Goal: Task Accomplishment & Management: Use online tool/utility

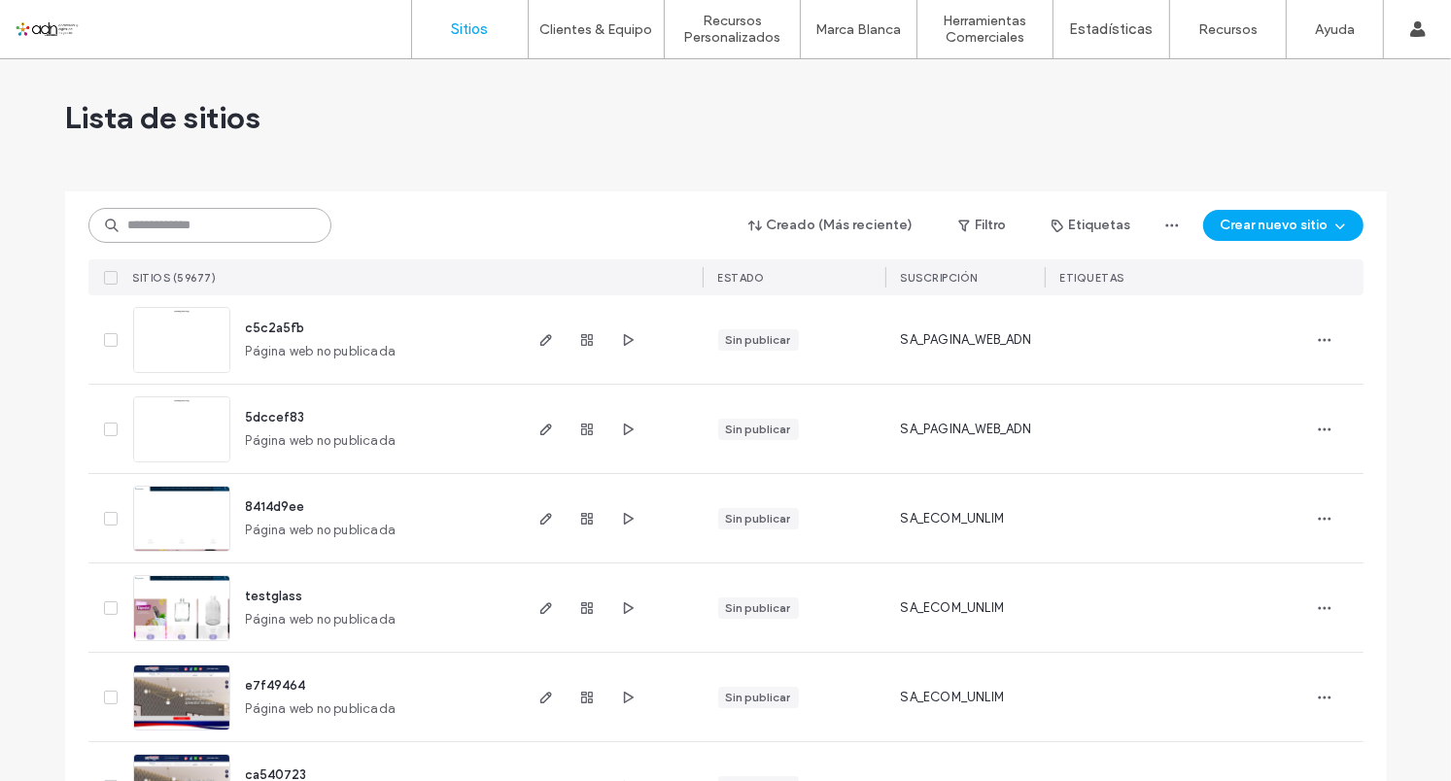
click at [253, 226] on input at bounding box center [209, 225] width 243 height 35
click at [182, 220] on input at bounding box center [209, 225] width 243 height 35
paste input "**********"
type input "**********"
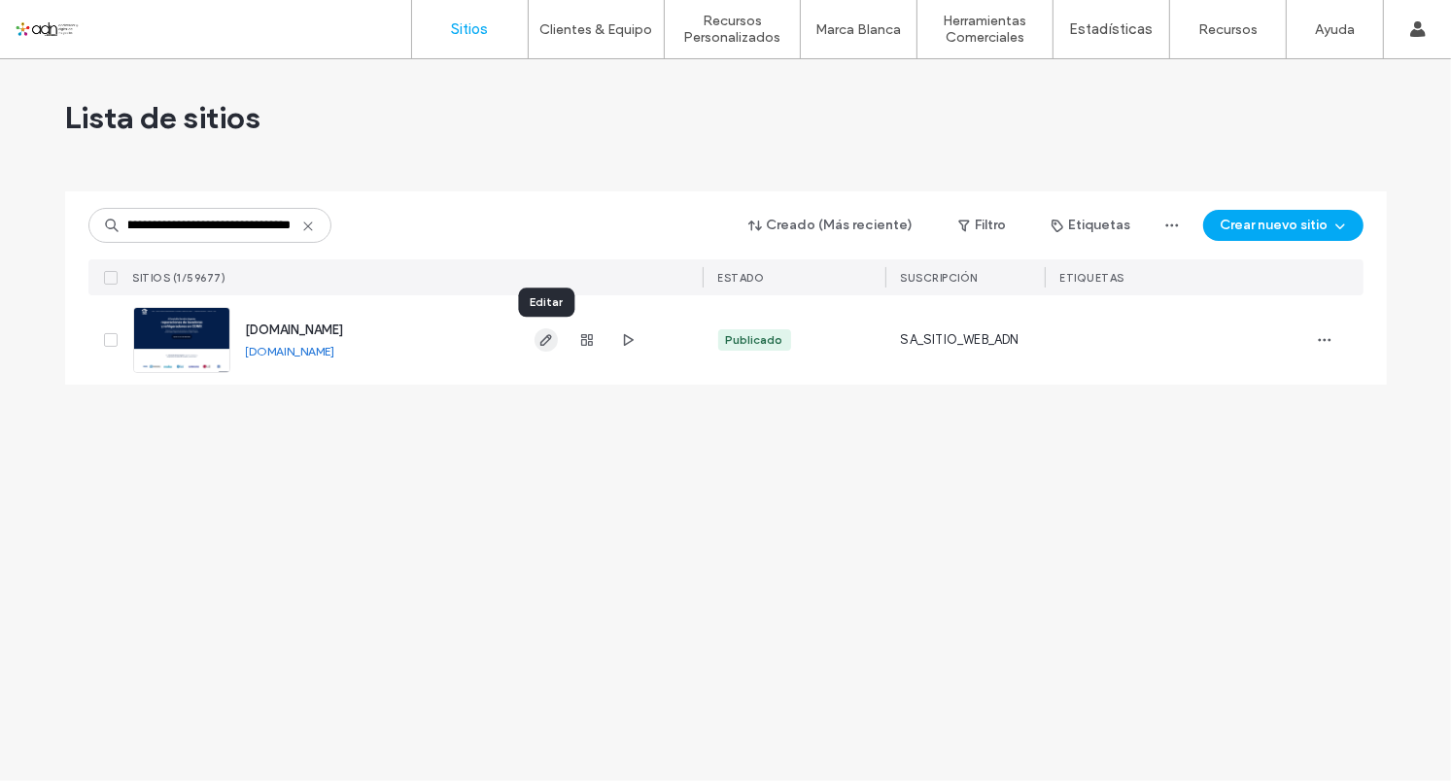
click at [543, 339] on use "button" at bounding box center [545, 340] width 12 height 12
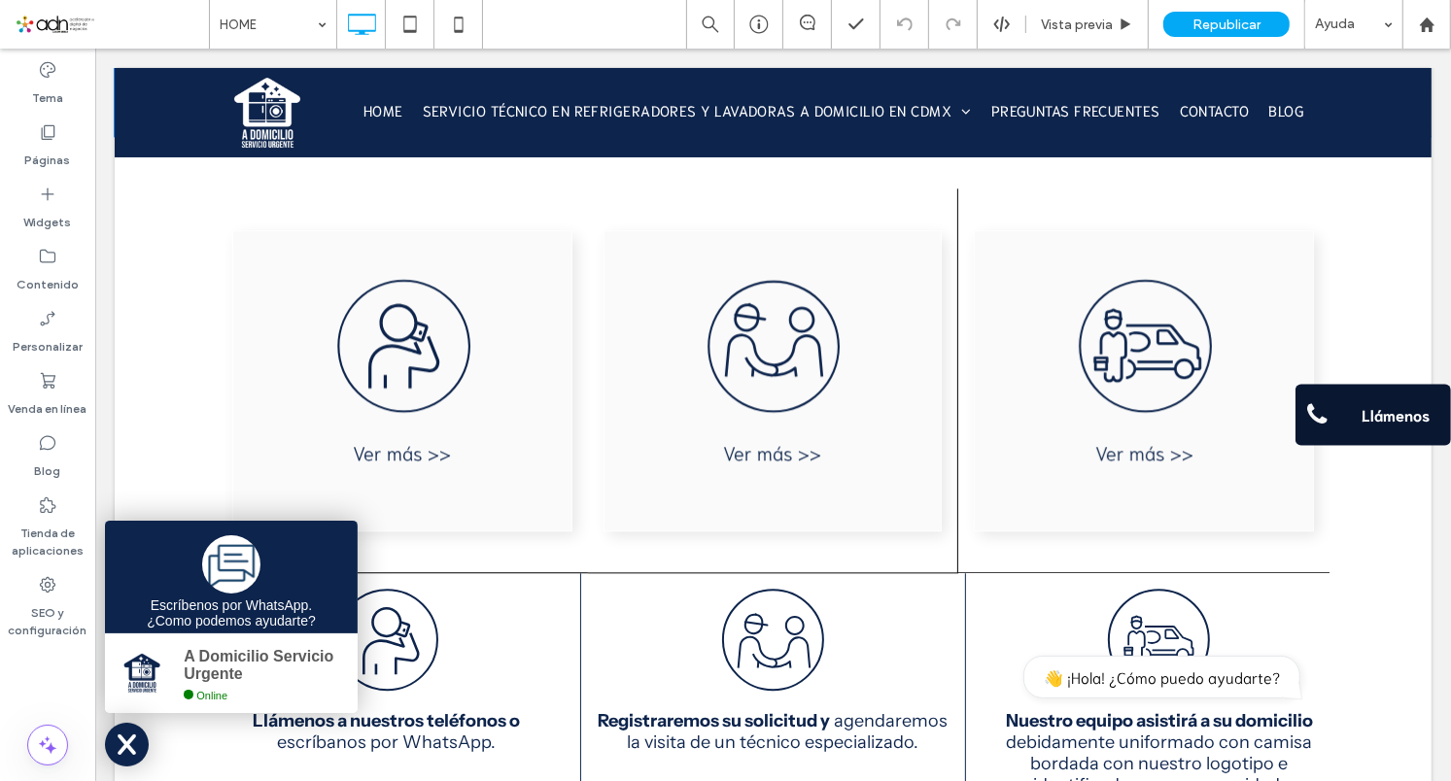
scroll to position [3956, 0]
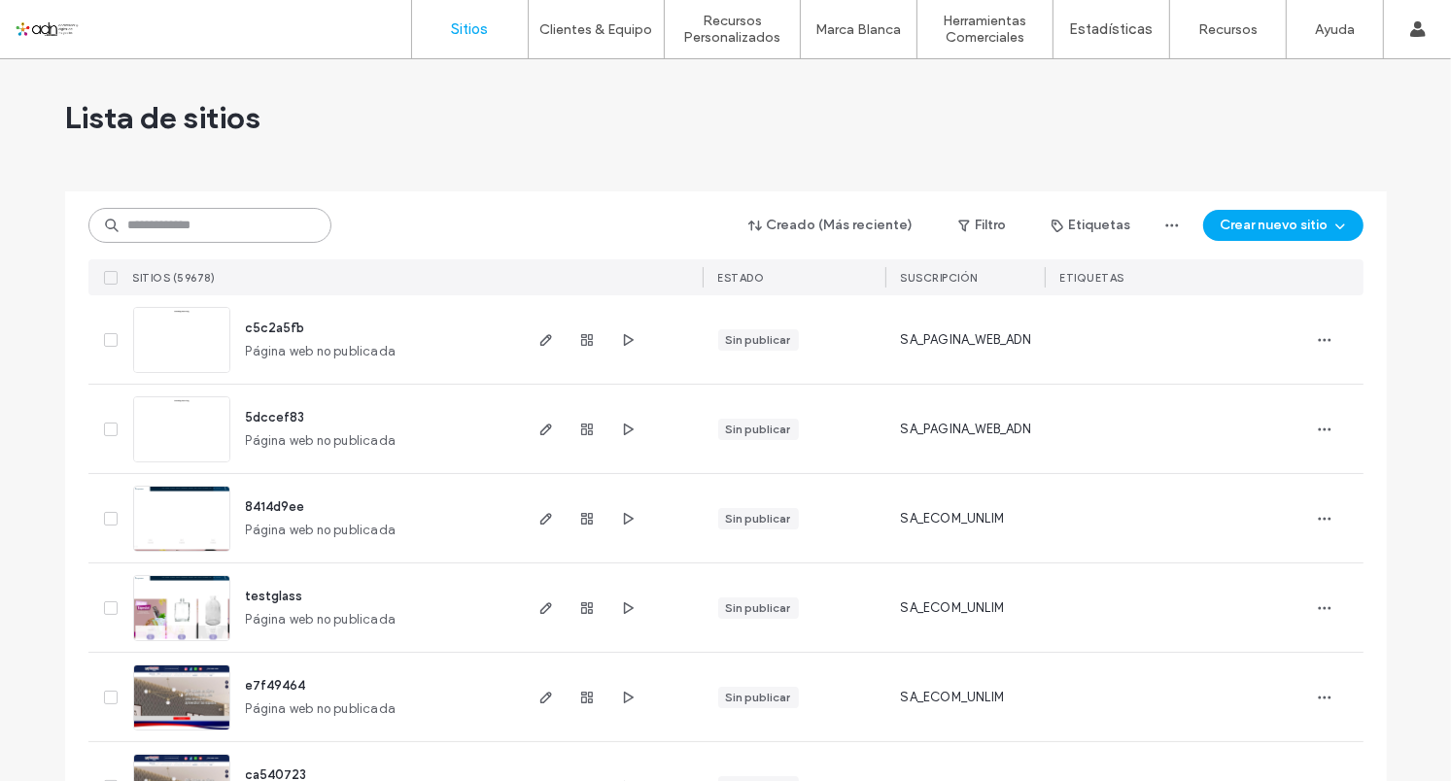
click at [192, 238] on input at bounding box center [209, 225] width 243 height 35
paste input "**********"
type input "**********"
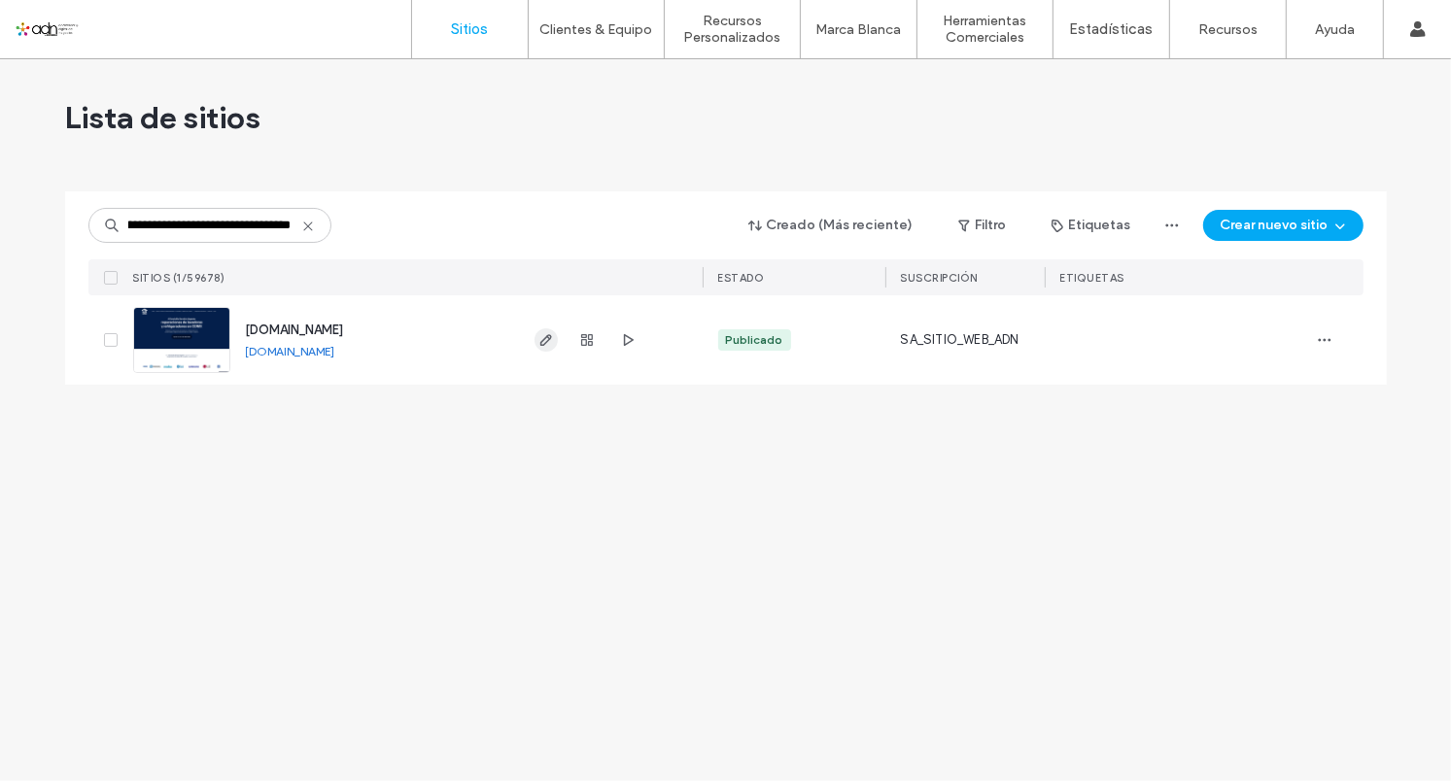
click at [546, 339] on icon "button" at bounding box center [546, 340] width 16 height 16
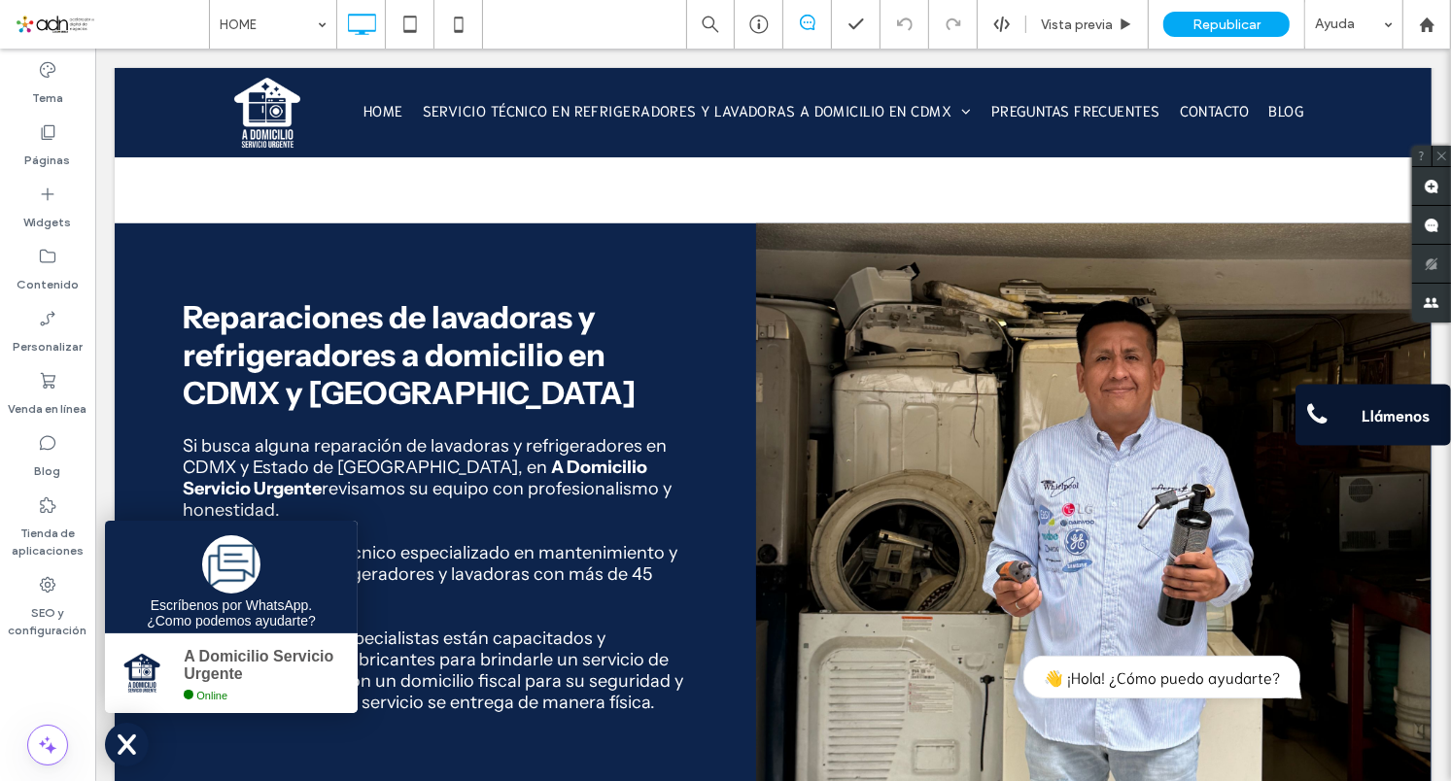
scroll to position [433, 0]
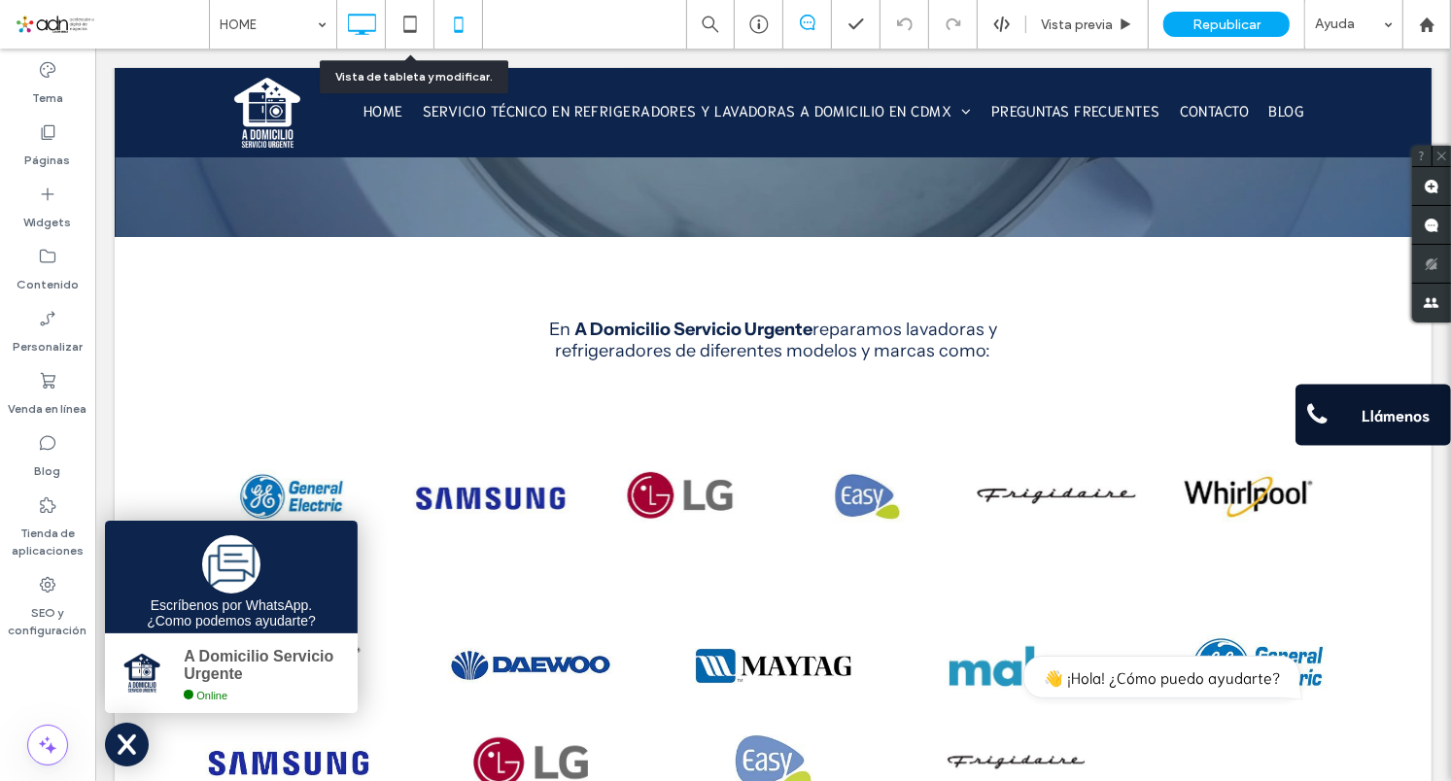
click at [441, 24] on div at bounding box center [458, 24] width 48 height 39
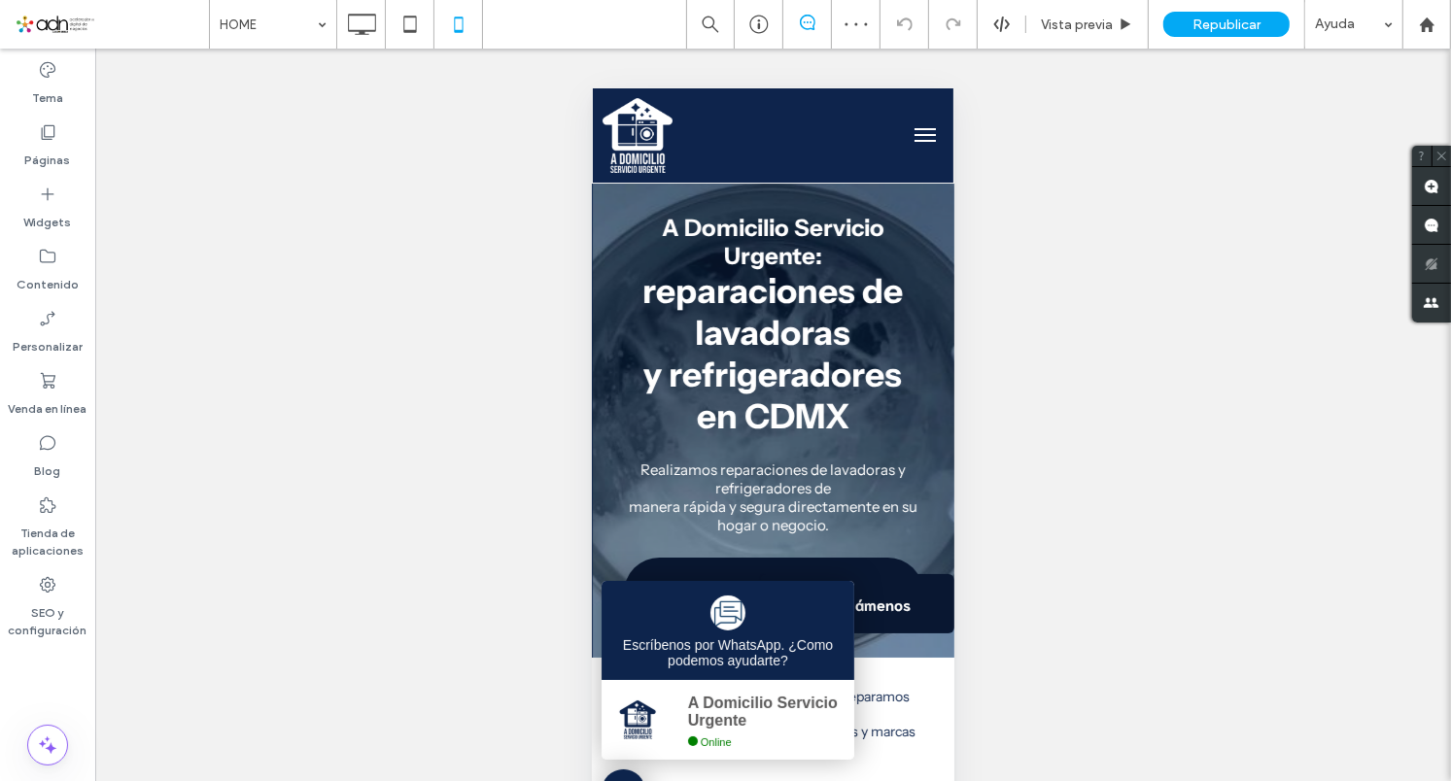
scroll to position [0, 0]
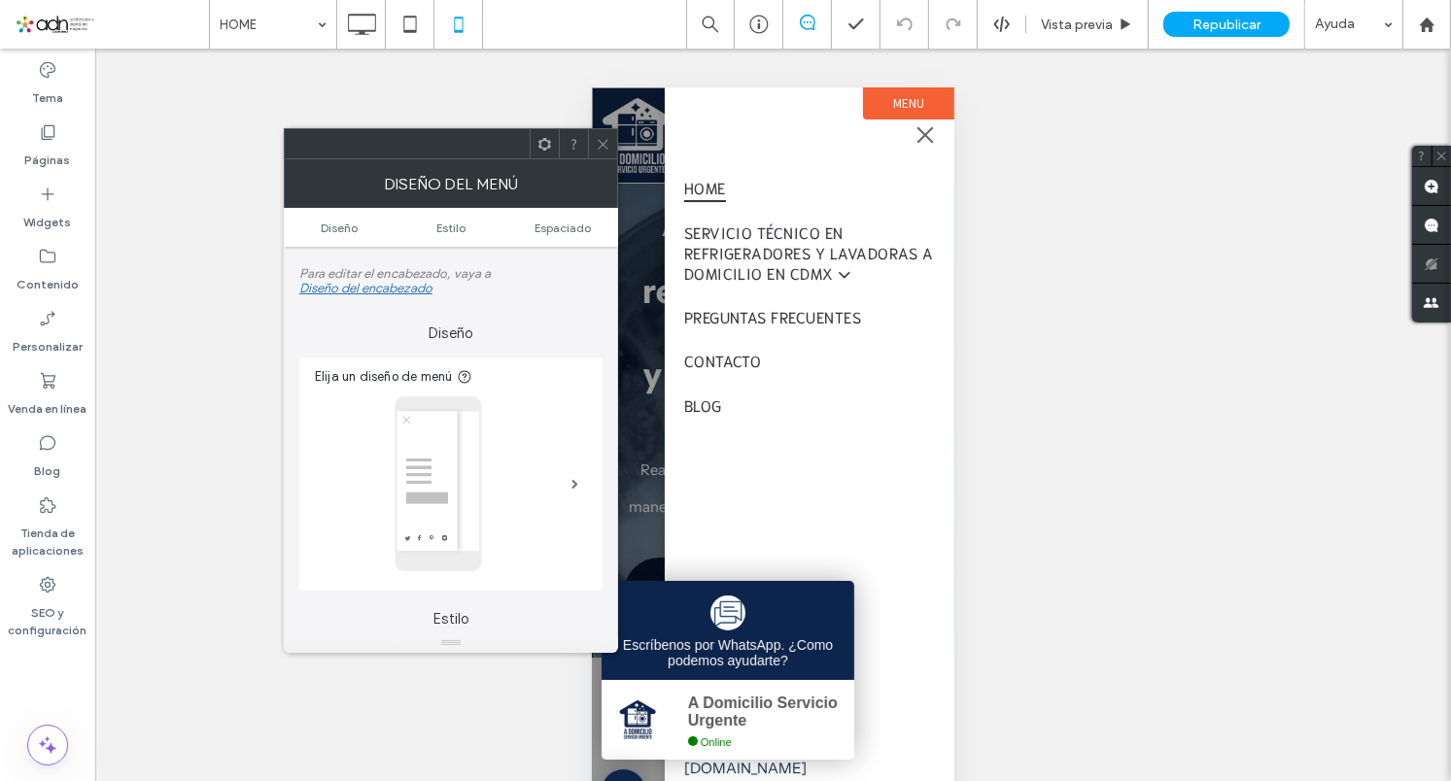
click at [924, 133] on button "menu" at bounding box center [924, 134] width 39 height 39
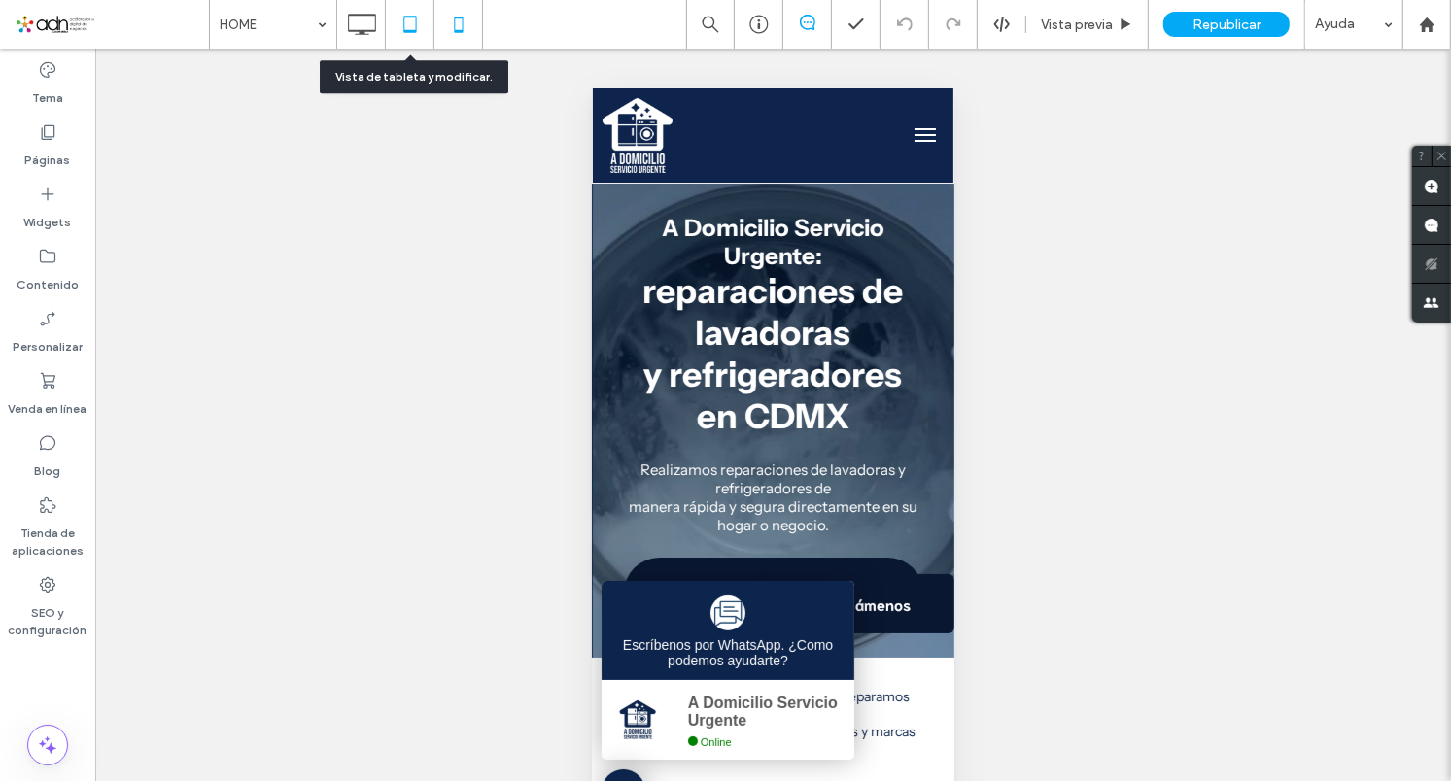
click at [404, 30] on icon at bounding box center [410, 24] width 39 height 39
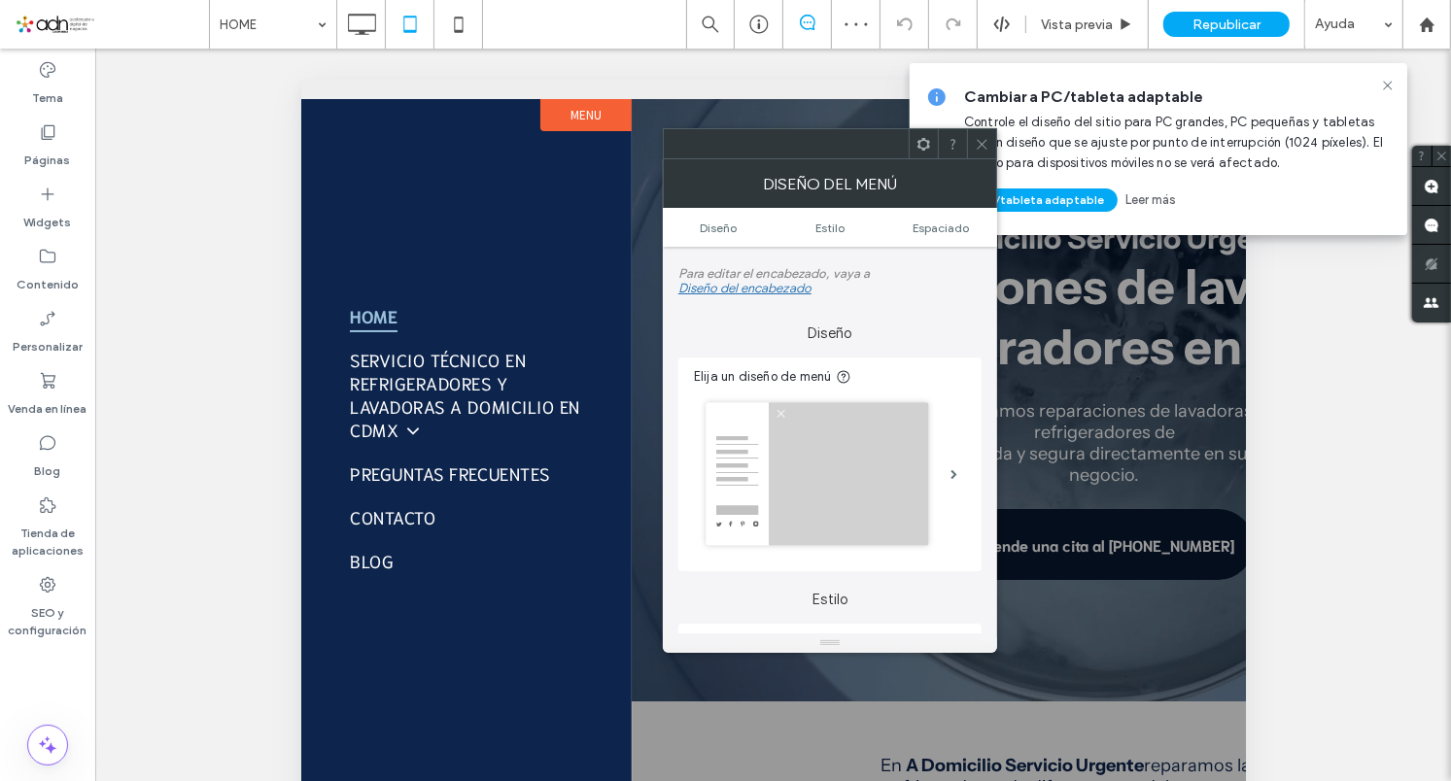
click at [659, 152] on button "menu" at bounding box center [673, 149] width 51 height 51
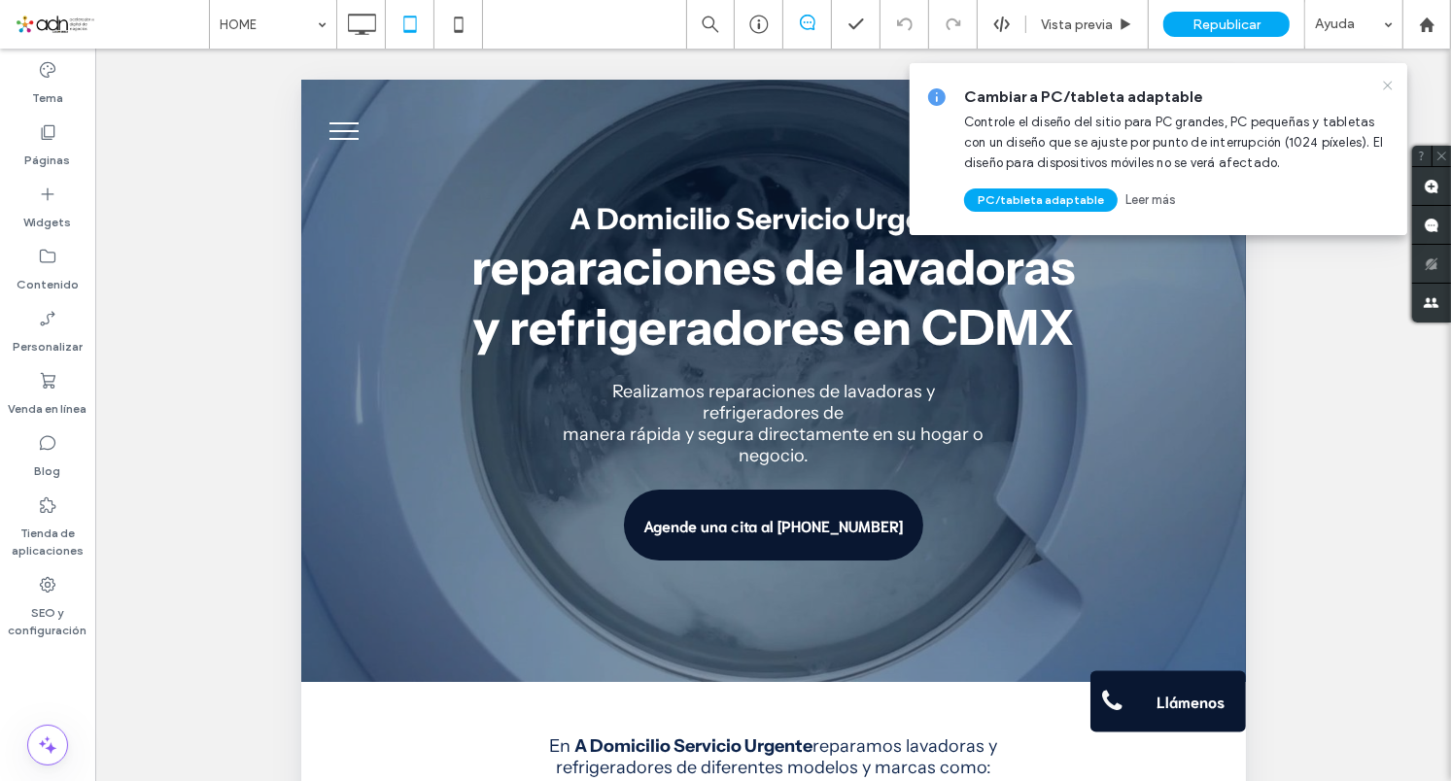
click at [1384, 80] on icon at bounding box center [1388, 86] width 16 height 16
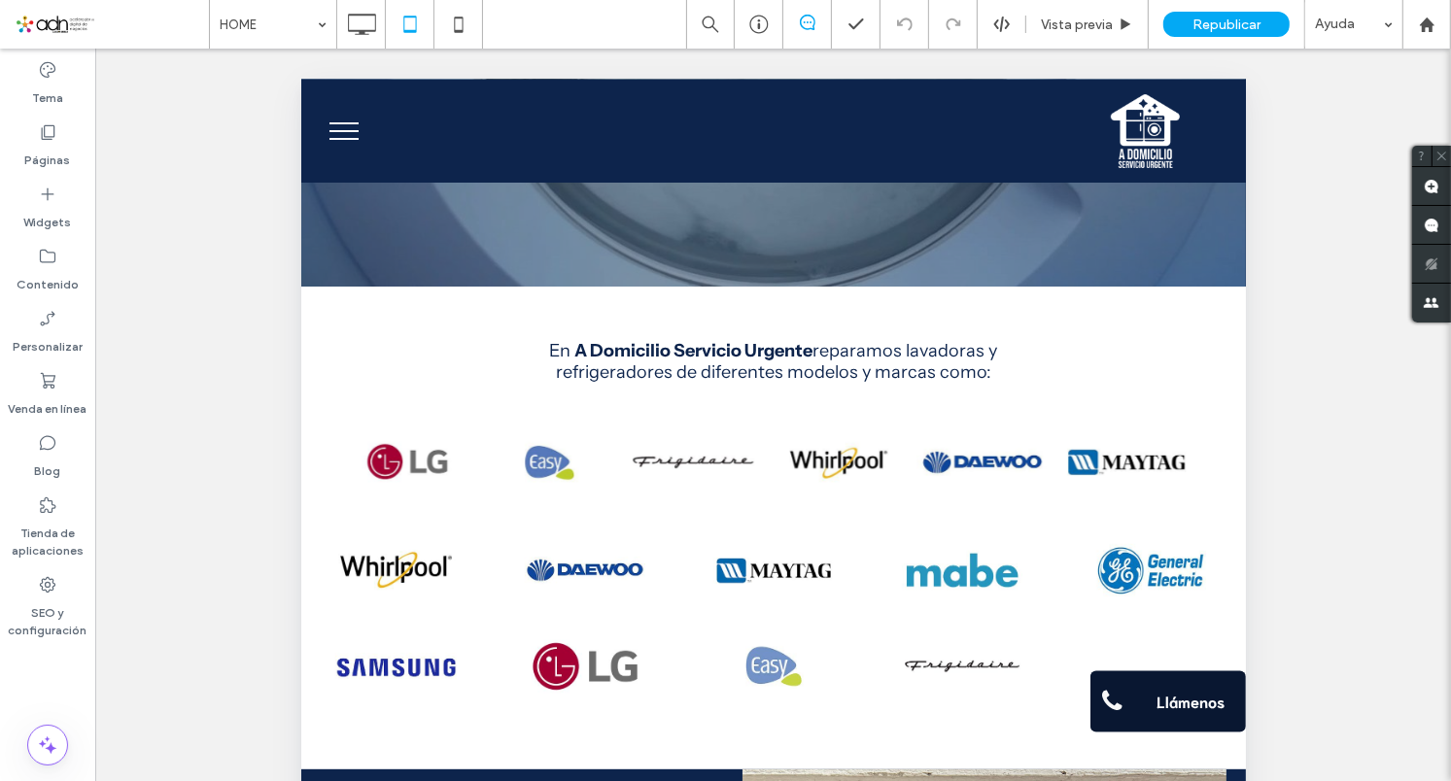
scroll to position [214, 0]
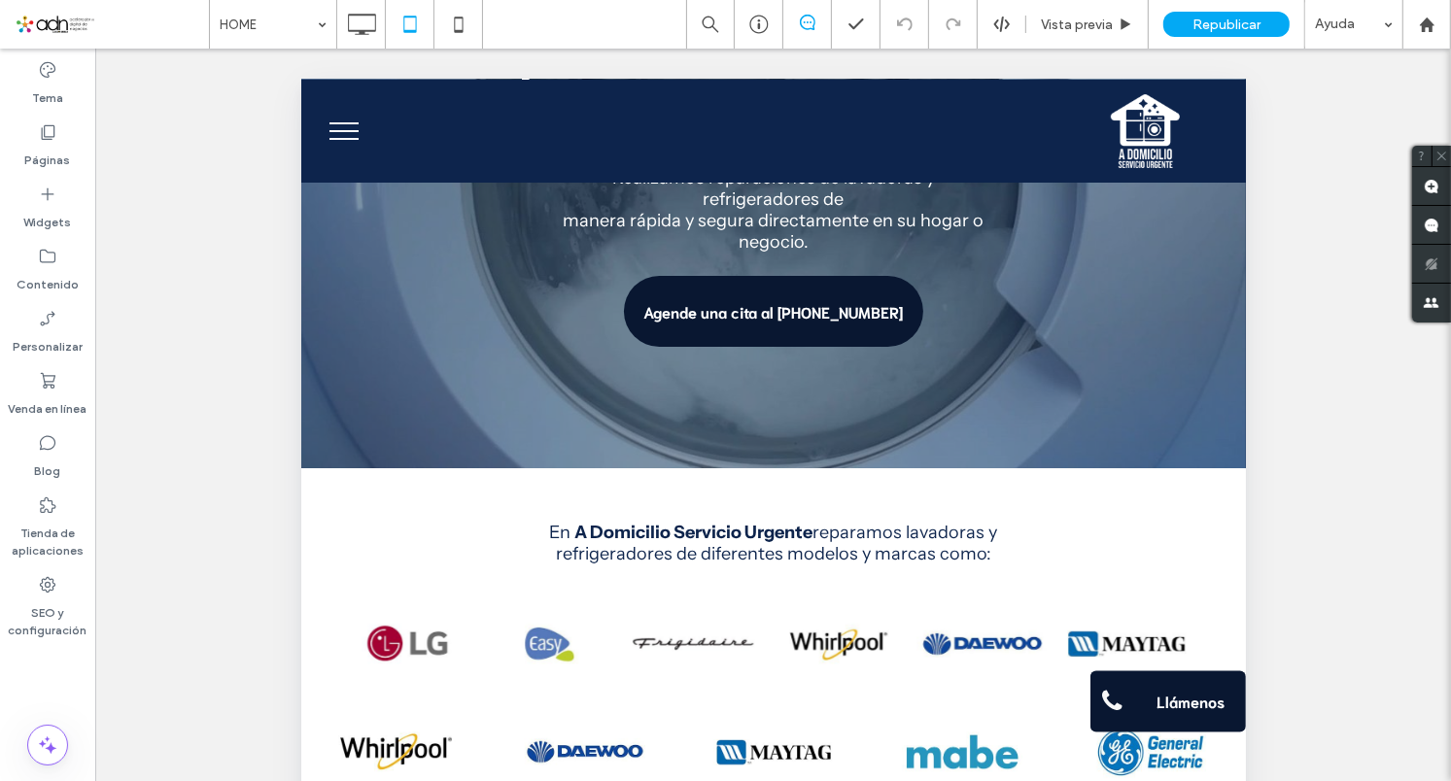
click at [345, 143] on button "menu" at bounding box center [343, 130] width 51 height 51
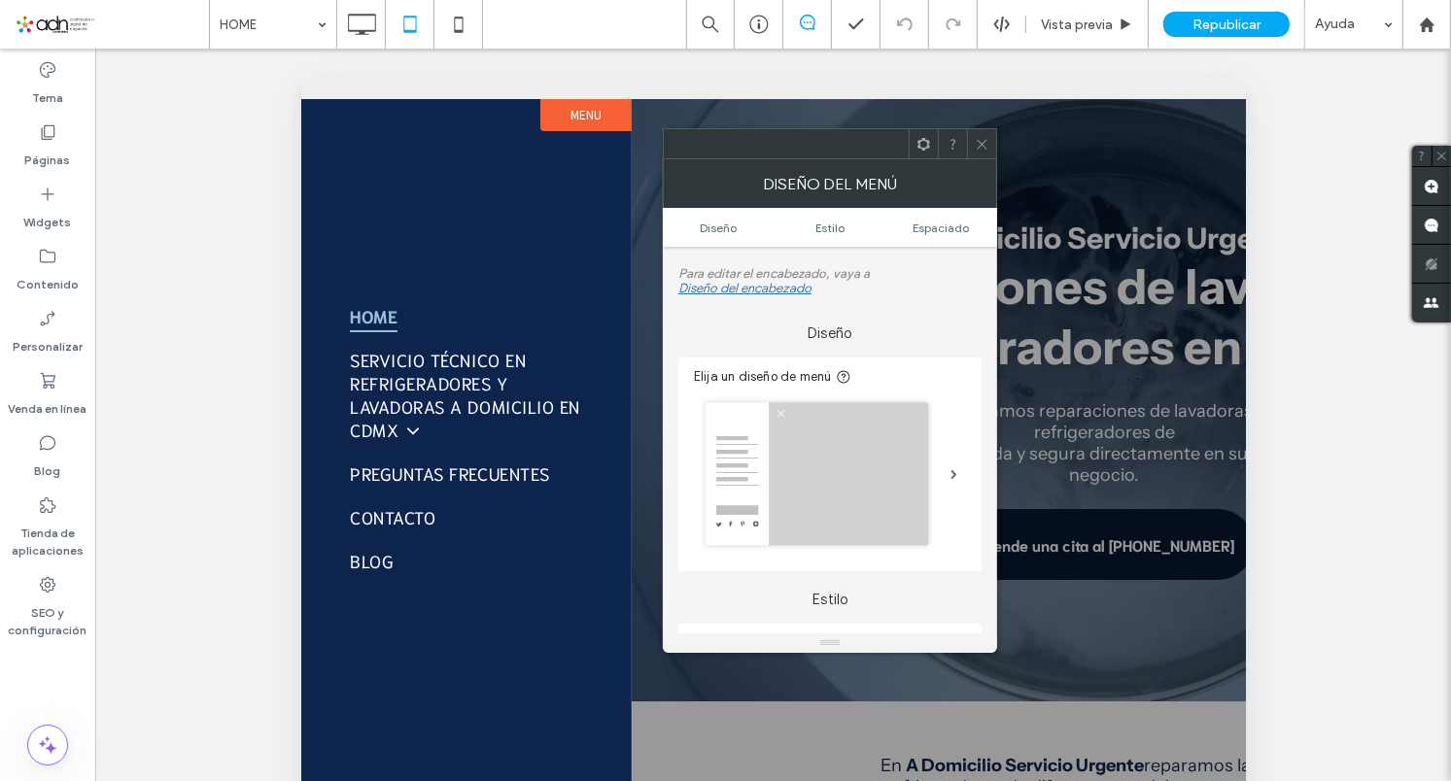
click at [665, 153] on button "menu" at bounding box center [673, 149] width 51 height 51
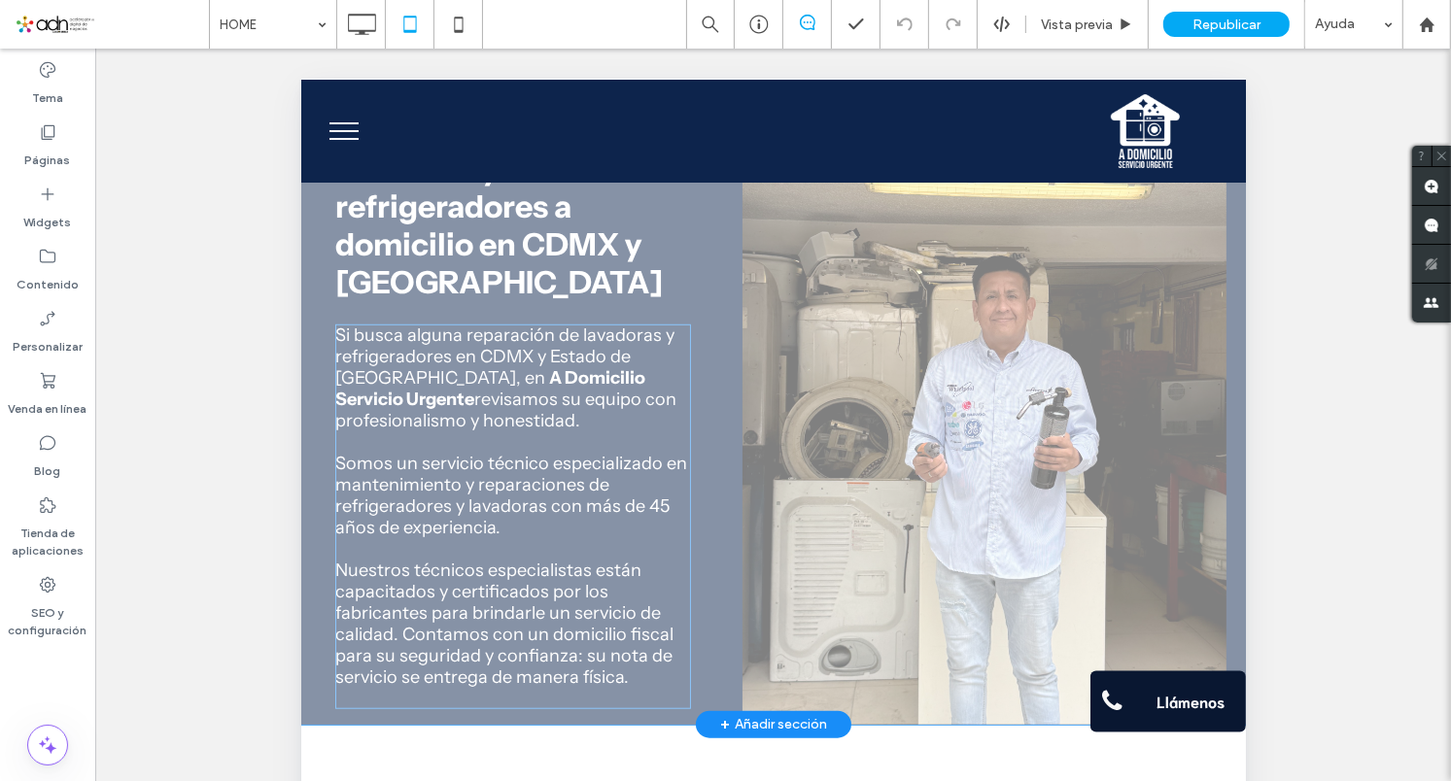
scroll to position [535, 0]
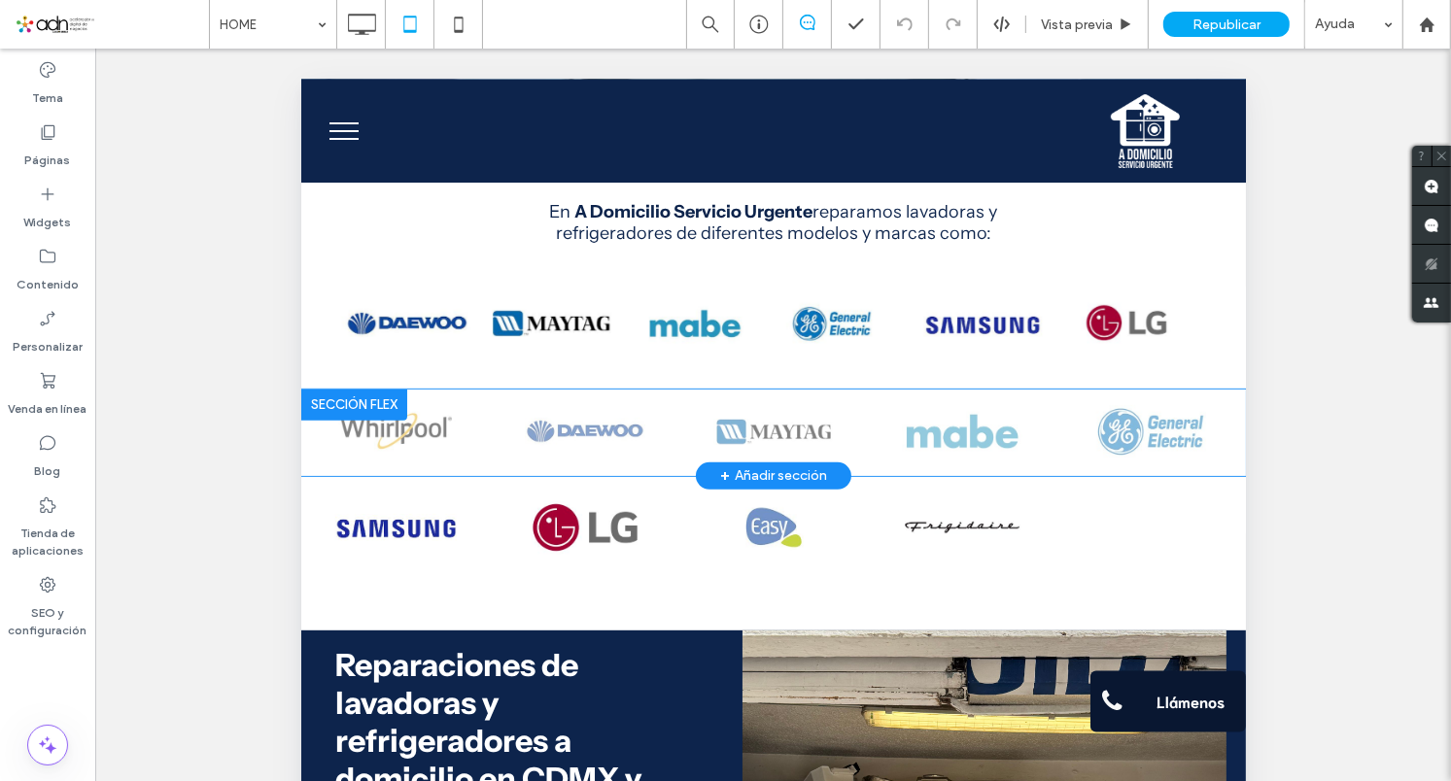
click at [324, 402] on div at bounding box center [353, 404] width 106 height 31
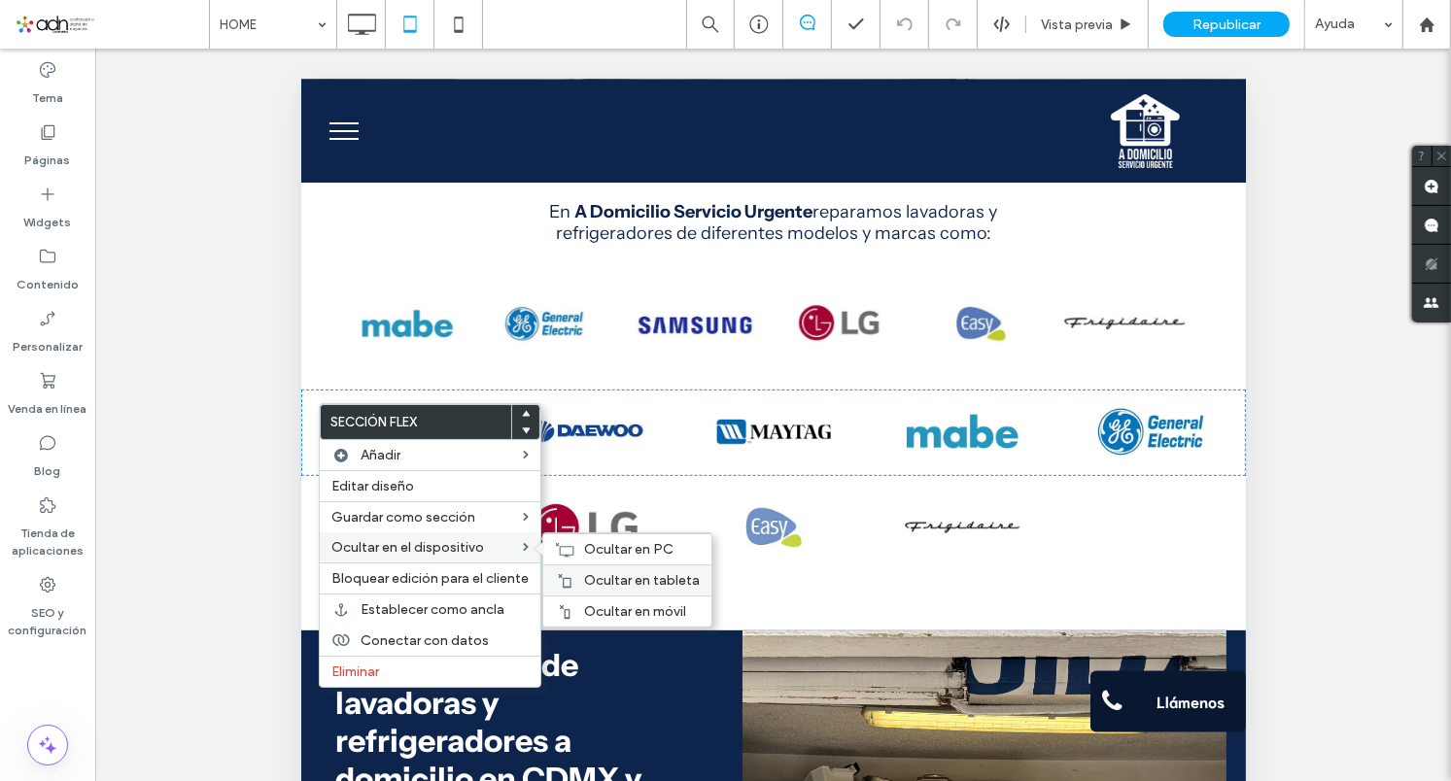
click at [646, 583] on span "Ocultar en tableta" at bounding box center [642, 580] width 116 height 17
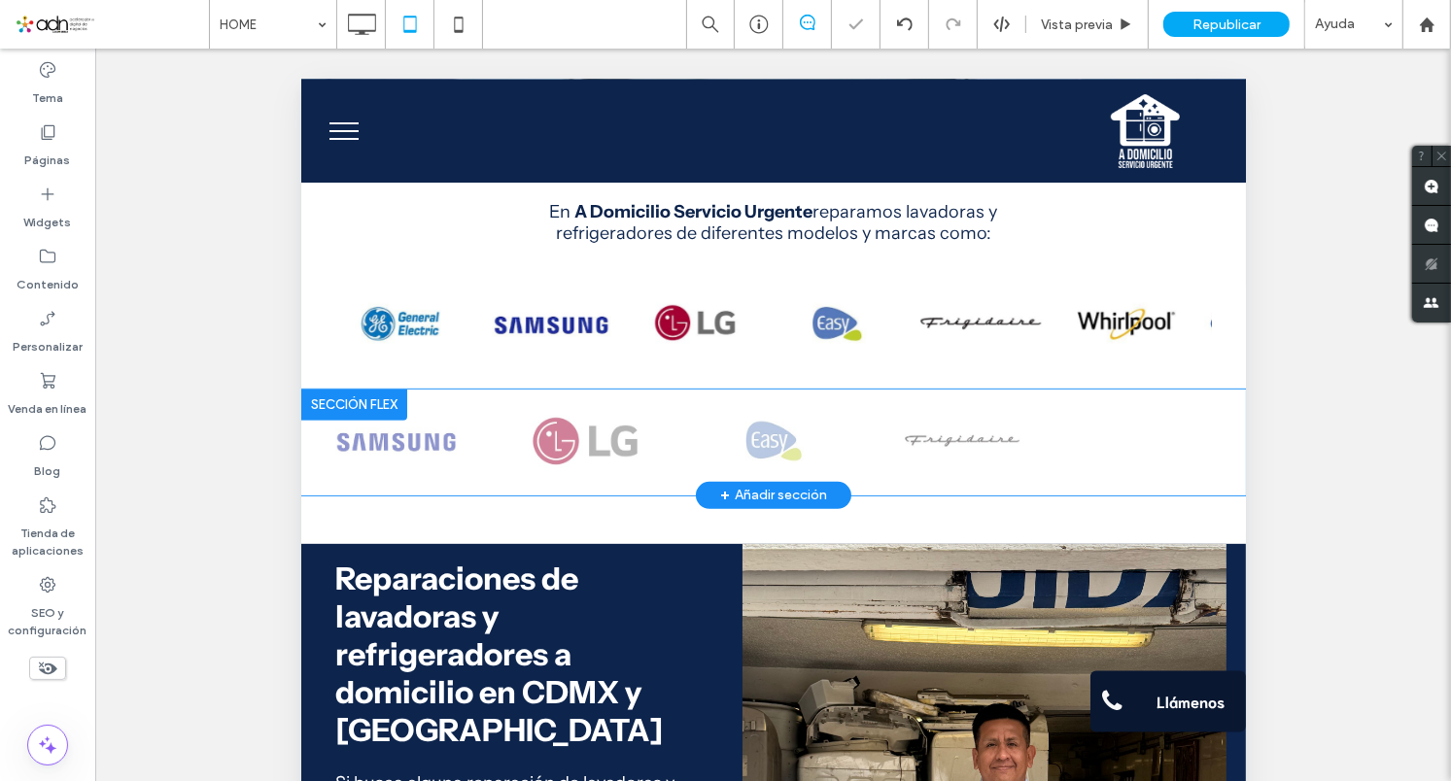
click at [333, 400] on div at bounding box center [353, 404] width 106 height 31
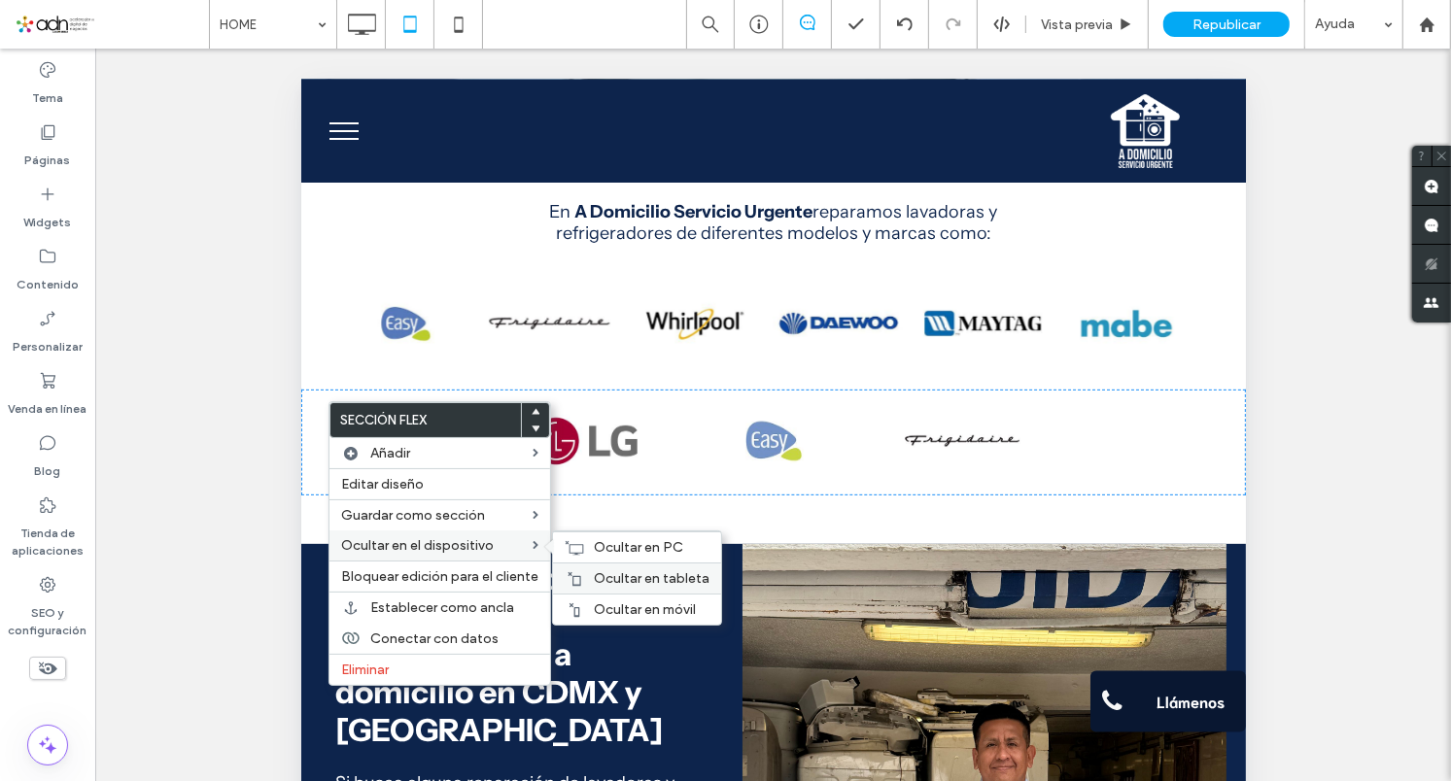
click at [653, 583] on span "Ocultar en tableta" at bounding box center [652, 579] width 116 height 17
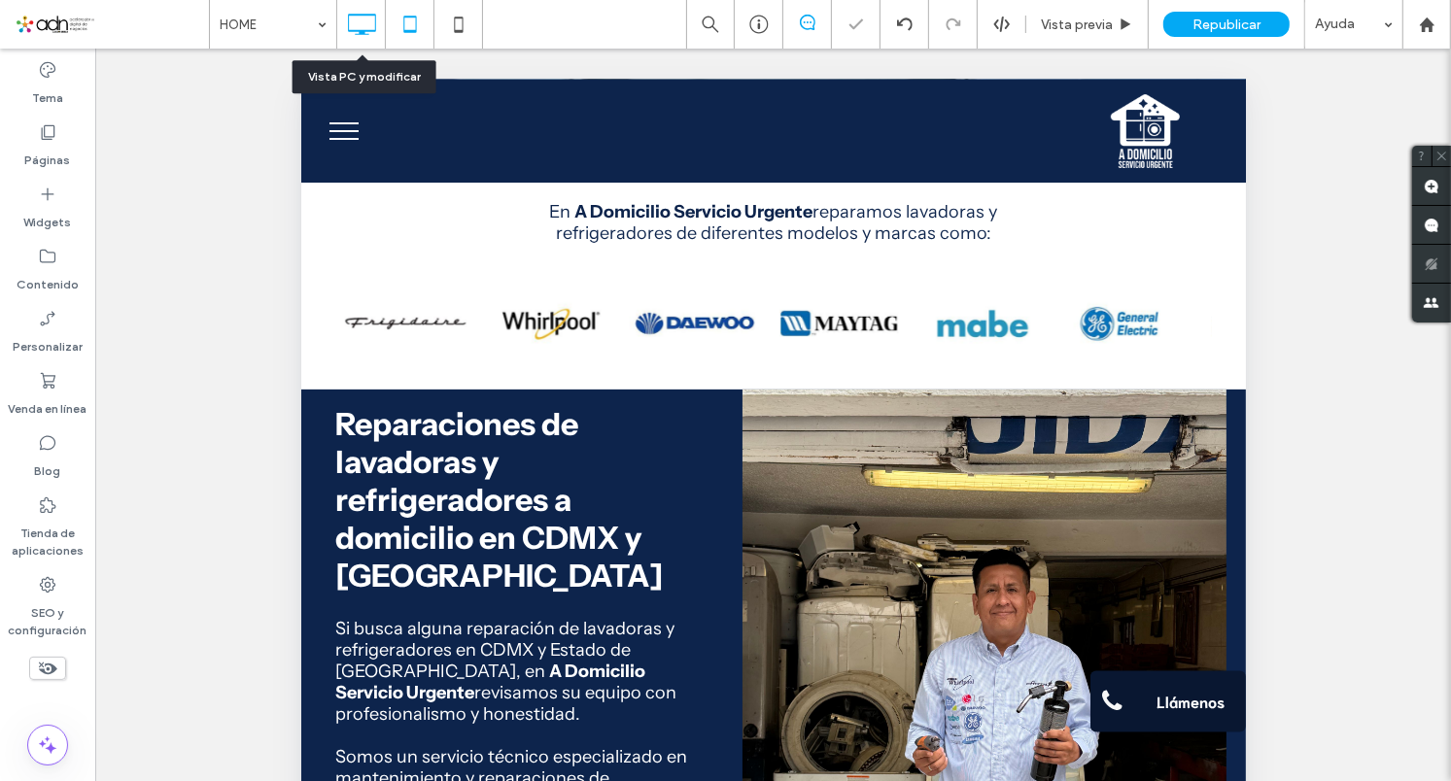
click at [362, 26] on icon at bounding box center [361, 24] width 39 height 39
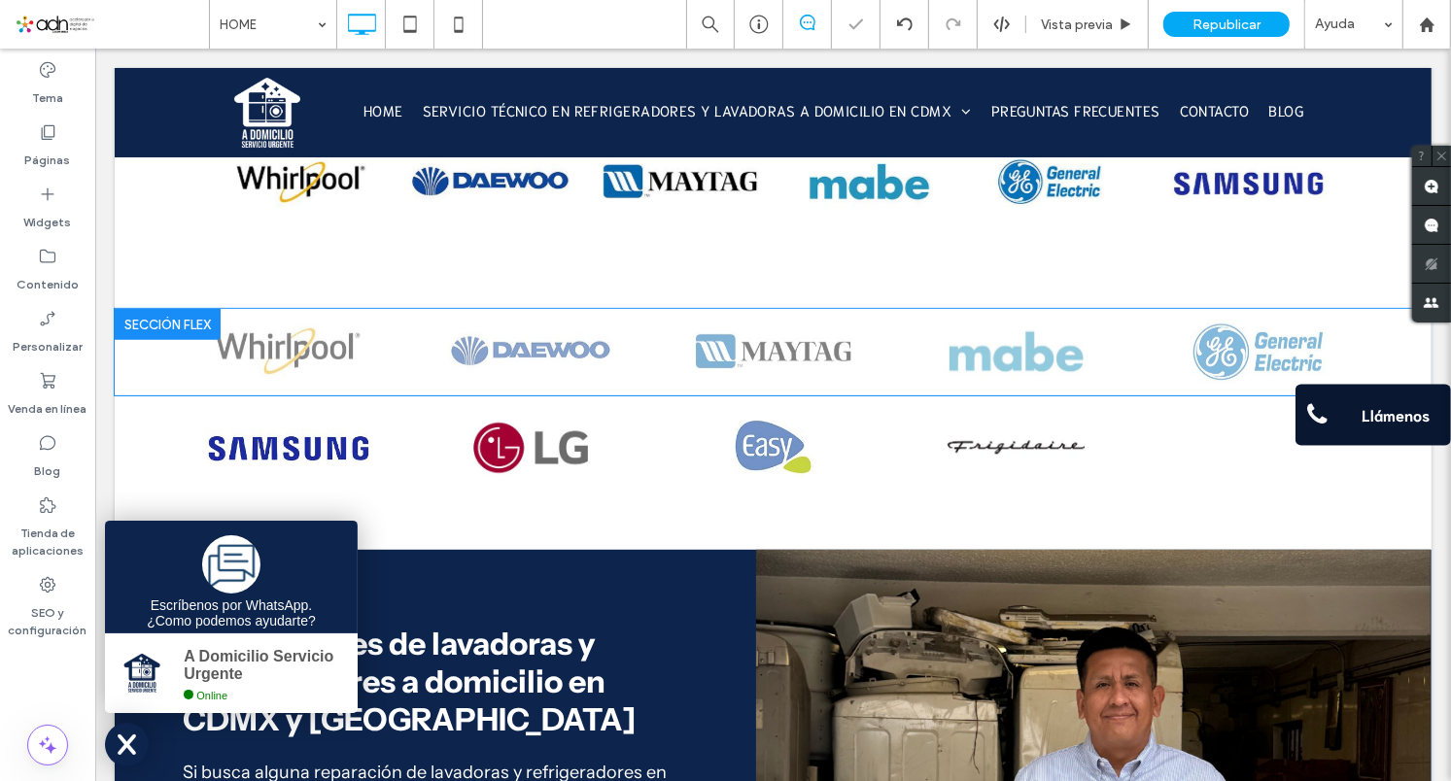
click at [143, 315] on div at bounding box center [167, 323] width 106 height 31
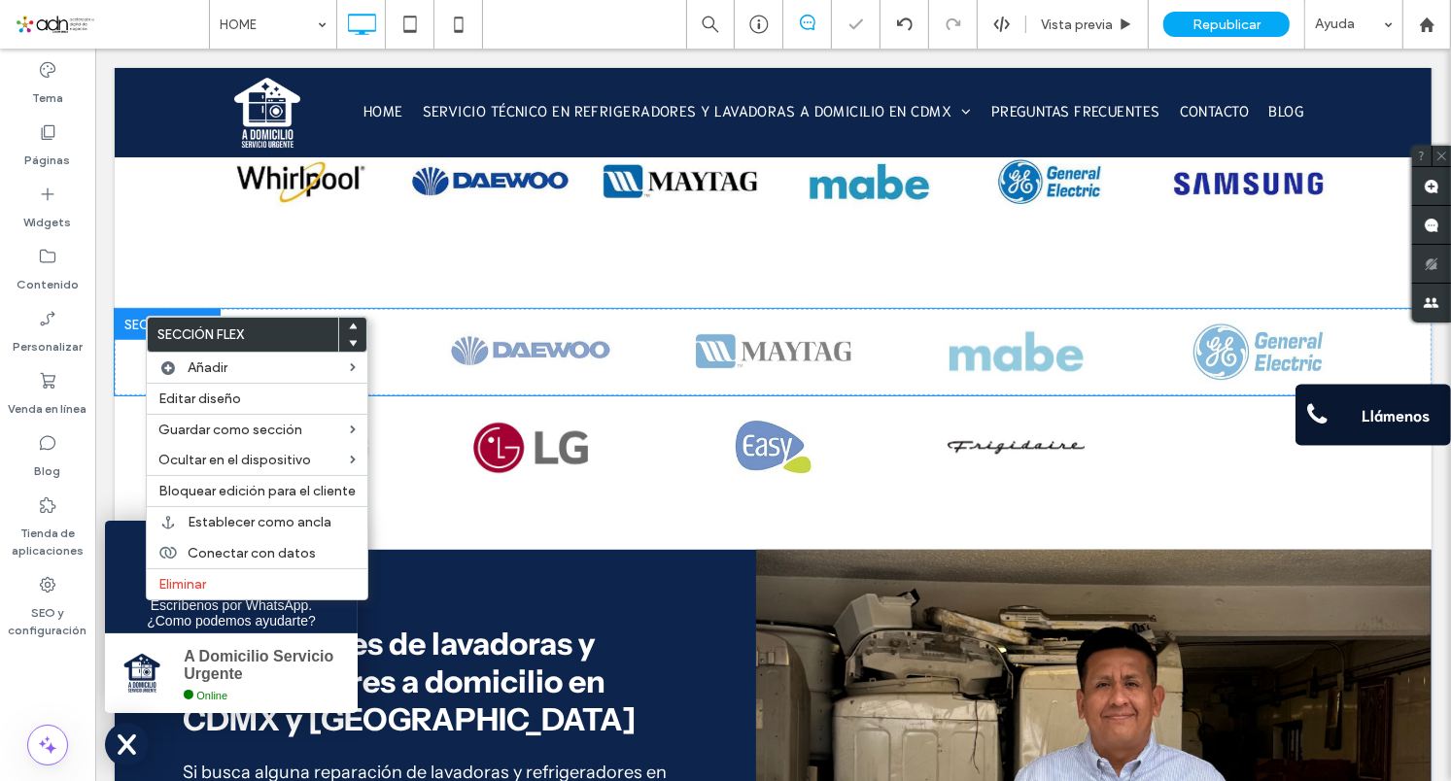
scroll to position [748, 0]
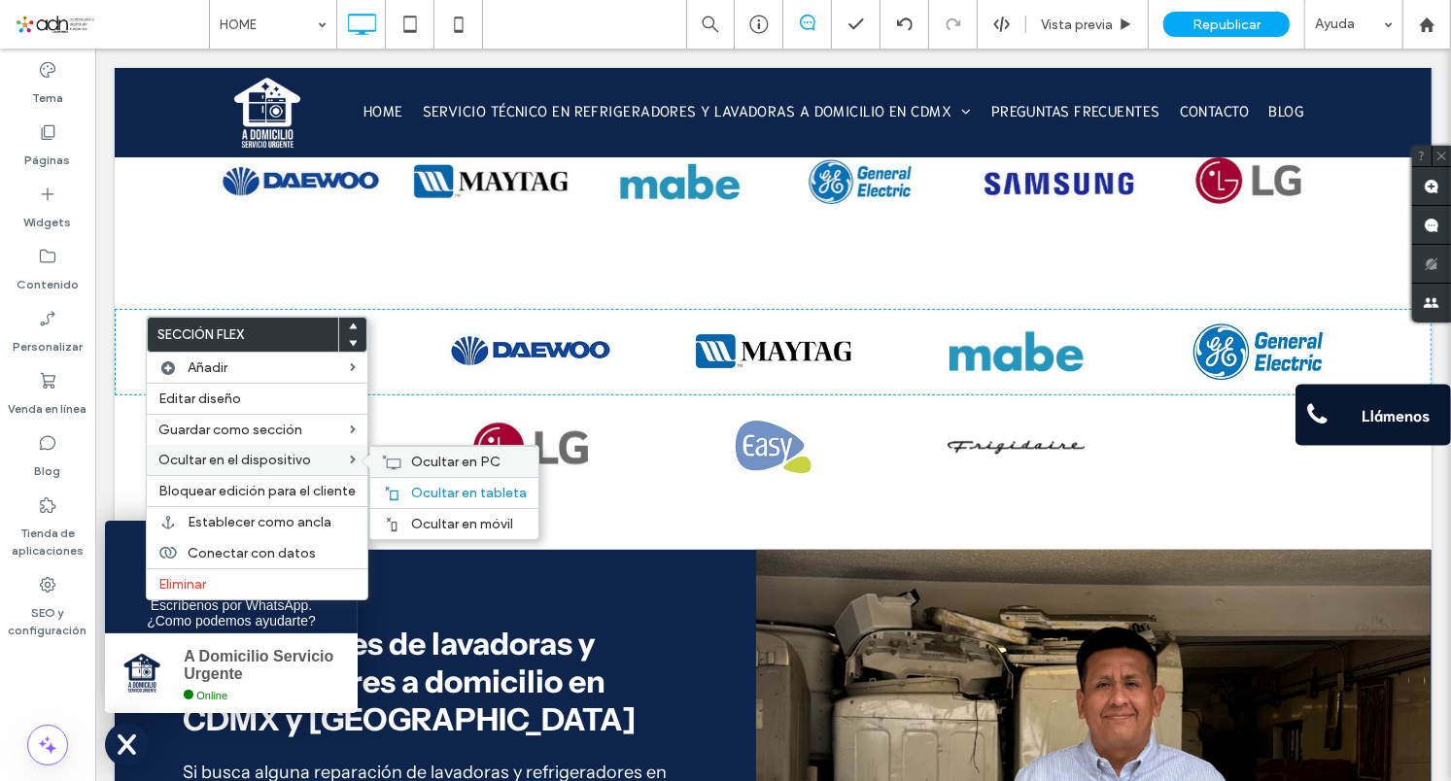
click at [420, 464] on span "Ocultar en PC" at bounding box center [455, 462] width 89 height 17
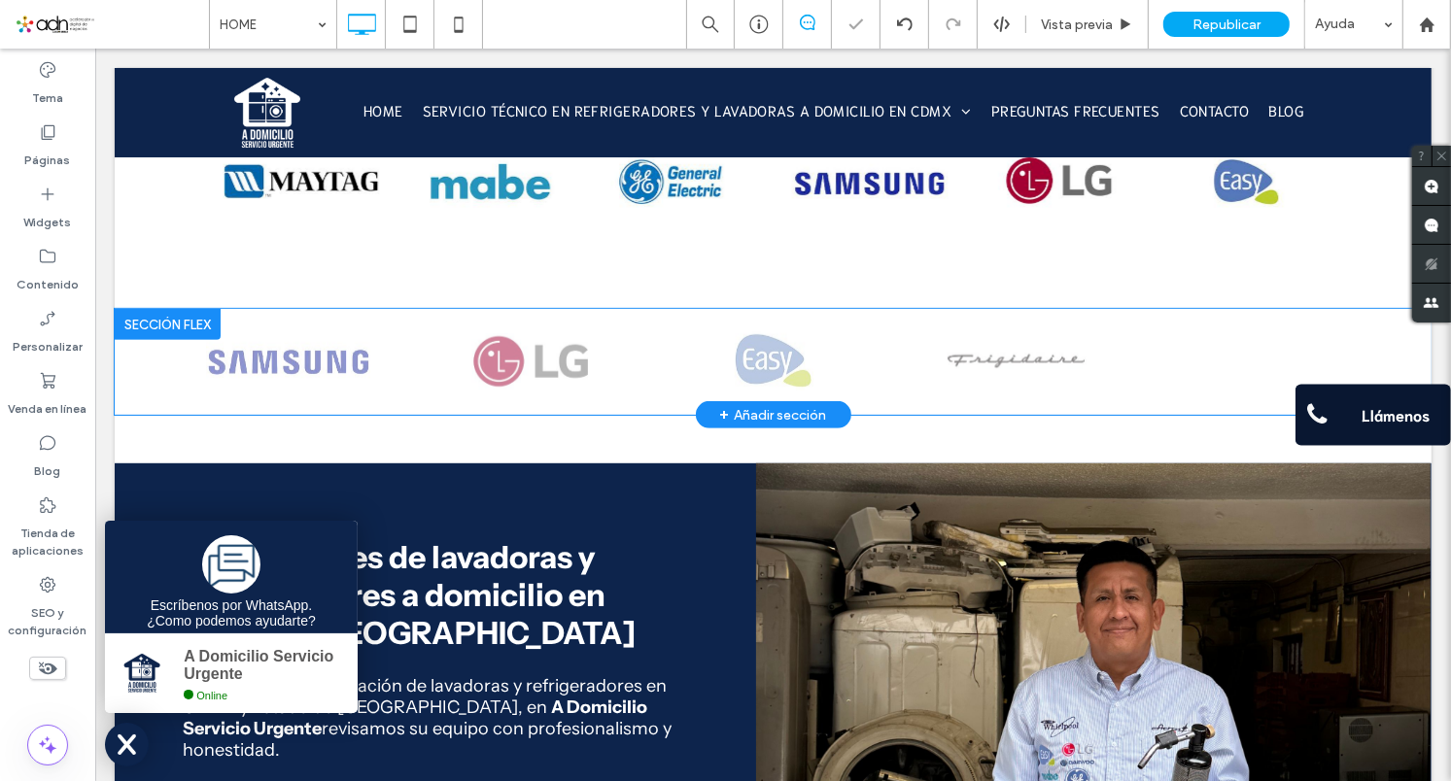
click at [156, 325] on div at bounding box center [167, 323] width 106 height 31
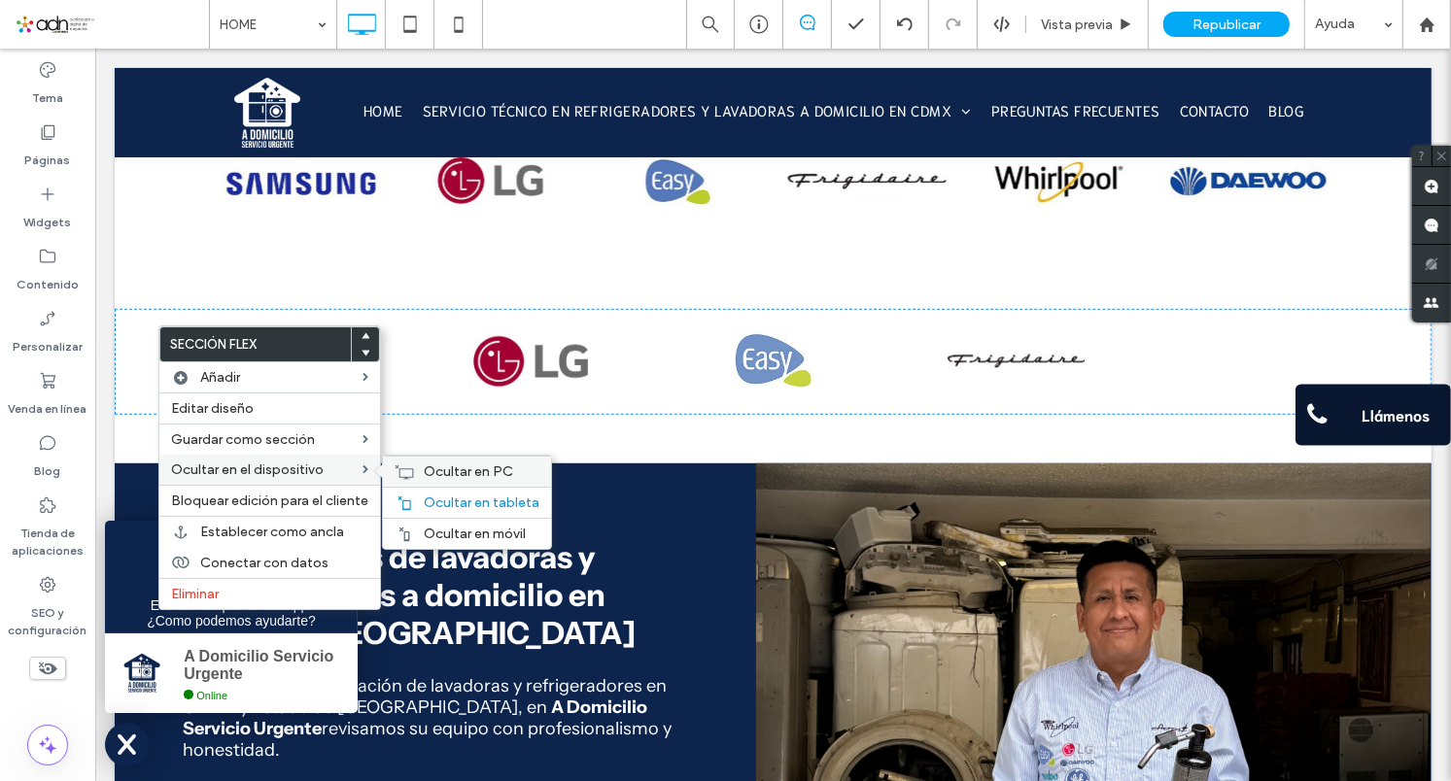
click at [471, 476] on span "Ocultar en PC" at bounding box center [468, 472] width 89 height 17
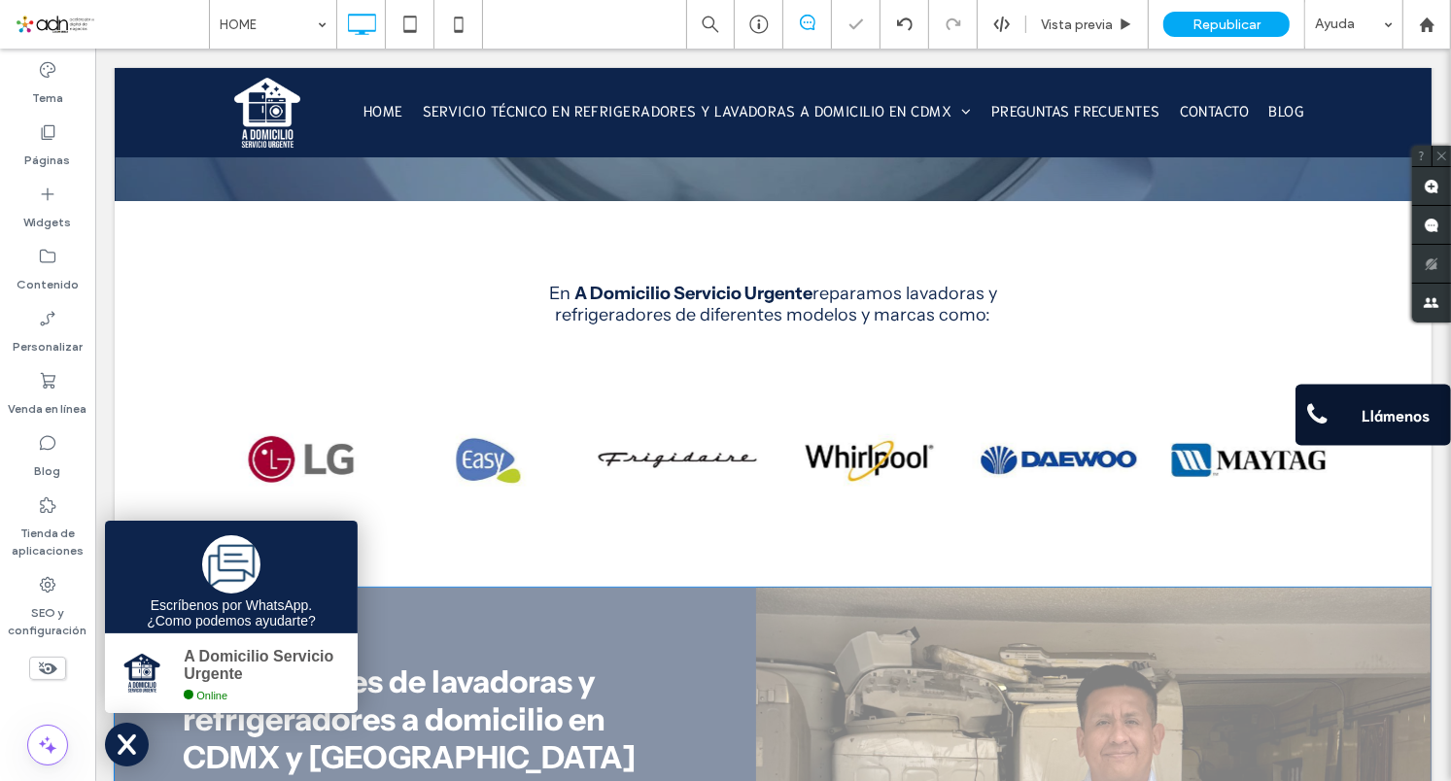
scroll to position [535, 0]
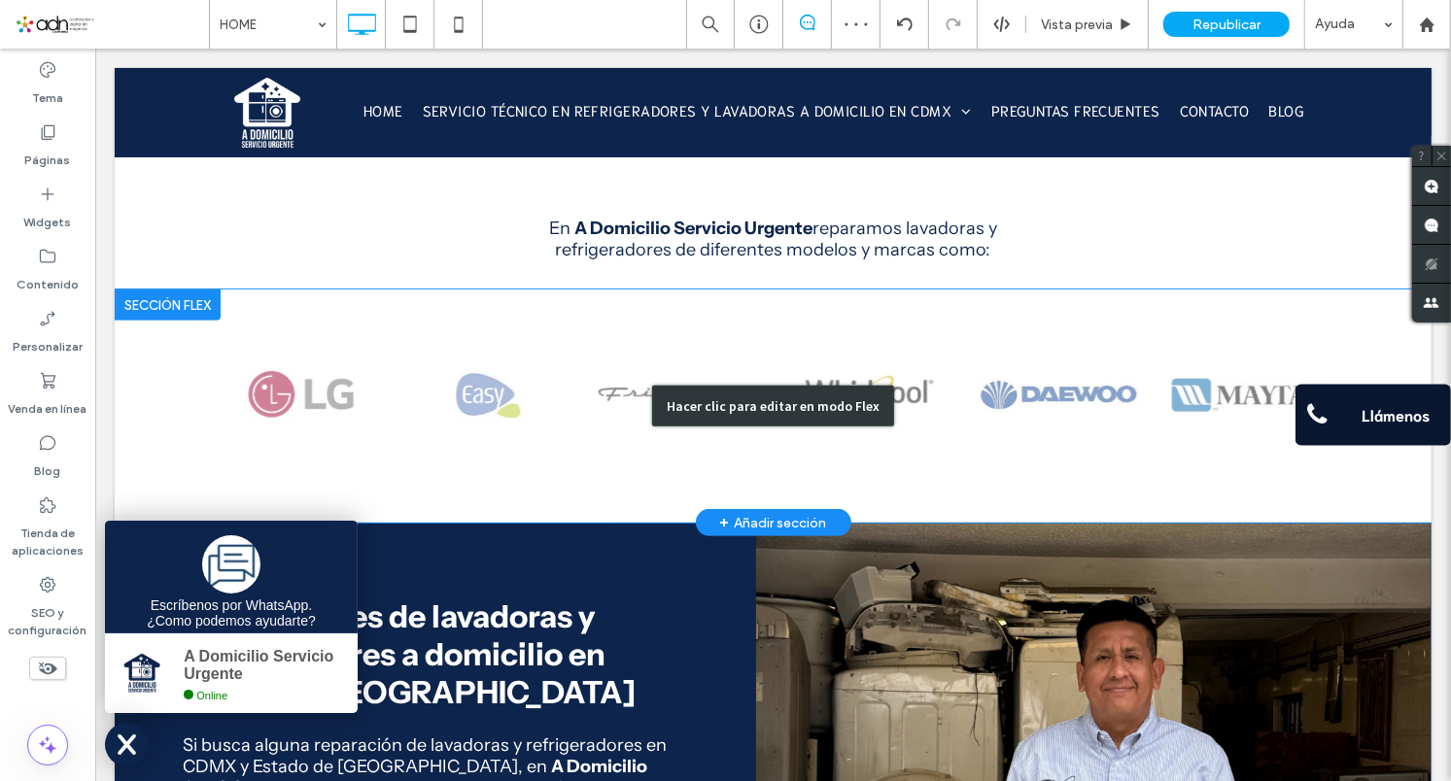
click at [543, 486] on div "Hacer clic para editar en modo Flex" at bounding box center [772, 405] width 1317 height 233
click at [833, 486] on div at bounding box center [773, 405] width 1166 height 233
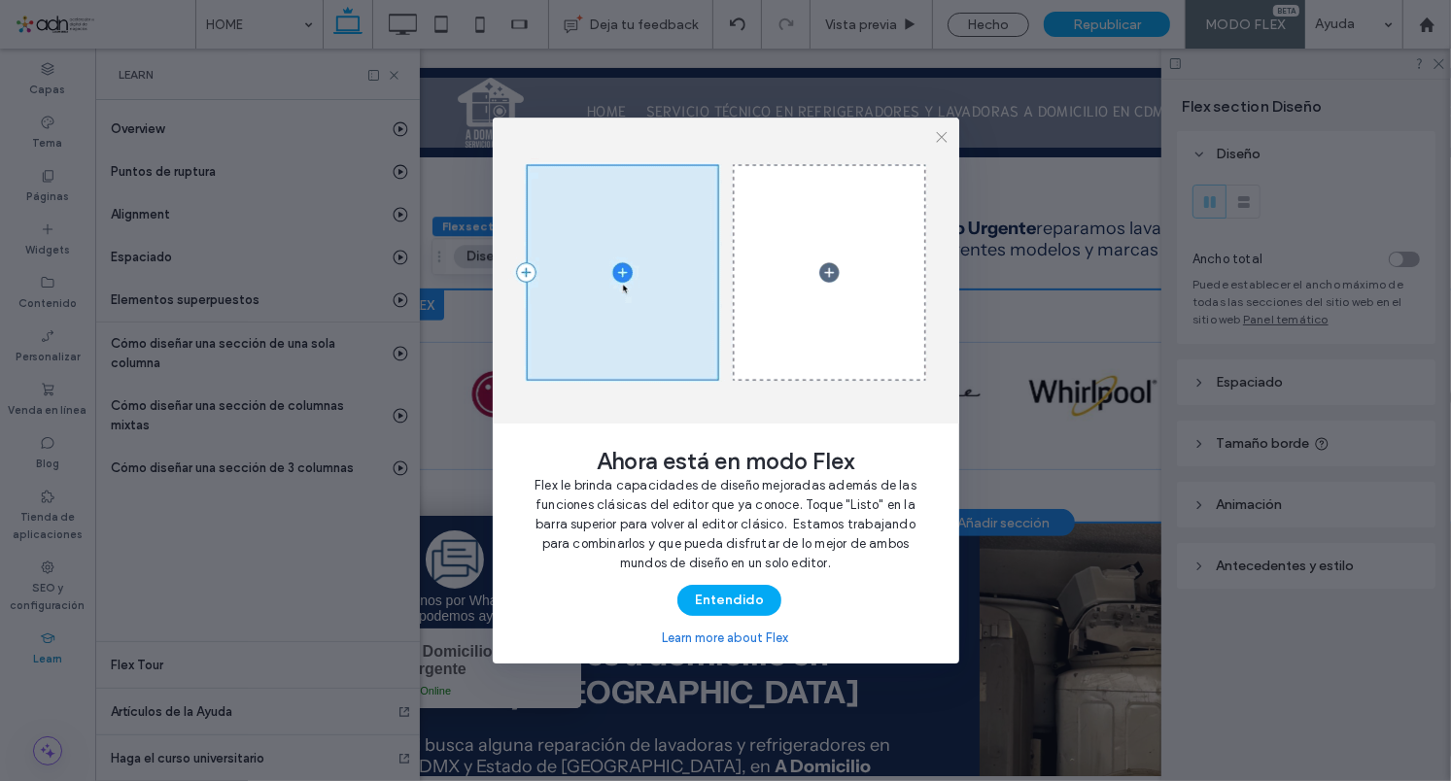
scroll to position [0, 513]
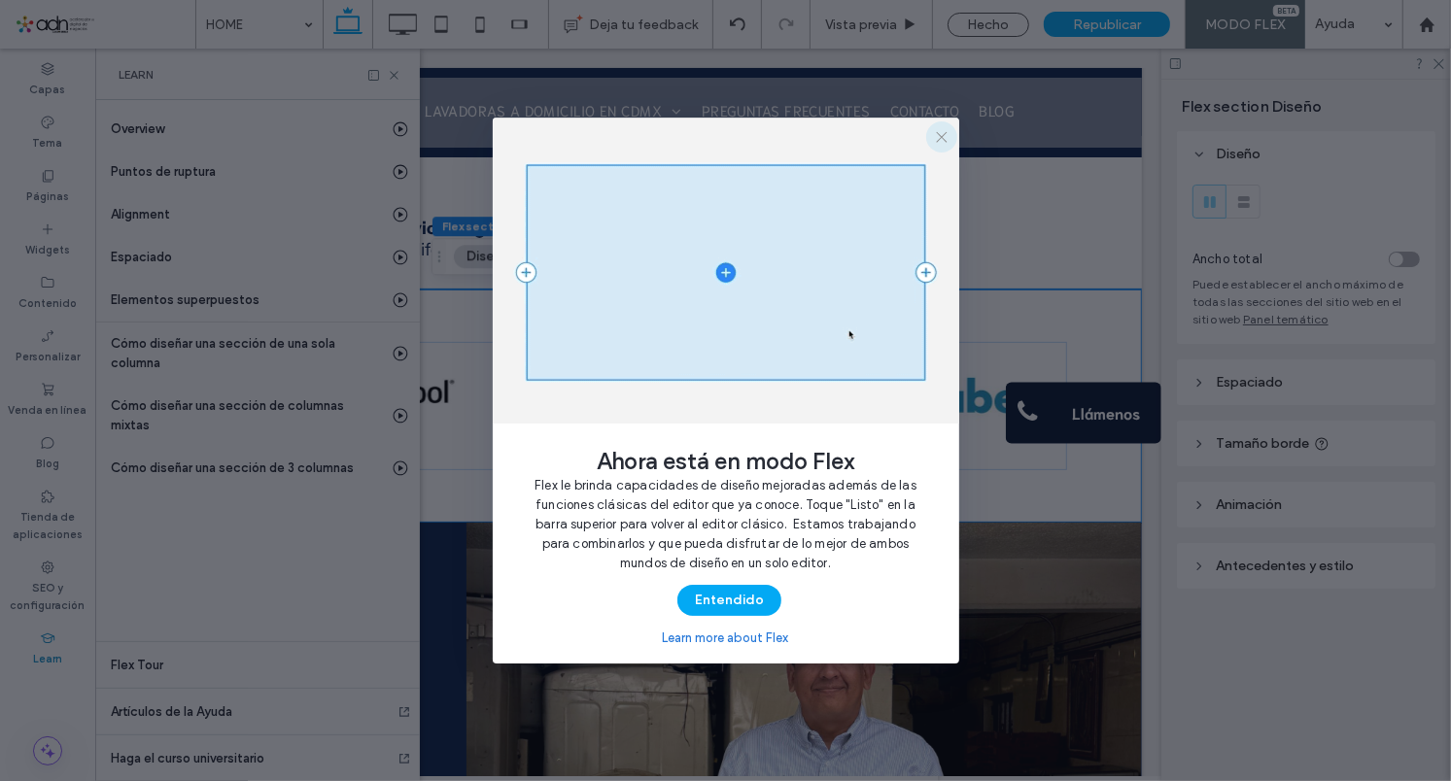
click at [936, 140] on icon "button" at bounding box center [942, 137] width 16 height 16
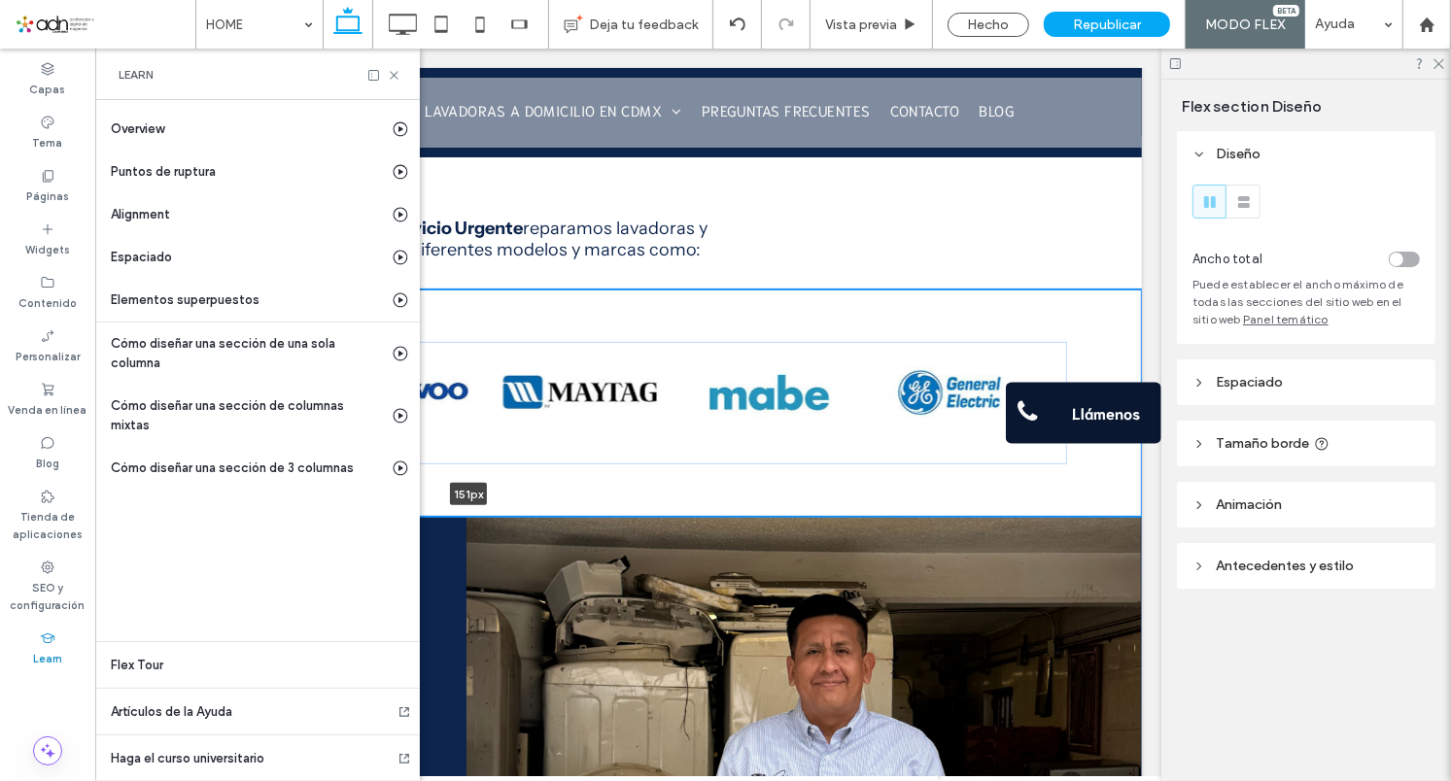
drag, startPoint x: 654, startPoint y: 520, endPoint x: 682, endPoint y: 431, distance: 93.8
click at [682, 431] on div "151px Sección Hacer clic para editar en modo Flex + Añadir sección" at bounding box center [484, 402] width 1317 height 227
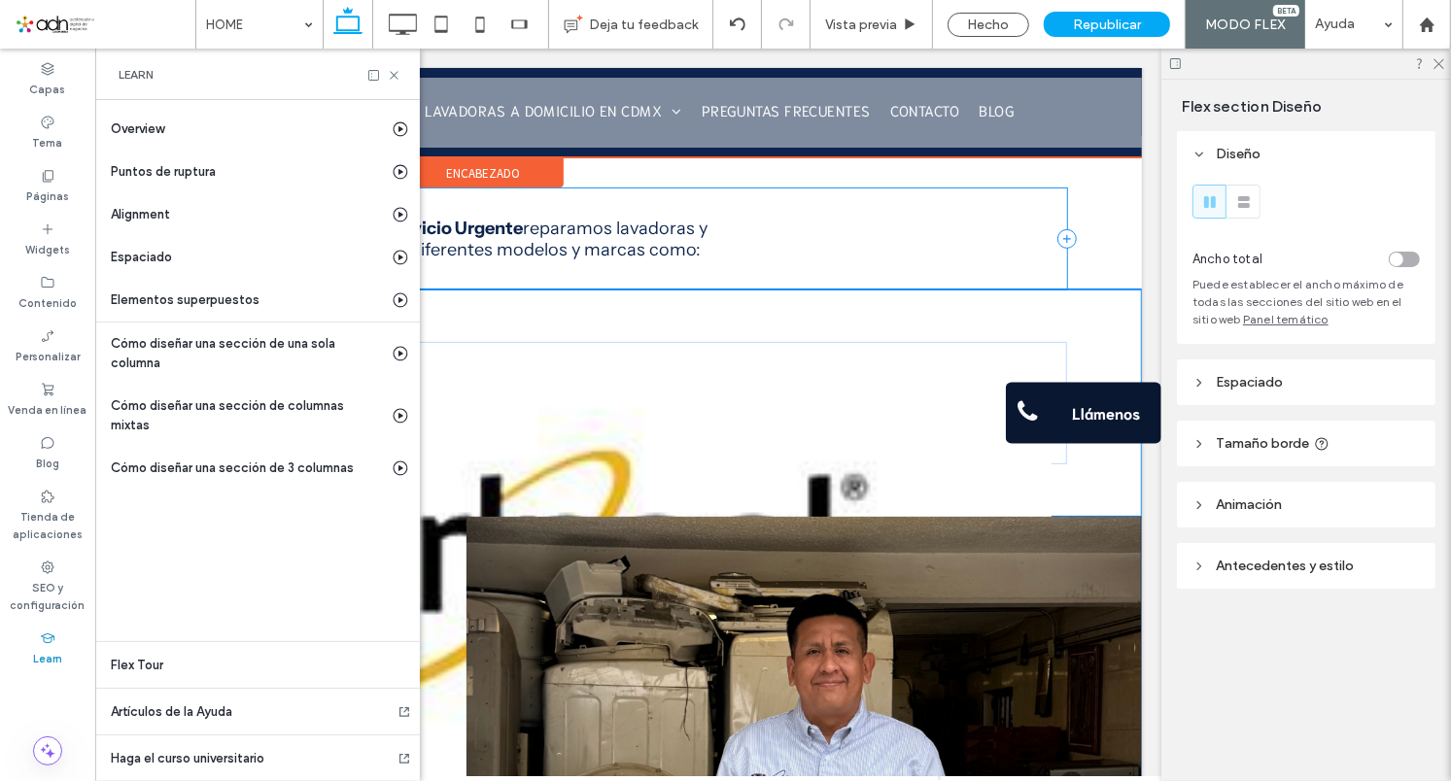
type input "***"
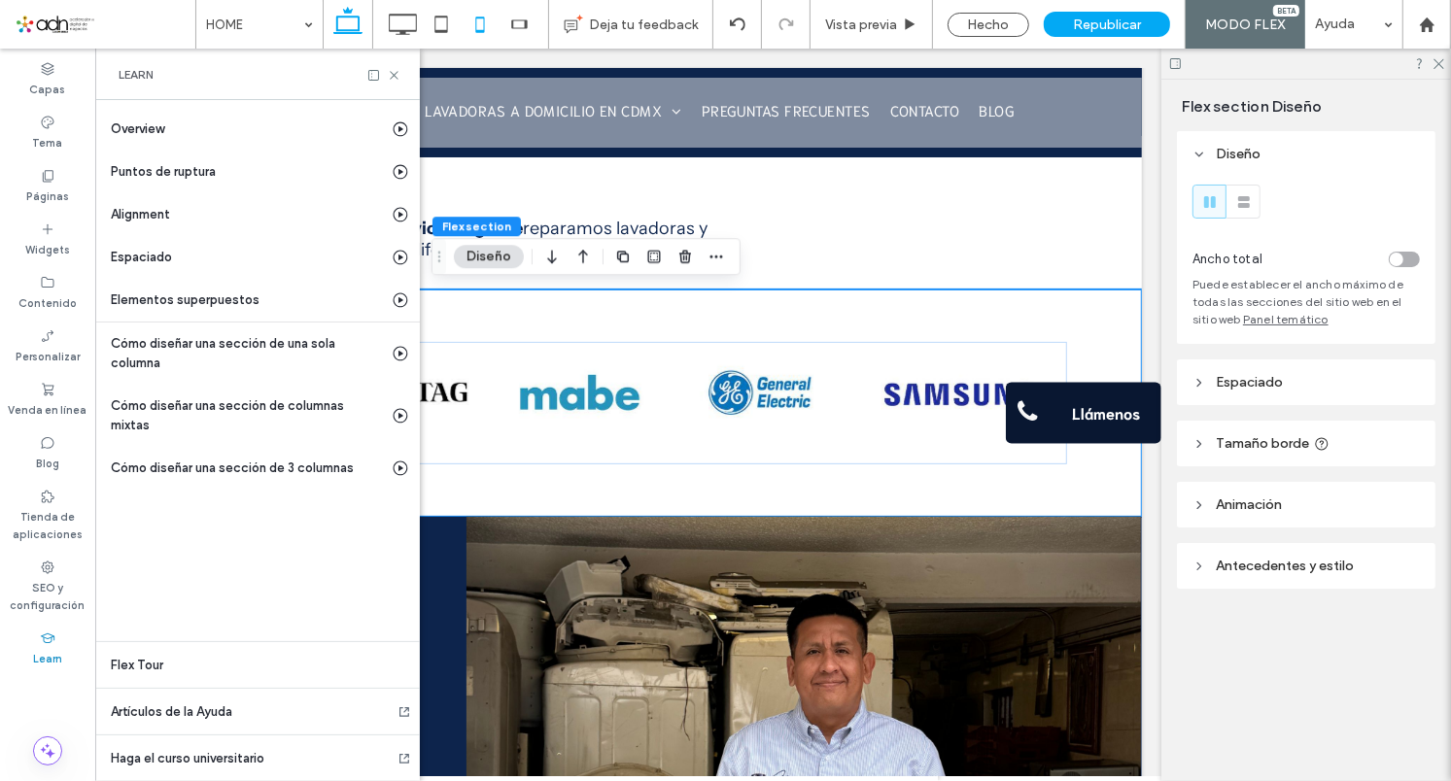
click at [486, 17] on icon at bounding box center [480, 24] width 39 height 39
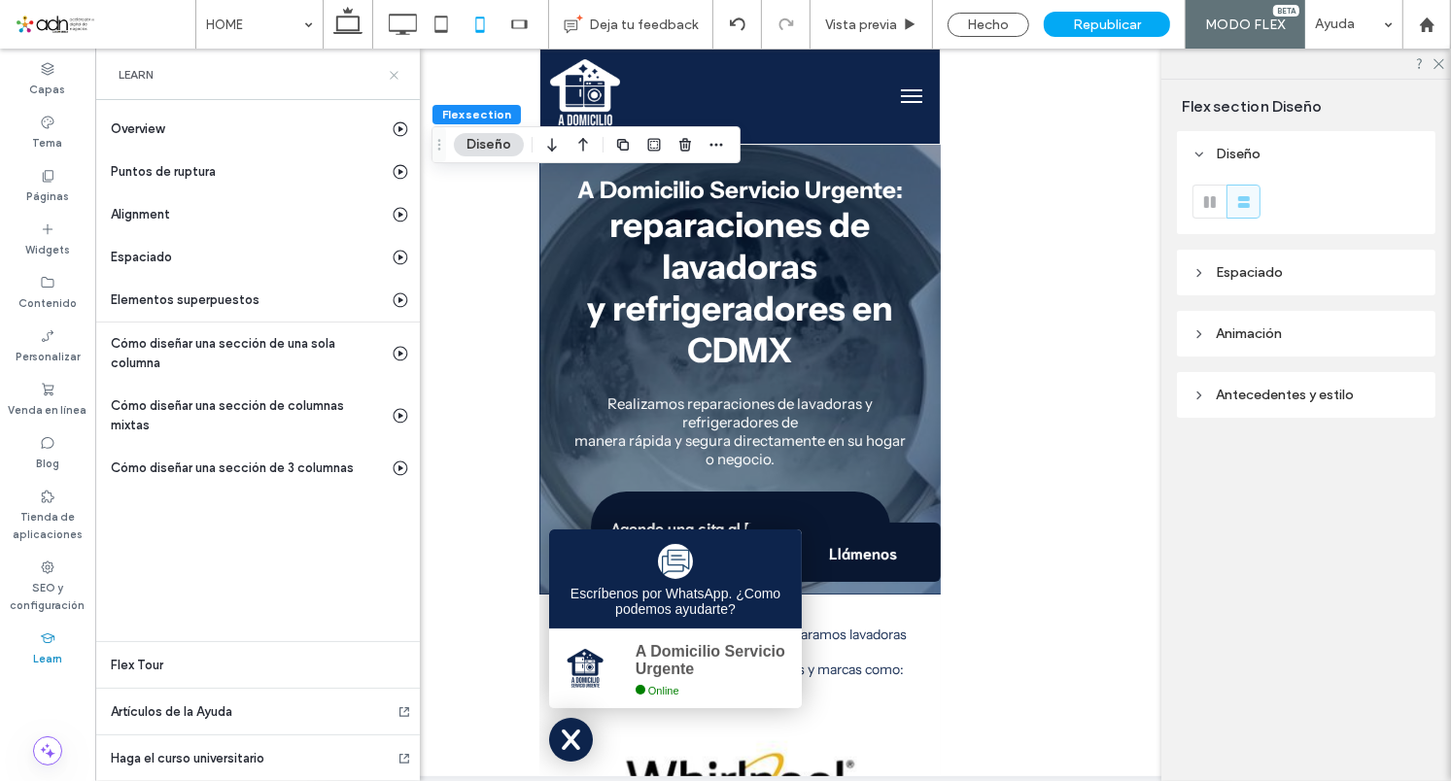
scroll to position [0, 0]
click at [391, 72] on use at bounding box center [394, 75] width 8 height 8
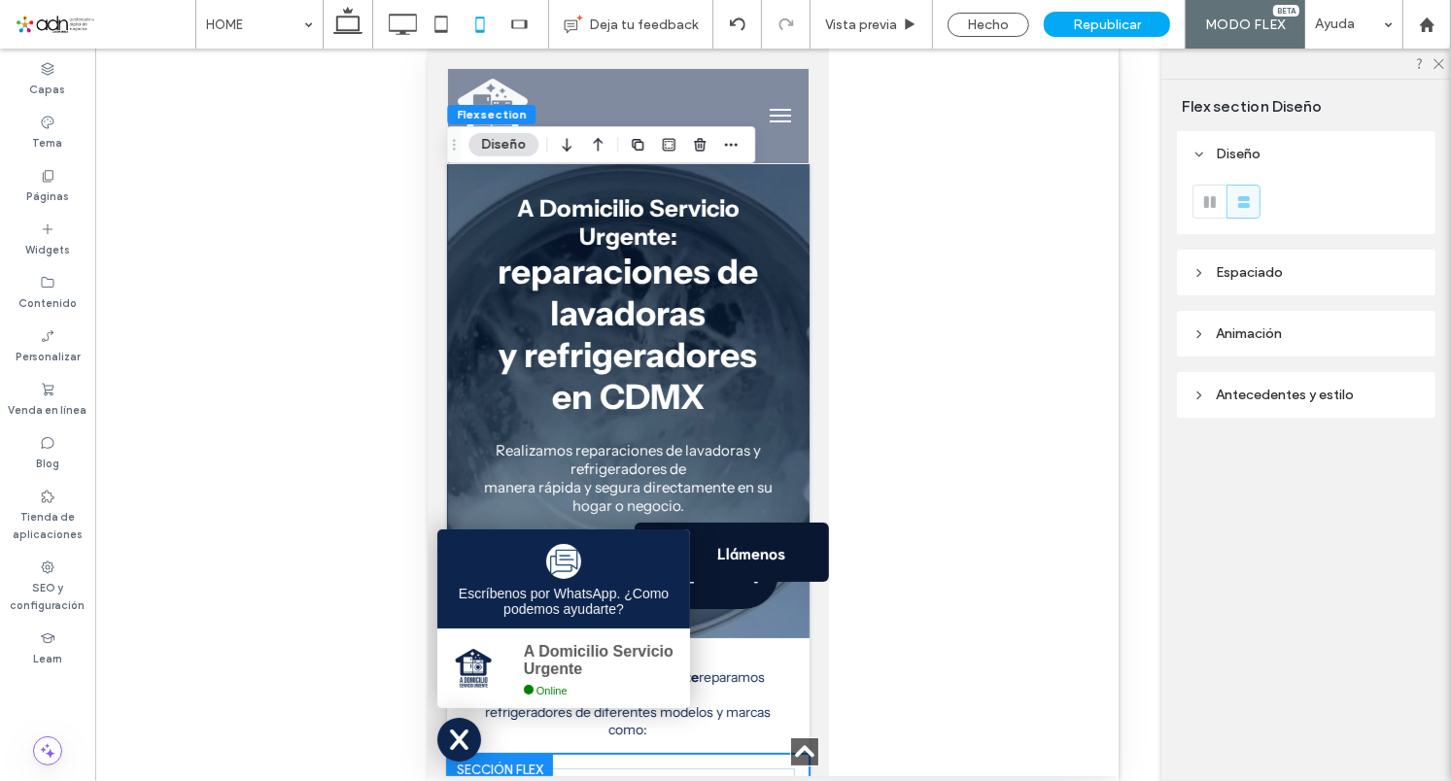
scroll to position [641, 0]
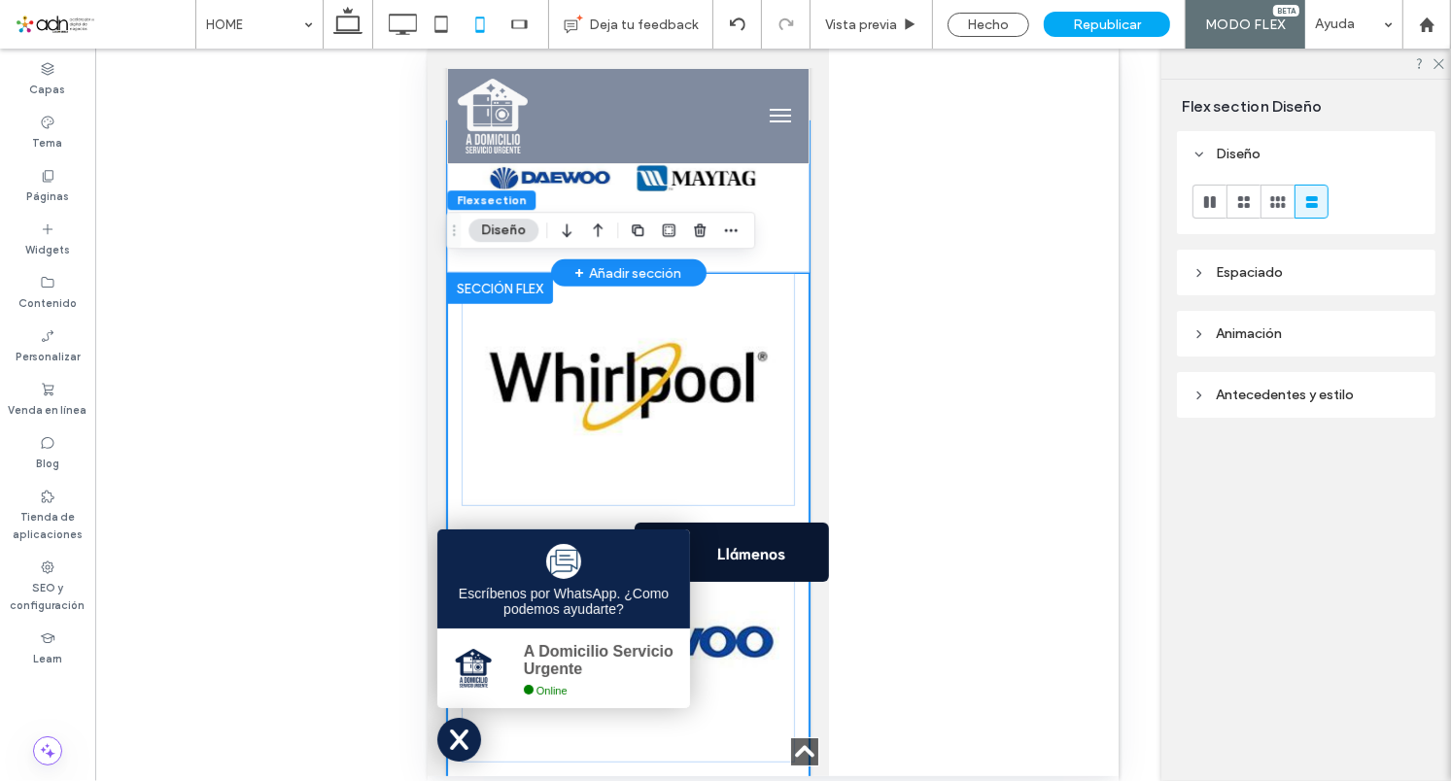
scroll to position [635, 0]
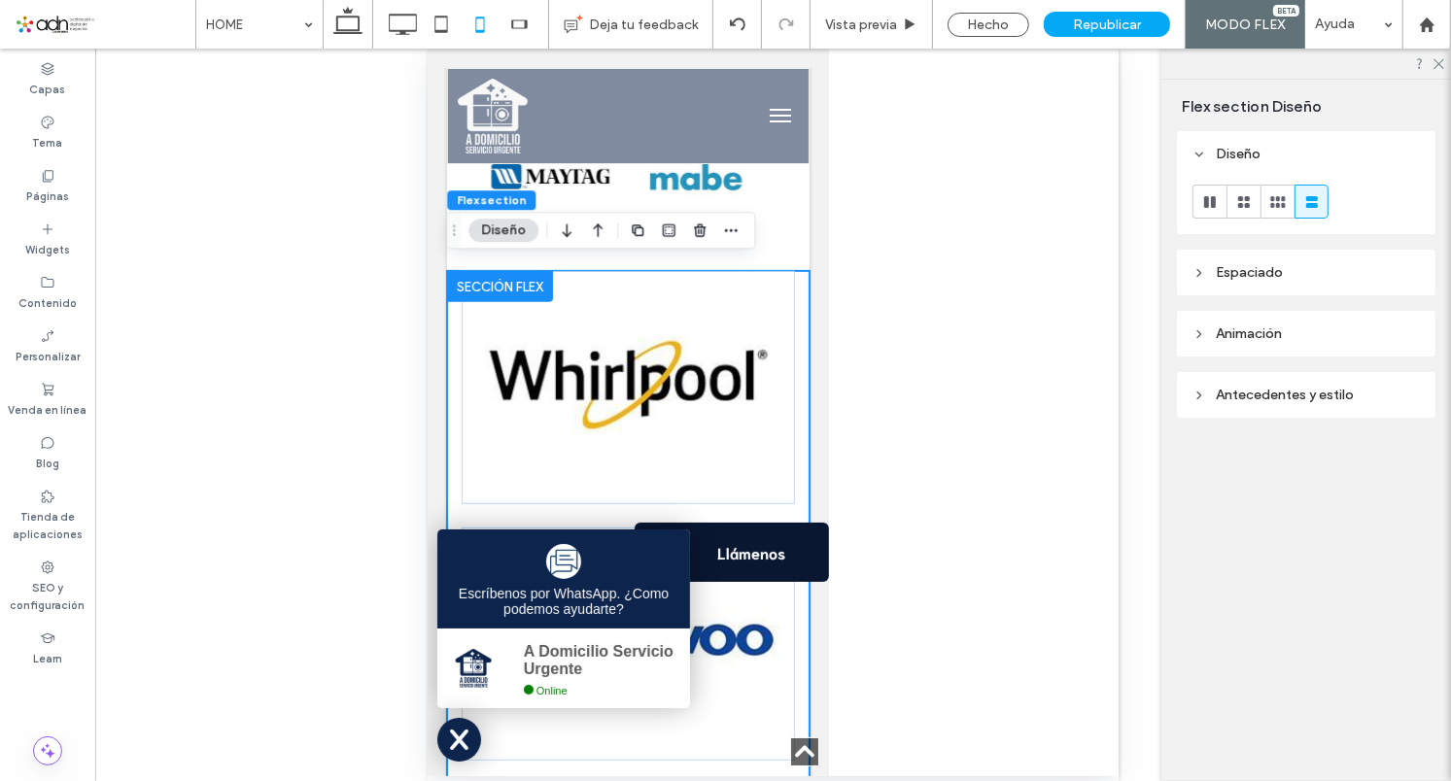
click at [467, 277] on div at bounding box center [499, 285] width 106 height 31
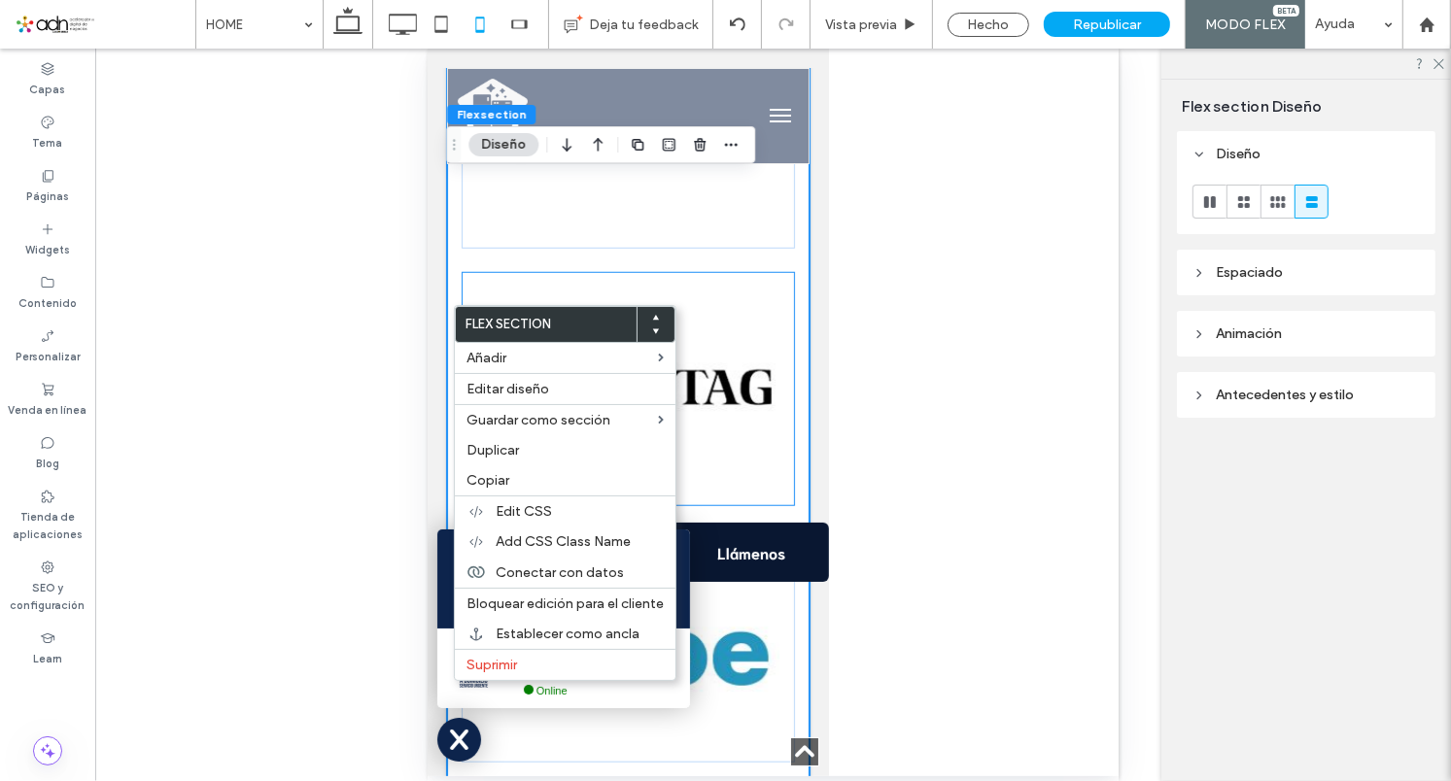
scroll to position [1276, 0]
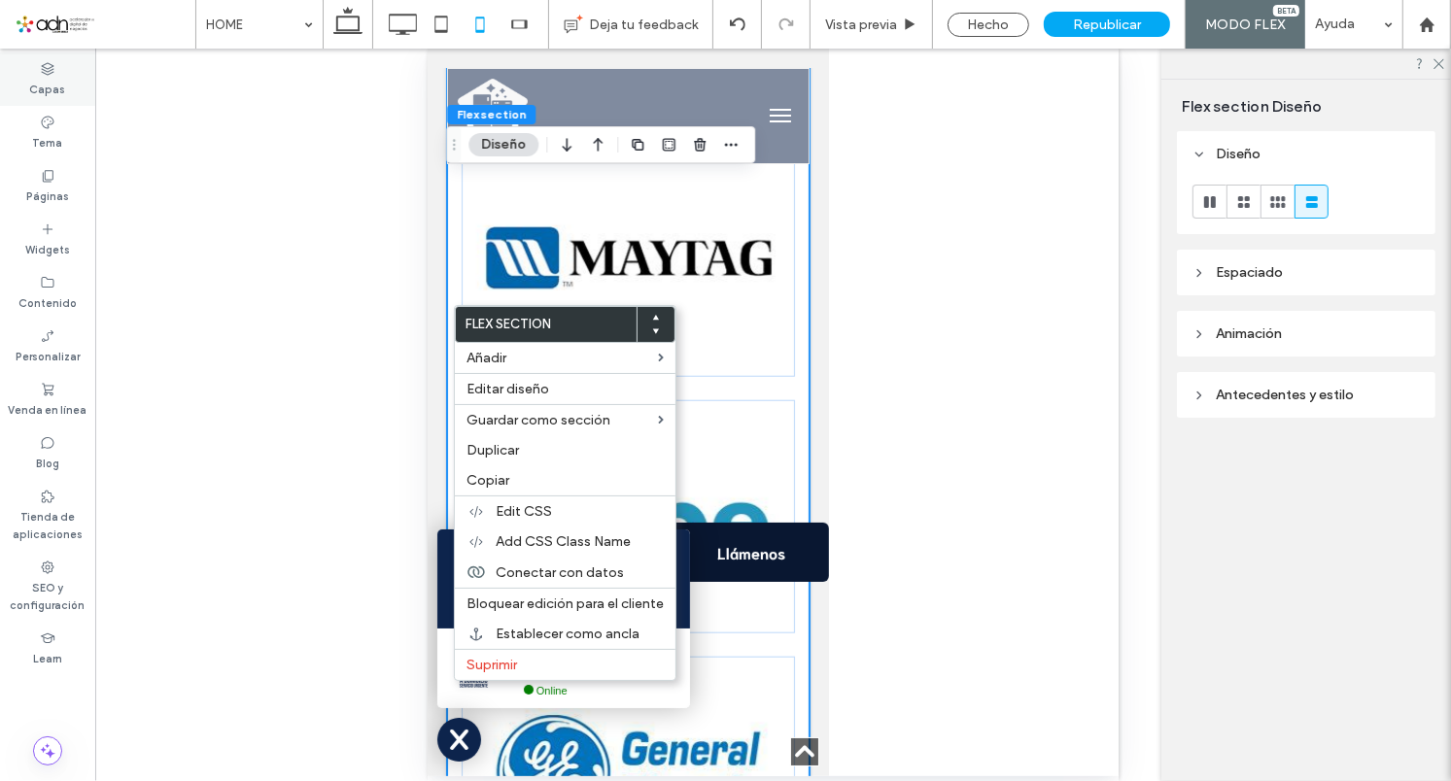
click at [54, 87] on label "Capas" at bounding box center [48, 87] width 36 height 21
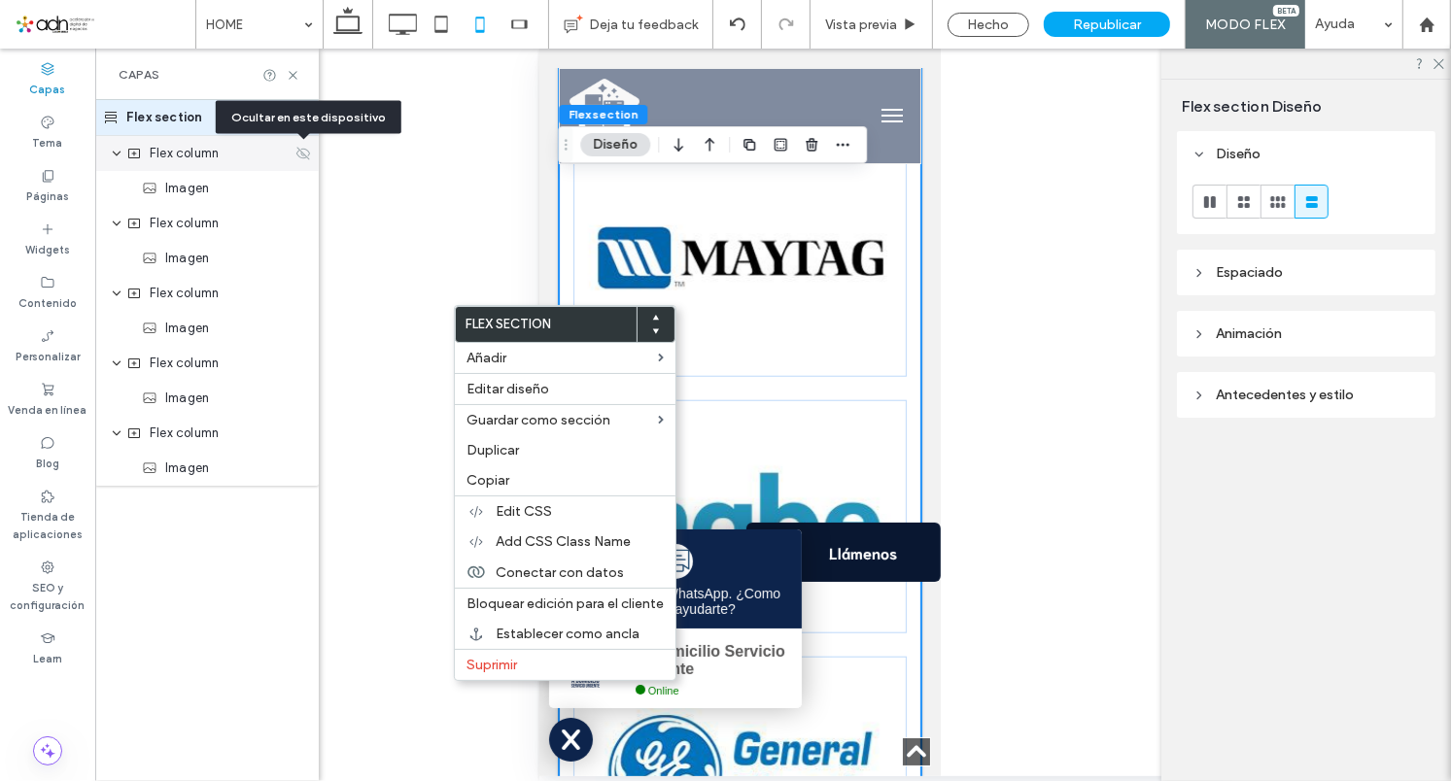
click at [305, 154] on icon at bounding box center [303, 154] width 16 height 16
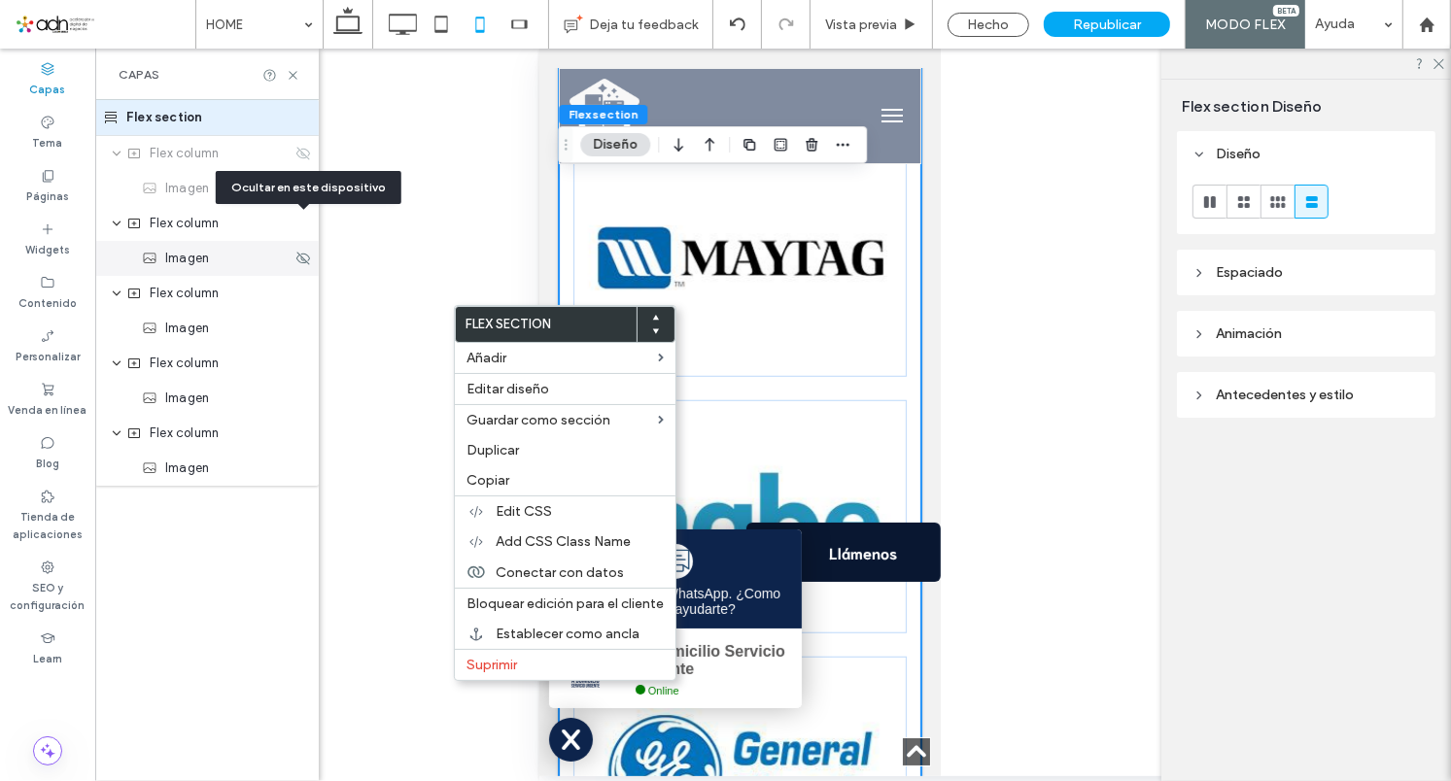
click at [0, 0] on icon at bounding box center [0, 0] width 0 height 0
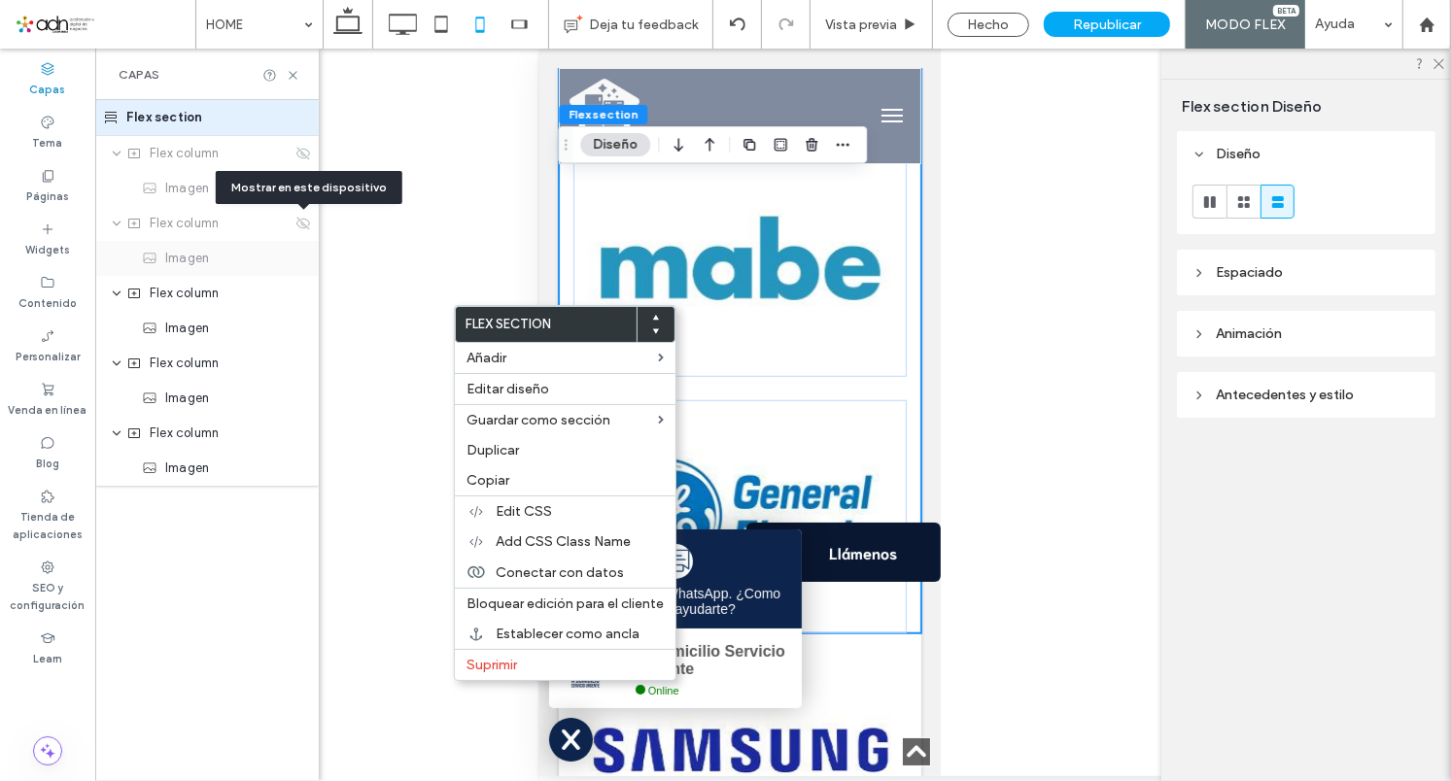
scroll to position [763, 0]
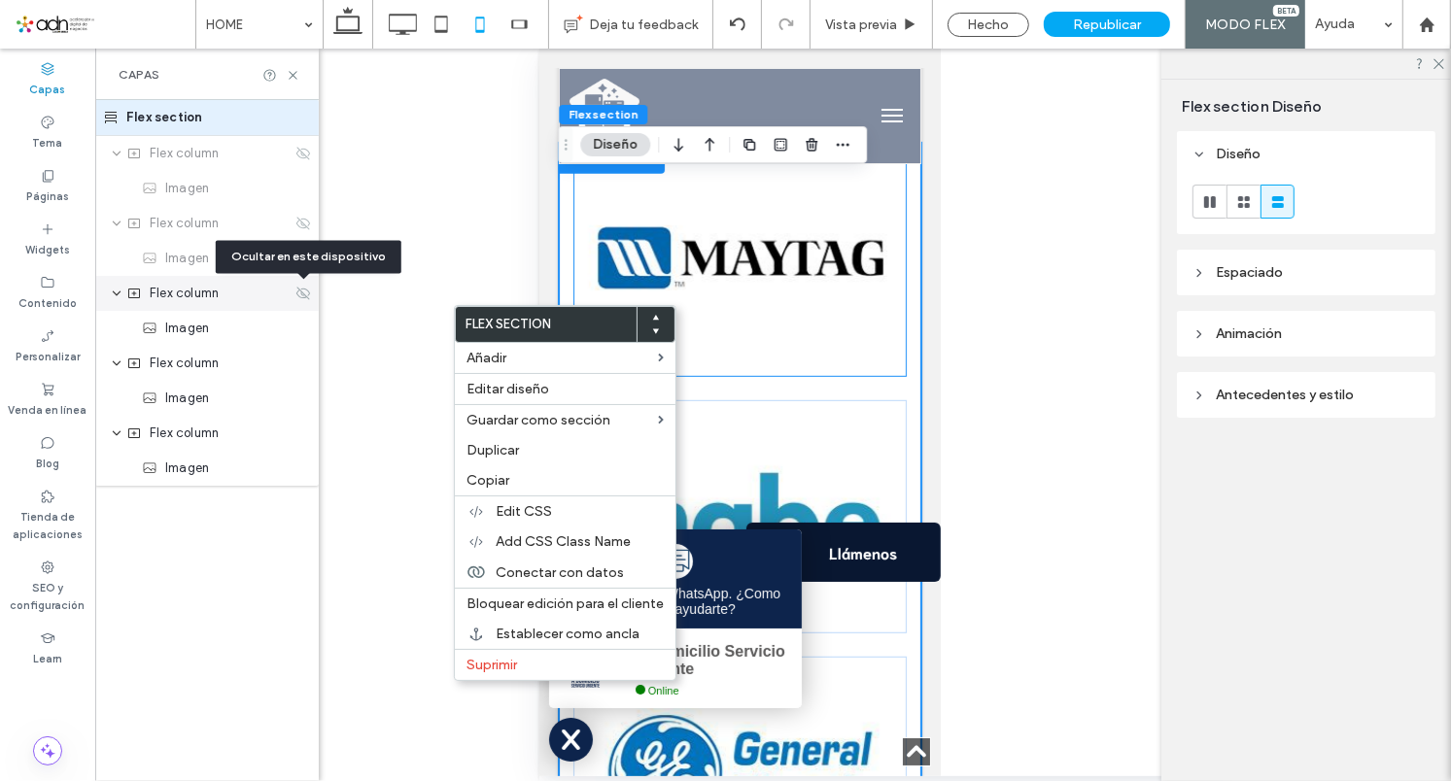
click at [303, 290] on icon at bounding box center [303, 294] width 16 height 16
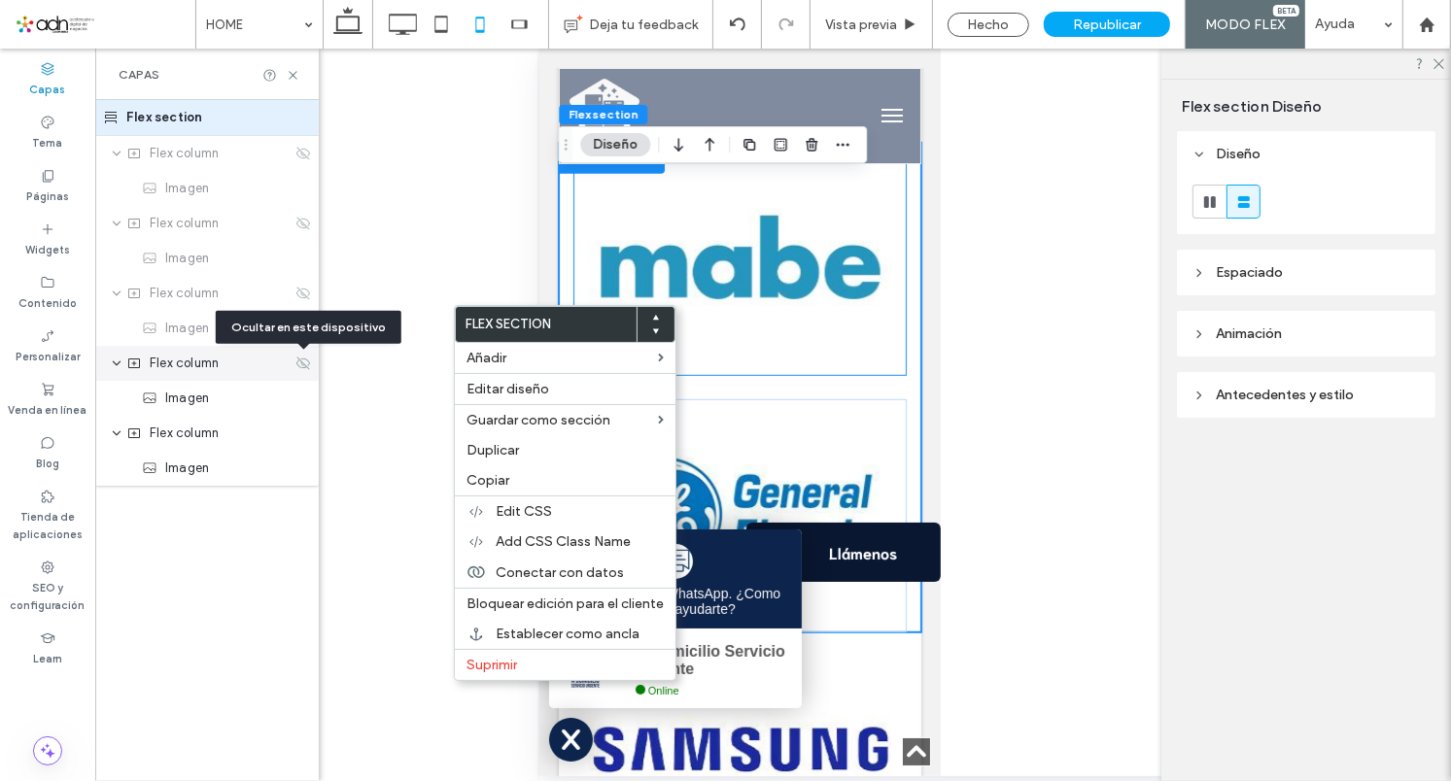
click at [302, 364] on use at bounding box center [303, 363] width 14 height 13
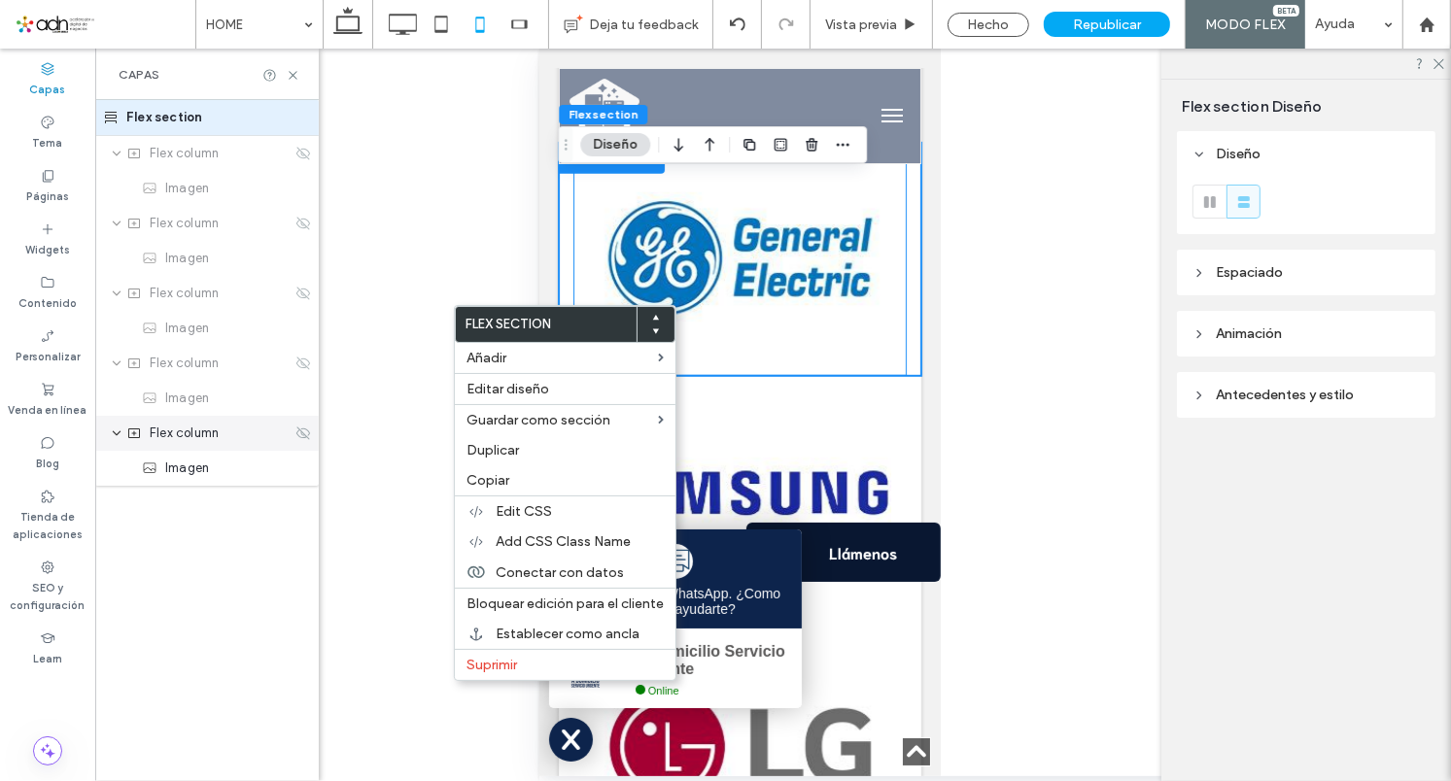
click at [303, 434] on icon at bounding box center [303, 434] width 16 height 16
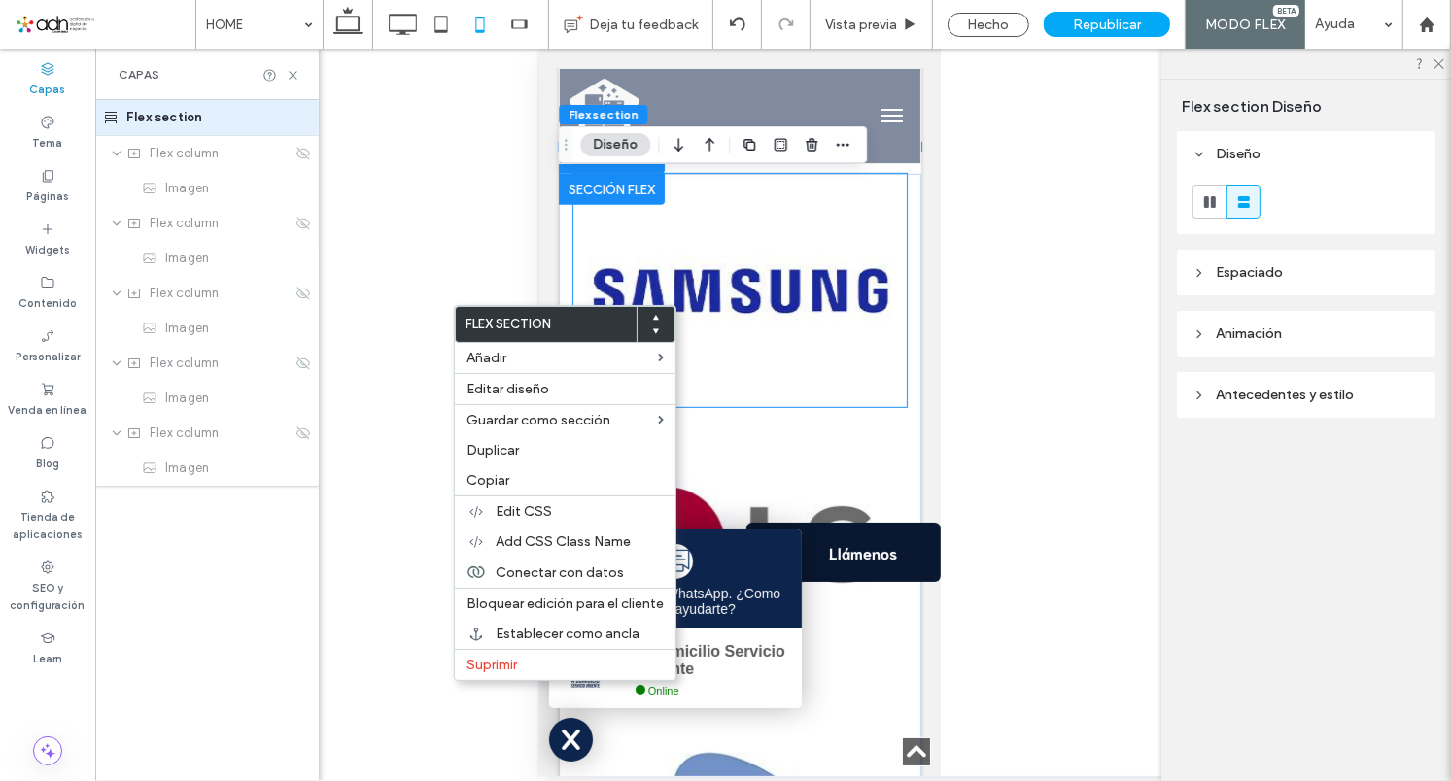
click at [573, 234] on div at bounding box center [738, 289] width 333 height 233
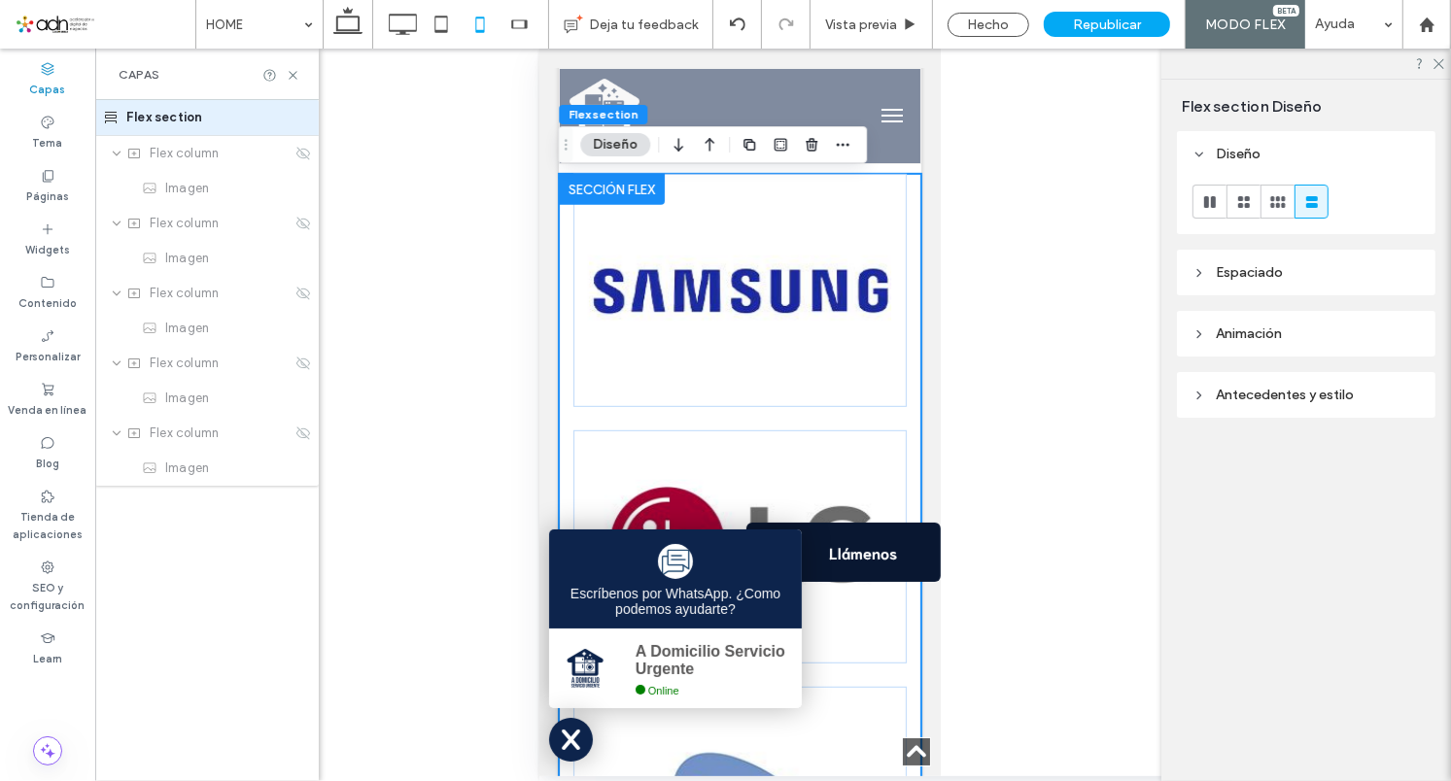
scroll to position [880, 0]
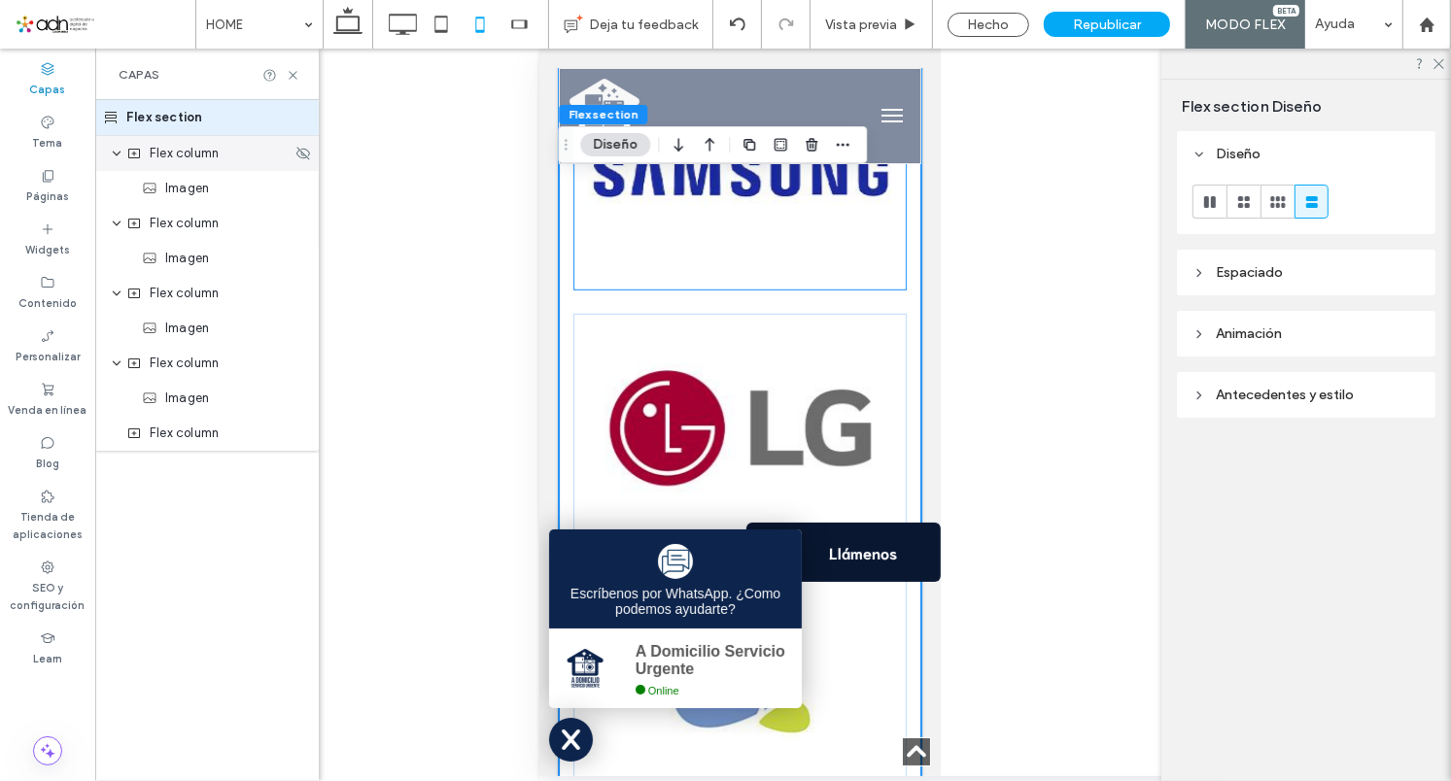
click at [304, 164] on div "Flex column" at bounding box center [207, 153] width 224 height 35
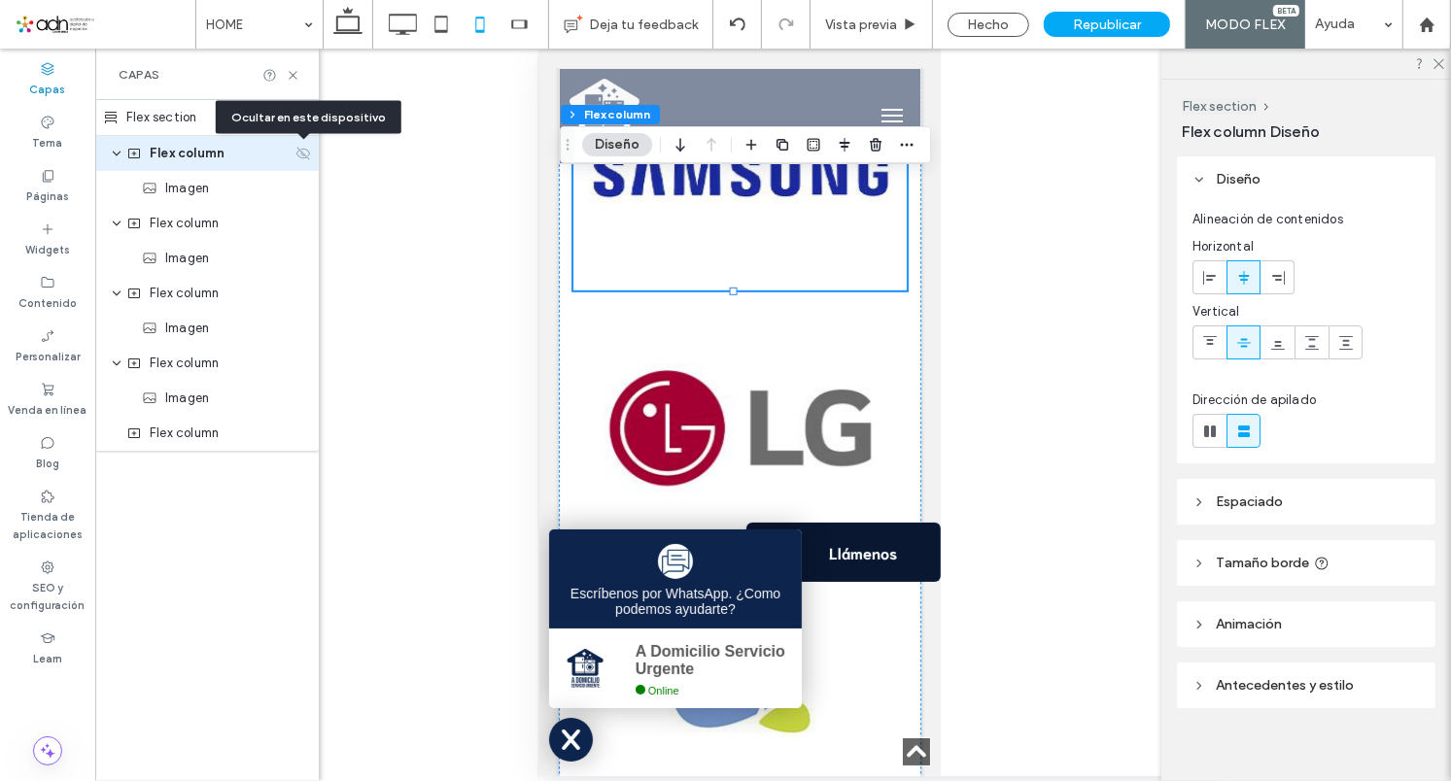
click at [303, 154] on icon at bounding box center [303, 154] width 16 height 16
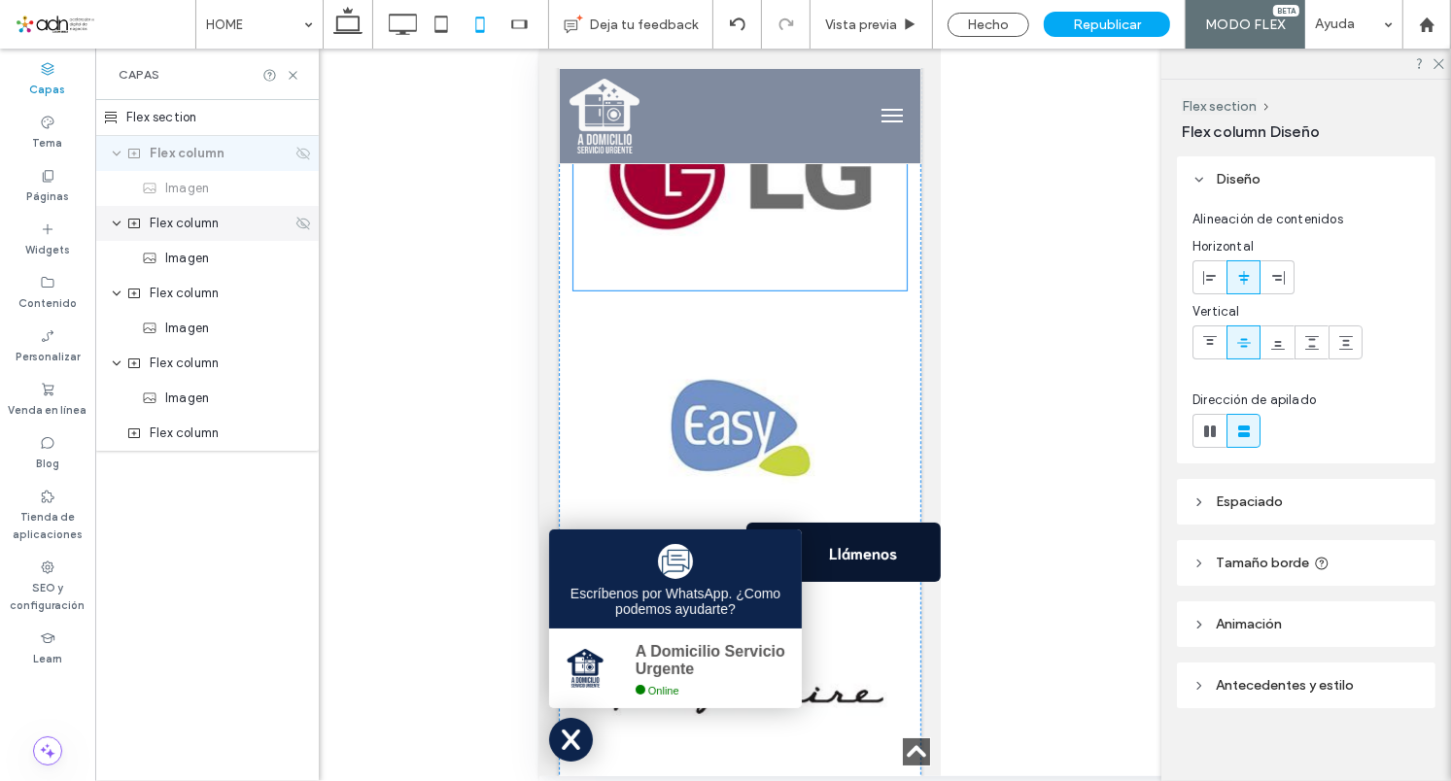
click at [305, 224] on icon at bounding box center [303, 224] width 16 height 16
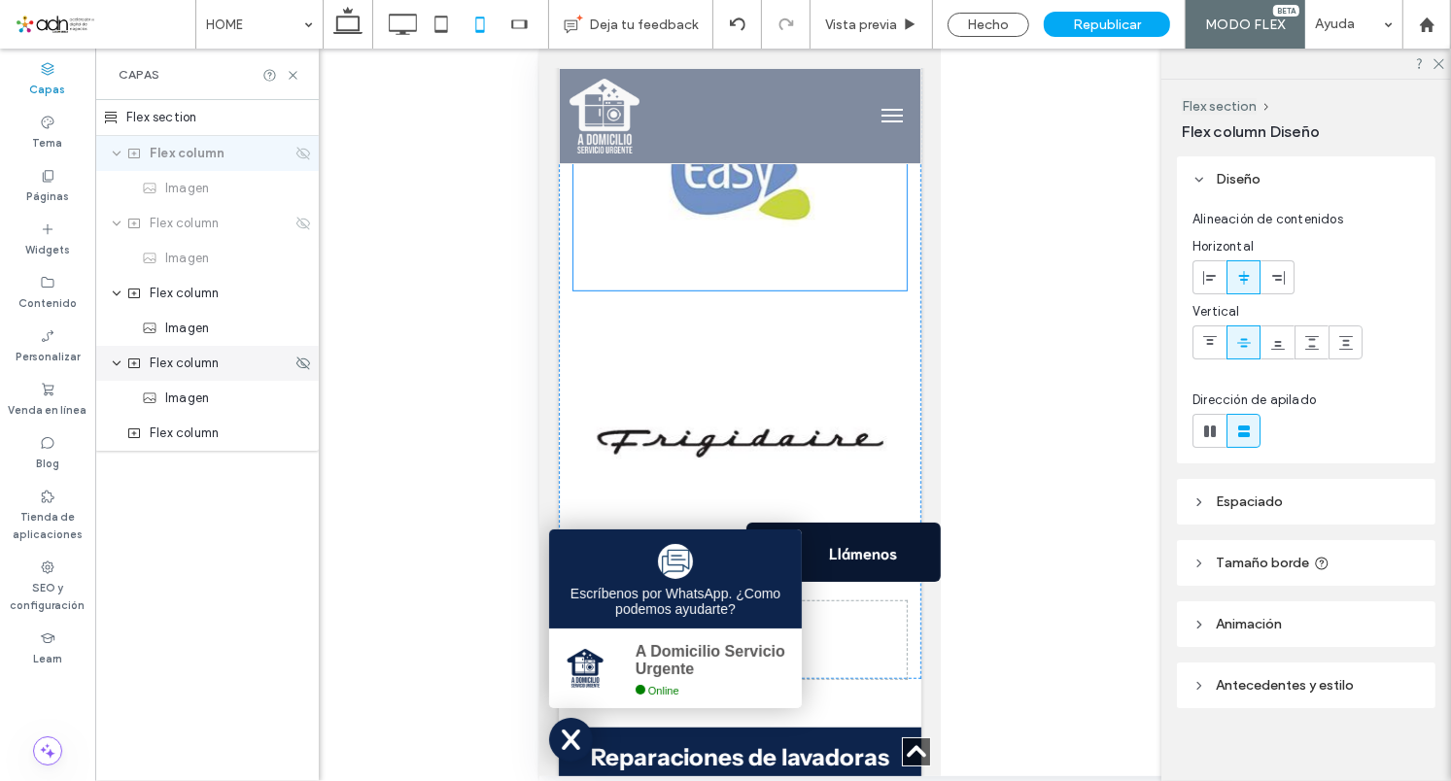
drag, startPoint x: 305, startPoint y: 295, endPoint x: 295, endPoint y: 355, distance: 60.2
click at [0, 0] on icon at bounding box center [0, 0] width 0 height 0
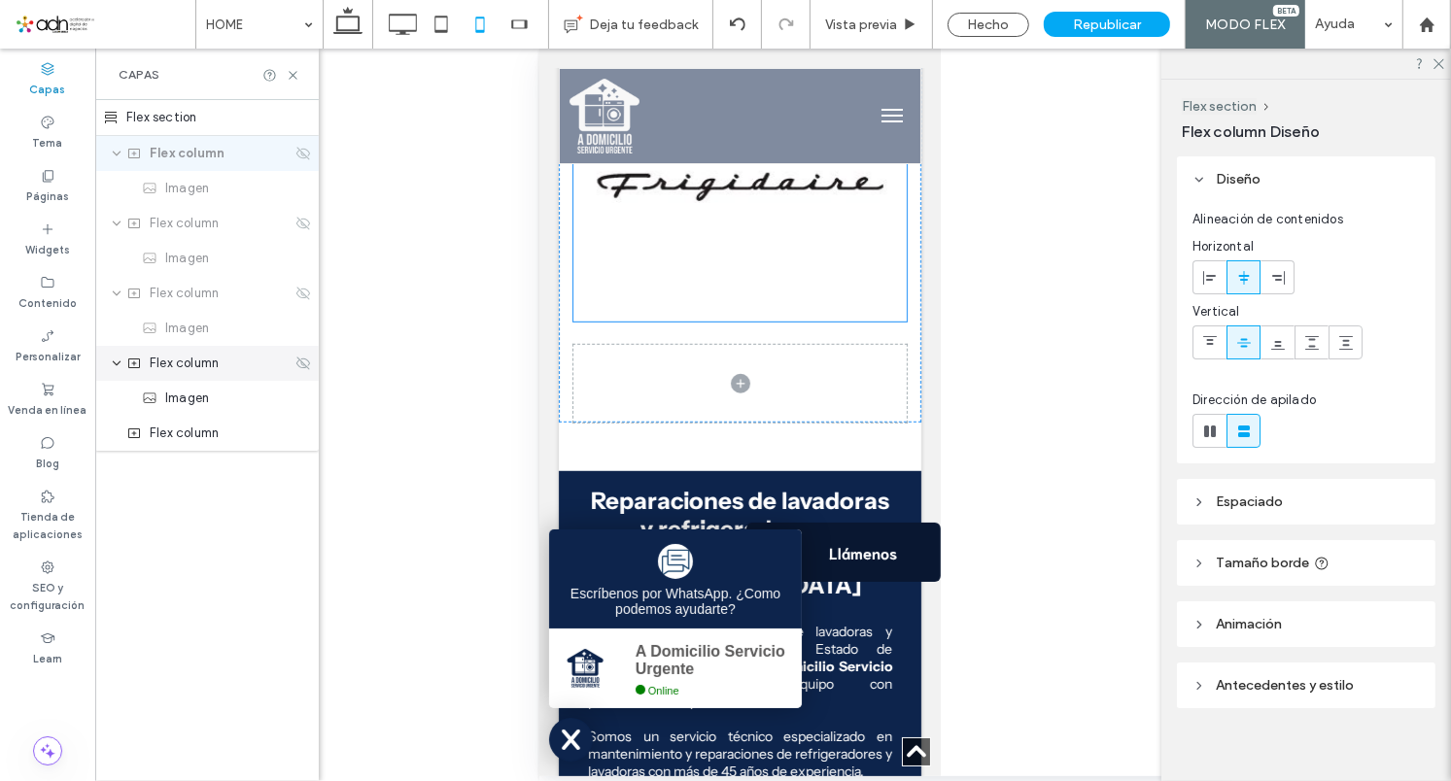
click at [305, 358] on icon at bounding box center [303, 364] width 16 height 16
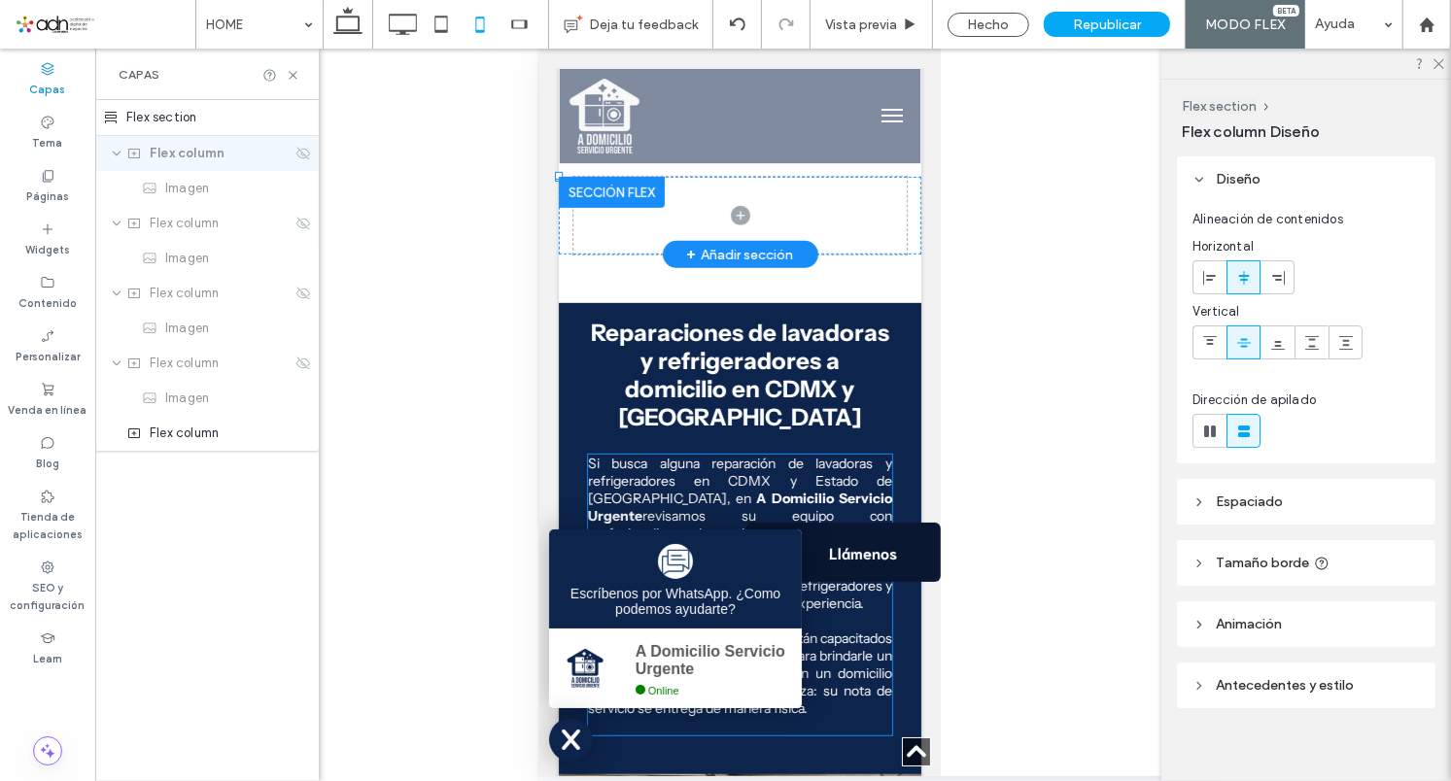
scroll to position [559, 0]
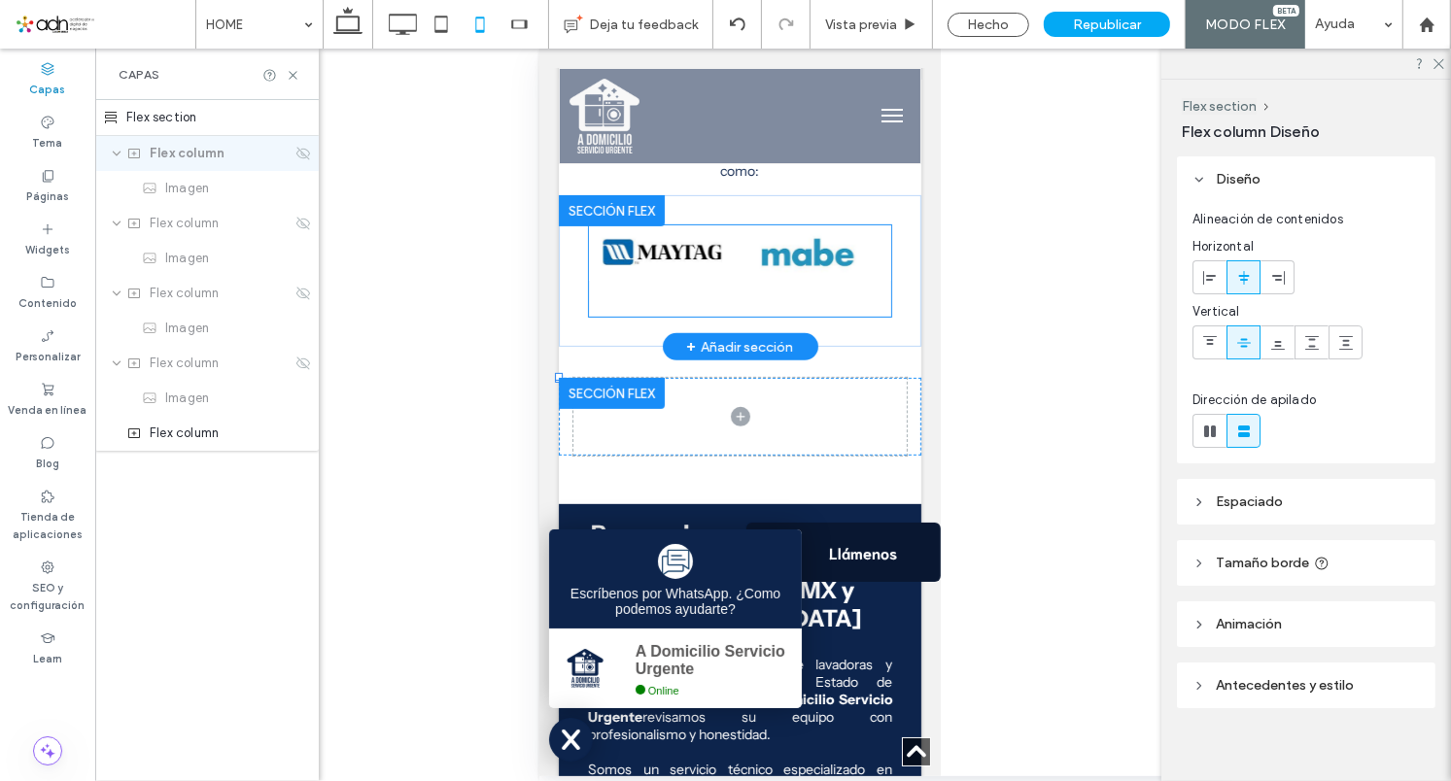
click at [808, 303] on div at bounding box center [739, 270] width 302 height 91
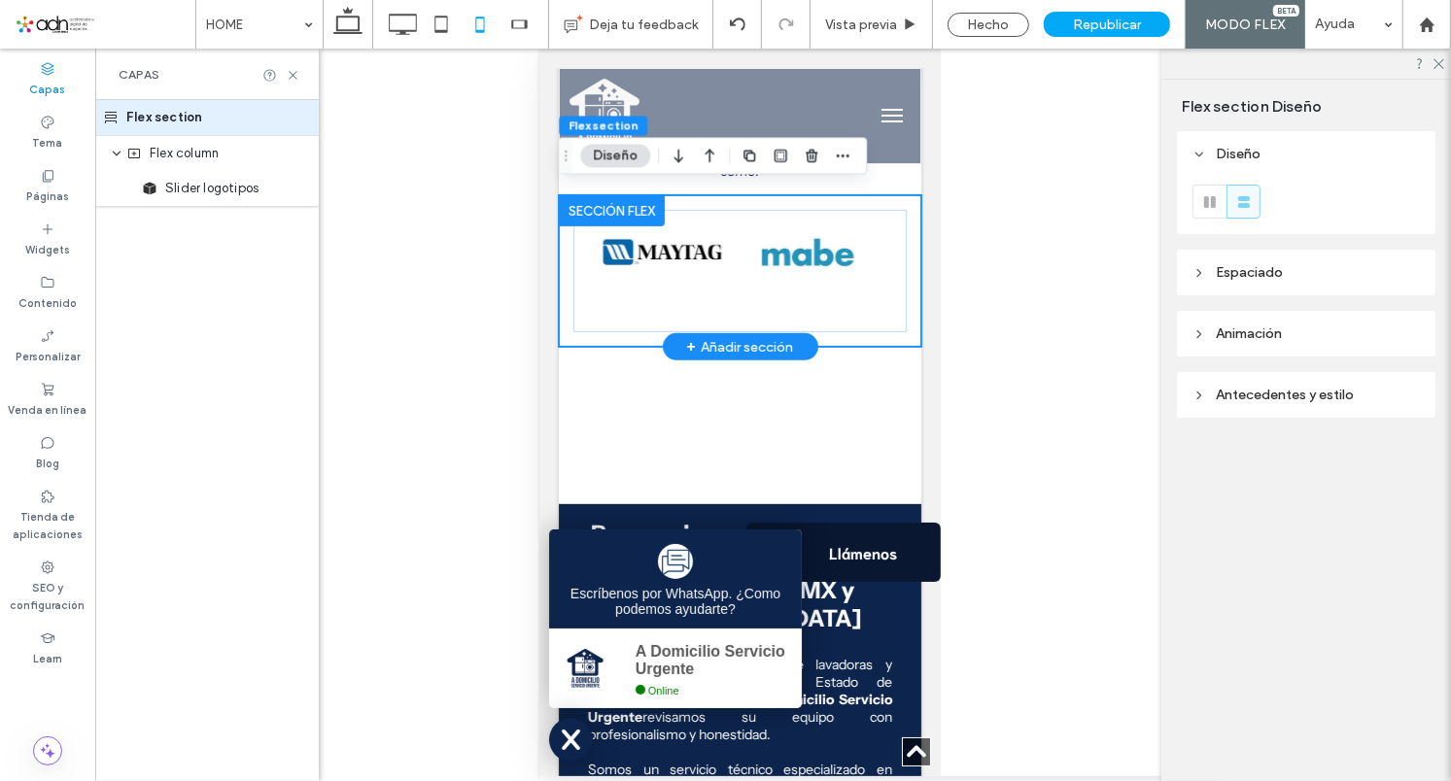
click at [845, 324] on div at bounding box center [739, 270] width 363 height 152
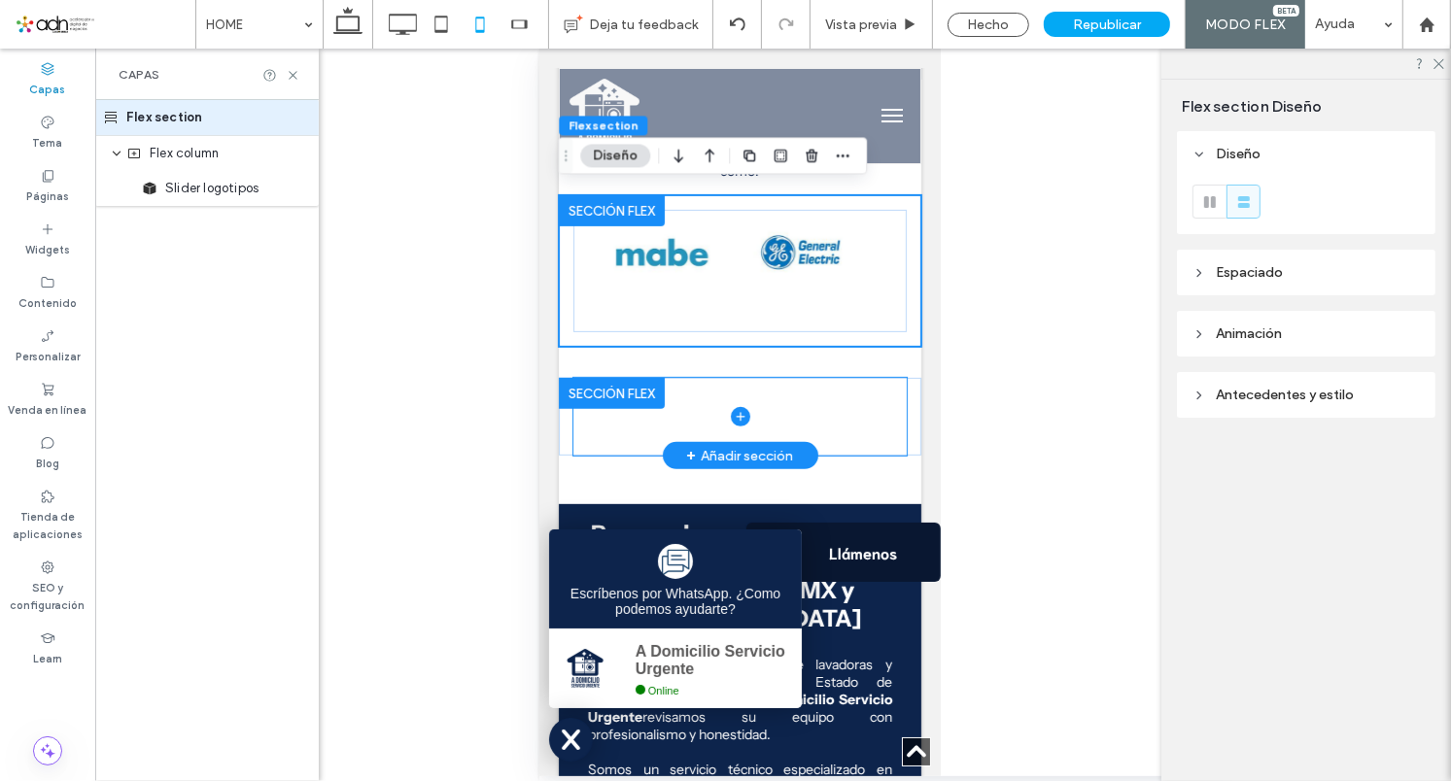
click at [830, 417] on span at bounding box center [738, 416] width 333 height 78
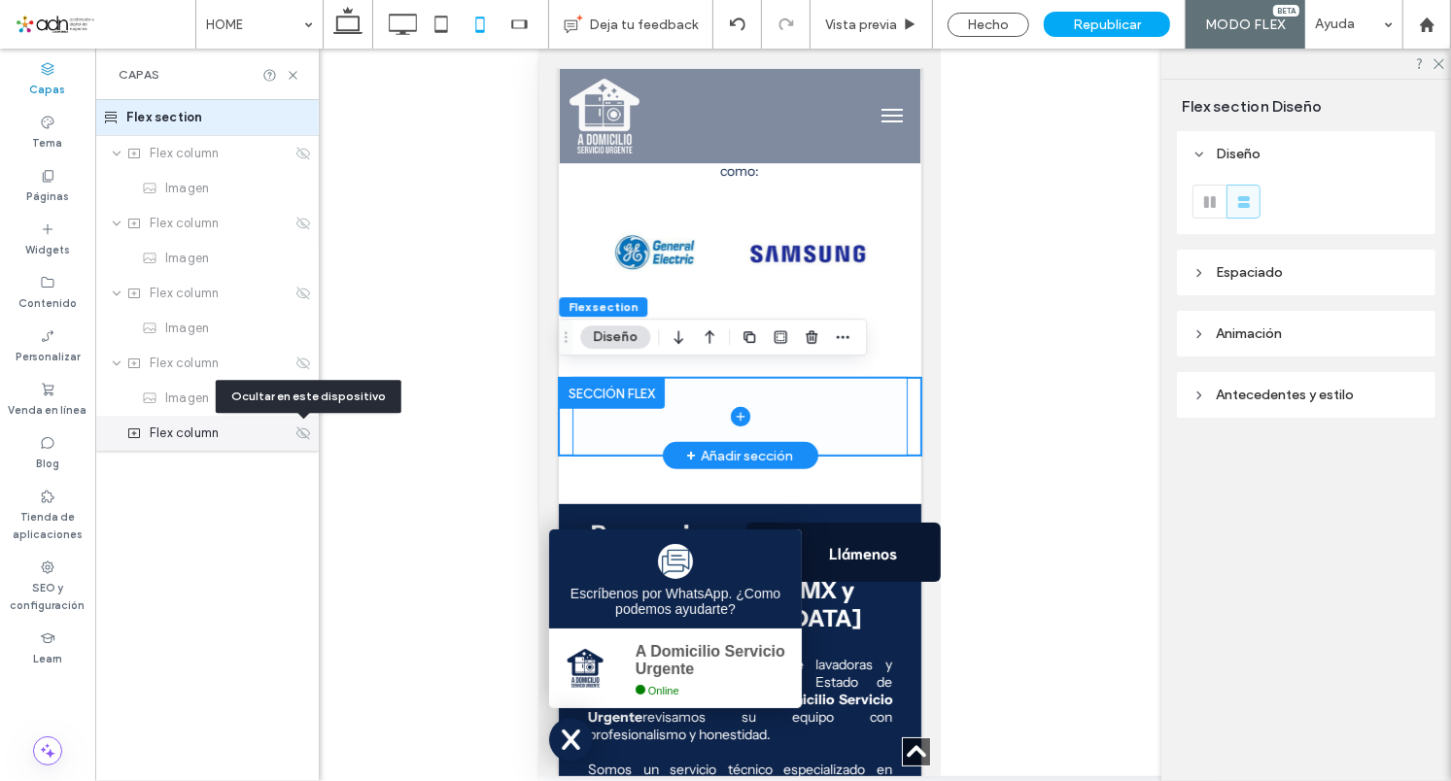
click at [307, 433] on icon at bounding box center [303, 434] width 16 height 16
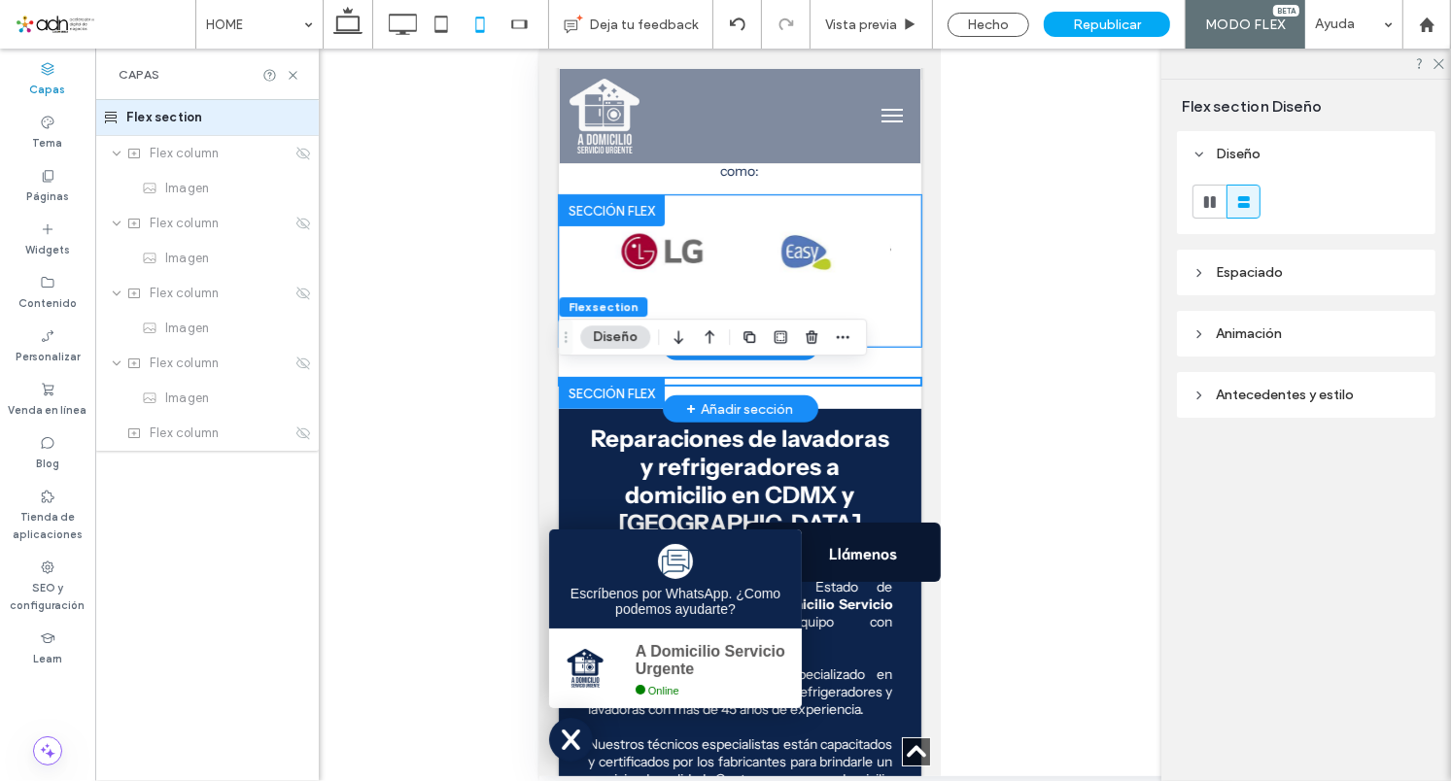
click at [898, 321] on div at bounding box center [739, 270] width 363 height 152
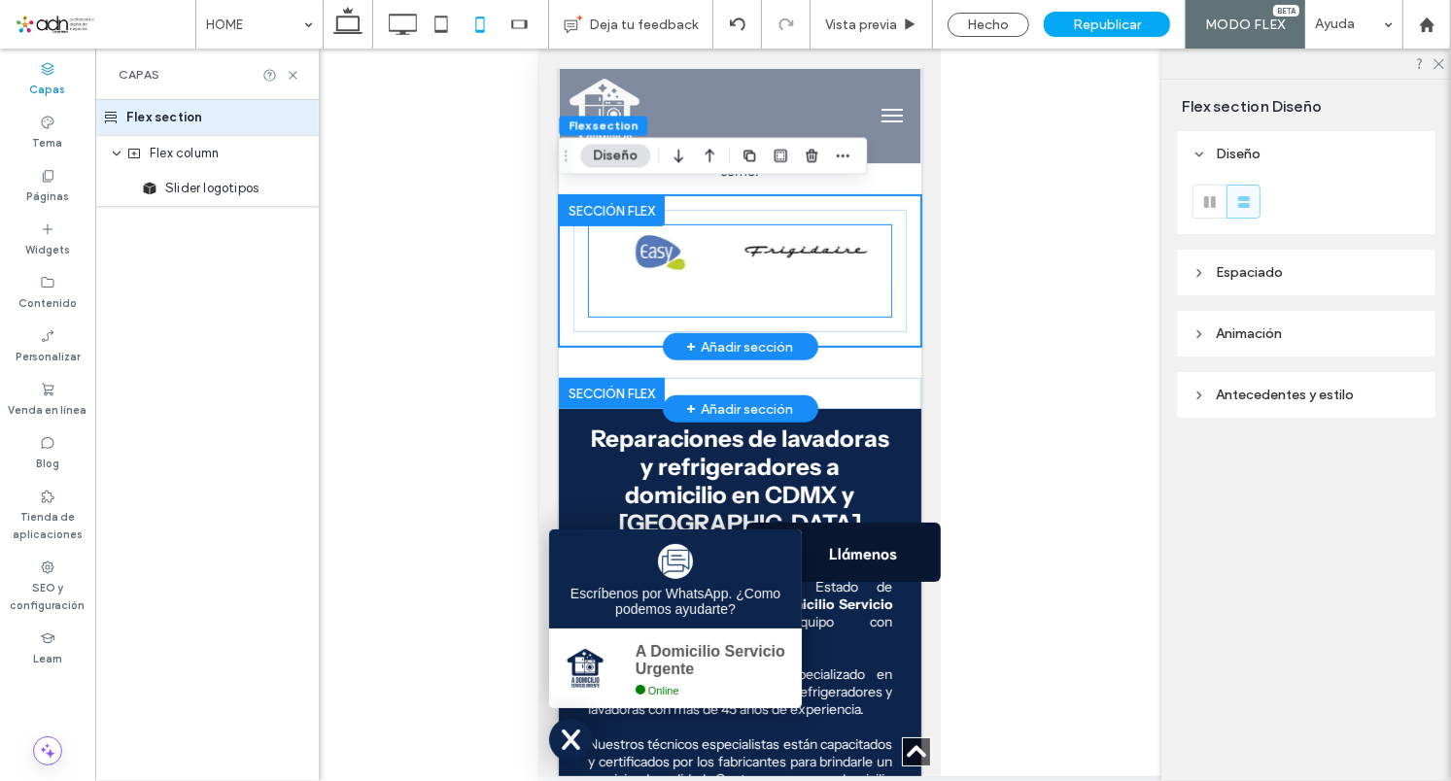
click at [706, 304] on div at bounding box center [739, 270] width 302 height 91
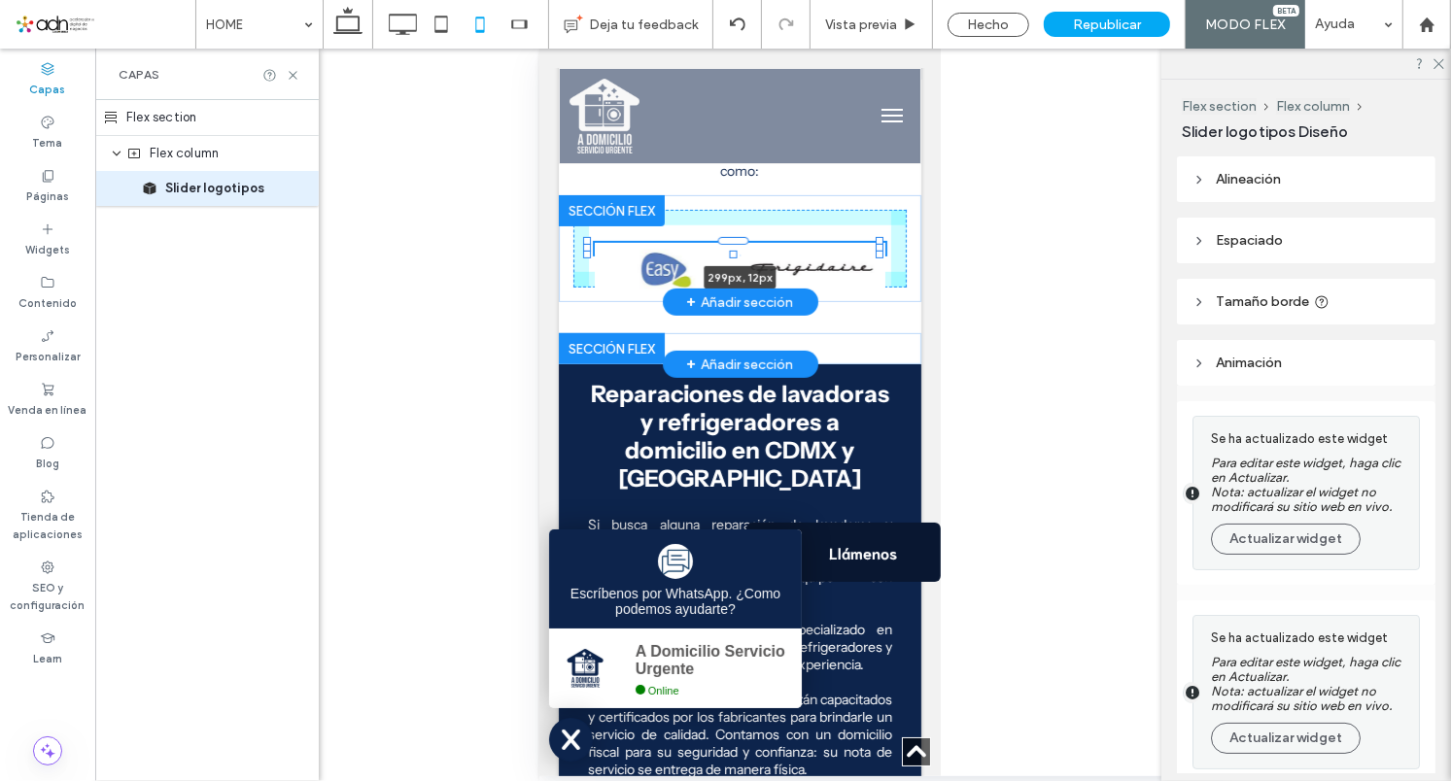
drag, startPoint x: 730, startPoint y: 308, endPoint x: 729, endPoint y: 235, distance: 72.9
click at [588, 241] on div at bounding box center [587, 241] width 1 height 1
type input "**"
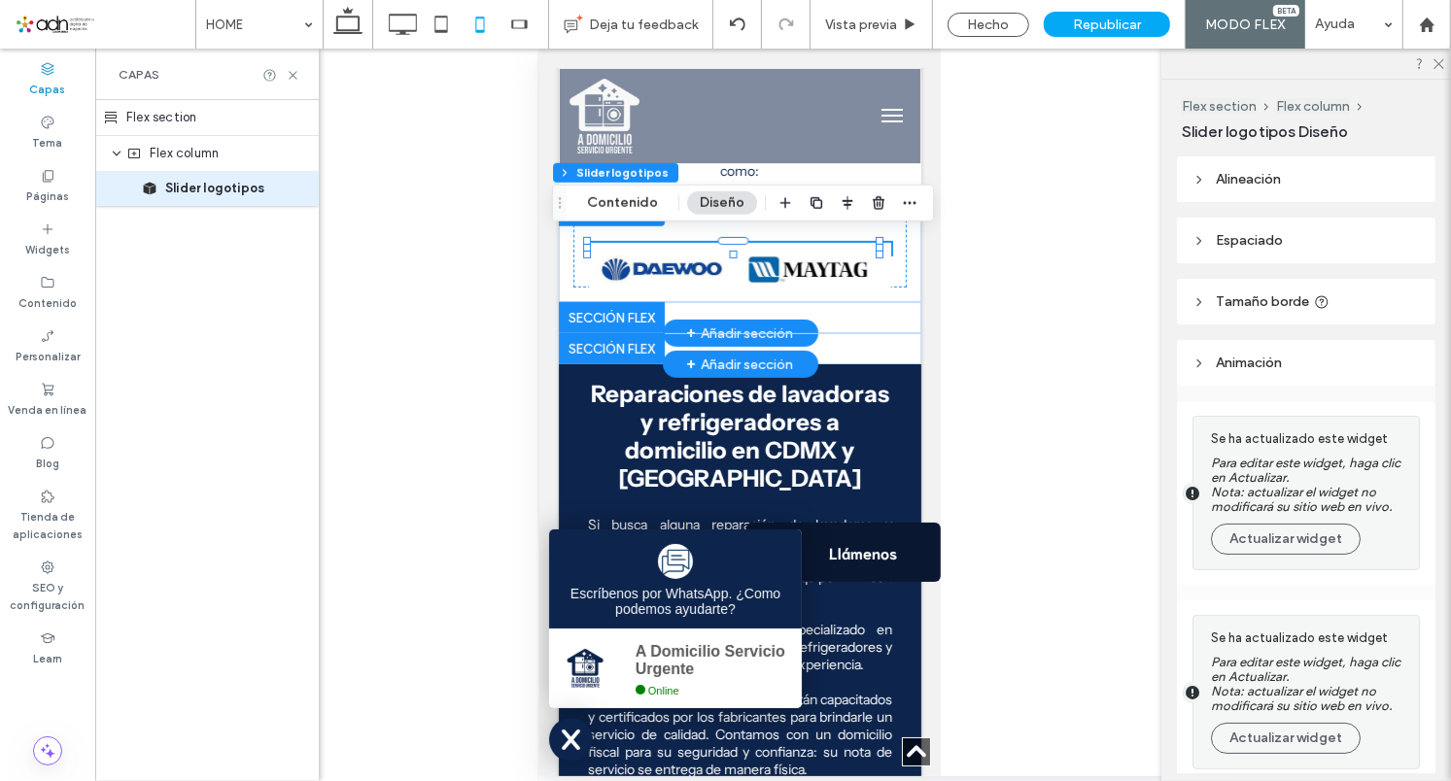
click at [865, 313] on div "Sección Hacer clic para editar en modo Flex + Añadir sección" at bounding box center [739, 316] width 363 height 31
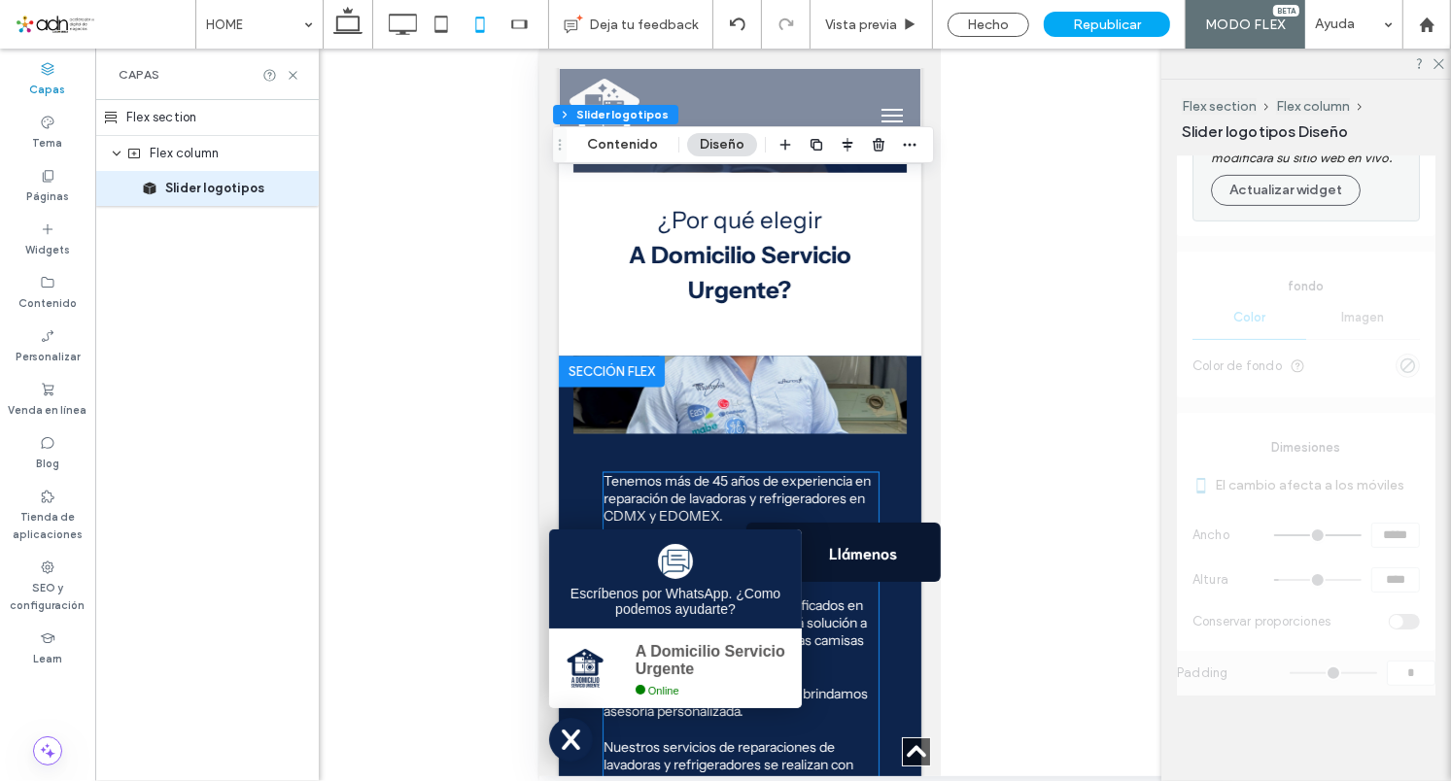
scroll to position [2697, 0]
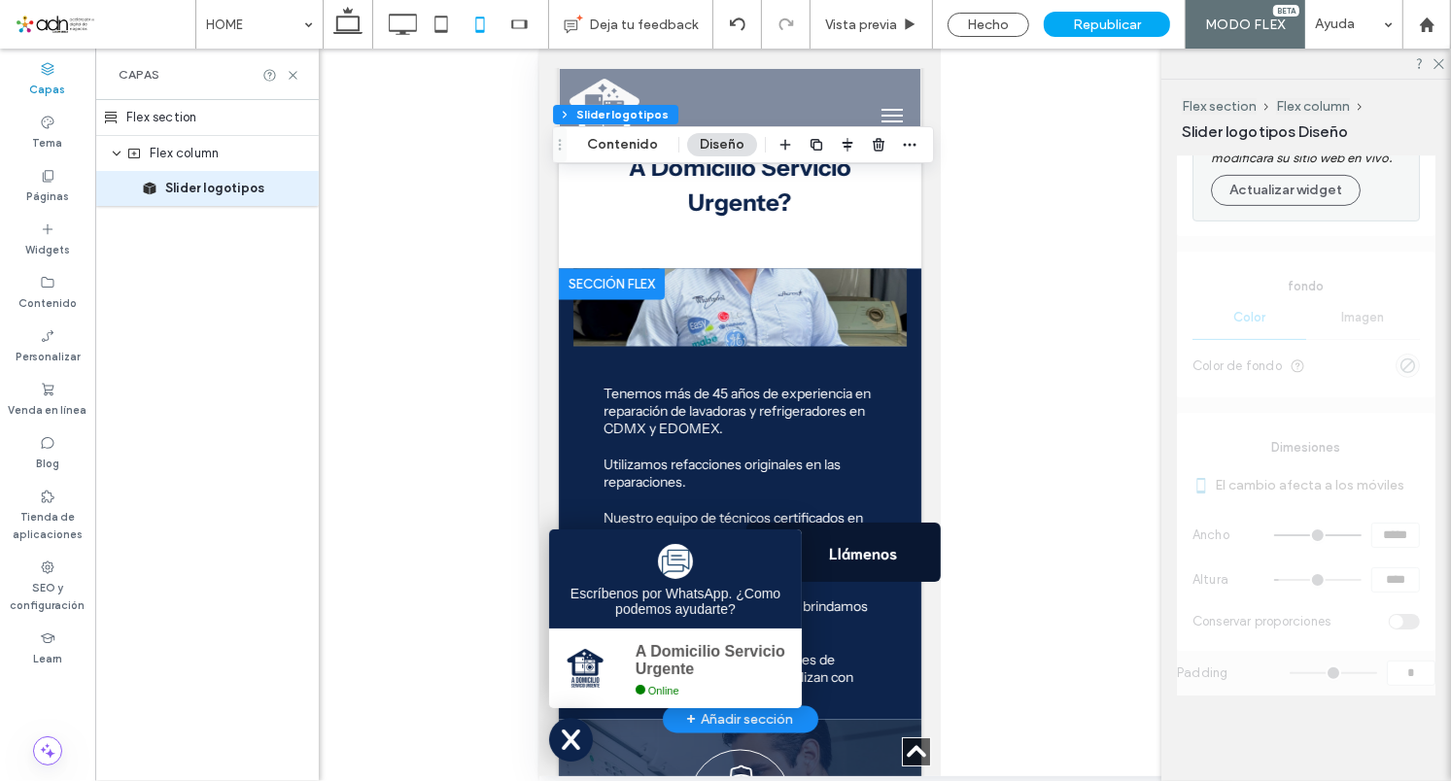
click at [632, 278] on div at bounding box center [611, 283] width 106 height 31
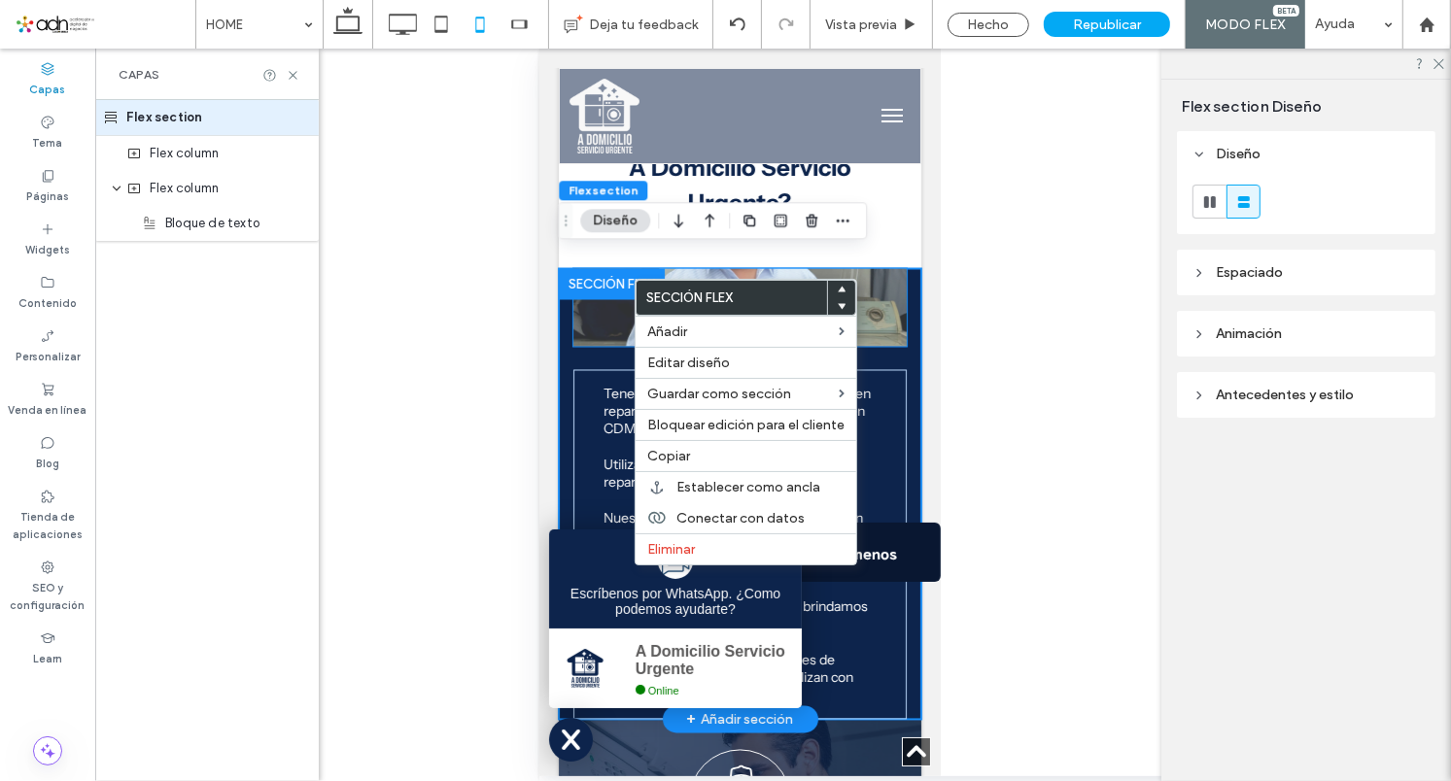
click at [618, 307] on span at bounding box center [738, 307] width 333 height 78
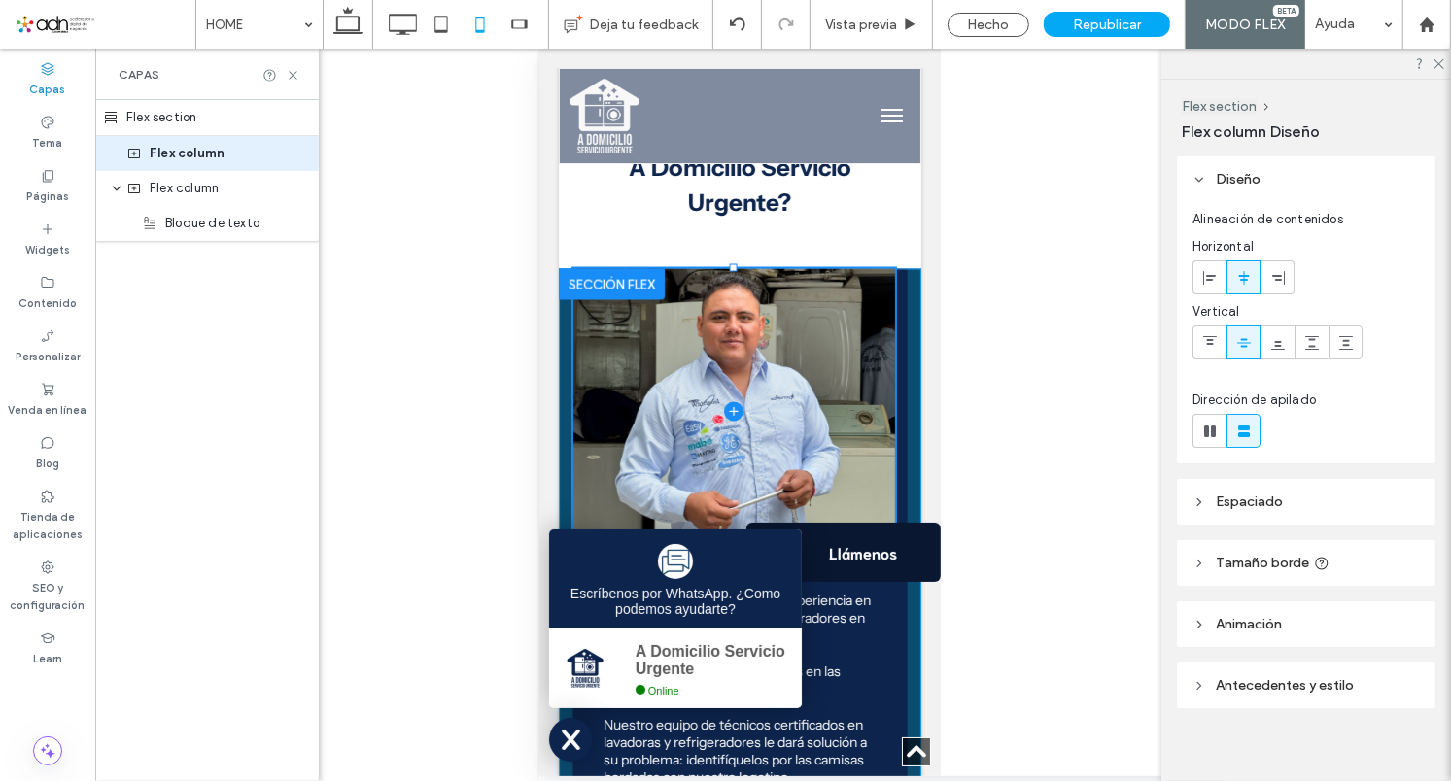
drag, startPoint x: 732, startPoint y: 329, endPoint x: 731, endPoint y: 537, distance: 207.0
type input "***"
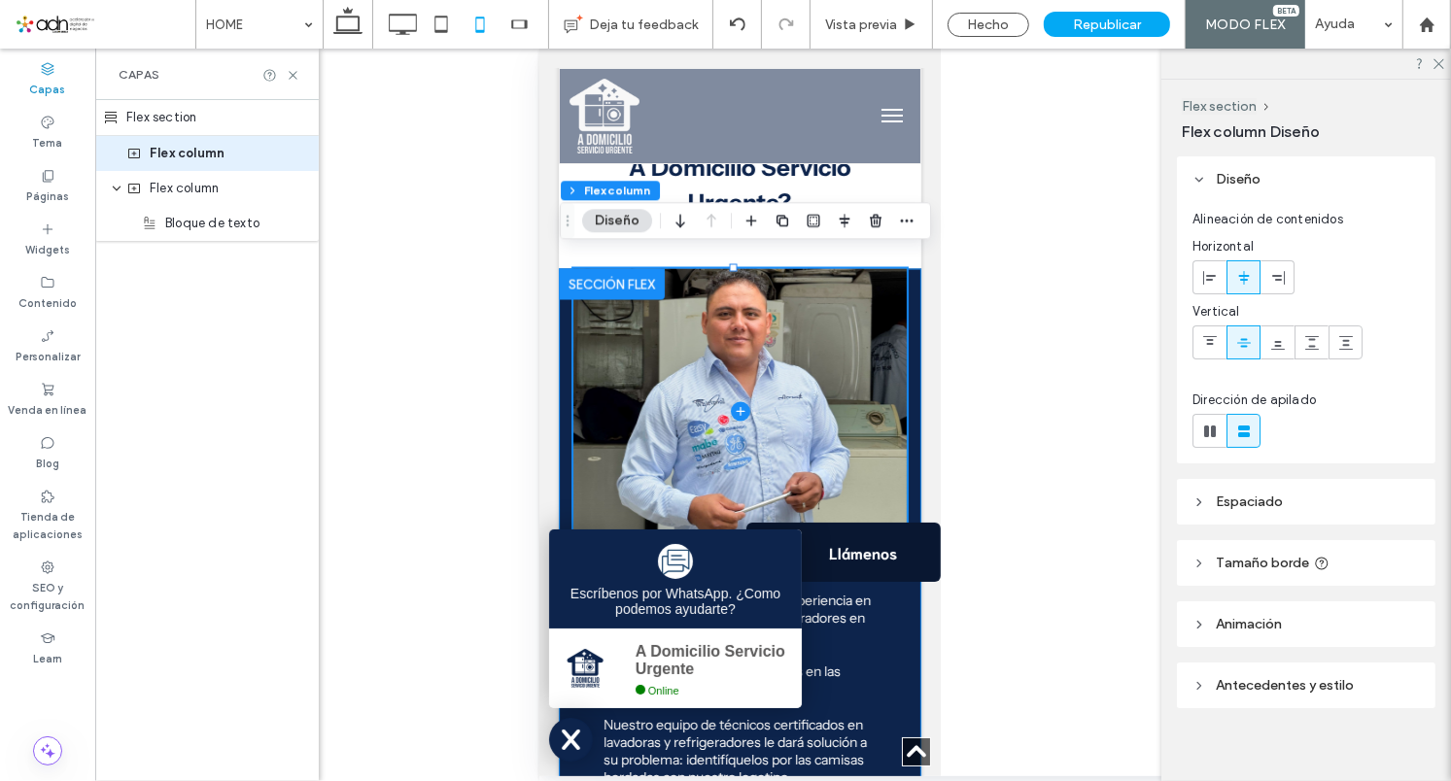
click at [559, 397] on div "100% , 293px Tenemos más de 45 años de experiencia en reparación de lavadoras y…" at bounding box center [739, 597] width 363 height 658
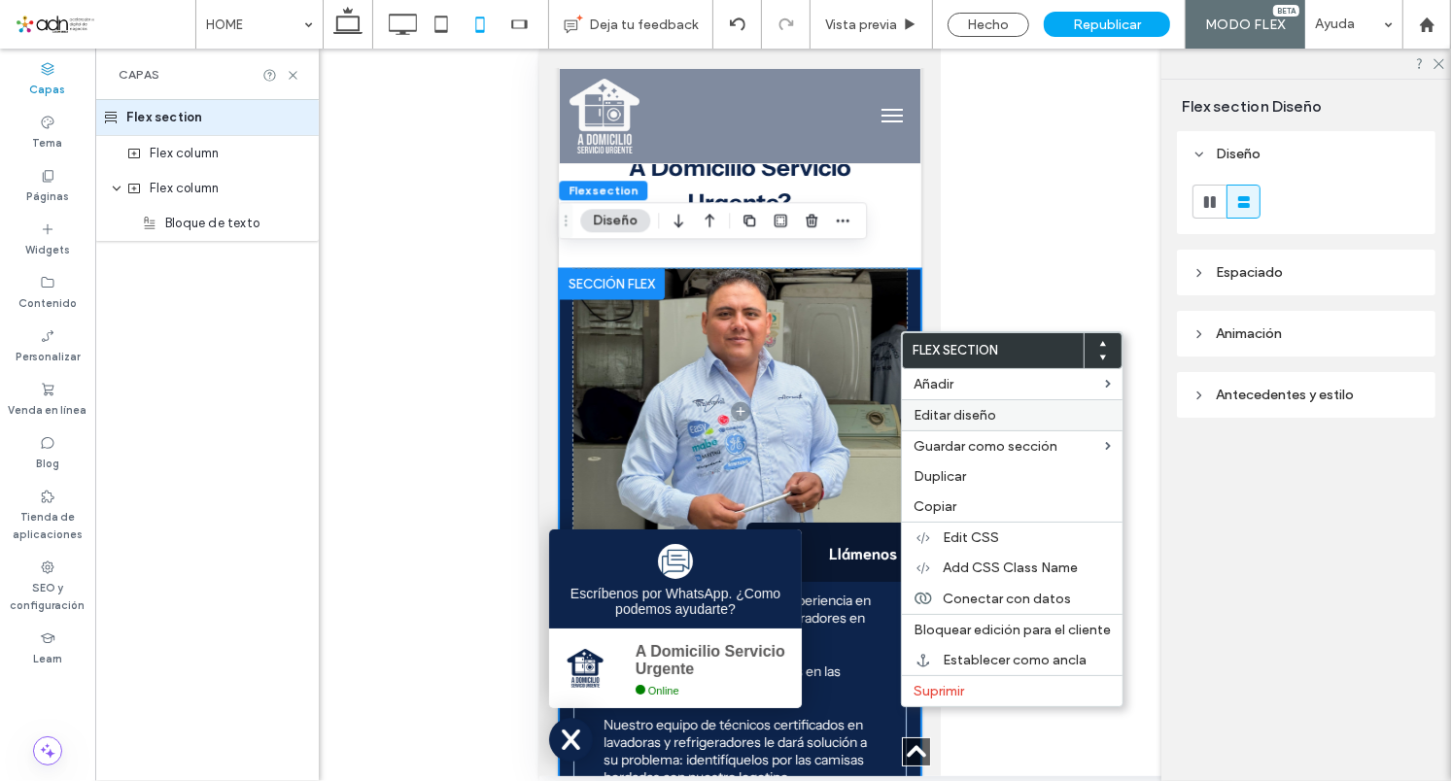
click at [946, 422] on span "Editar diseño" at bounding box center [955, 415] width 83 height 17
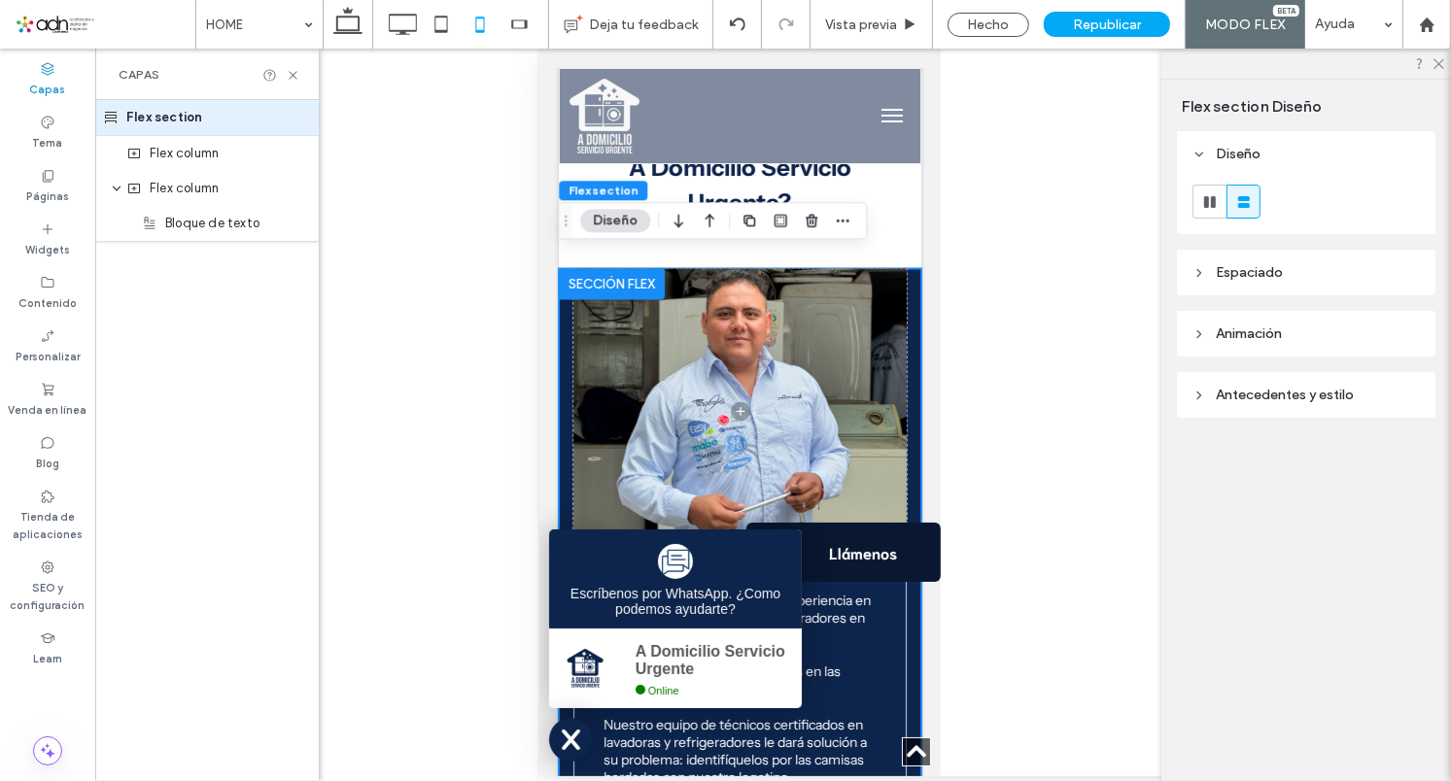
click at [1245, 276] on span "Espaciado" at bounding box center [1249, 272] width 67 height 17
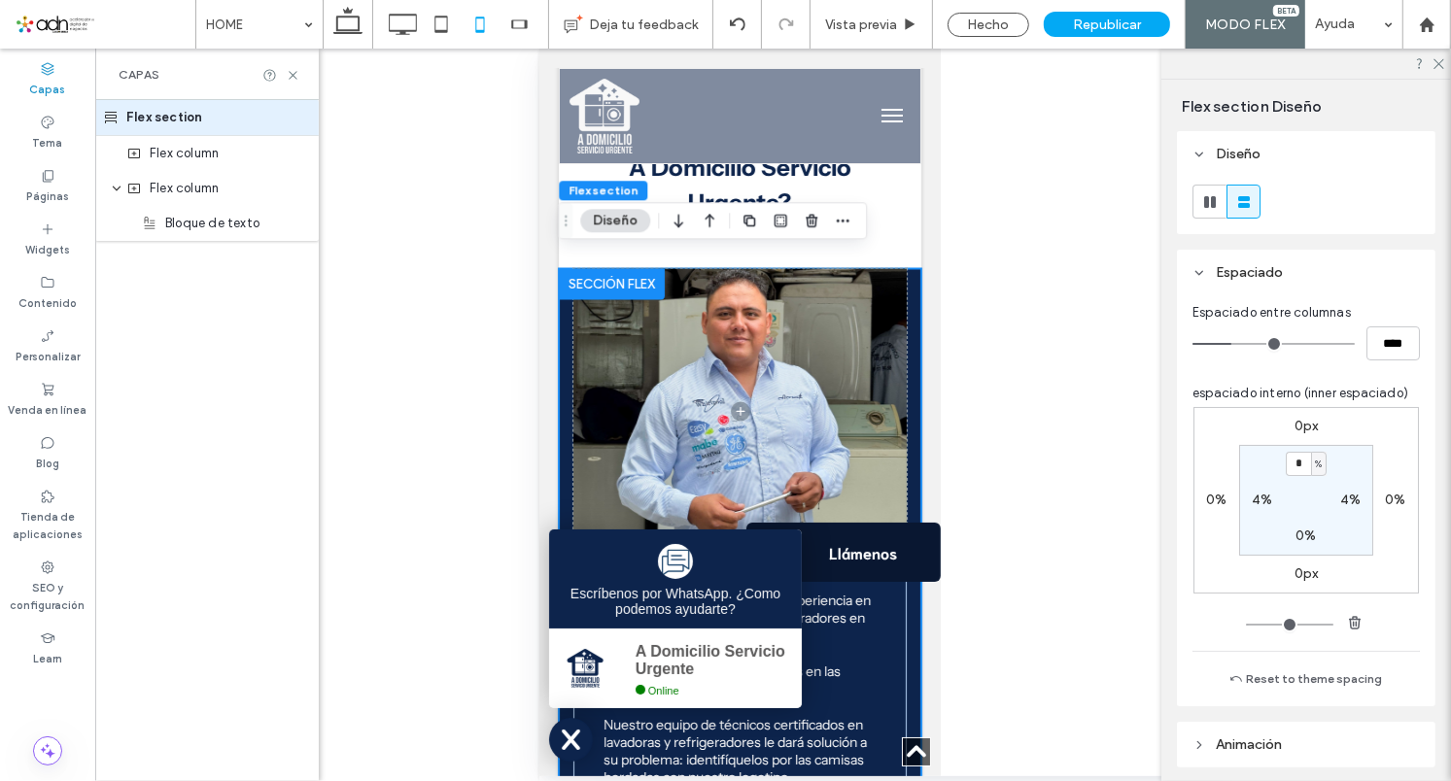
click at [1347, 508] on label "4%" at bounding box center [1350, 500] width 20 height 17
type input "*"
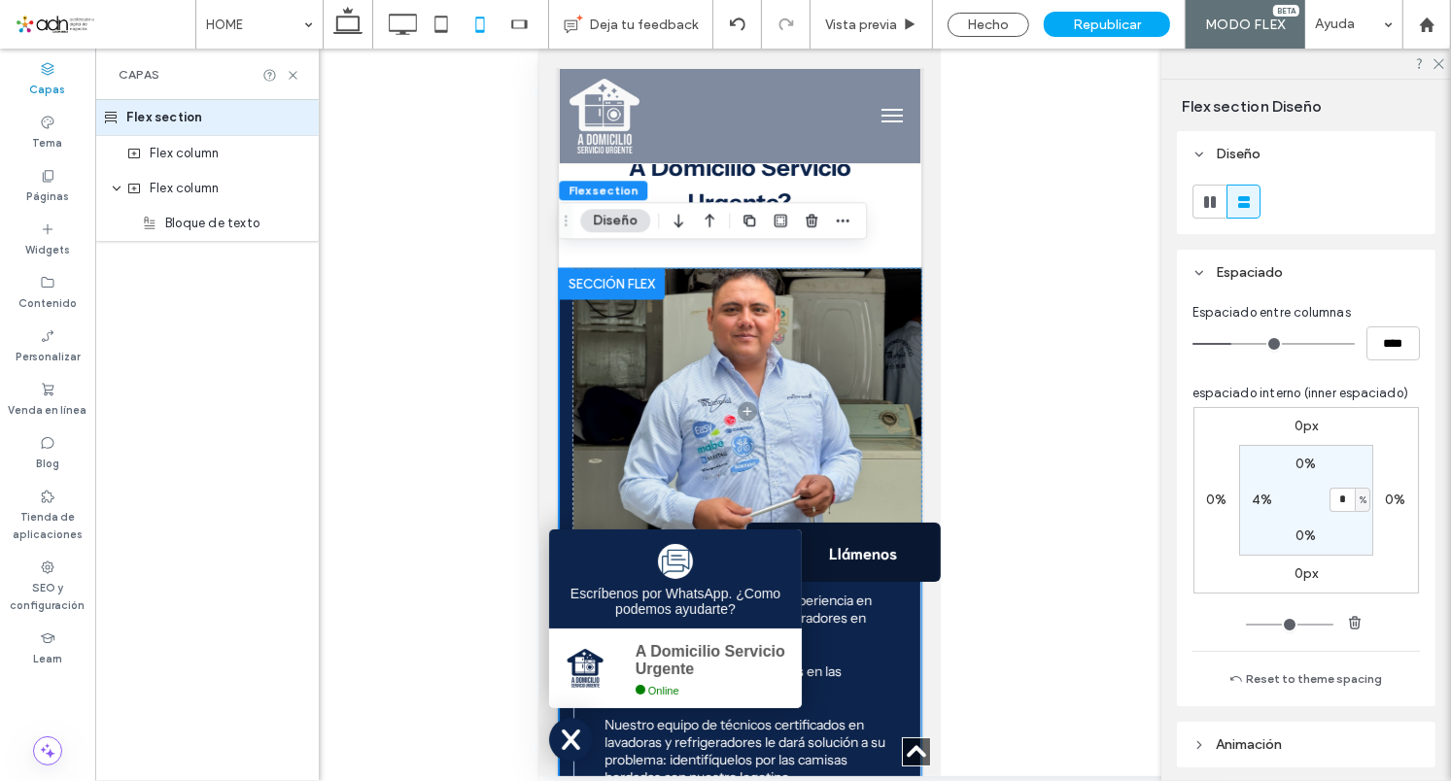
click at [1252, 505] on label "4%" at bounding box center [1262, 500] width 20 height 17
type input "*"
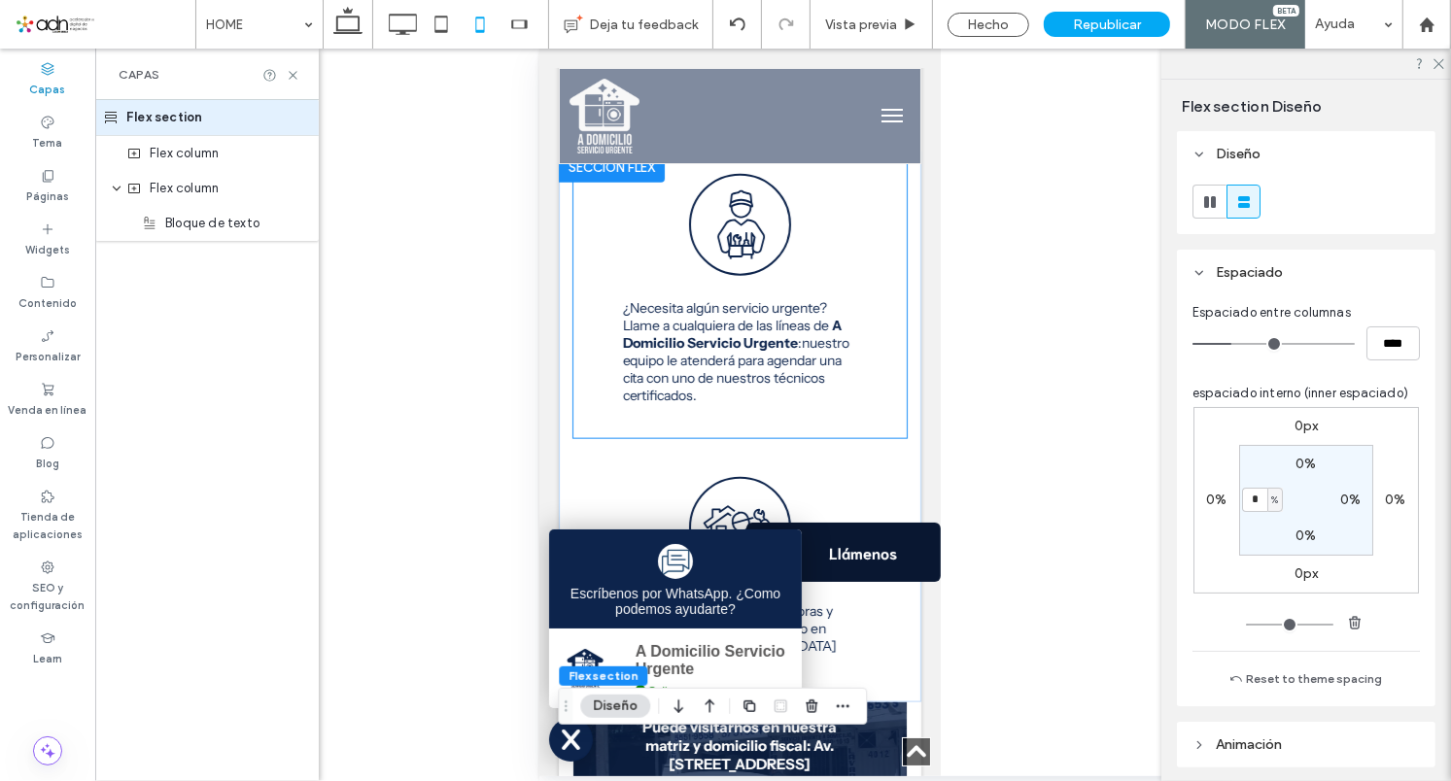
scroll to position [2163, 0]
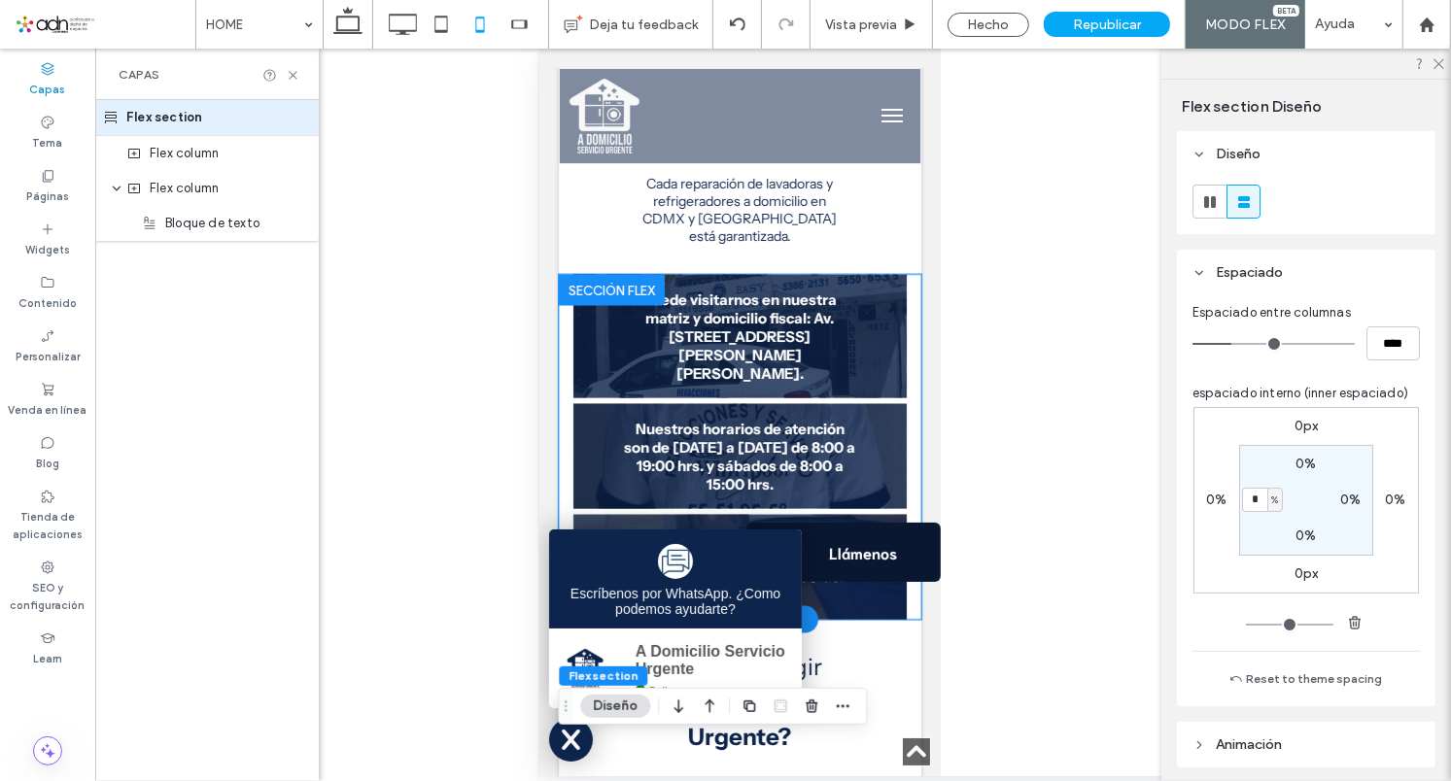
click at [885, 296] on div "Puede visitarnos en nuestra matriz y domicilio fiscal: Av. Talismán 4012, San P…" at bounding box center [738, 335] width 333 height 123
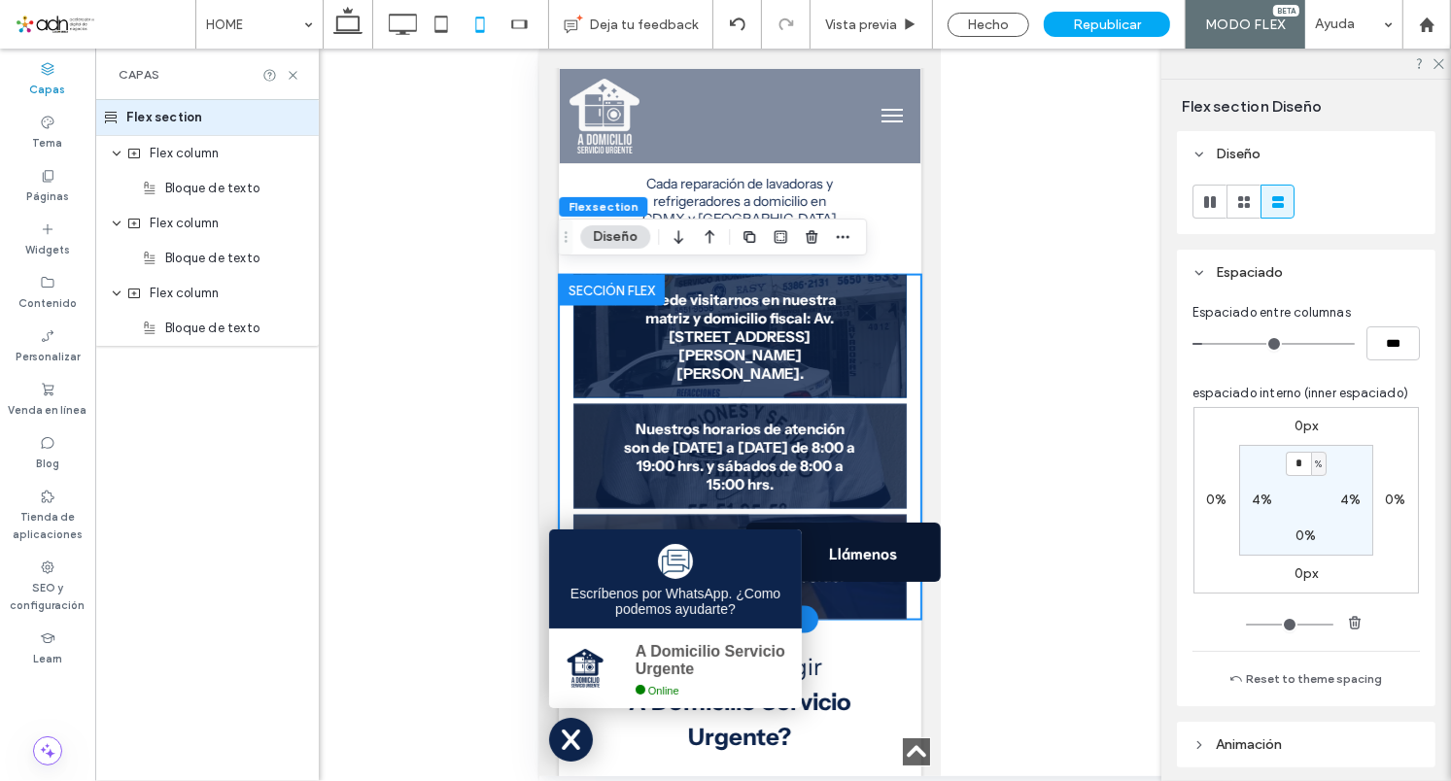
click at [603, 374] on div "Puede visitarnos en nuestra matriz y domicilio fiscal: Av. Talismán 4012, San P…" at bounding box center [738, 335] width 333 height 123
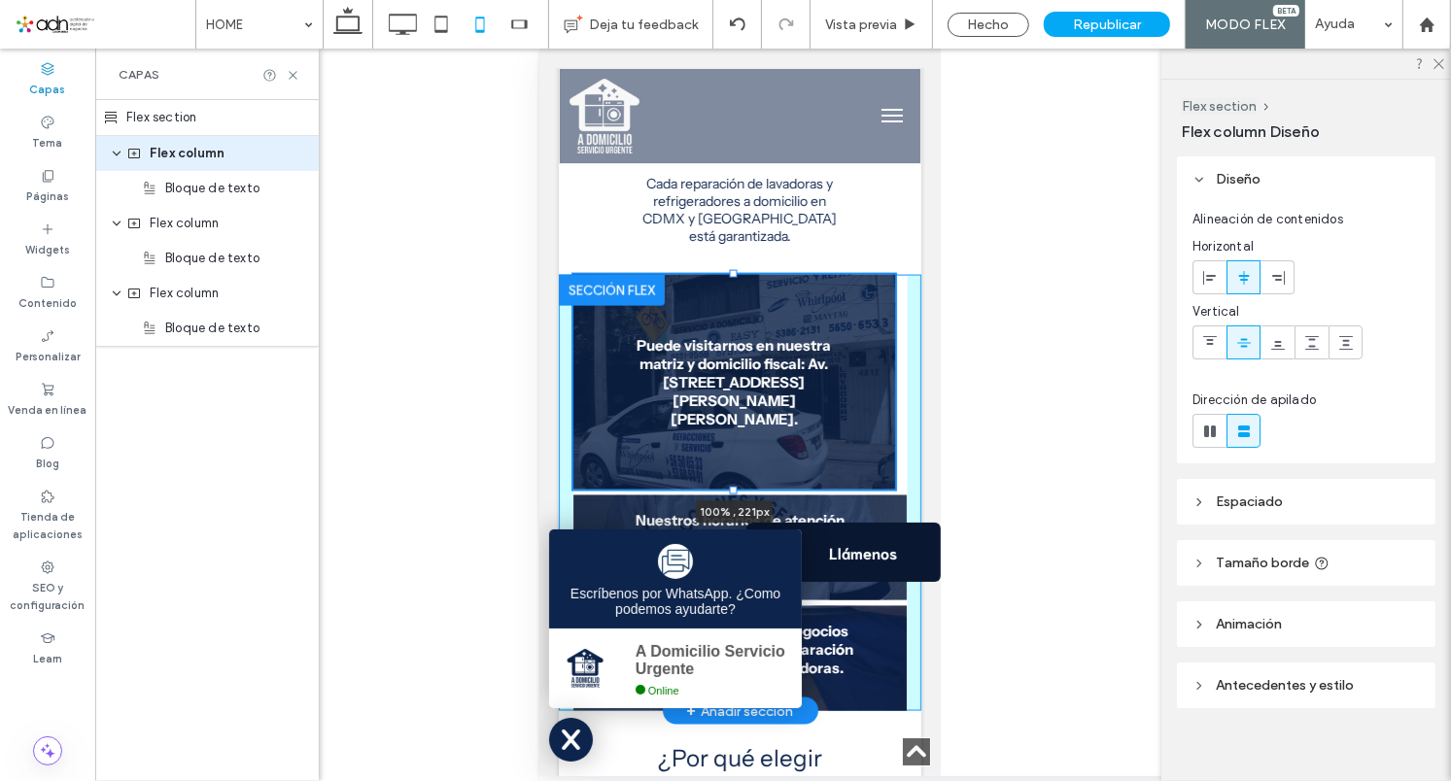
drag, startPoint x: 731, startPoint y: 387, endPoint x: 729, endPoint y: 481, distance: 94.3
click at [729, 486] on div at bounding box center [733, 490] width 8 height 8
type input "***"
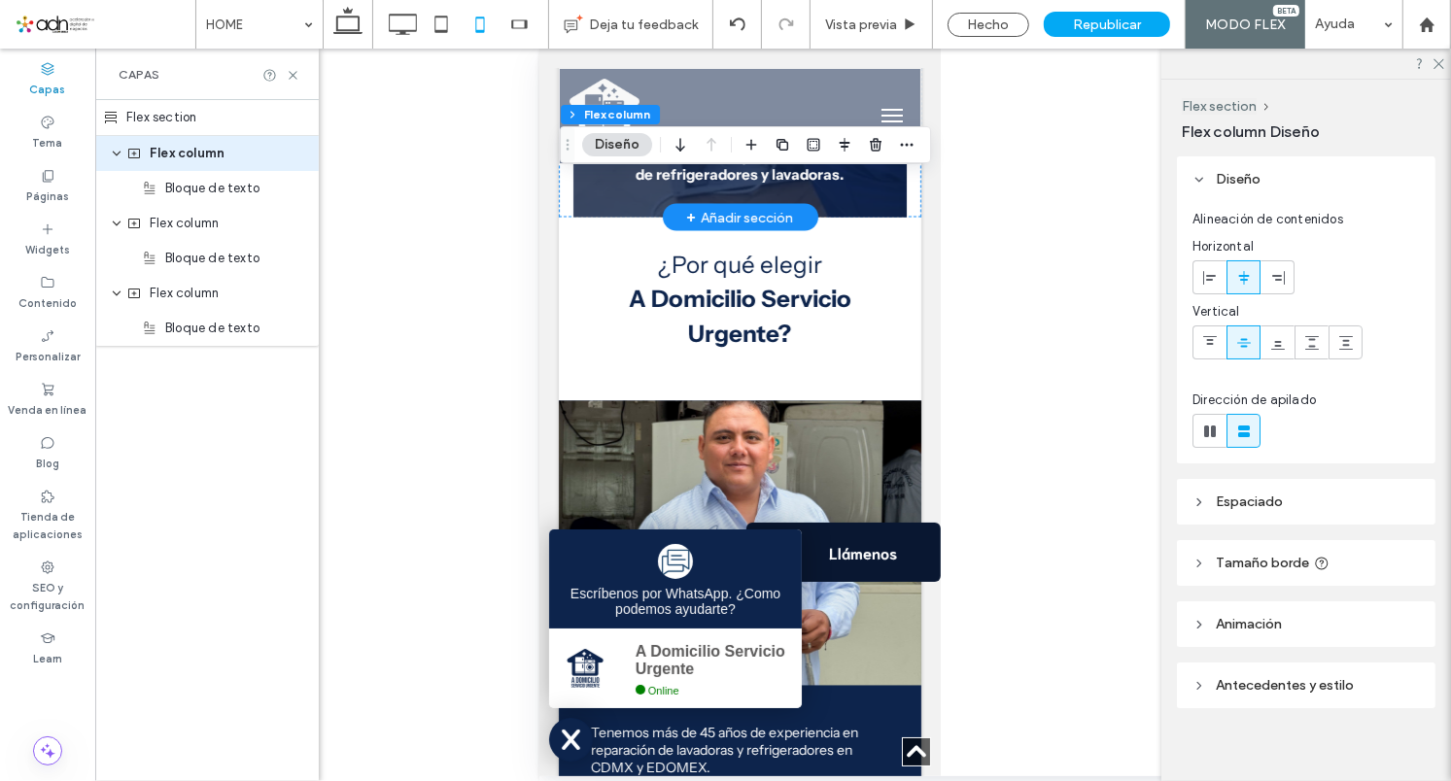
scroll to position [2270, 0]
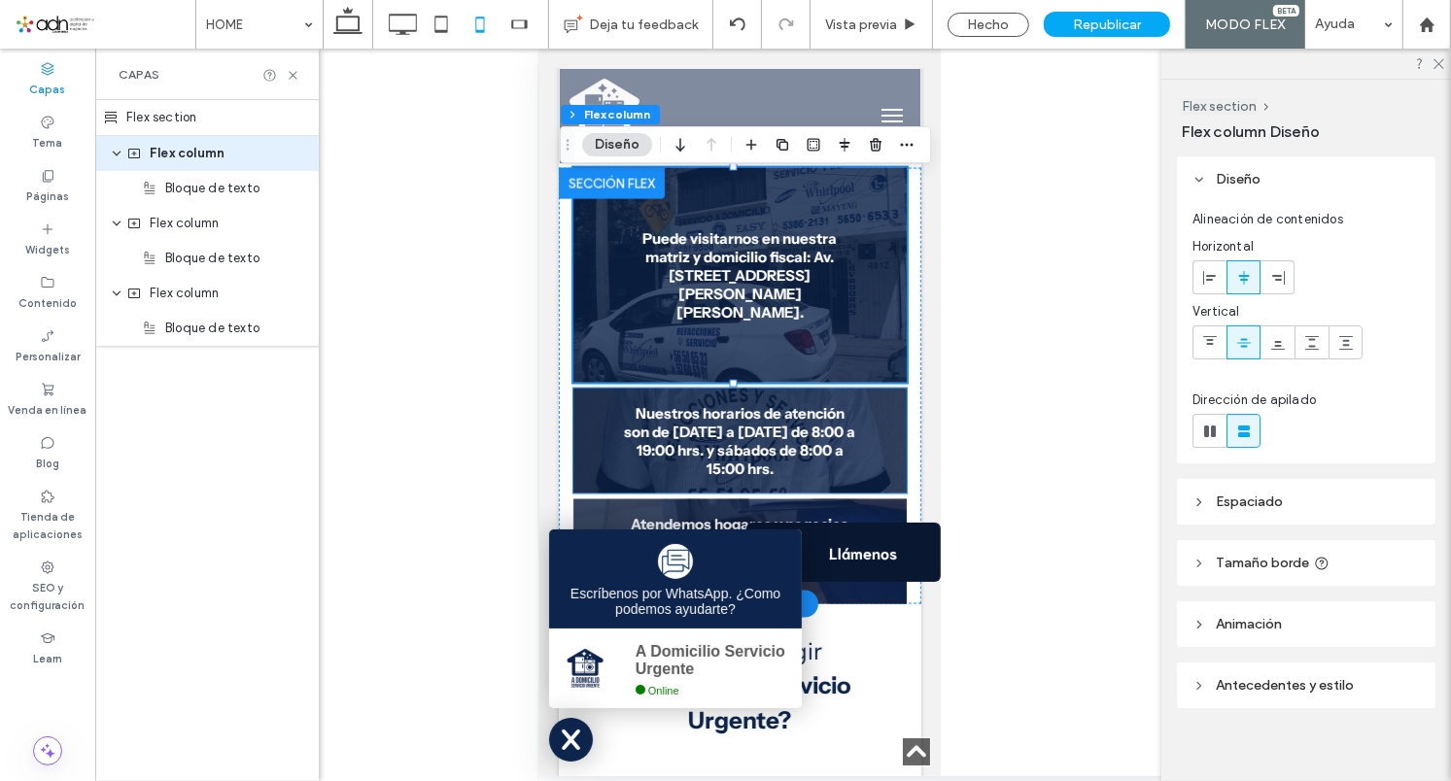
click at [576, 399] on div "Nuestros horarios de atención son de lunes a viernes de 8:00 a 19:00 hrs. y sáb…" at bounding box center [738, 440] width 333 height 105
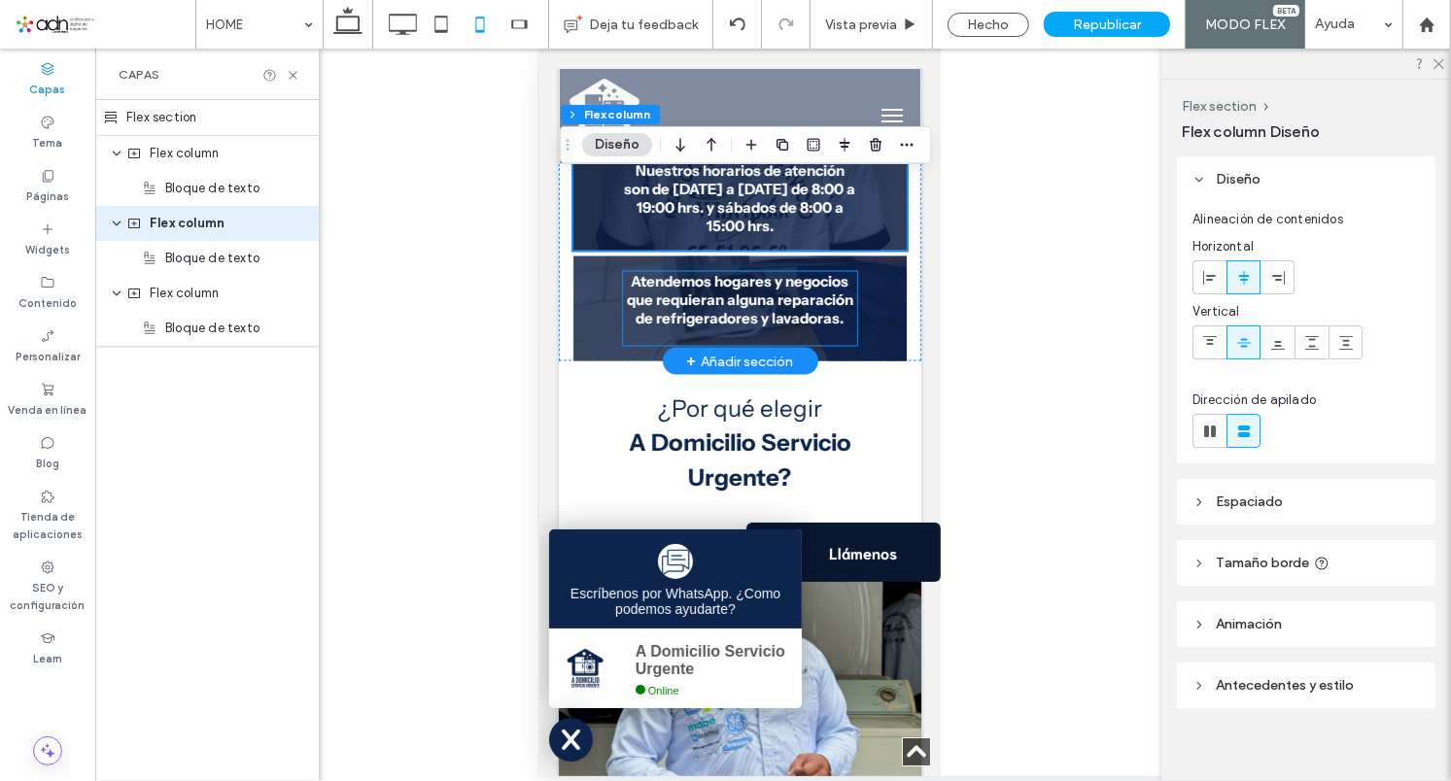
scroll to position [2483, 0]
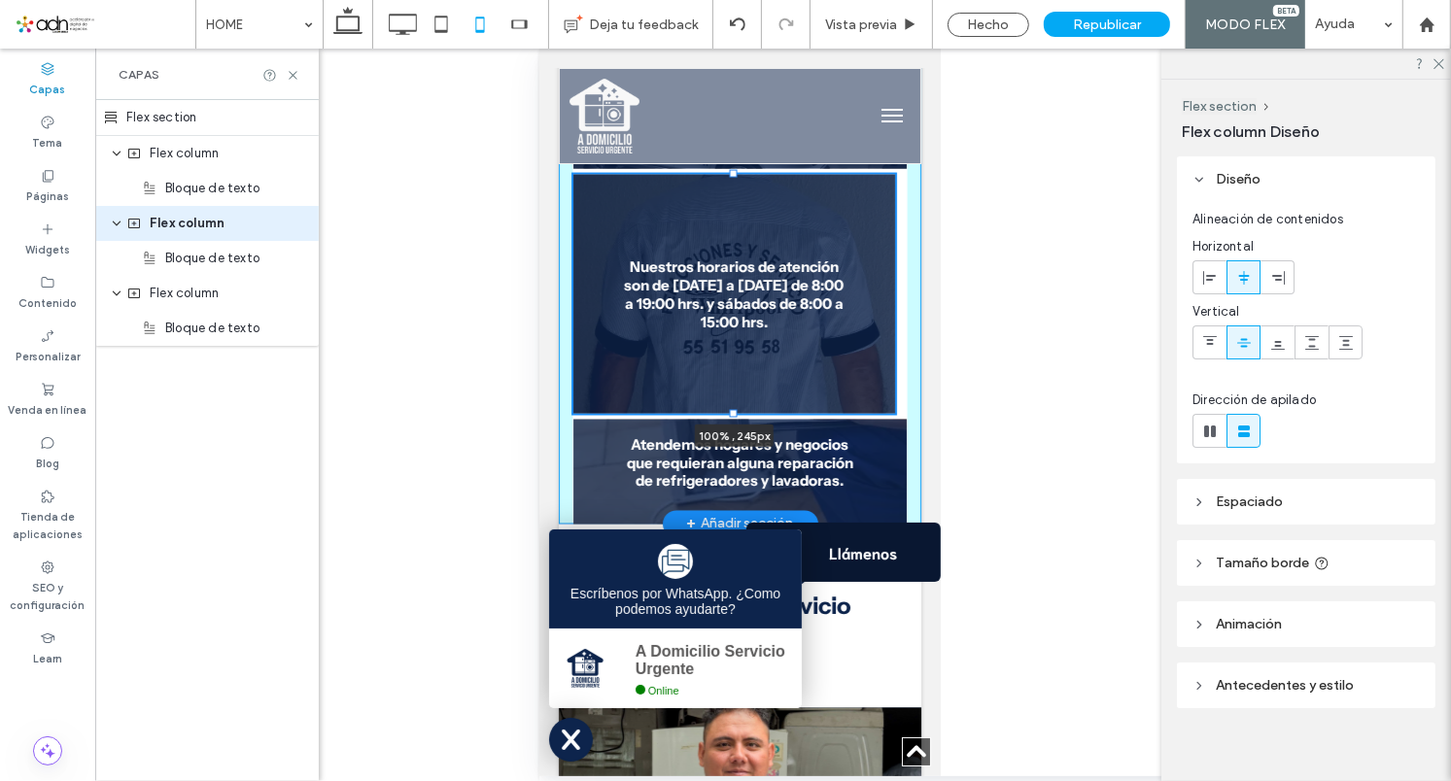
drag, startPoint x: 733, startPoint y: 268, endPoint x: 747, endPoint y: 404, distance: 136.9
click at [747, 404] on div "Puede visitarnos en nuestra matriz y domicilio fiscal: Av. Talismán 4012, San P…" at bounding box center [739, 238] width 363 height 570
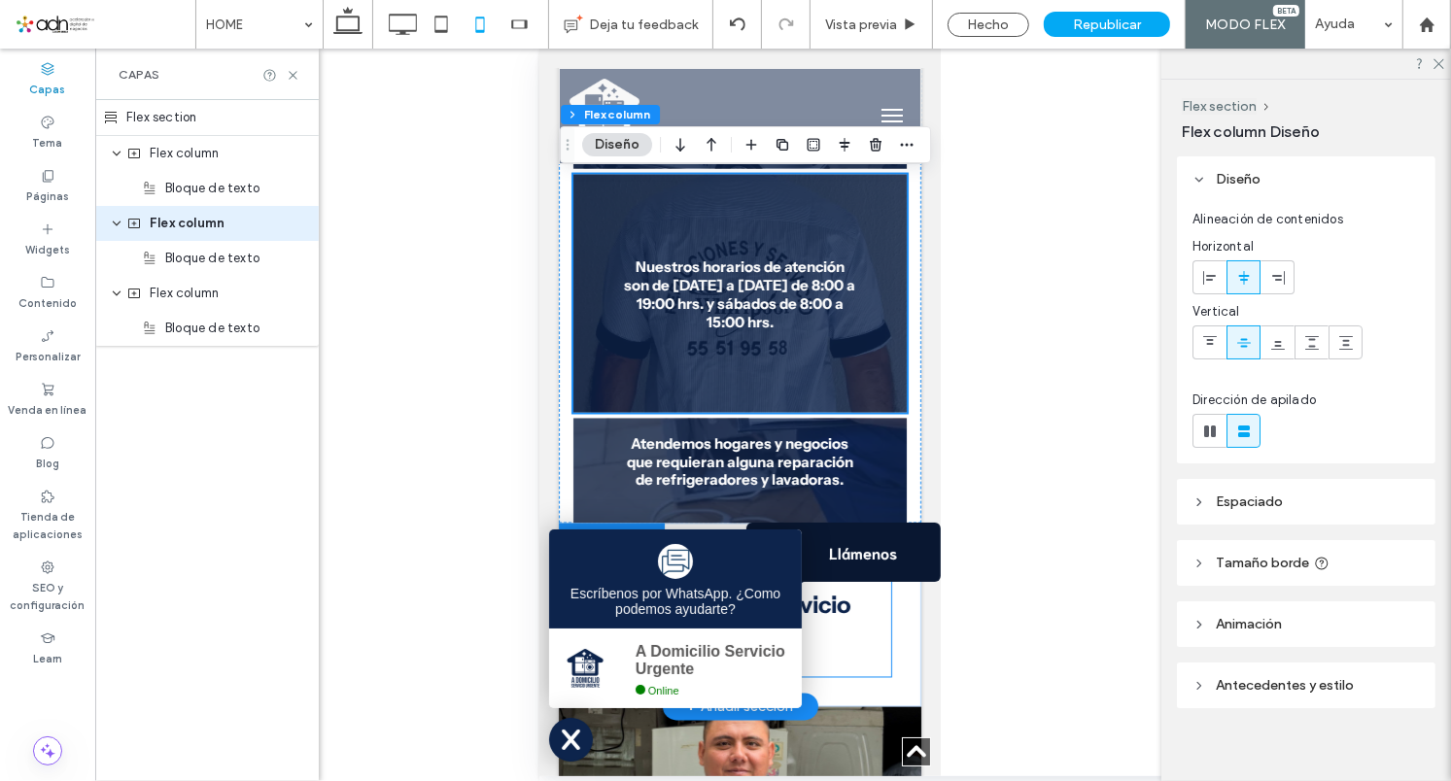
type input "***"
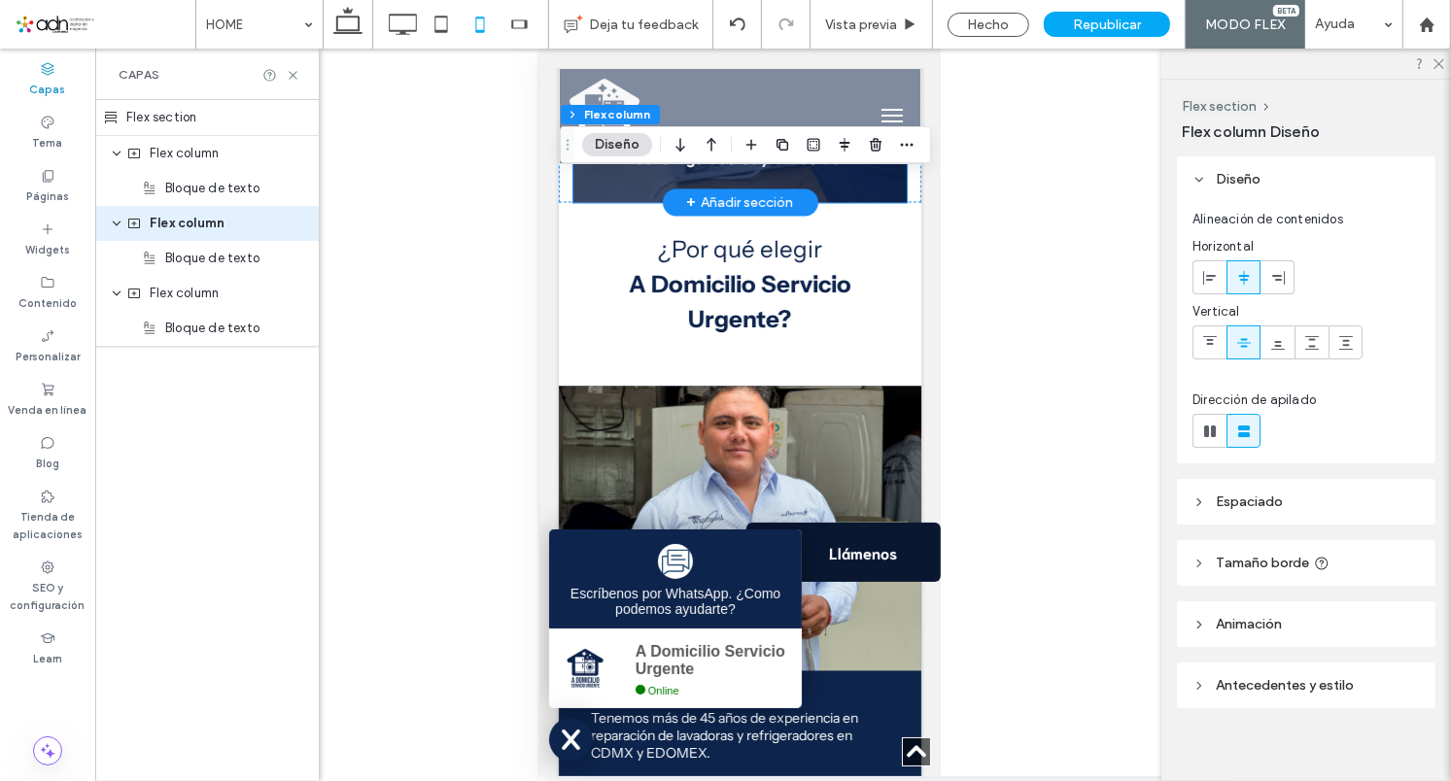
click at [596, 180] on div "Atendemos hogares y negocios que requieran alguna reparación de refrigeradores …" at bounding box center [738, 149] width 333 height 105
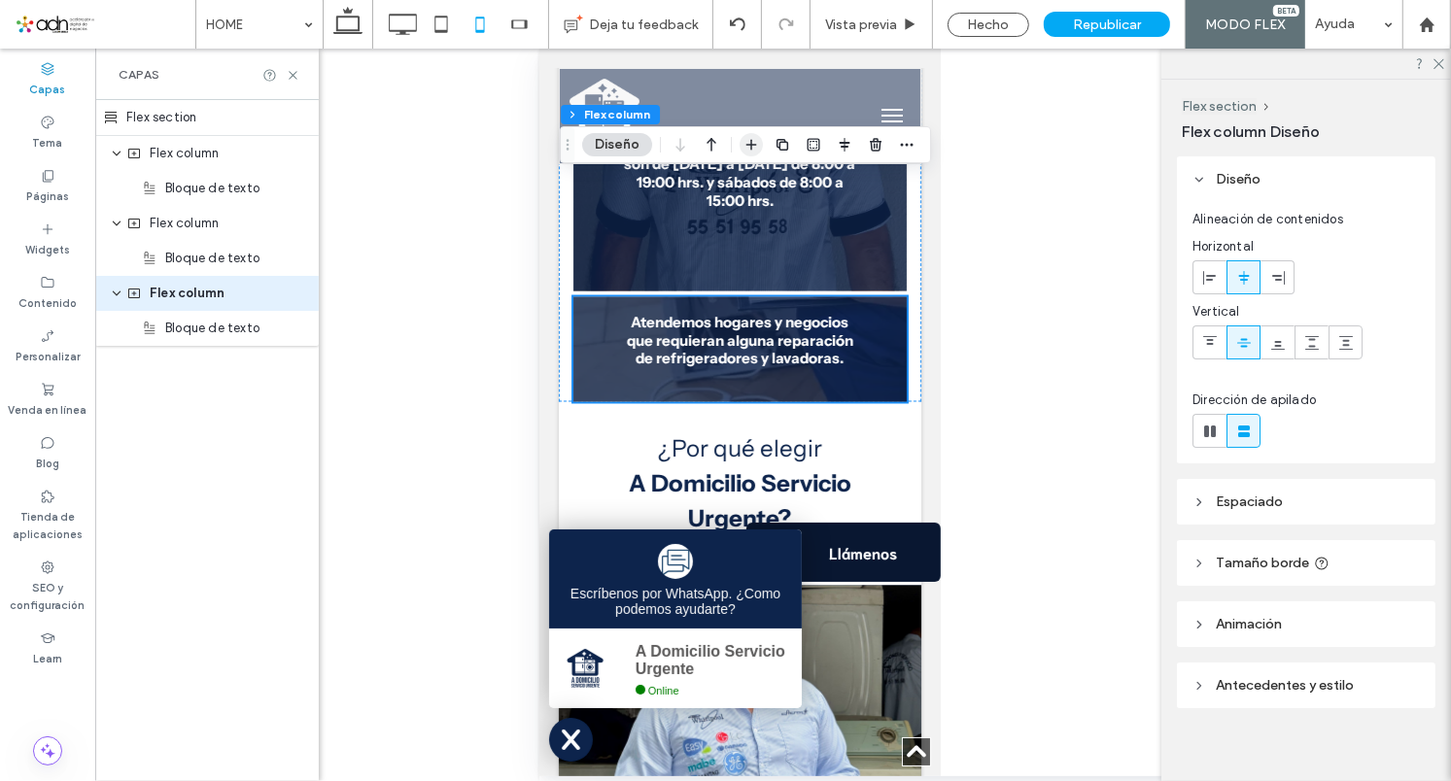
scroll to position [2590, 0]
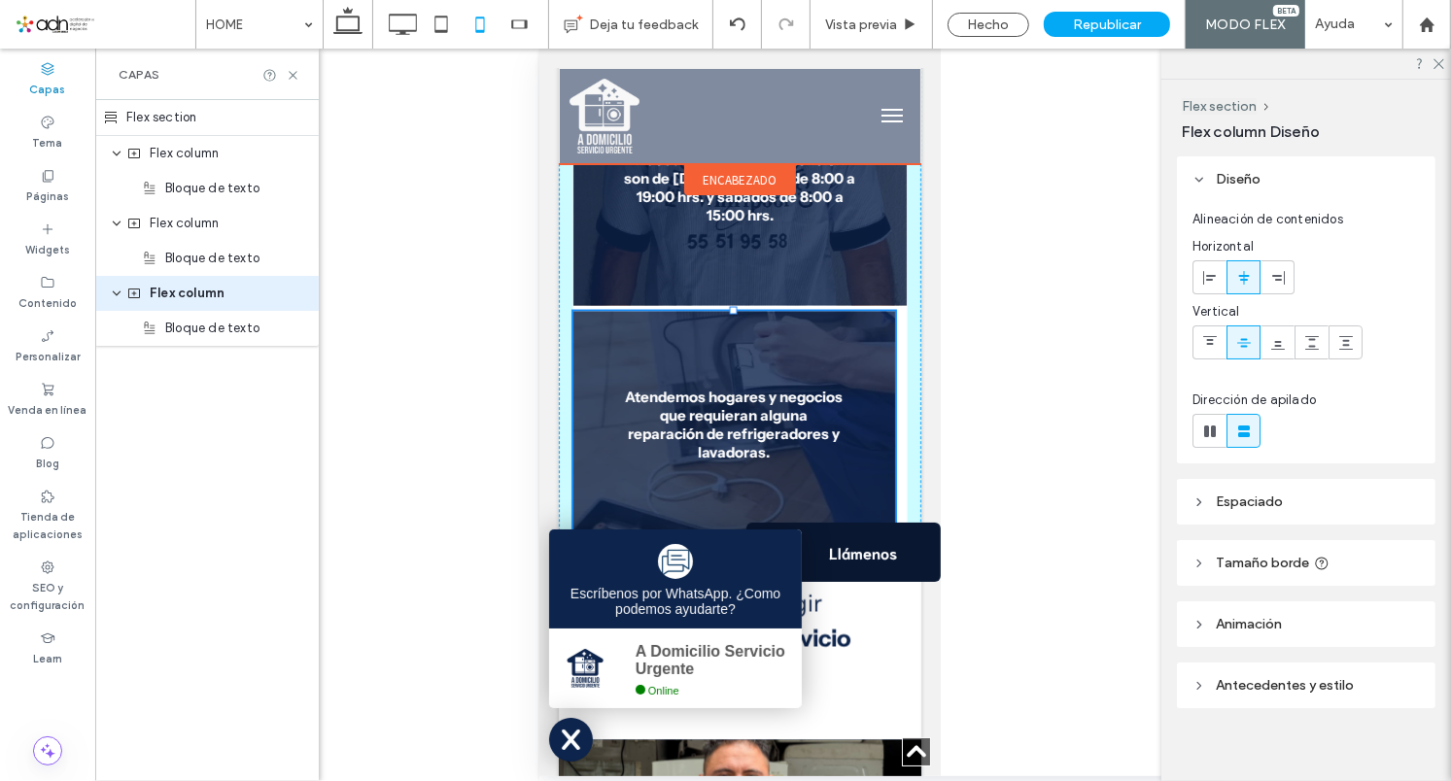
drag, startPoint x: 729, startPoint y: 304, endPoint x: 795, endPoint y: 162, distance: 156.5
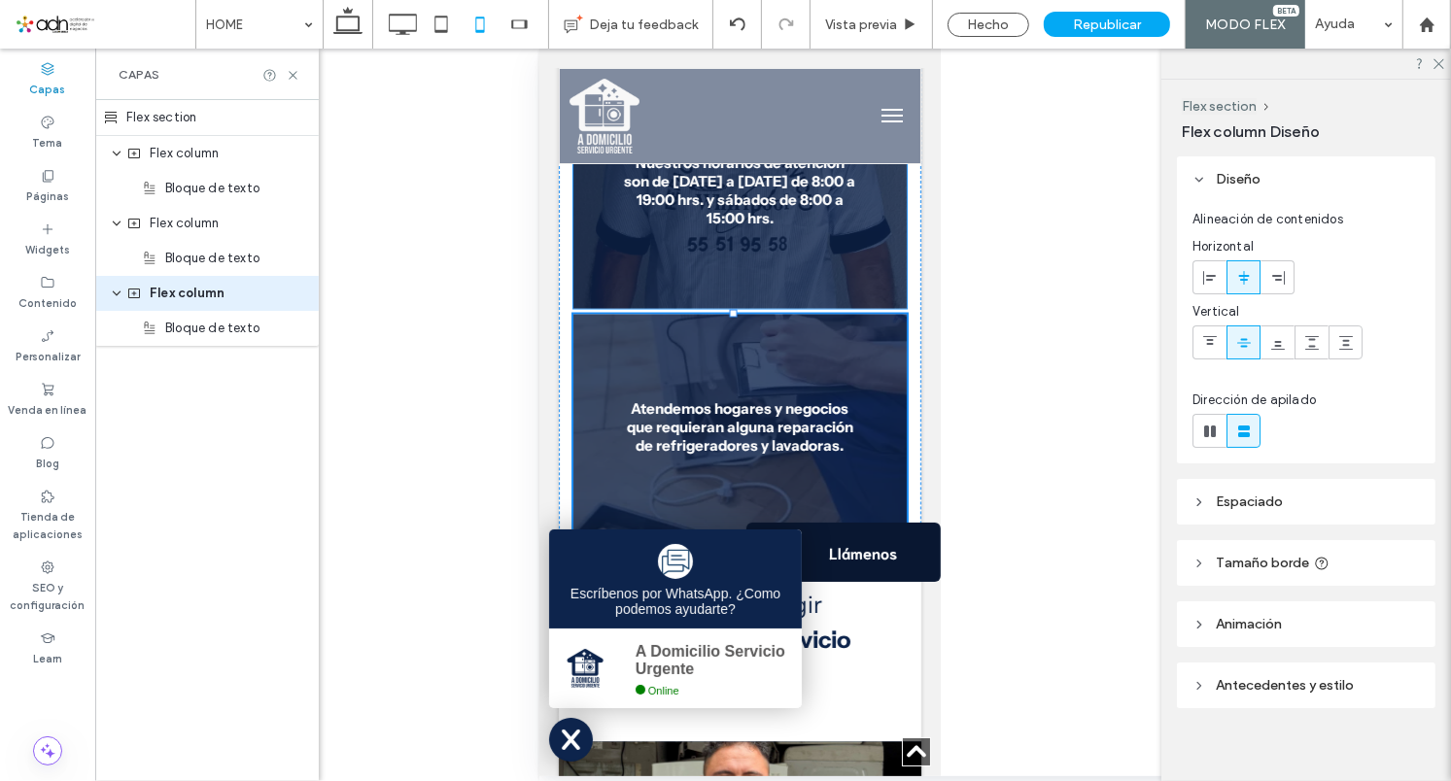
type input "***"
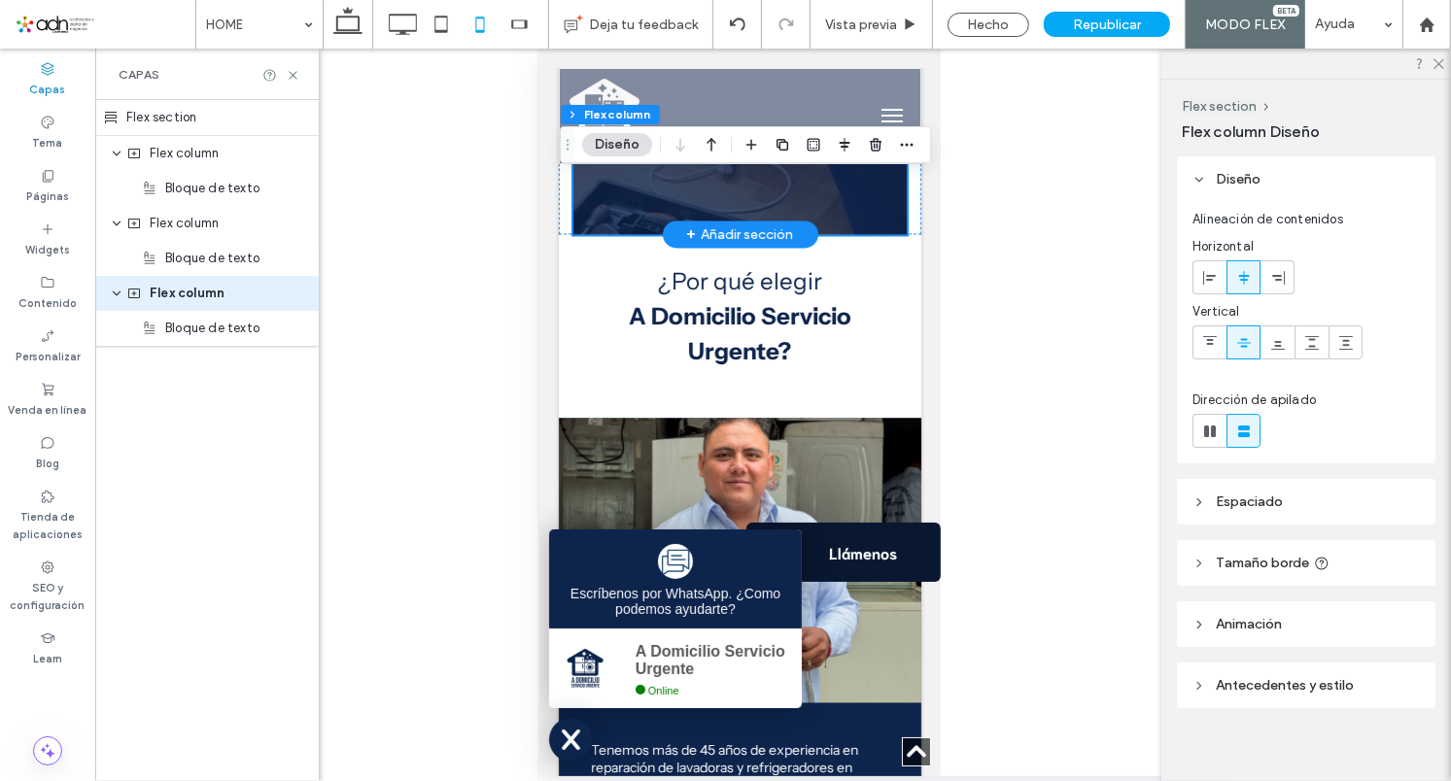
scroll to position [2697, 0]
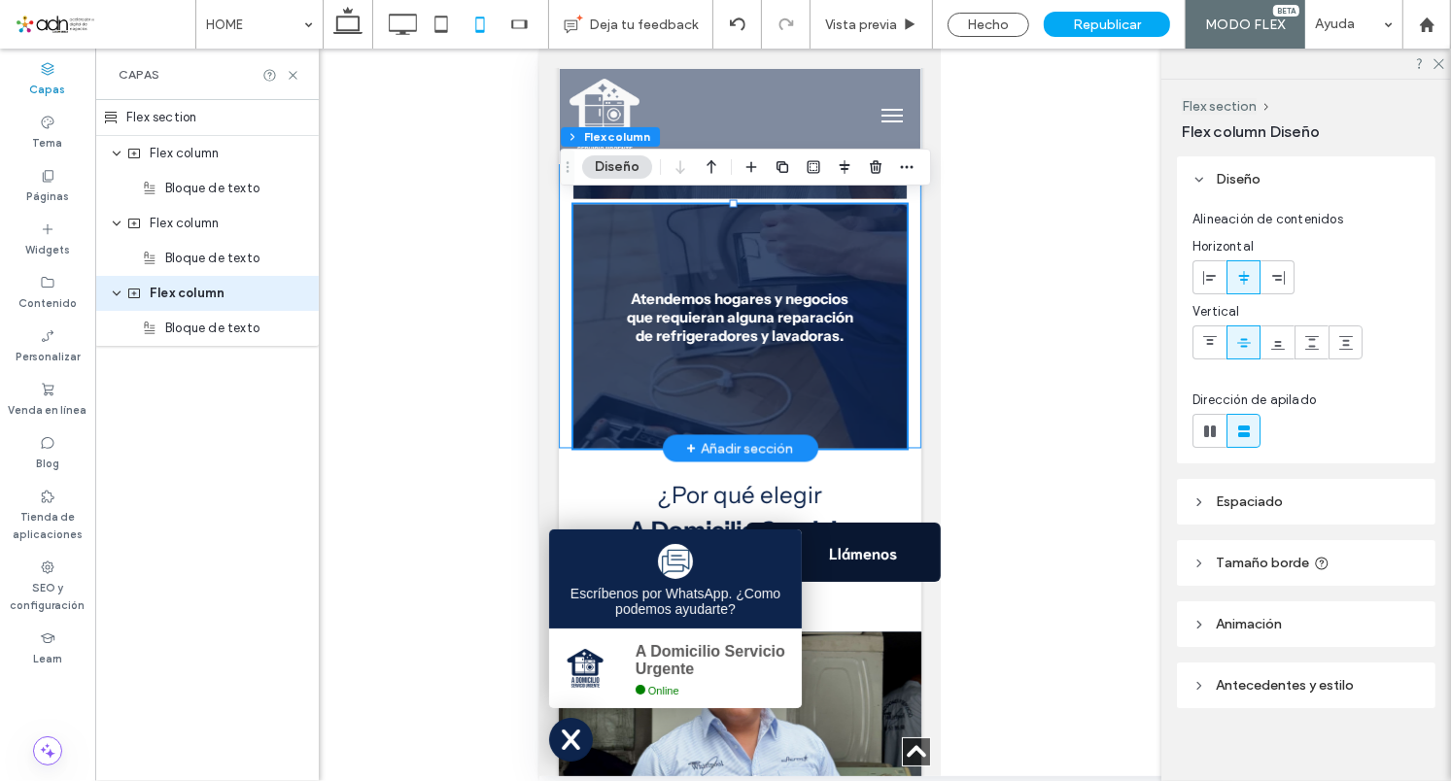
click at [560, 282] on div "Puede visitarnos en nuestra matriz y domicilio fiscal: Av. Talismán 4012, San P…" at bounding box center [739, 94] width 363 height 709
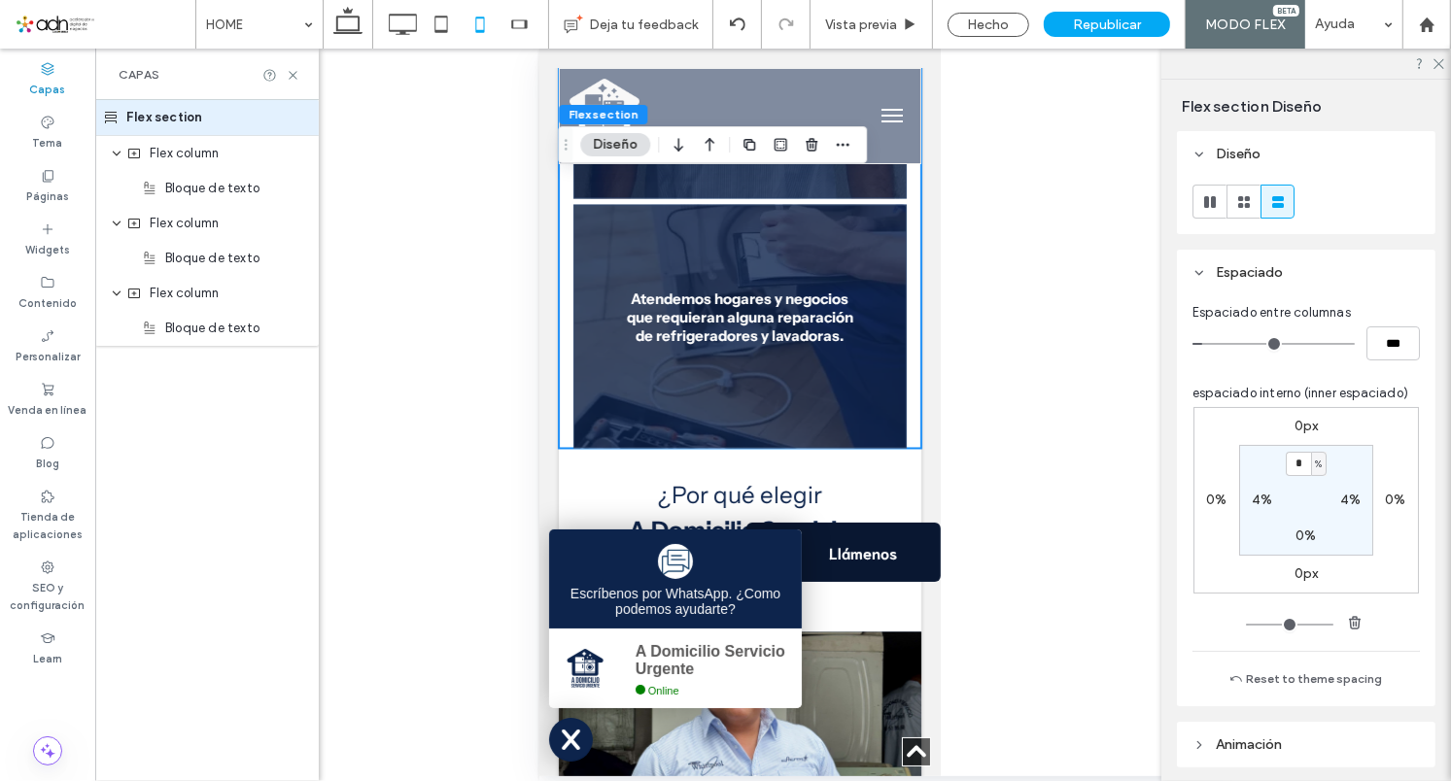
click at [1252, 499] on label "4%" at bounding box center [1262, 500] width 20 height 17
type input "*"
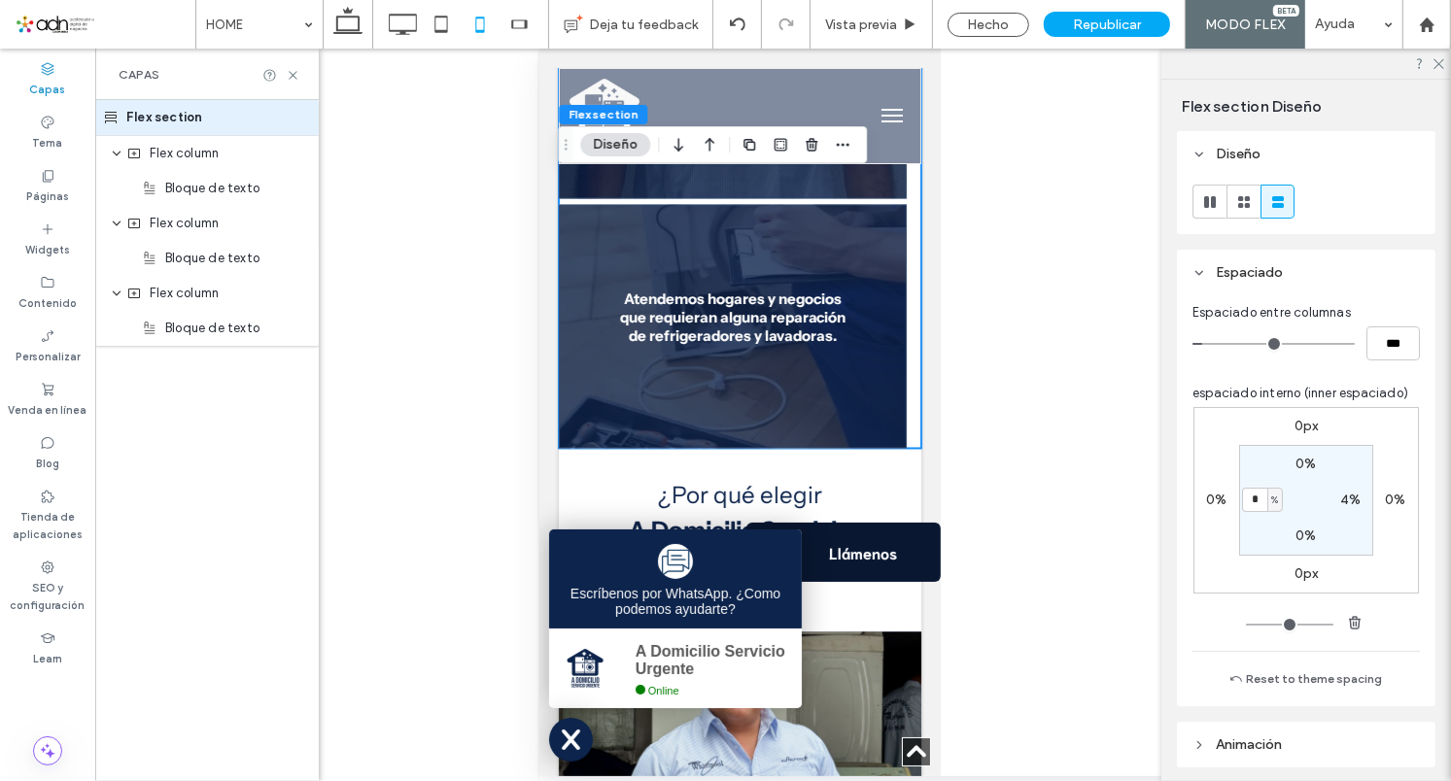
click at [1345, 506] on label "4%" at bounding box center [1350, 500] width 20 height 17
type input "*"
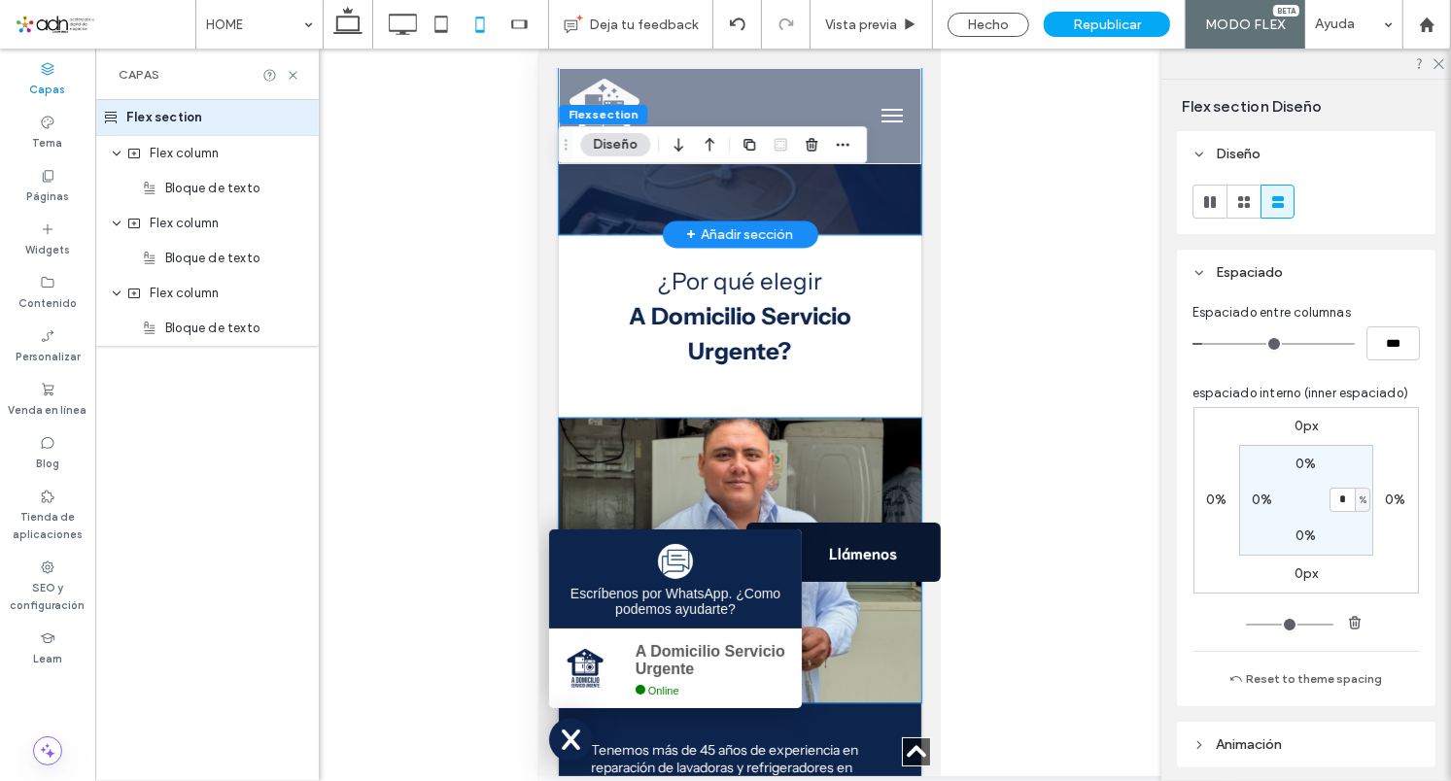
scroll to position [3018, 0]
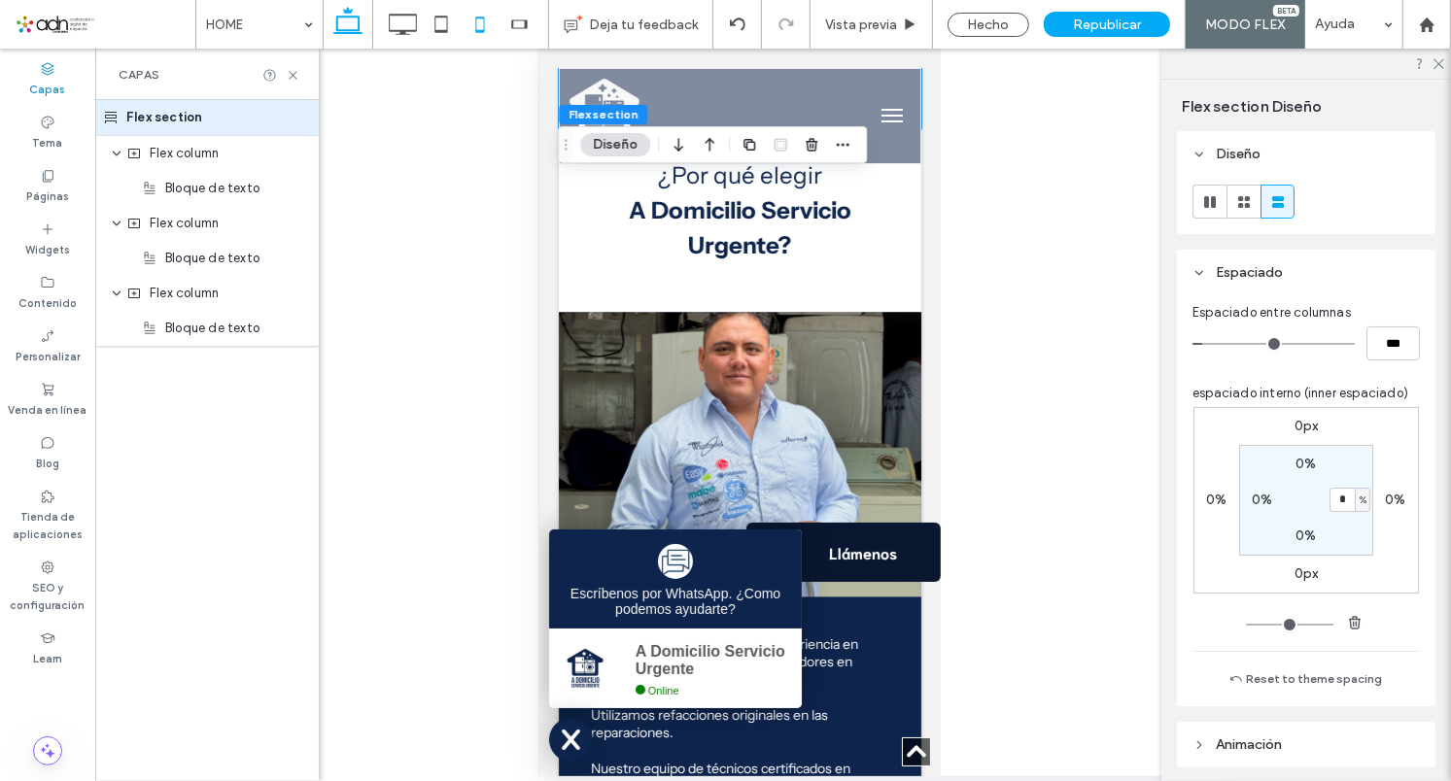
click at [352, 22] on icon at bounding box center [348, 24] width 39 height 39
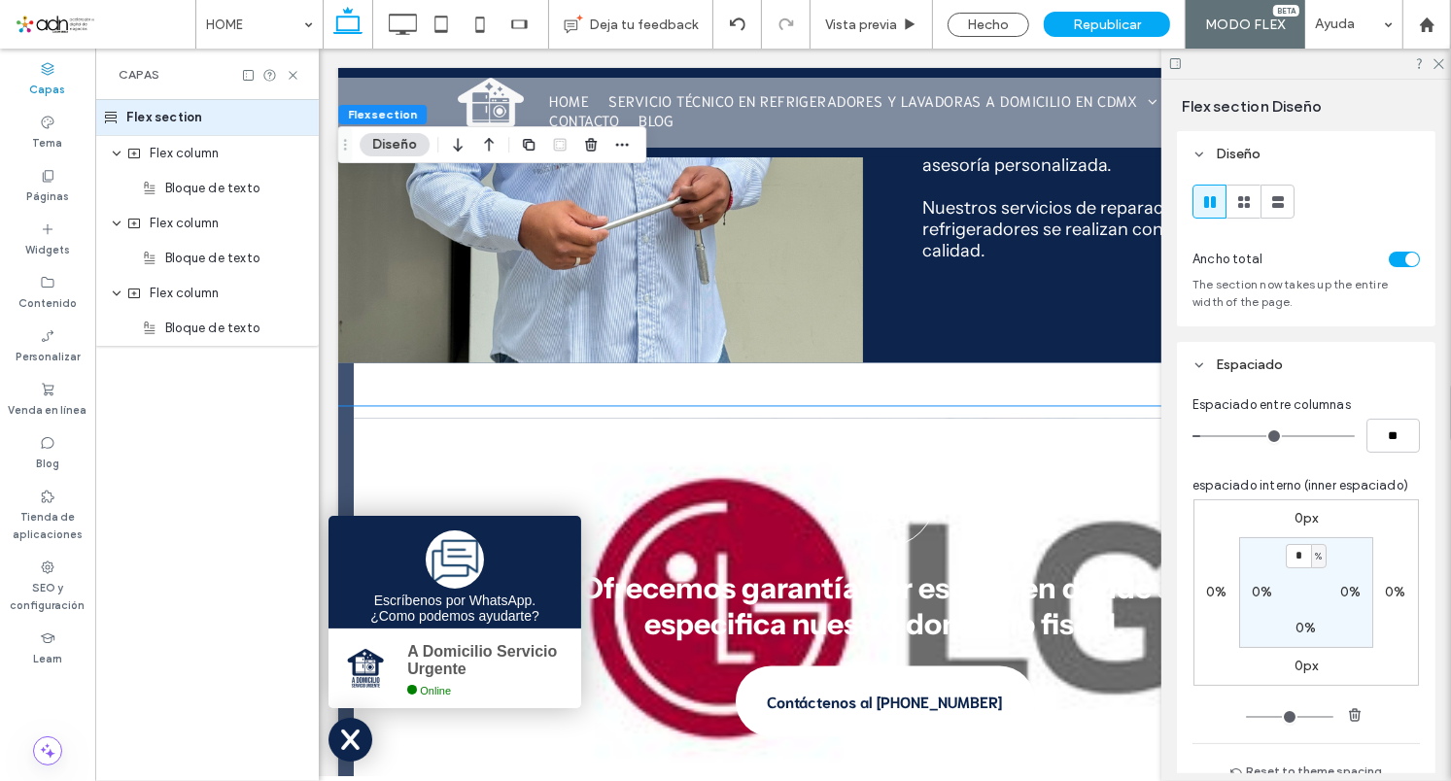
scroll to position [5, 0]
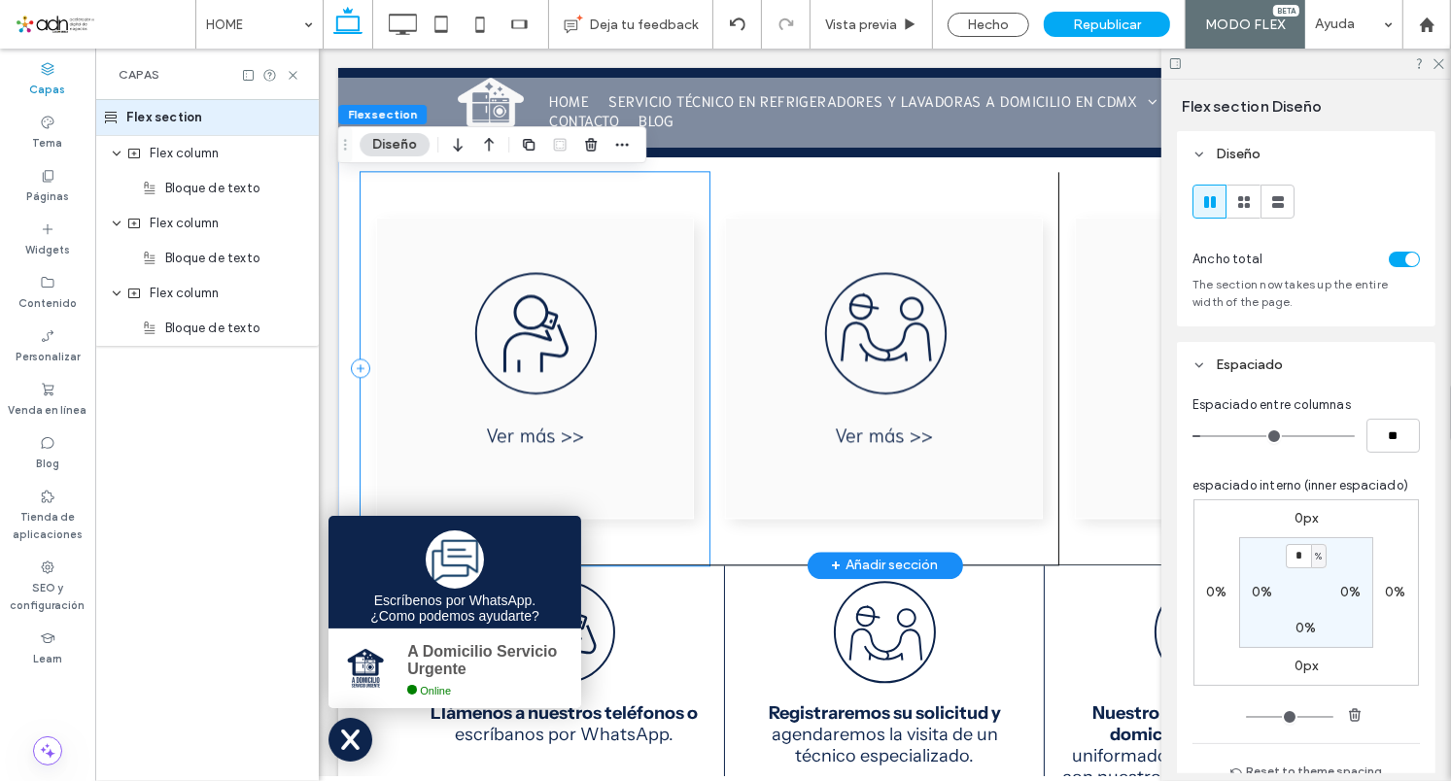
click at [683, 546] on div at bounding box center [535, 368] width 350 height 394
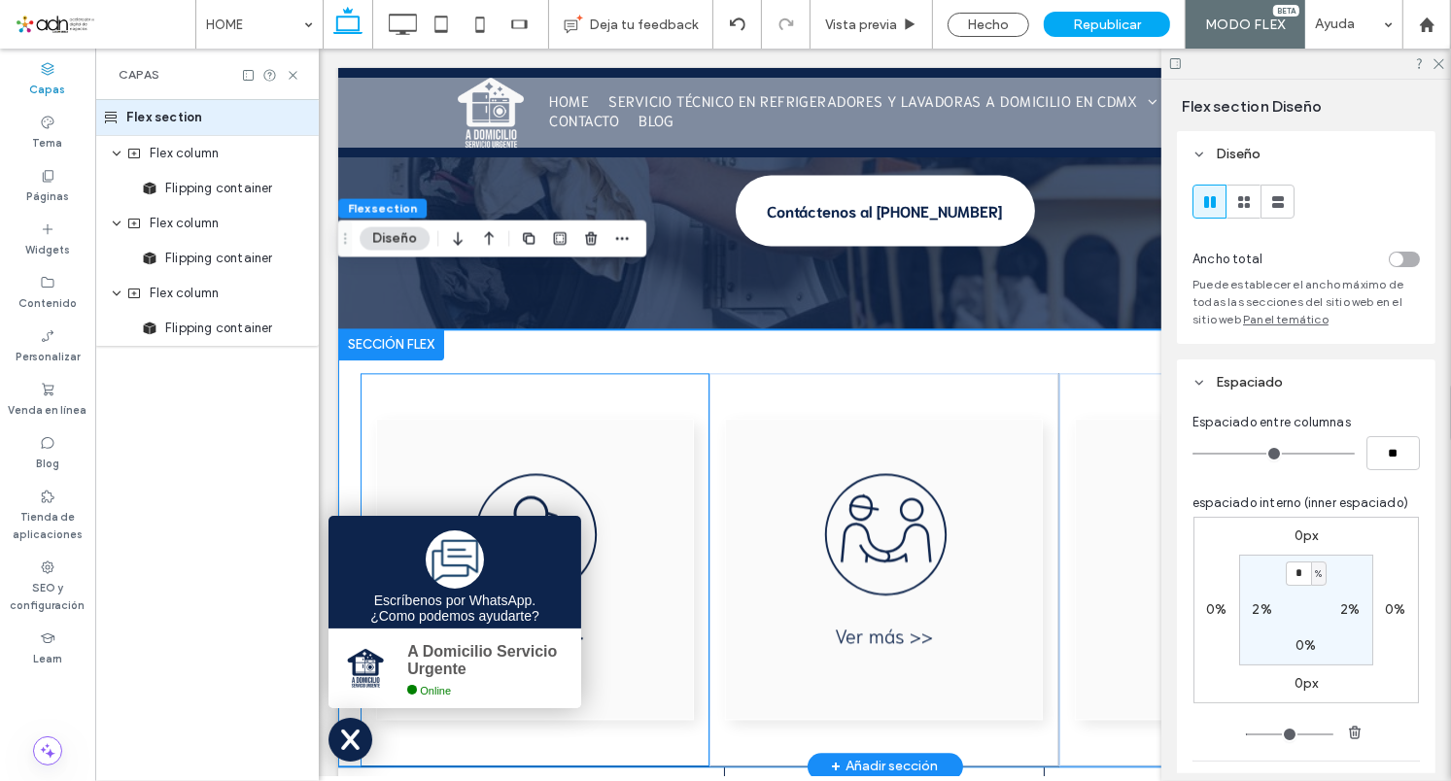
scroll to position [3366, 0]
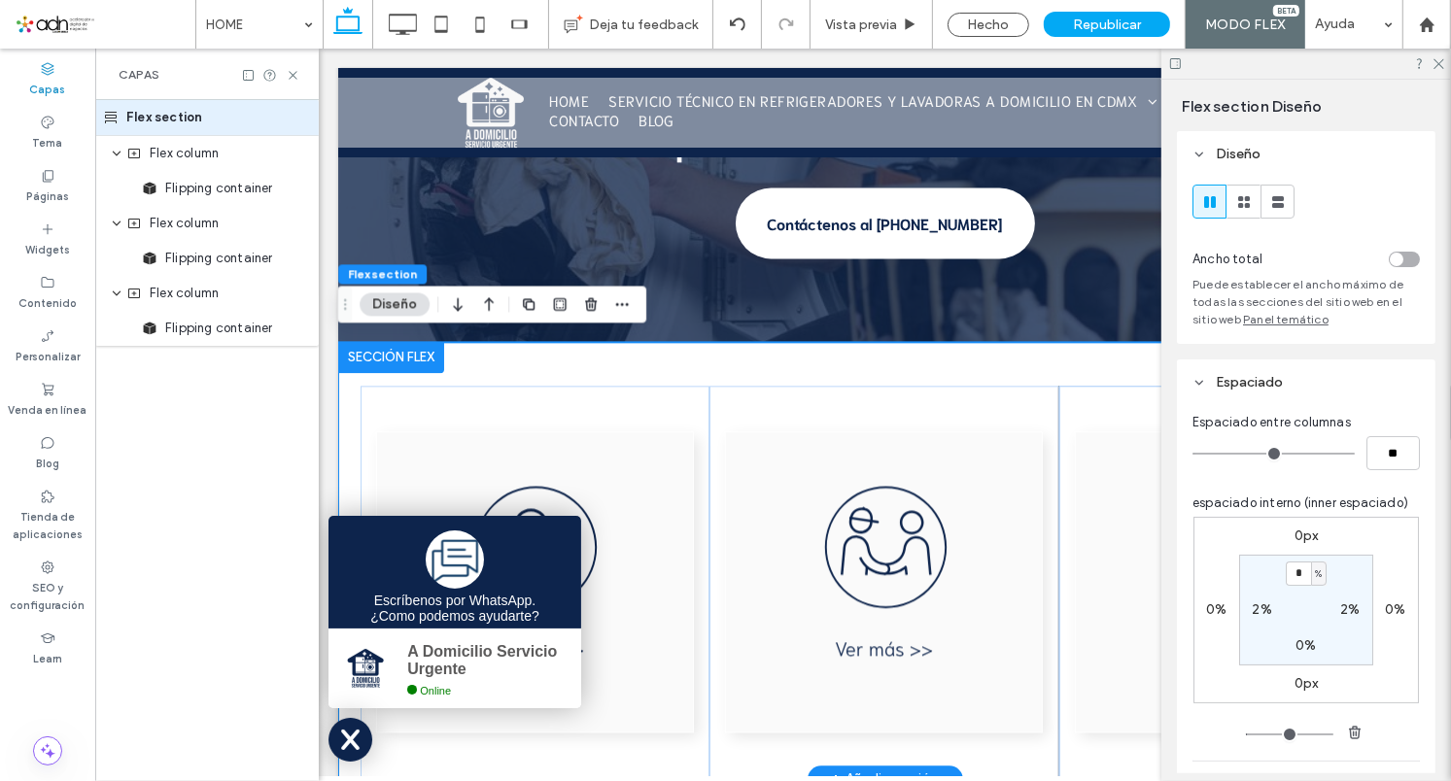
click at [342, 374] on div at bounding box center [883, 559] width 1093 height 437
click at [355, 341] on div at bounding box center [390, 356] width 106 height 31
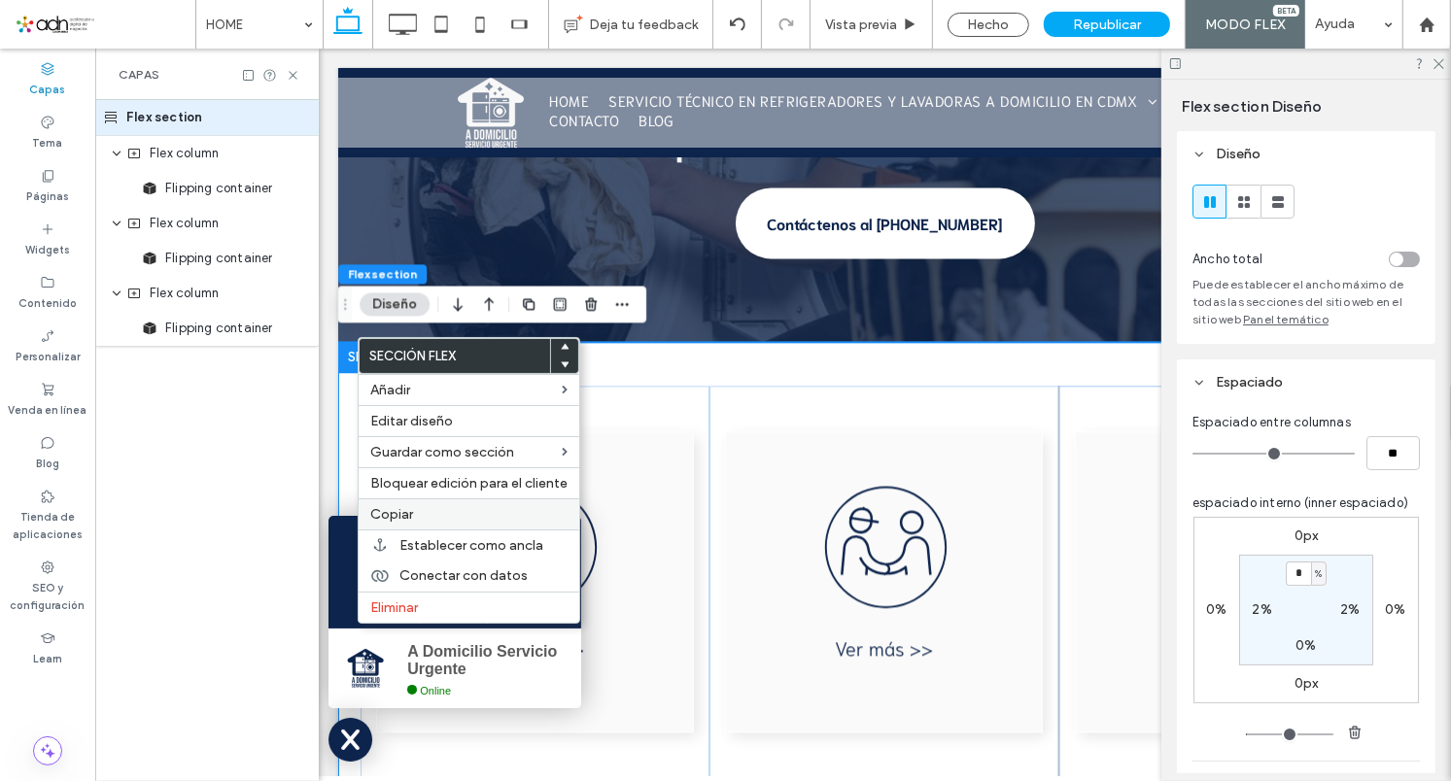
click at [408, 517] on span "Copiar" at bounding box center [391, 514] width 43 height 17
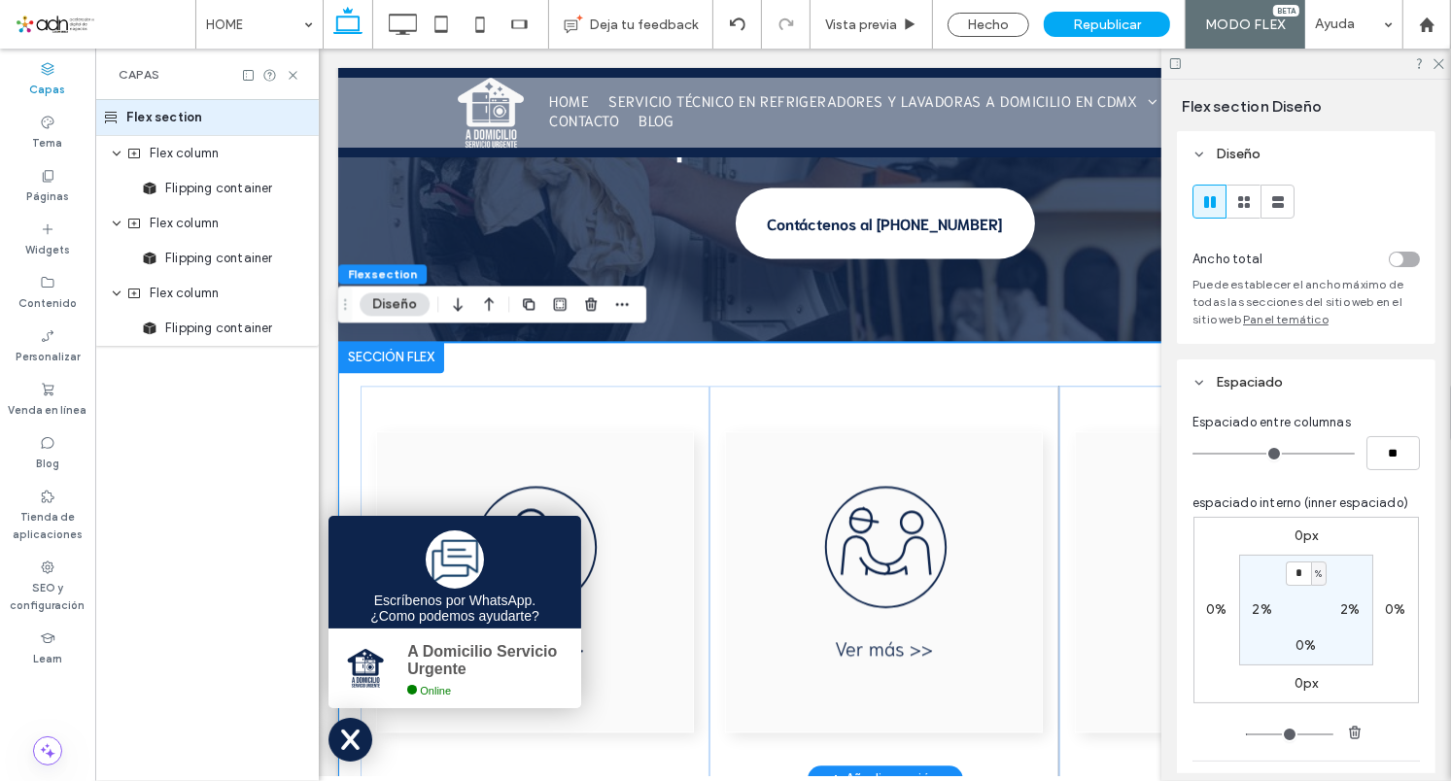
click at [355, 346] on div at bounding box center [390, 356] width 106 height 31
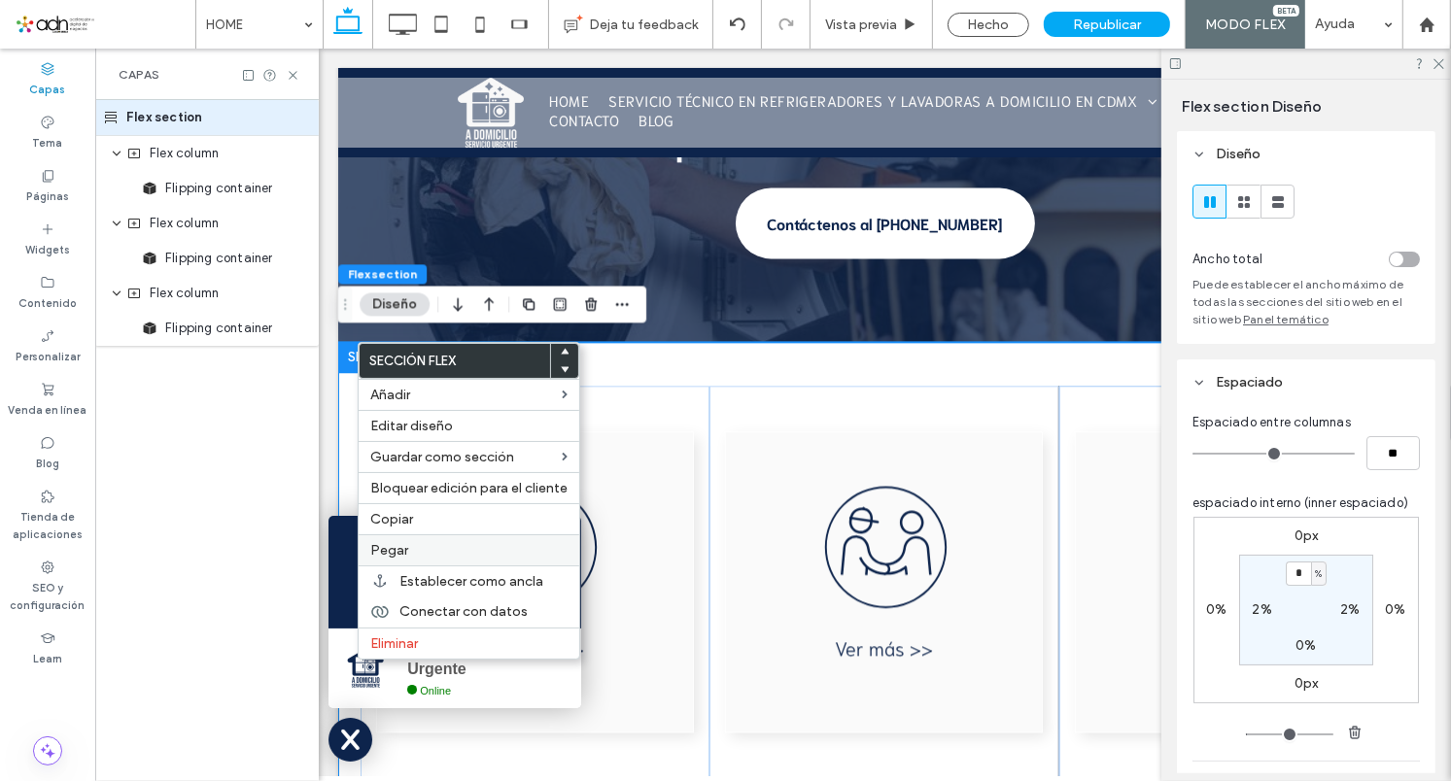
click at [389, 554] on span "Pegar" at bounding box center [389, 550] width 38 height 17
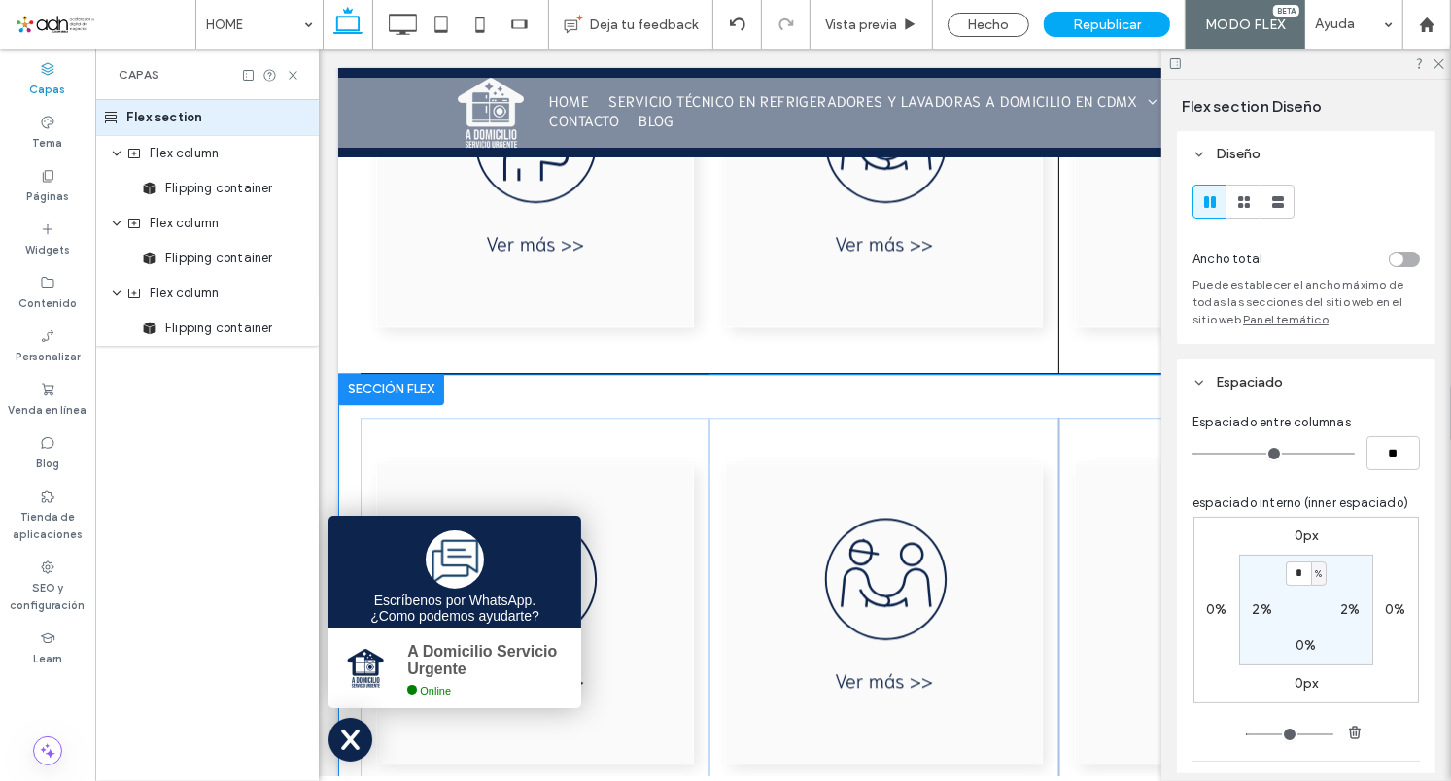
scroll to position [3800, 0]
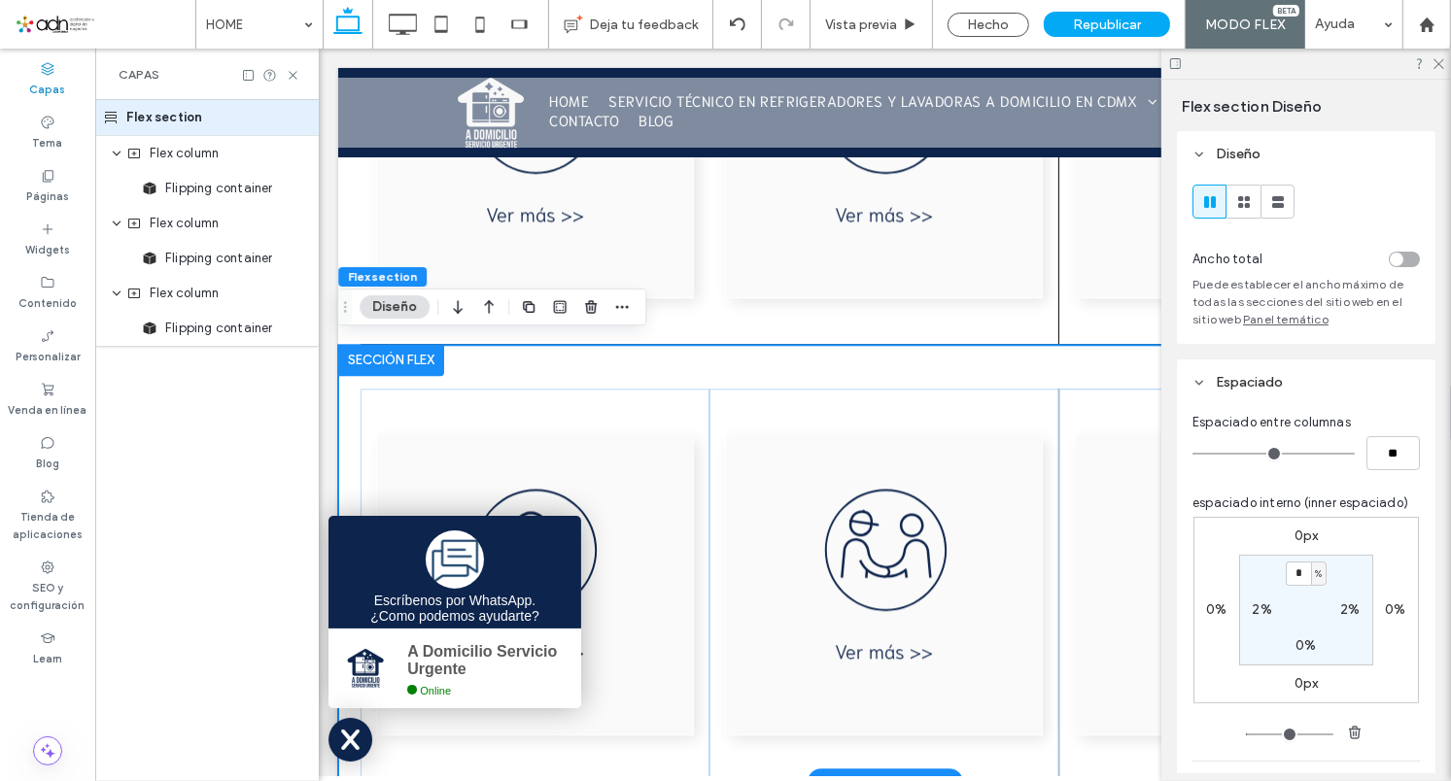
click at [366, 350] on div at bounding box center [390, 359] width 106 height 31
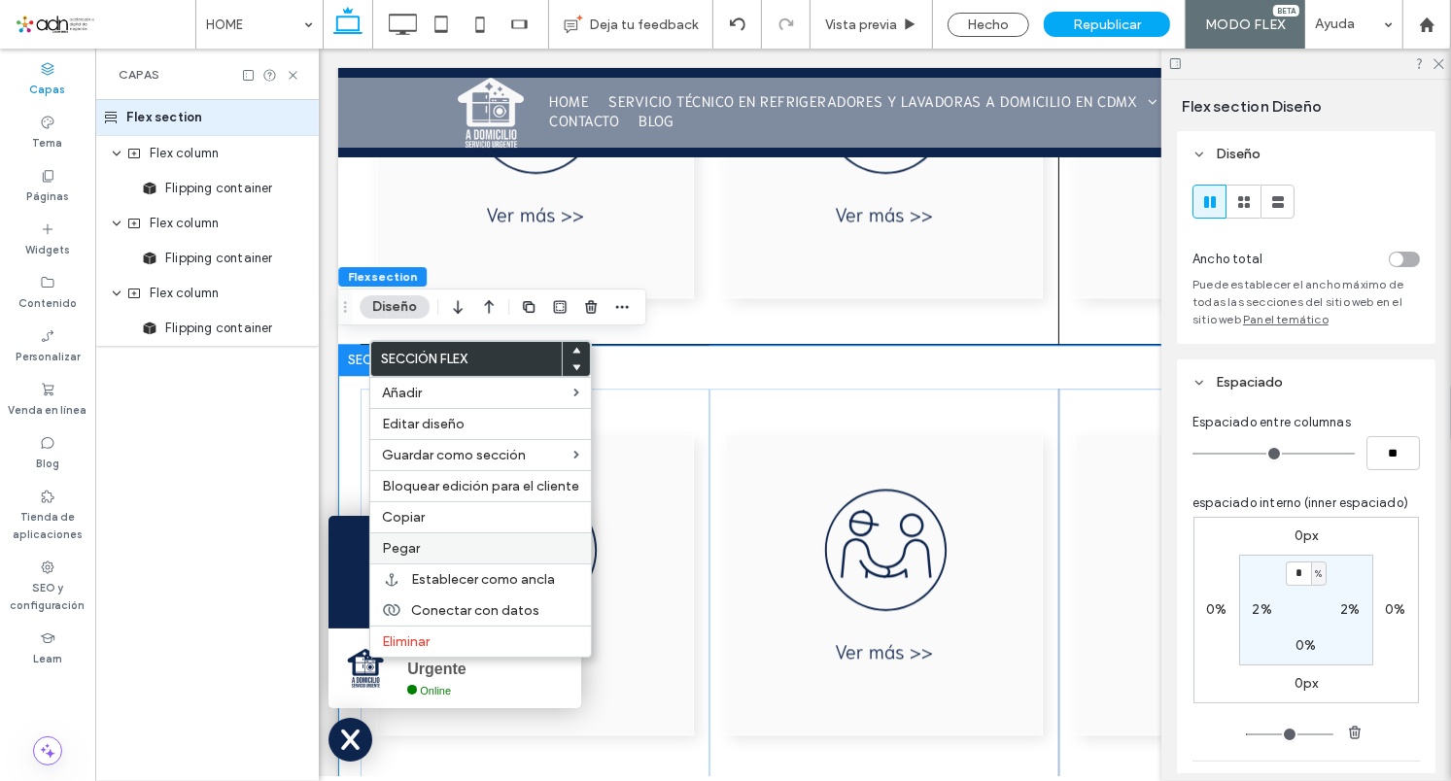
click at [390, 548] on span "Pegar" at bounding box center [401, 548] width 38 height 17
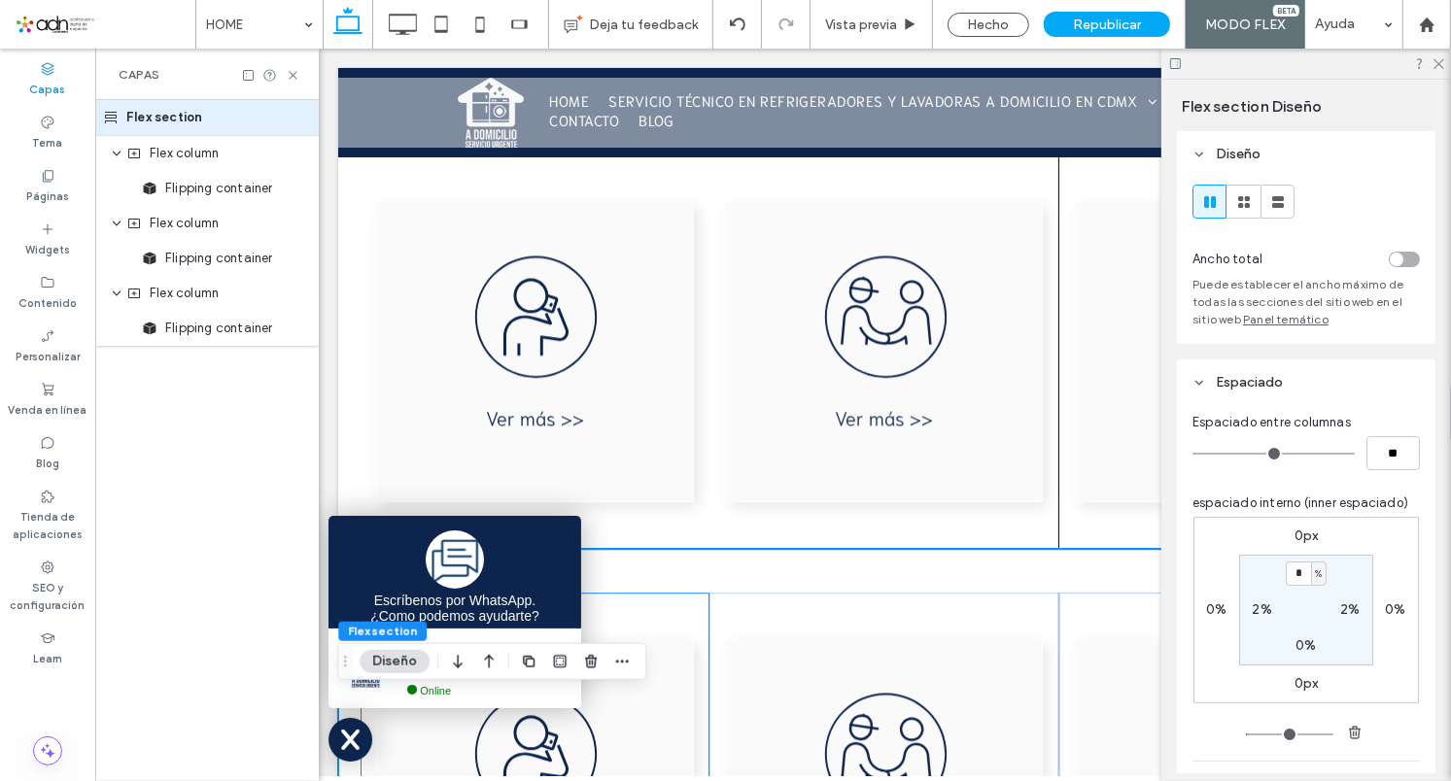
scroll to position [3713, 0]
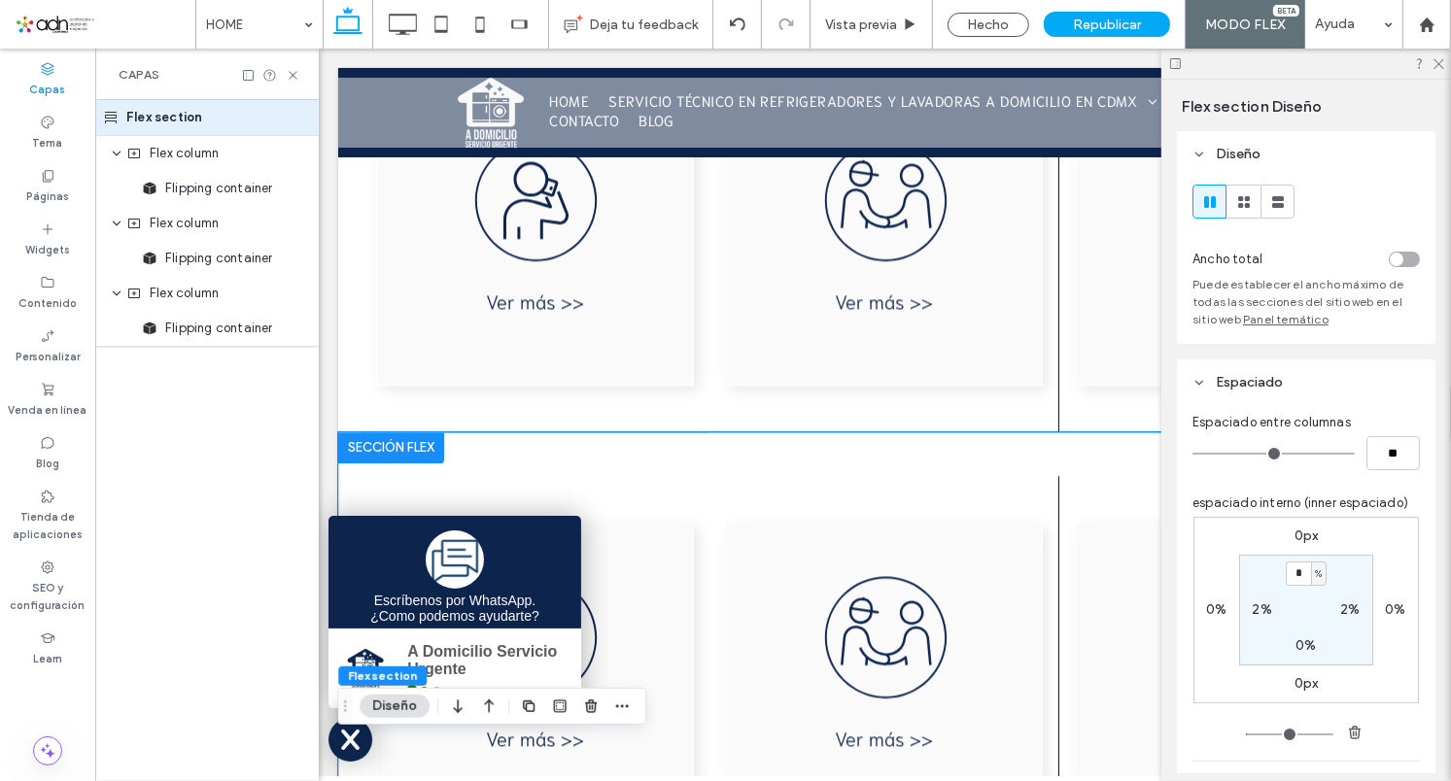
click at [535, 451] on div at bounding box center [883, 650] width 1093 height 437
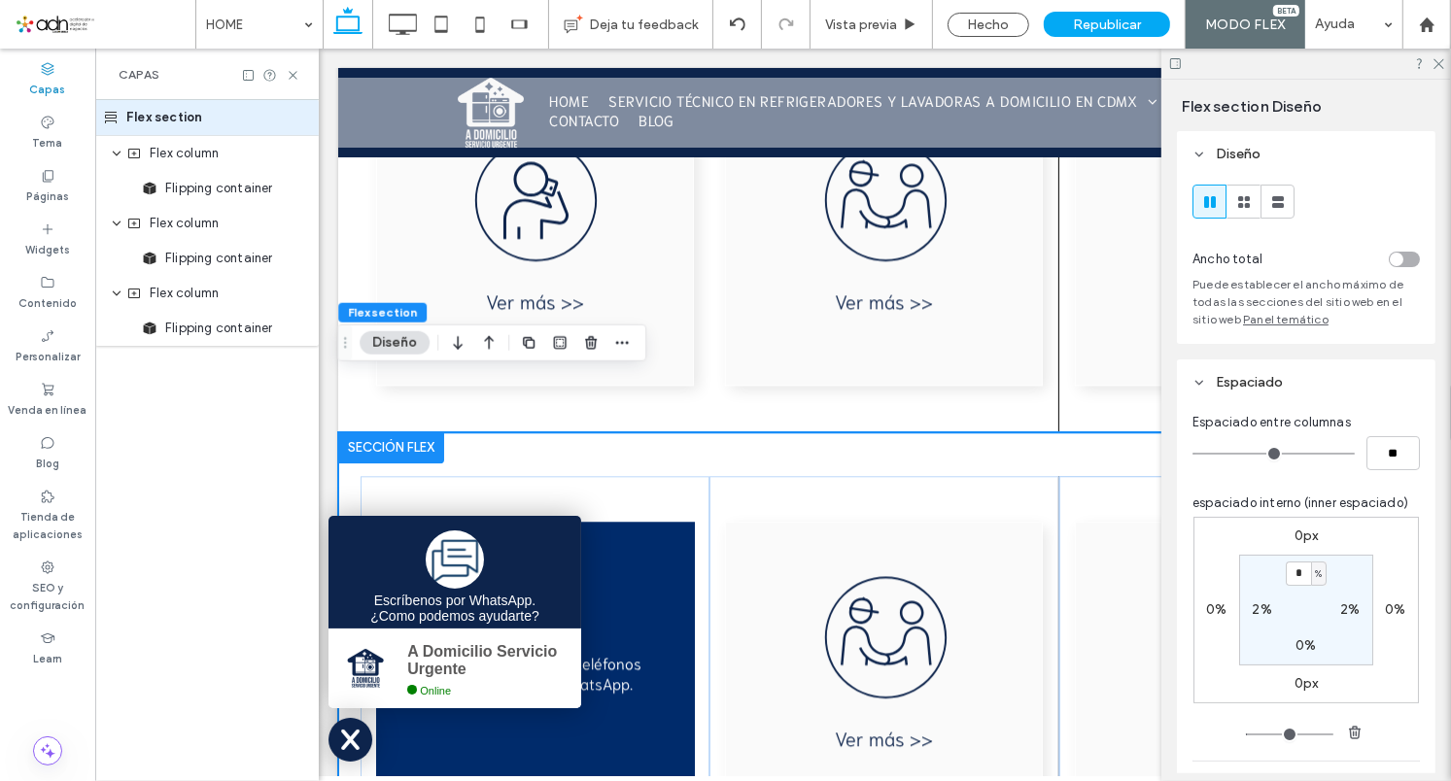
scroll to position [3800, 0]
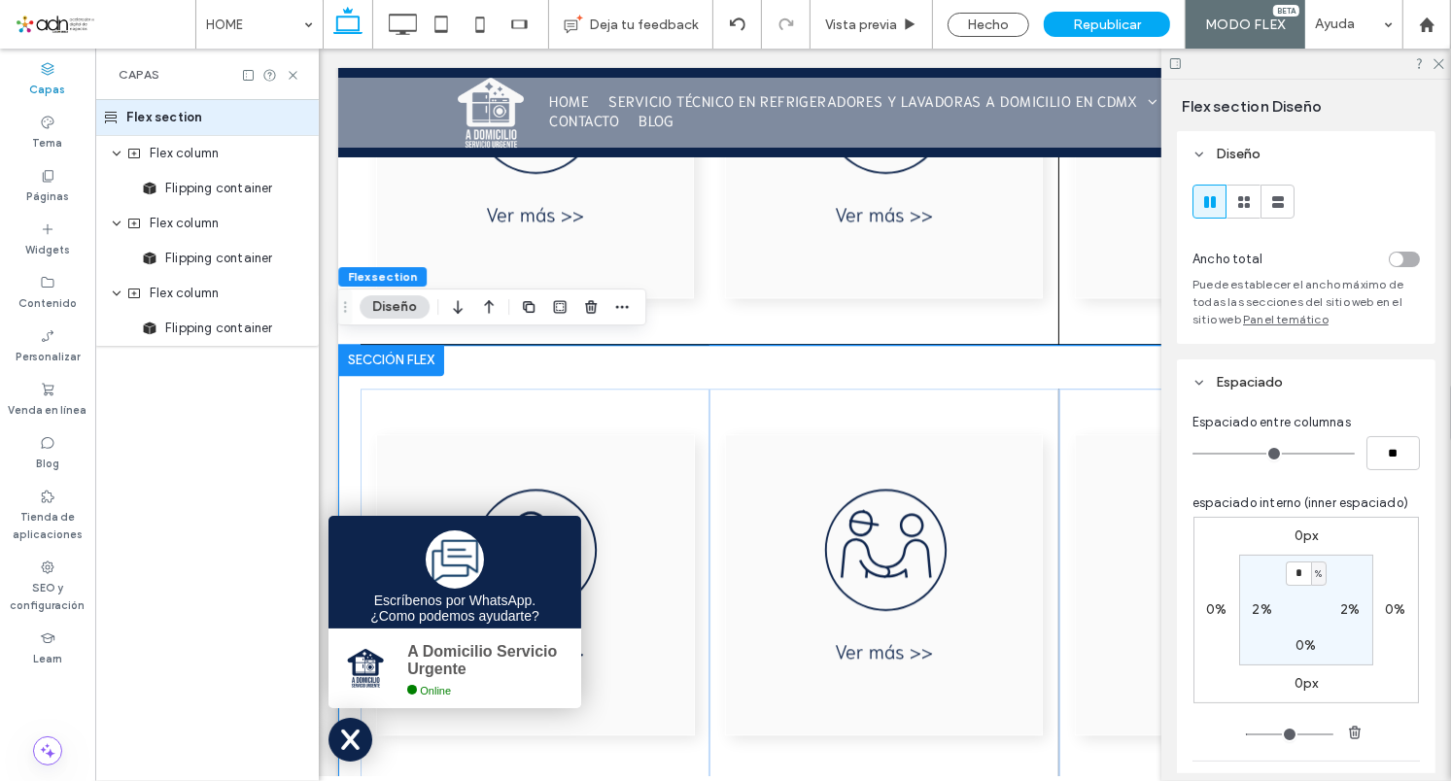
click at [1290, 572] on input "*" at bounding box center [1298, 574] width 25 height 24
drag, startPoint x: 1299, startPoint y: 576, endPoint x: 1259, endPoint y: 582, distance: 40.3
click at [1286, 582] on input "*" at bounding box center [1298, 574] width 25 height 24
type input "*"
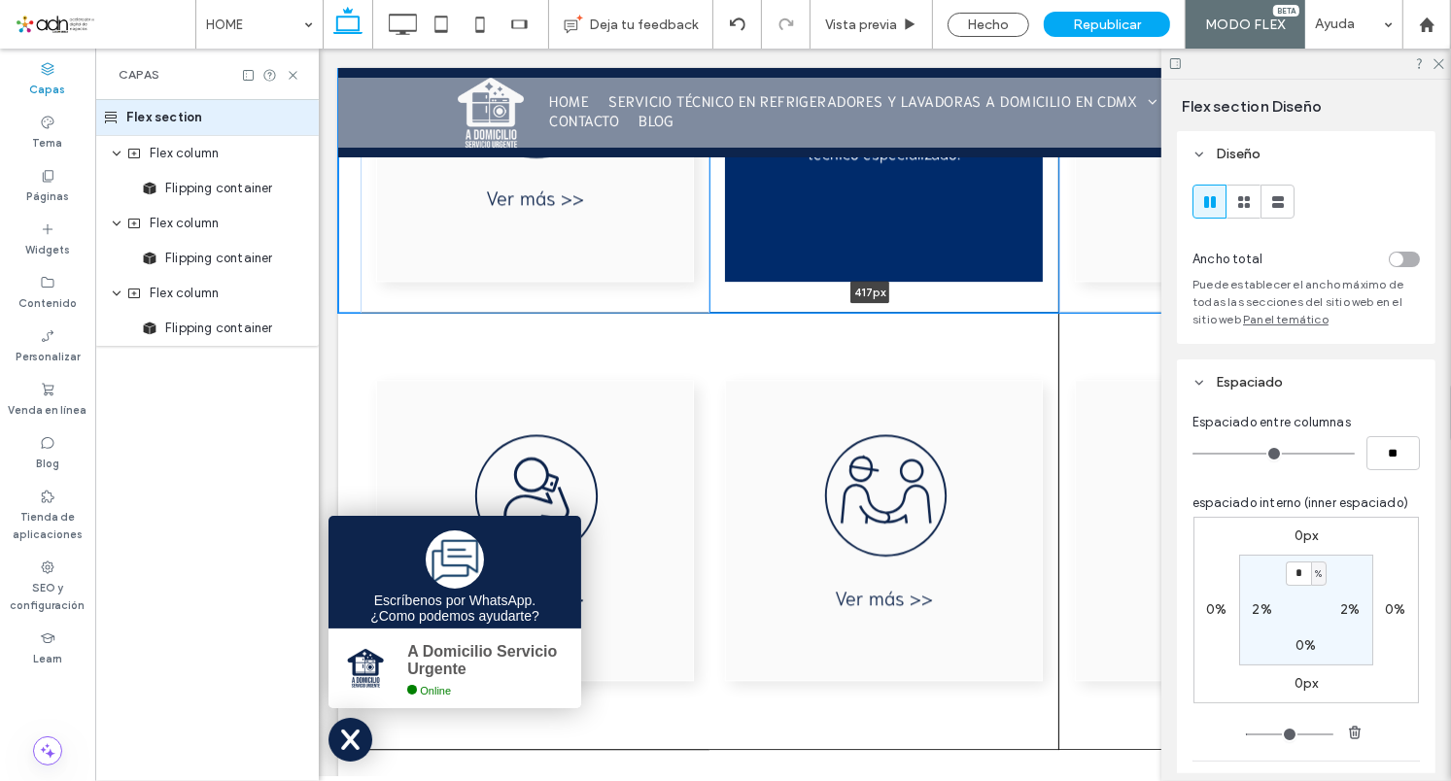
scroll to position [0, 0]
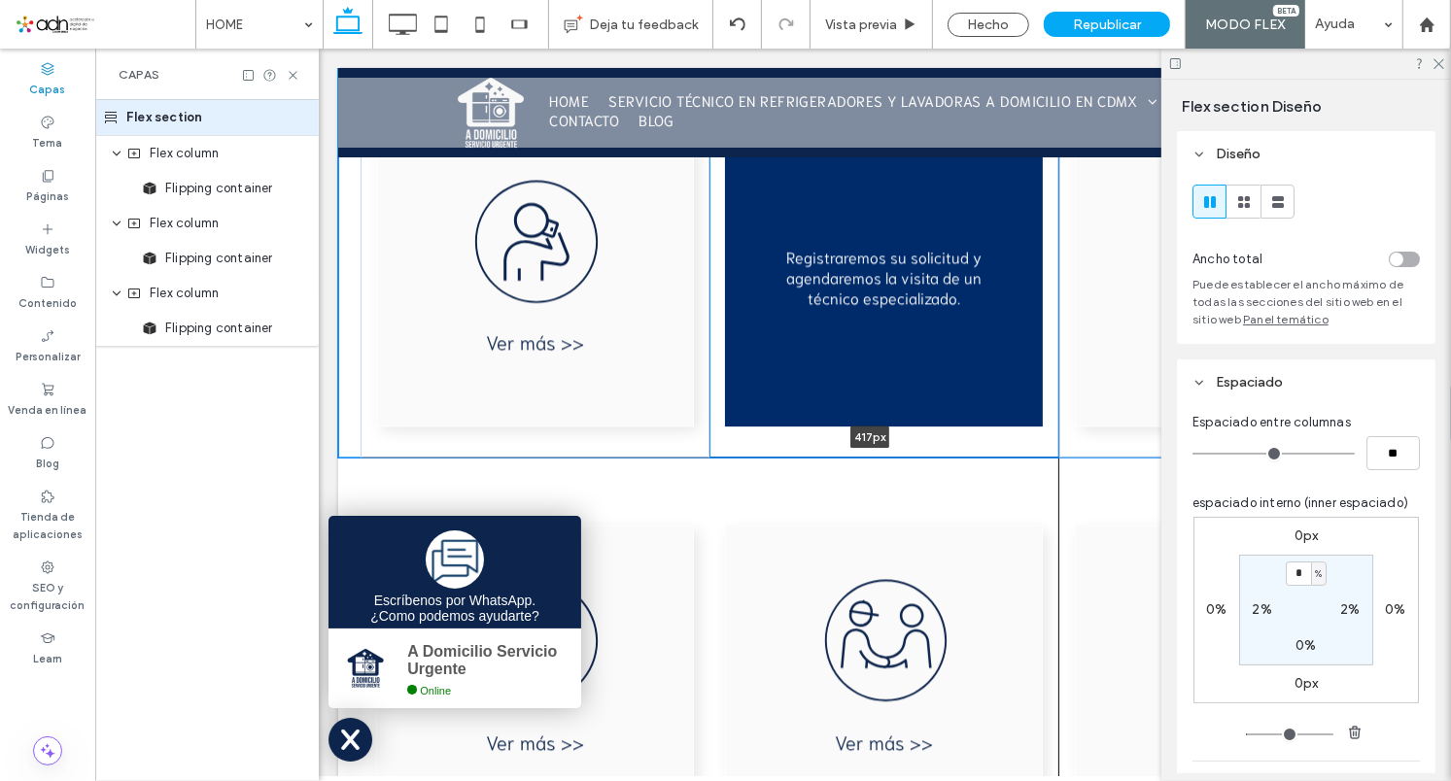
drag, startPoint x: 708, startPoint y: 338, endPoint x: 722, endPoint y: 306, distance: 35.2
click at [722, 306] on div at bounding box center [883, 254] width 1093 height 405
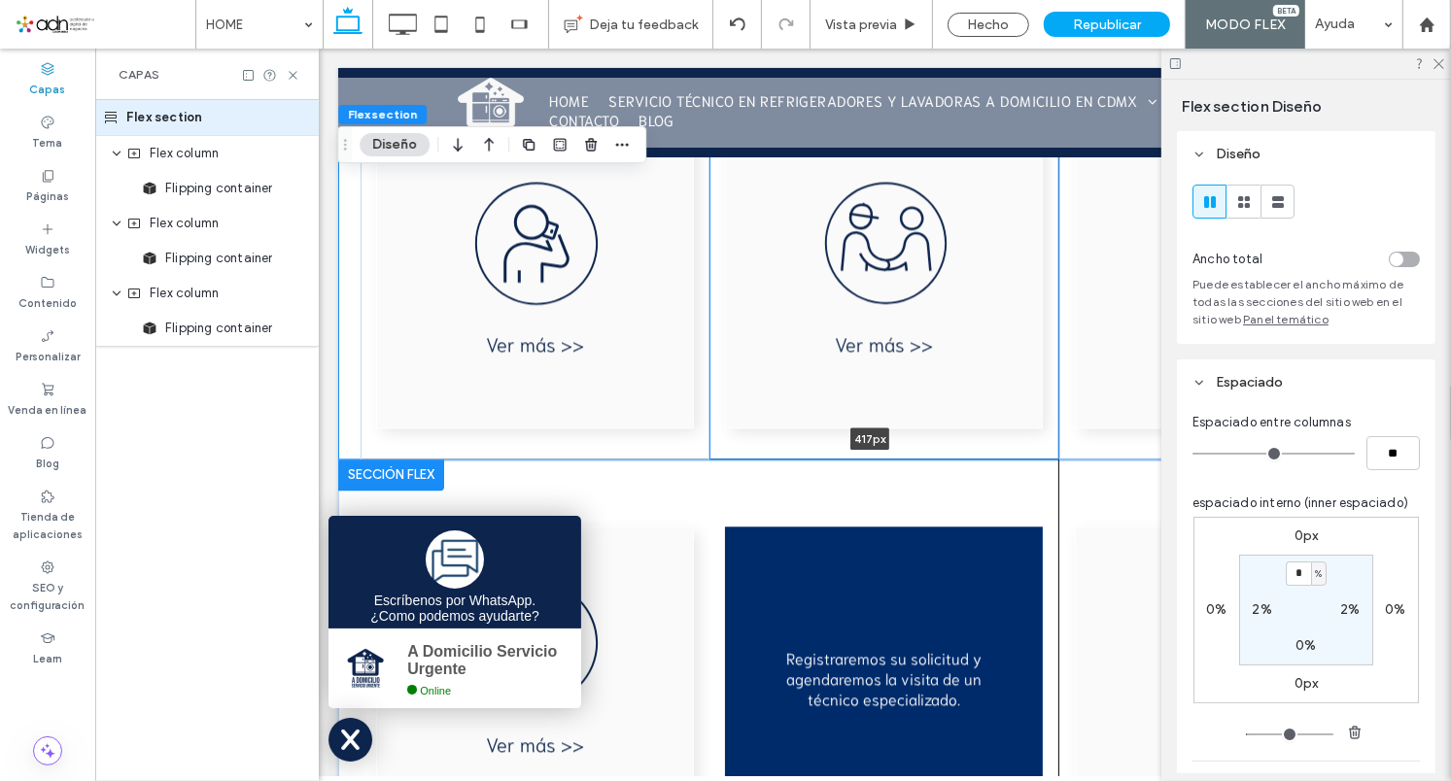
type input "***"
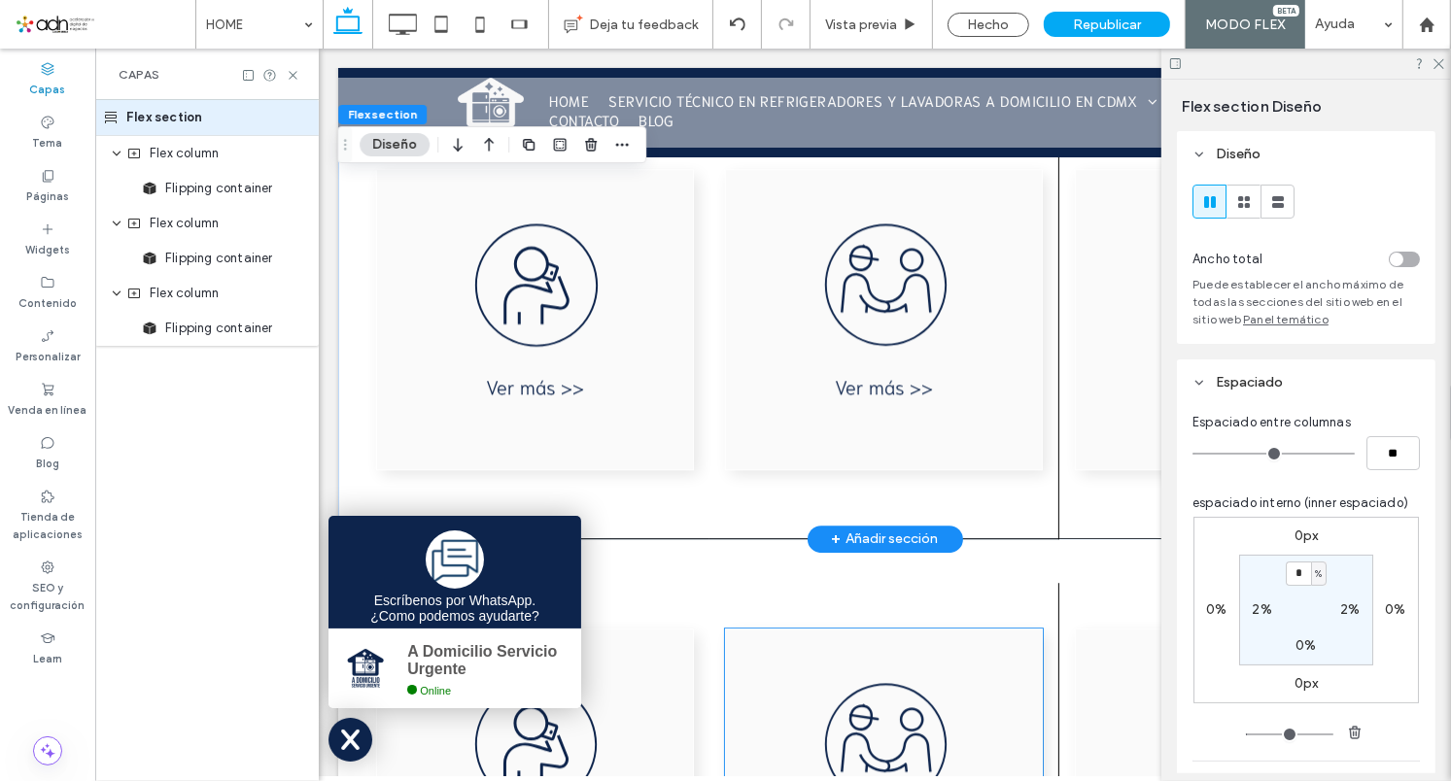
scroll to position [3974, 0]
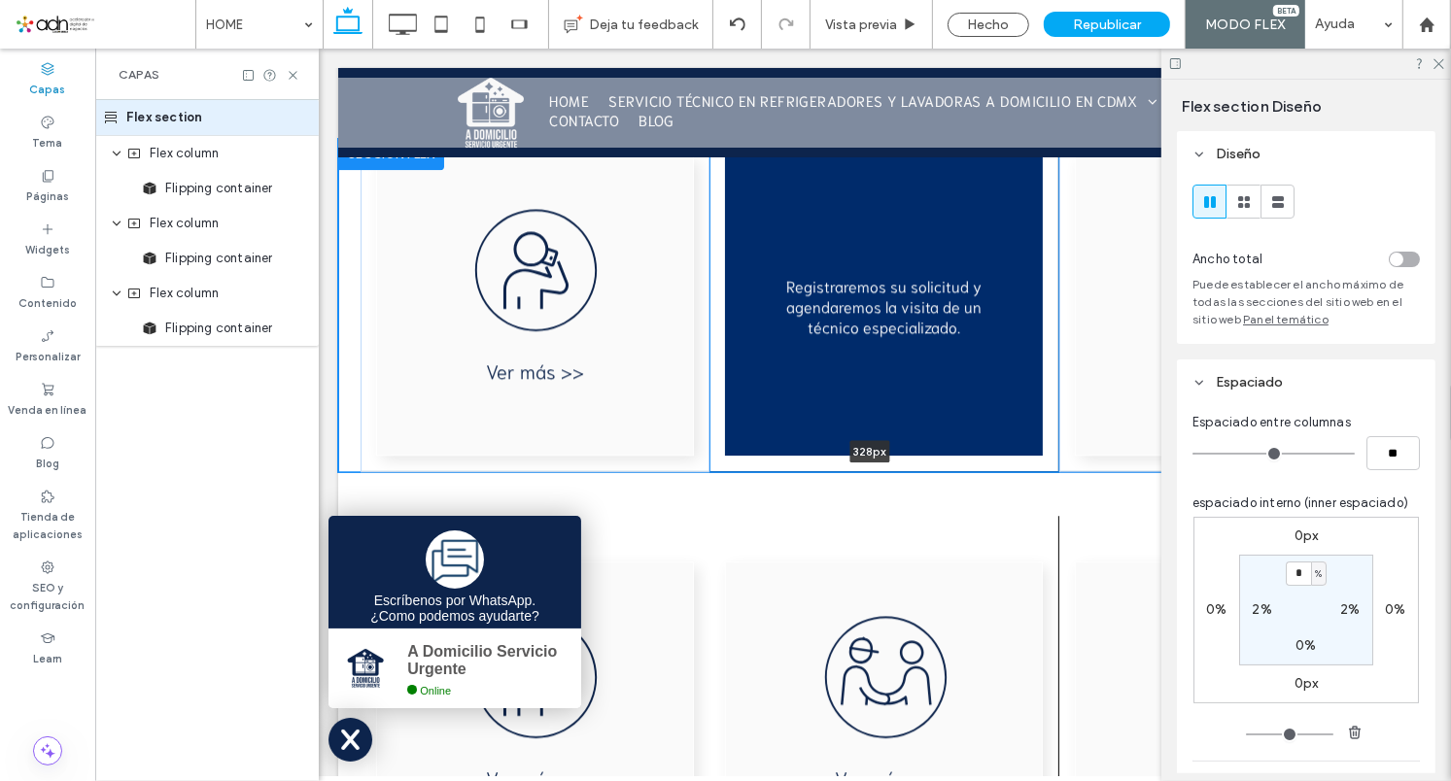
drag, startPoint x: 765, startPoint y: 572, endPoint x: 793, endPoint y: 448, distance: 126.6
click at [793, 448] on div at bounding box center [883, 304] width 1093 height 333
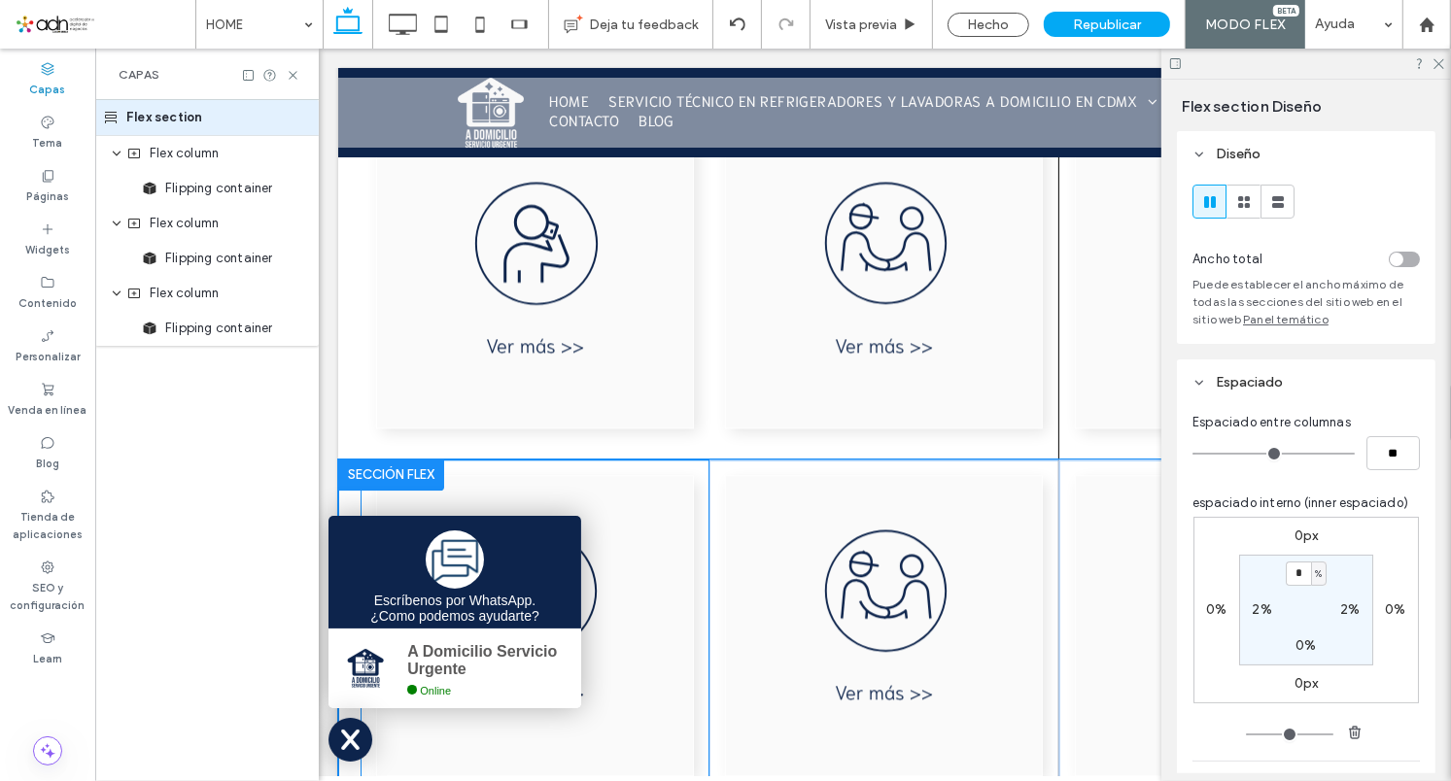
type input "***"
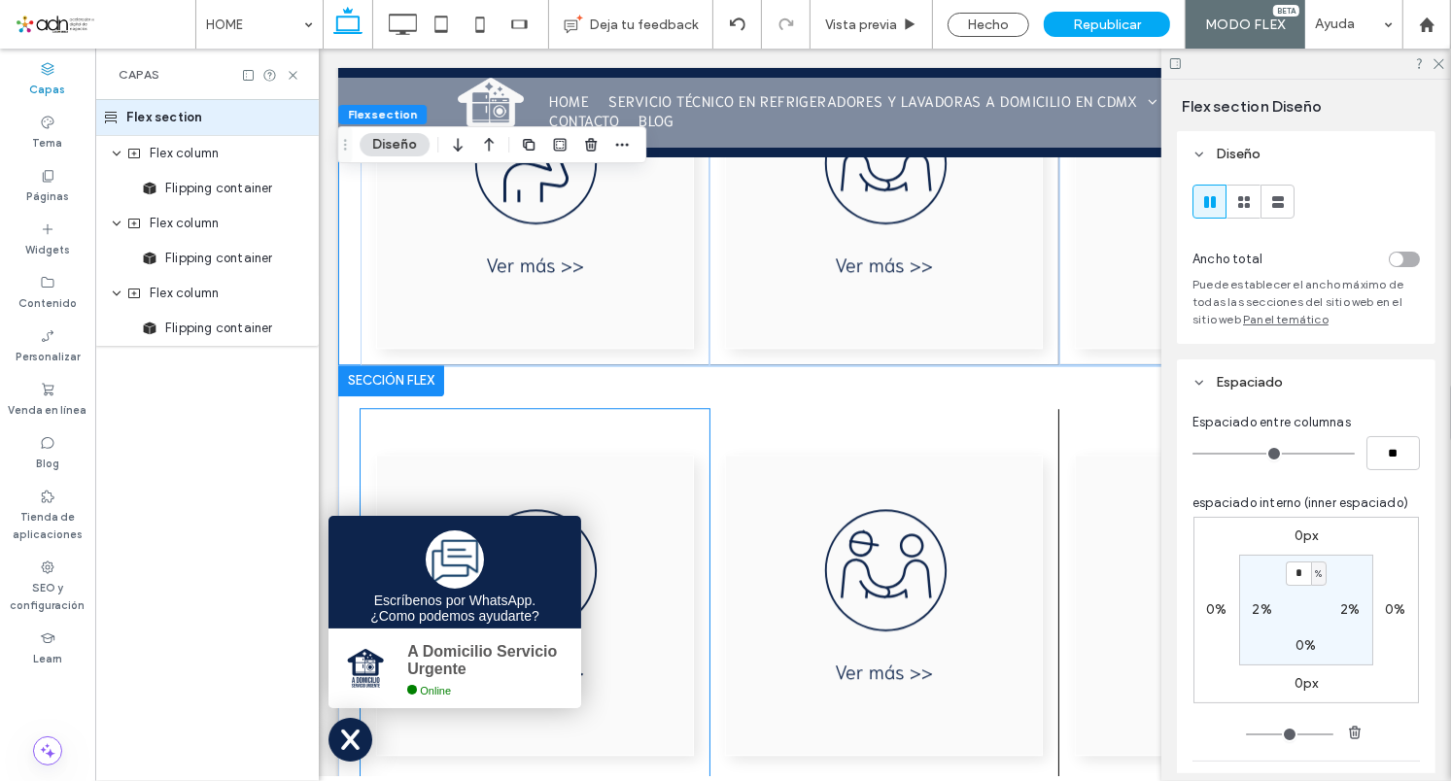
scroll to position [4295, 0]
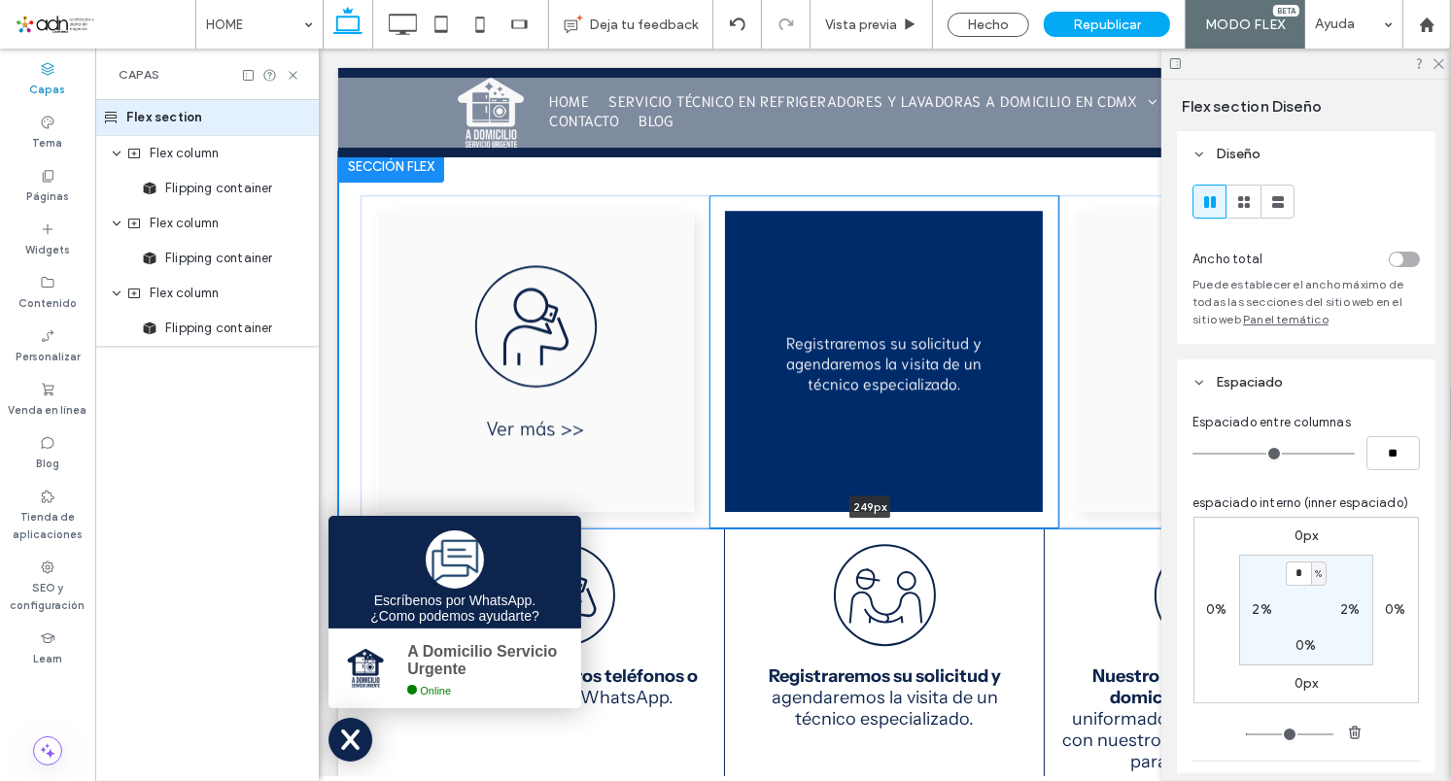
drag, startPoint x: 728, startPoint y: 581, endPoint x: 744, endPoint y: 380, distance: 201.8
click at [744, 380] on div at bounding box center [883, 339] width 1093 height 377
type input "***"
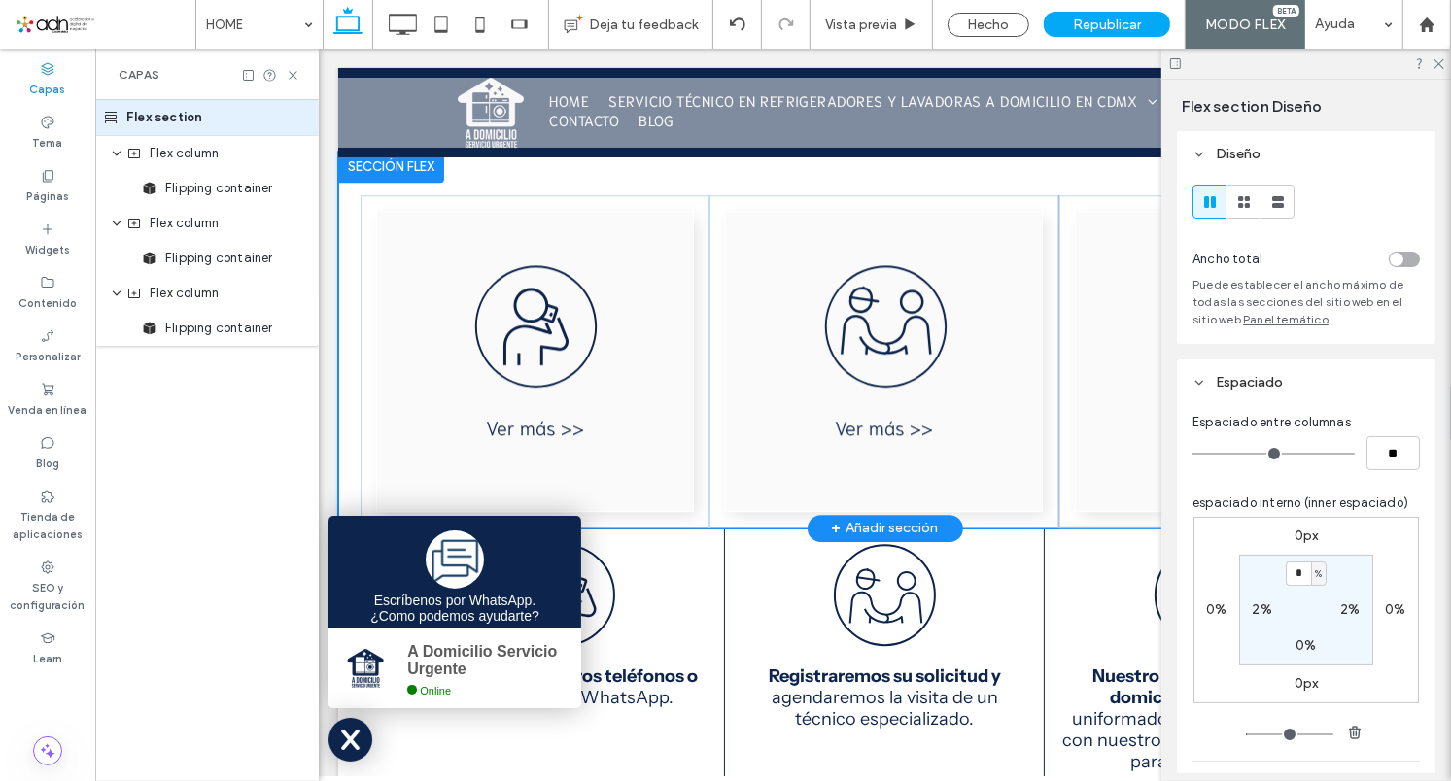
scroll to position [3974, 0]
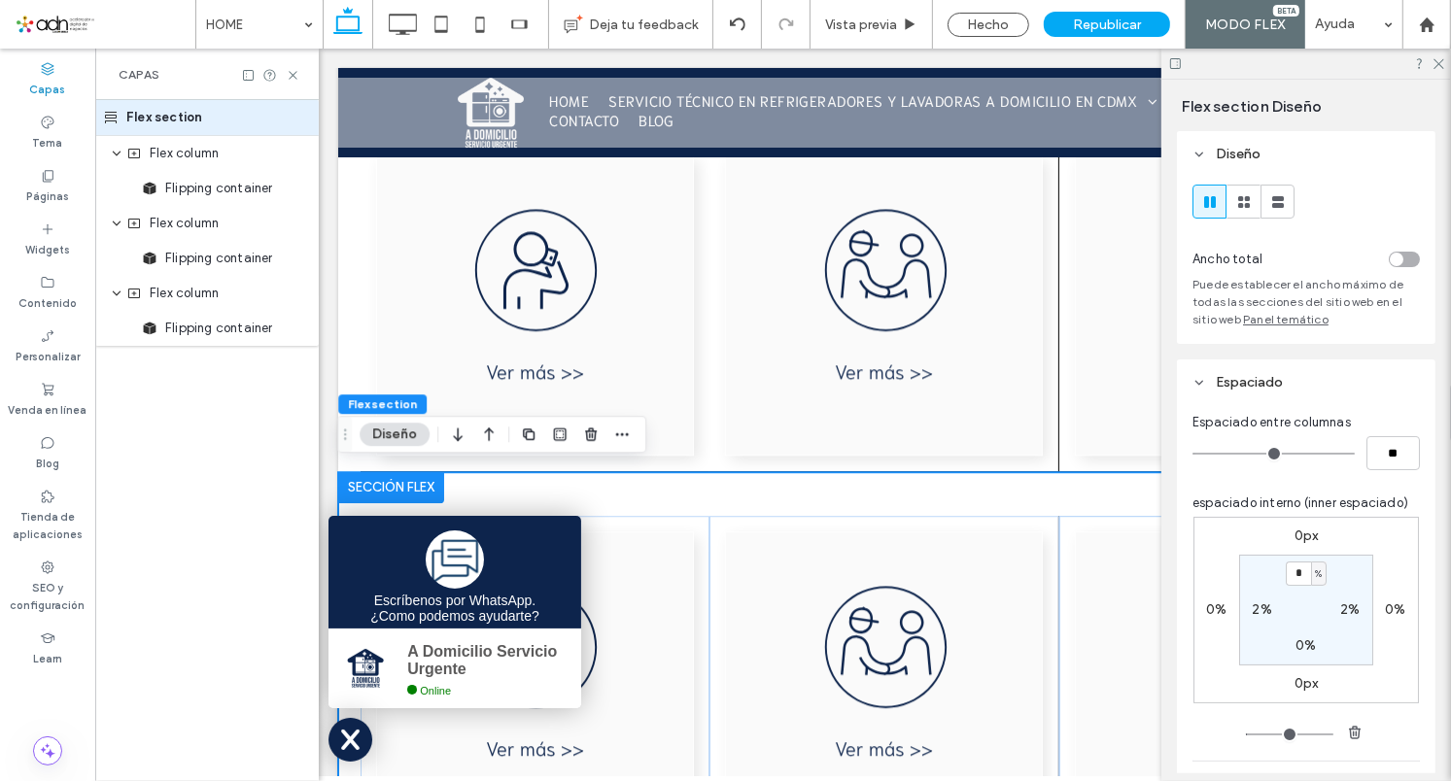
click at [761, 482] on div at bounding box center [883, 659] width 1093 height 377
click at [1290, 572] on input "*" at bounding box center [1298, 574] width 25 height 24
type input "*"
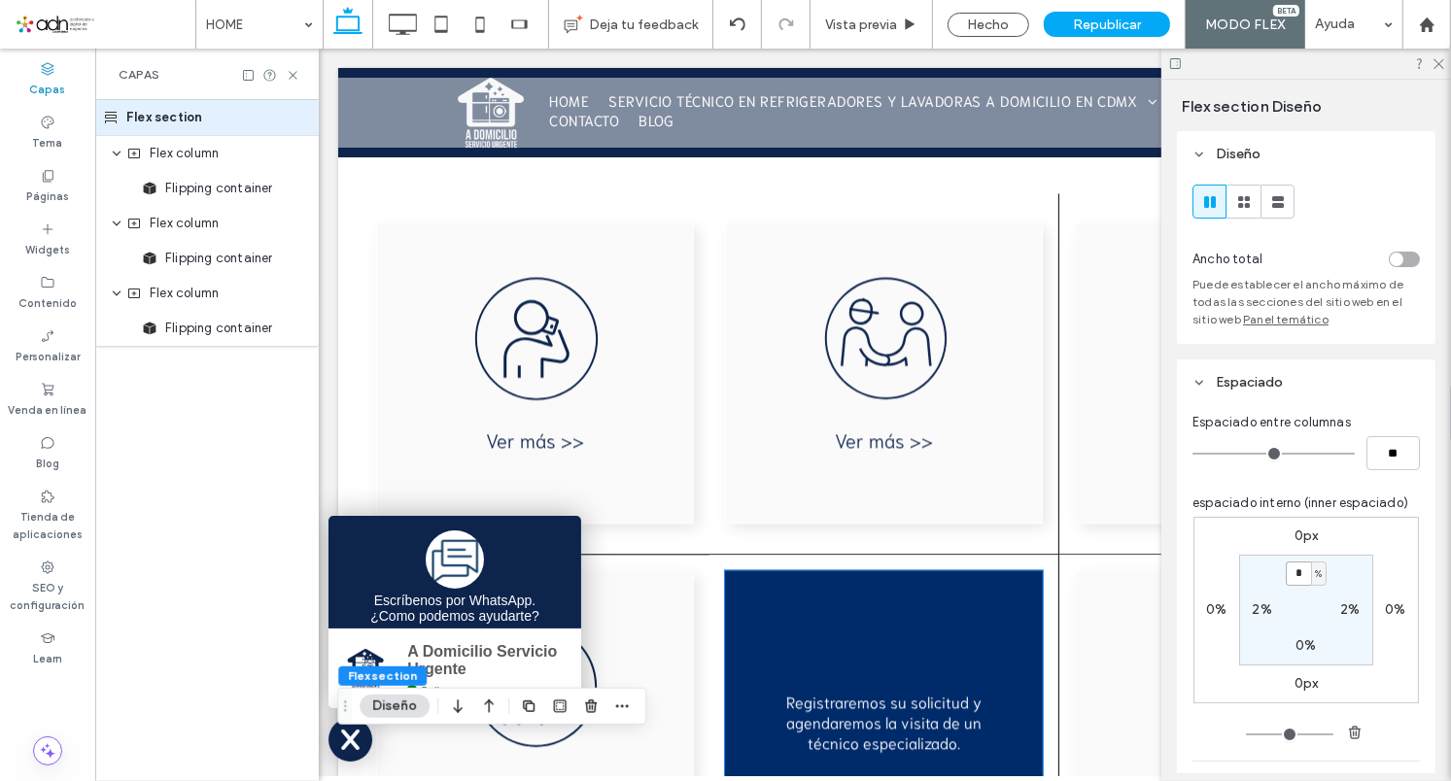
scroll to position [3440, 0]
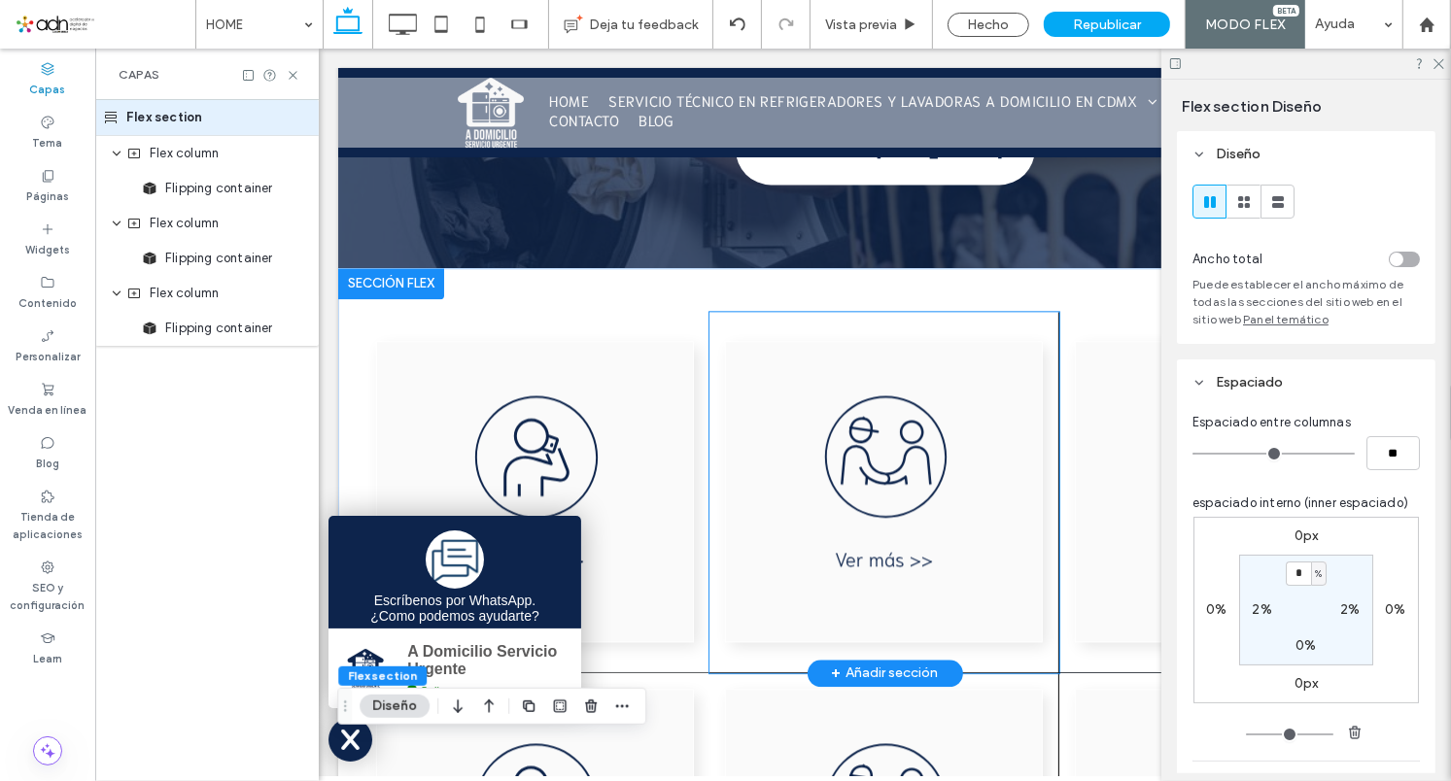
click at [709, 377] on div at bounding box center [884, 492] width 350 height 362
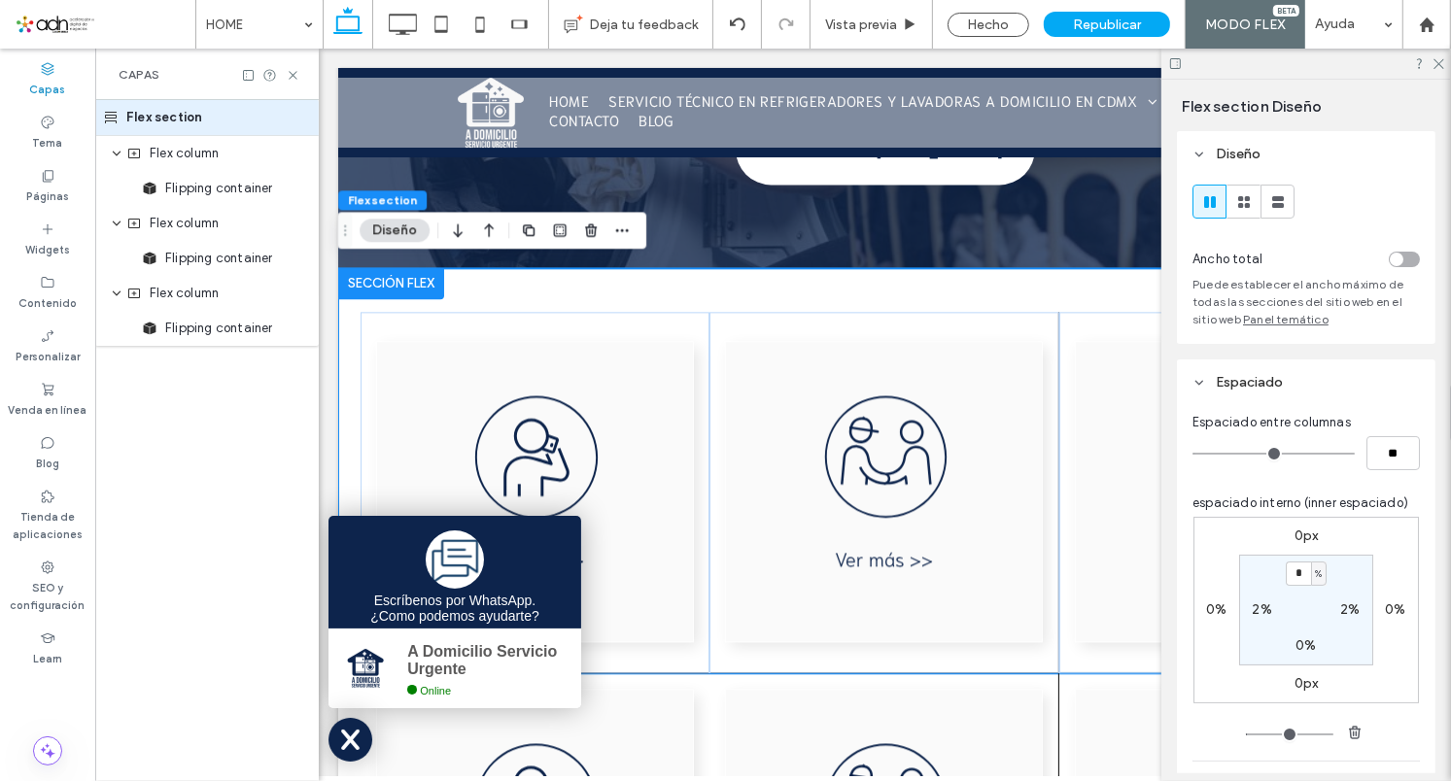
scroll to position [307, 0]
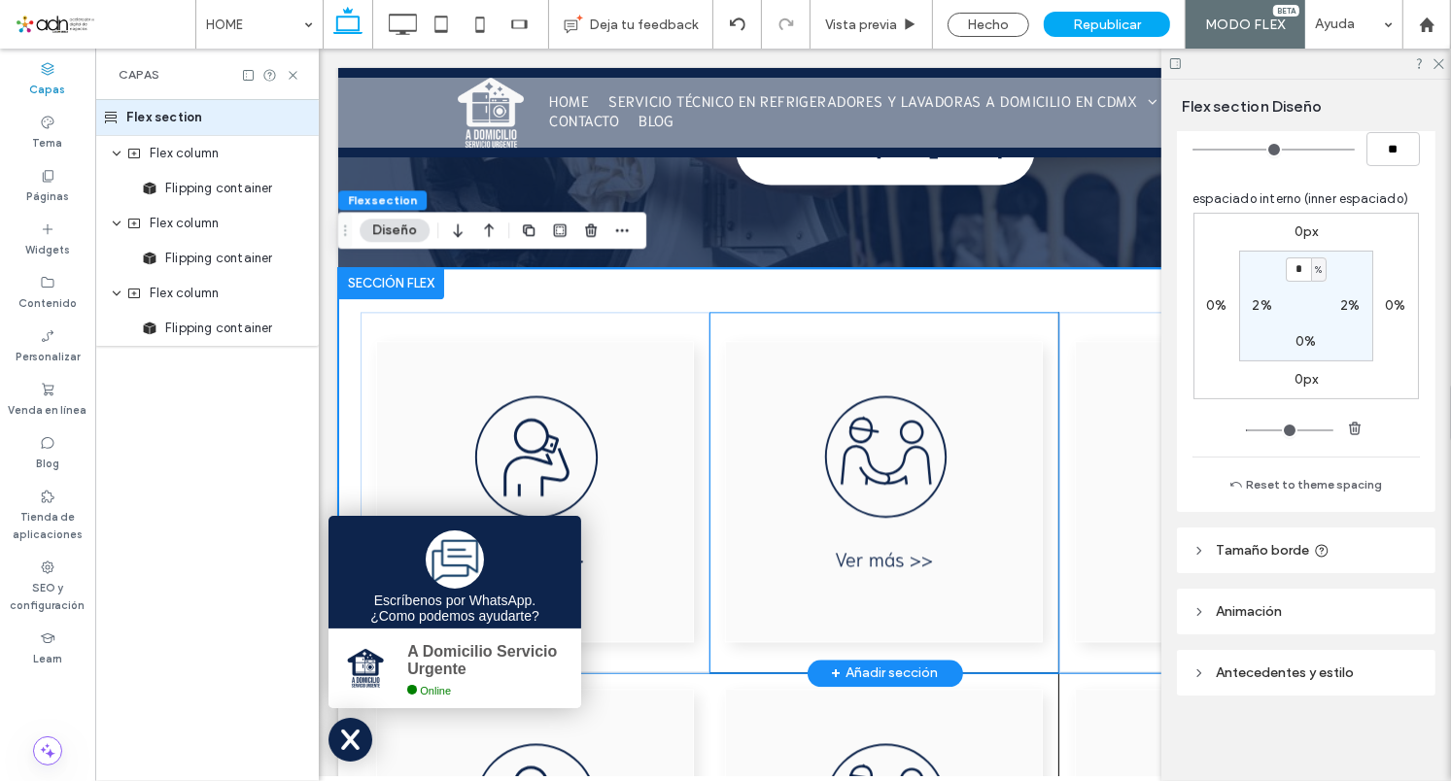
click at [1015, 651] on div at bounding box center [884, 492] width 350 height 362
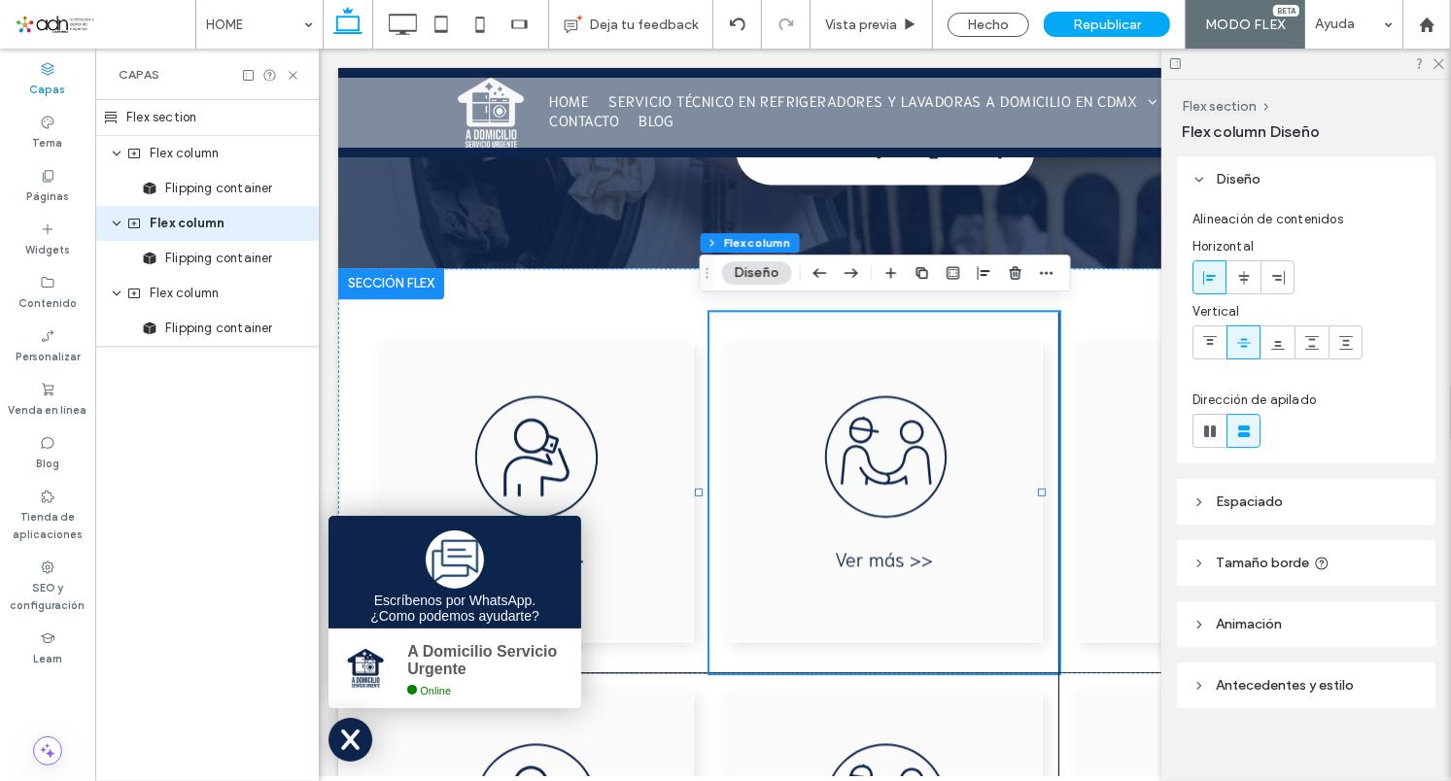
scroll to position [15, 0]
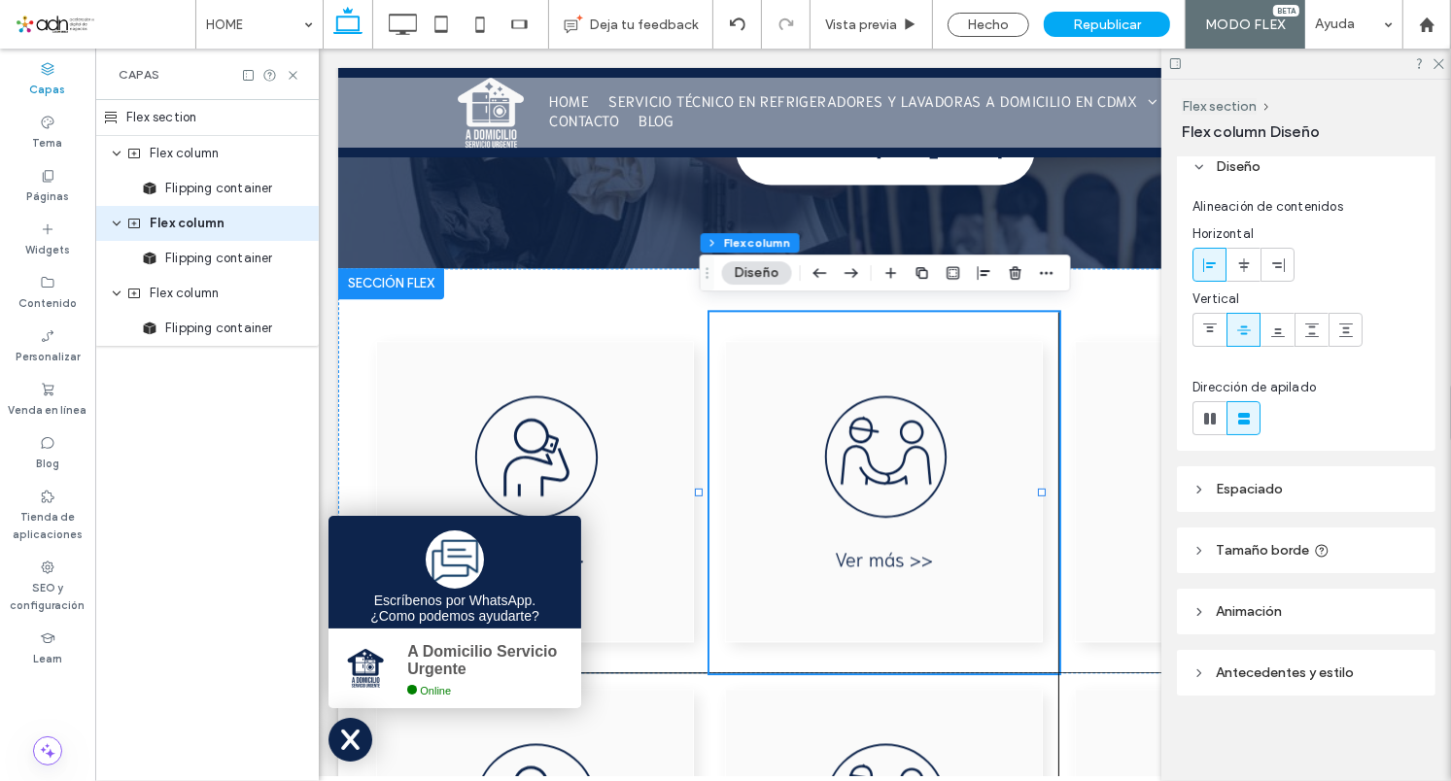
click at [1242, 675] on span "Antecedentes y estilo" at bounding box center [1285, 673] width 138 height 17
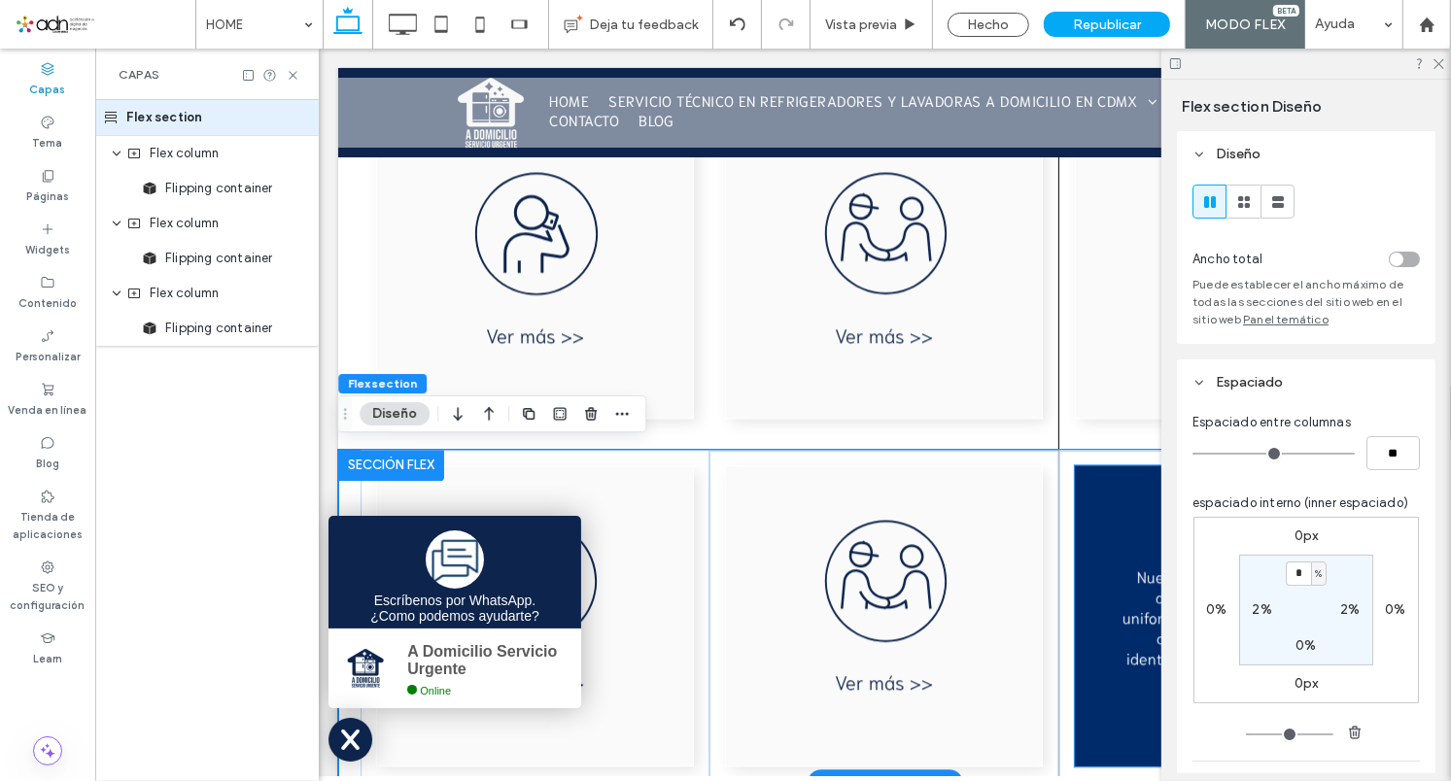
scroll to position [3664, 0]
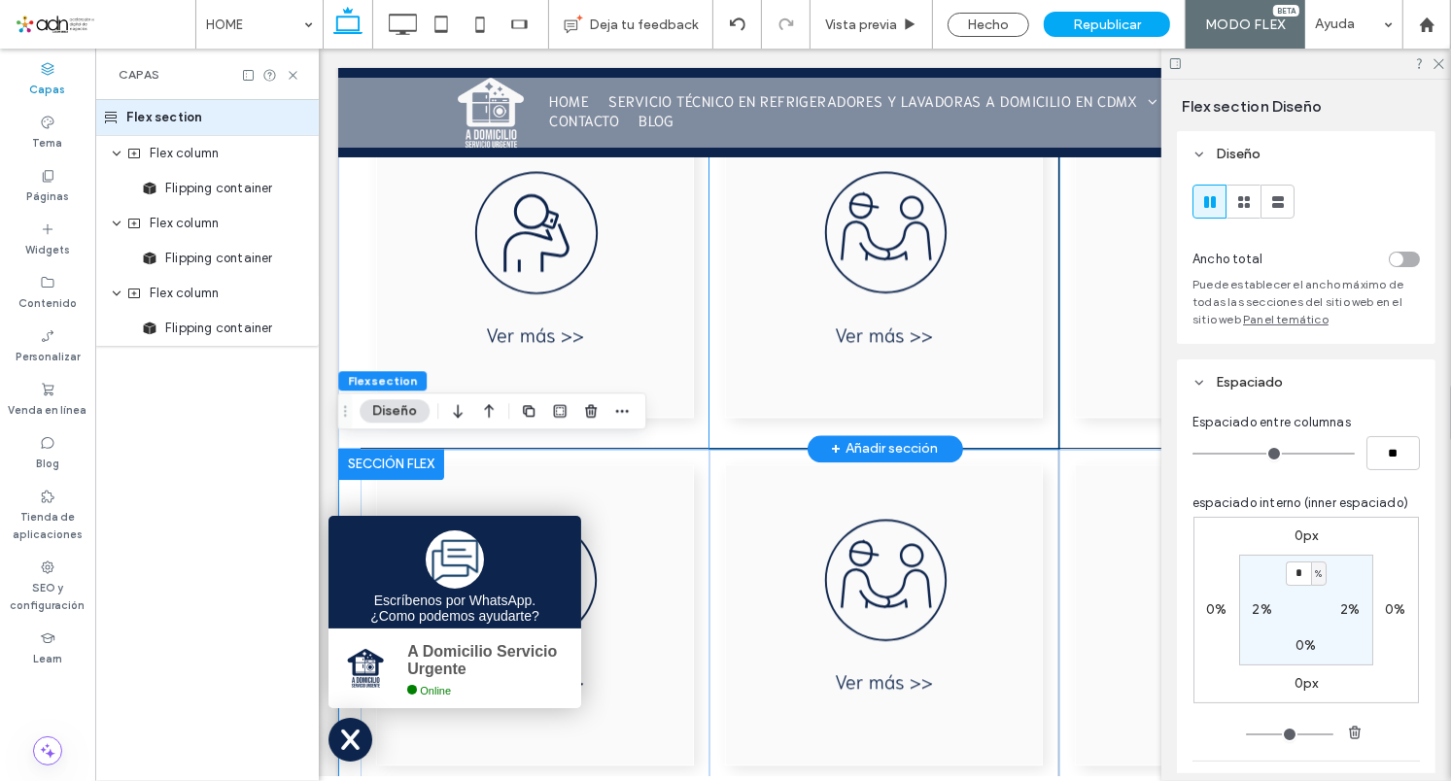
click at [743, 433] on div at bounding box center [884, 268] width 350 height 362
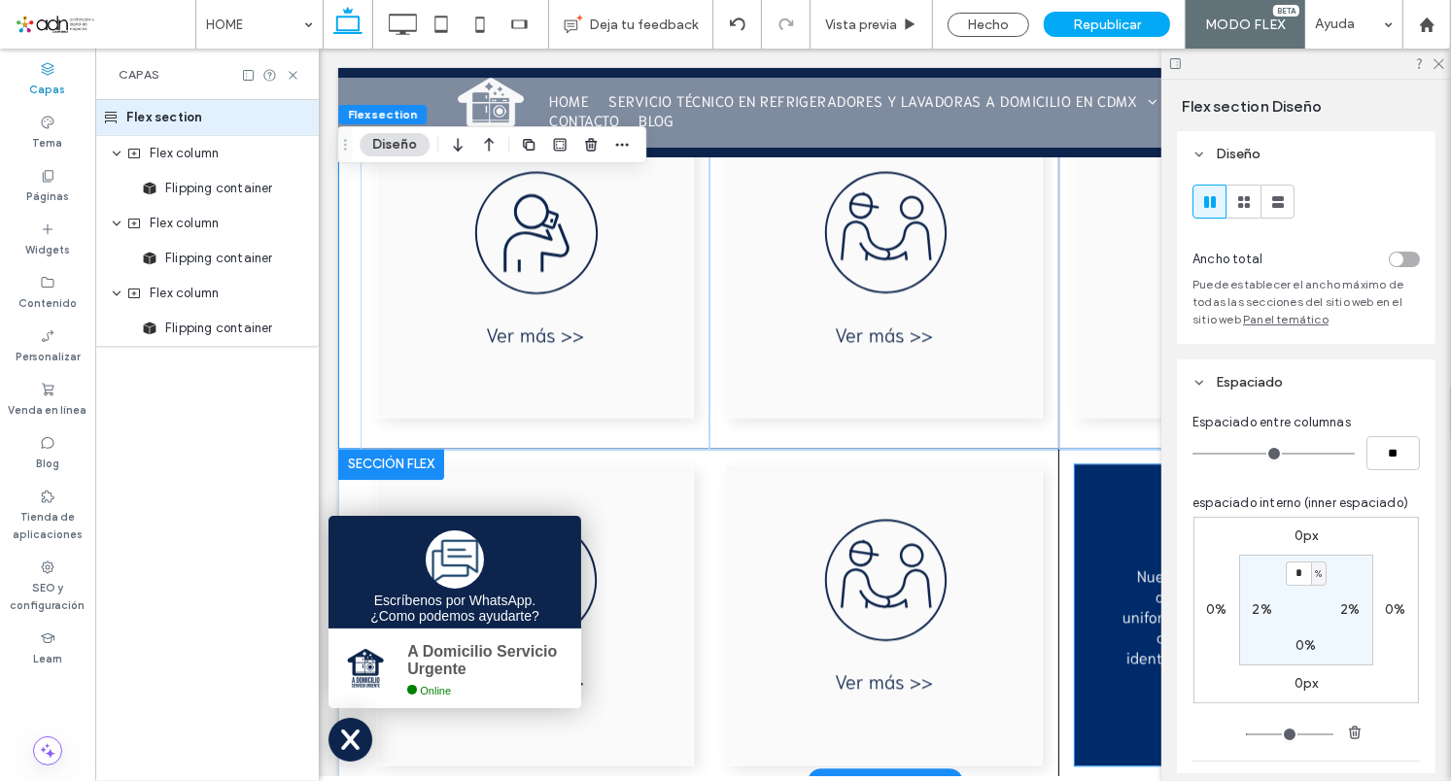
scroll to position [3654, 0]
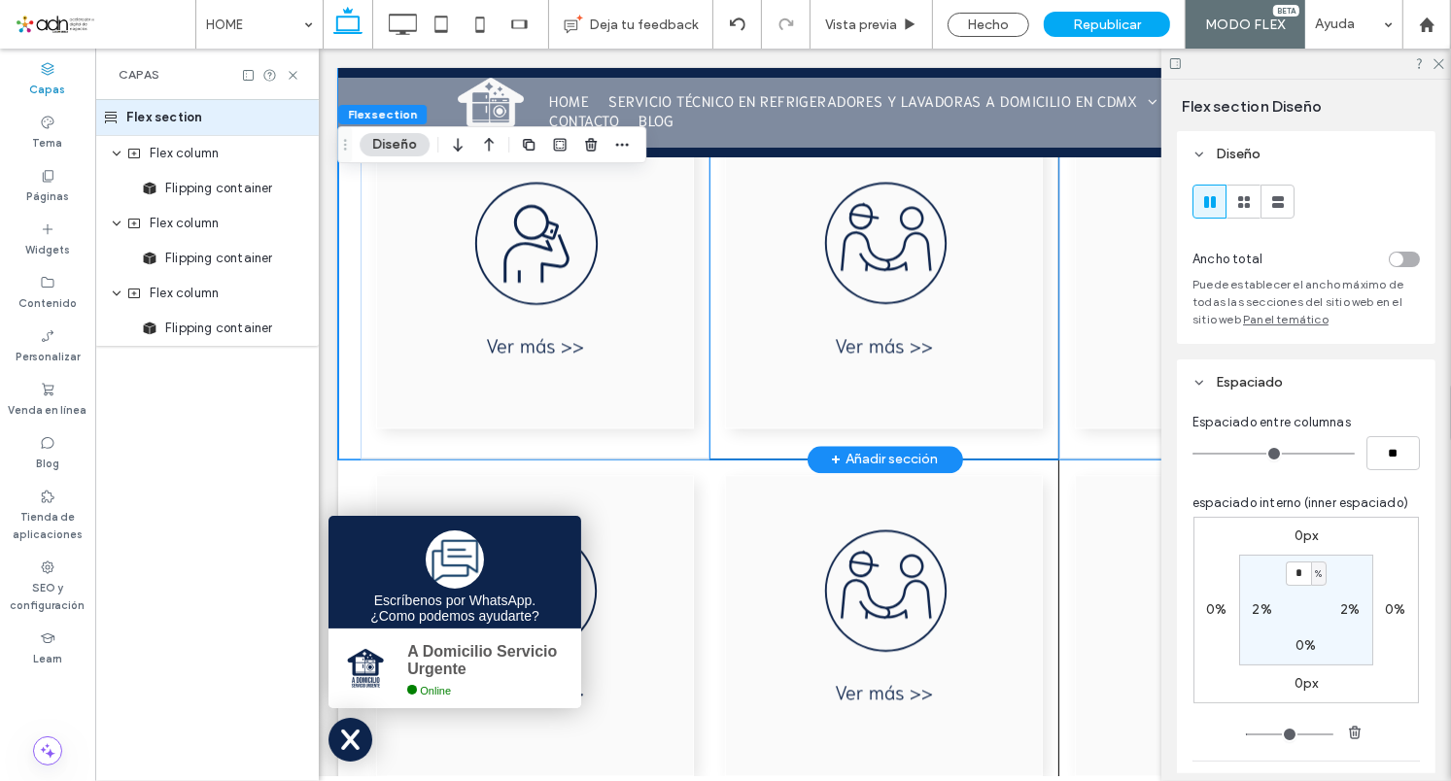
click at [749, 443] on div at bounding box center [884, 278] width 350 height 362
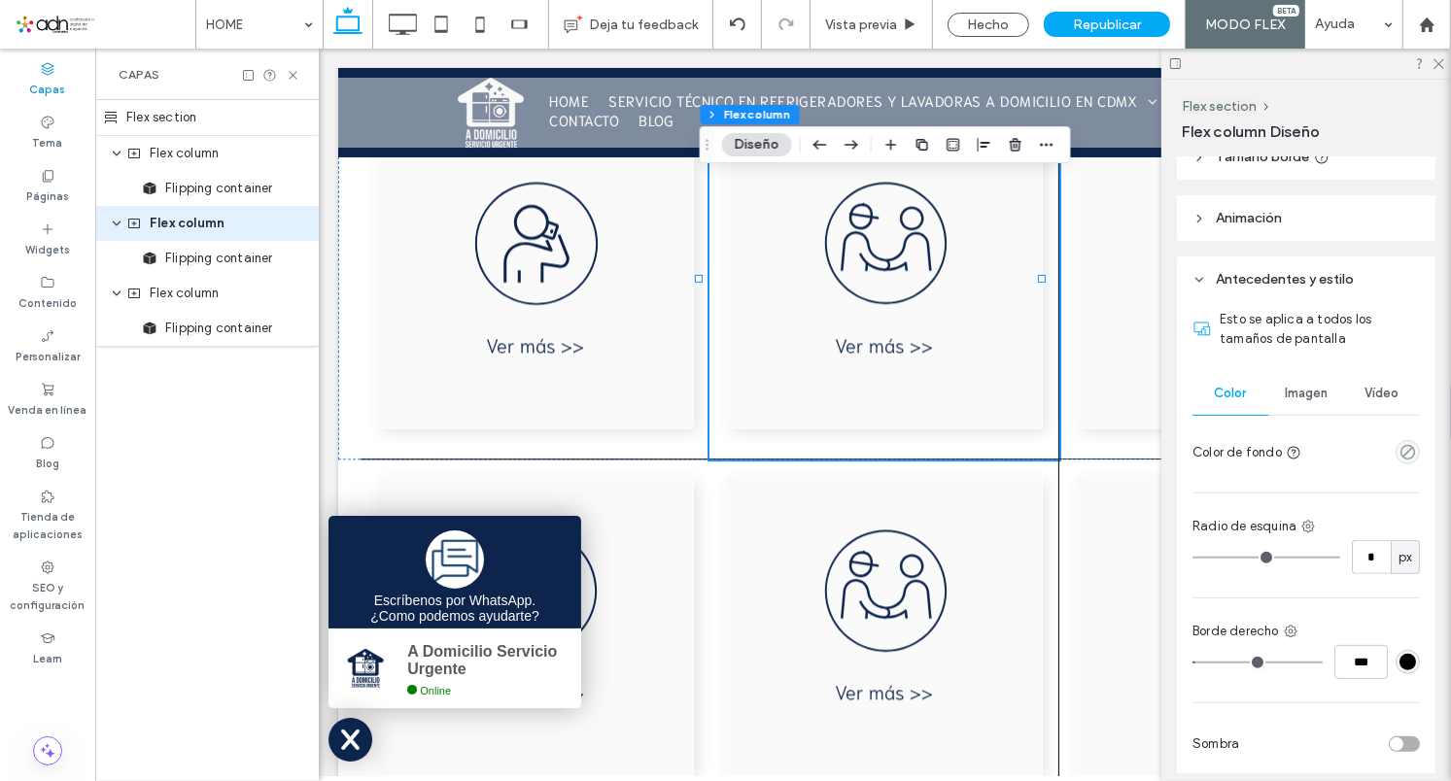
scroll to position [489, 0]
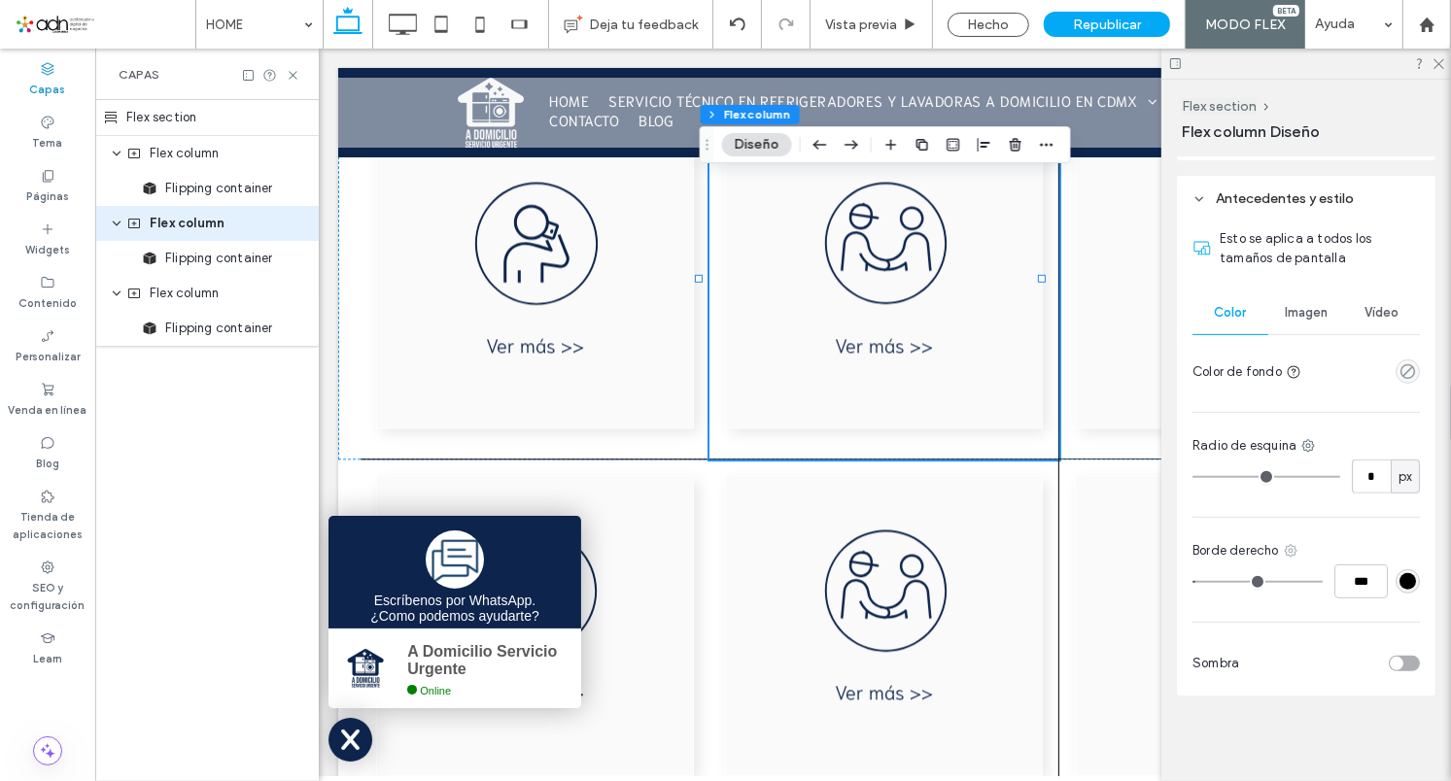
click at [1292, 551] on icon at bounding box center [1291, 551] width 16 height 16
click at [1171, 742] on span "Borde izquierdo" at bounding box center [1209, 741] width 93 height 19
type input "*"
click at [1321, 576] on div "***" at bounding box center [1306, 582] width 227 height 34
click at [1353, 572] on input "***" at bounding box center [1361, 582] width 53 height 34
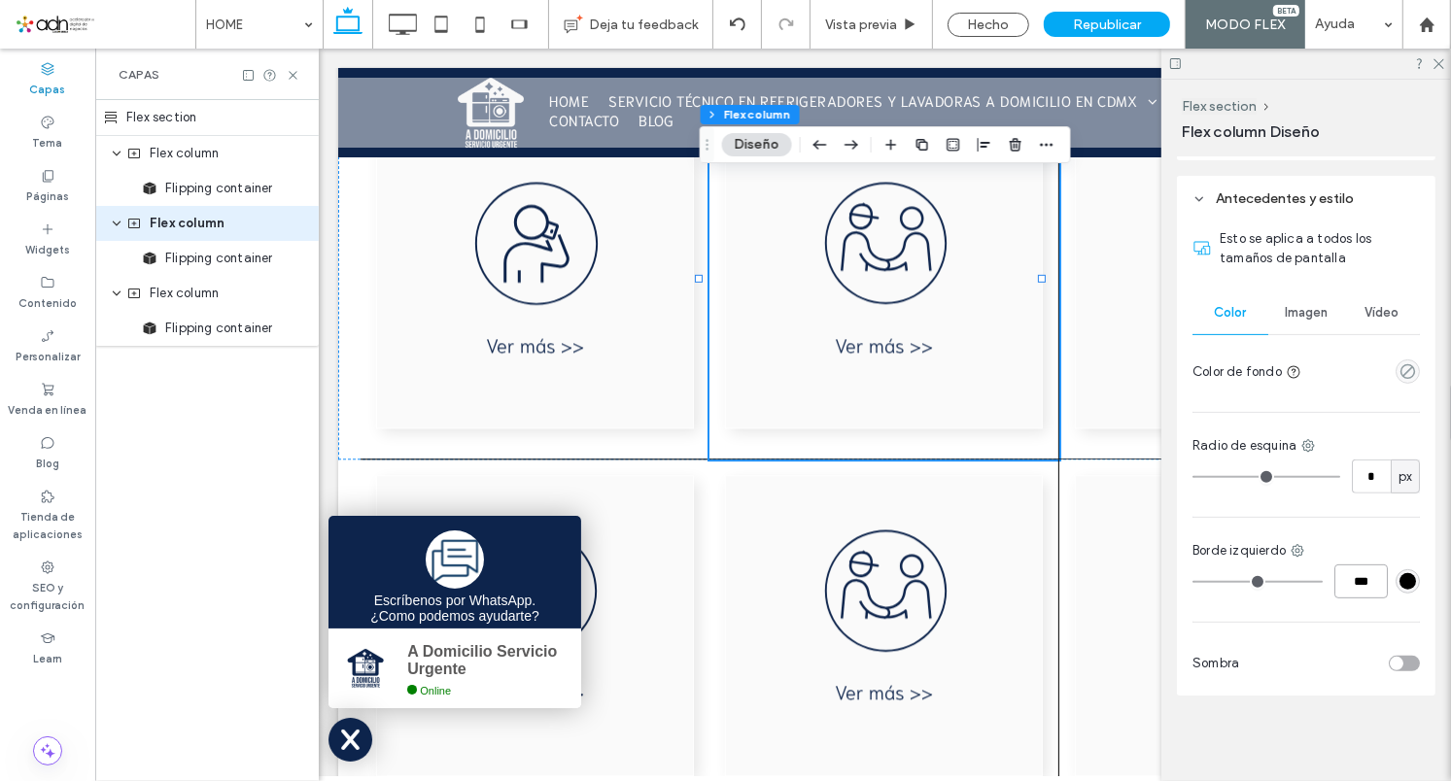
click at [1347, 583] on input "***" at bounding box center [1361, 582] width 53 height 34
drag, startPoint x: 1350, startPoint y: 582, endPoint x: 1324, endPoint y: 581, distance: 26.3
click at [1335, 581] on input "***" at bounding box center [1361, 582] width 53 height 34
type input "***"
type input "*"
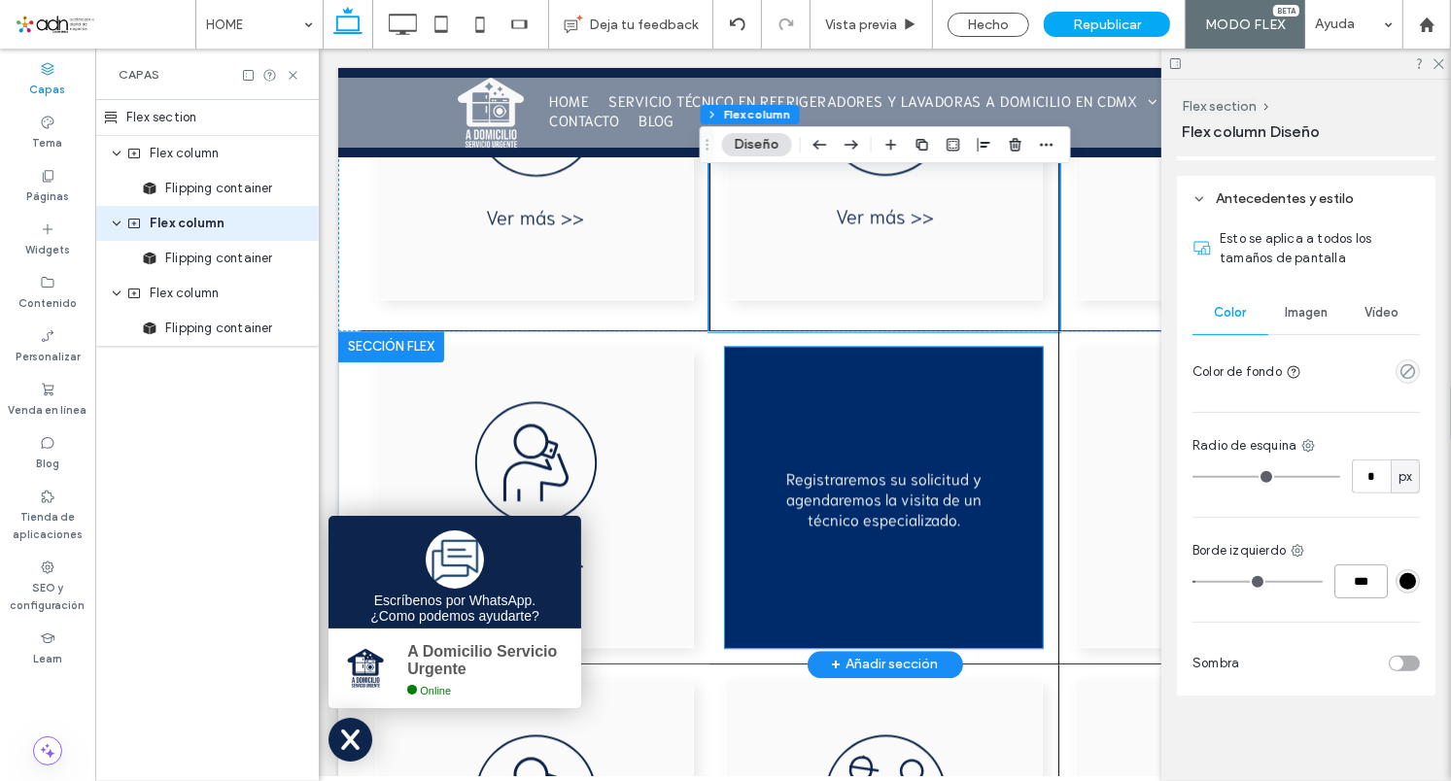
scroll to position [3867, 0]
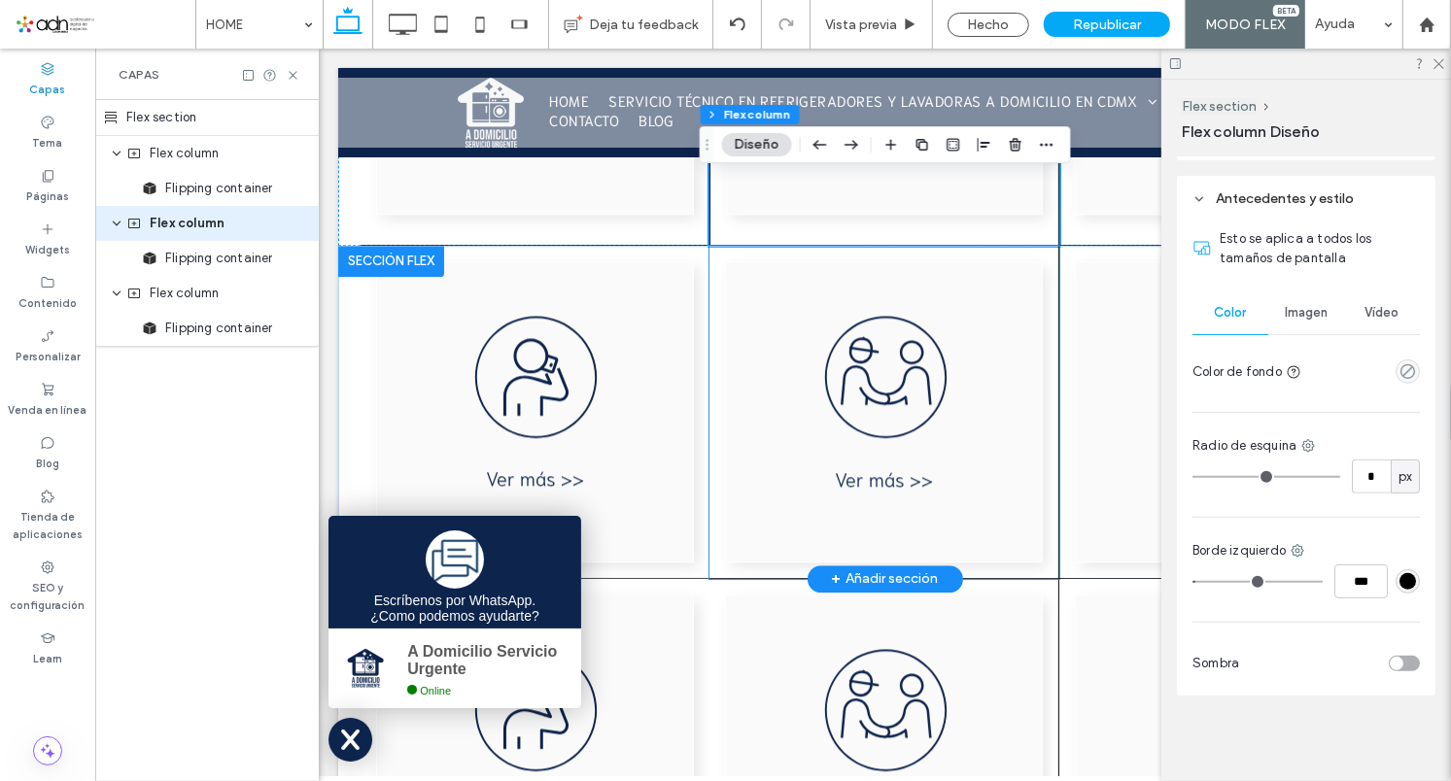
click at [709, 278] on div at bounding box center [884, 411] width 350 height 333
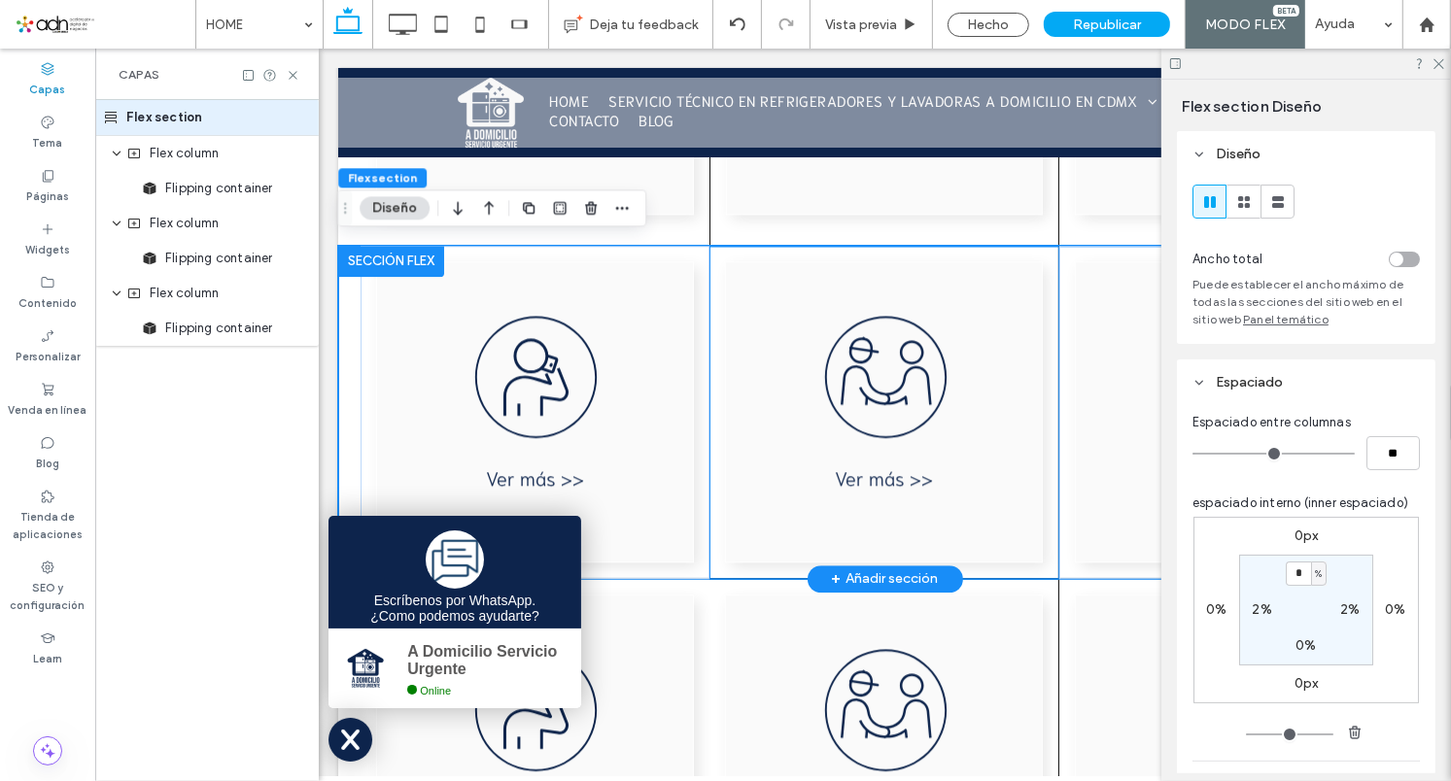
click at [709, 568] on div at bounding box center [884, 411] width 350 height 333
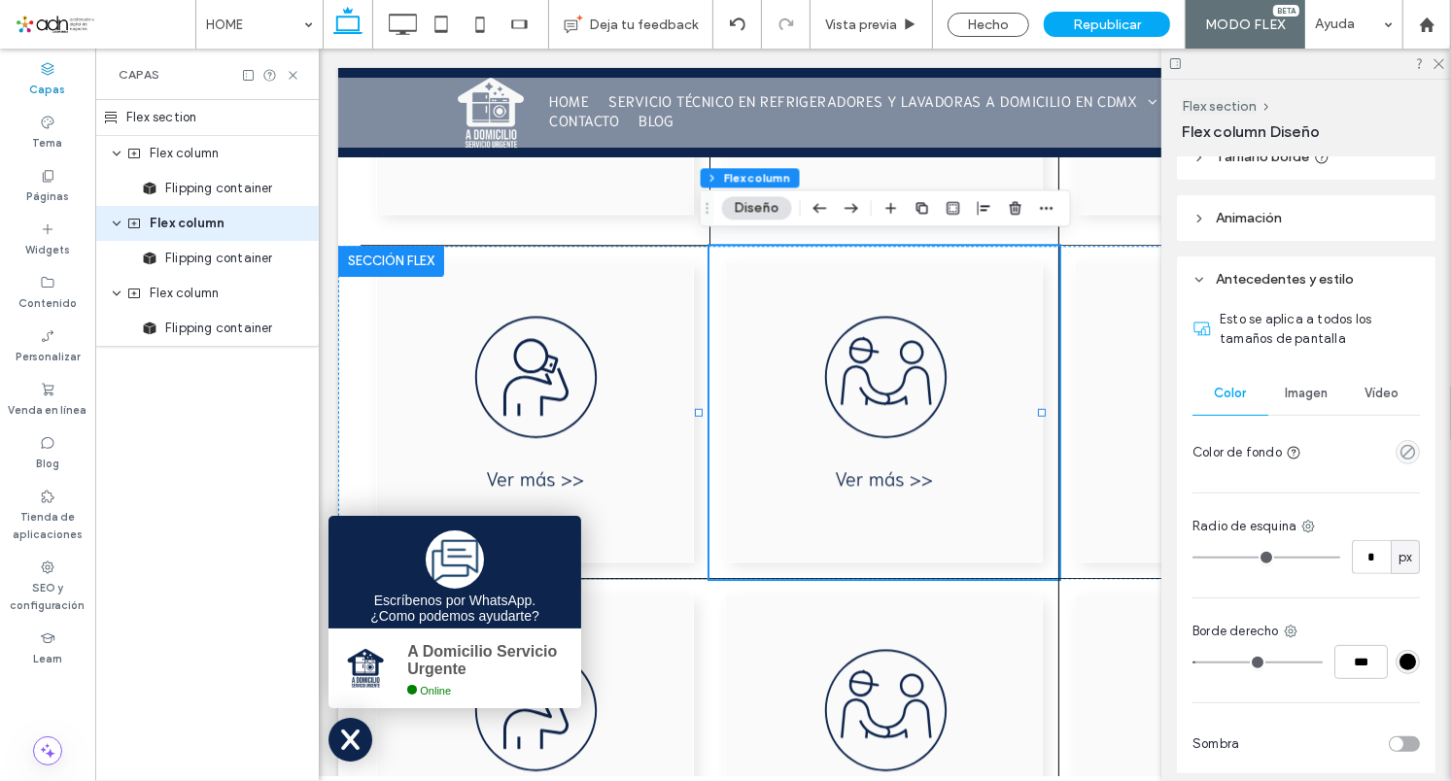
scroll to position [489, 0]
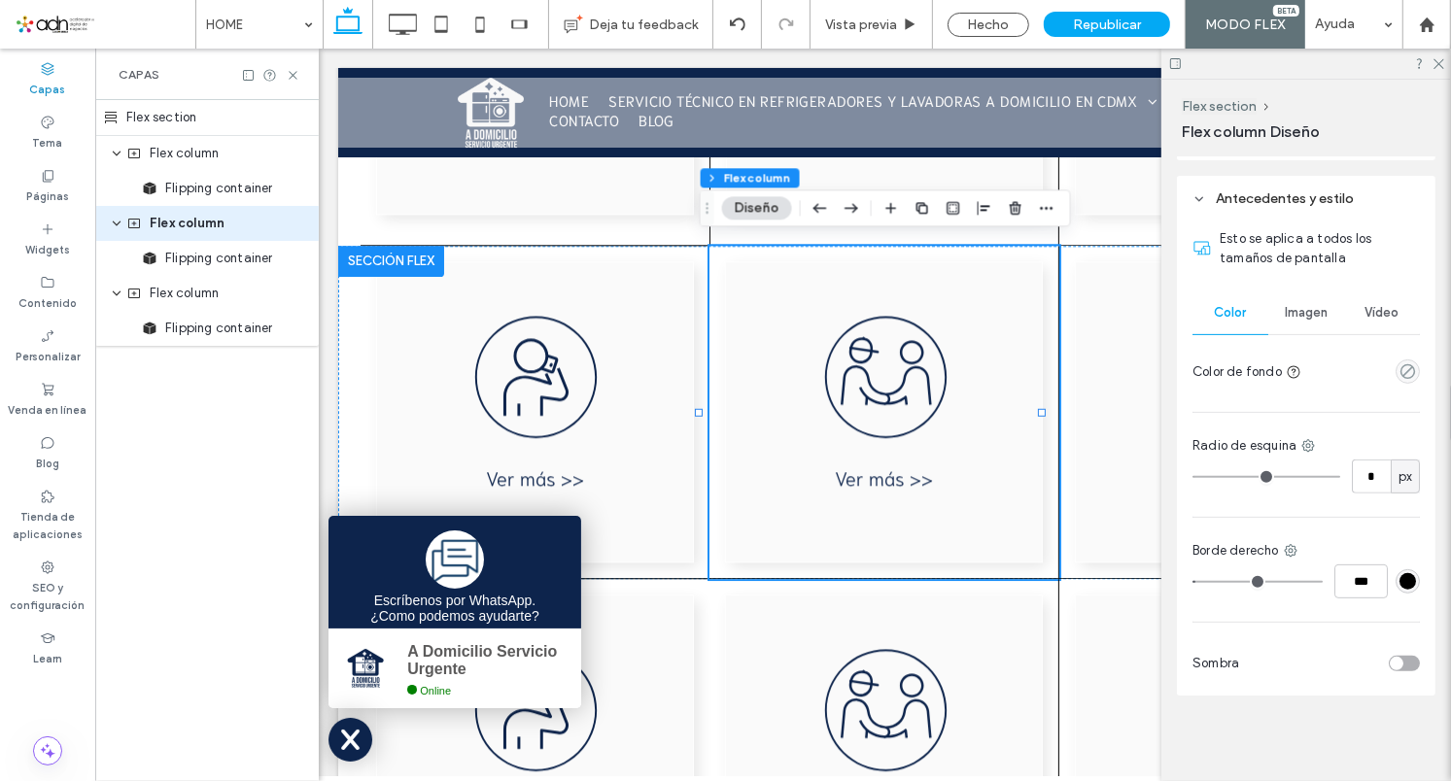
click at [1283, 551] on div "Borde derecho" at bounding box center [1306, 550] width 227 height 19
click at [1287, 551] on icon at bounding box center [1291, 551] width 16 height 16
click at [1188, 745] on span "Borde izquierdo" at bounding box center [1209, 741] width 93 height 19
type input "*"
click at [1335, 576] on input "***" at bounding box center [1361, 582] width 53 height 34
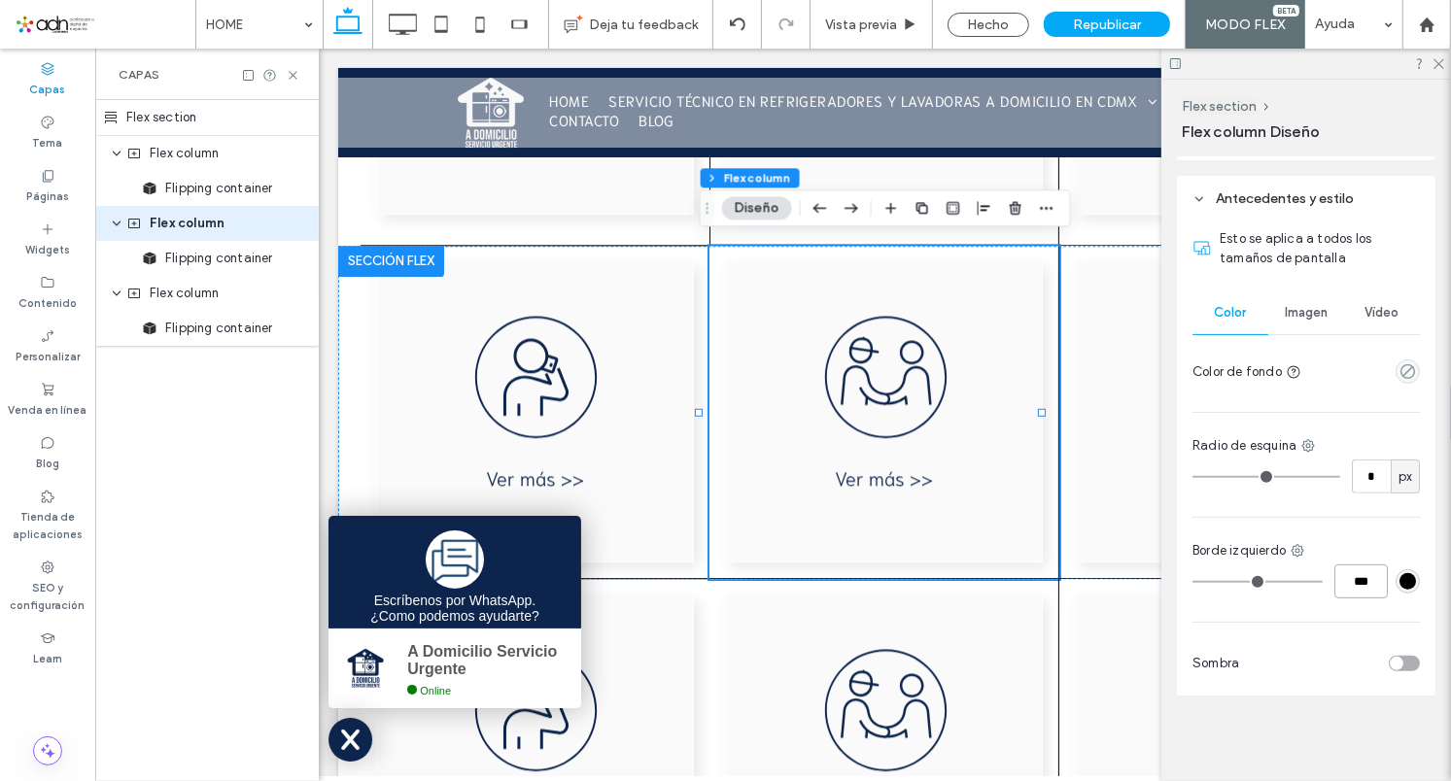
click at [1343, 583] on input "***" at bounding box center [1361, 582] width 53 height 34
click at [1335, 586] on input "***" at bounding box center [1361, 582] width 53 height 34
type input "***"
type input "*"
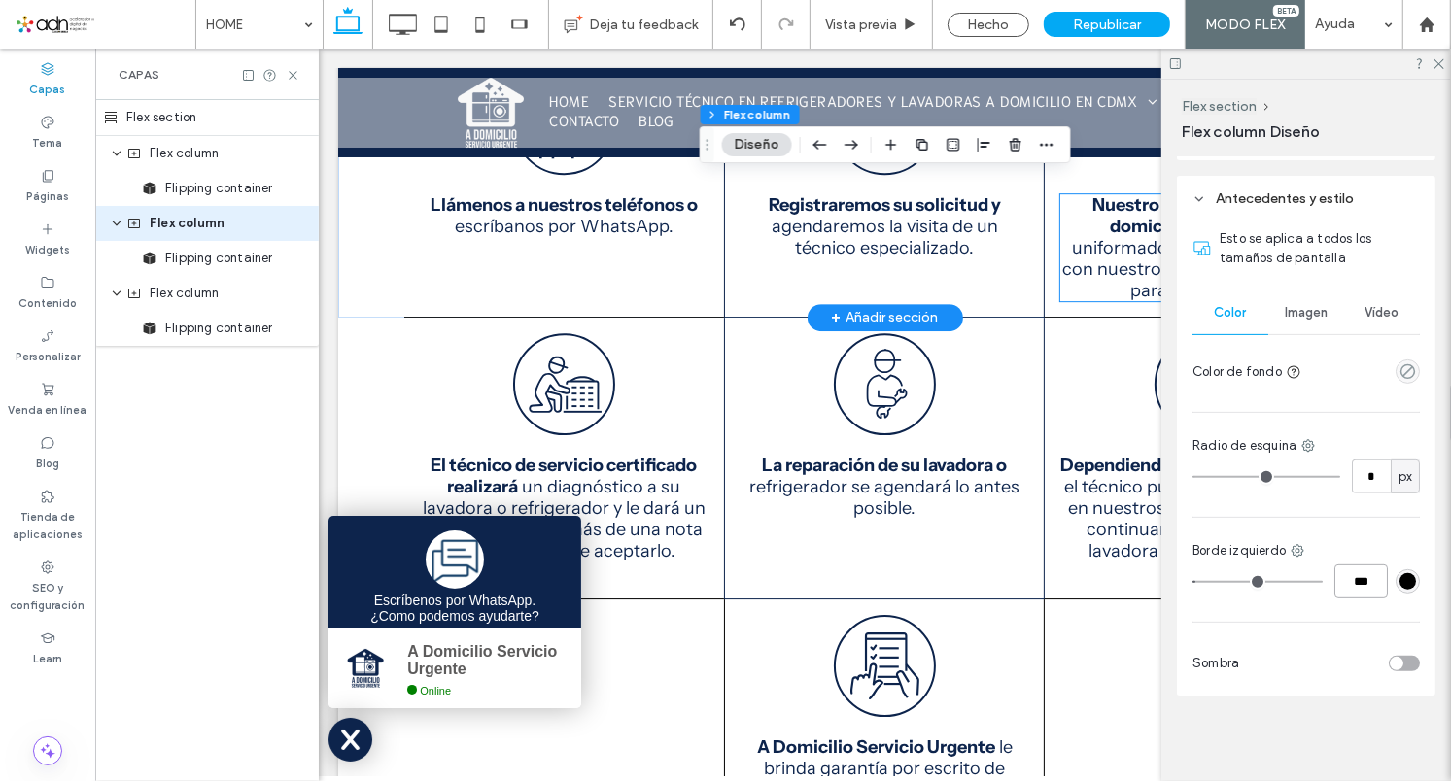
scroll to position [4188, 0]
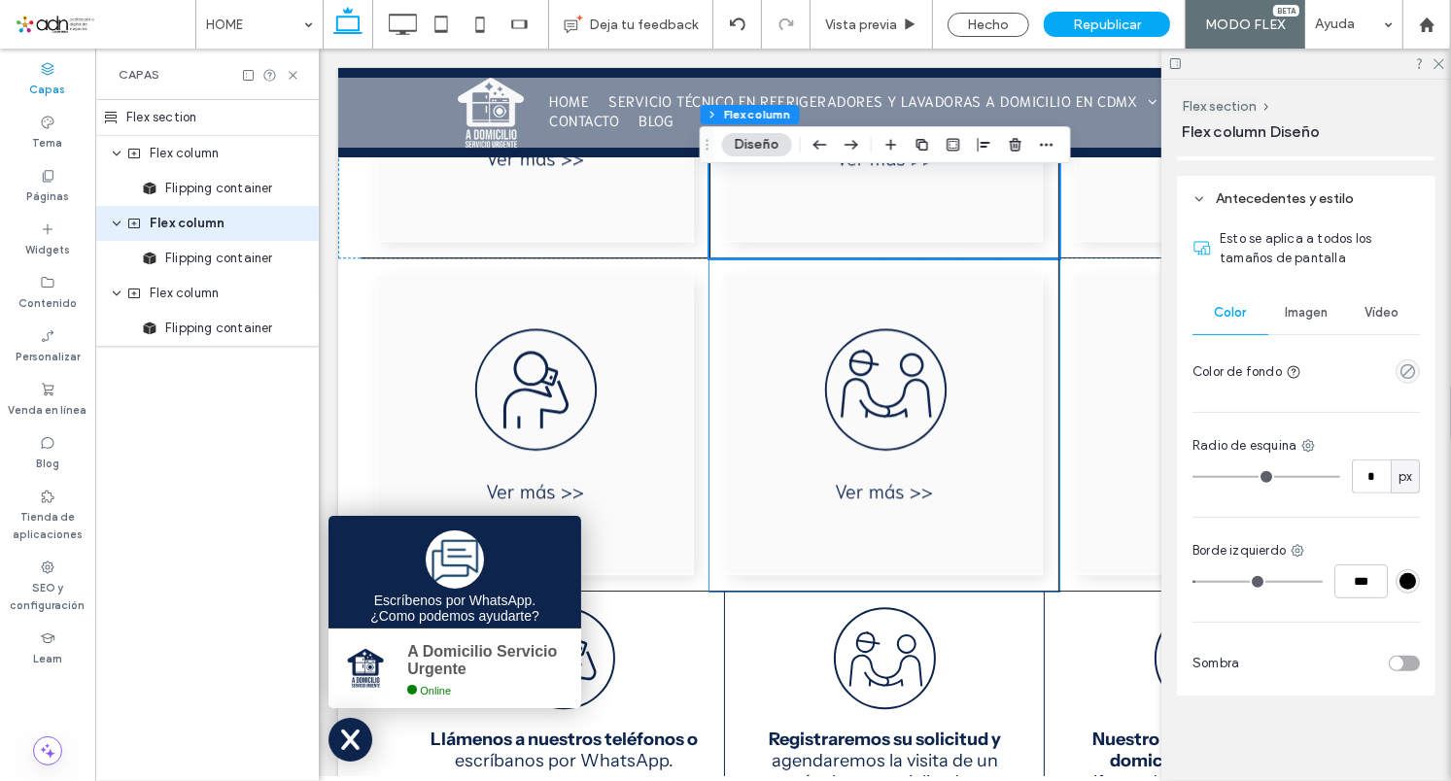
click at [711, 350] on div at bounding box center [884, 424] width 350 height 333
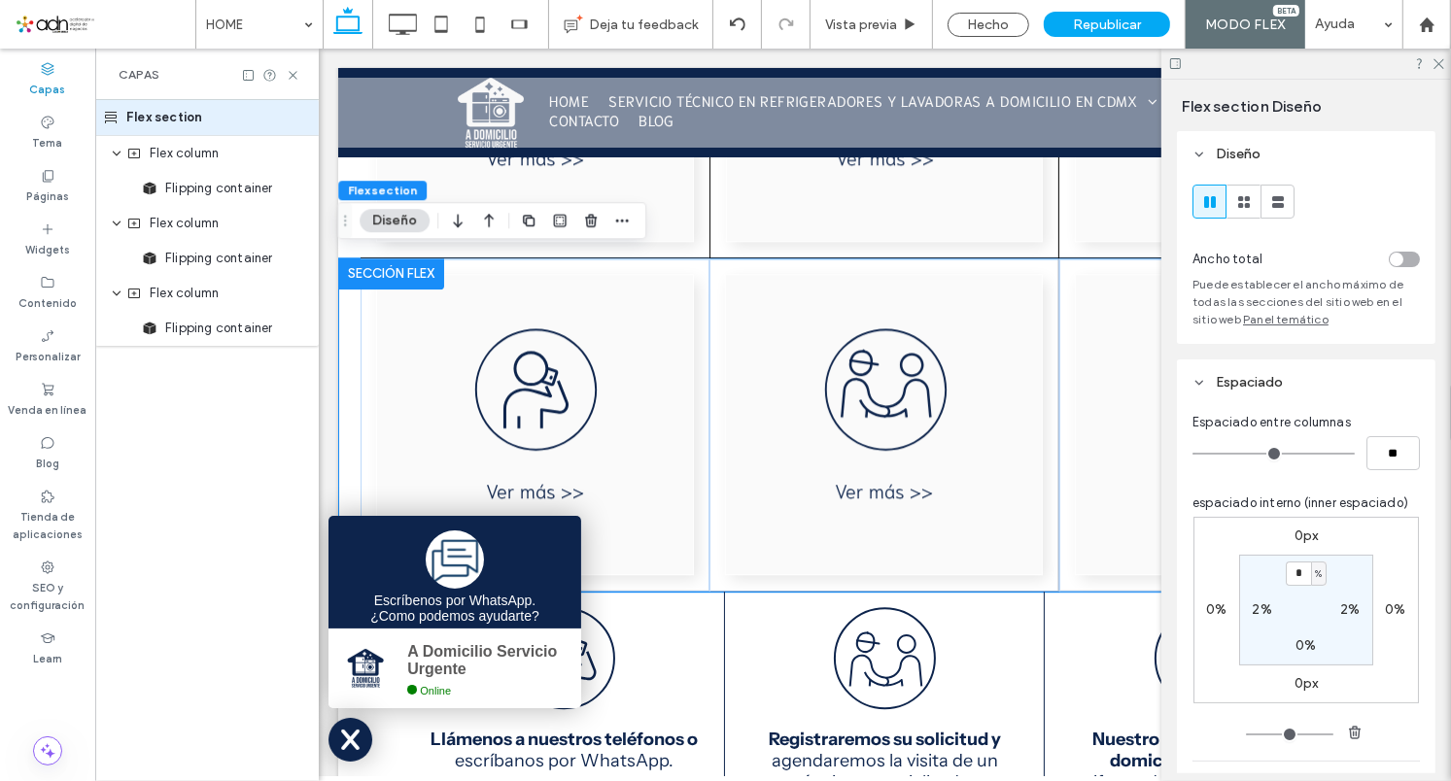
scroll to position [307, 0]
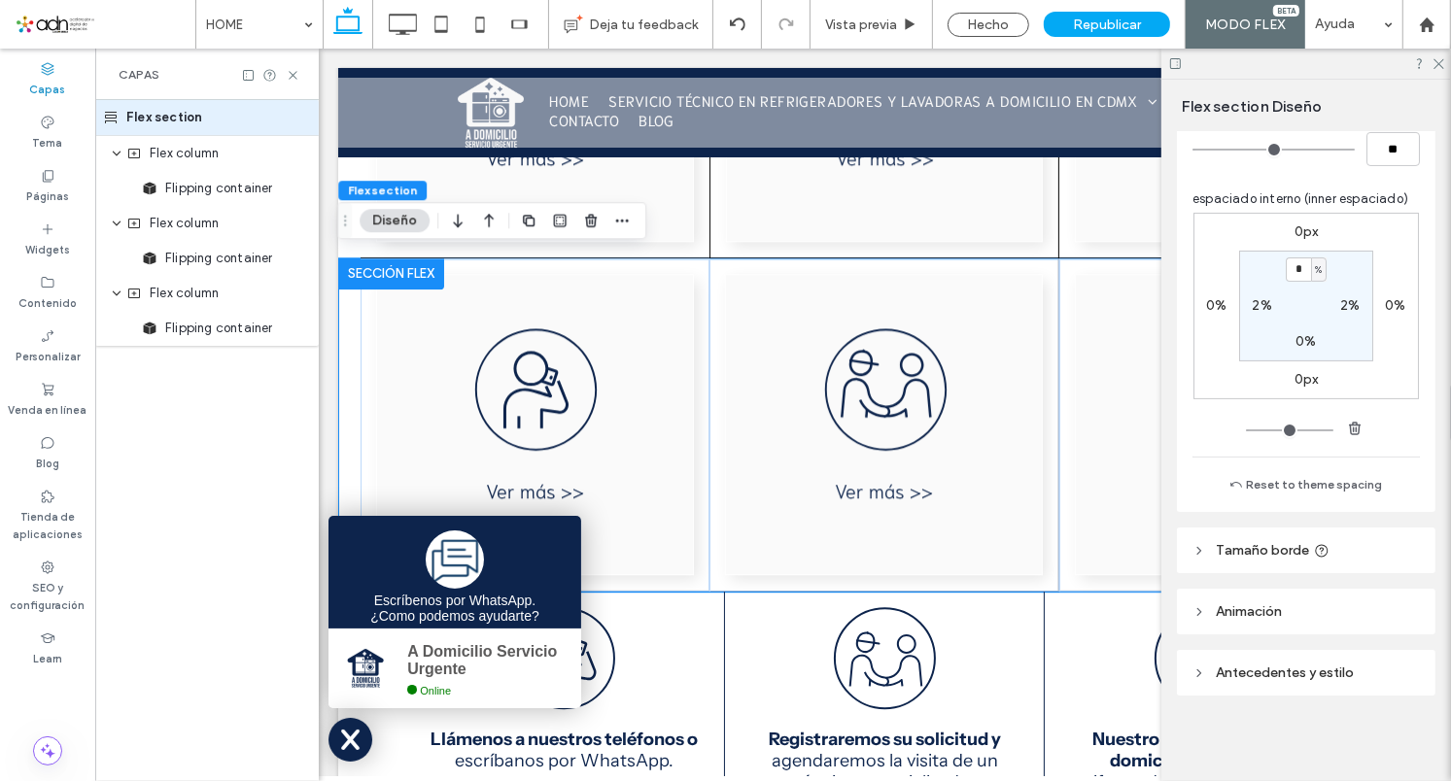
click at [1235, 665] on span "Antecedentes y estilo" at bounding box center [1285, 673] width 138 height 17
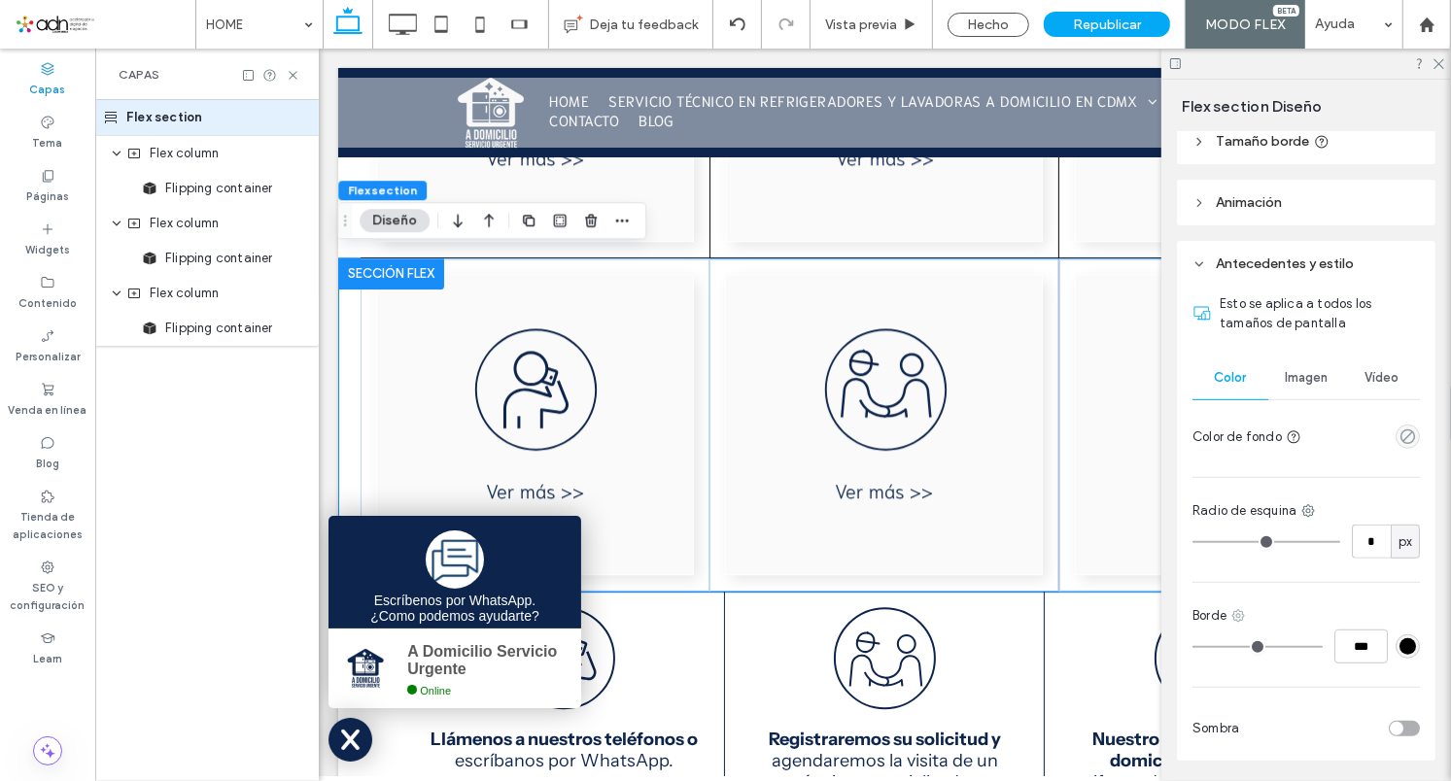
click at [1237, 619] on use at bounding box center [1238, 616] width 13 height 13
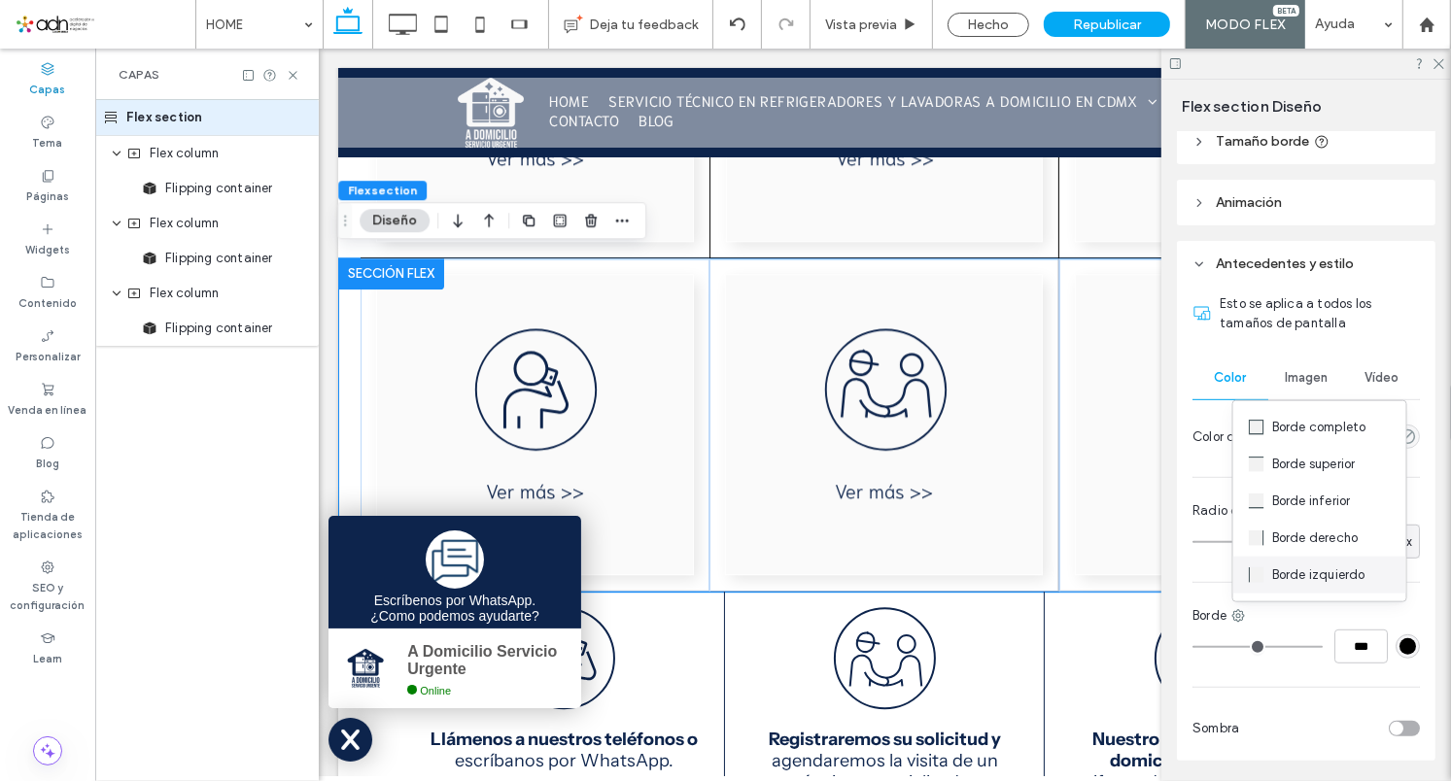
click at [1277, 573] on span "Borde izquierdo" at bounding box center [1318, 575] width 93 height 19
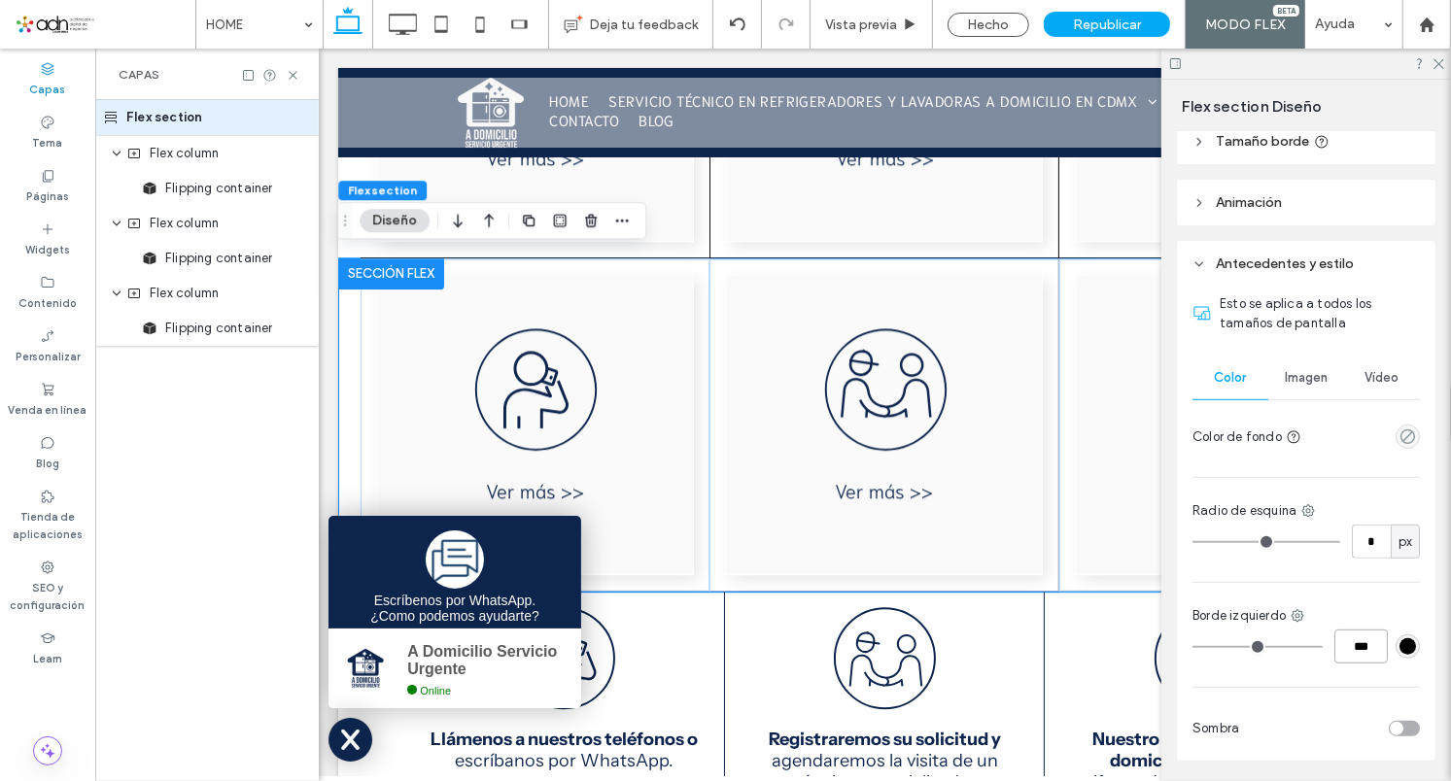
click at [1335, 655] on input "***" at bounding box center [1361, 647] width 53 height 34
click at [1344, 650] on input "***" at bounding box center [1361, 647] width 53 height 34
drag, startPoint x: 1347, startPoint y: 642, endPoint x: 1305, endPoint y: 650, distance: 42.5
click at [1335, 650] on input "***" at bounding box center [1361, 647] width 53 height 34
drag, startPoint x: 1347, startPoint y: 644, endPoint x: 1338, endPoint y: 653, distance: 12.4
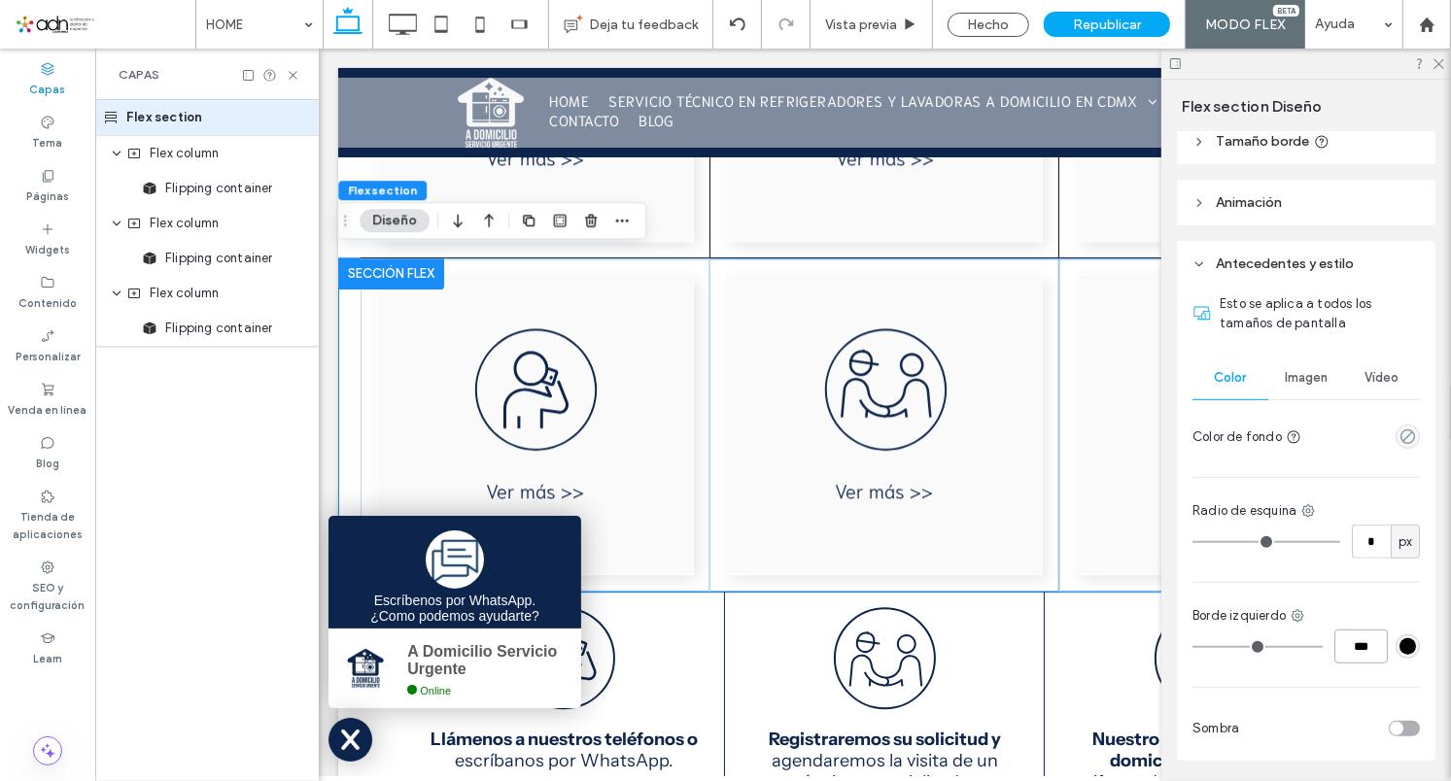
click at [1335, 650] on input "***" at bounding box center [1361, 647] width 53 height 34
click at [1340, 652] on input "***" at bounding box center [1361, 647] width 53 height 34
type input "***"
type input "*"
click at [1032, 574] on div at bounding box center [885, 424] width 350 height 333
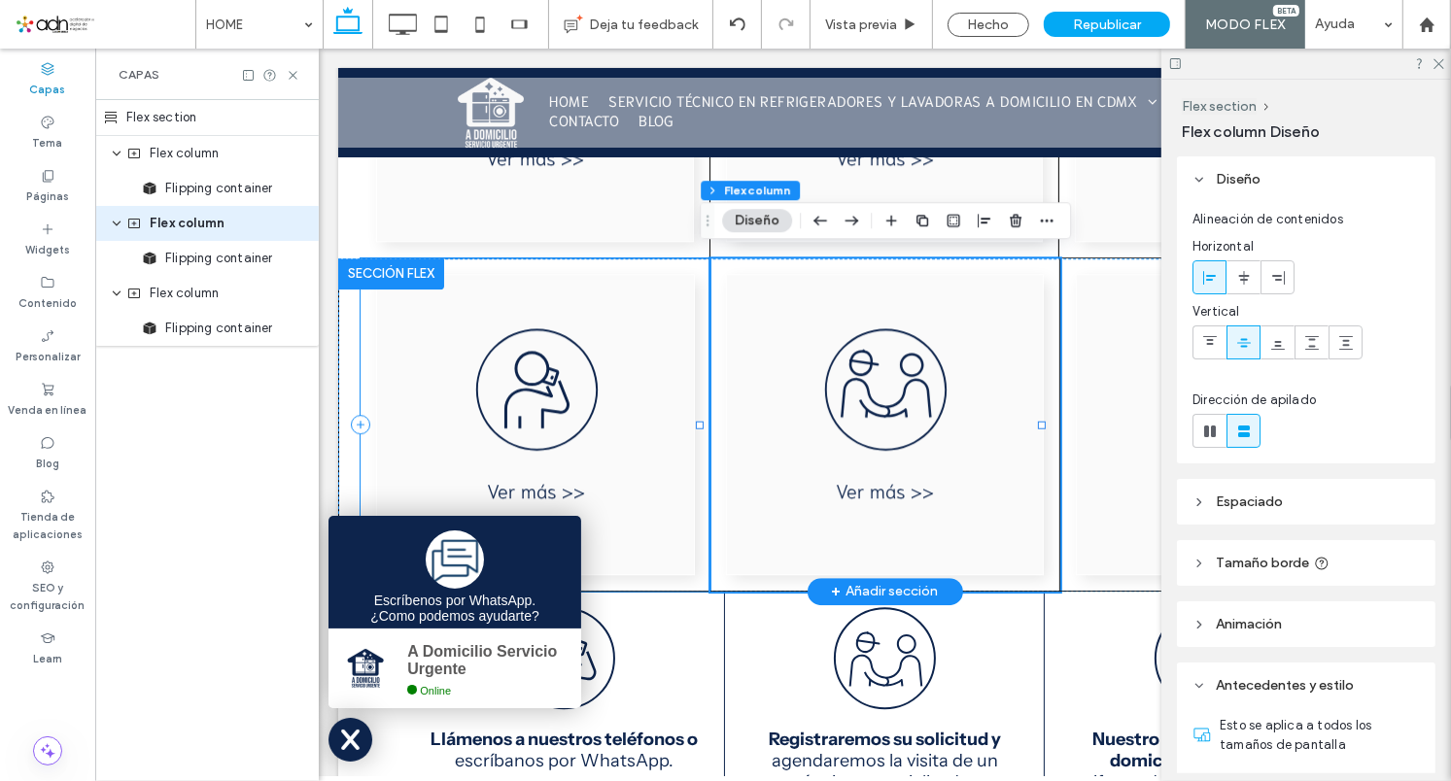
click at [689, 576] on div at bounding box center [535, 424] width 350 height 333
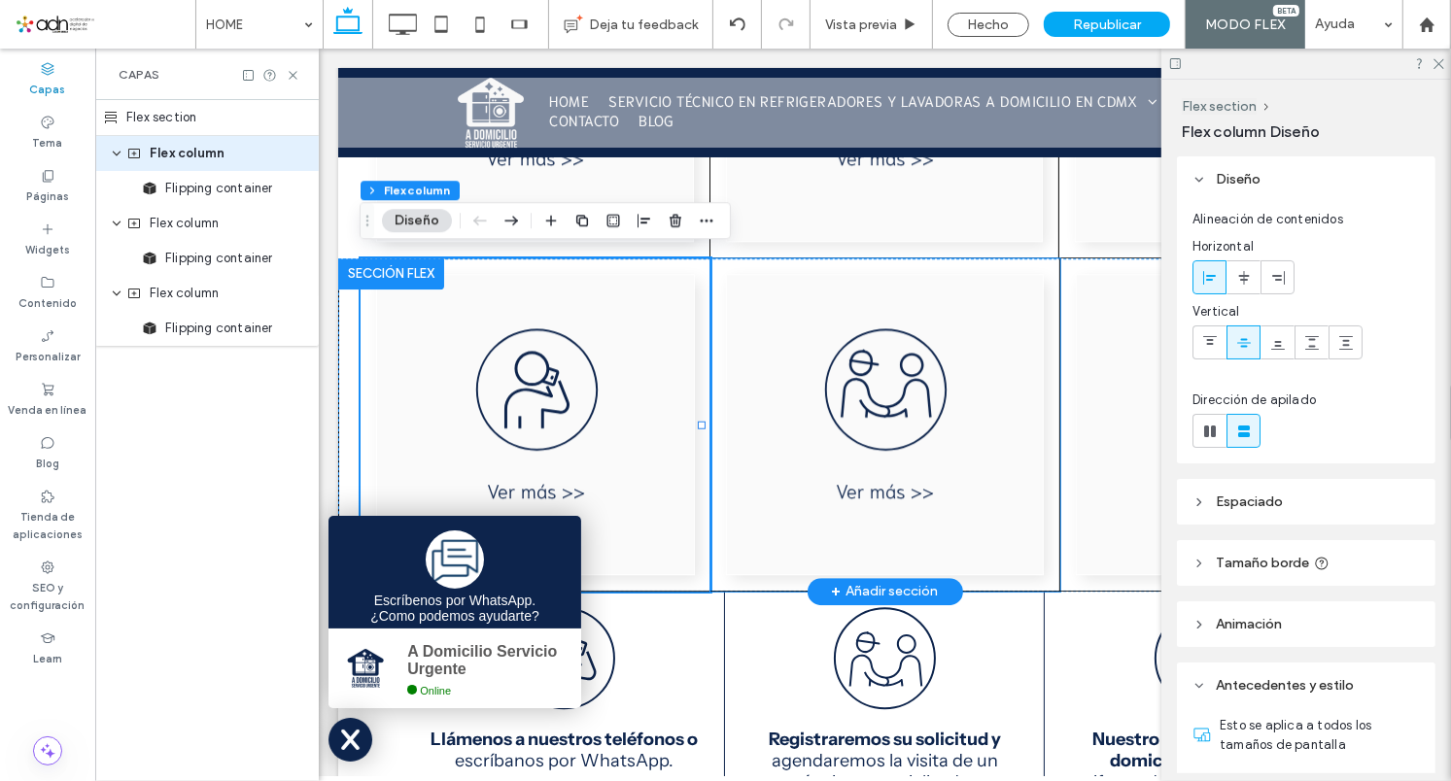
click at [1035, 579] on div at bounding box center [885, 424] width 350 height 333
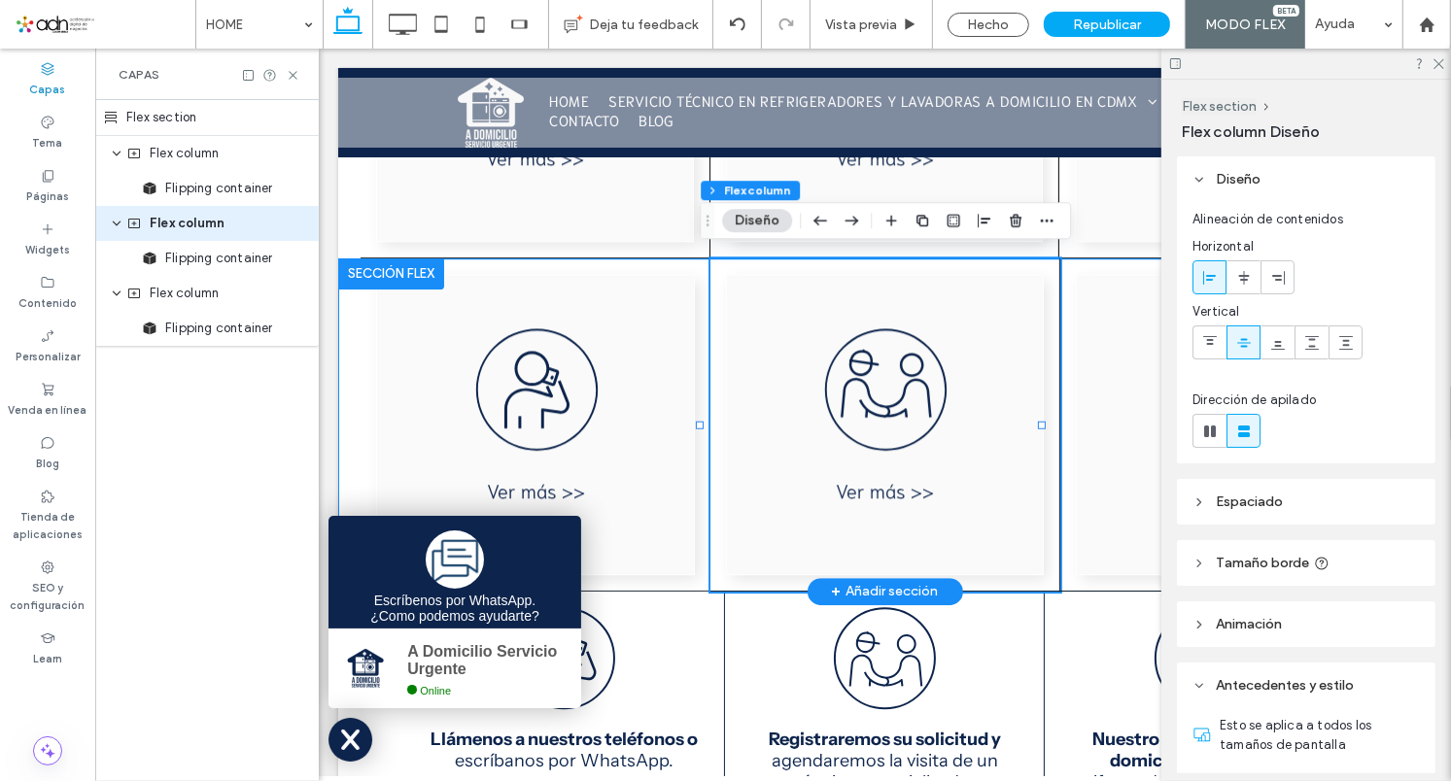
click at [342, 382] on div at bounding box center [884, 424] width 1092 height 333
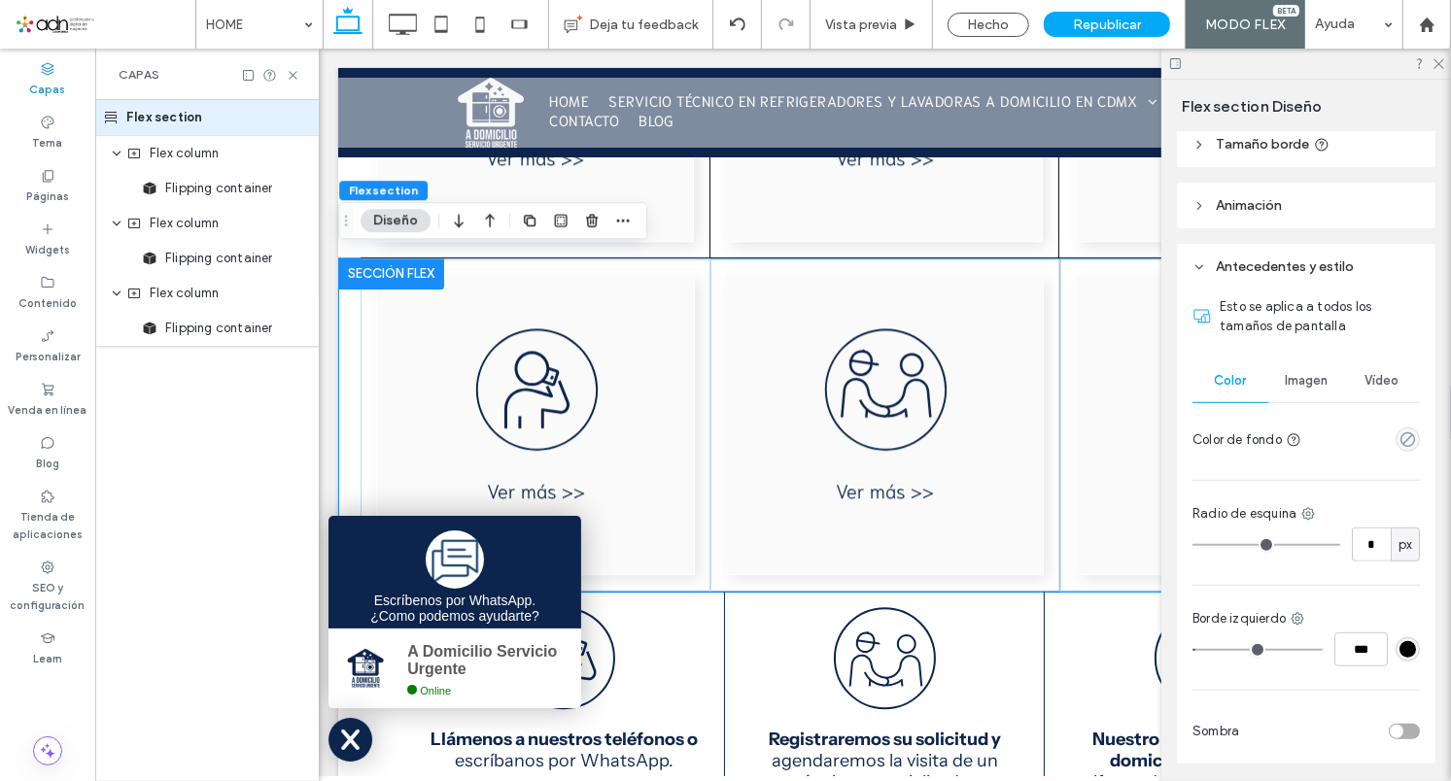
scroll to position [780, 0]
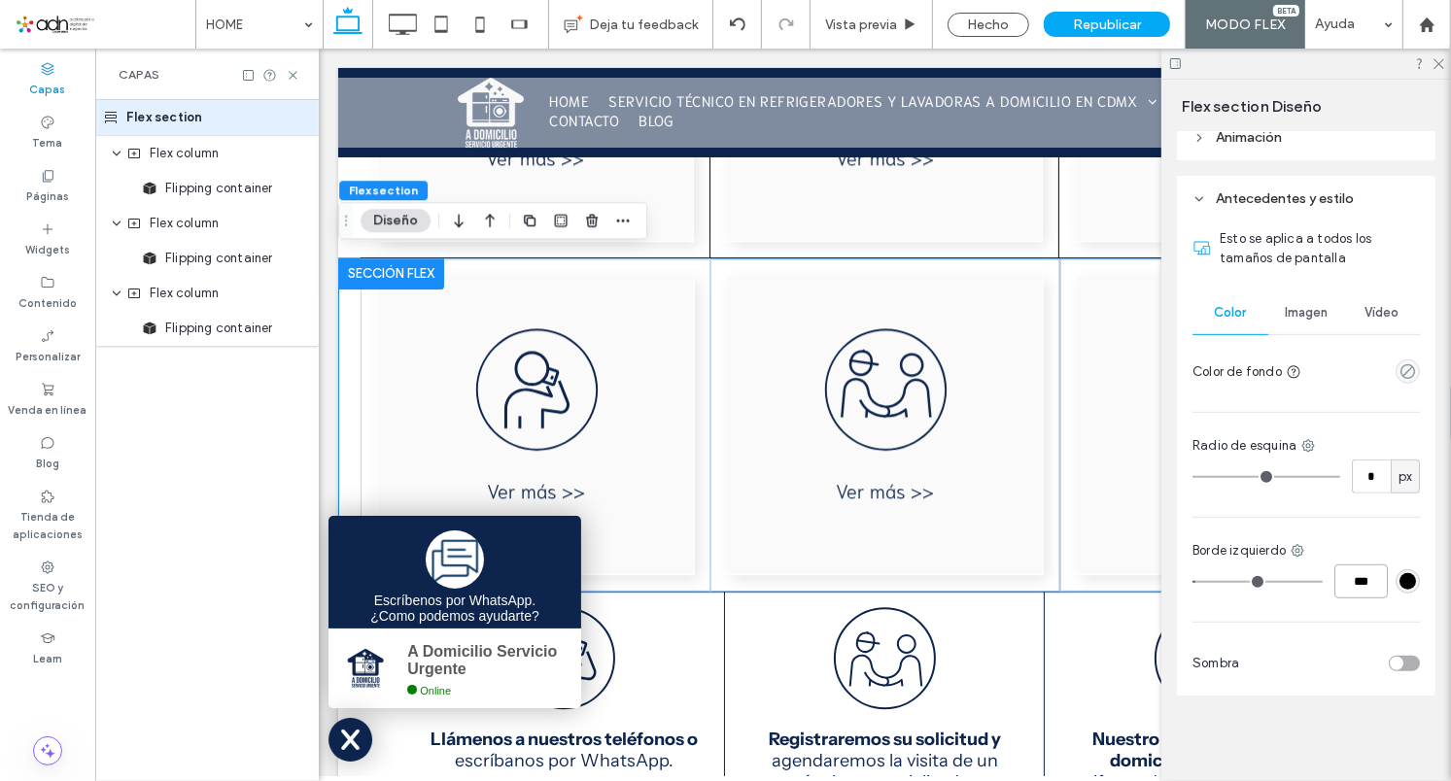
click at [1336, 575] on input "***" at bounding box center [1361, 582] width 53 height 34
click at [1345, 583] on input "***" at bounding box center [1361, 582] width 53 height 34
drag, startPoint x: 1349, startPoint y: 581, endPoint x: 1337, endPoint y: 578, distance: 12.0
click at [1337, 578] on input "***" at bounding box center [1361, 582] width 53 height 34
type input "***"
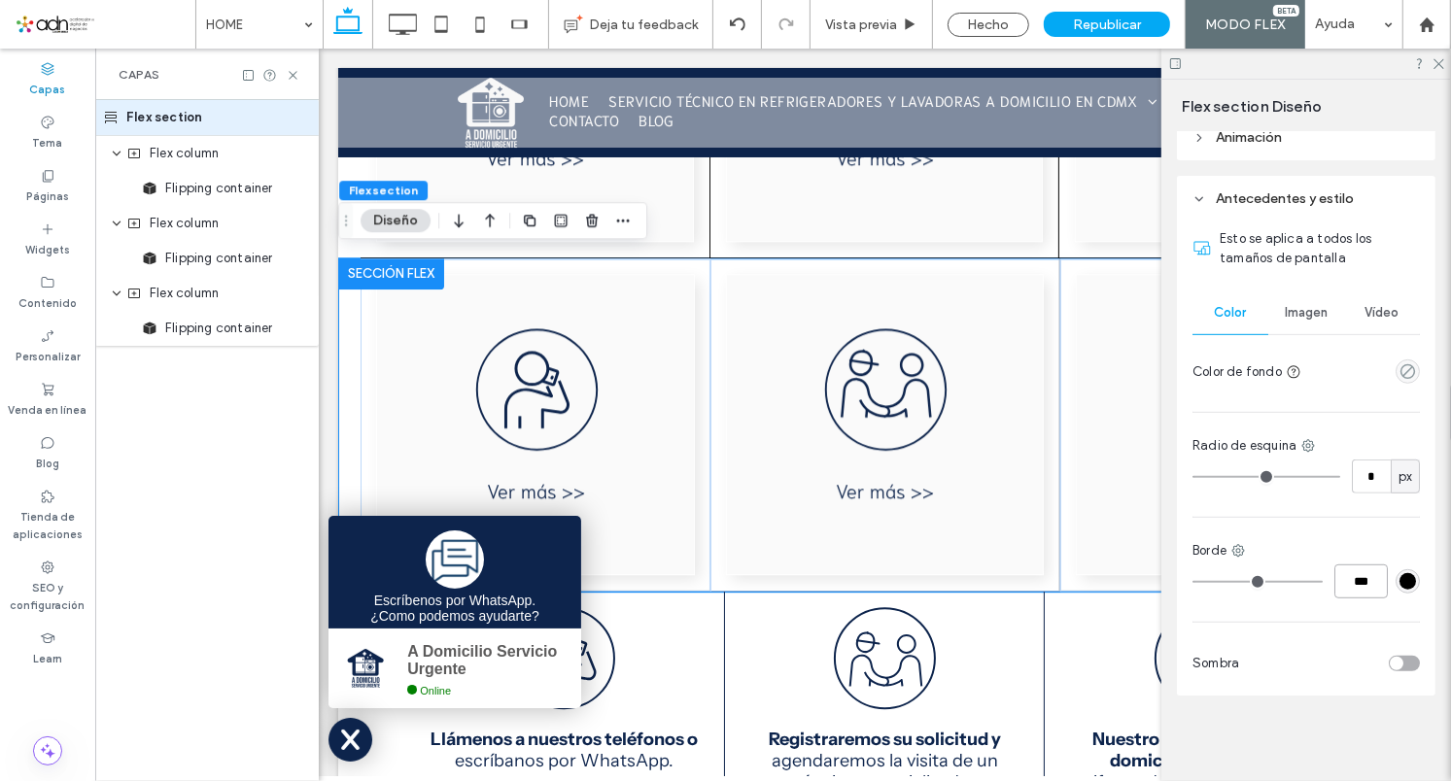
type input "*"
click at [1031, 578] on div at bounding box center [884, 424] width 350 height 333
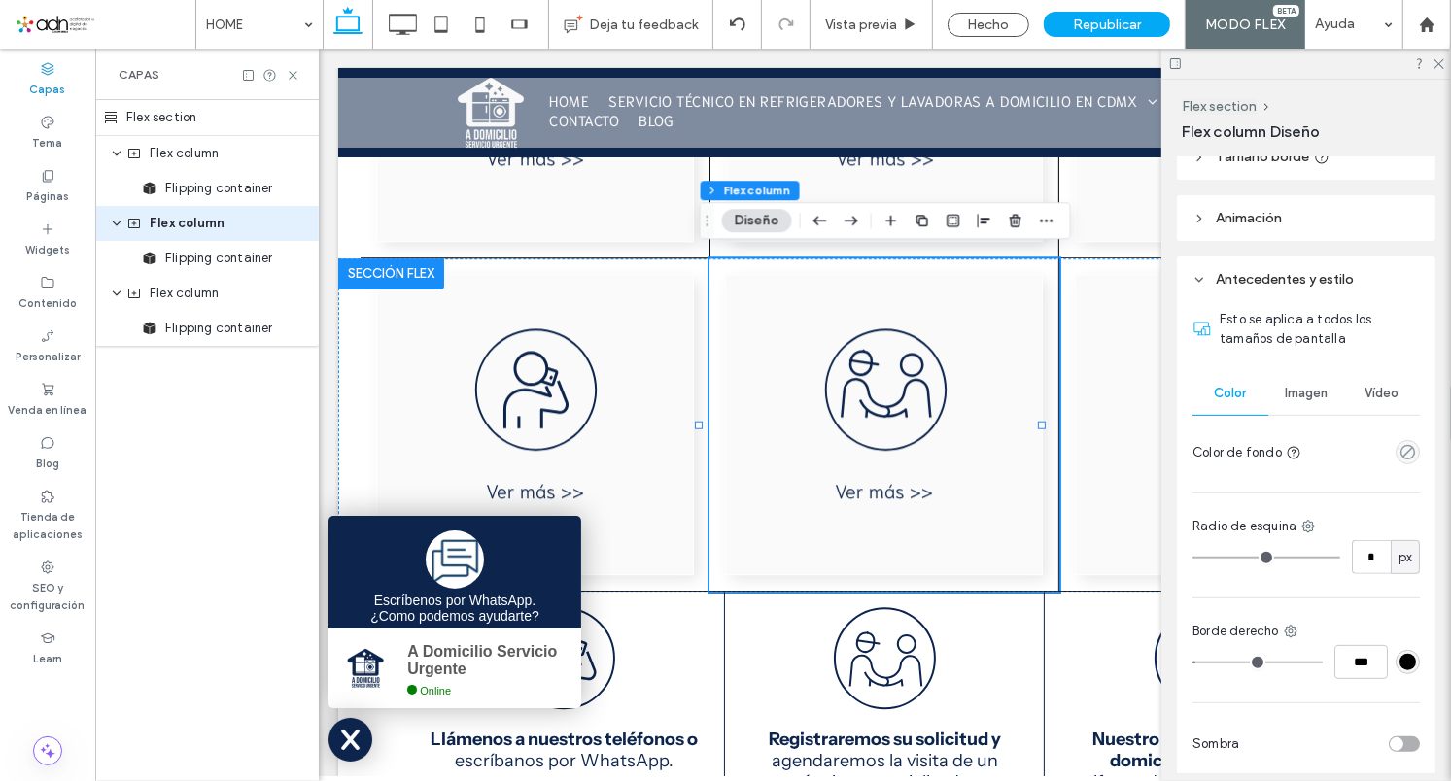
scroll to position [489, 0]
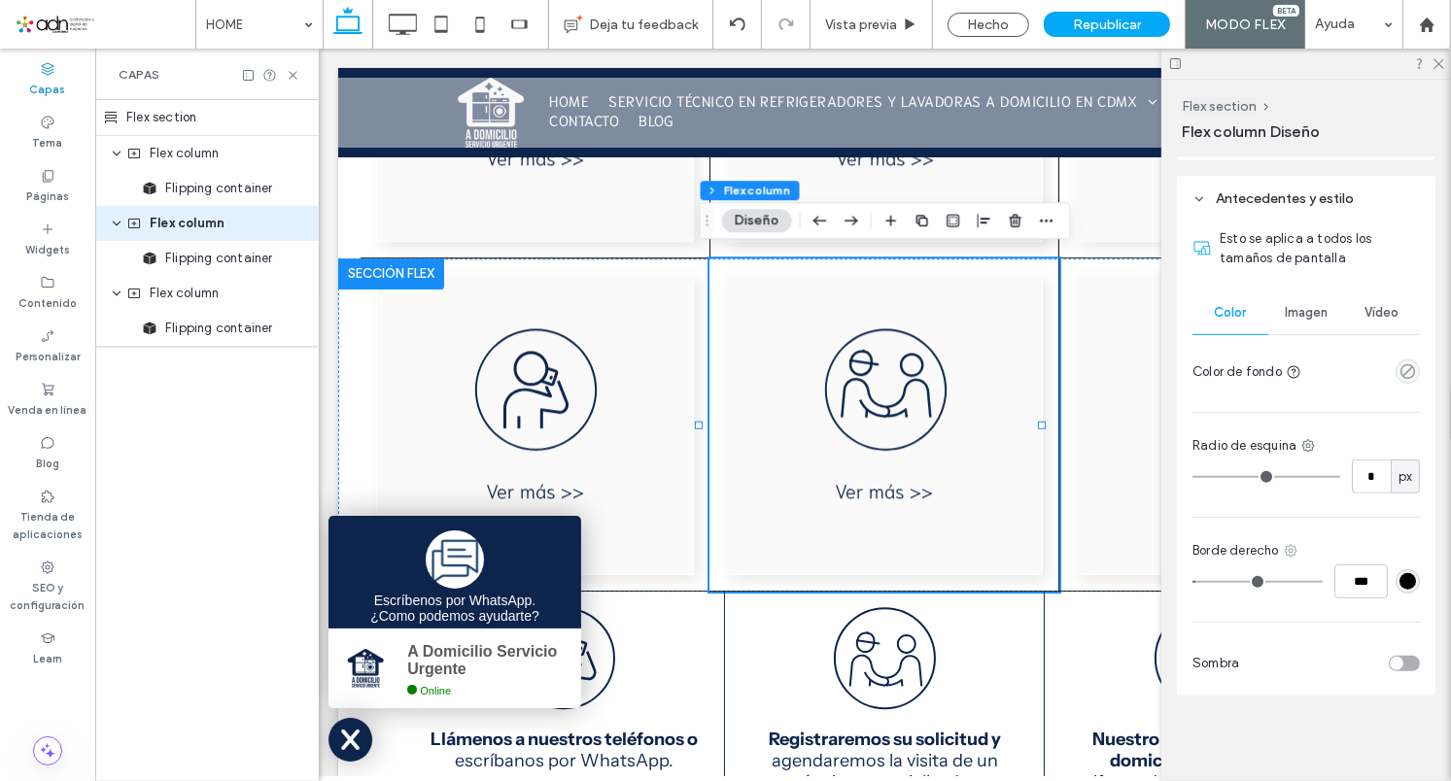
click at [1291, 548] on icon at bounding box center [1291, 551] width 16 height 16
click at [1234, 739] on span "Borde izquierdo" at bounding box center [1209, 741] width 93 height 19
type input "*"
drag, startPoint x: 1337, startPoint y: 580, endPoint x: 1354, endPoint y: 587, distance: 17.9
click at [1339, 583] on input "***" at bounding box center [1361, 582] width 53 height 34
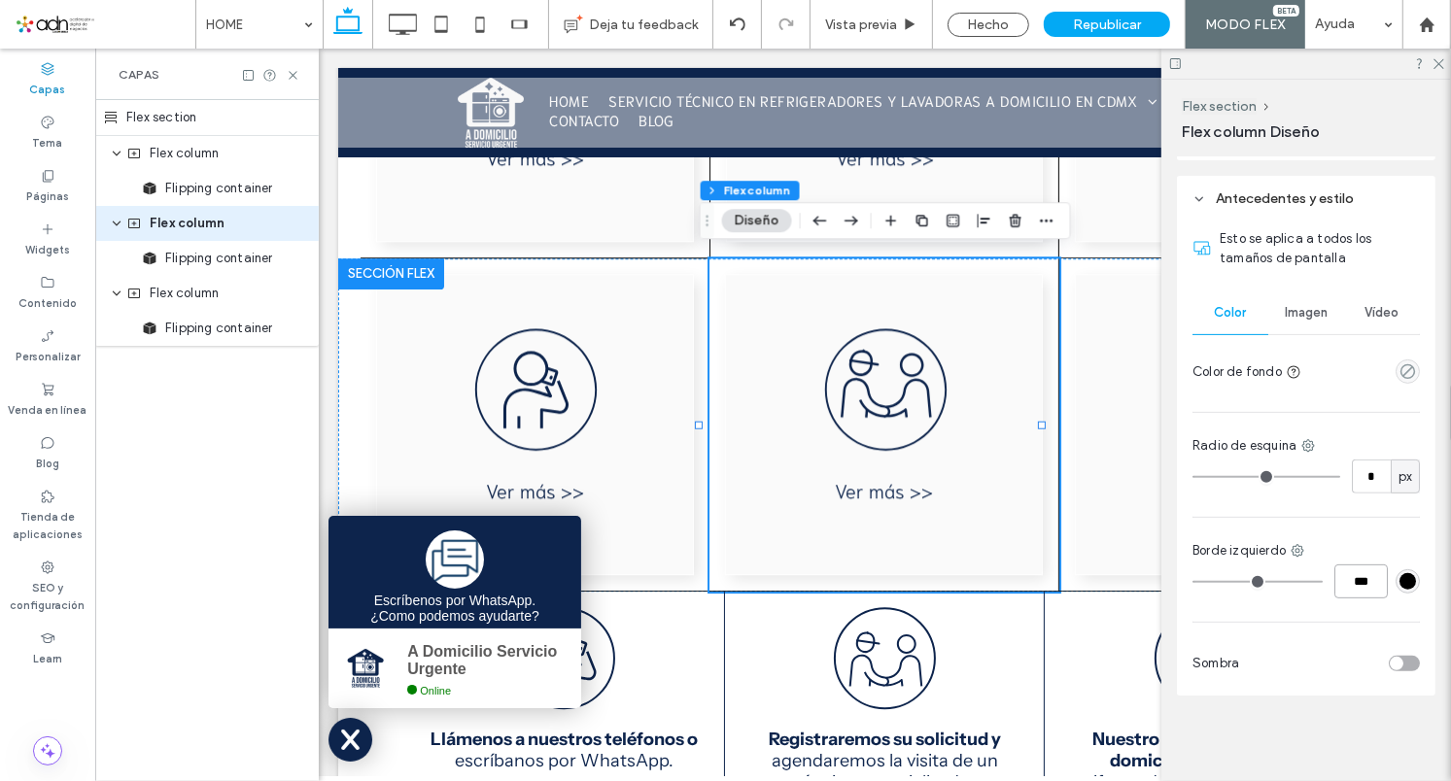
click at [1338, 577] on input "***" at bounding box center [1361, 582] width 53 height 34
drag, startPoint x: 1351, startPoint y: 576, endPoint x: 1327, endPoint y: 576, distance: 24.3
click at [1335, 576] on input "***" at bounding box center [1361, 582] width 53 height 34
type input "***"
type input "*"
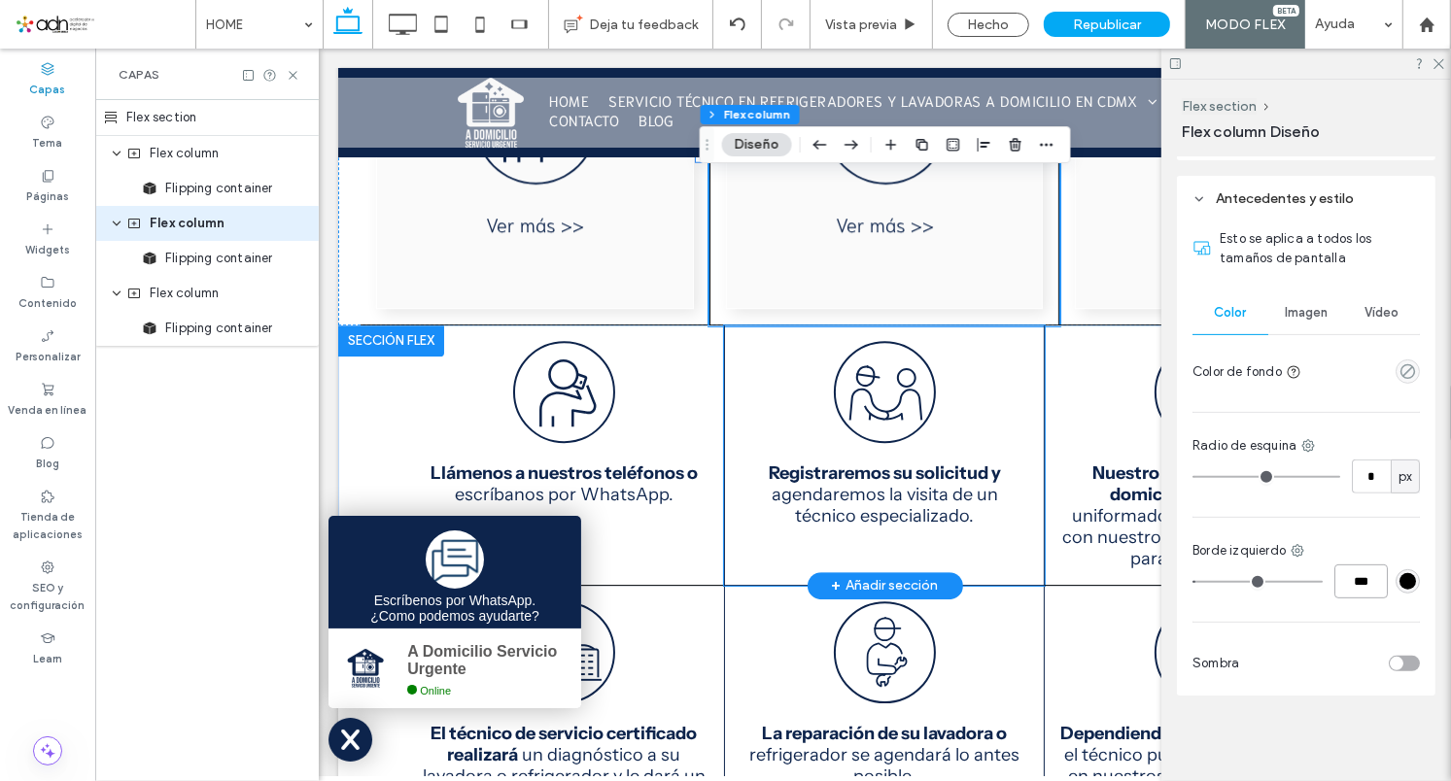
scroll to position [4509, 0]
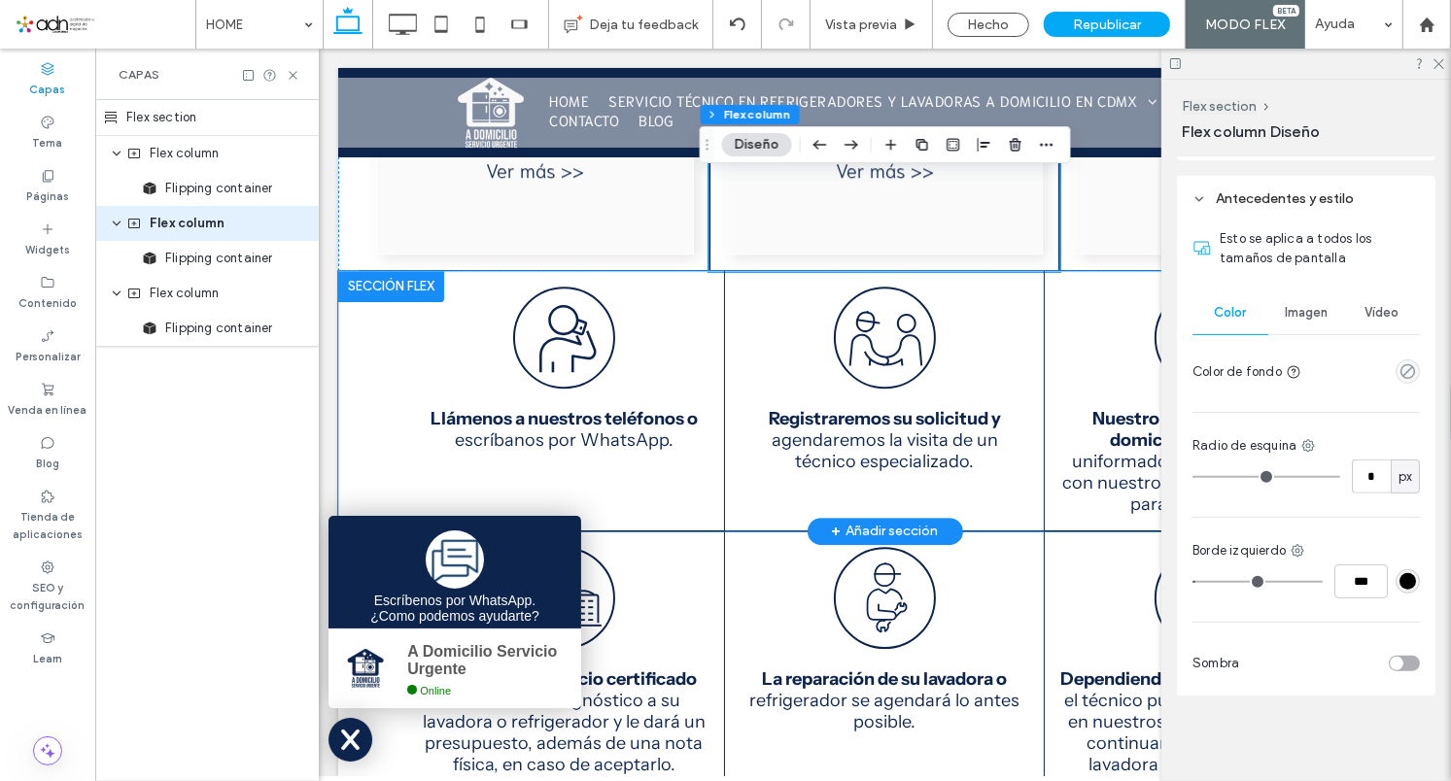
click at [356, 361] on div "Llámenos a nuestros teléfonos o escríbanos por WhatsApp." at bounding box center [883, 400] width 1093 height 260
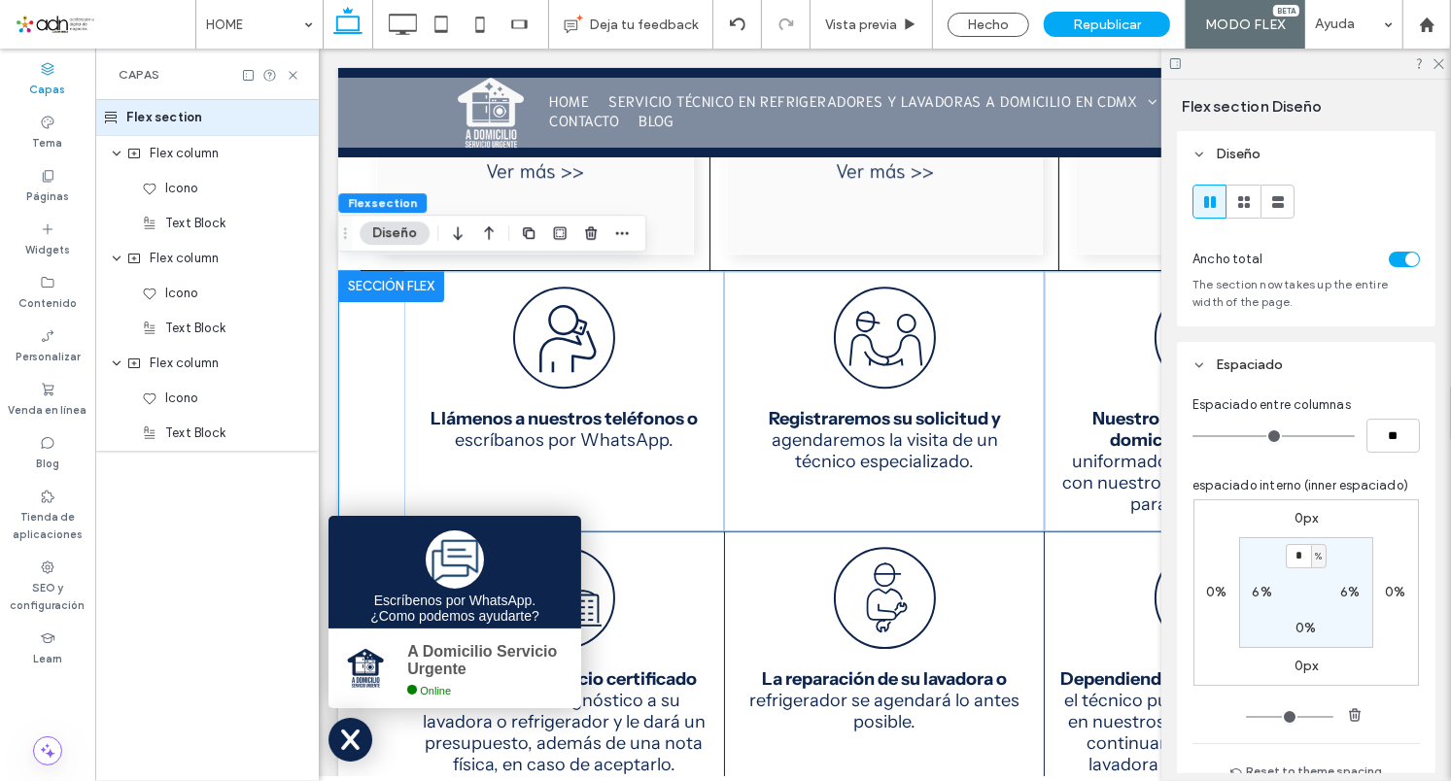
click at [1310, 525] on label "0px" at bounding box center [1307, 518] width 24 height 17
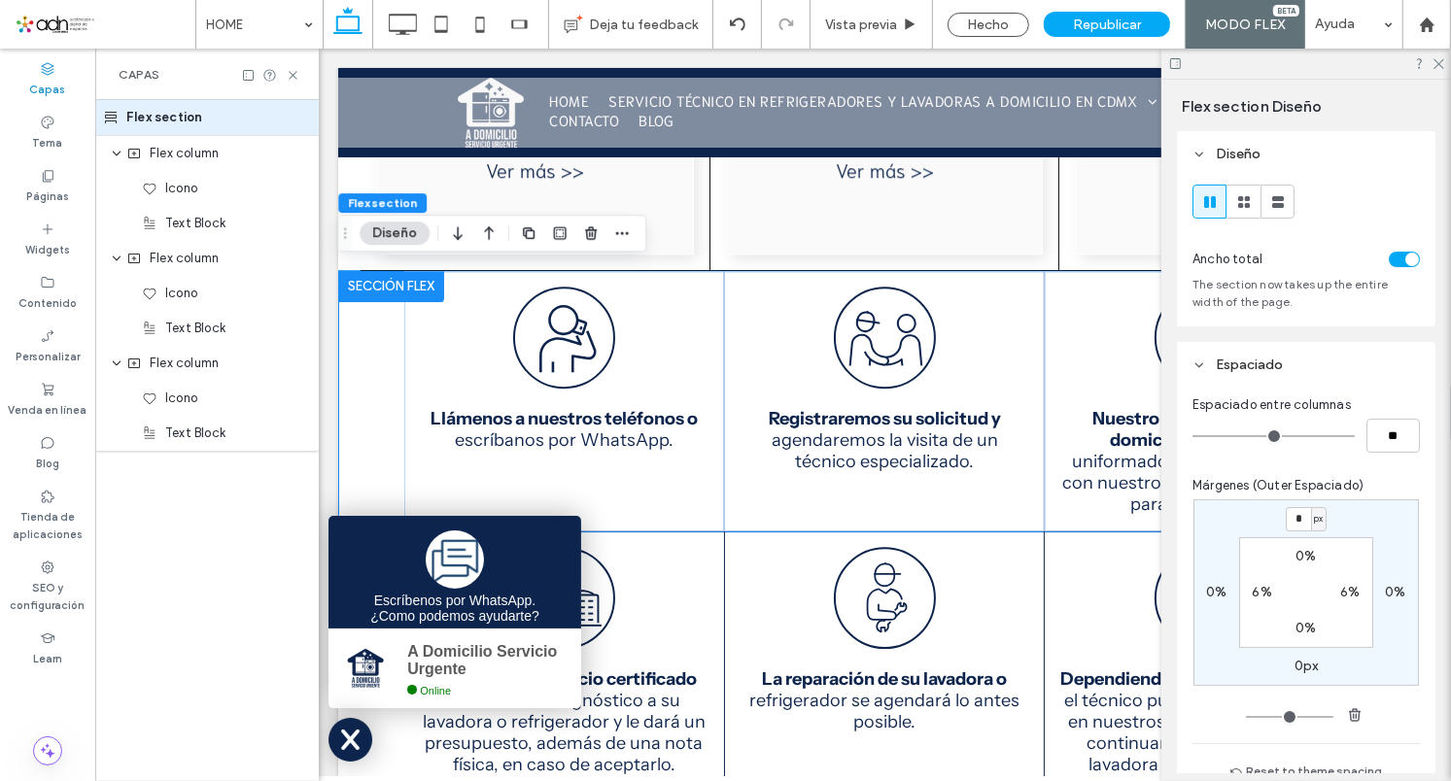
click at [1289, 519] on input "*" at bounding box center [1298, 519] width 25 height 24
type input "**"
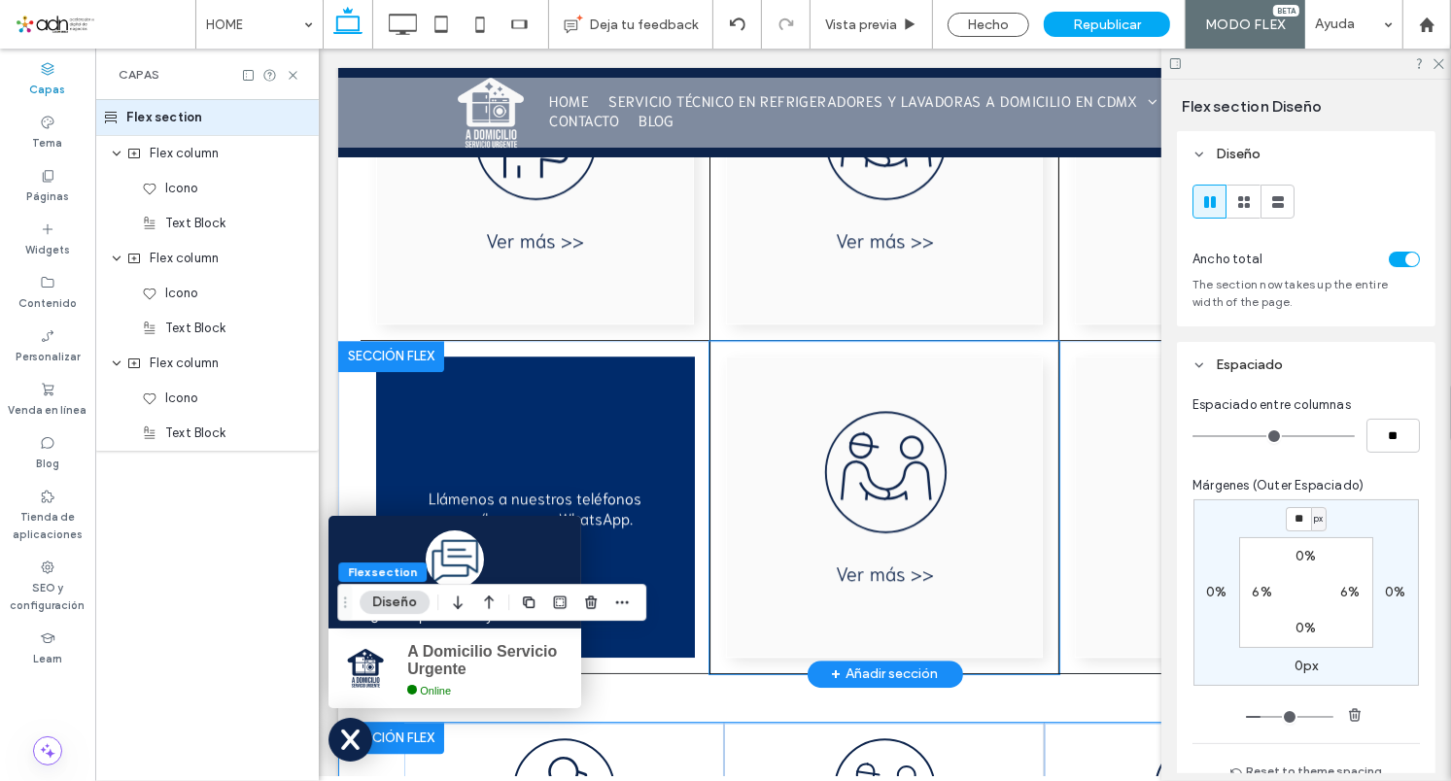
scroll to position [4188, 0]
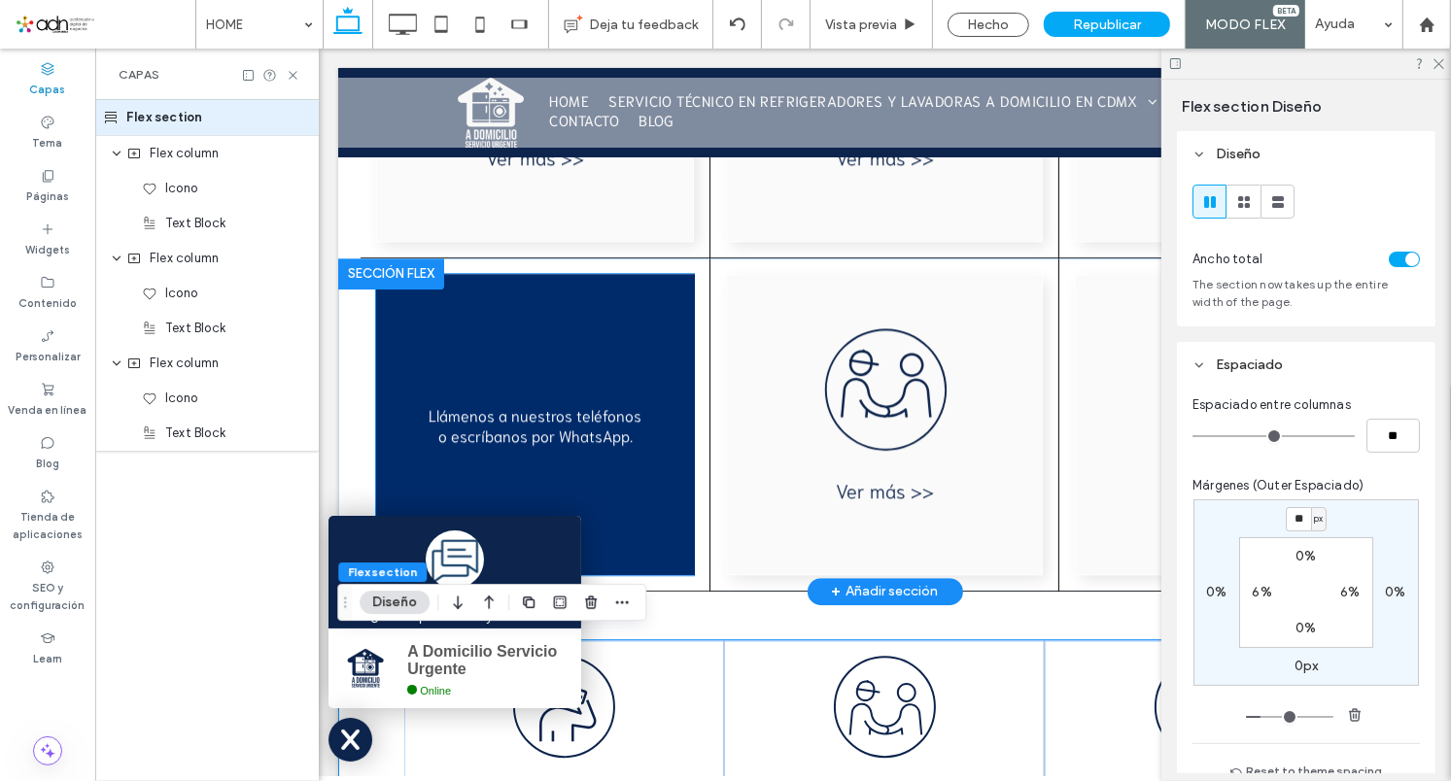
click at [647, 305] on div at bounding box center [534, 423] width 319 height 301
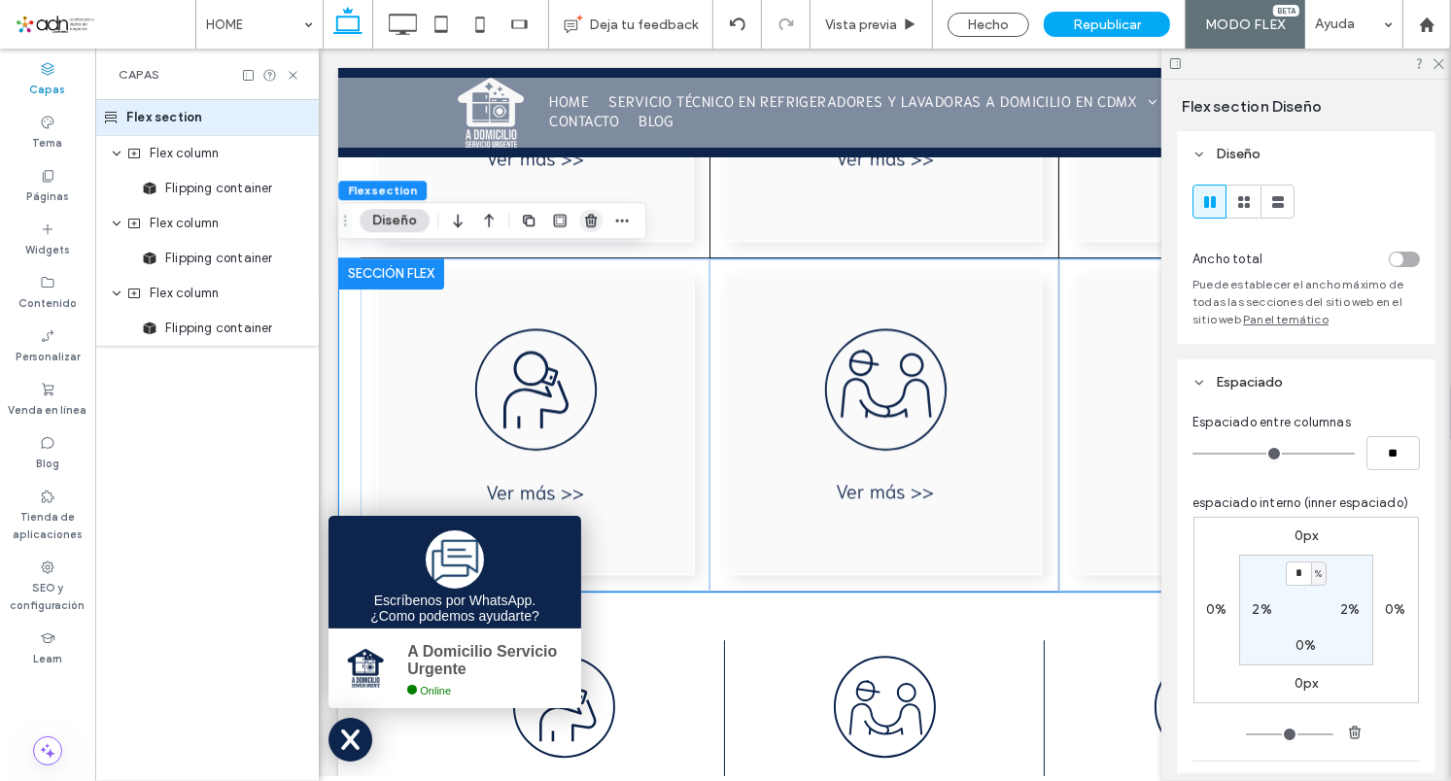
click at [595, 219] on use "button" at bounding box center [591, 221] width 12 height 13
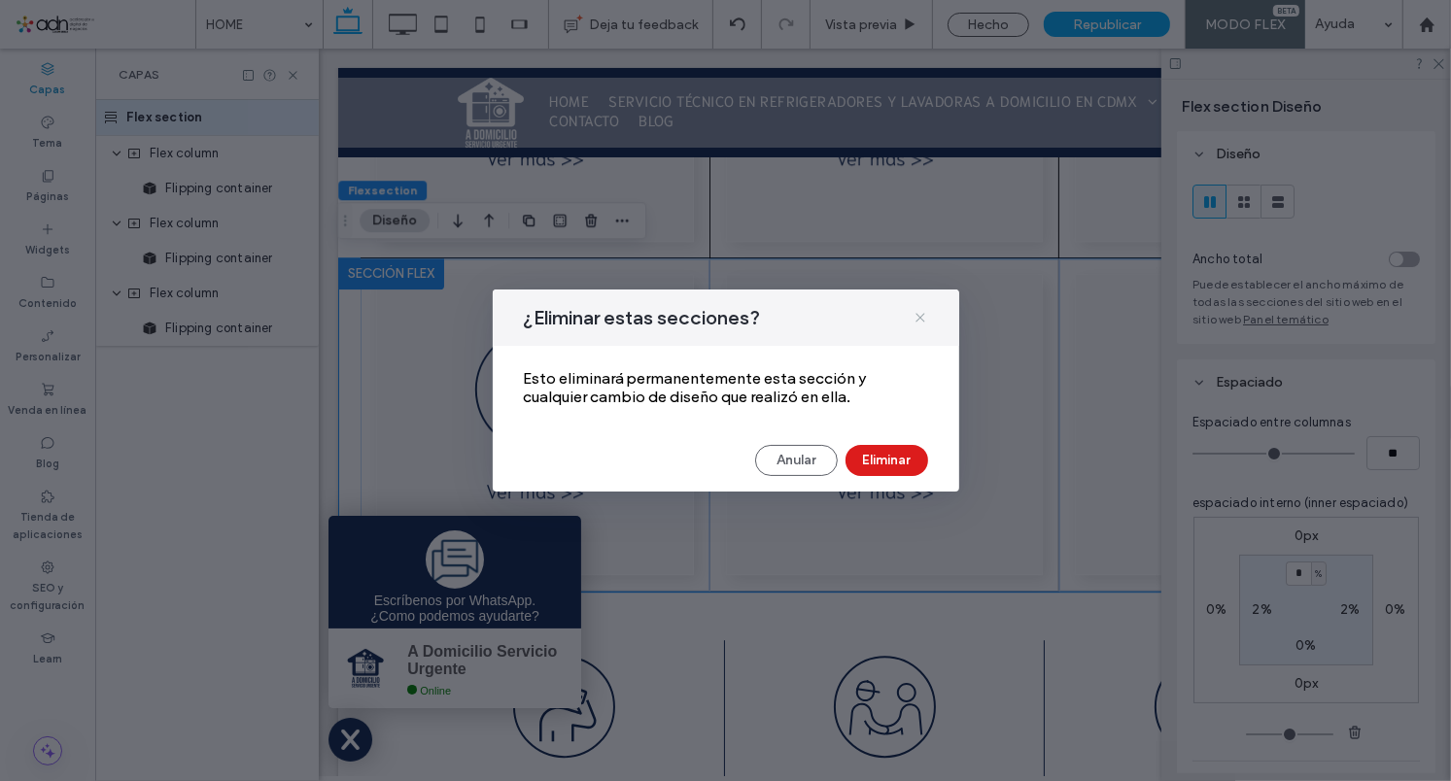
click at [921, 316] on use at bounding box center [920, 317] width 9 height 9
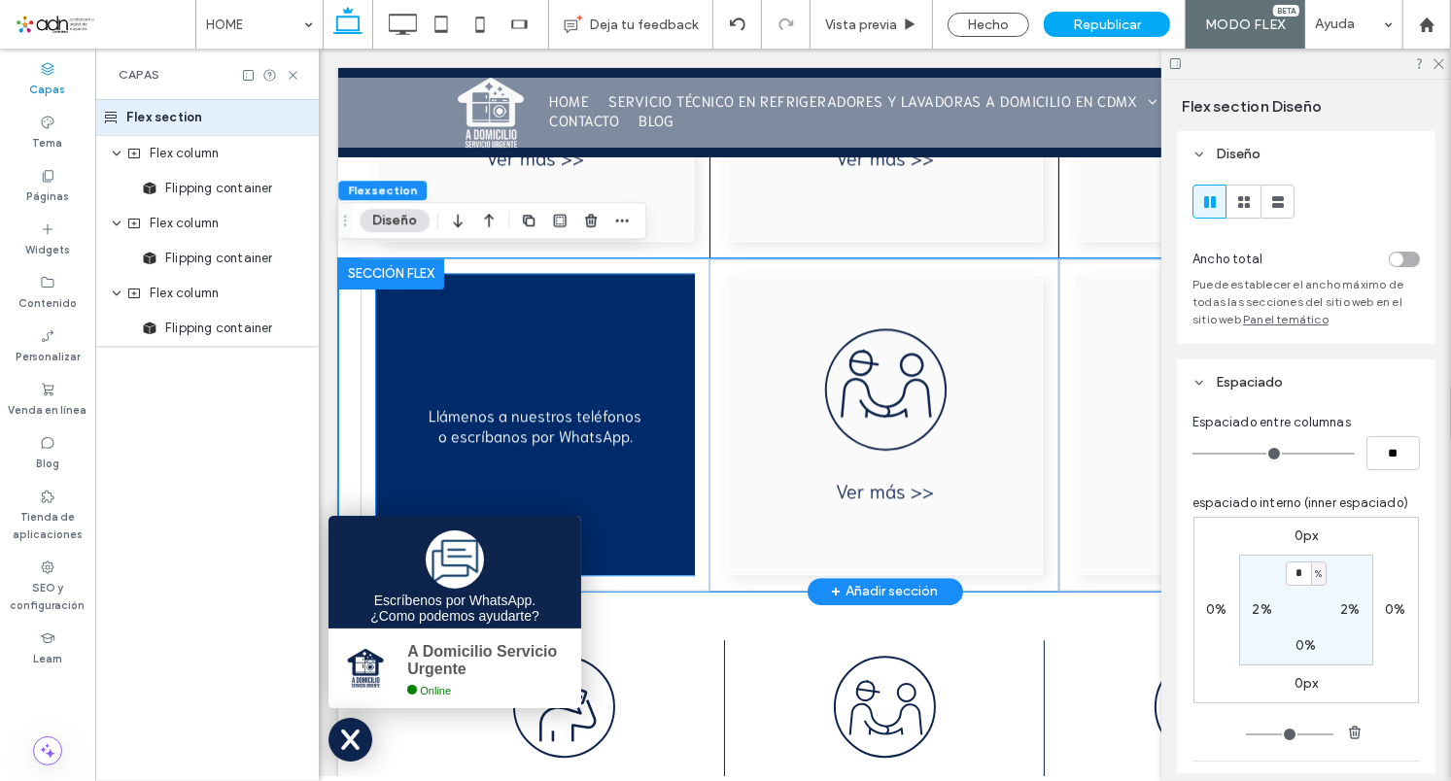
click at [635, 302] on div at bounding box center [534, 423] width 319 height 301
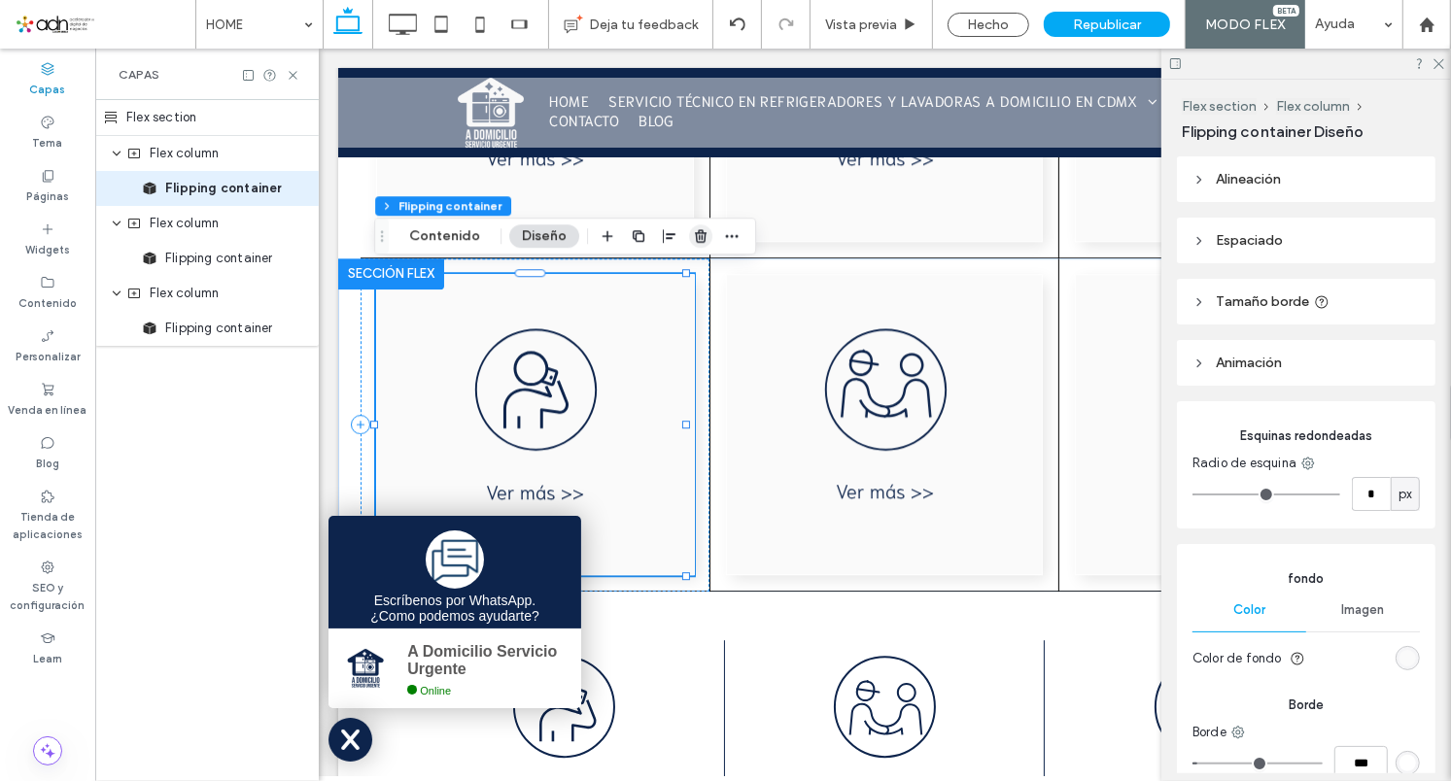
click at [700, 230] on icon "button" at bounding box center [701, 236] width 16 height 16
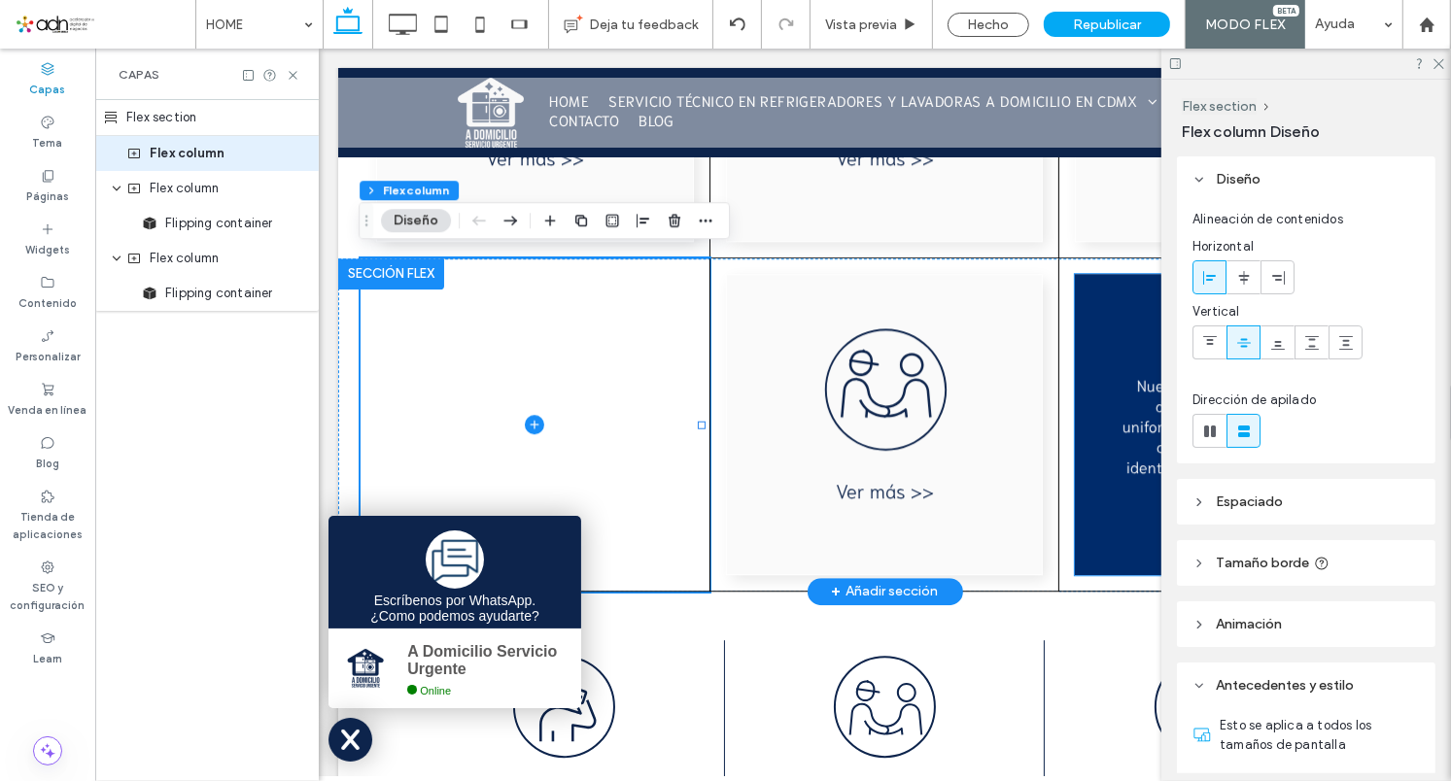
click at [1116, 347] on div "Nuestro equipo asistirá a su domicilio debidamente uniformado con camisa bordad…" at bounding box center [1233, 423] width 319 height 301
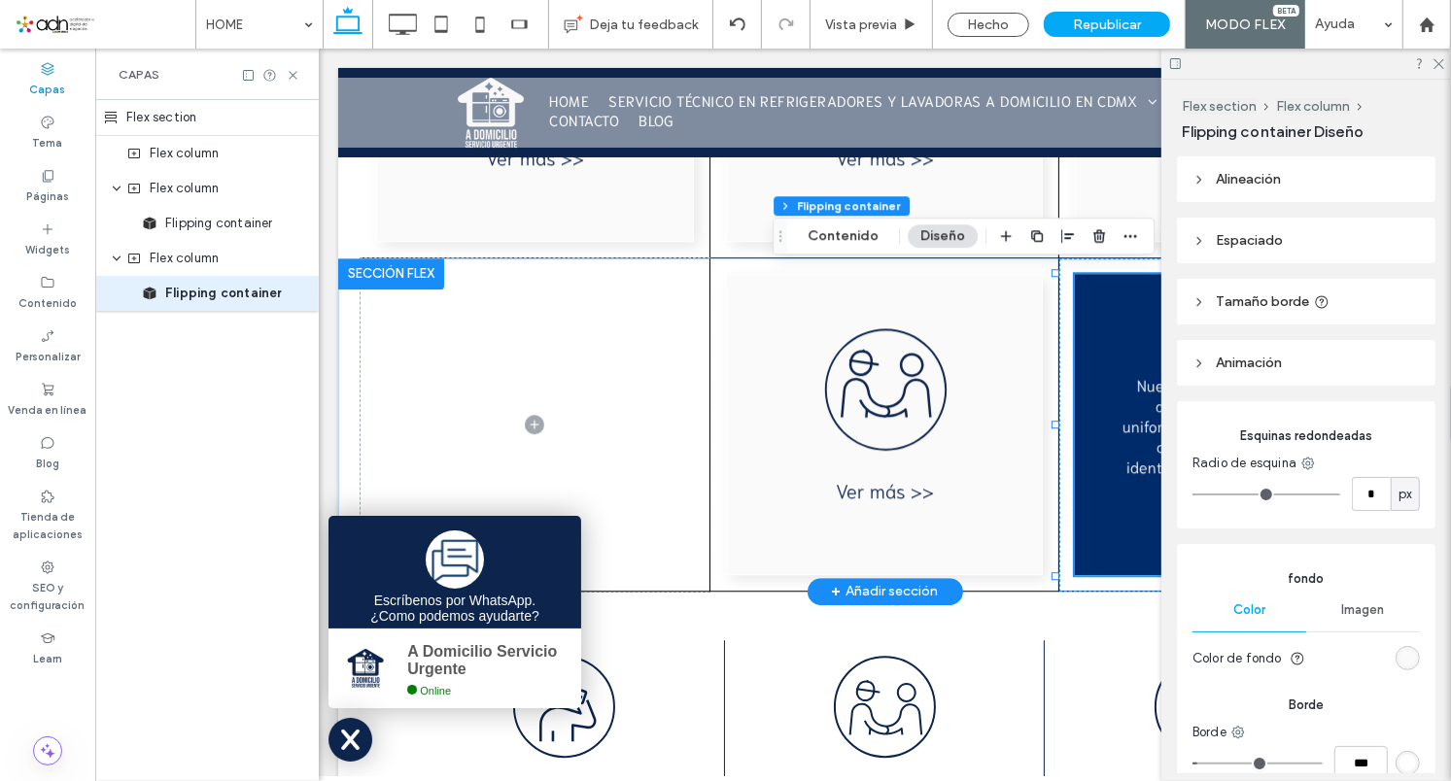
type input "*"
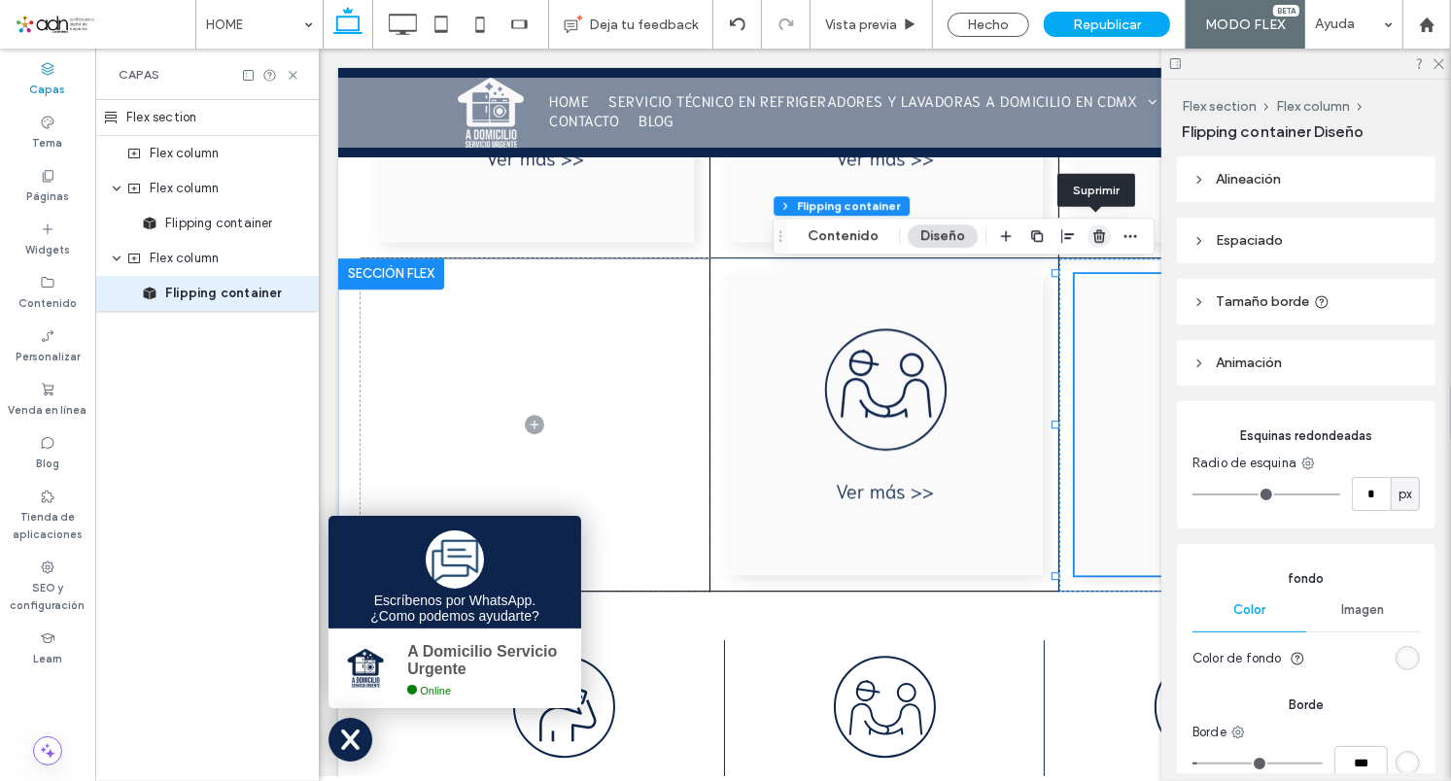
click at [1097, 236] on use "button" at bounding box center [1099, 236] width 12 height 13
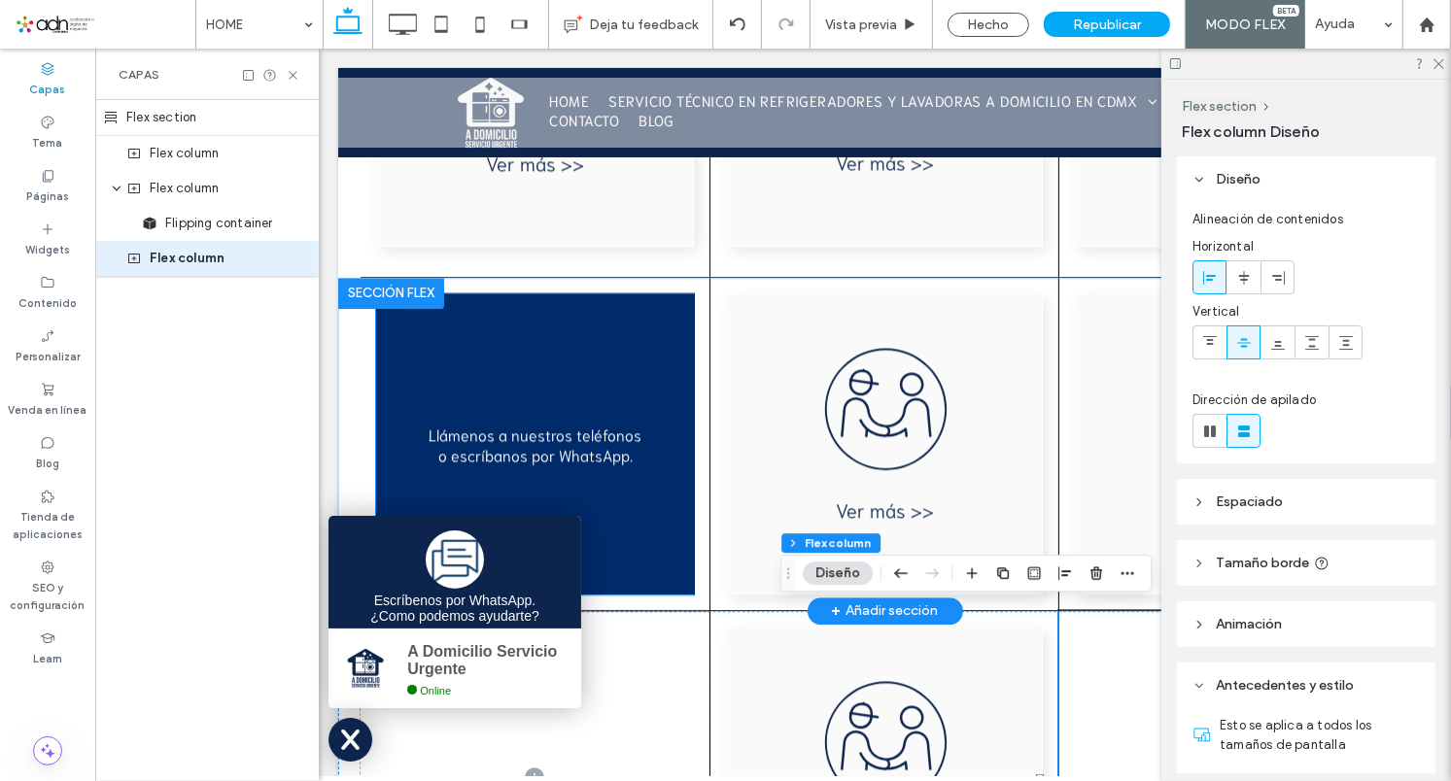
scroll to position [3867, 0]
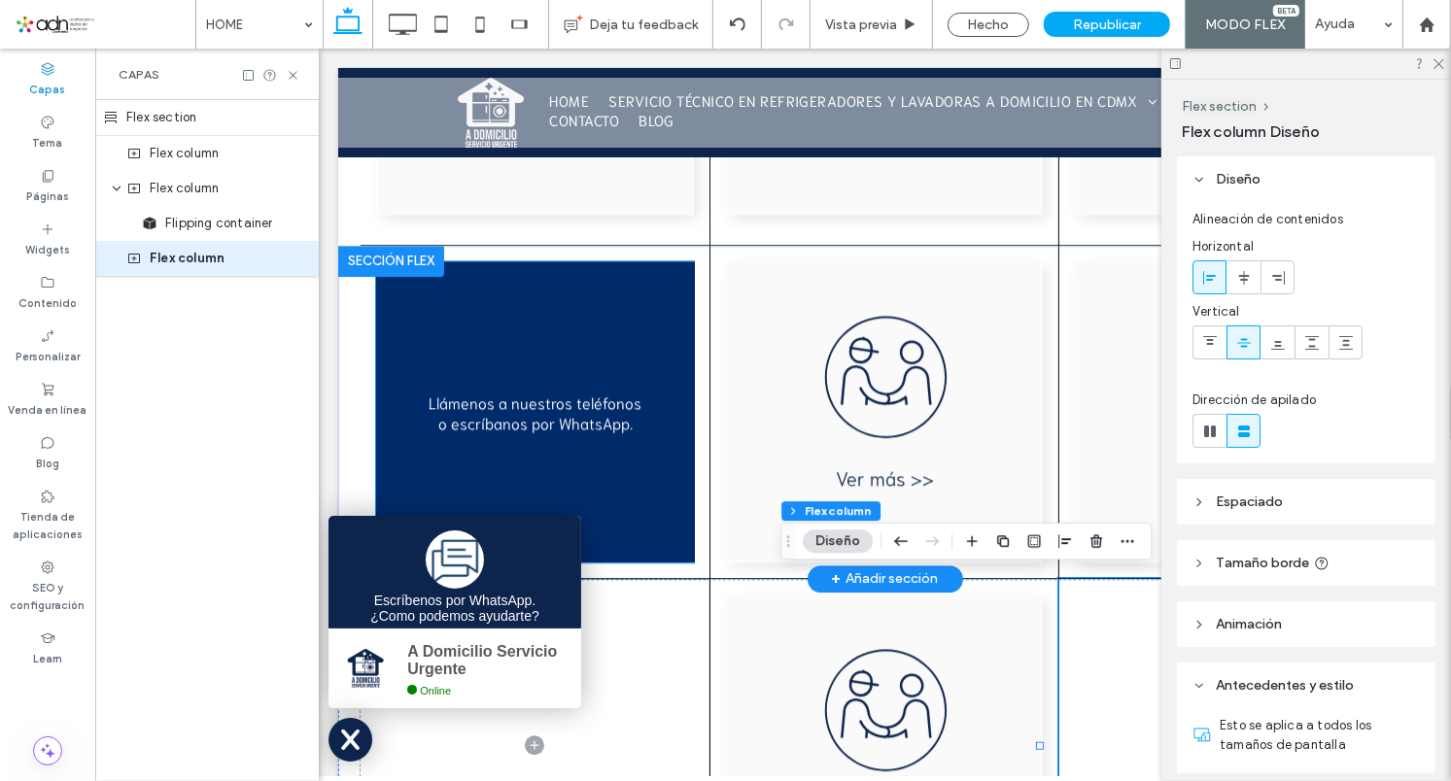
click at [539, 346] on div "Llámenos a nuestros teléfonos o escríbanos por WhatsApp. Link" at bounding box center [534, 410] width 319 height 301
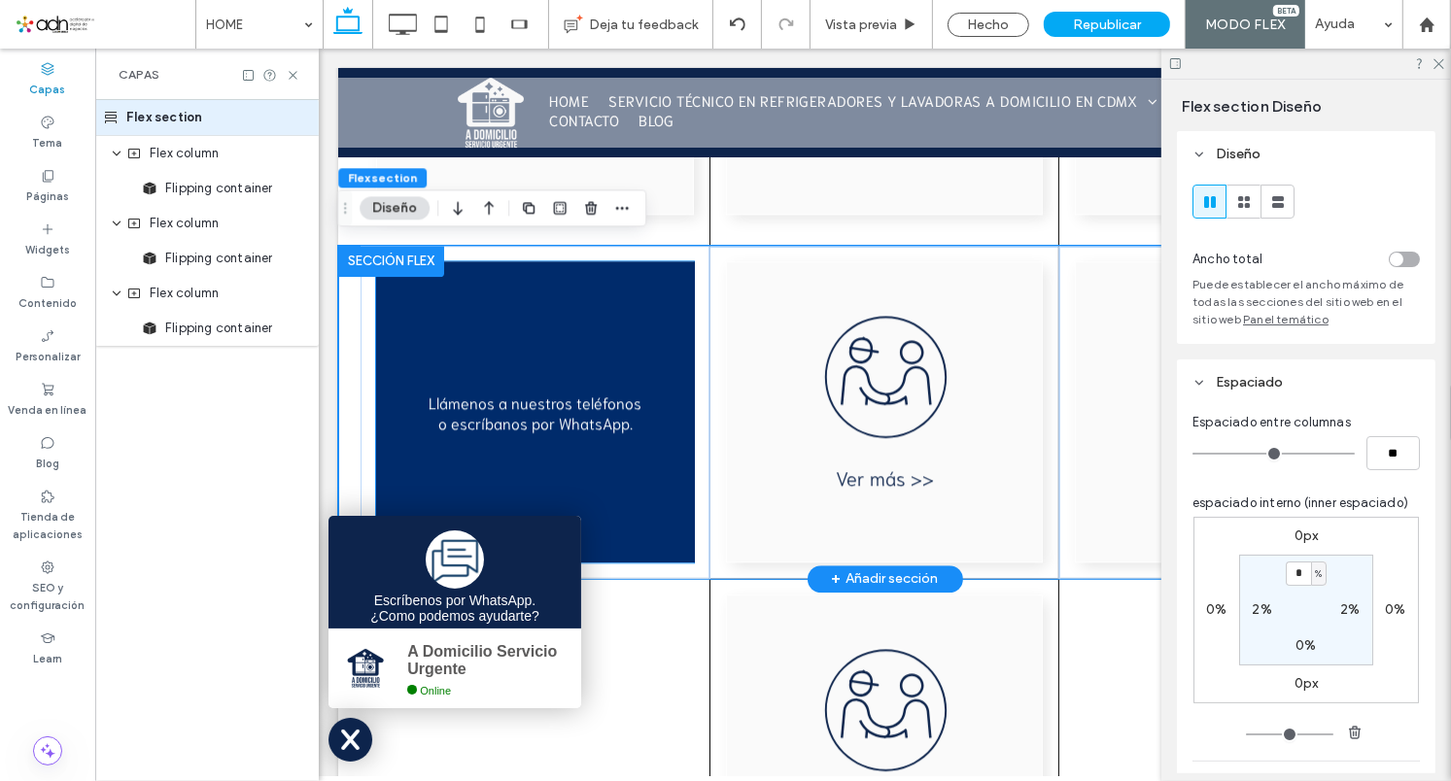
click at [542, 348] on div "Llámenos a nuestros teléfonos o escríbanos por WhatsApp. Link" at bounding box center [534, 410] width 319 height 301
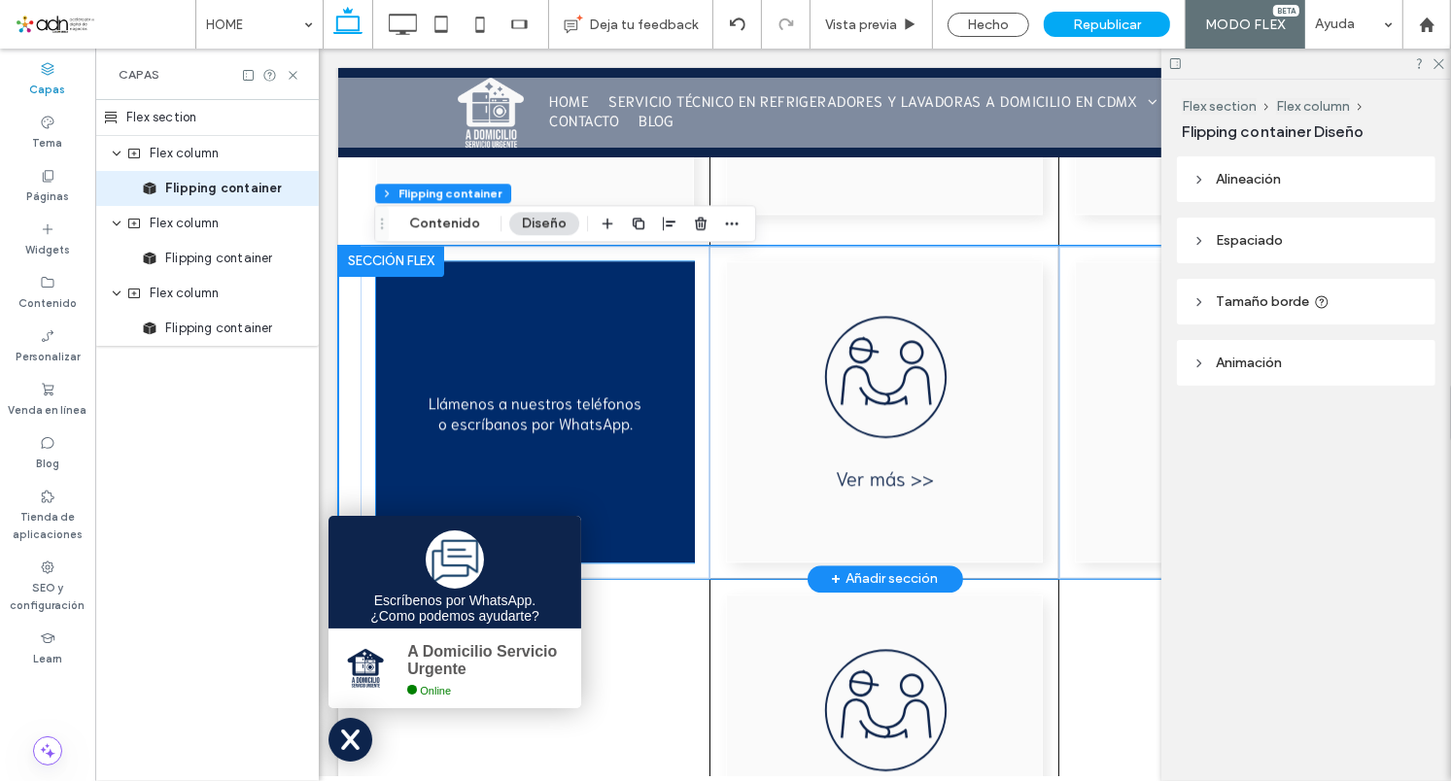
click at [542, 348] on div "Llámenos a nuestros teléfonos o escríbanos por WhatsApp. Link" at bounding box center [534, 410] width 319 height 301
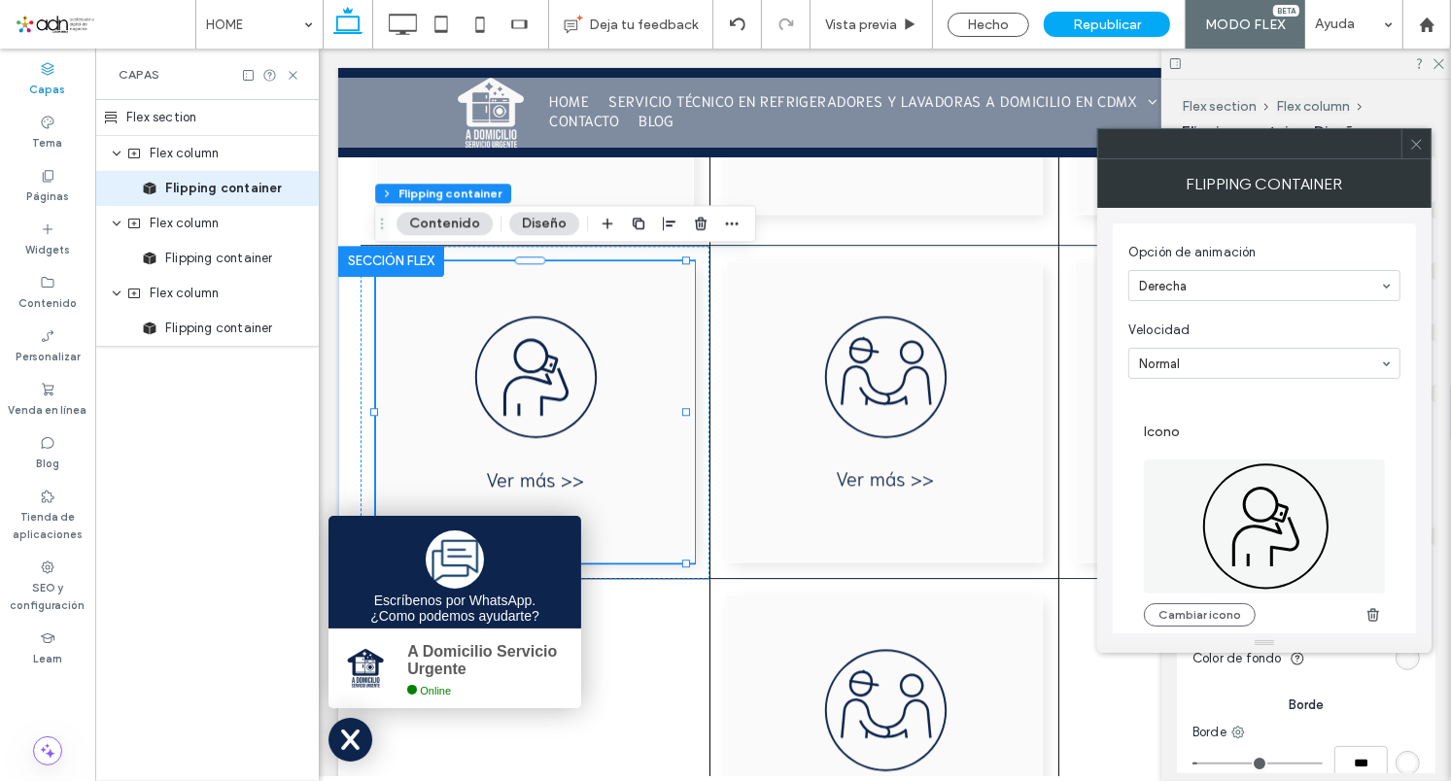
click at [1266, 517] on icon at bounding box center [1264, 527] width 134 height 134
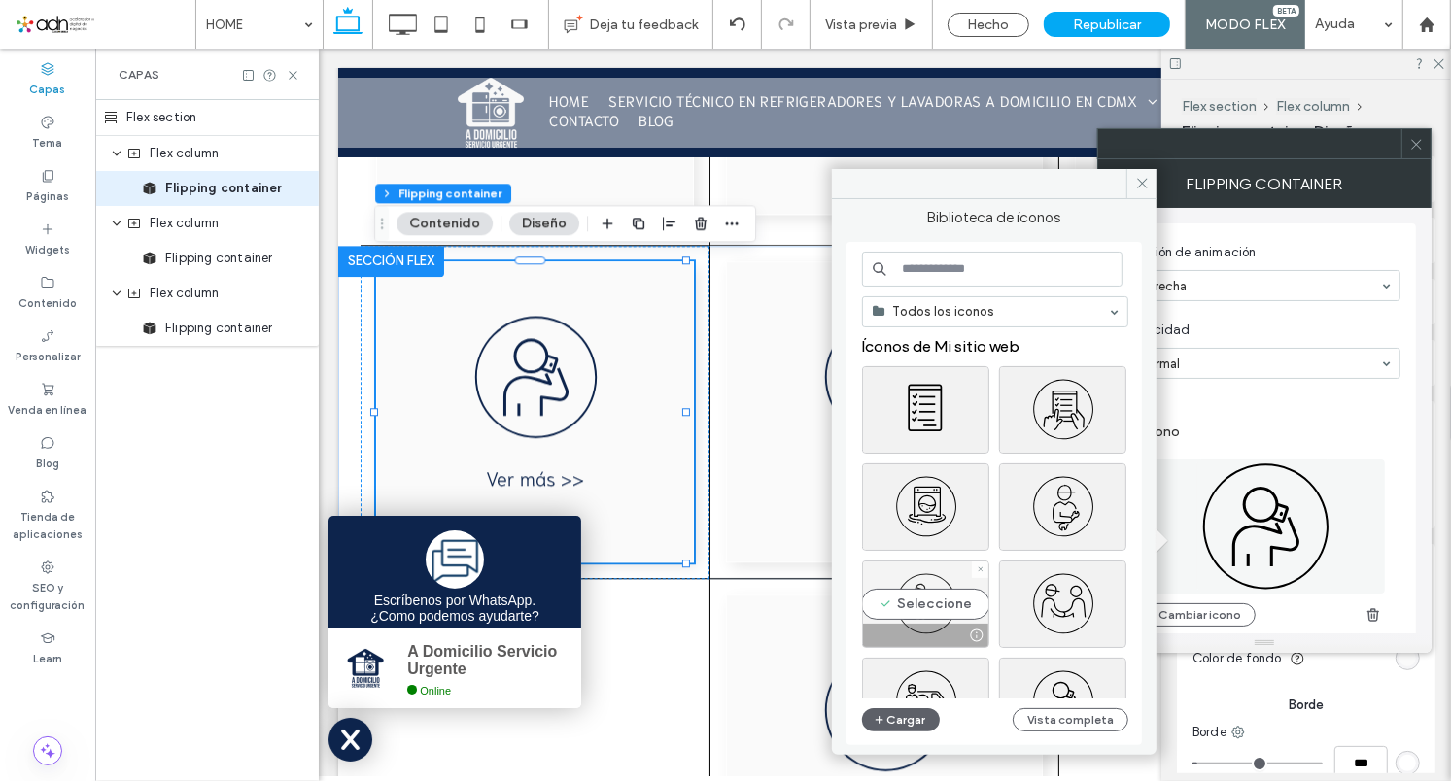
click at [922, 597] on div "Seleccione" at bounding box center [925, 604] width 127 height 87
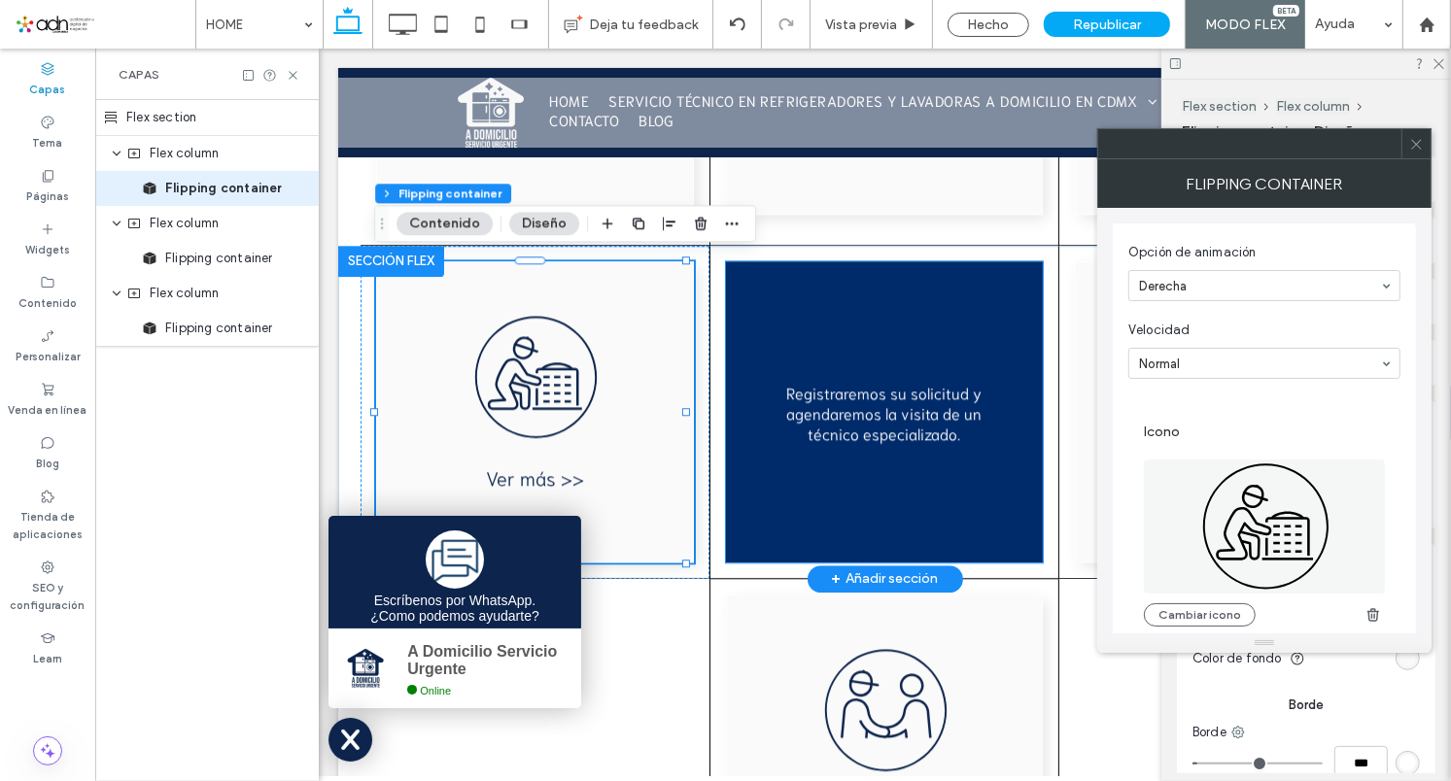
click at [872, 375] on div "Registraremos su solicitud y agendaremos la visita de un técnico especializado.…" at bounding box center [883, 410] width 317 height 301
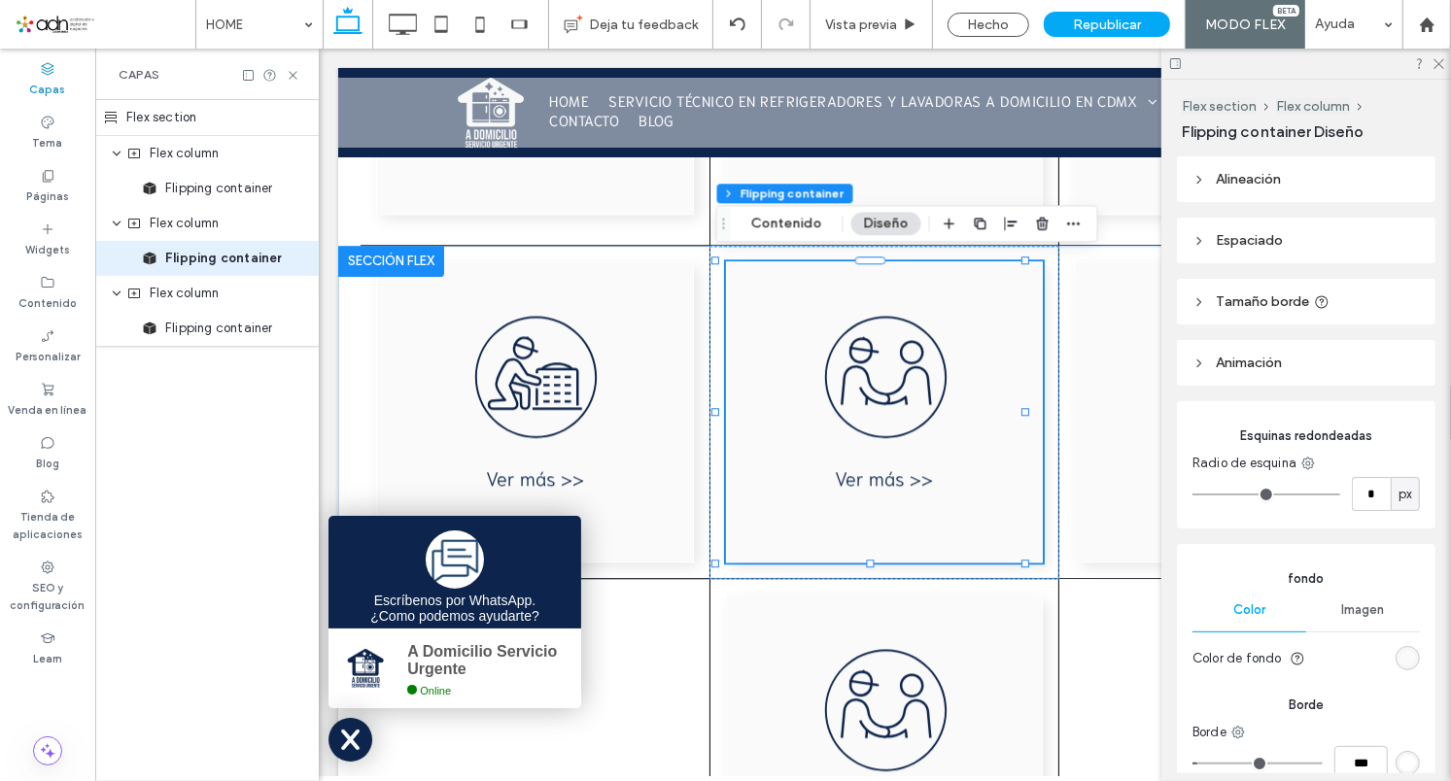
scroll to position [406, 0]
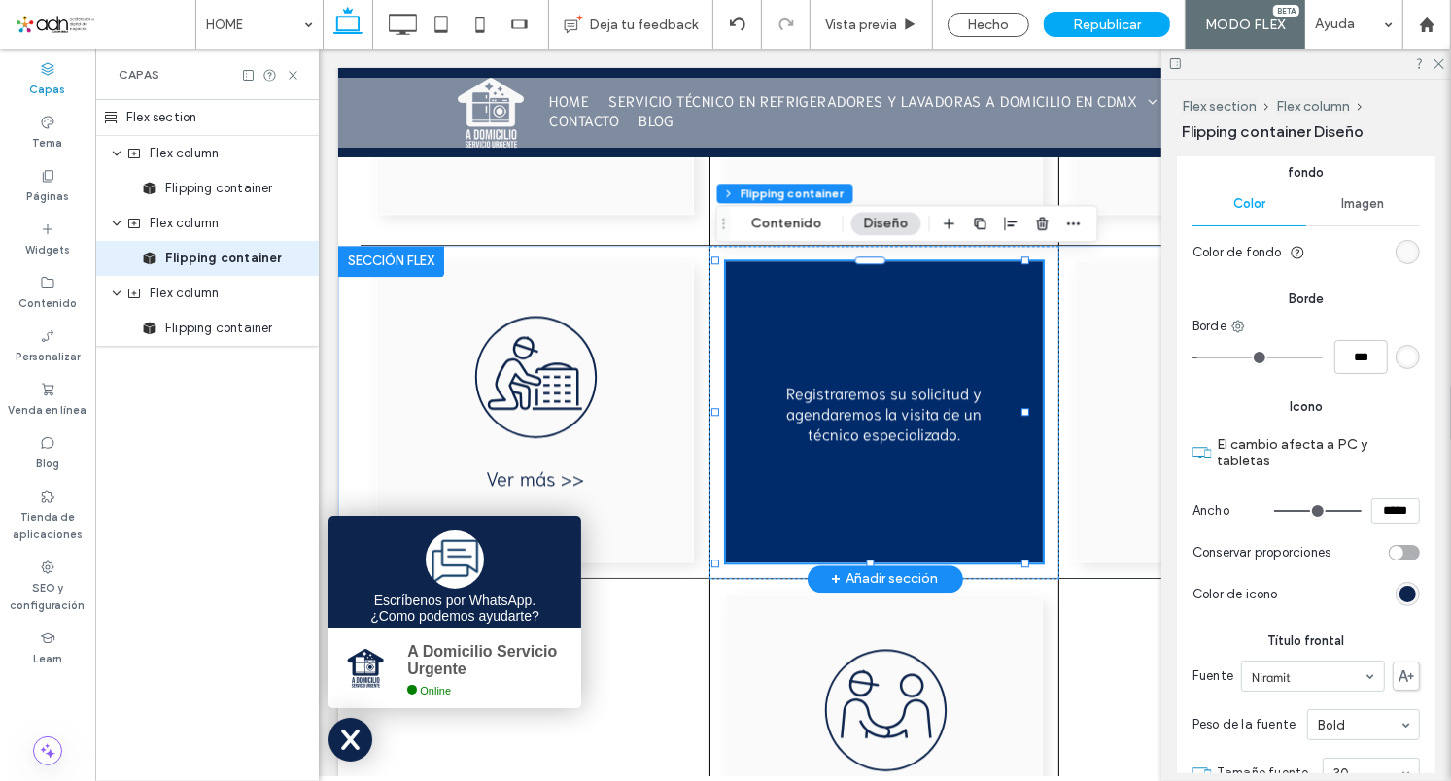
click at [869, 367] on div at bounding box center [883, 410] width 317 height 301
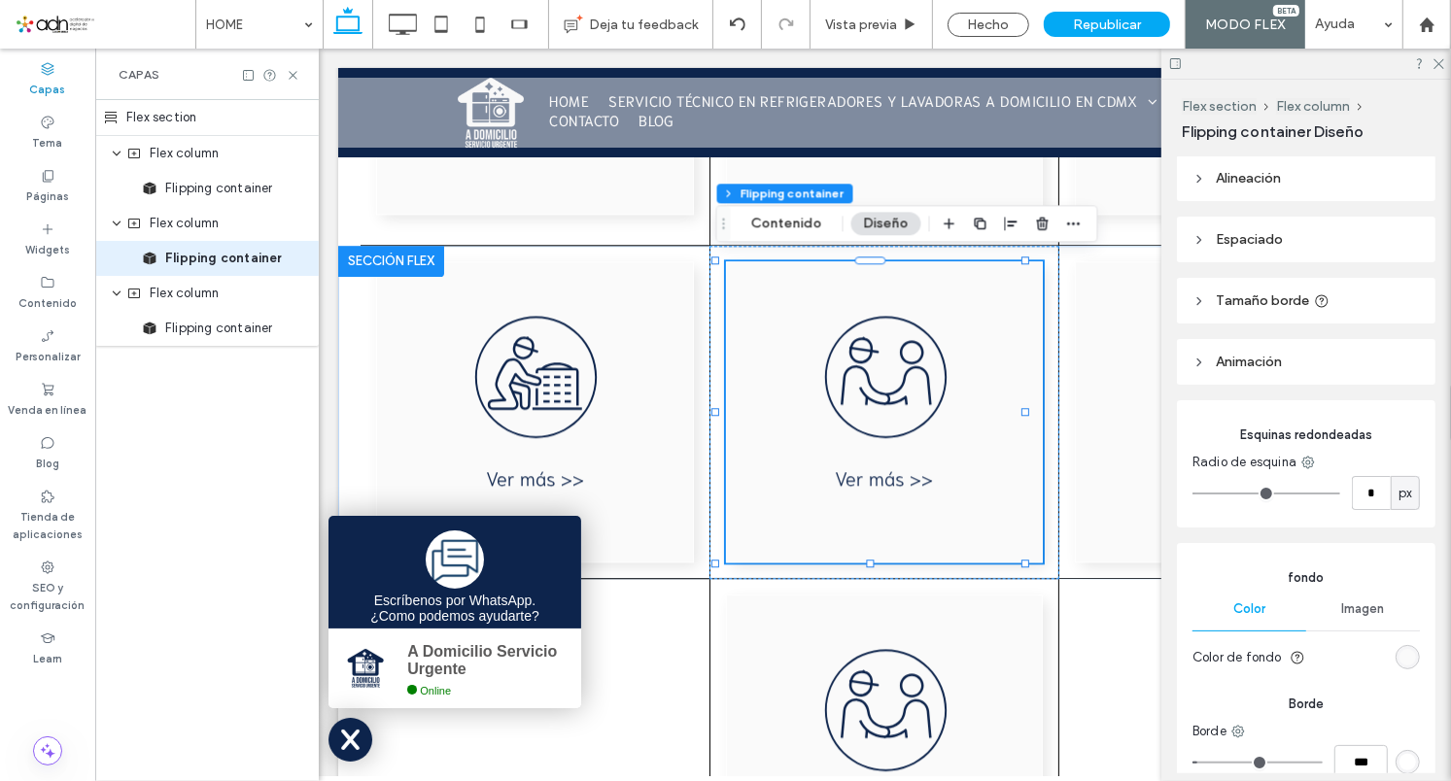
scroll to position [0, 0]
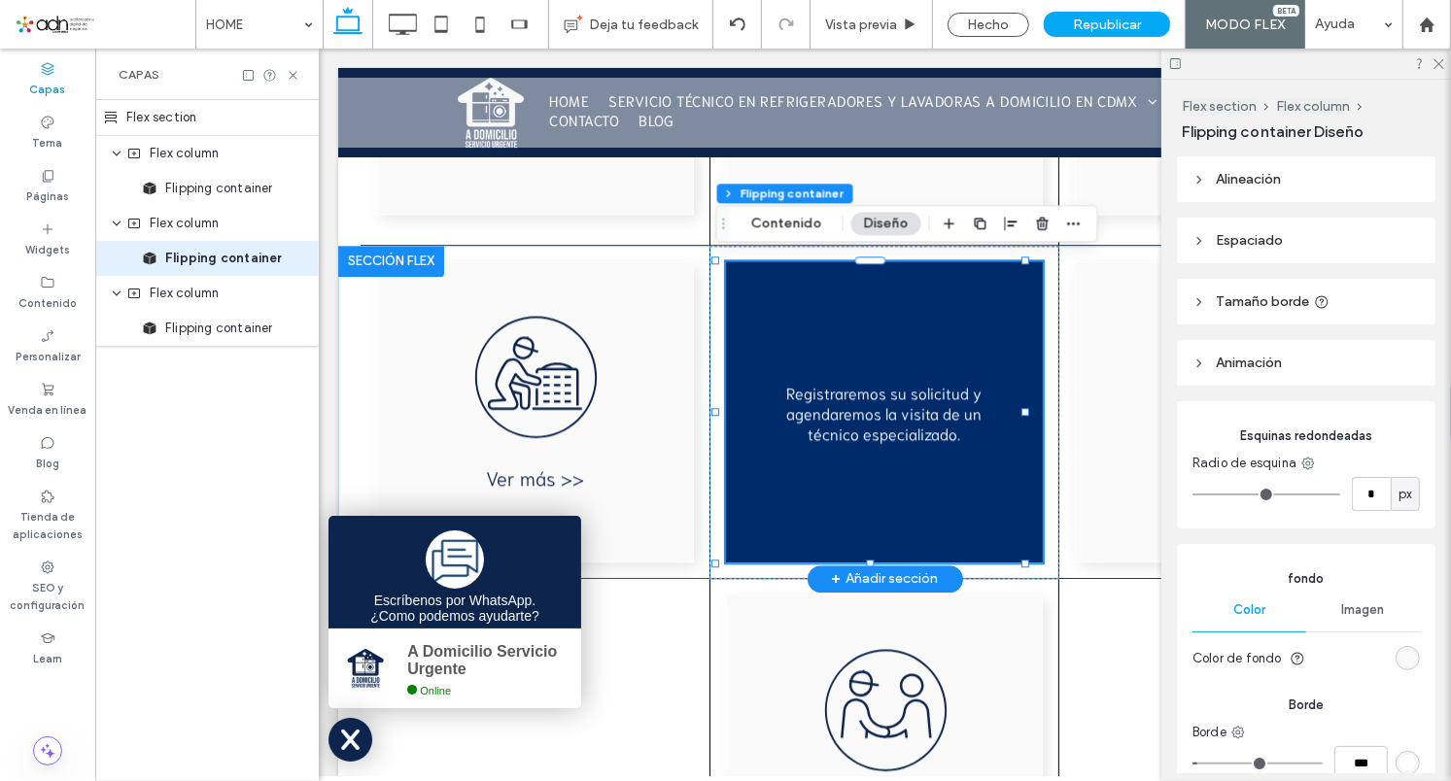
click at [919, 402] on div "Registraremos su solicitud y agendaremos la visita de un técnico especializado." at bounding box center [884, 410] width 223 height 61
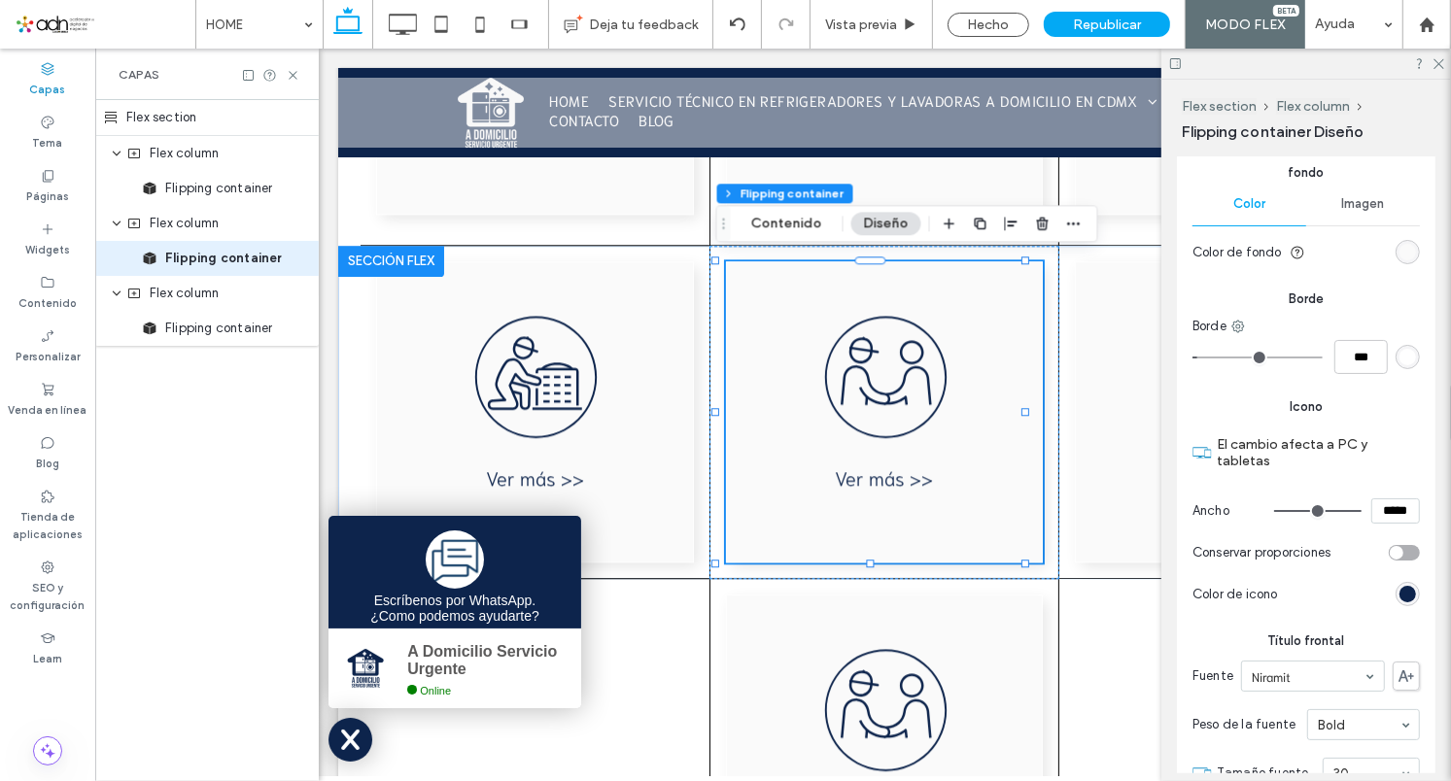
scroll to position [813, 0]
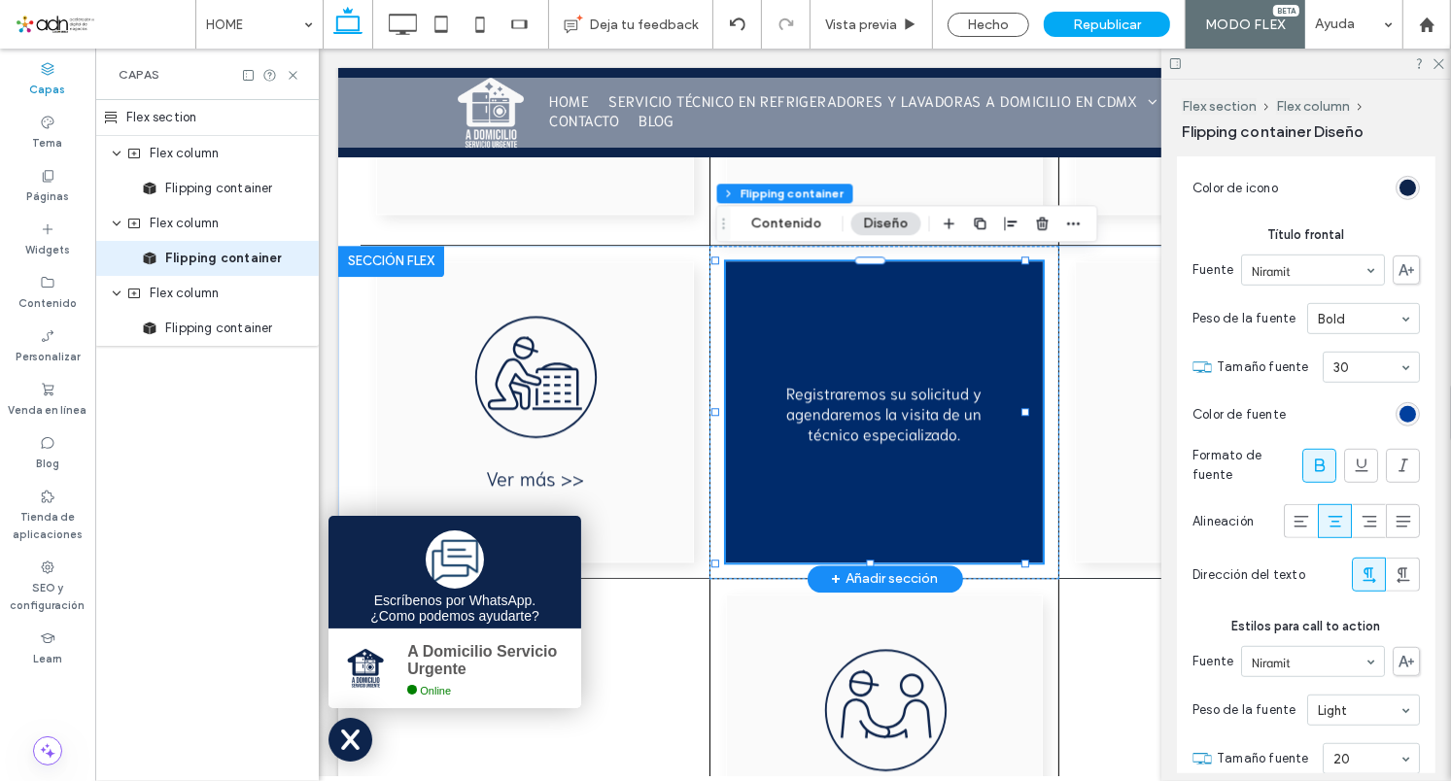
click at [858, 366] on div "Registraremos su solicitud y agendaremos la visita de un técnico especializado.…" at bounding box center [883, 410] width 317 height 301
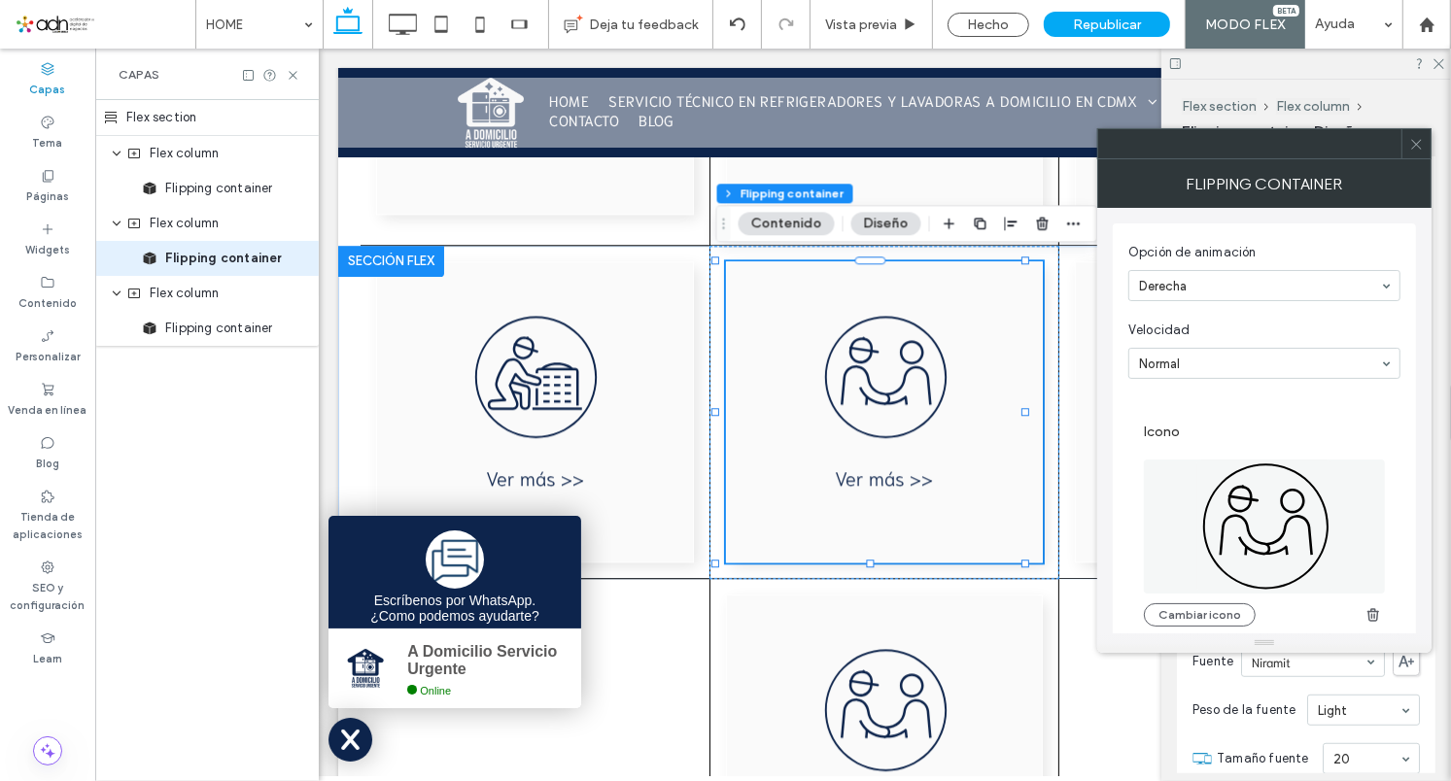
click at [1285, 516] on icon at bounding box center [1264, 527] width 134 height 134
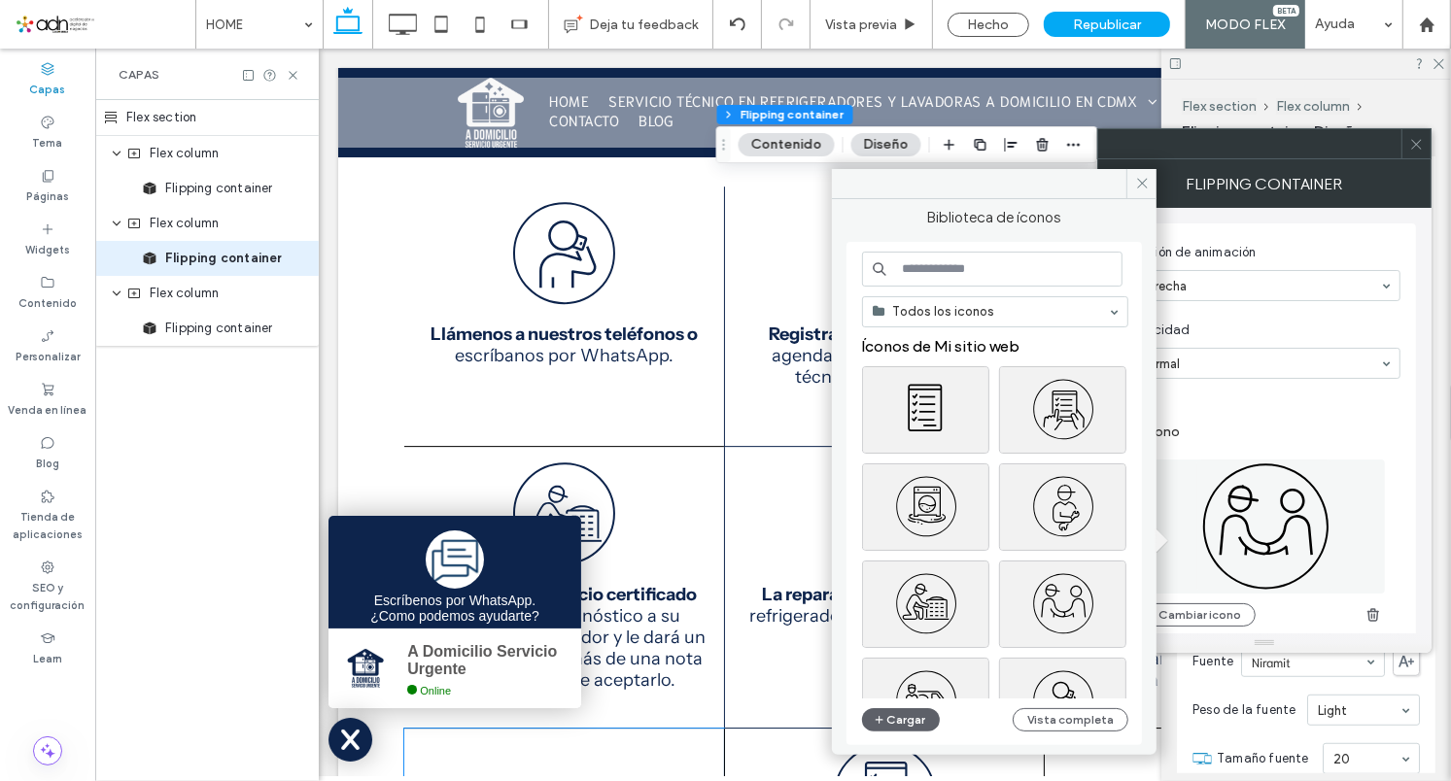
scroll to position [4616, 0]
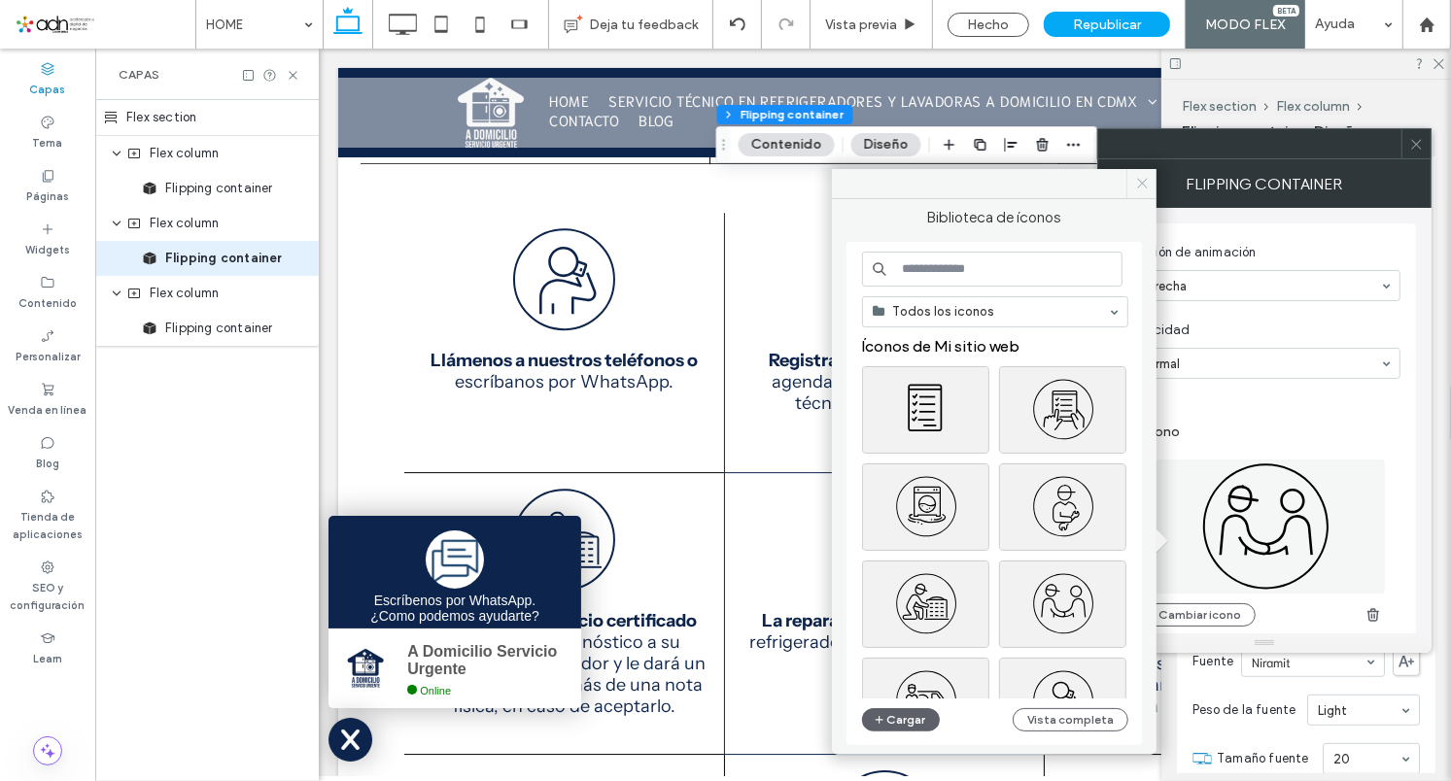
click at [1149, 184] on icon at bounding box center [1142, 183] width 15 height 15
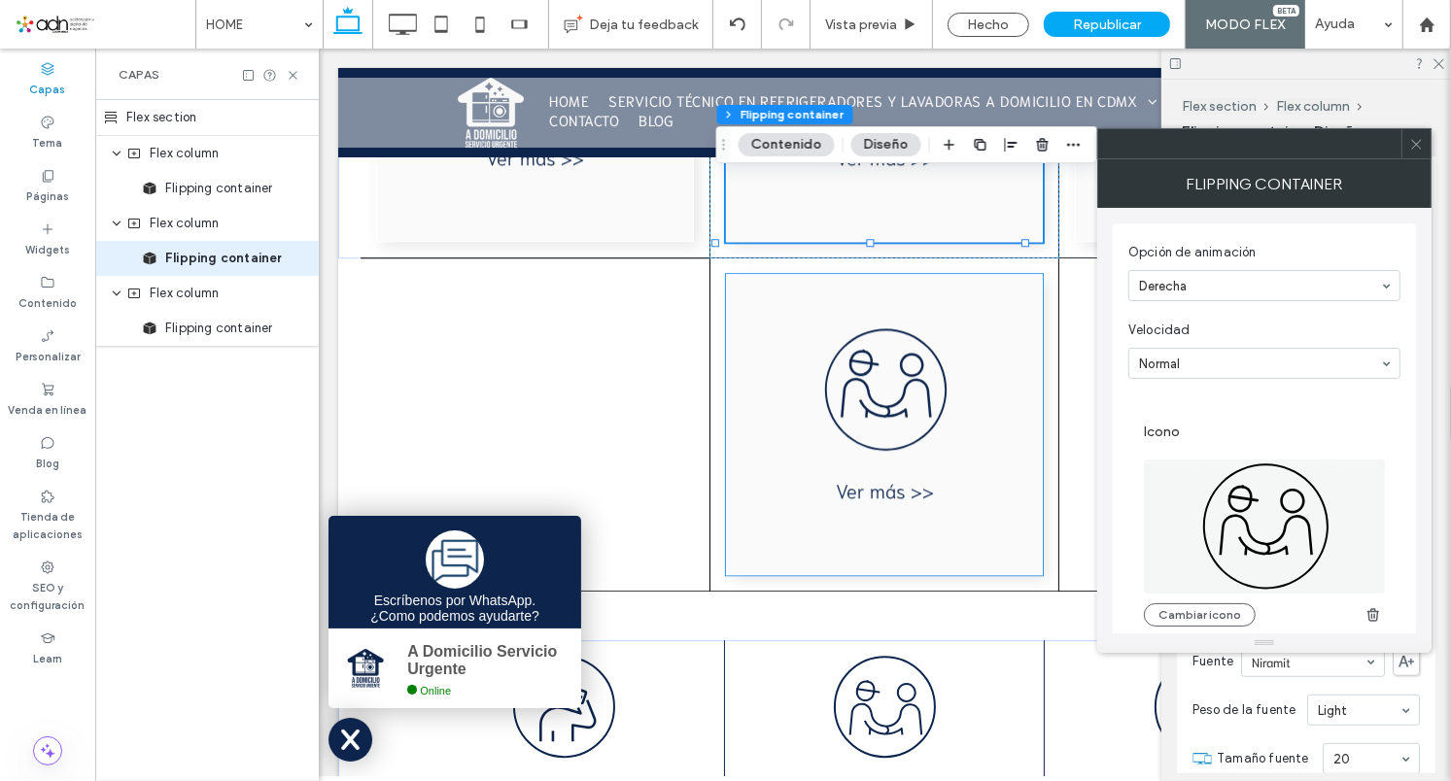
scroll to position [3867, 0]
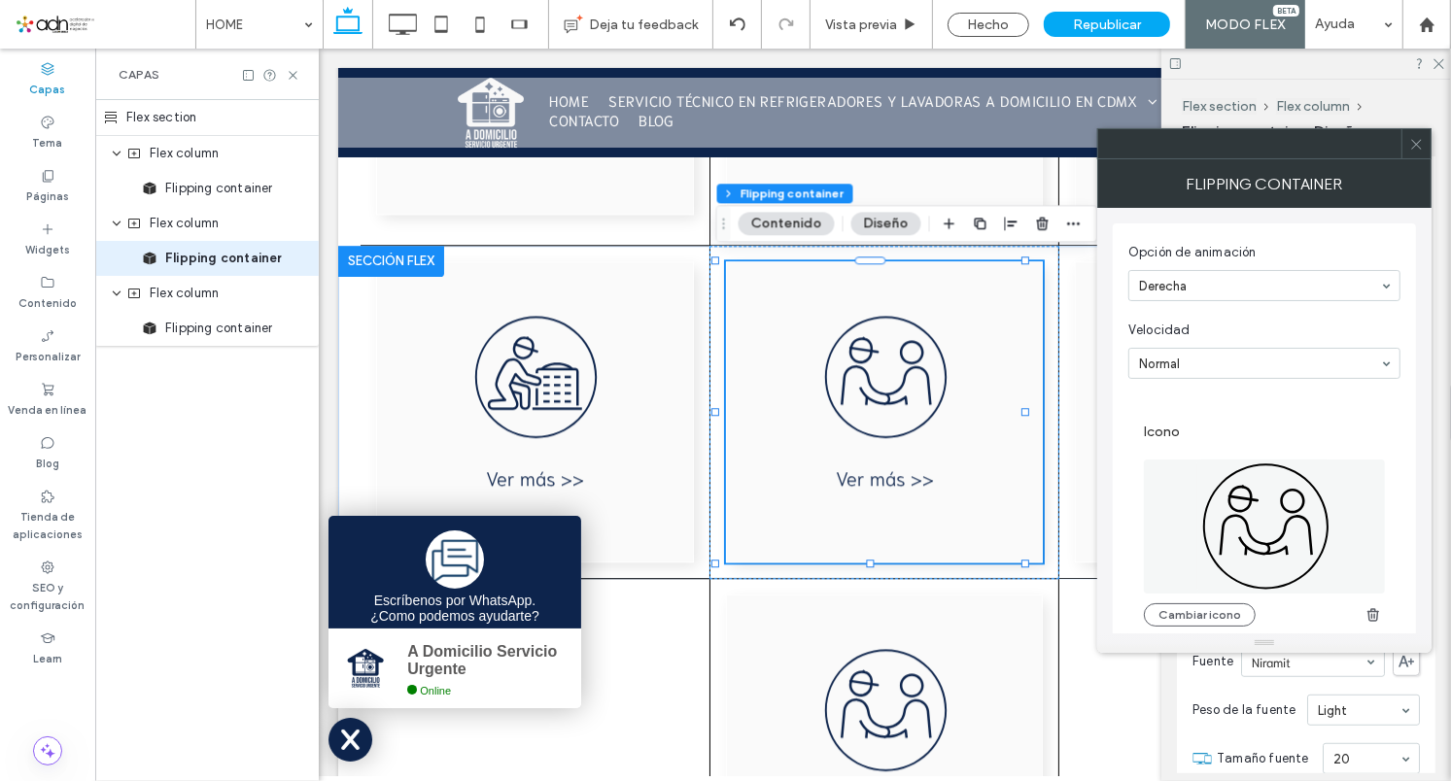
click at [1275, 506] on icon at bounding box center [1264, 527] width 134 height 134
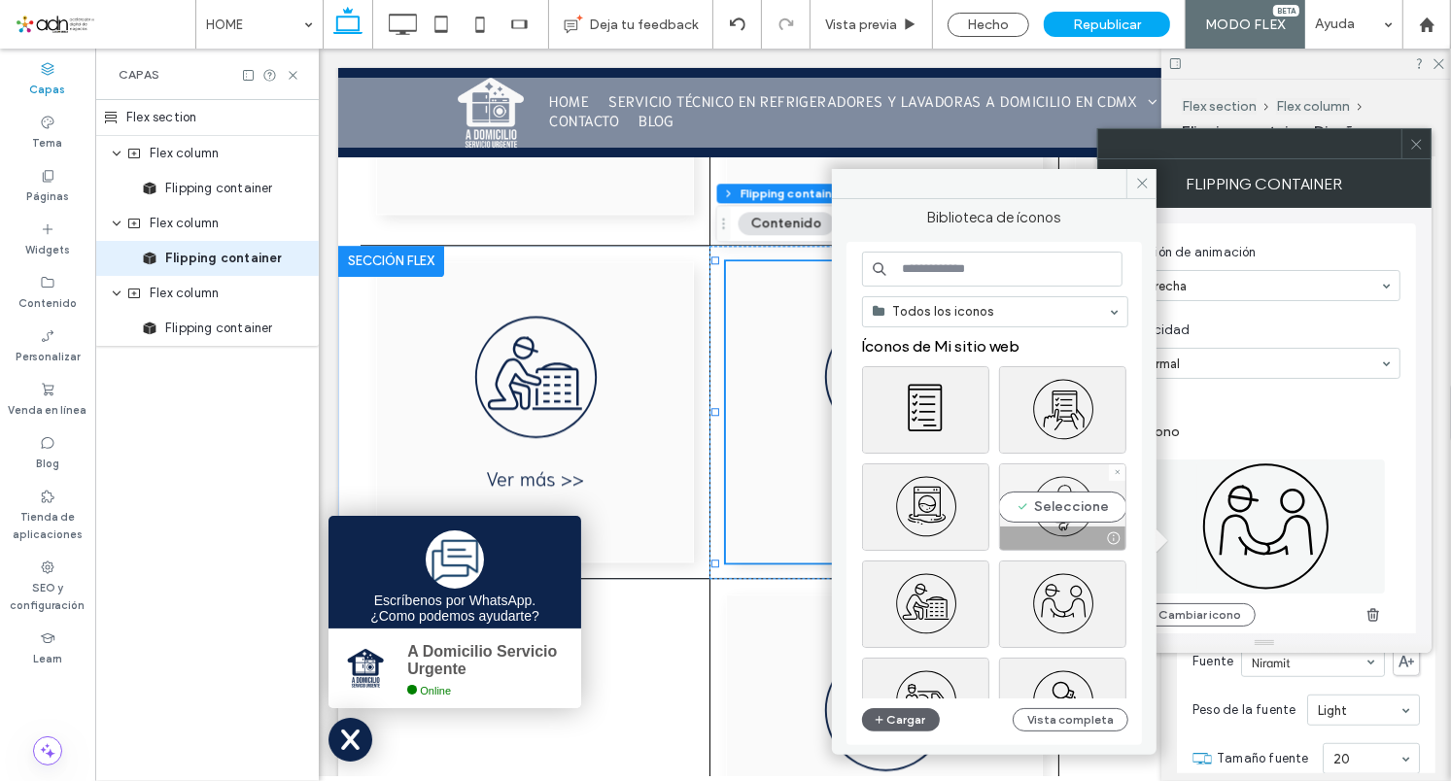
click at [1059, 511] on div "Seleccione" at bounding box center [1062, 507] width 127 height 87
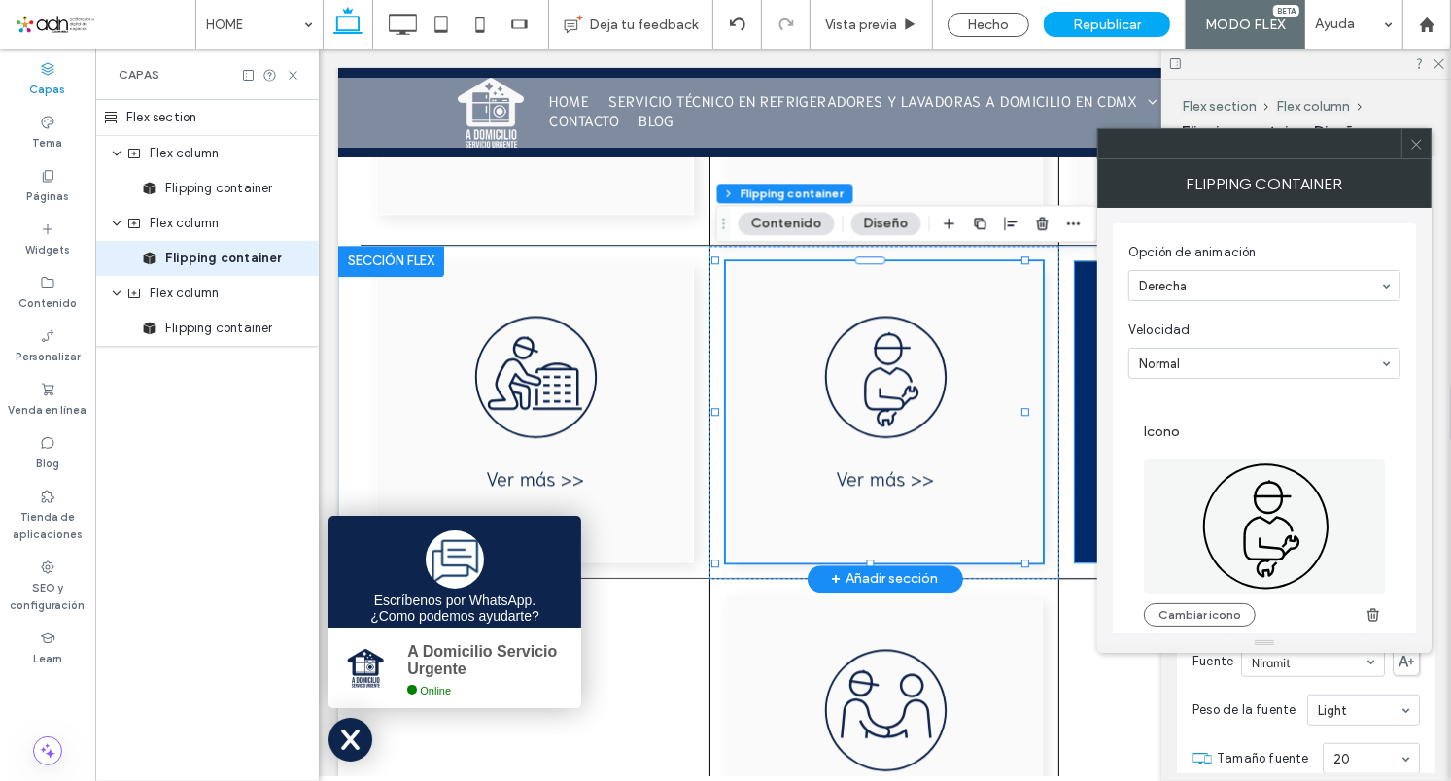
click at [1087, 385] on div at bounding box center [1233, 410] width 319 height 301
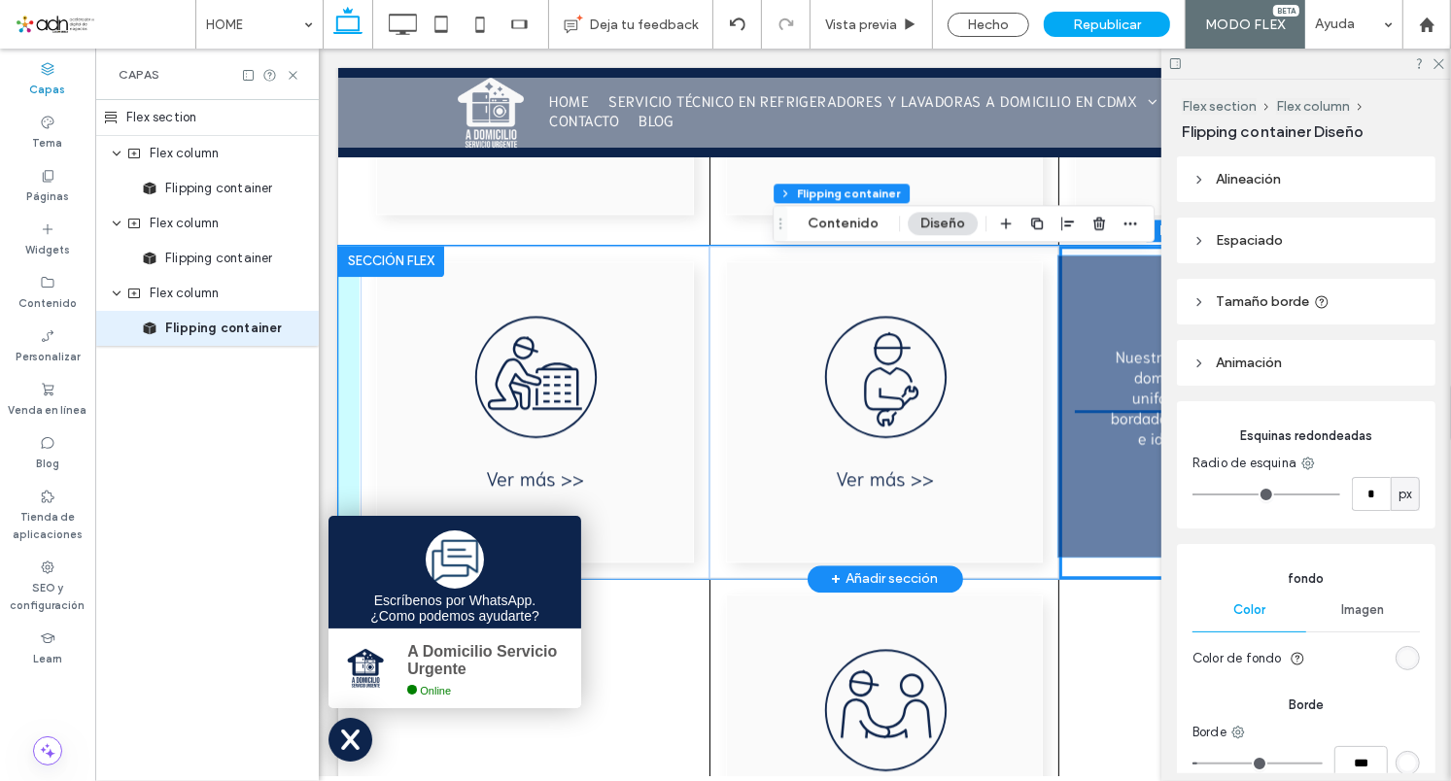
click at [1104, 371] on div at bounding box center [1233, 411] width 350 height 333
click at [1106, 370] on div at bounding box center [1213, 372] width 250 height 127
type input "*"
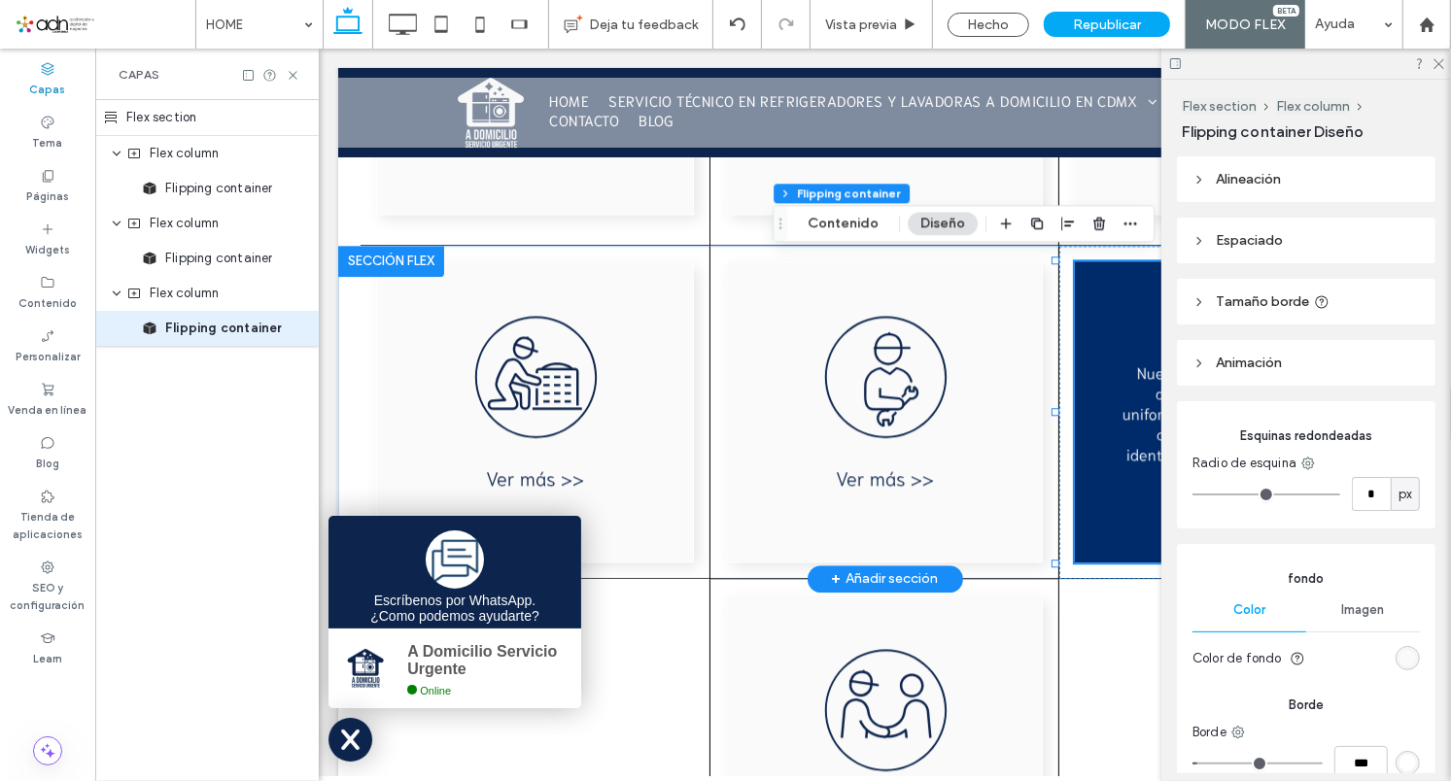
click at [1157, 376] on div "Nuestro equipo asistirá a su domicilio debidamente uniformado con camisa bordad…" at bounding box center [1234, 411] width 224 height 102
click at [1139, 375] on div "Nuestro equipo asistirá a su domicilio debidamente uniformado con camisa bordad…" at bounding box center [1234, 411] width 224 height 102
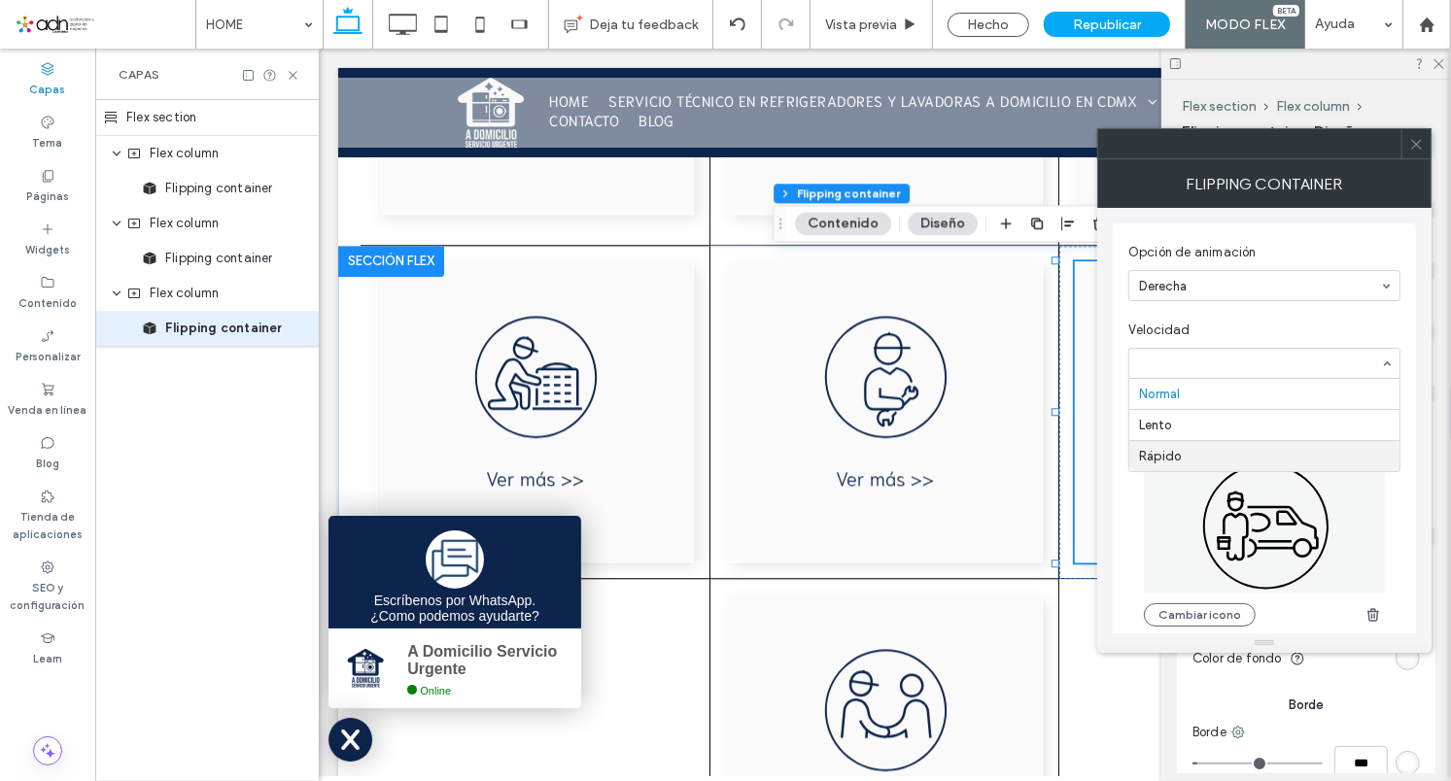
click at [1249, 517] on icon at bounding box center [1264, 527] width 134 height 134
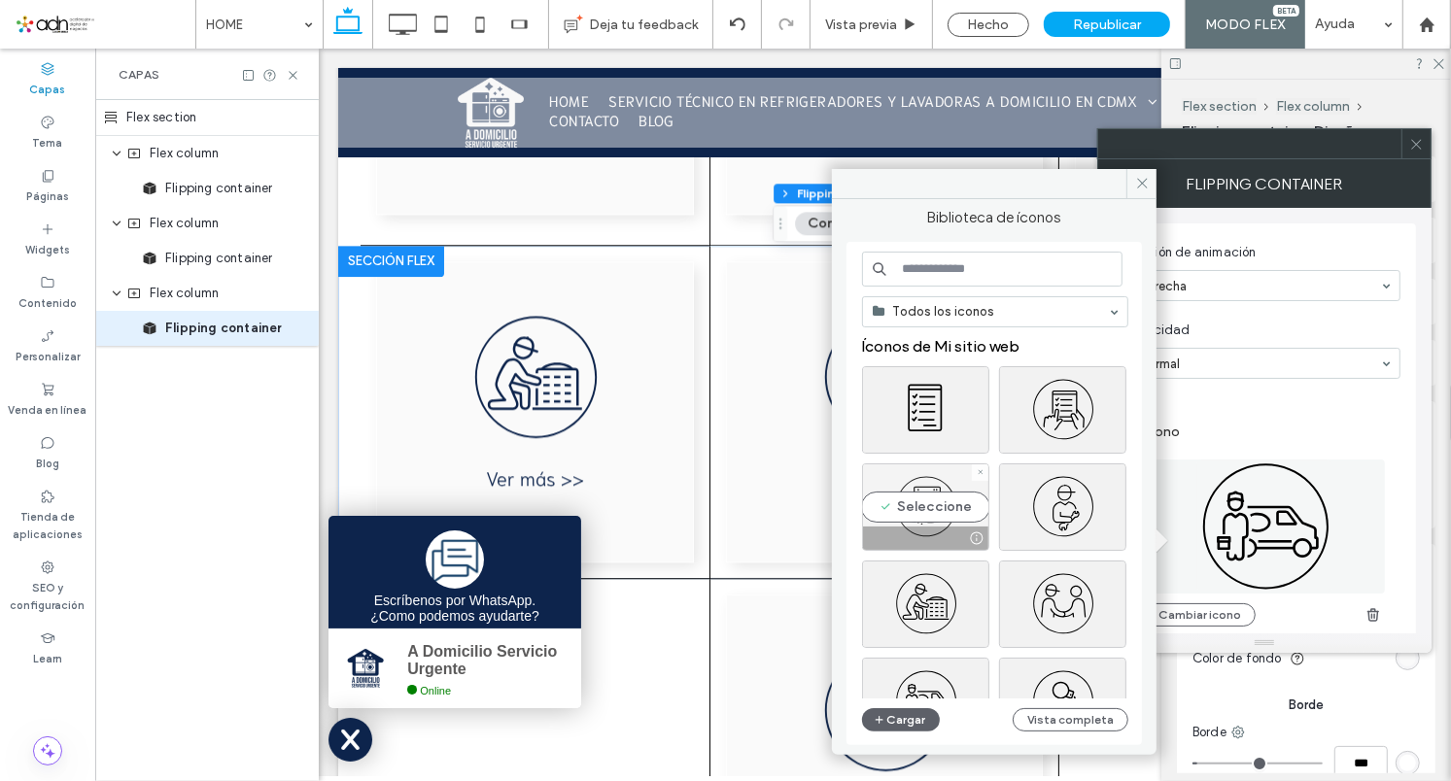
click at [940, 502] on div "Seleccione" at bounding box center [925, 507] width 127 height 87
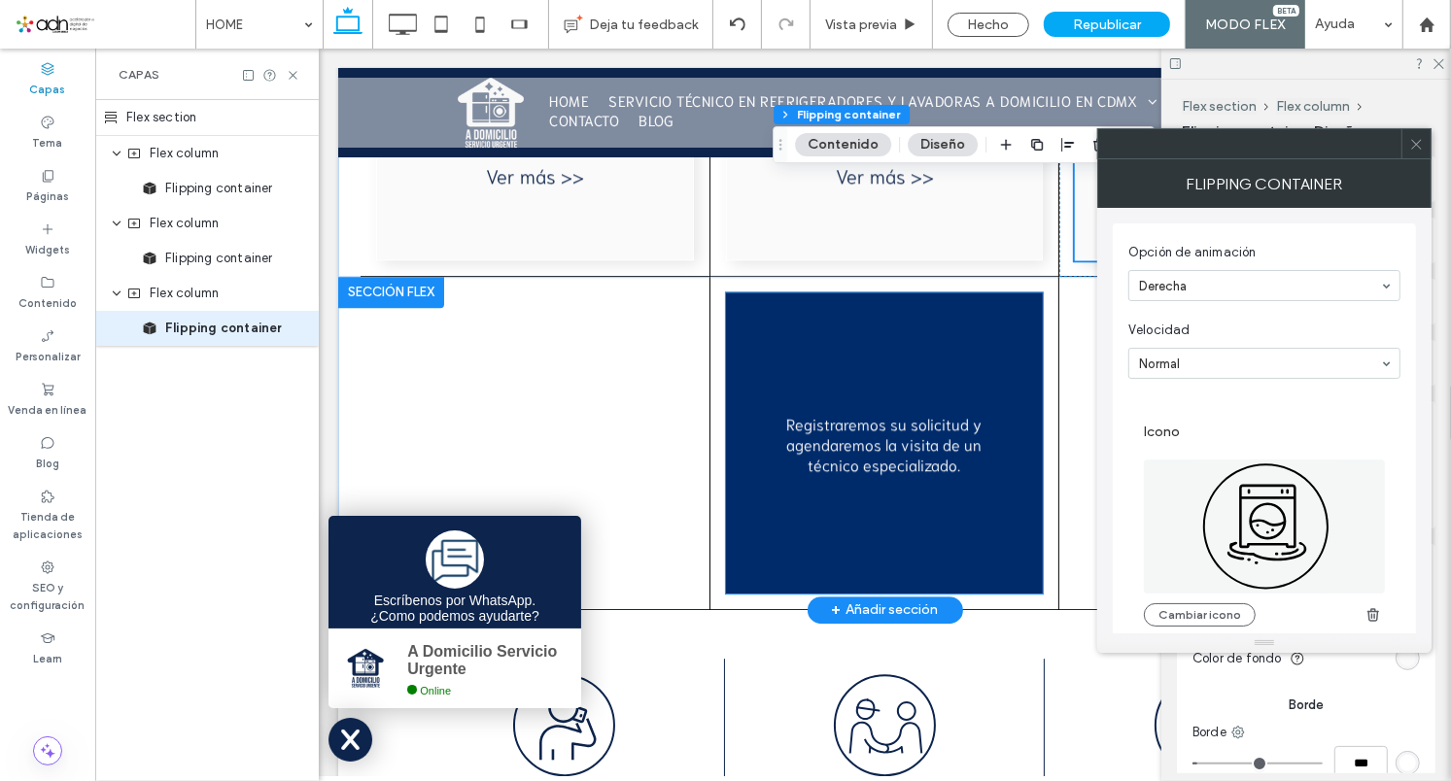
scroll to position [4081, 0]
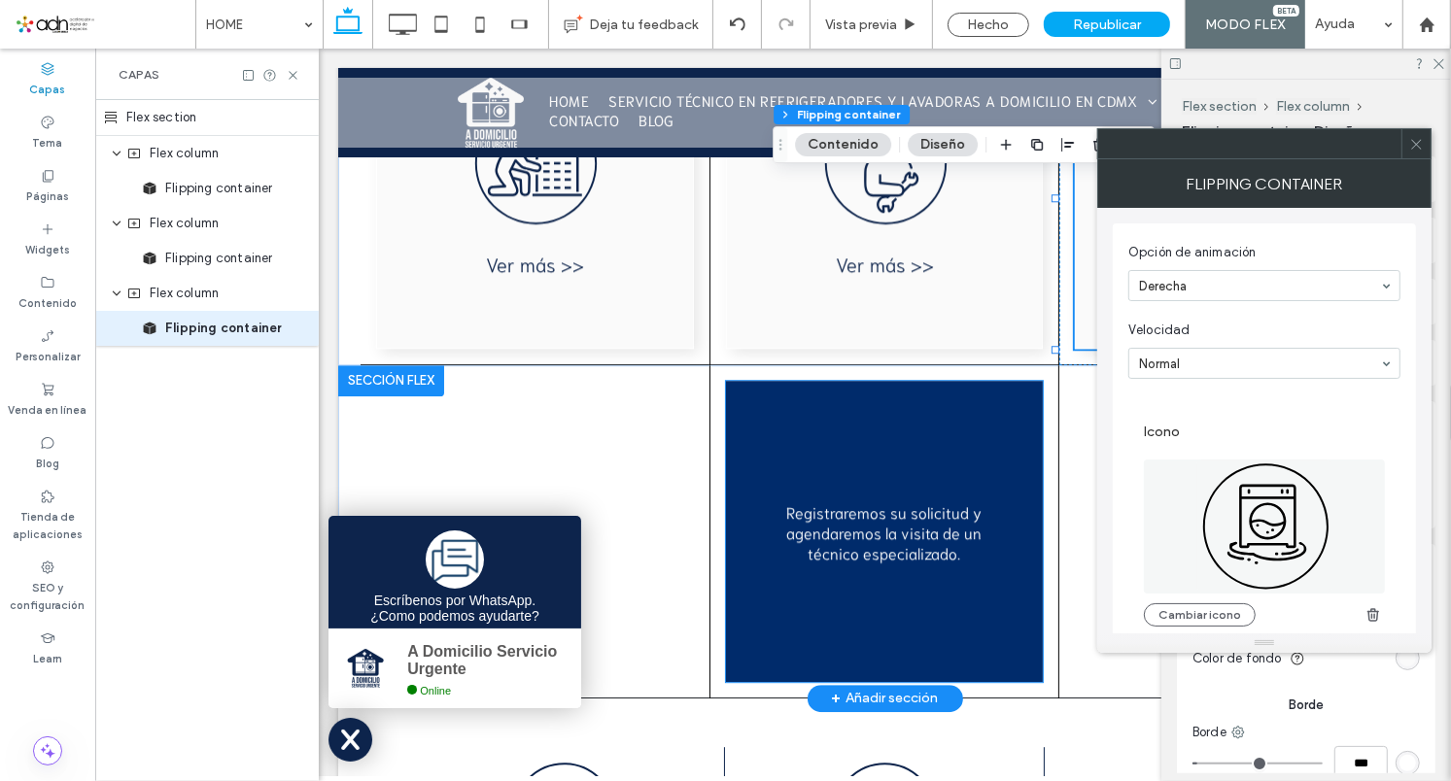
click at [860, 467] on div "Registraremos su solicitud y agendaremos la visita de un técnico especializado.…" at bounding box center [883, 530] width 317 height 301
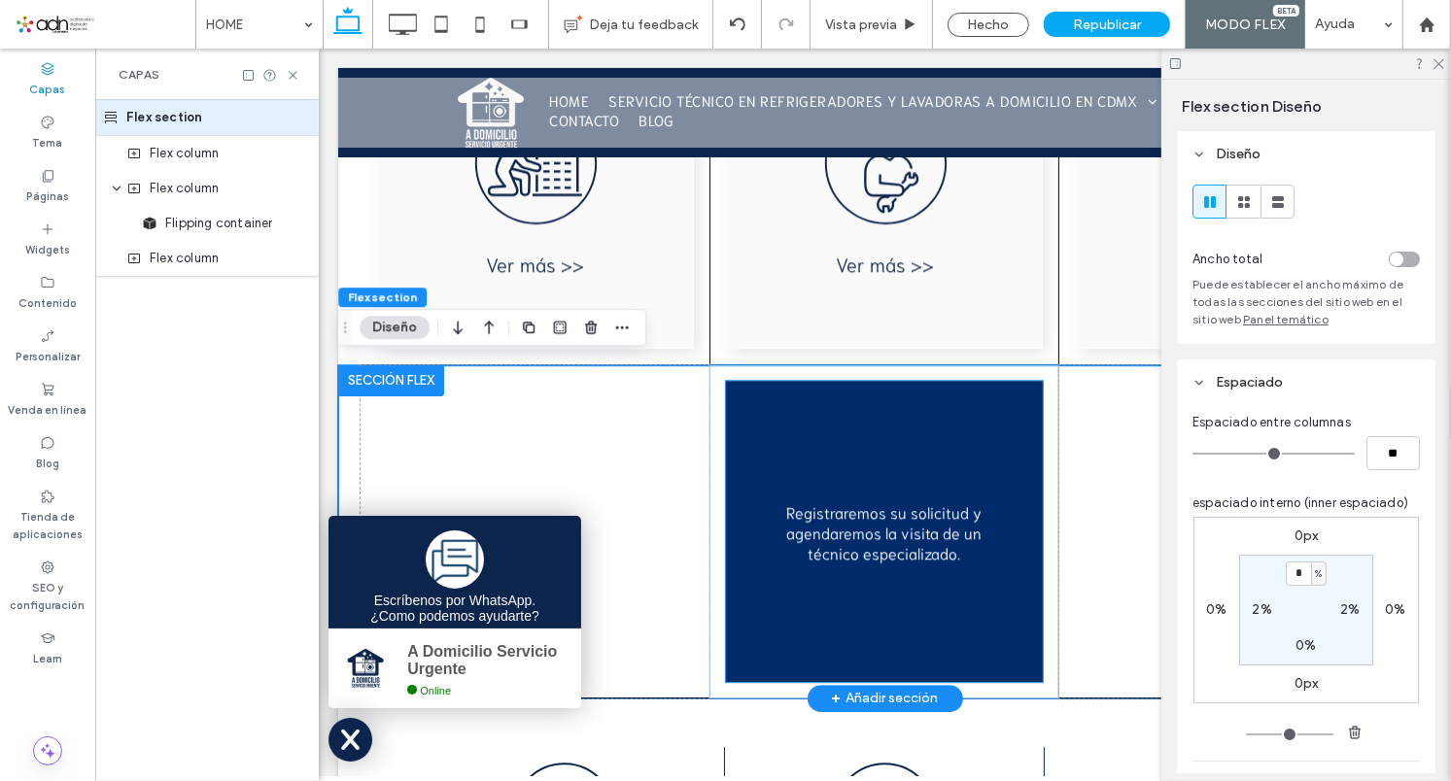
click at [860, 467] on div "Registraremos su solicitud y agendaremos la visita de un técnico especializado.…" at bounding box center [883, 530] width 317 height 301
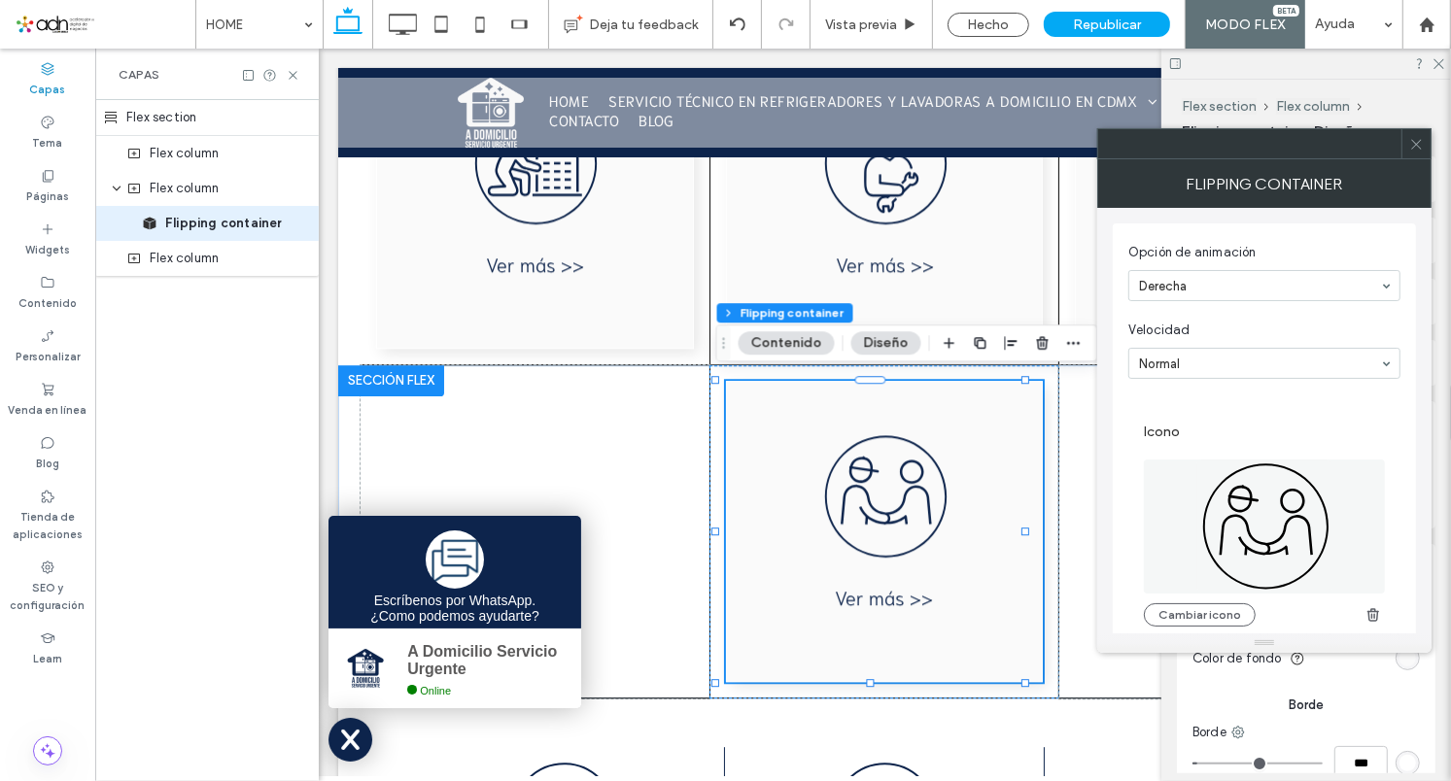
click at [1304, 534] on icon at bounding box center [1264, 527] width 134 height 134
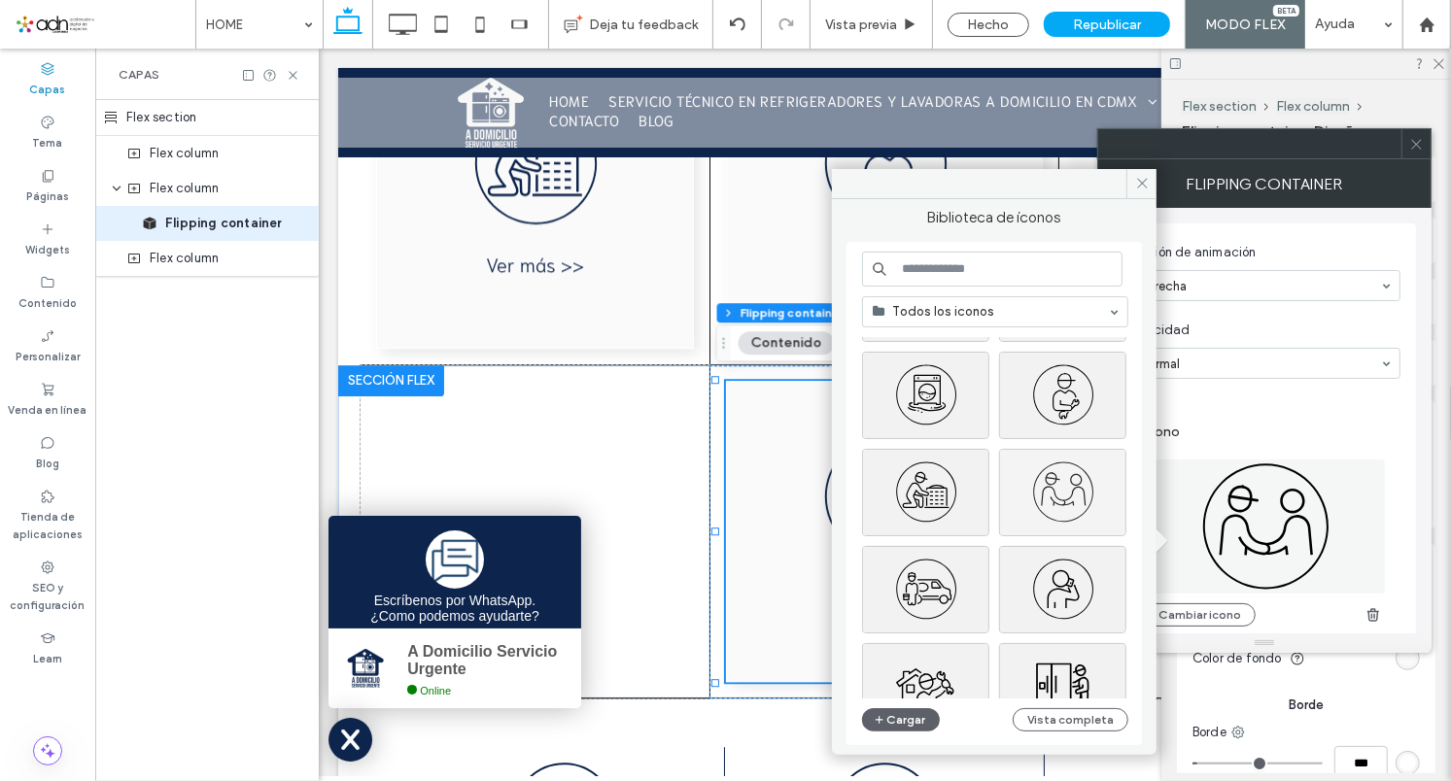
scroll to position [320, 0]
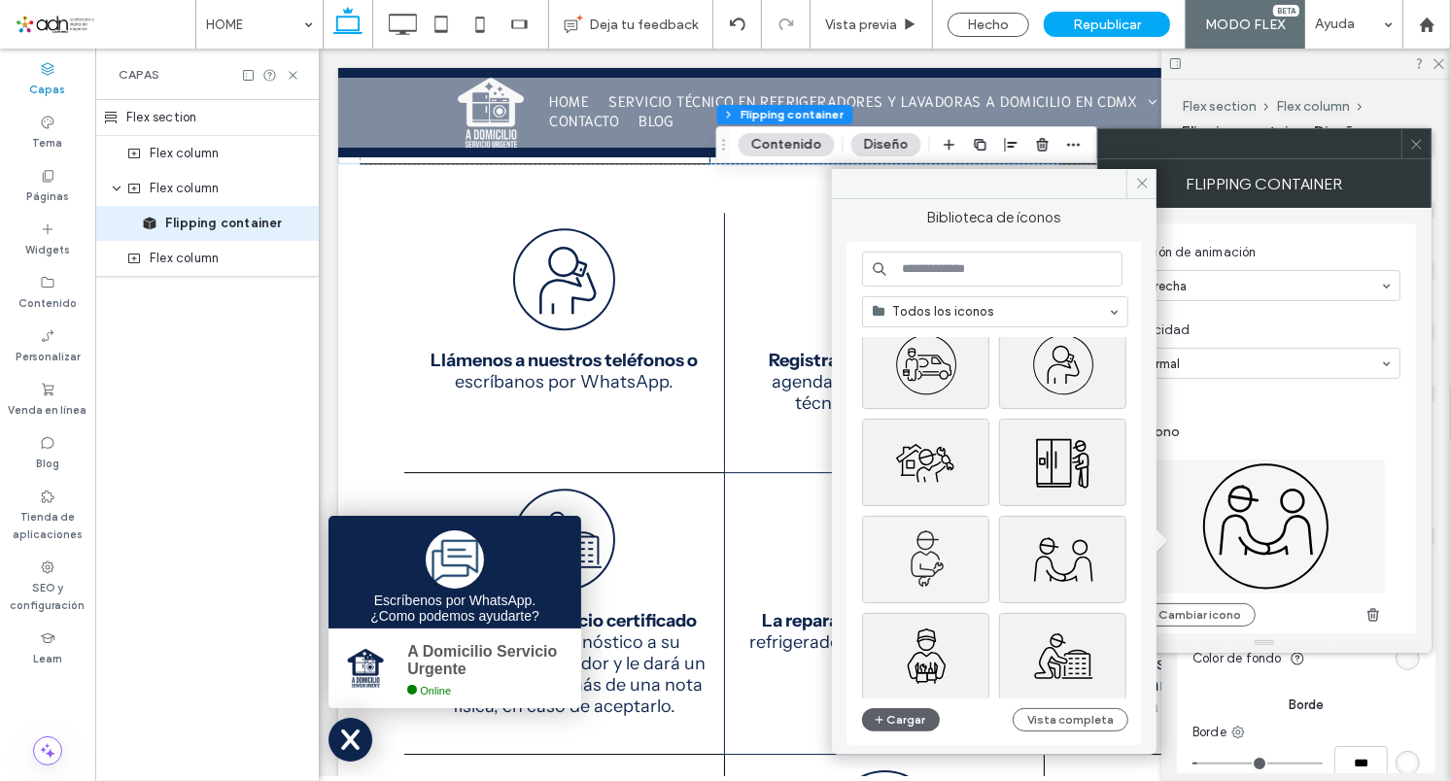
scroll to position [674, 0]
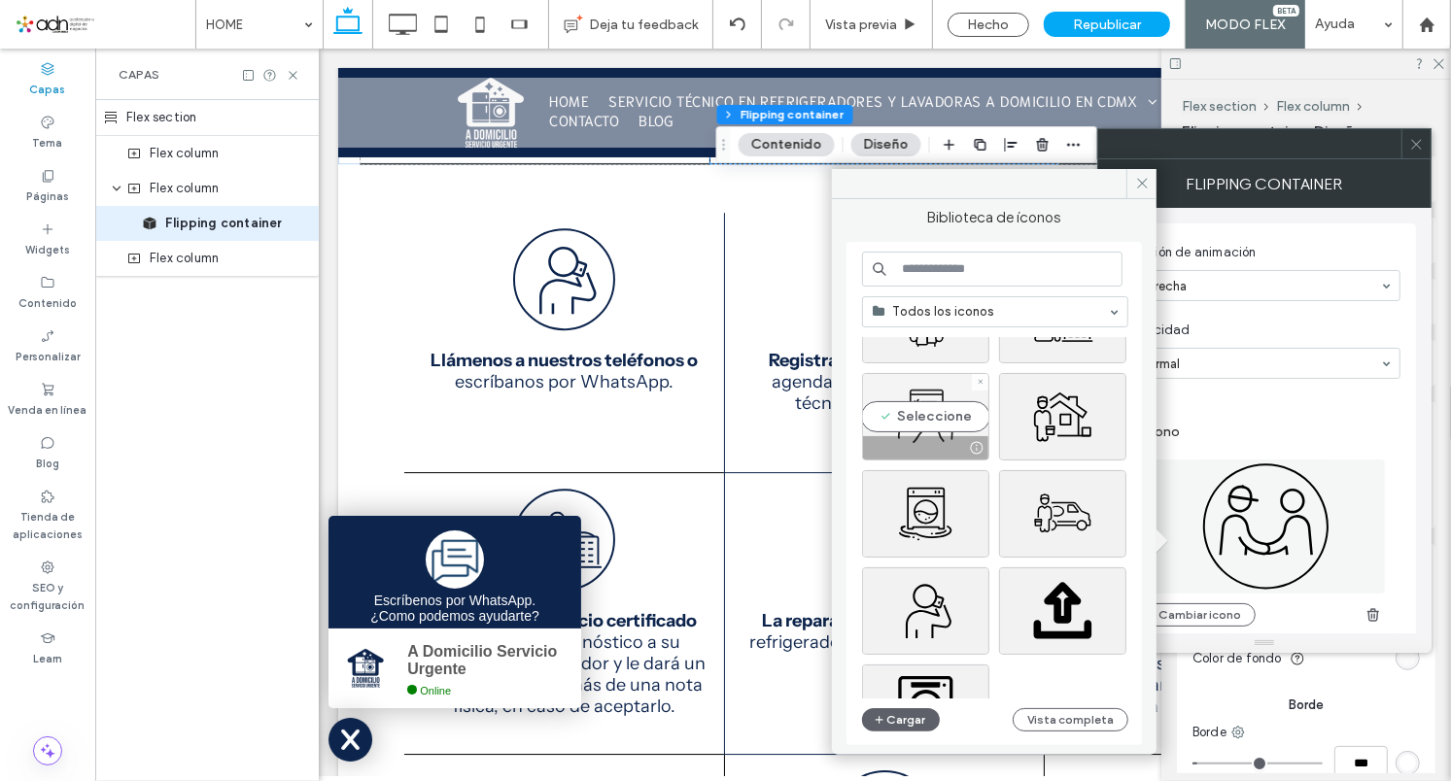
click at [903, 392] on div "Seleccione" at bounding box center [925, 416] width 127 height 87
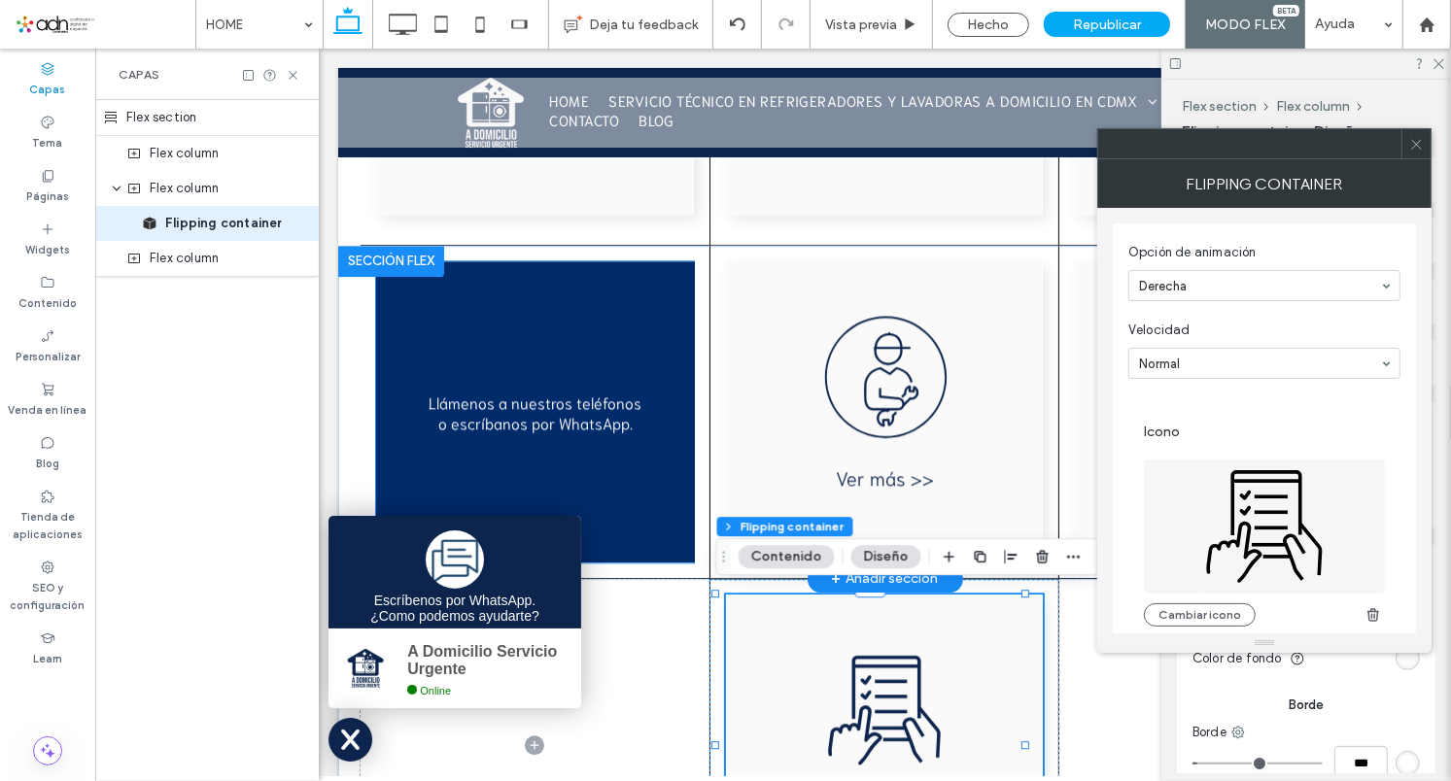
scroll to position [4188, 0]
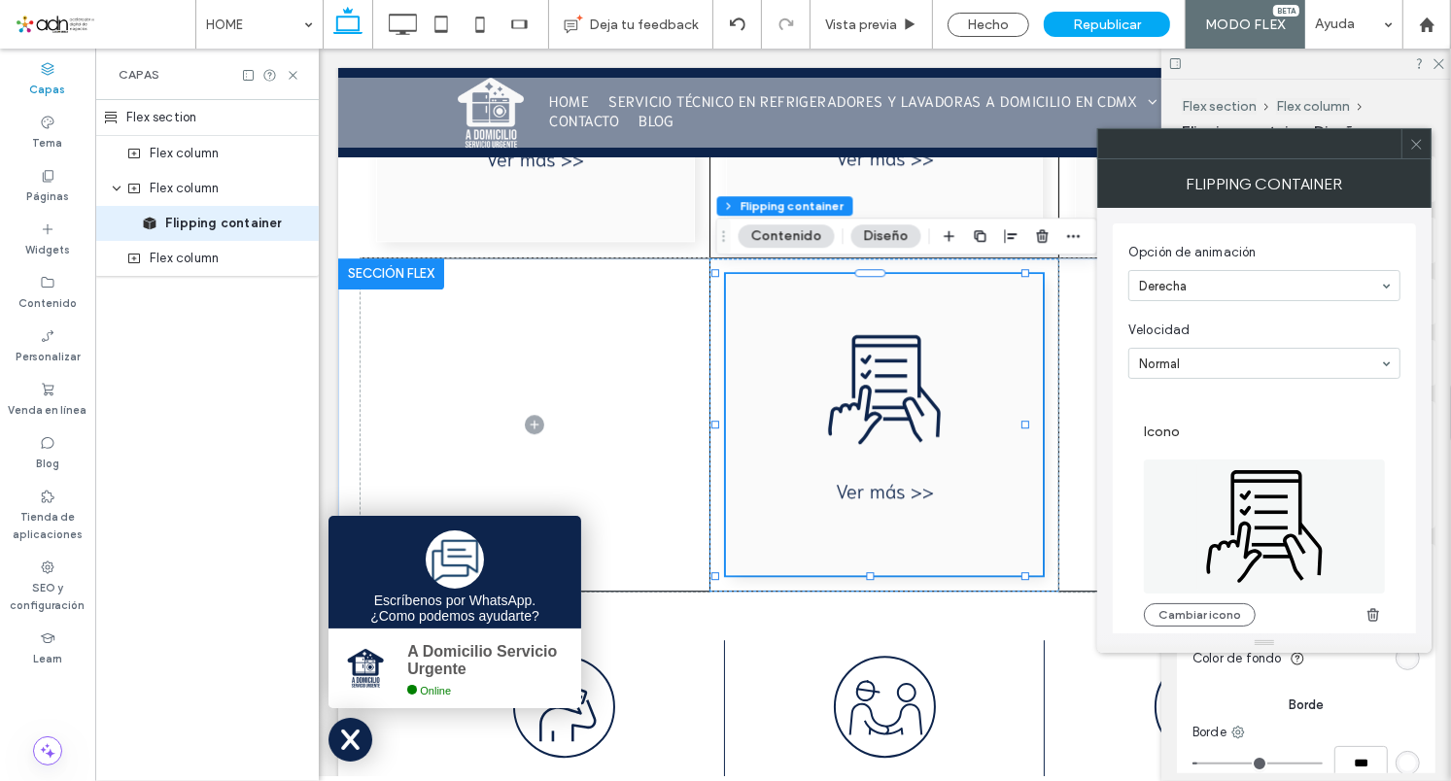
click at [1287, 500] on icon at bounding box center [1264, 527] width 134 height 134
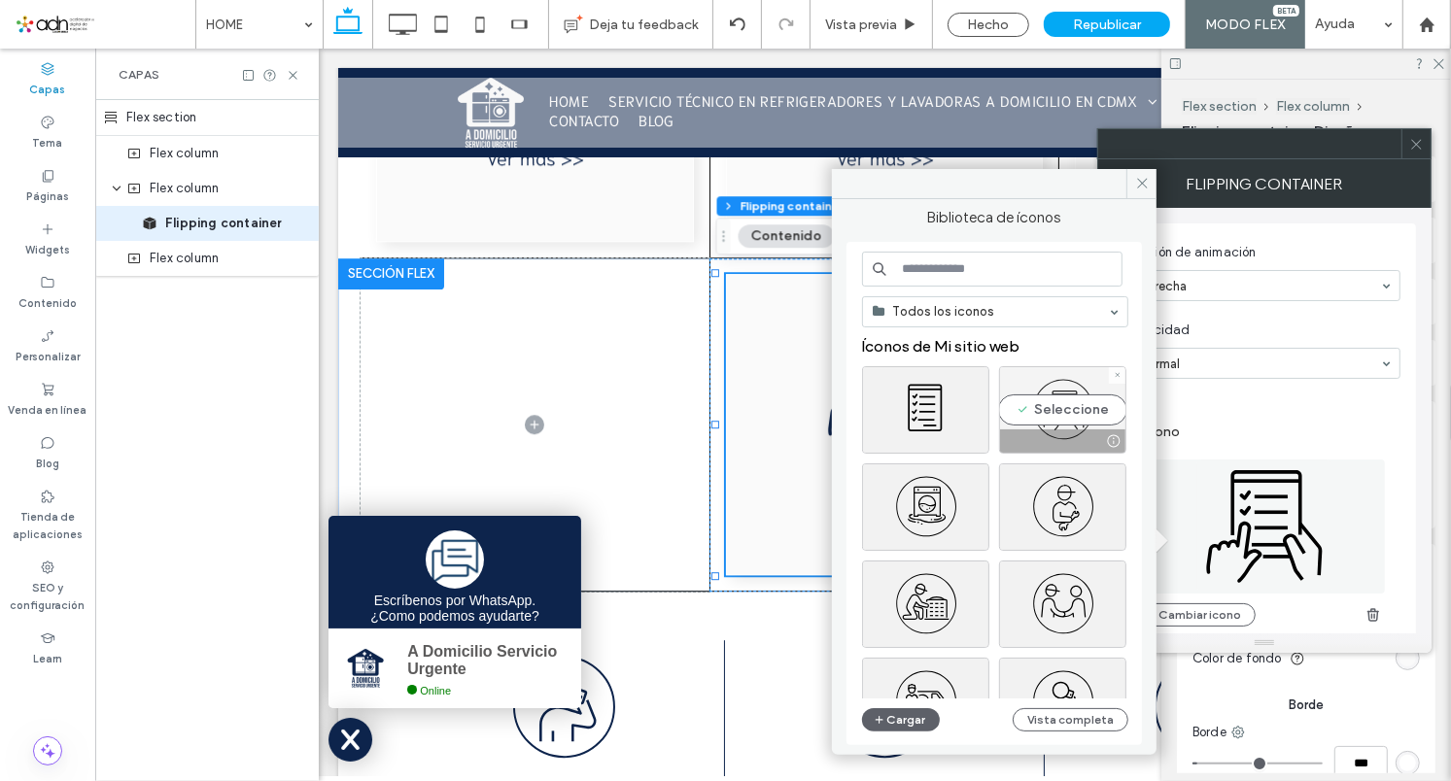
click at [1057, 412] on div "Seleccione" at bounding box center [1062, 409] width 127 height 87
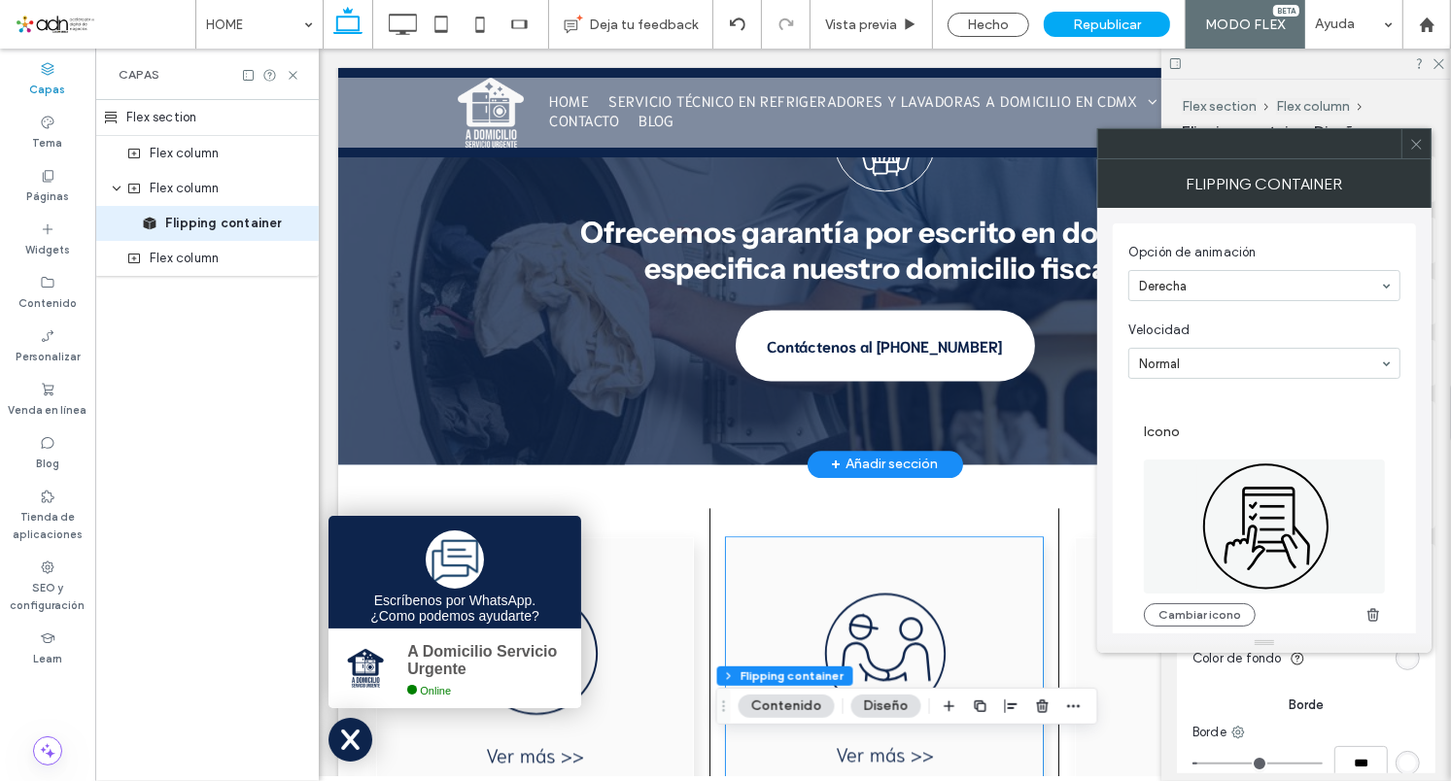
scroll to position [3012, 0]
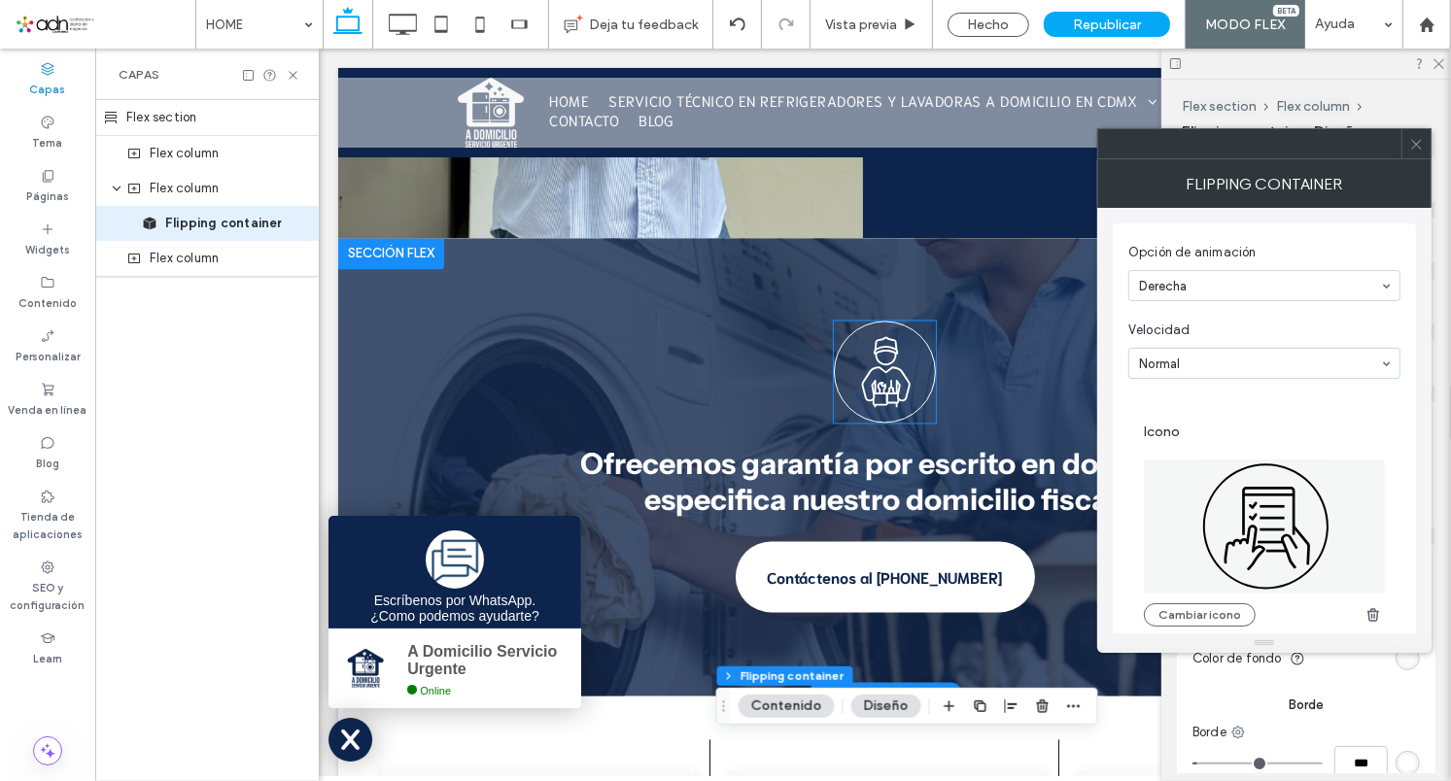
click at [857, 350] on div "Ofrecemos garantía por escrito en donde se especifica nuestro domicilio fiscal.…" at bounding box center [883, 466] width 1093 height 370
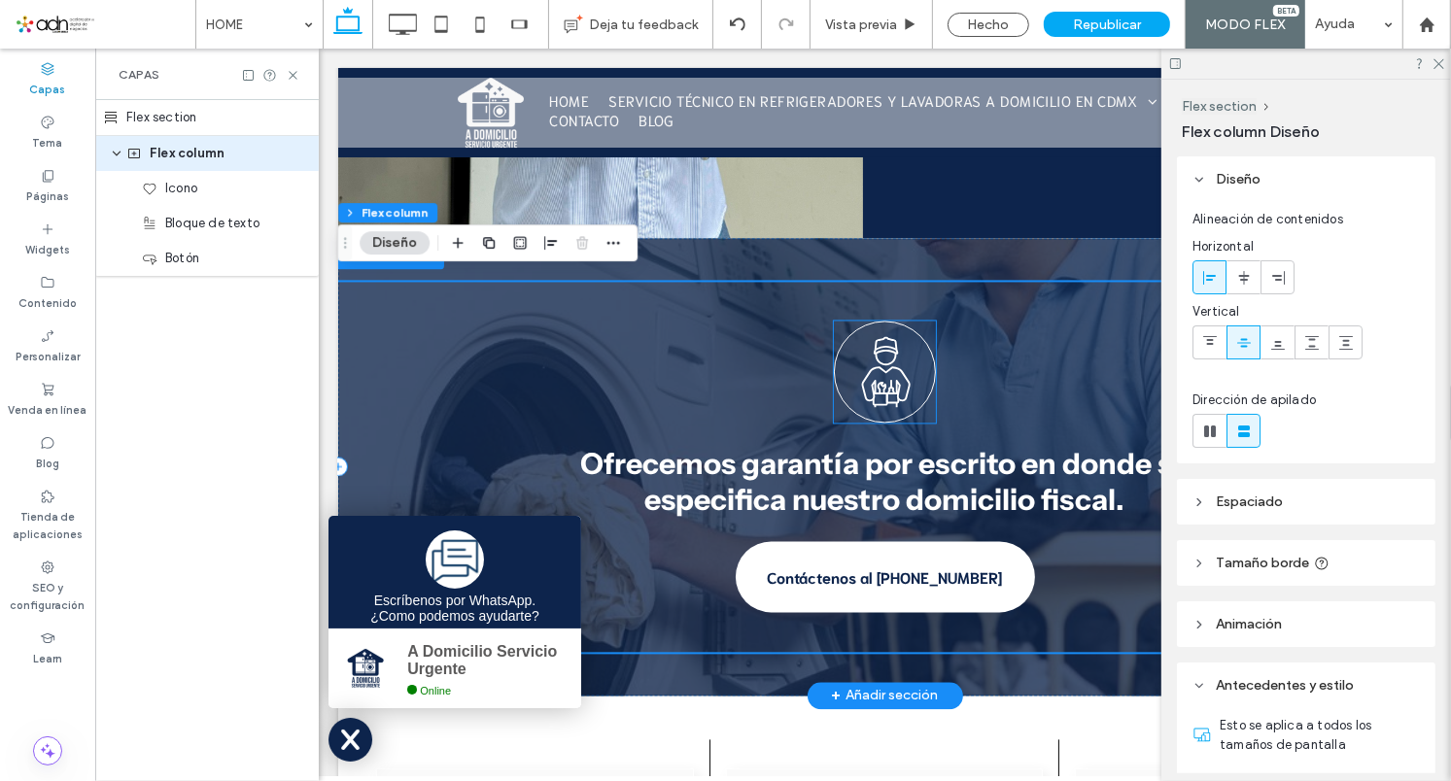
click at [885, 353] on icon at bounding box center [884, 370] width 81 height 81
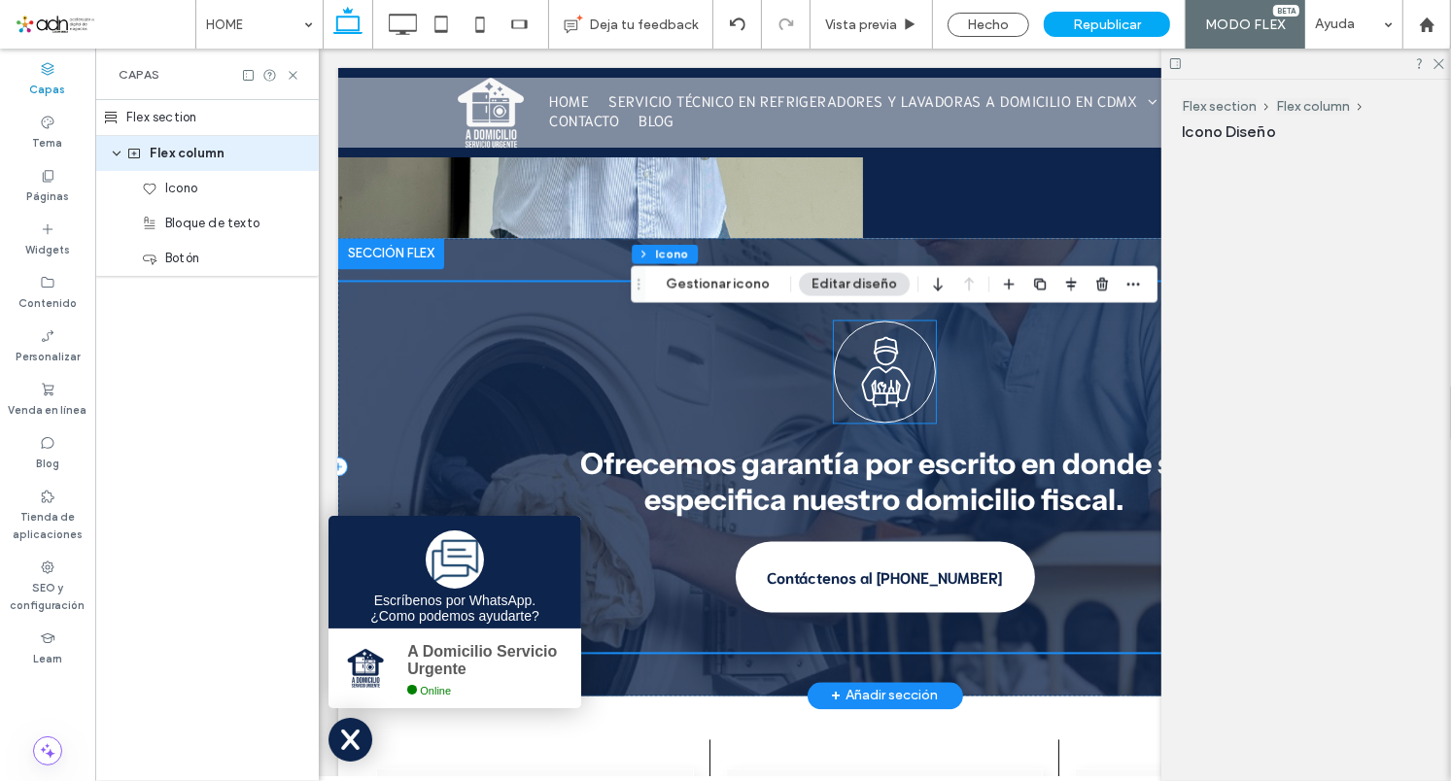
click at [885, 353] on div at bounding box center [884, 371] width 102 height 102
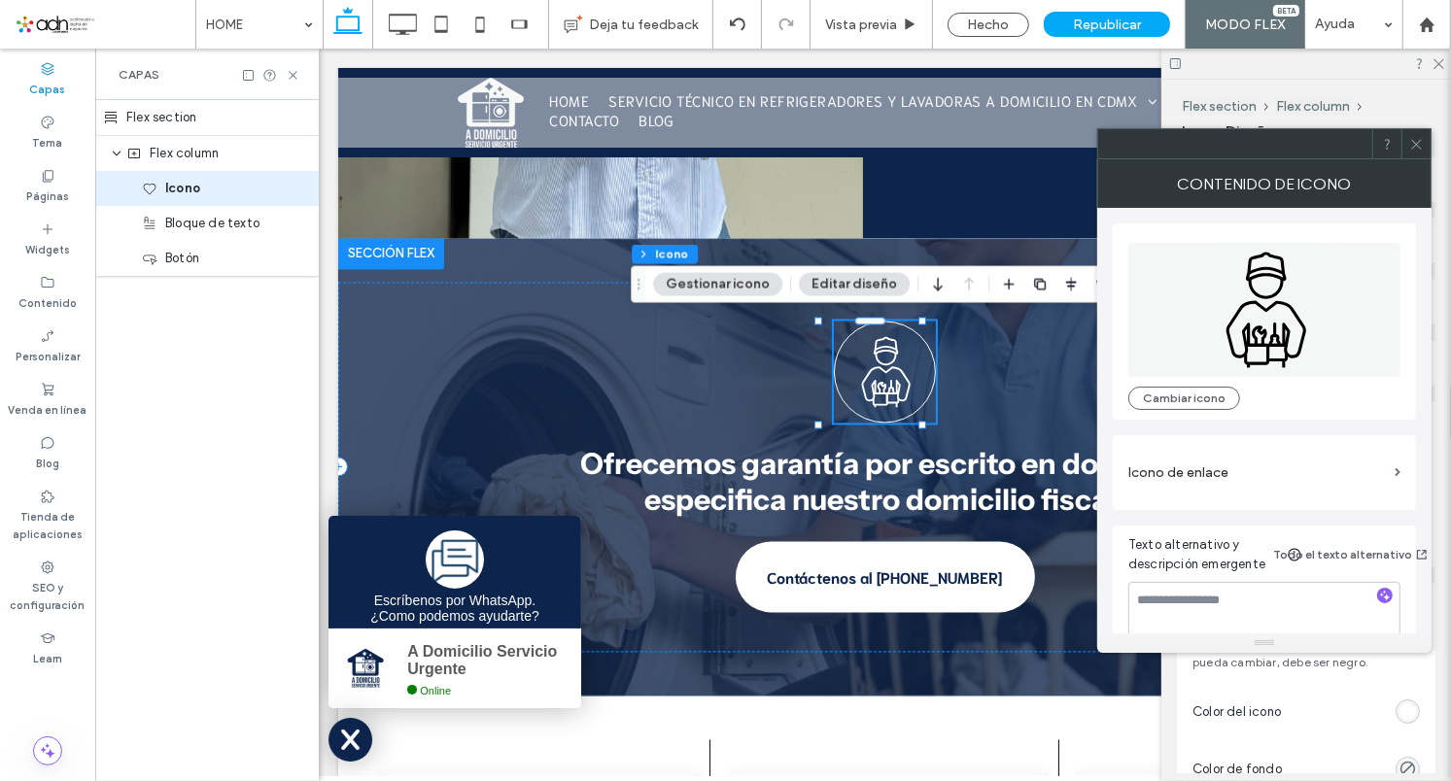
click at [1278, 344] on icon at bounding box center [1275, 340] width 12 height 13
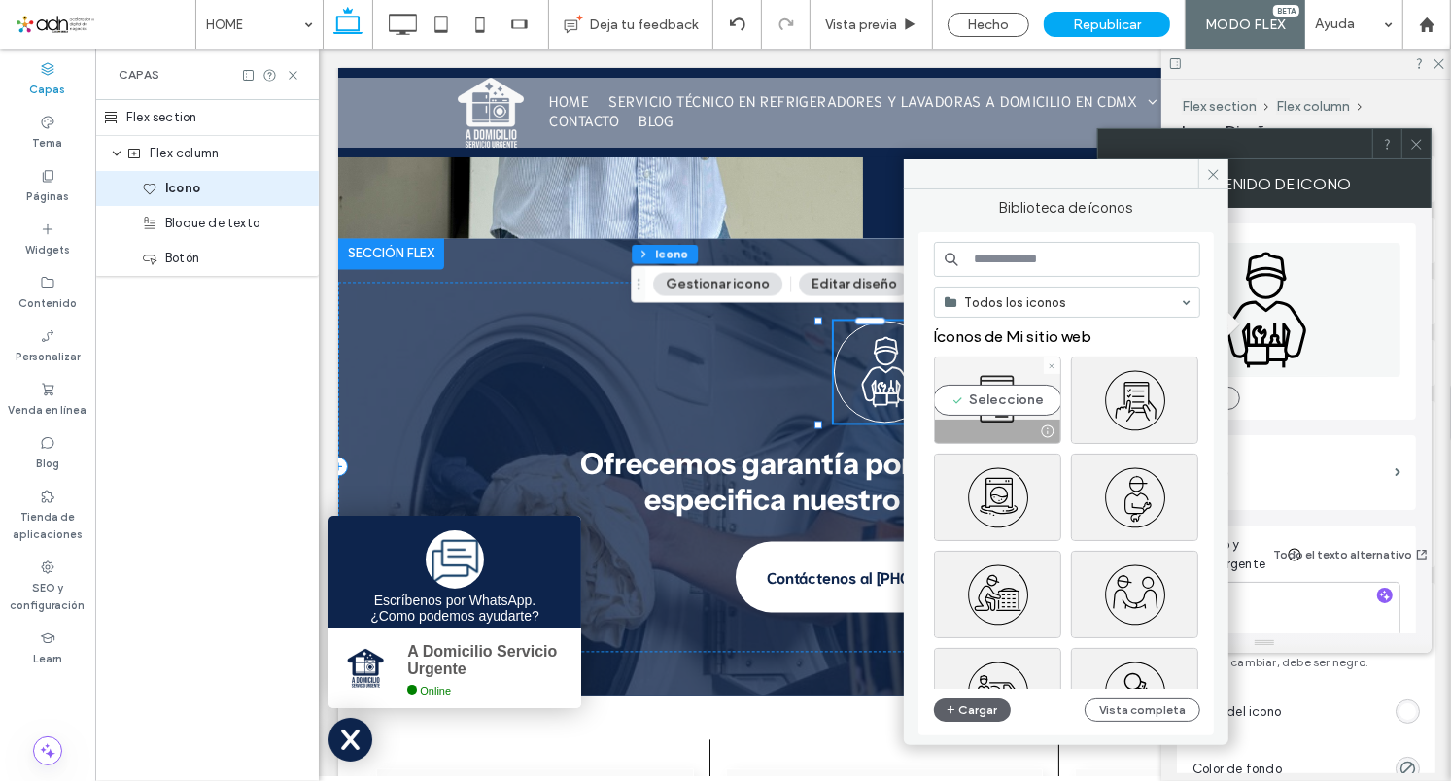
click at [989, 393] on div "Seleccione" at bounding box center [997, 400] width 127 height 87
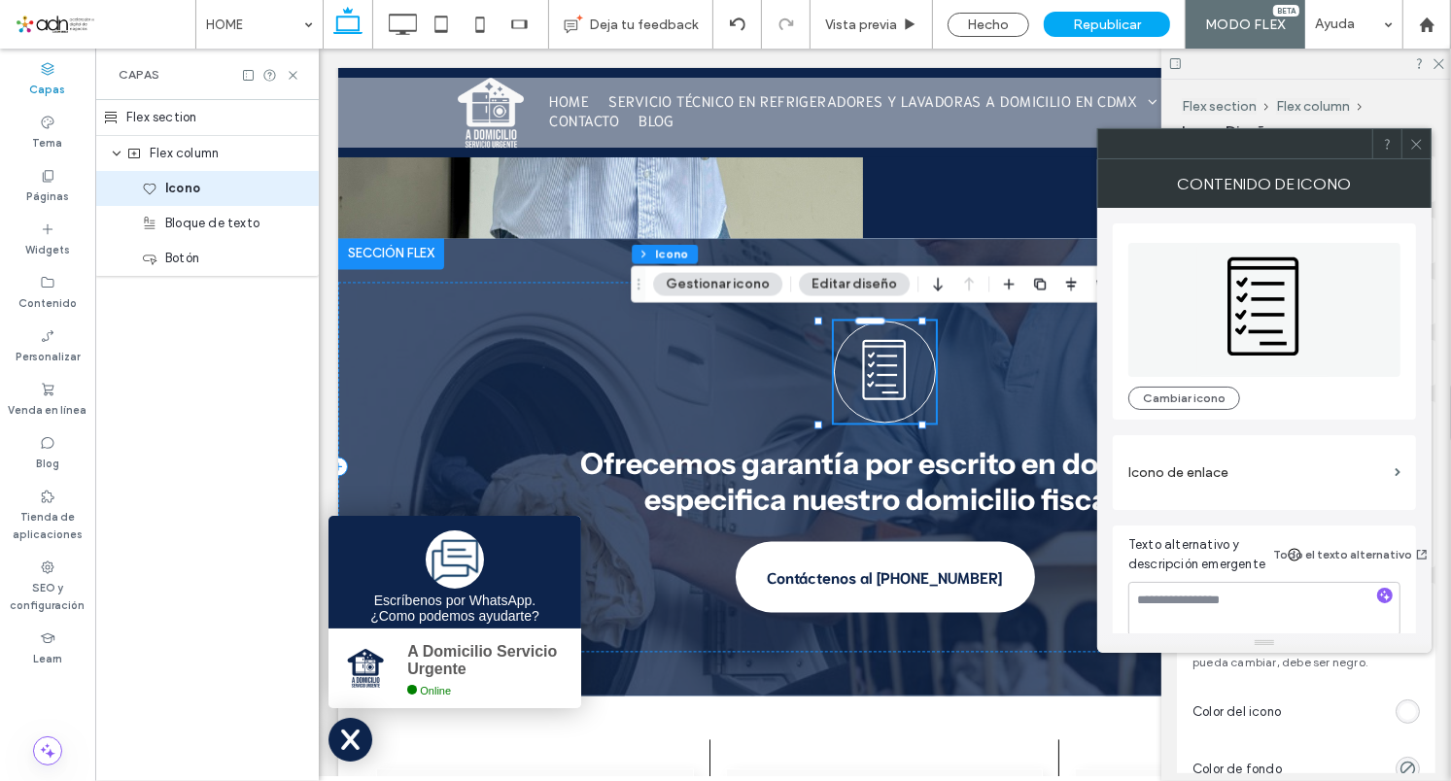
click at [1408, 138] on div at bounding box center [1416, 143] width 29 height 29
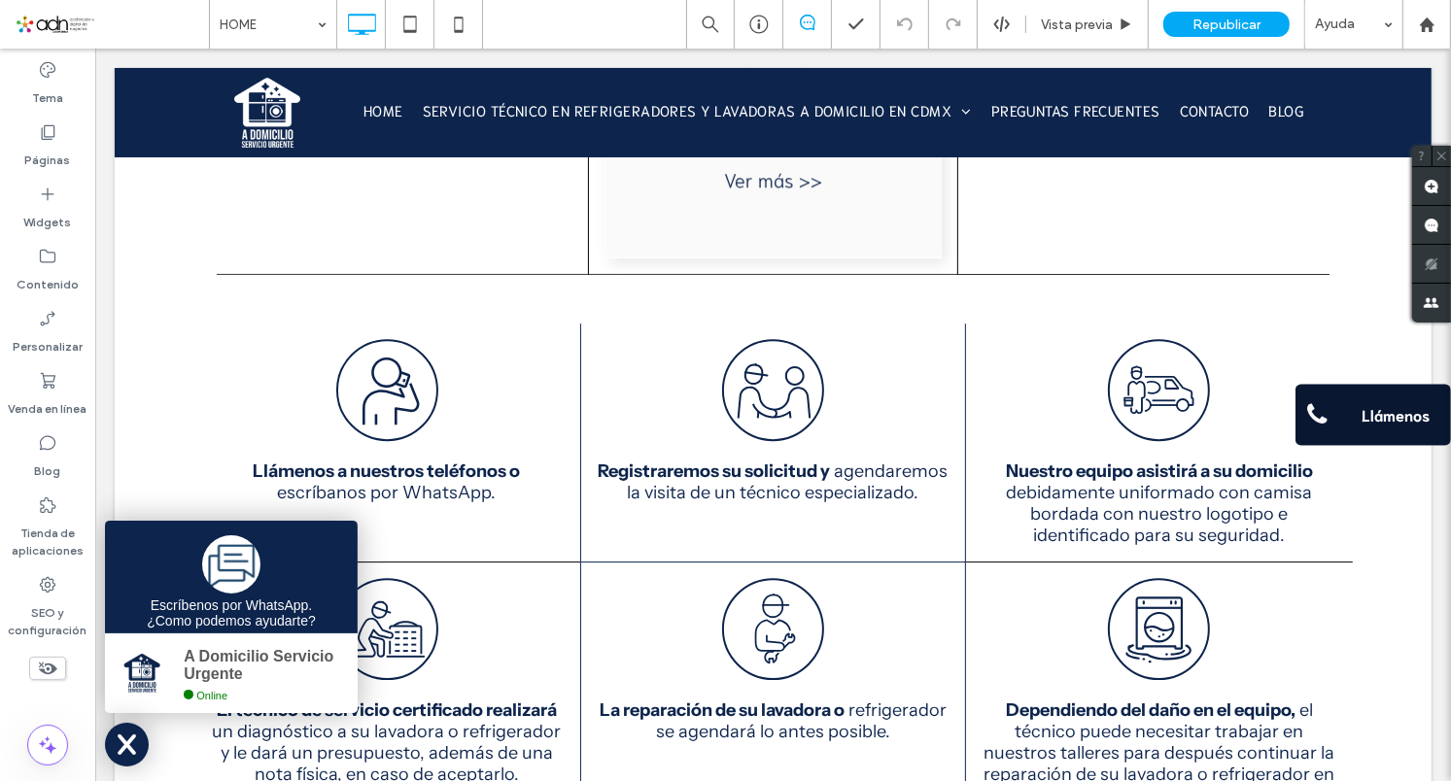
scroll to position [4500, 0]
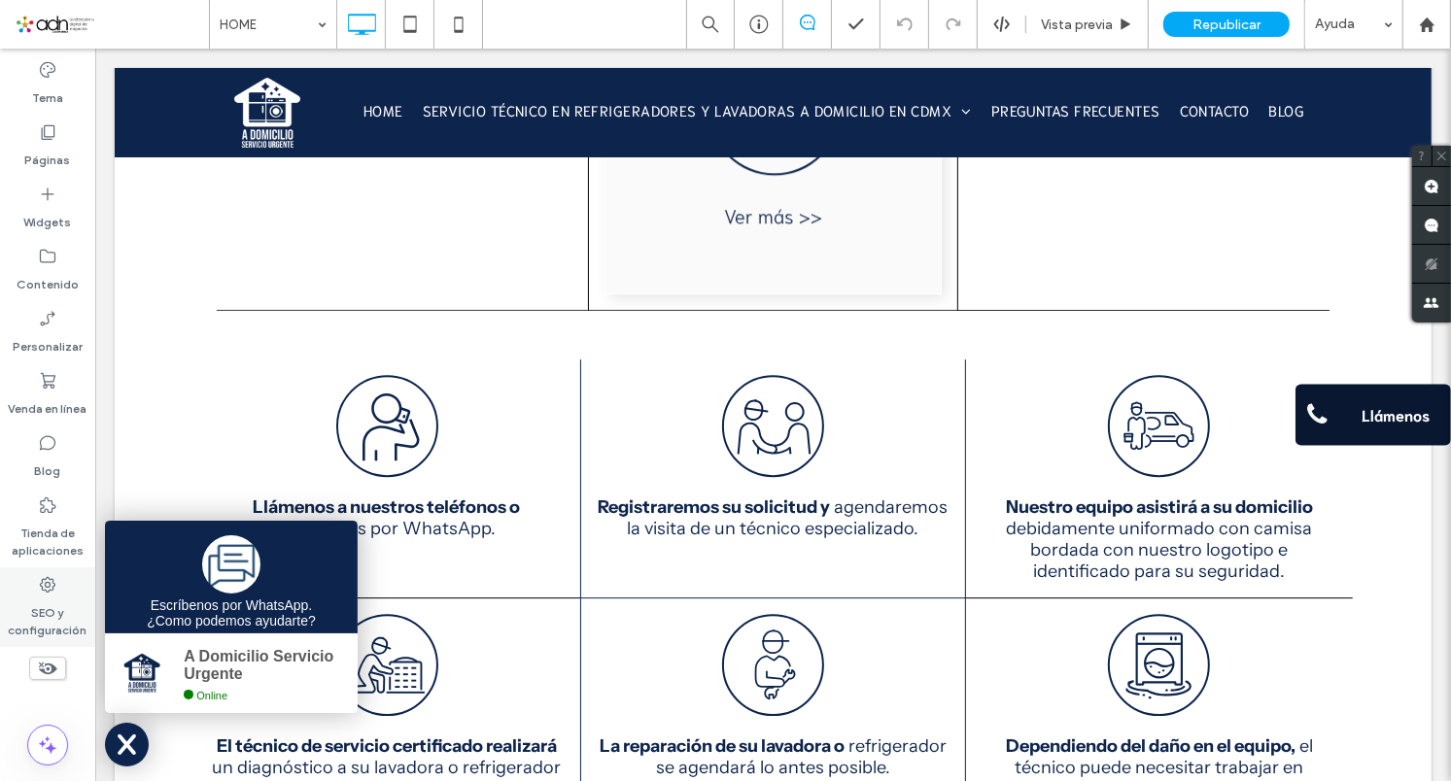
click at [29, 611] on label "SEO y configuración" at bounding box center [47, 617] width 95 height 45
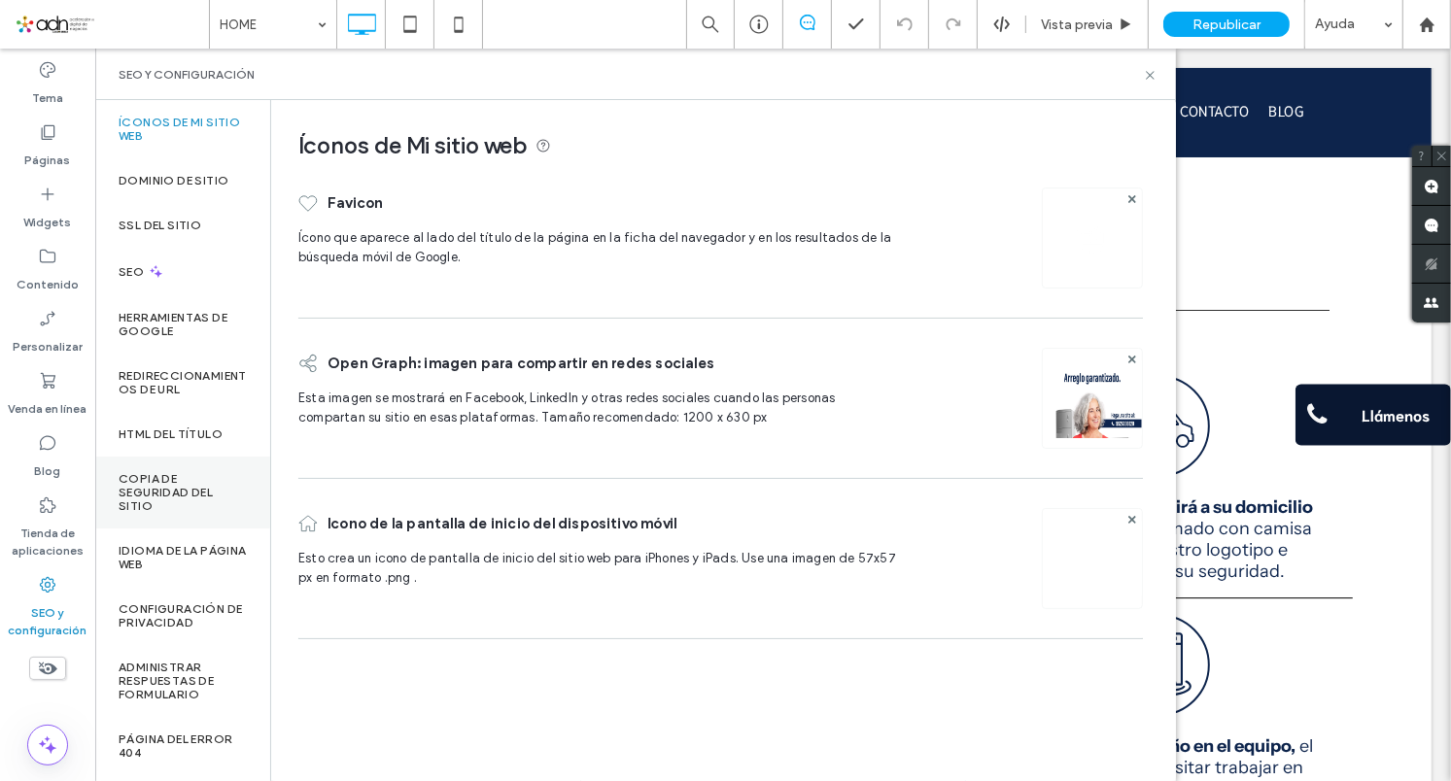
click at [162, 496] on label "Copia de seguridad del sitio" at bounding box center [183, 492] width 128 height 41
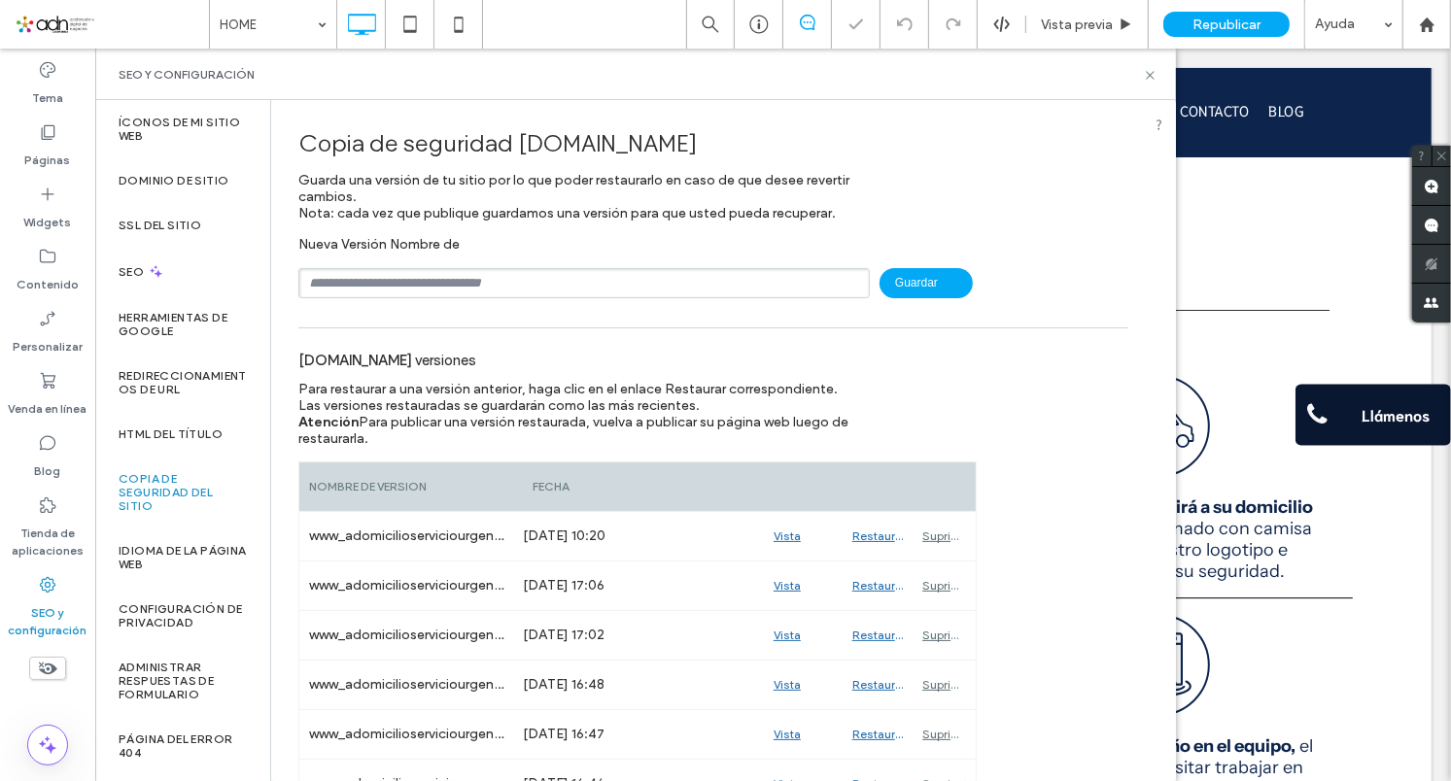
click at [370, 284] on input "text" at bounding box center [584, 283] width 572 height 30
type input "**********"
click at [894, 295] on span "Guardar" at bounding box center [926, 283] width 93 height 30
click at [1153, 70] on icon at bounding box center [1150, 75] width 15 height 15
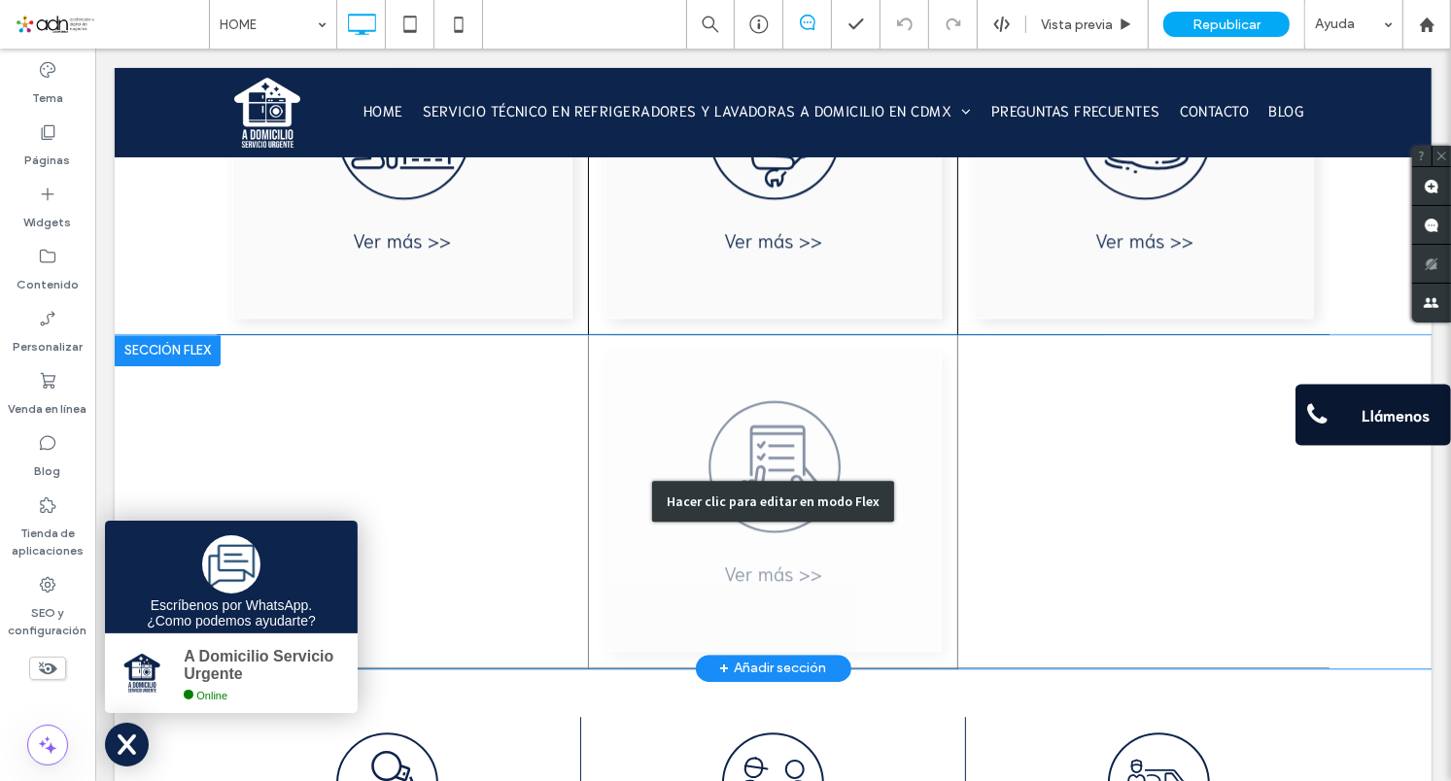
scroll to position [4179, 0]
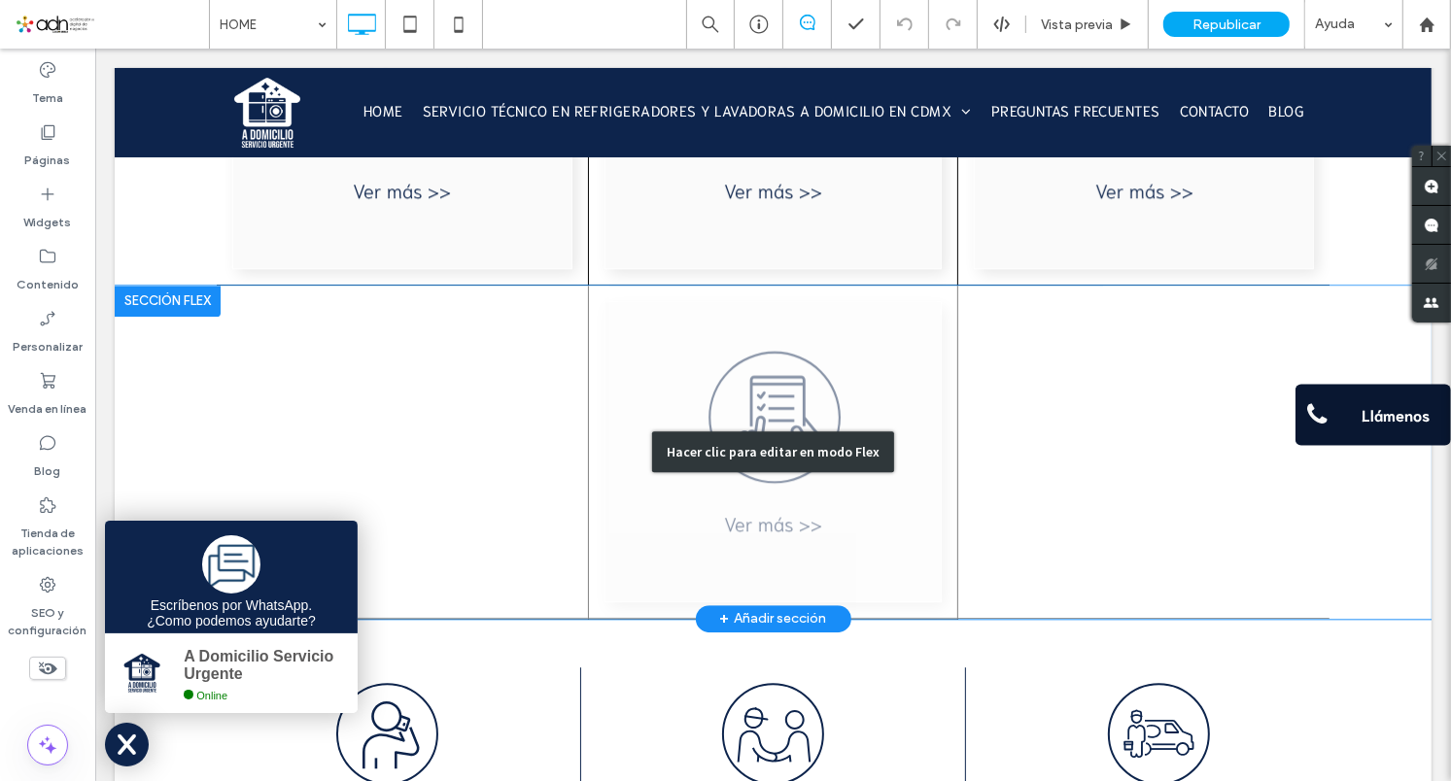
click at [1076, 571] on div "Hacer clic para editar en modo Flex" at bounding box center [772, 451] width 1317 height 333
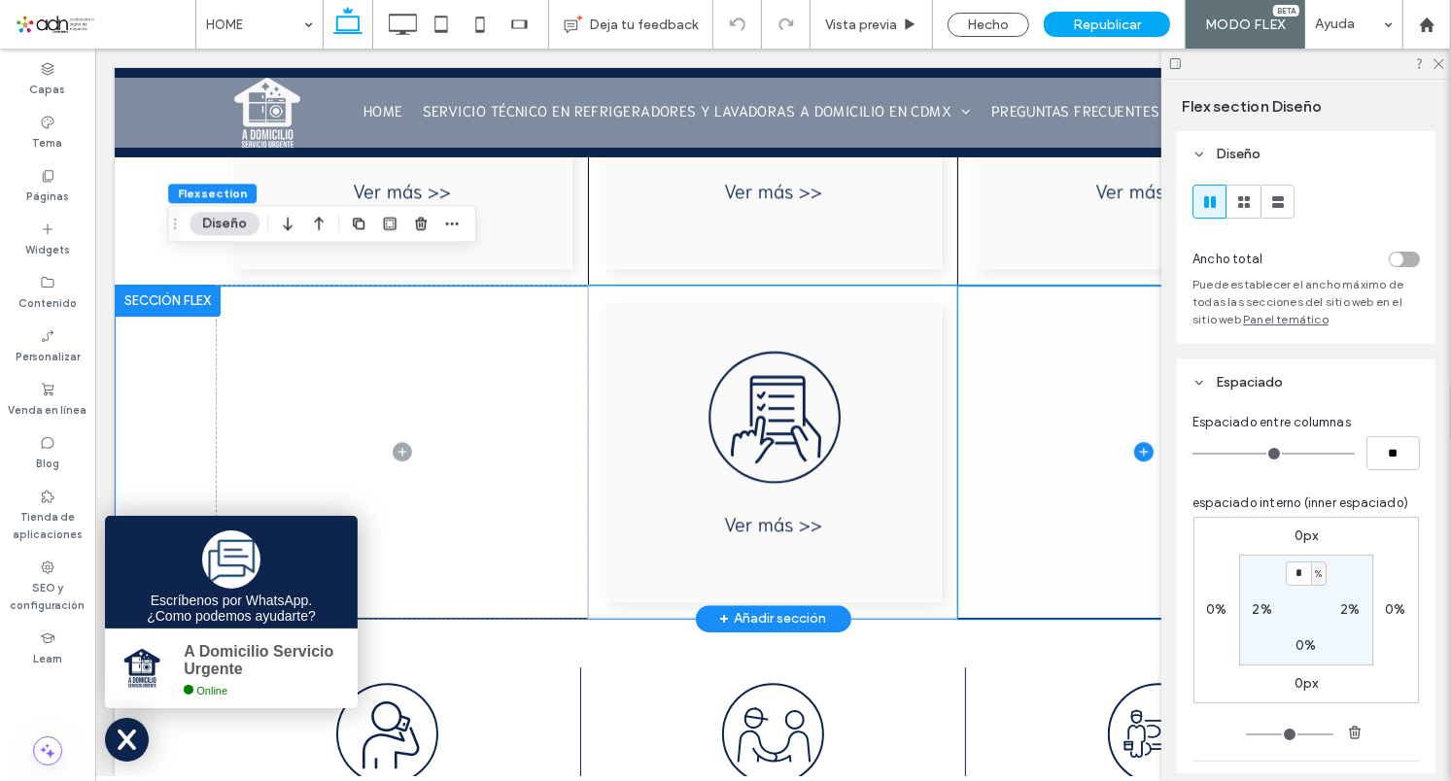
click at [1074, 568] on span at bounding box center [1142, 451] width 371 height 332
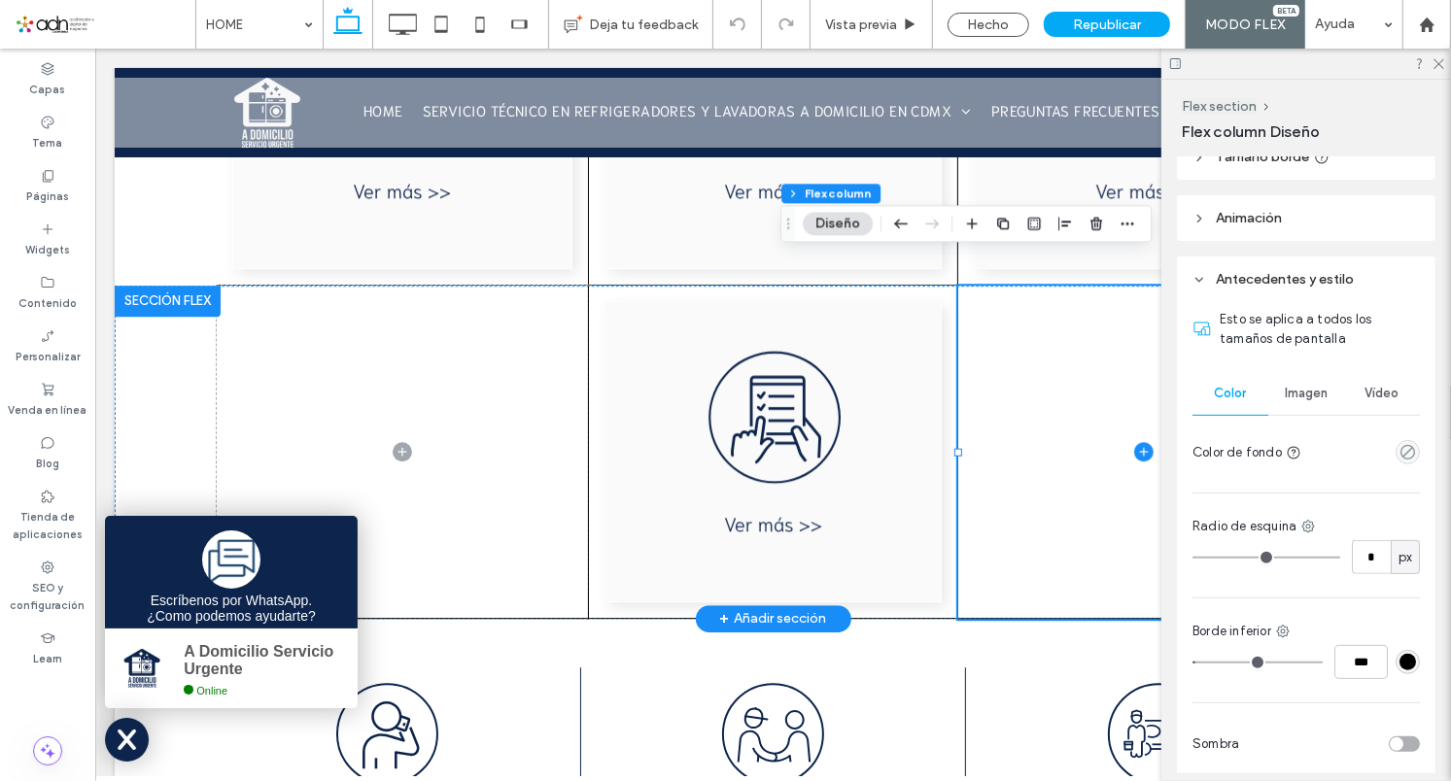
scroll to position [489, 0]
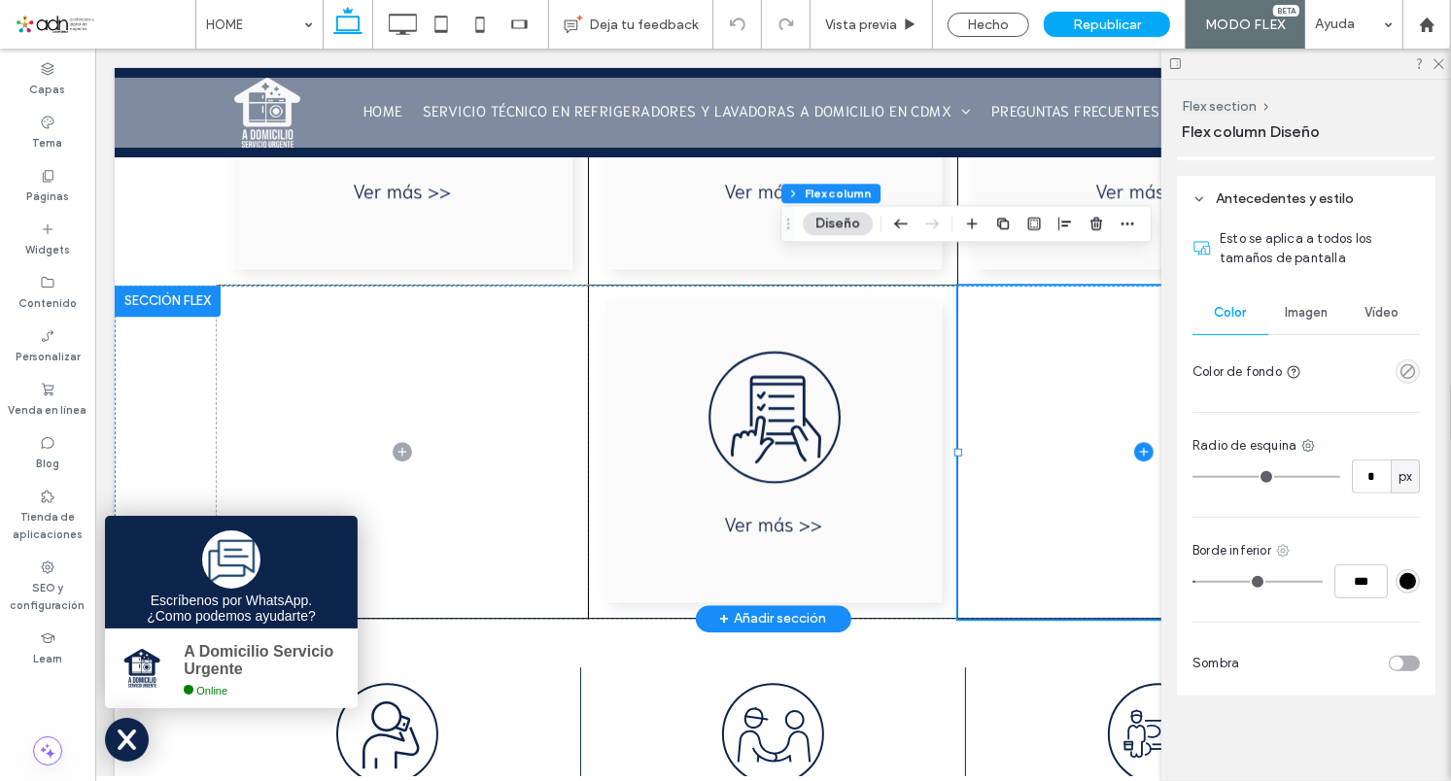
click at [1286, 551] on use at bounding box center [1282, 551] width 13 height 13
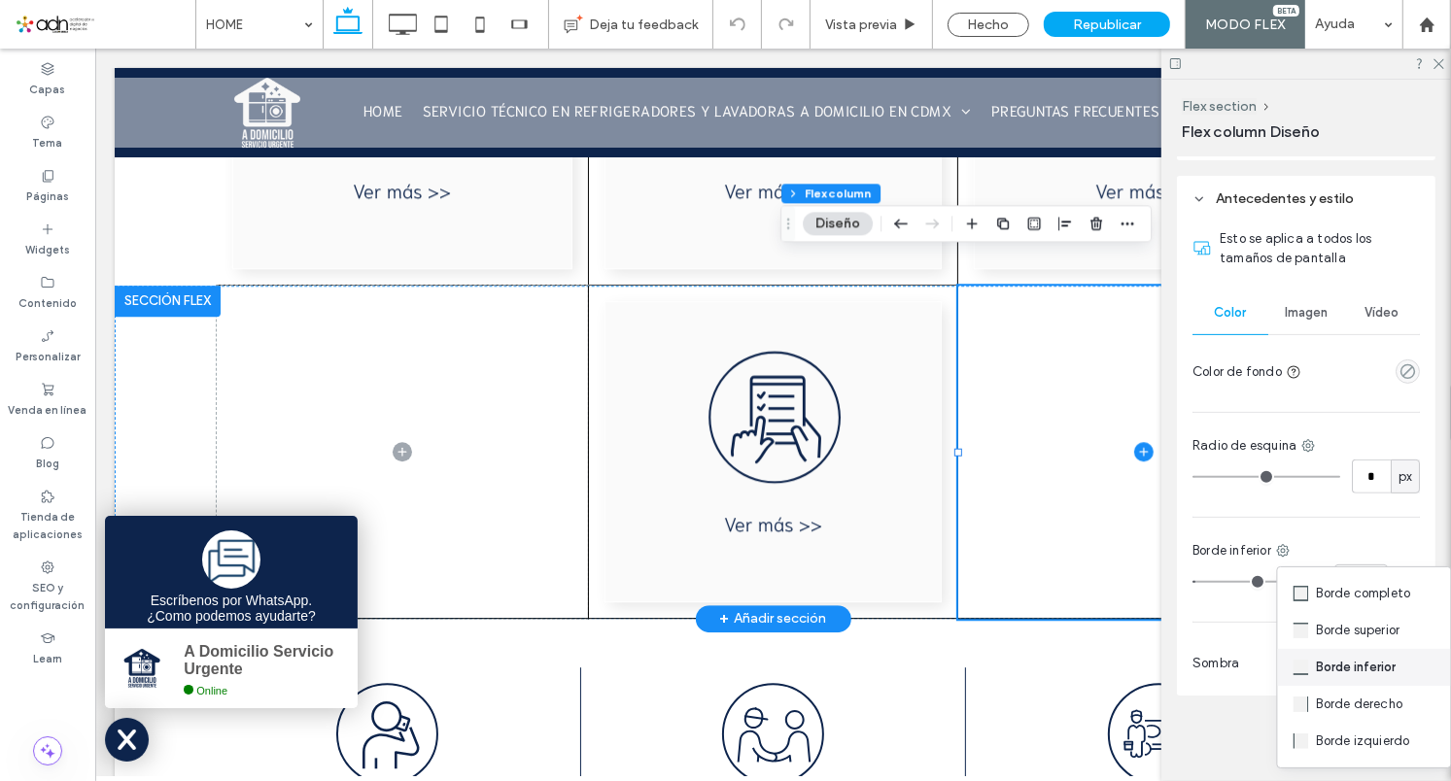
click at [1338, 670] on span "Borde inferior" at bounding box center [1357, 667] width 80 height 19
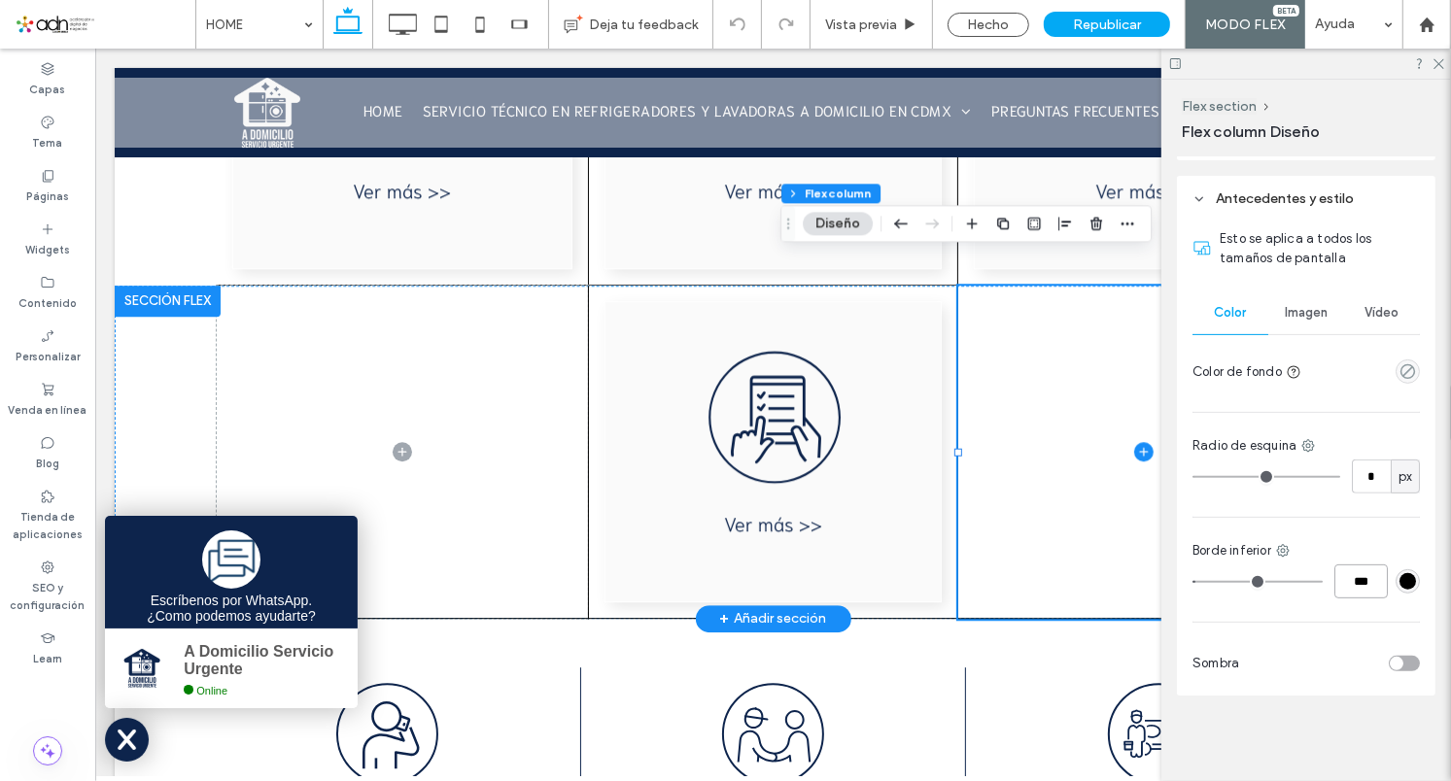
click at [1357, 585] on input "***" at bounding box center [1361, 582] width 53 height 34
click at [1349, 584] on input "***" at bounding box center [1361, 582] width 53 height 34
click at [1342, 579] on input "***" at bounding box center [1361, 582] width 53 height 34
type input "***"
click at [476, 540] on span at bounding box center [401, 451] width 371 height 332
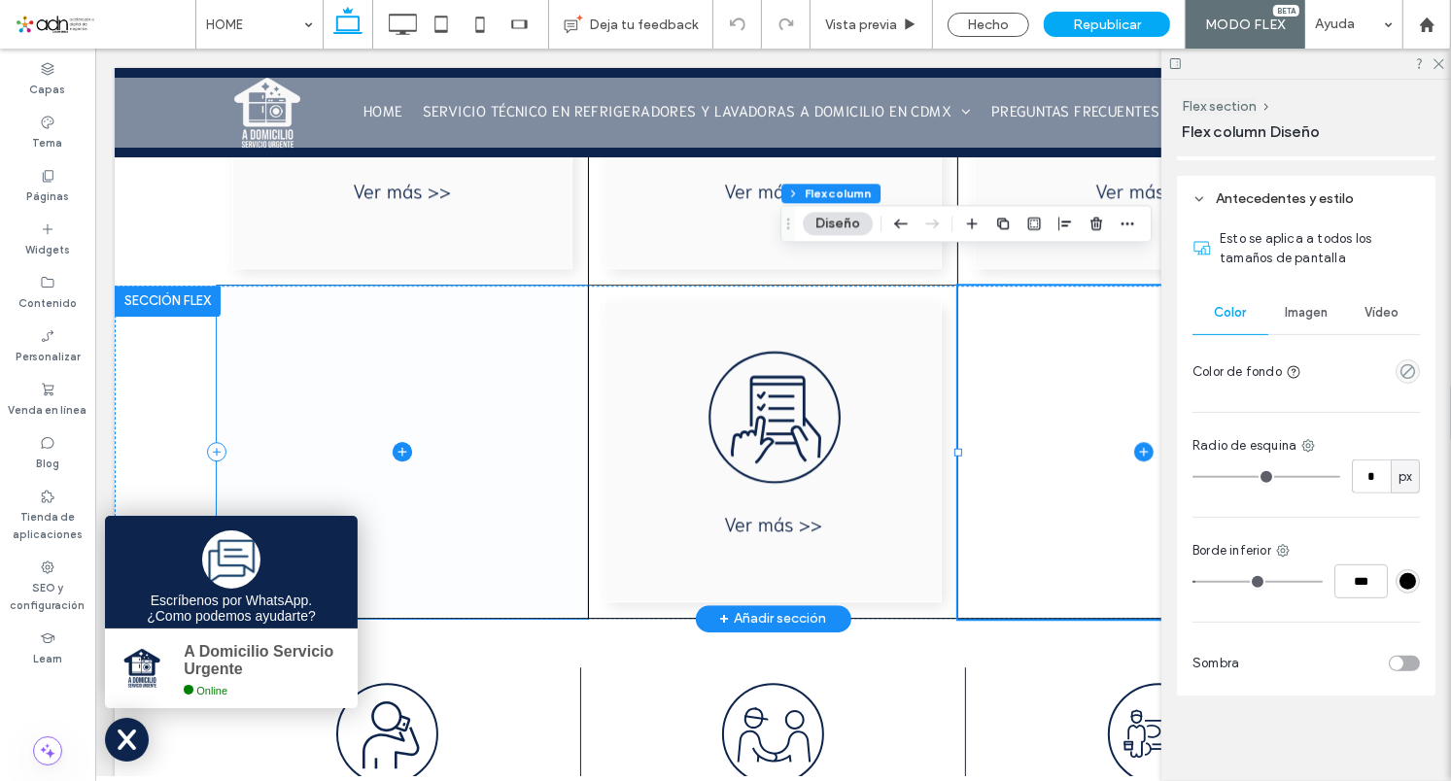
type input "*"
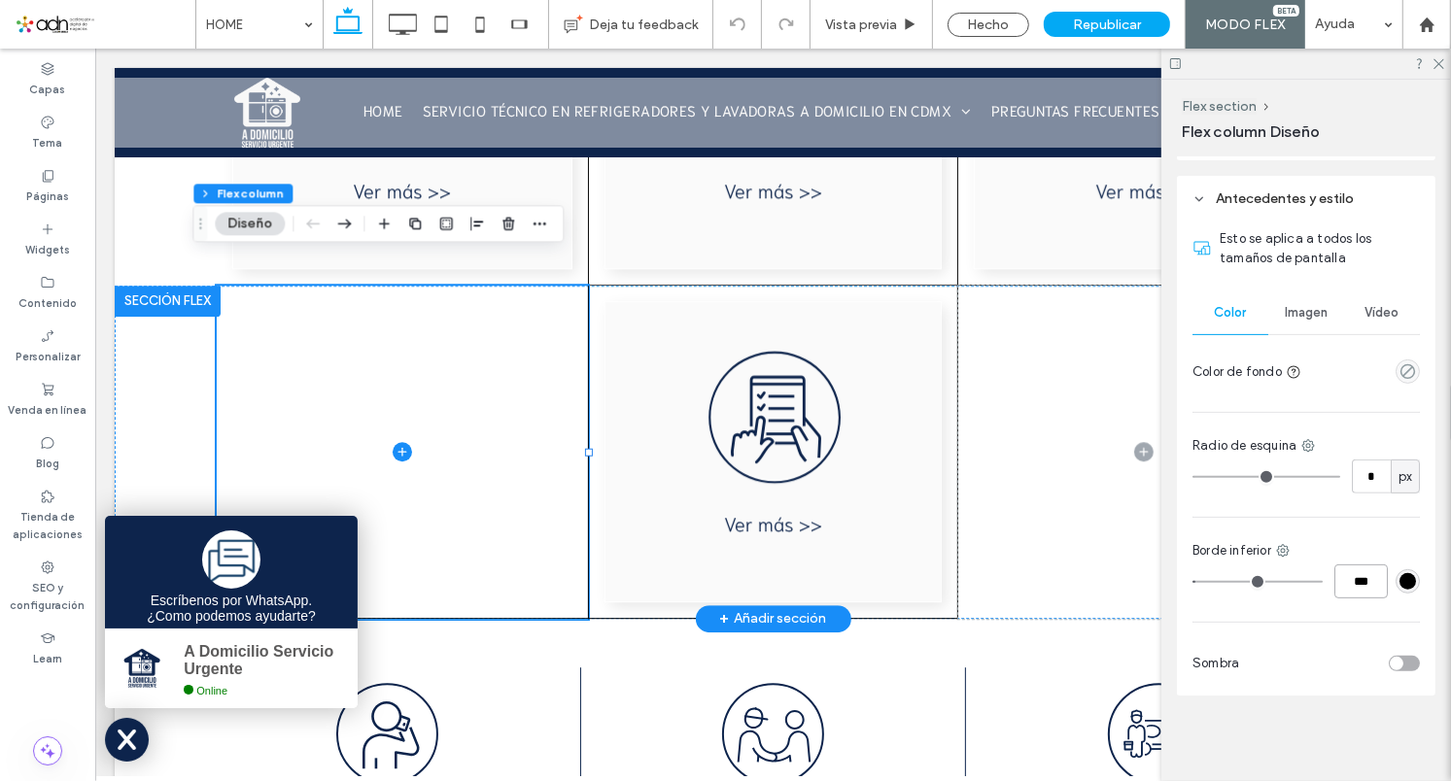
click at [1351, 585] on input "***" at bounding box center [1361, 582] width 53 height 34
click at [1348, 580] on input "***" at bounding box center [1361, 582] width 53 height 34
drag, startPoint x: 1351, startPoint y: 579, endPoint x: 1335, endPoint y: 583, distance: 17.0
click at [1335, 583] on input "***" at bounding box center [1361, 582] width 53 height 34
type input "***"
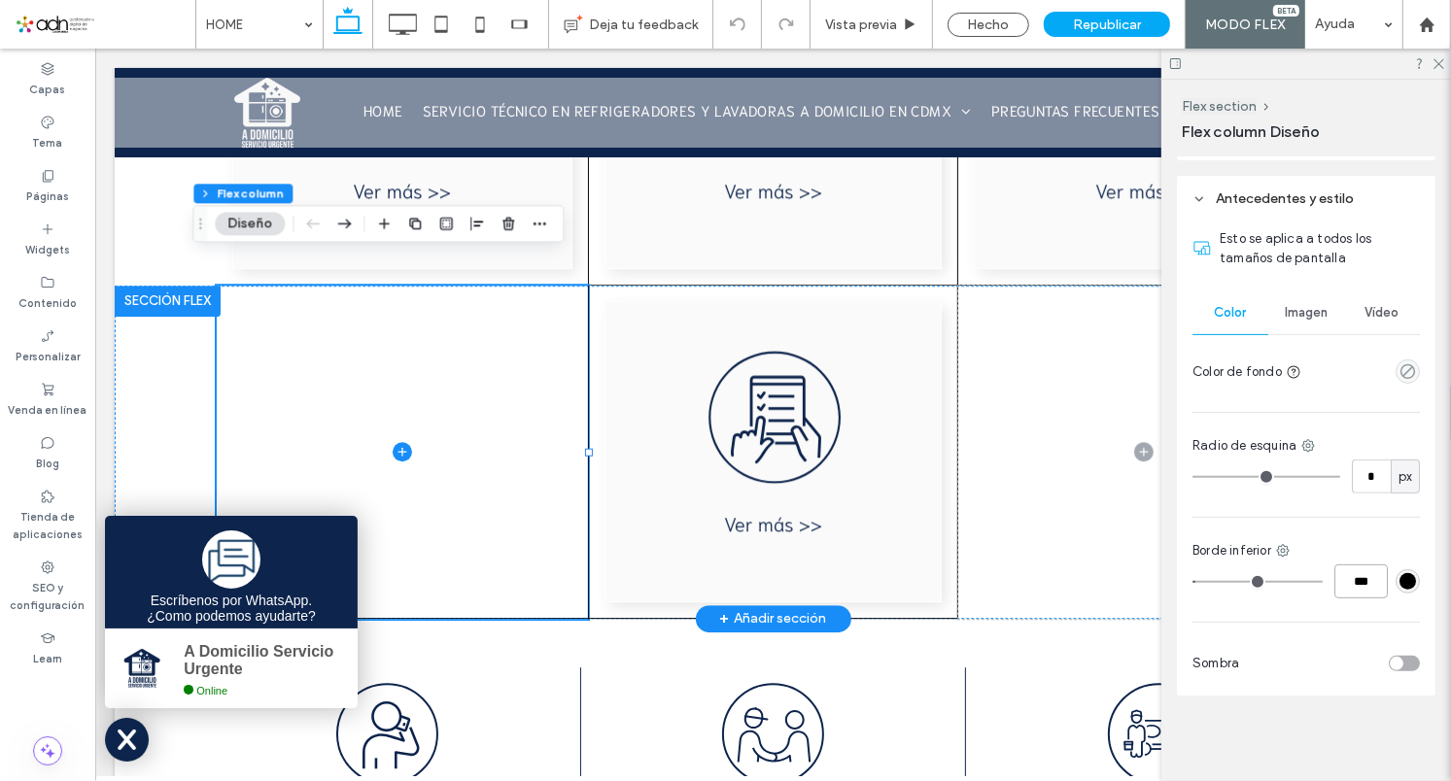
type input "*"
click at [130, 368] on div at bounding box center [772, 451] width 1317 height 333
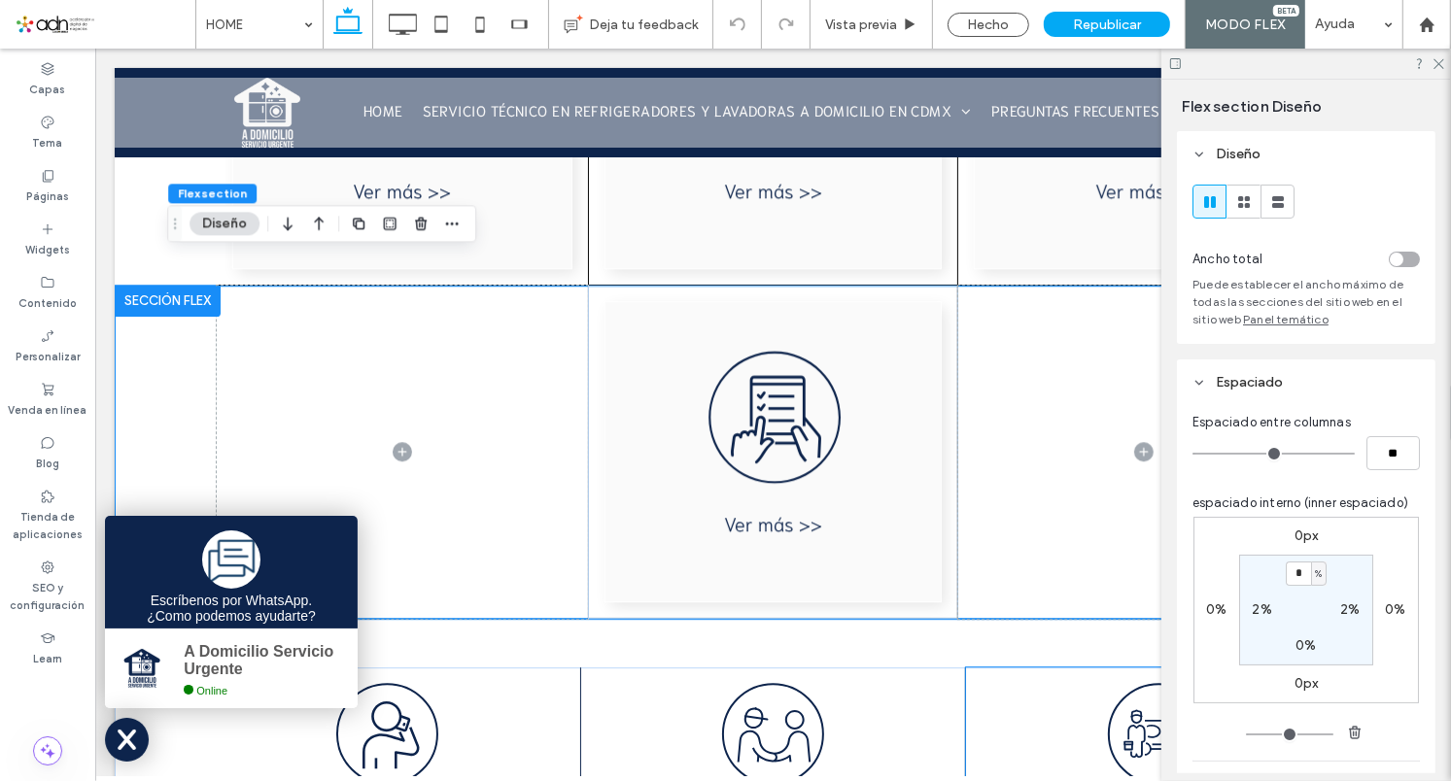
click at [965, 667] on div "Nuestro equipo asistirá a su domicilio debidamente uniformado con camisa bordad…" at bounding box center [1158, 786] width 386 height 239
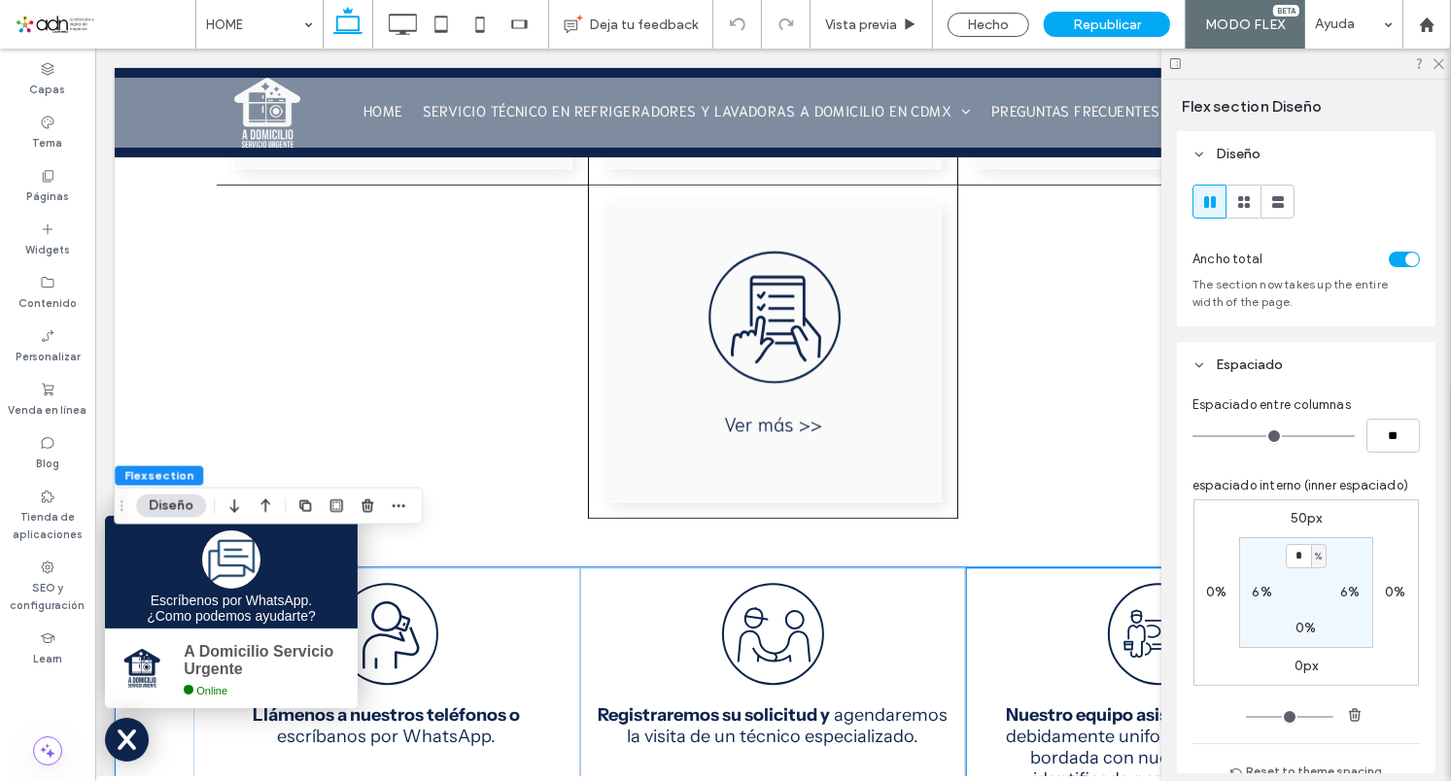
scroll to position [11, 0]
click at [914, 481] on div at bounding box center [772, 351] width 371 height 333
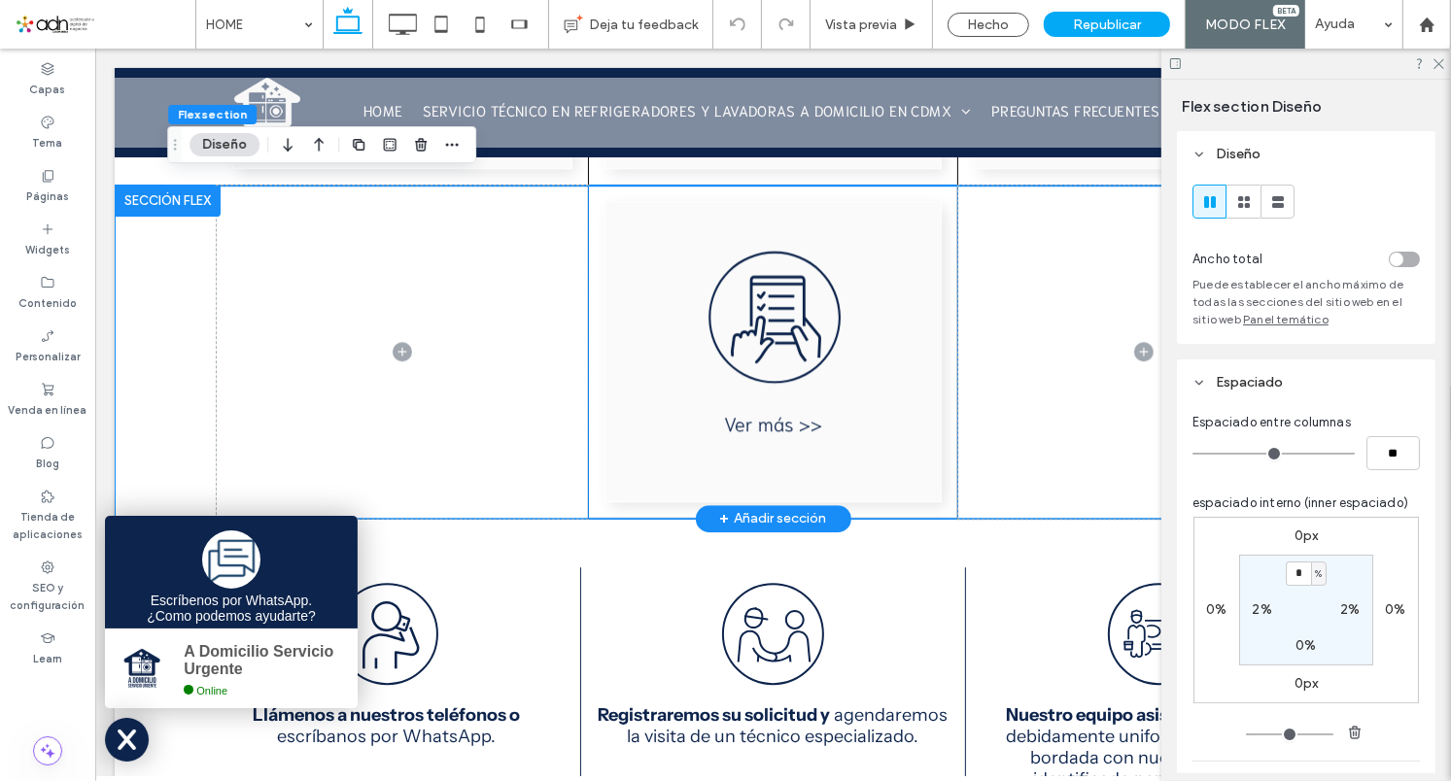
click at [934, 482] on div at bounding box center [772, 351] width 371 height 333
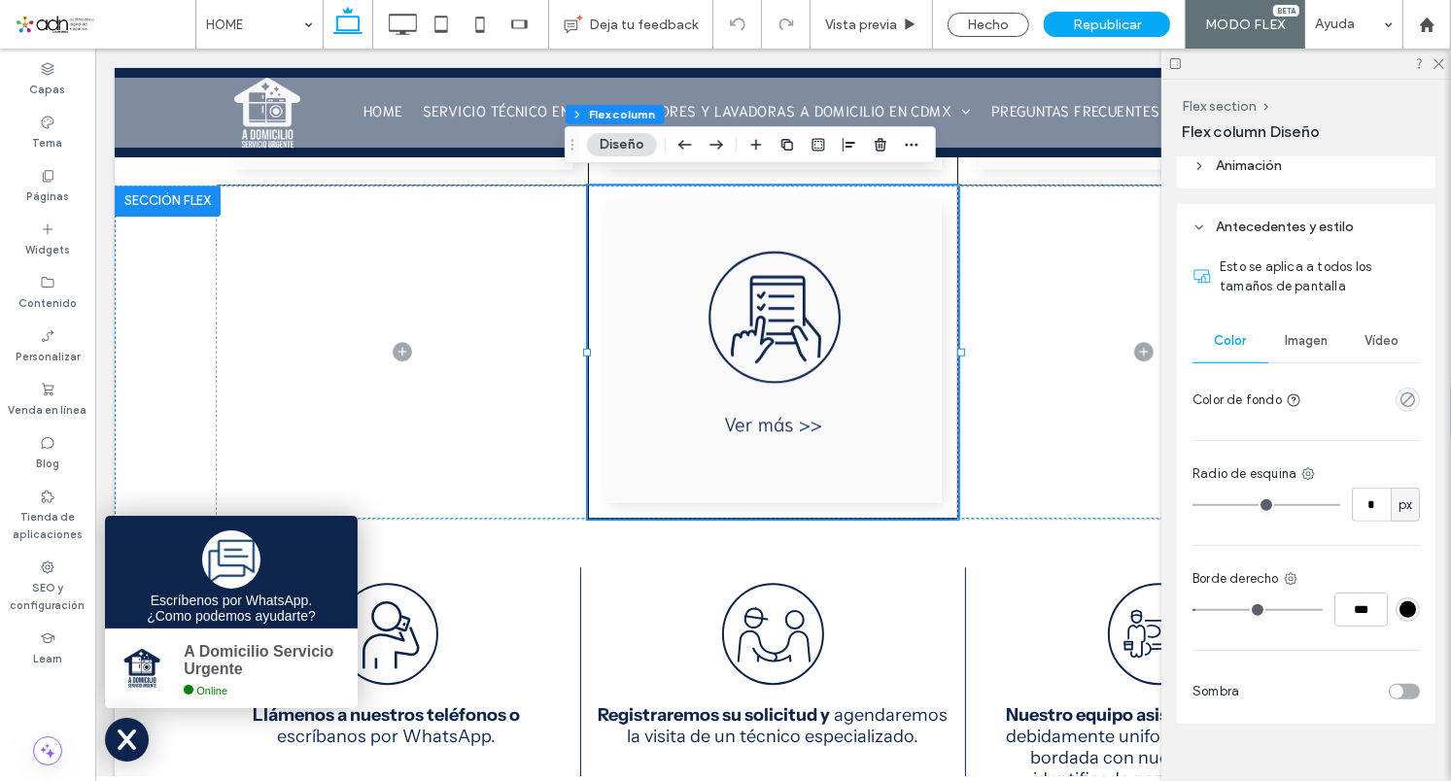
scroll to position [489, 0]
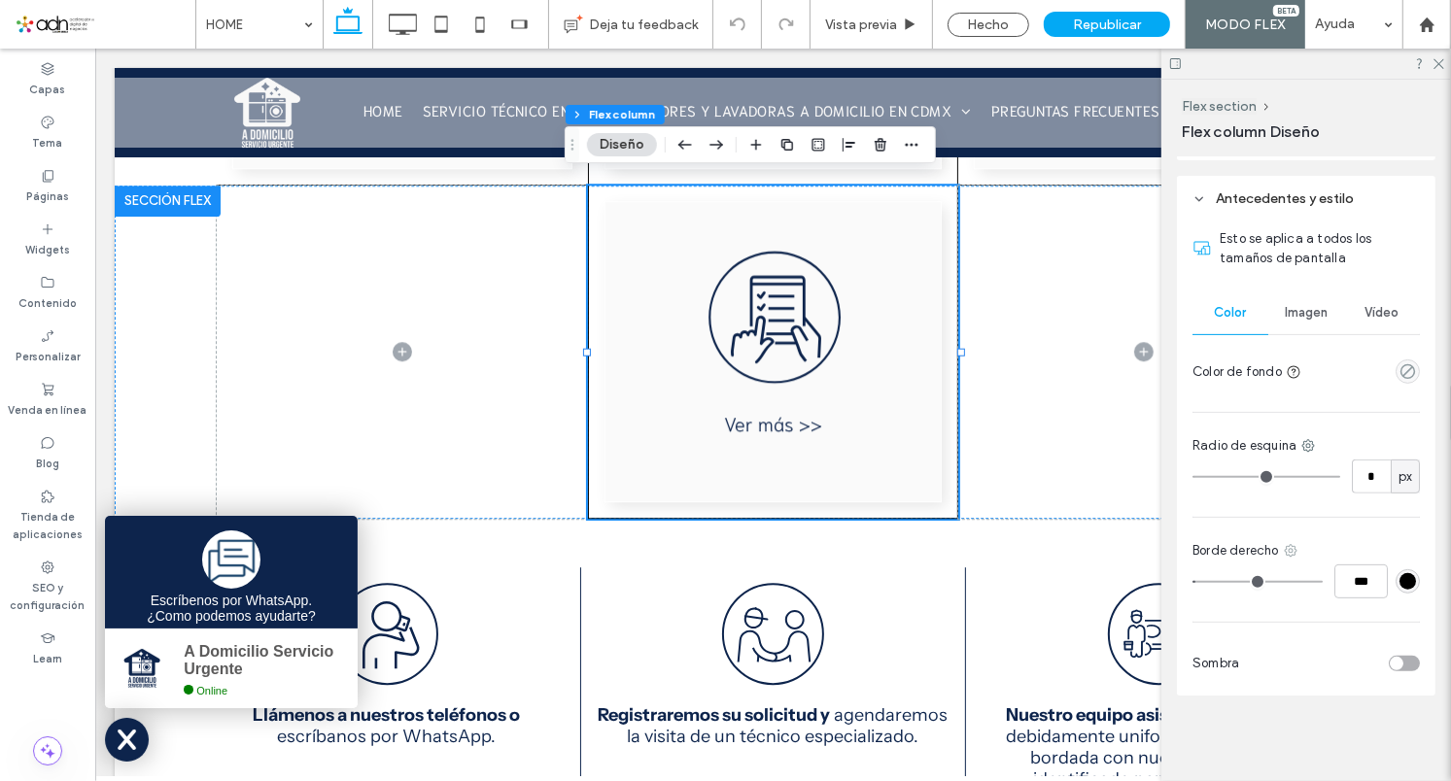
click at [1285, 551] on icon at bounding box center [1291, 551] width 16 height 16
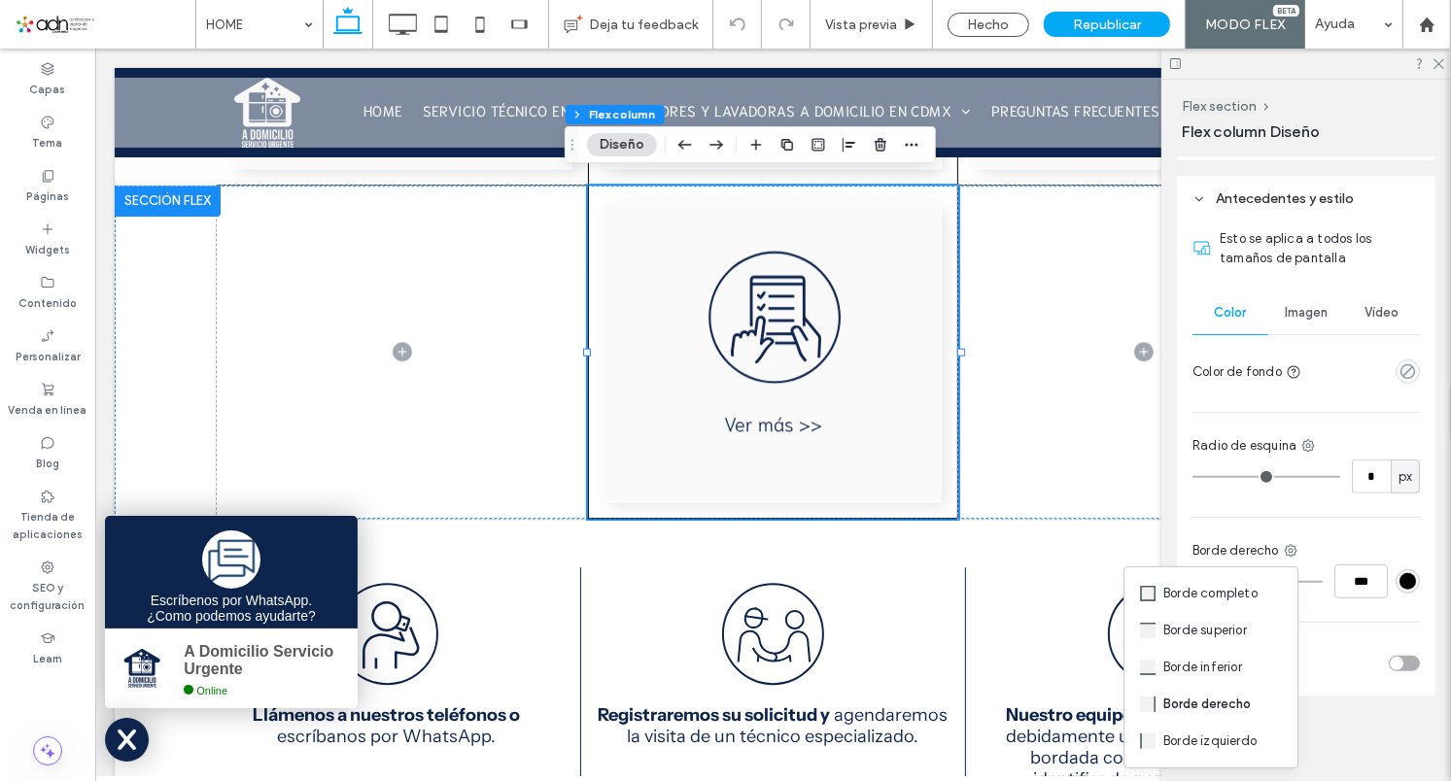
click at [1220, 663] on span "Borde inferior" at bounding box center [1202, 667] width 79 height 19
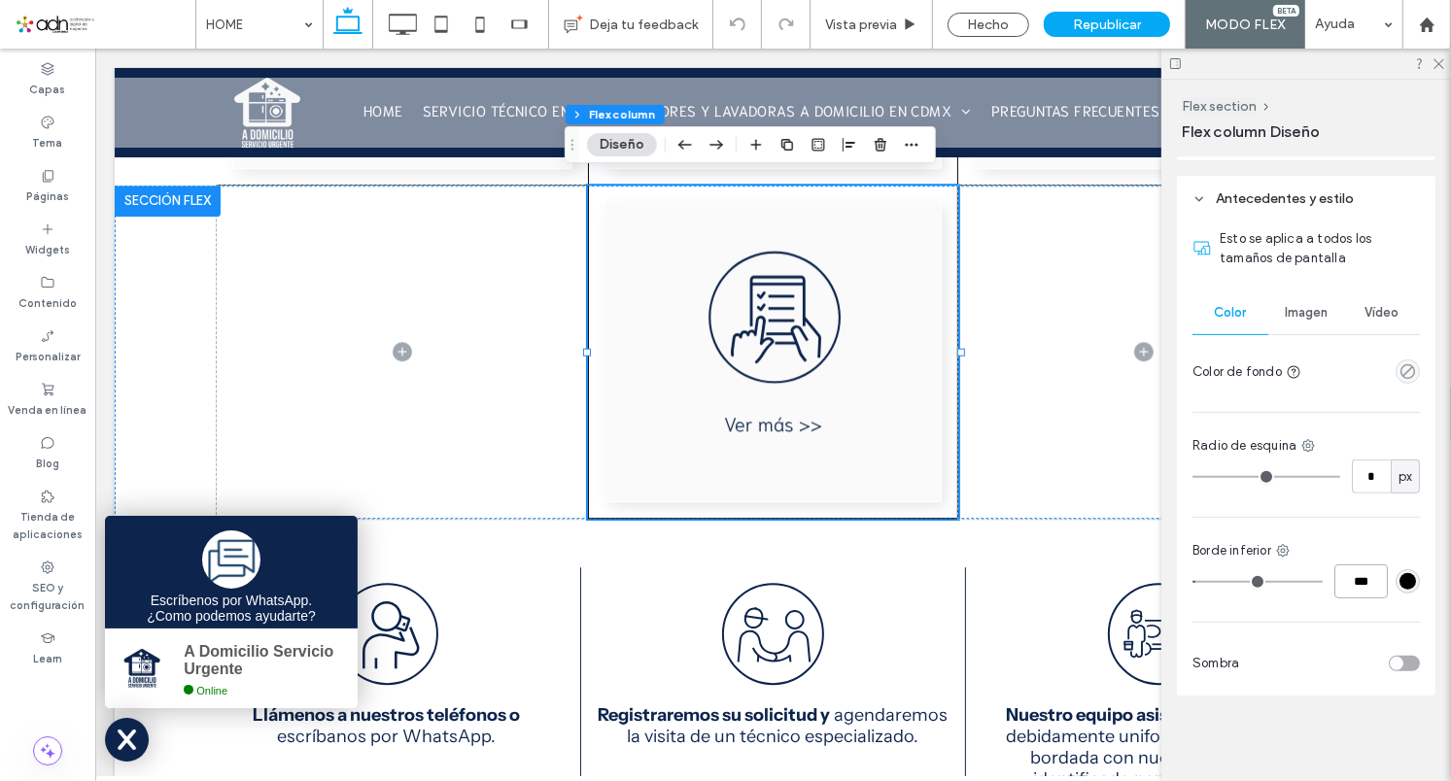
click at [1345, 580] on input "***" at bounding box center [1361, 582] width 53 height 34
drag, startPoint x: 1348, startPoint y: 577, endPoint x: 1329, endPoint y: 579, distance: 19.5
click at [1335, 579] on input "***" at bounding box center [1361, 582] width 53 height 34
type input "***"
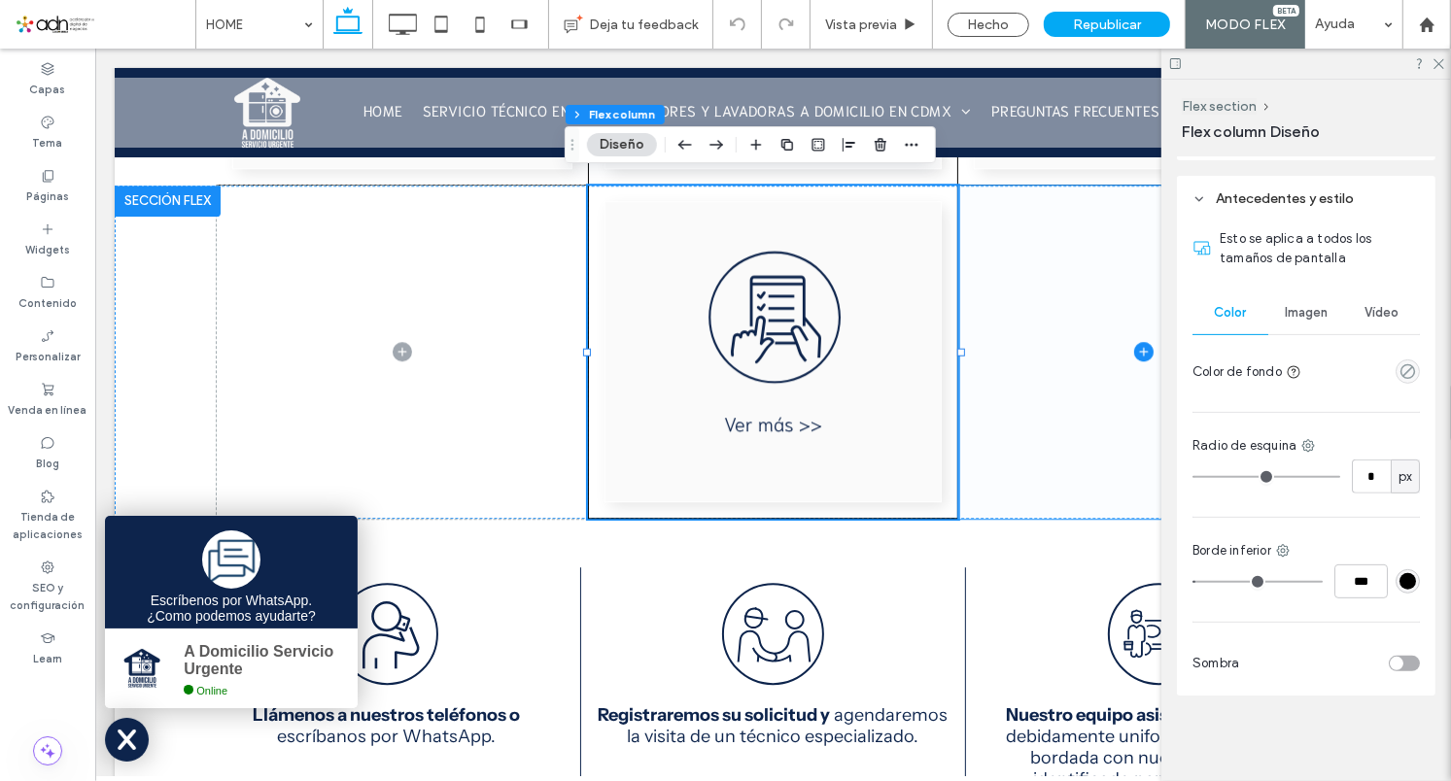
click at [998, 434] on span at bounding box center [1142, 351] width 371 height 333
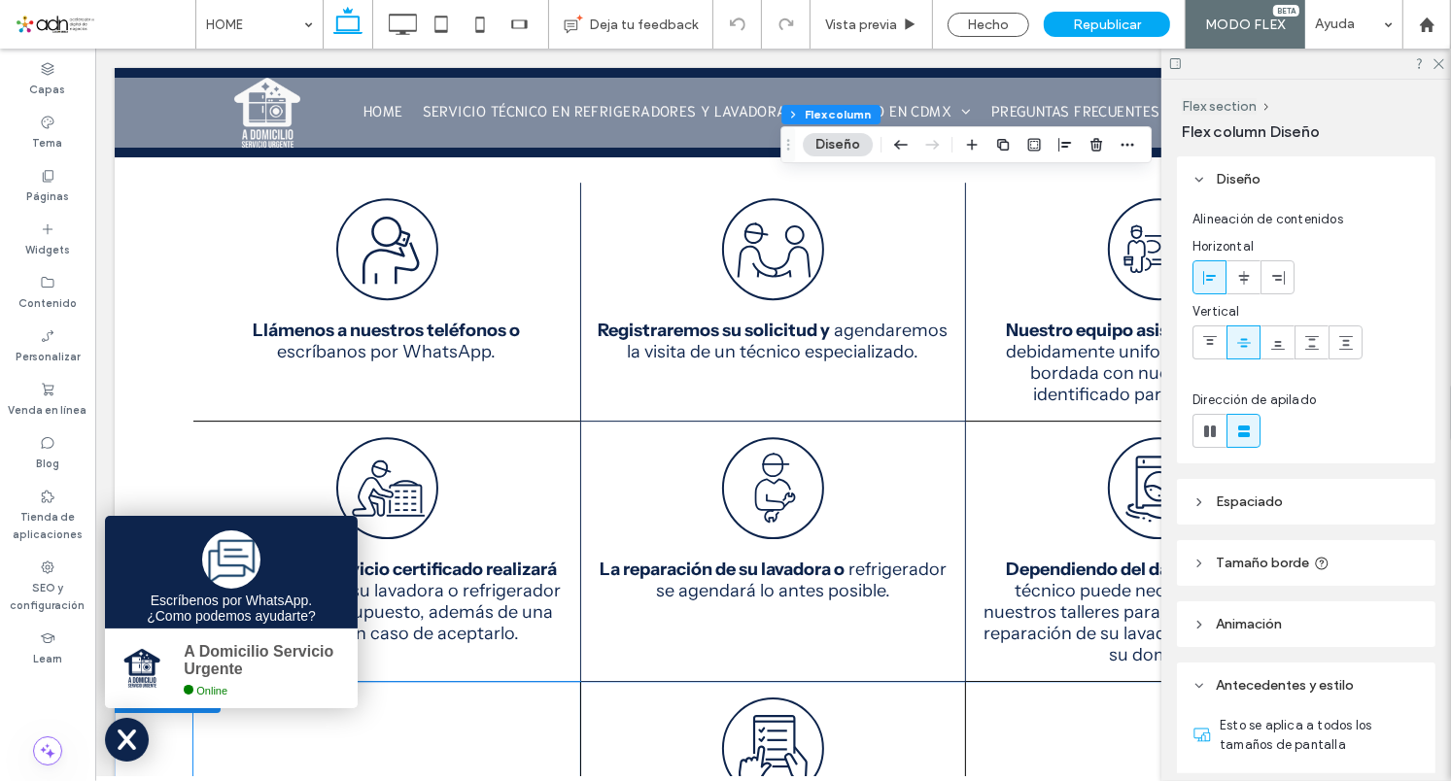
scroll to position [4814, 0]
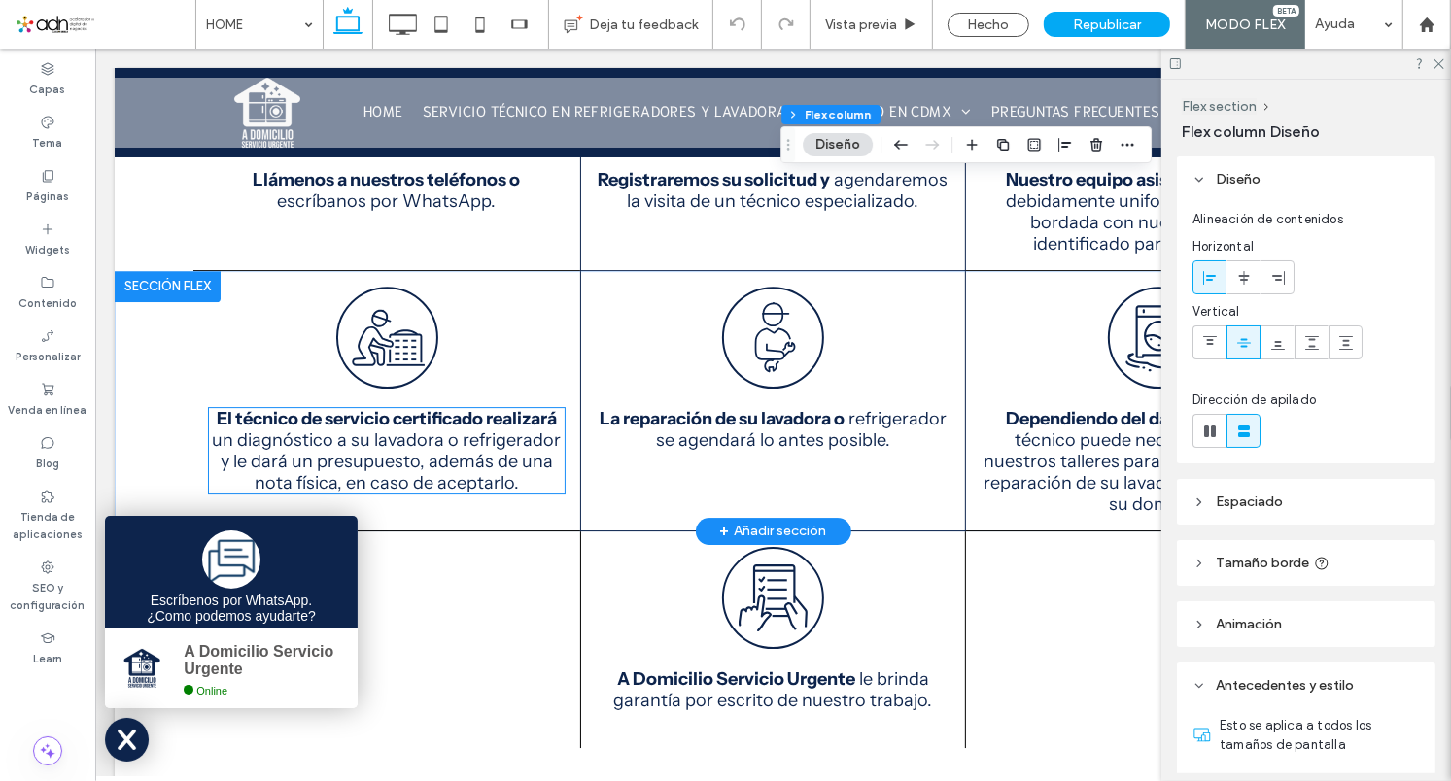
click at [449, 429] on span "un diagnóstico a su lavadora o refrigerador y le dará un presupuesto, además de…" at bounding box center [386, 461] width 349 height 64
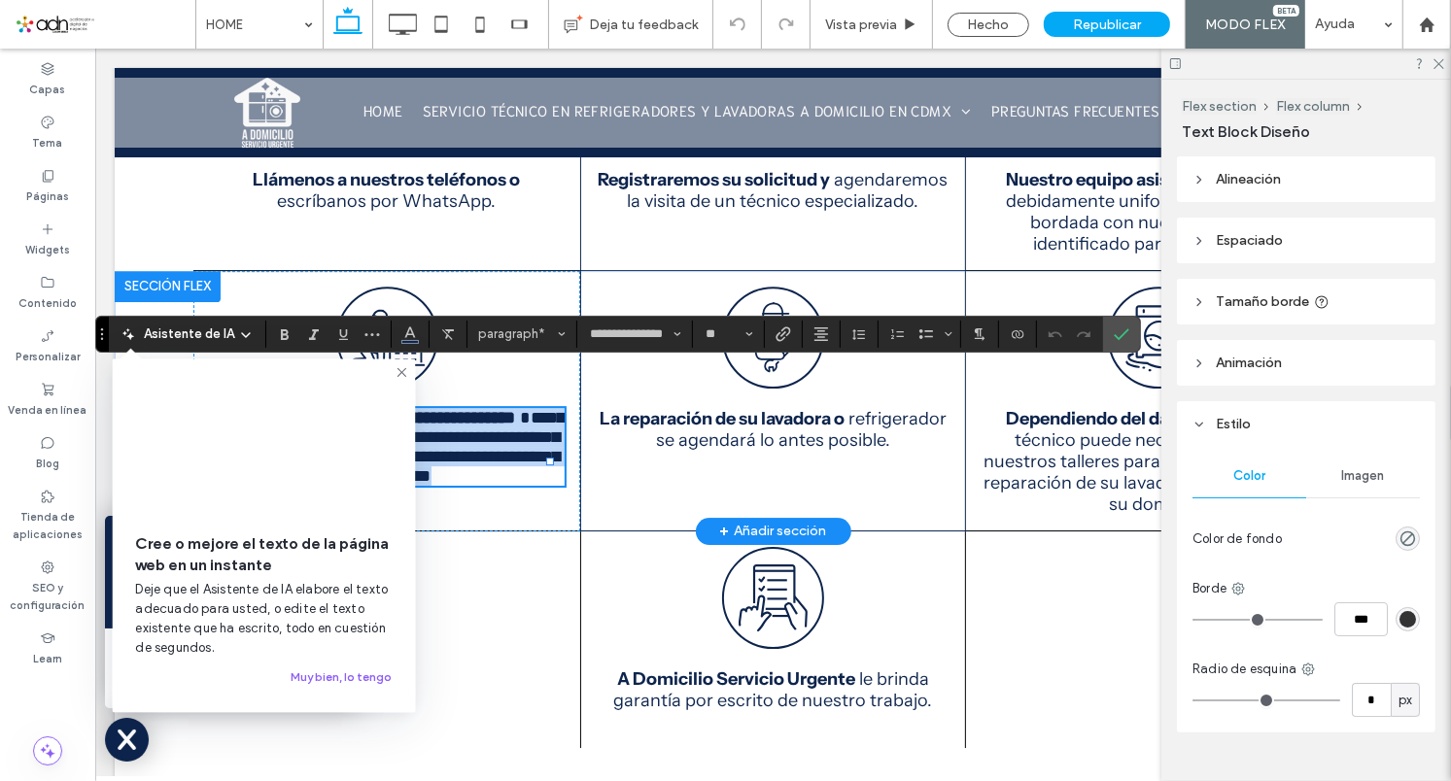
copy p "**********"
click at [1111, 339] on label "Confirmar" at bounding box center [1121, 334] width 29 height 35
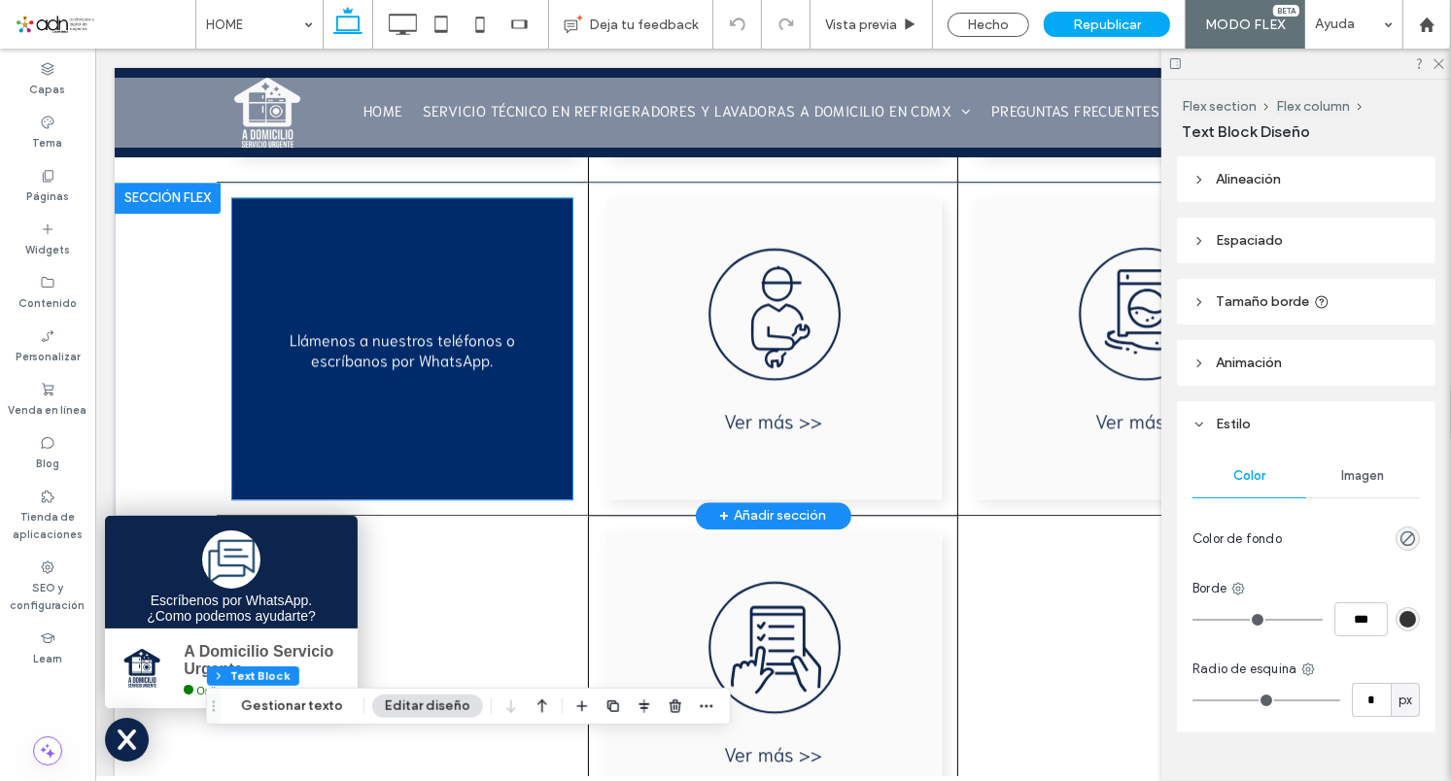
scroll to position [3959, 0]
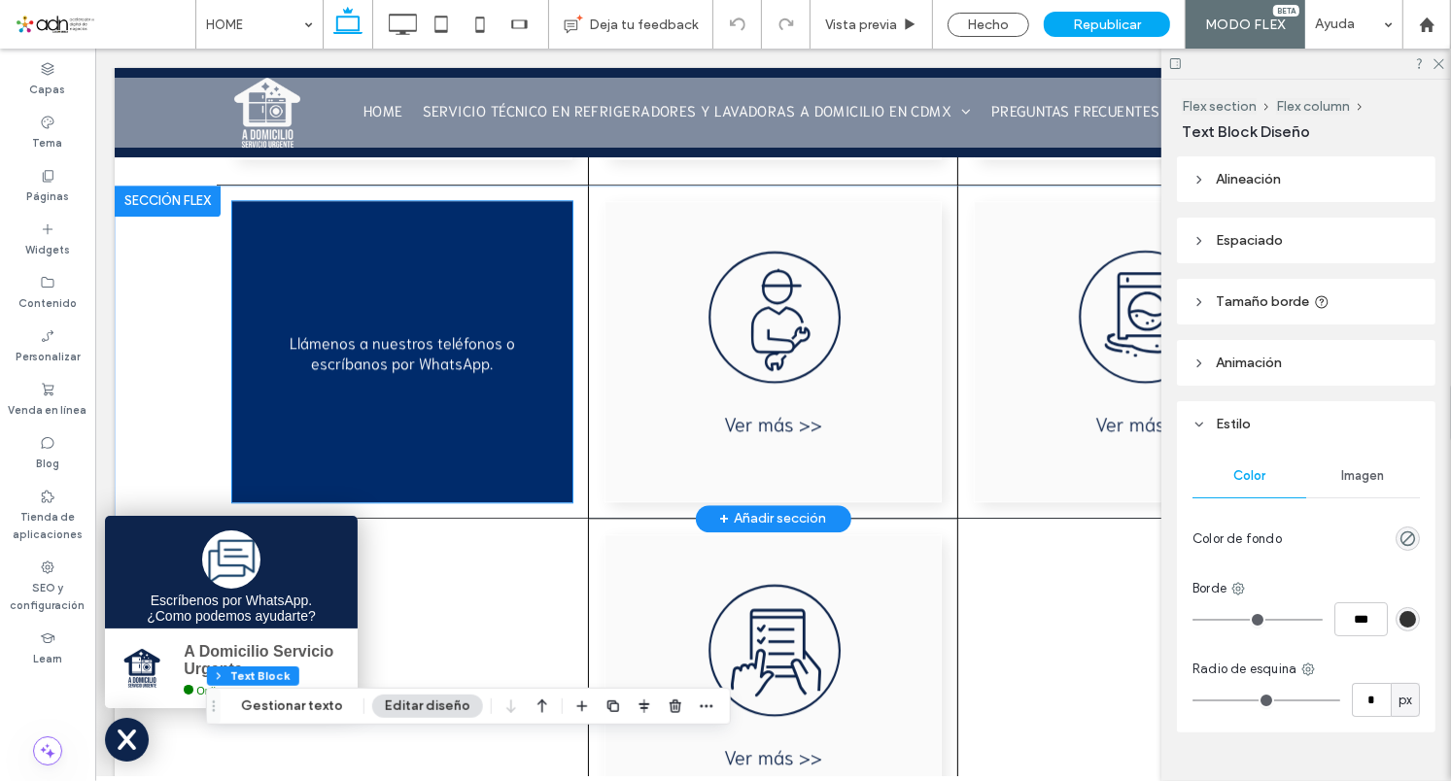
click at [420, 330] on div "Llámenos a nuestros teléfonos o escríbanos por WhatsApp." at bounding box center [401, 350] width 241 height 41
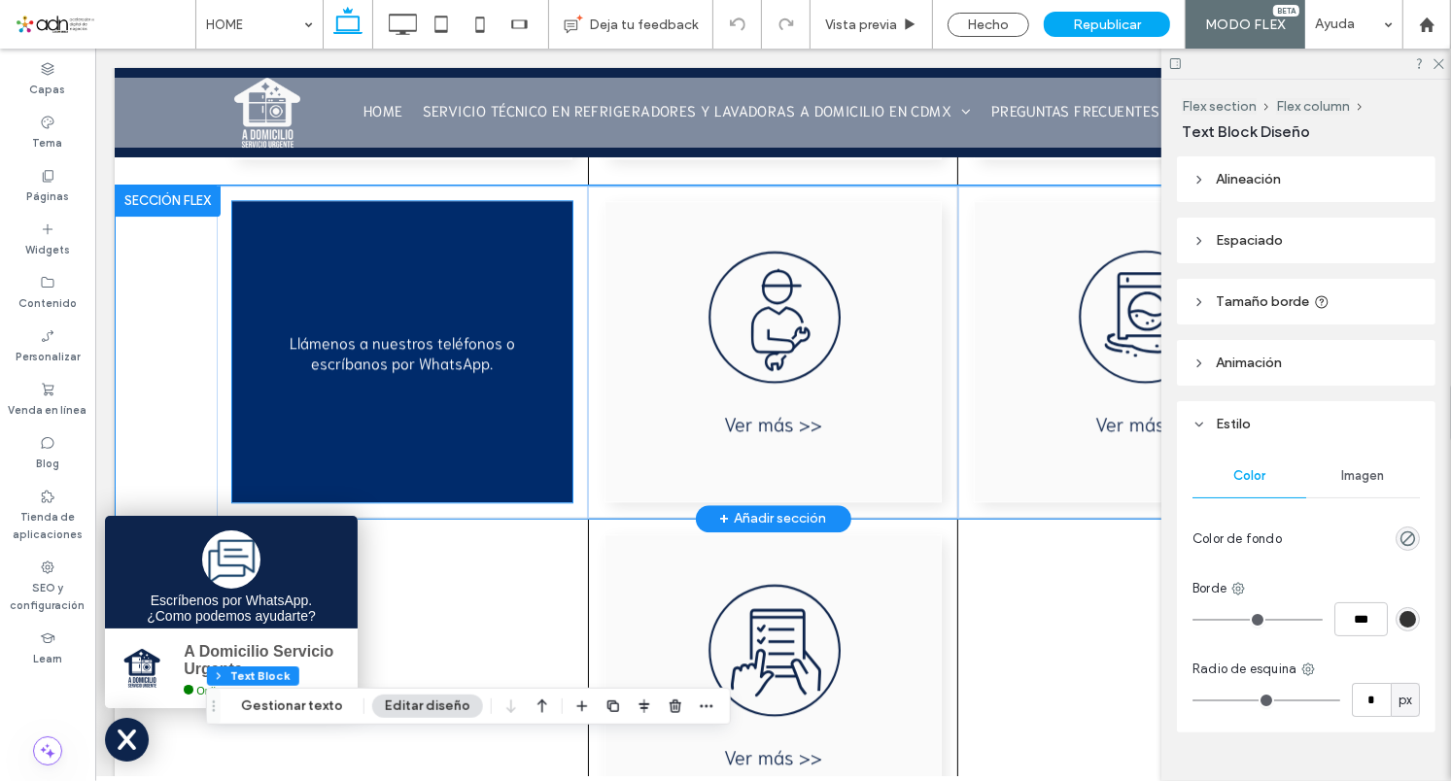
drag, startPoint x: 420, startPoint y: 305, endPoint x: 1469, endPoint y: 533, distance: 1073.1
click at [420, 330] on div "Llámenos a nuestros teléfonos o escríbanos por WhatsApp." at bounding box center [401, 350] width 241 height 41
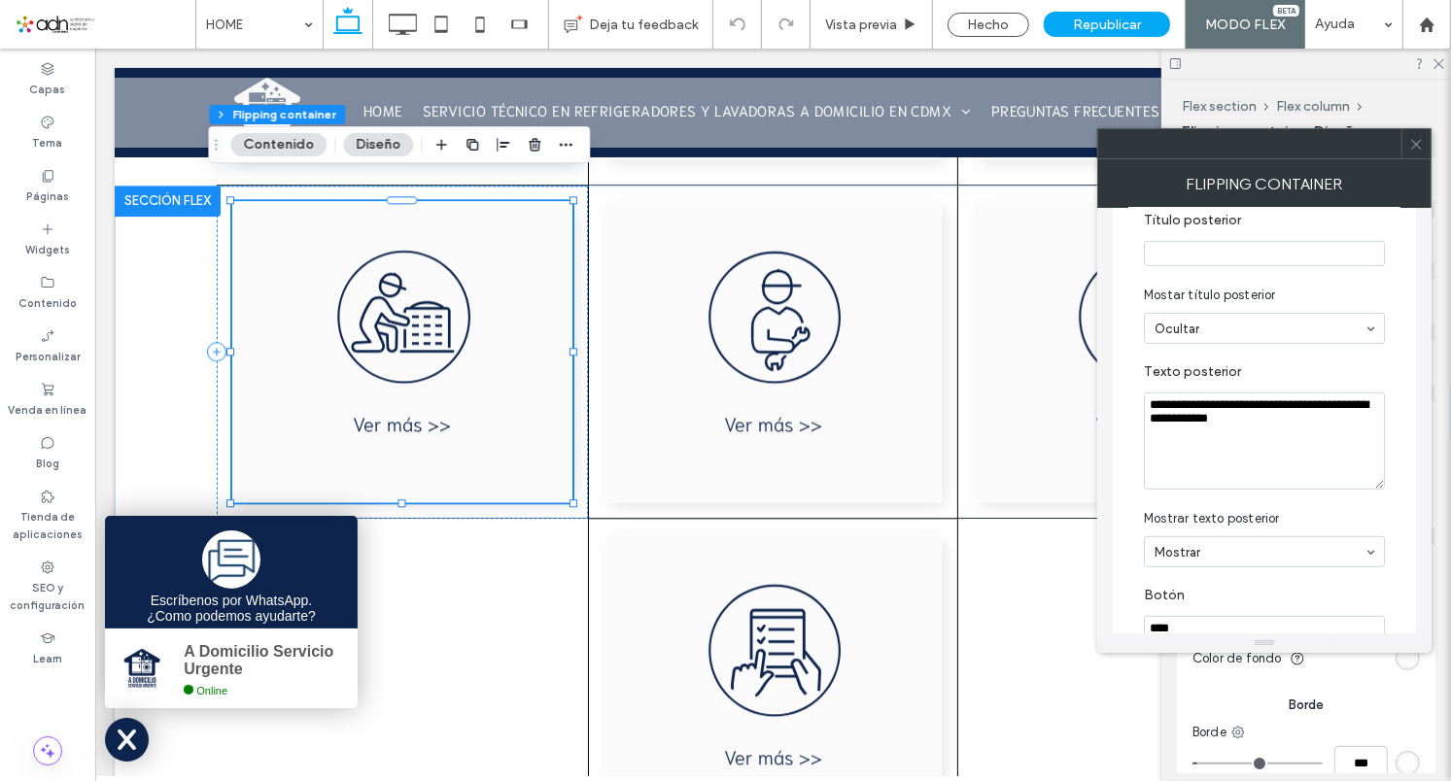
scroll to position [898, 0]
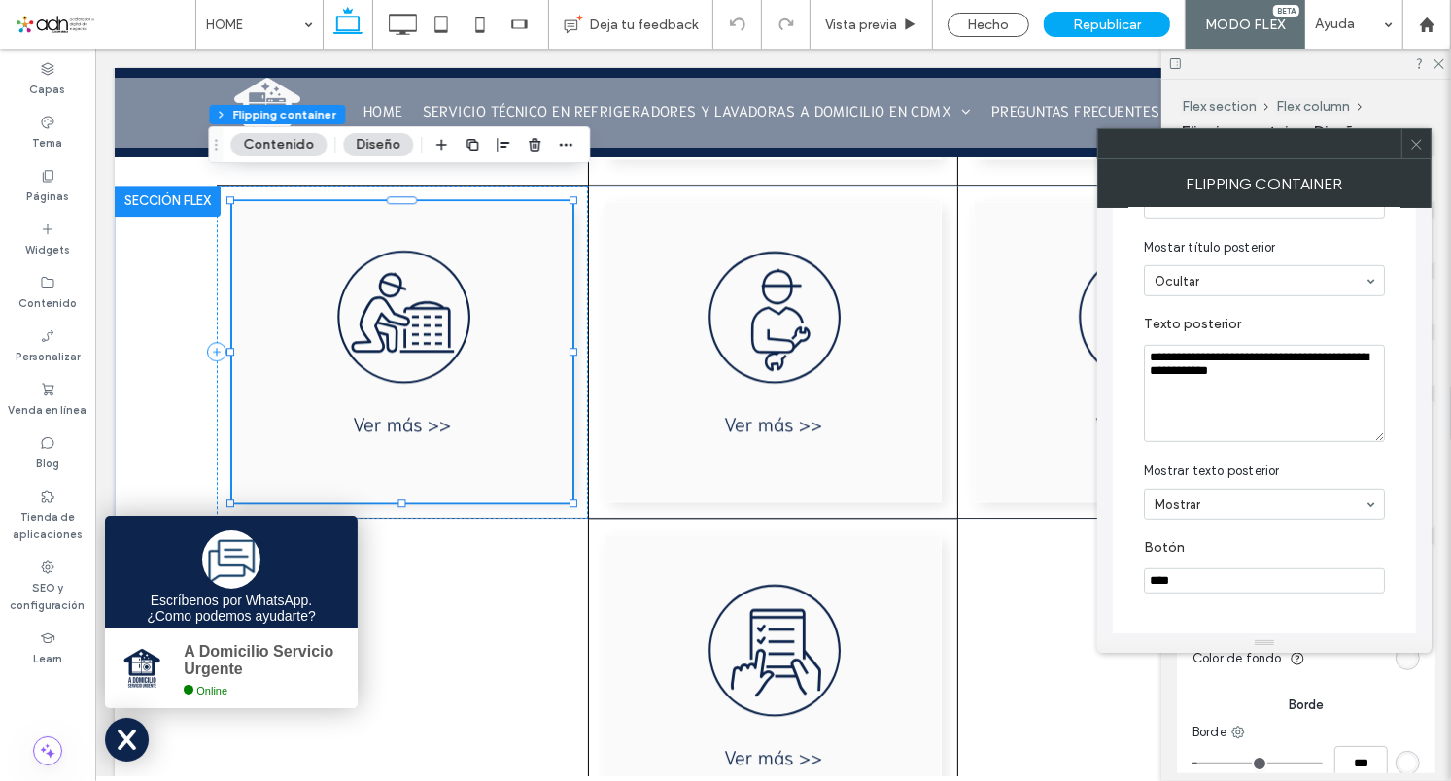
click at [1274, 416] on textarea "**********" at bounding box center [1264, 393] width 241 height 97
paste textarea "**********"
type textarea "**********"
click at [1423, 151] on icon at bounding box center [1416, 144] width 15 height 15
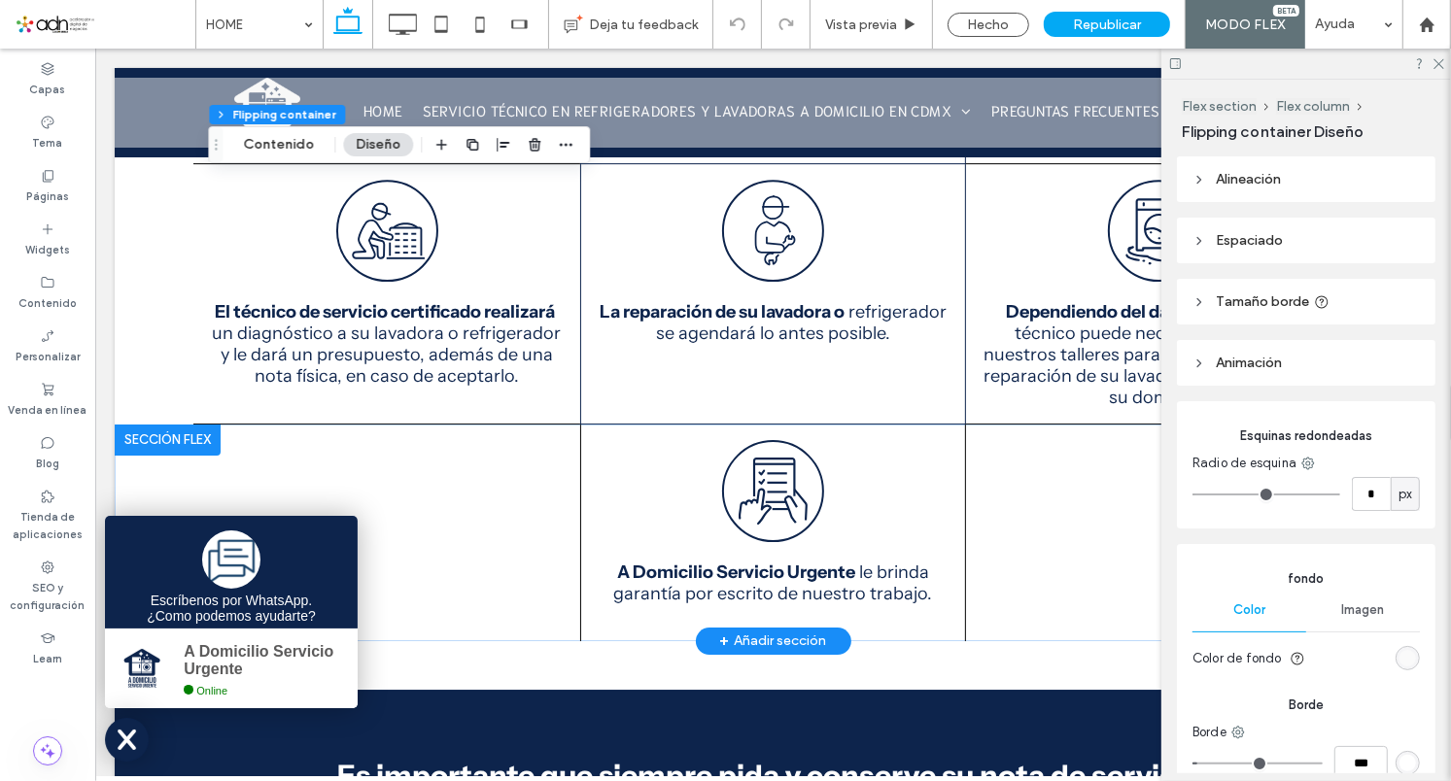
scroll to position [4921, 0]
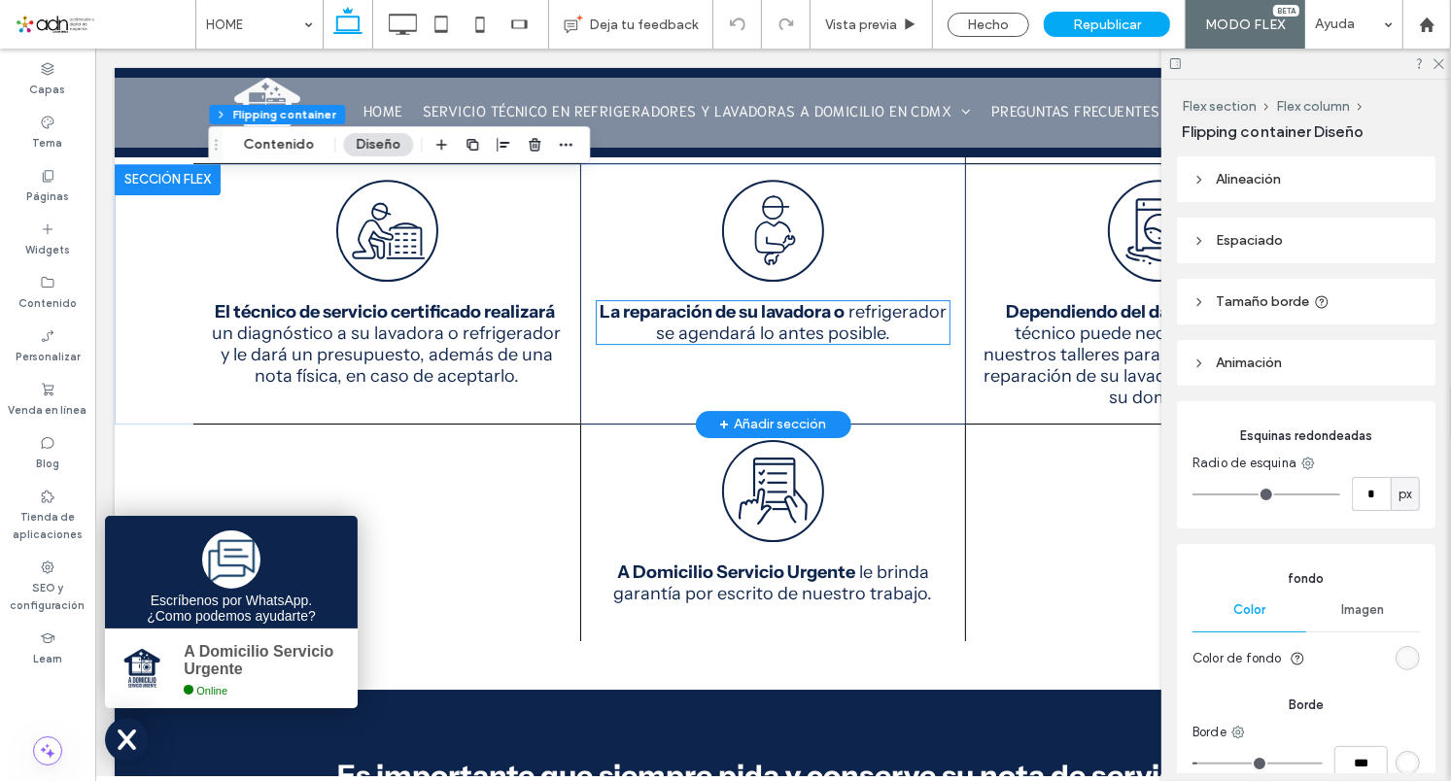
click at [810, 300] on strong "La reparación de su lavadora o" at bounding box center [721, 310] width 245 height 21
click at [810, 300] on div "La reparación de su lavadora o refrigerador se agendará lo antes posible." at bounding box center [772, 321] width 353 height 43
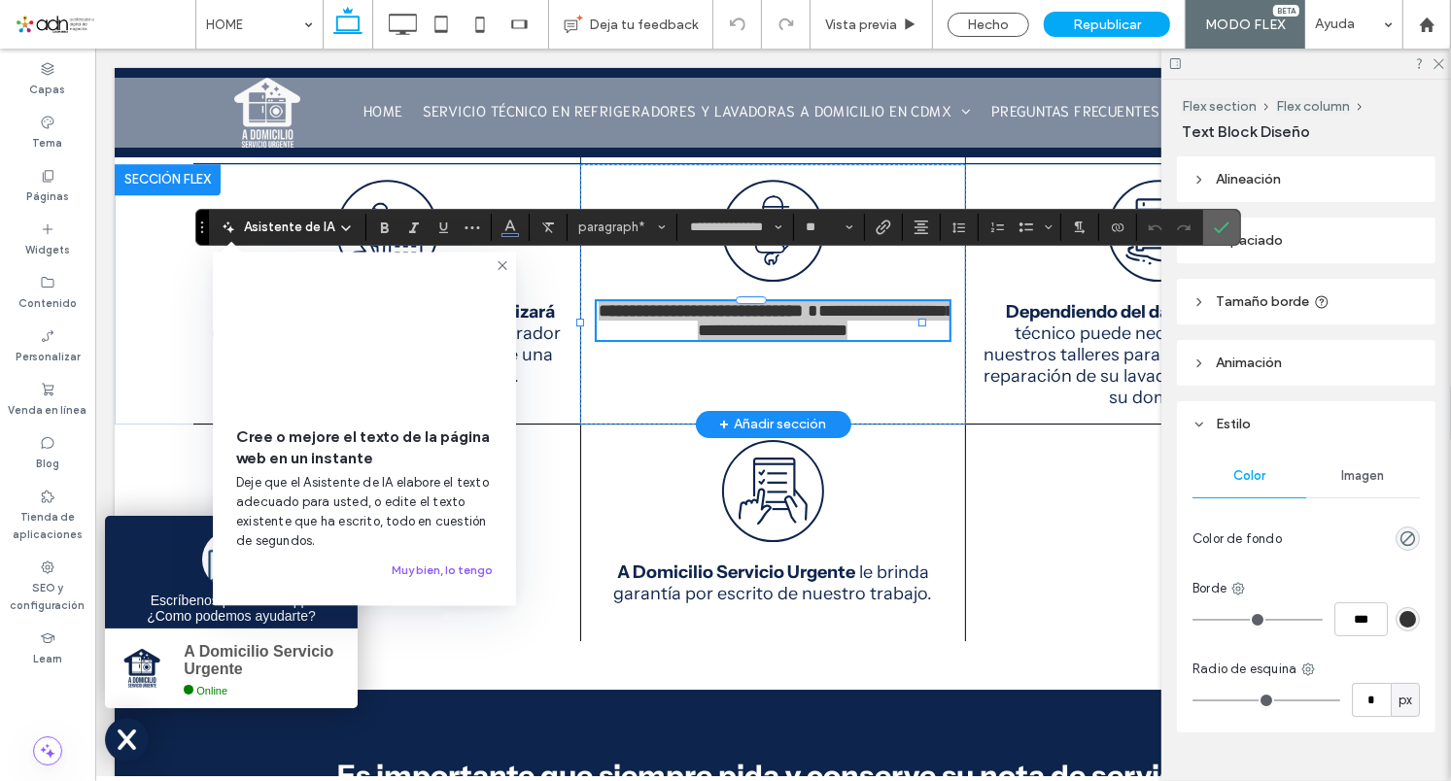
click at [1222, 231] on icon "Confirmar" at bounding box center [1222, 228] width 16 height 16
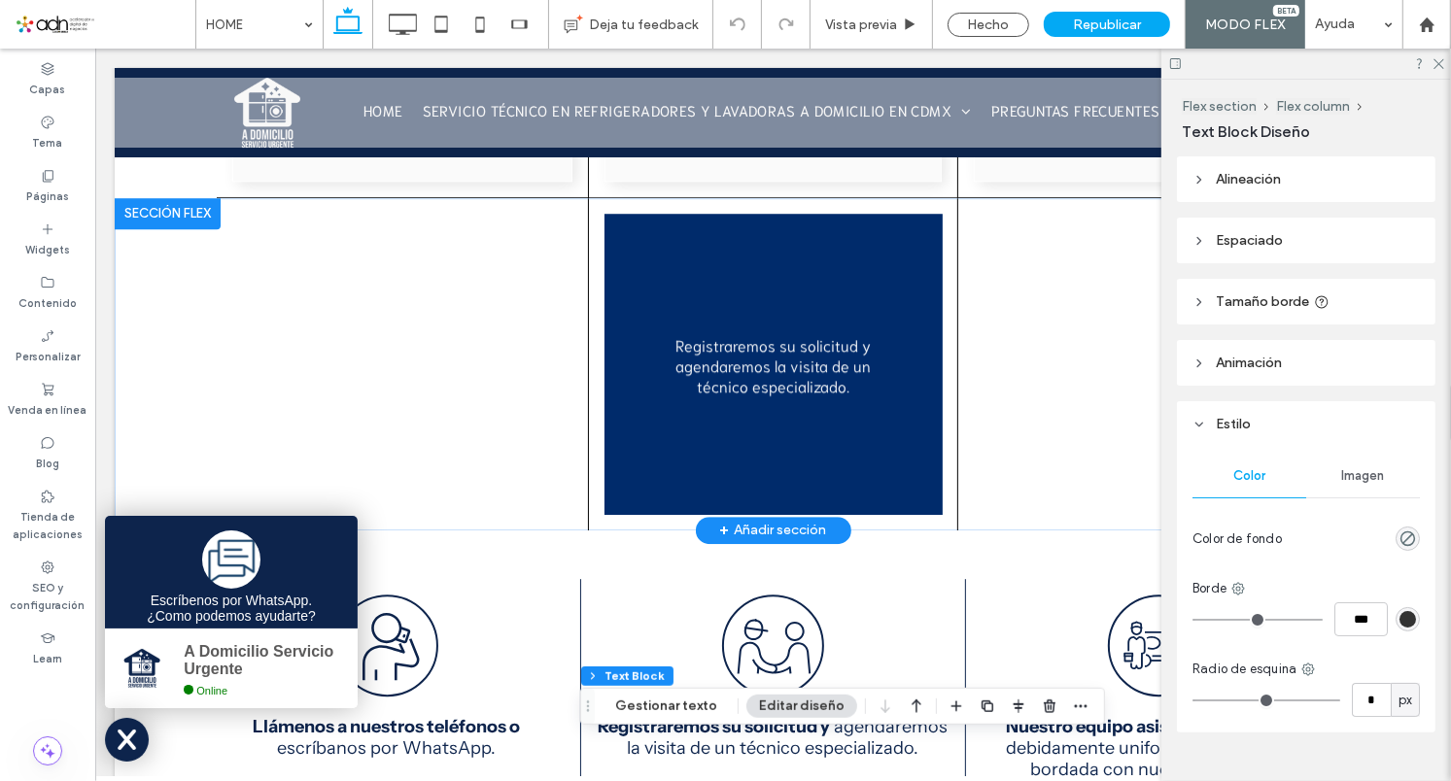
scroll to position [3852, 0]
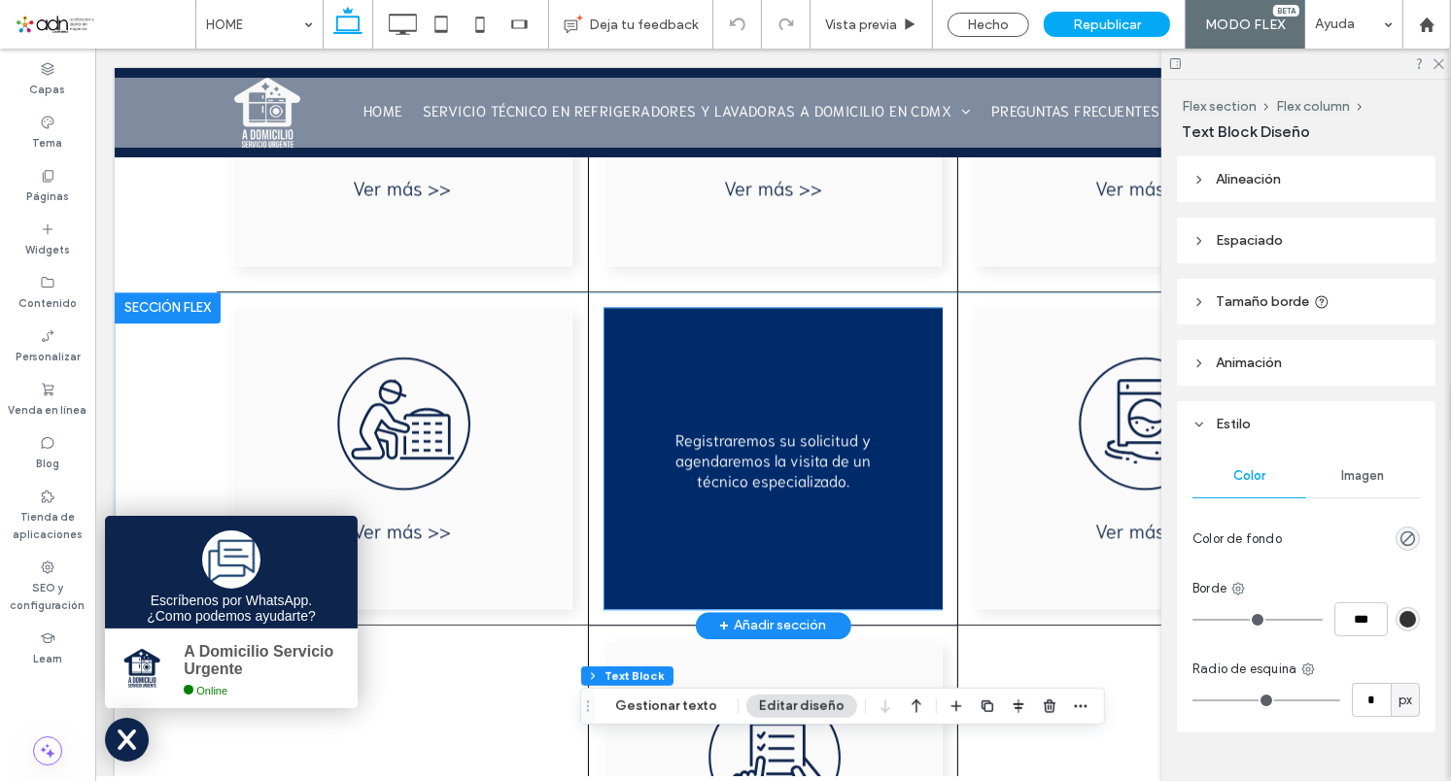
click at [767, 368] on div "Registraremos su solicitud y agendaremos la visita de un técnico especializado.…" at bounding box center [773, 457] width 338 height 301
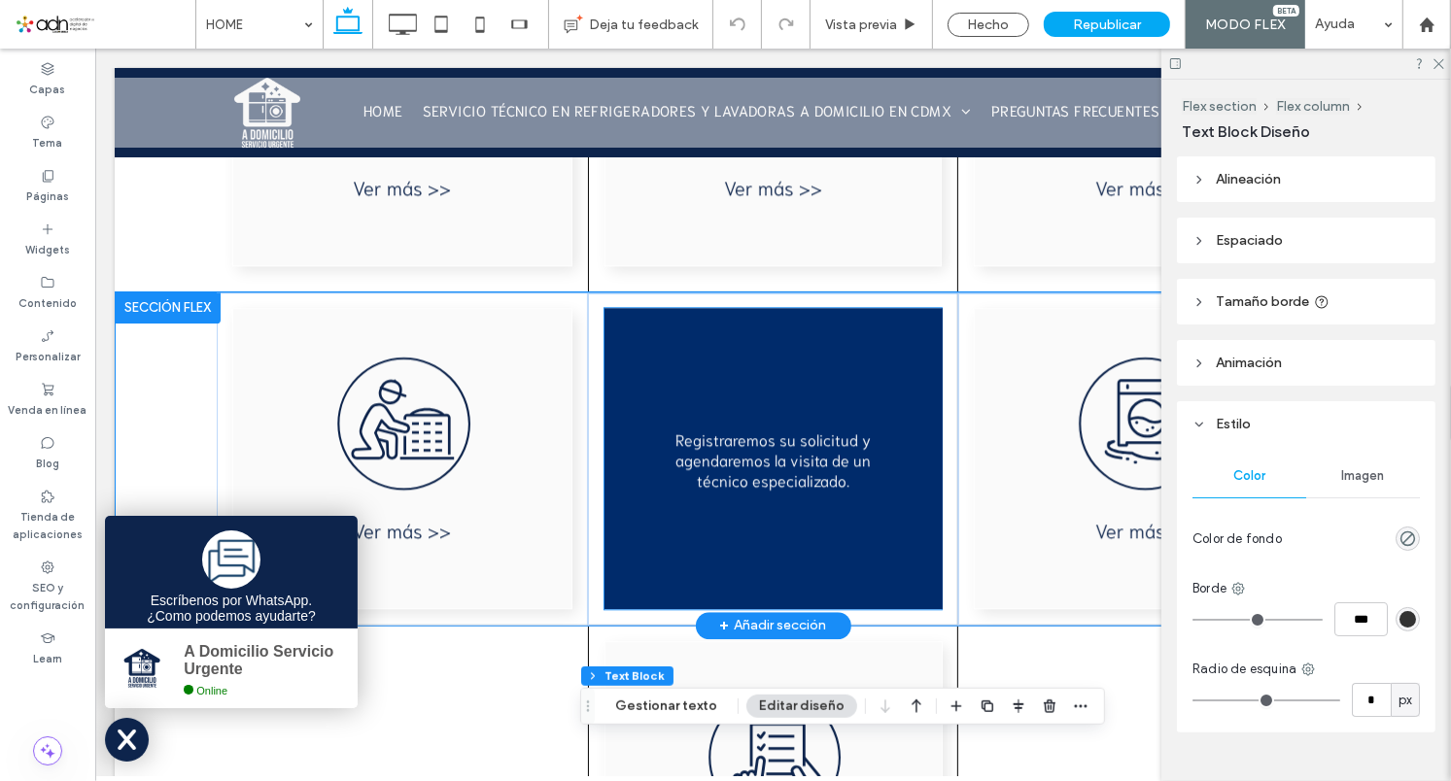
drag, startPoint x: 767, startPoint y: 368, endPoint x: 1441, endPoint y: 612, distance: 717.3
click at [767, 368] on div "Registraremos su solicitud y agendaremos la visita de un técnico especializado.…" at bounding box center [773, 457] width 338 height 301
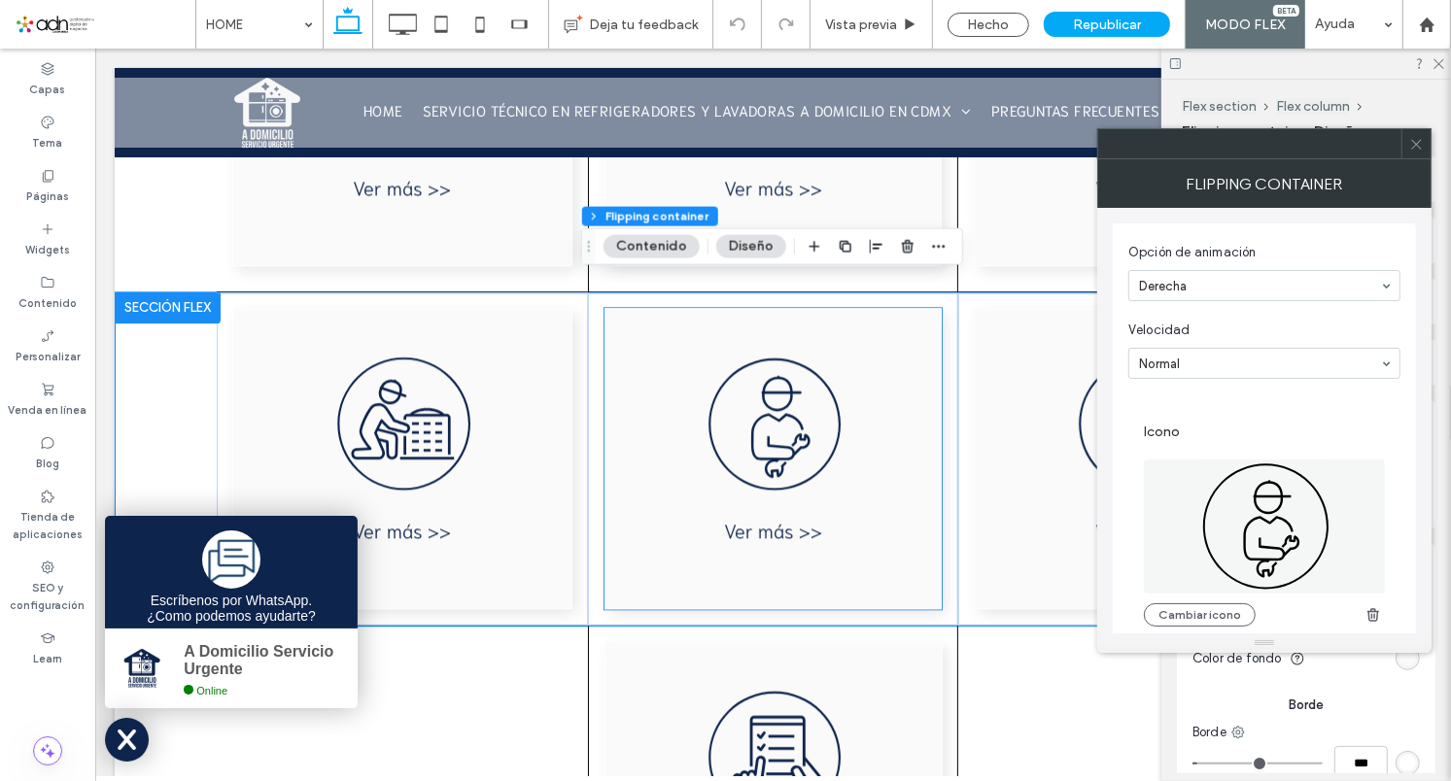
type input "*"
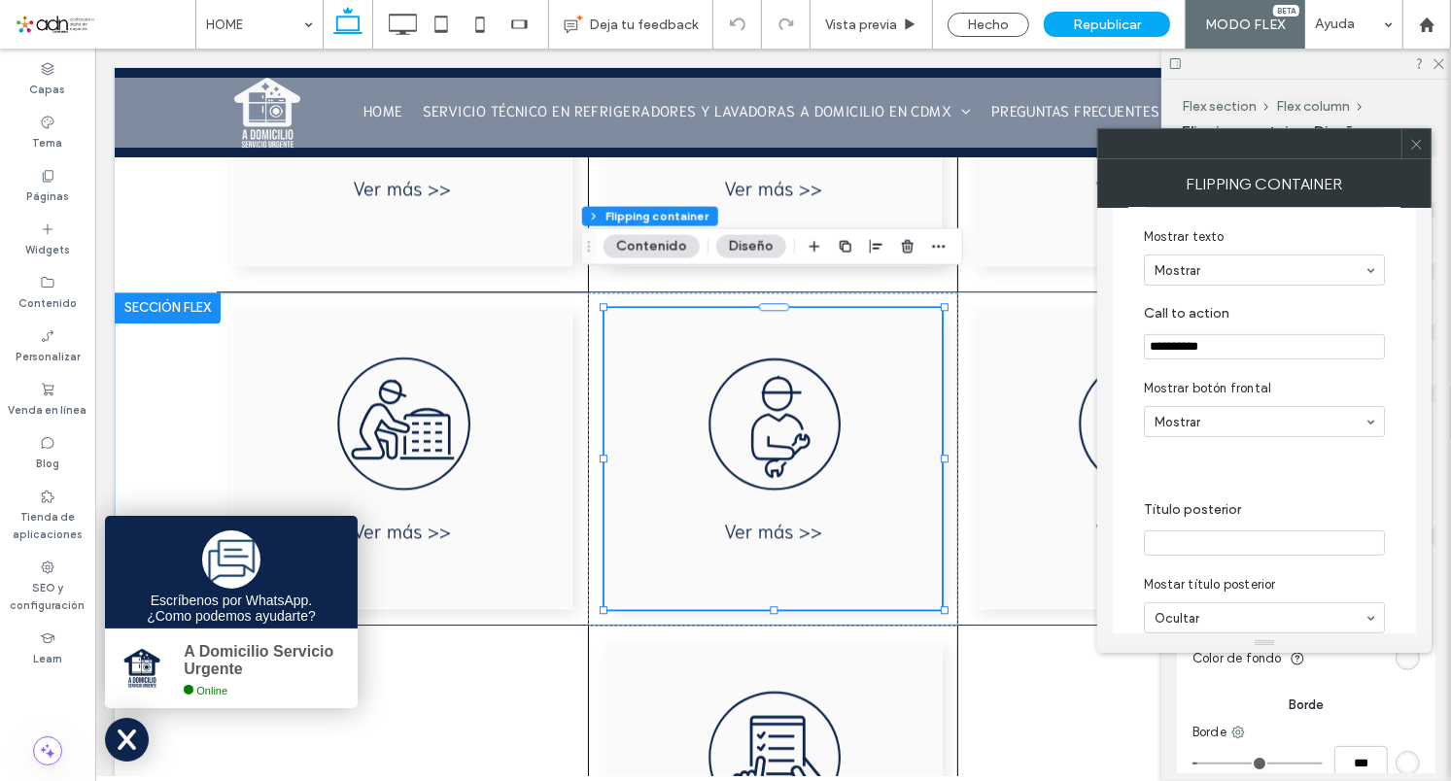
scroll to position [1010, 0]
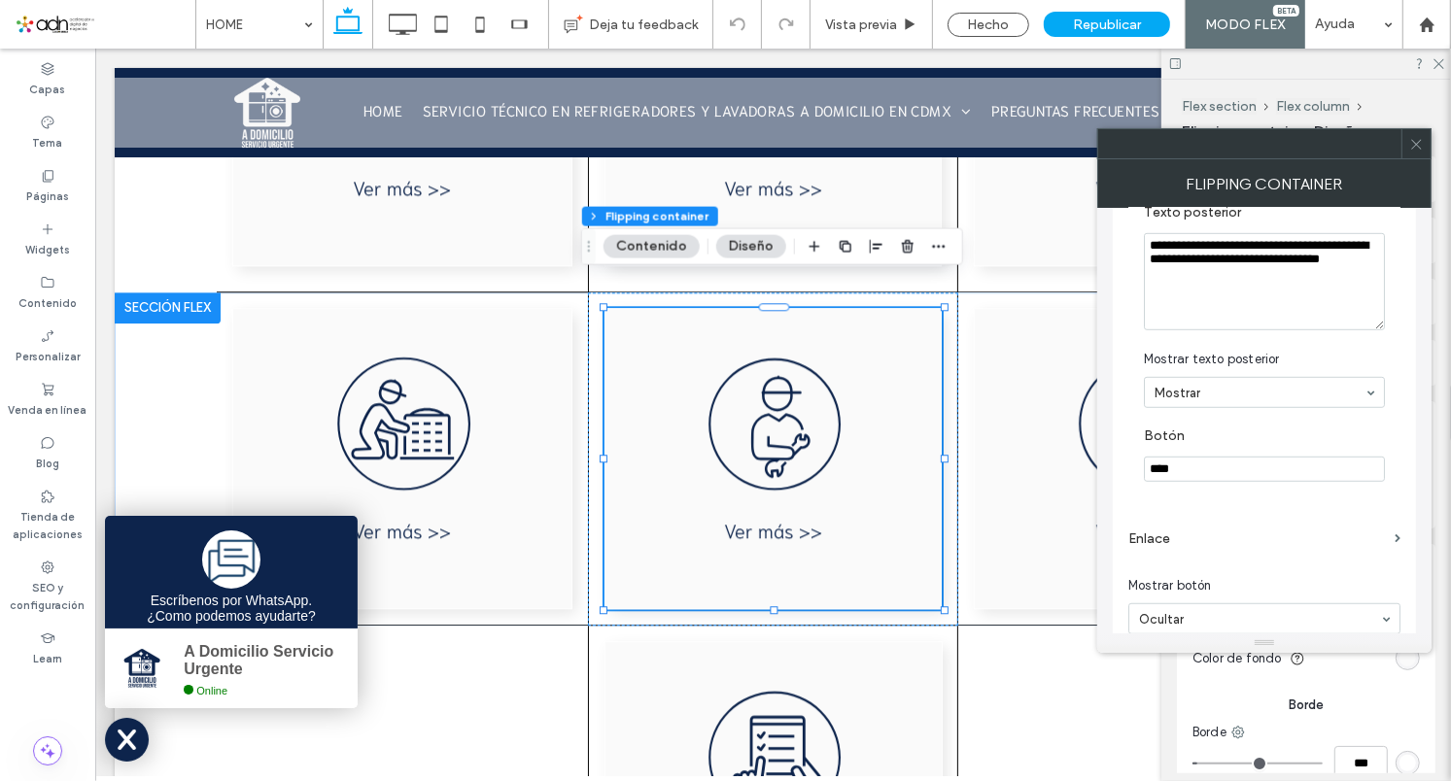
click at [1262, 298] on textarea "**********" at bounding box center [1264, 281] width 241 height 97
paste textarea "Texto posterior"
type textarea "**********"
click at [1421, 142] on icon at bounding box center [1416, 144] width 15 height 15
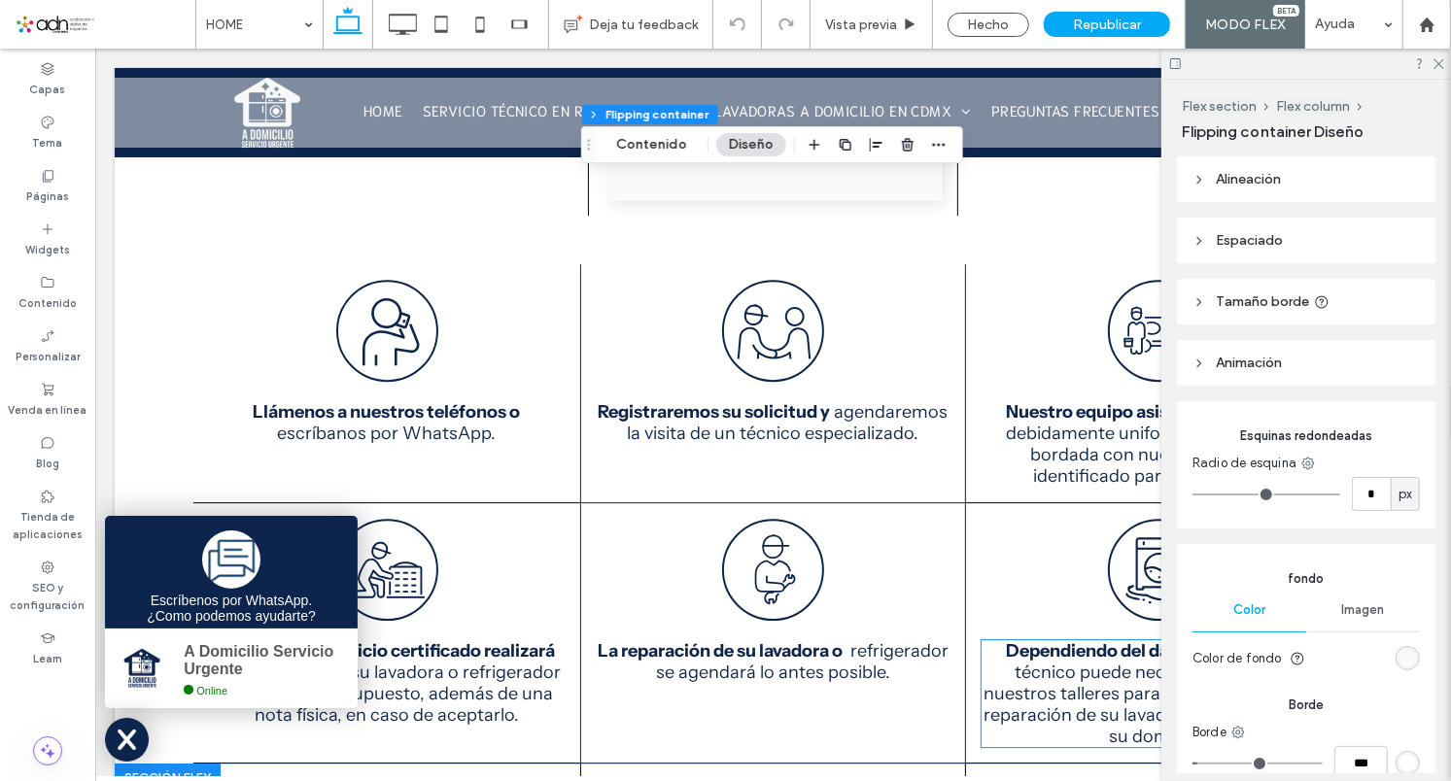
scroll to position [4707, 0]
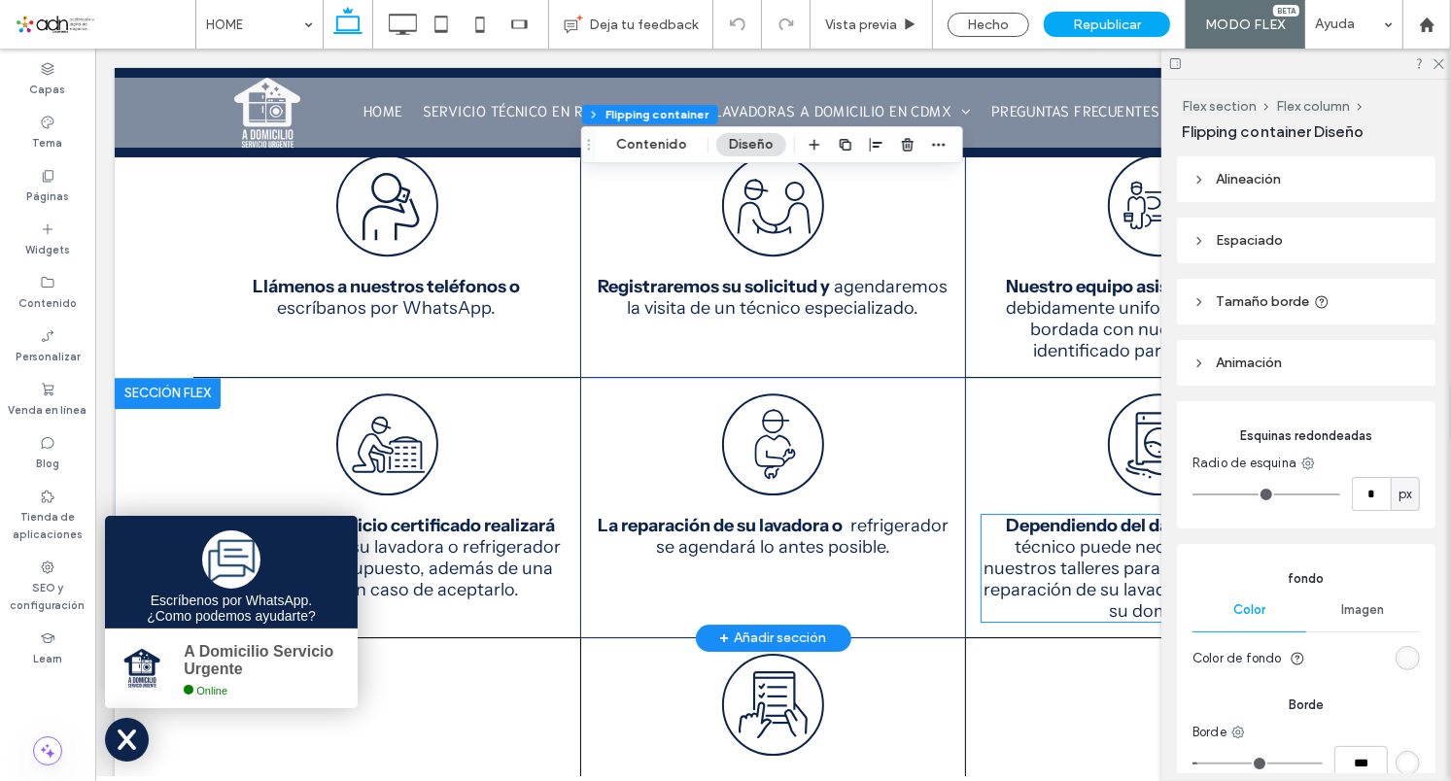
click at [1074, 545] on span "el técnico puede necesitar trabajar en nuestros talleres para después continuar…" at bounding box center [1158, 567] width 351 height 107
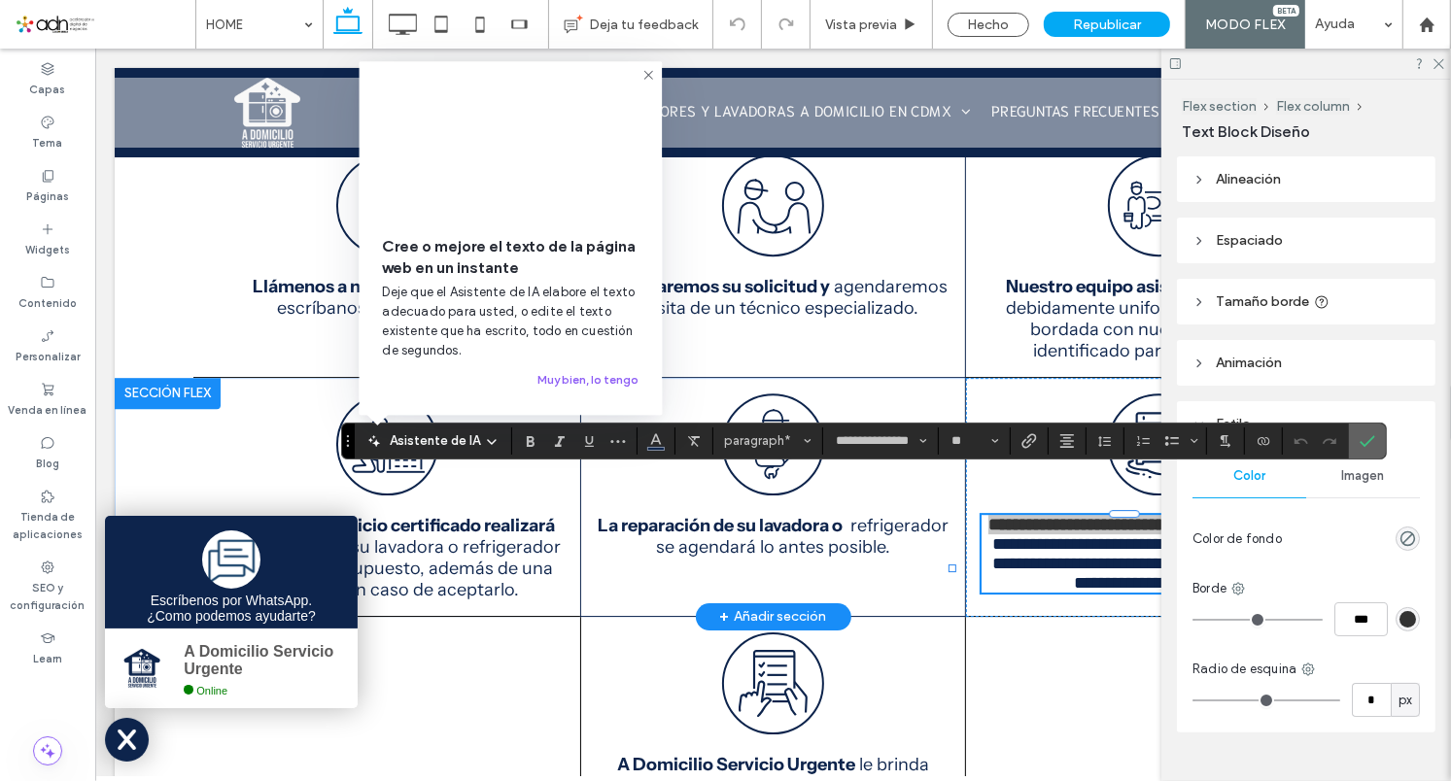
click at [1374, 444] on label "Confirmar" at bounding box center [1367, 441] width 29 height 35
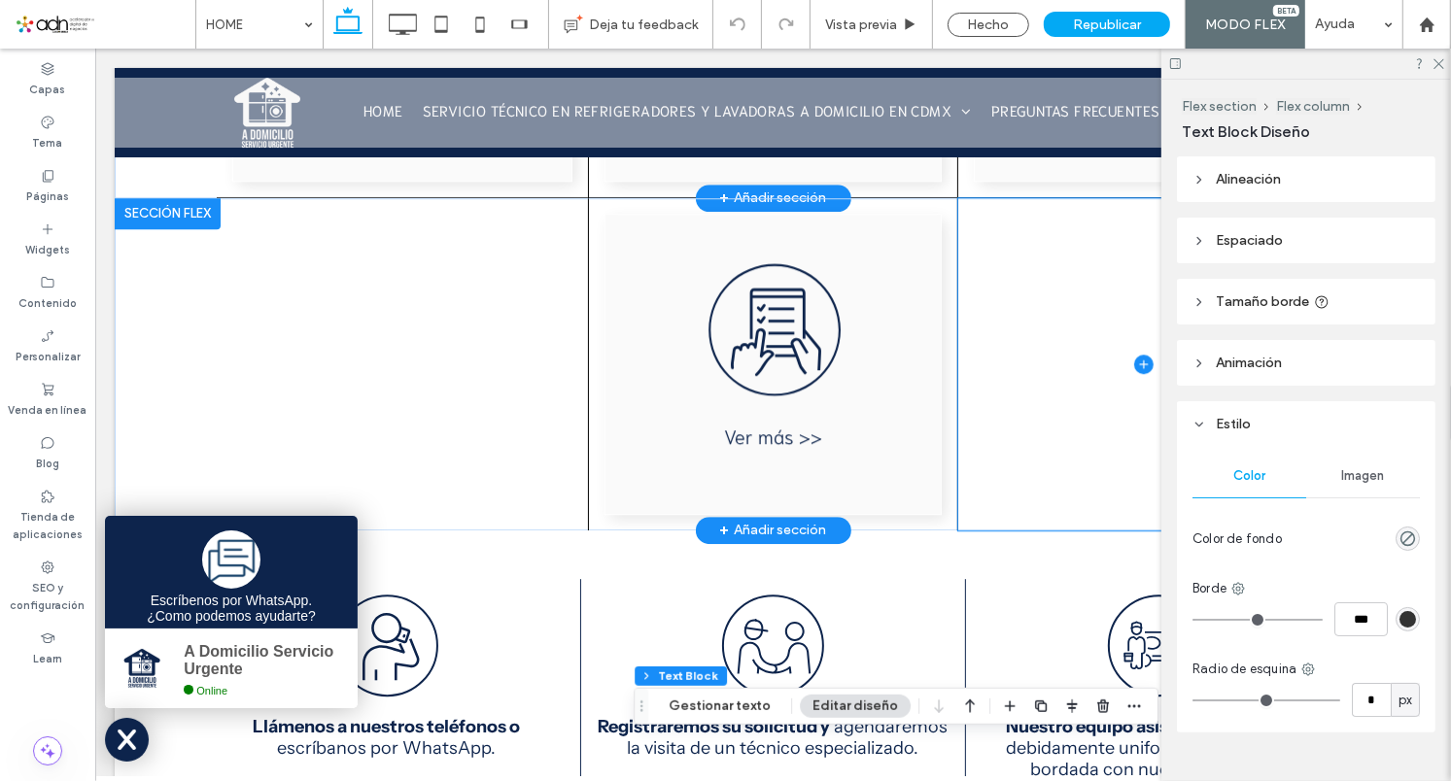
scroll to position [3852, 0]
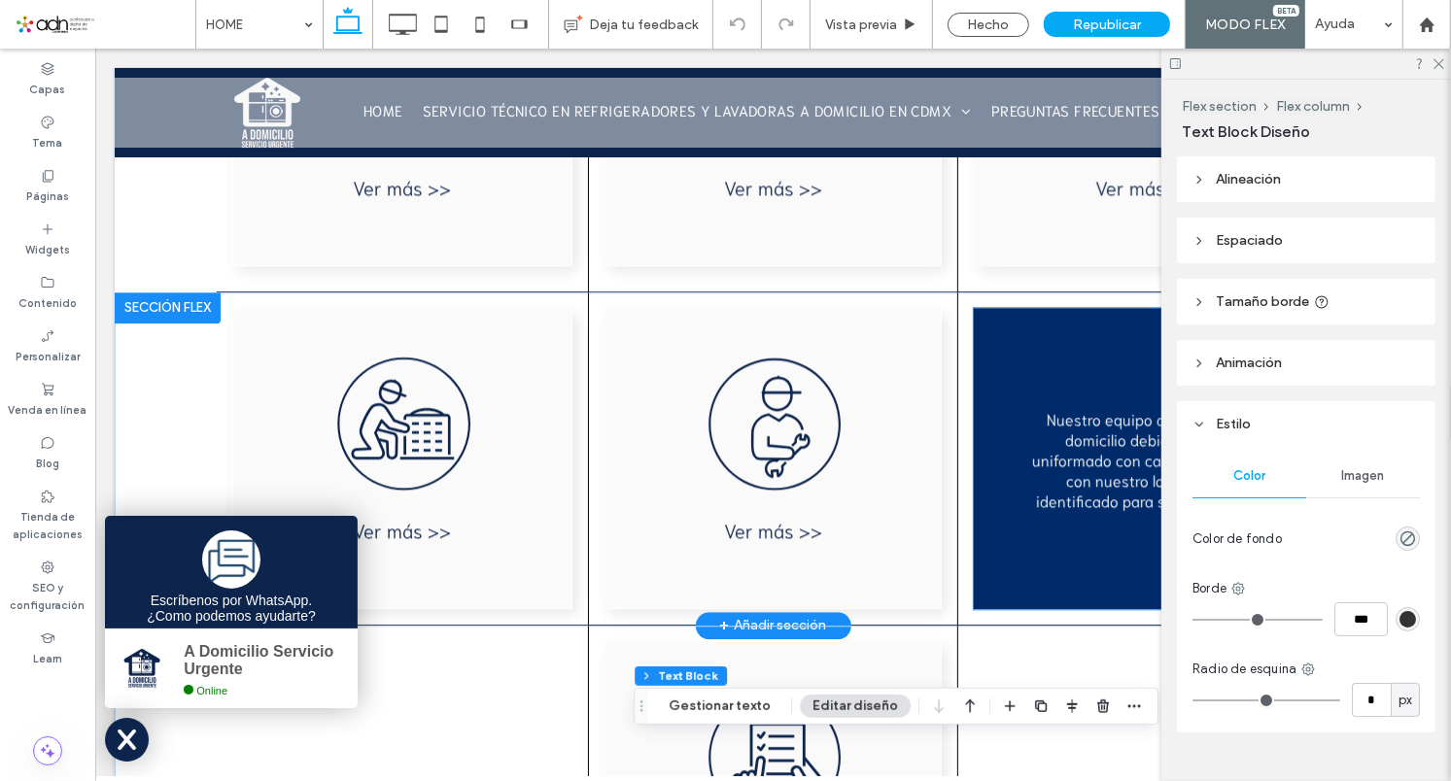
click at [1044, 428] on div "Nuestro equipo asistirá a su domicilio debidamente uniformado con camisa bordad…" at bounding box center [1143, 457] width 241 height 102
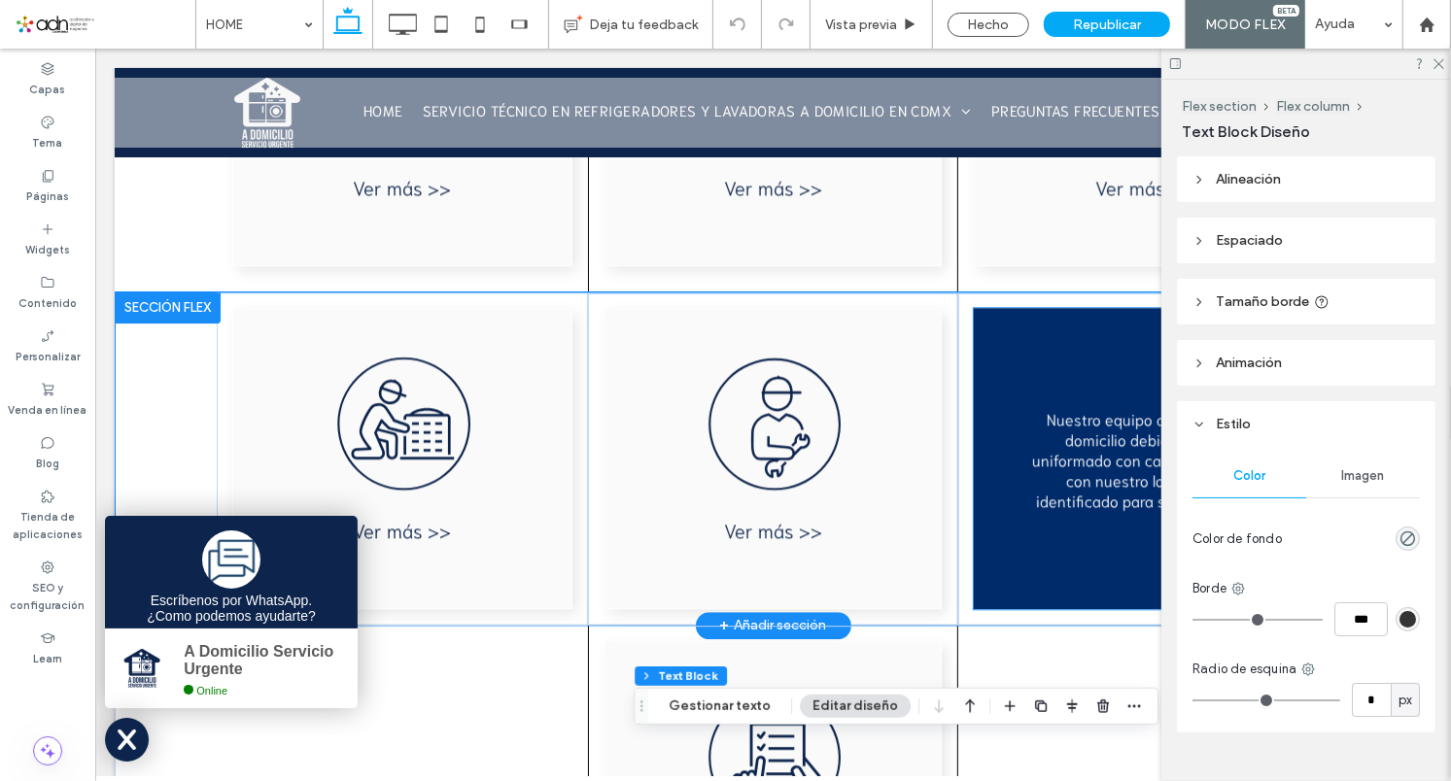
click at [1044, 428] on div "Nuestro equipo asistirá a su domicilio debidamente uniformado con camisa bordad…" at bounding box center [1143, 457] width 241 height 102
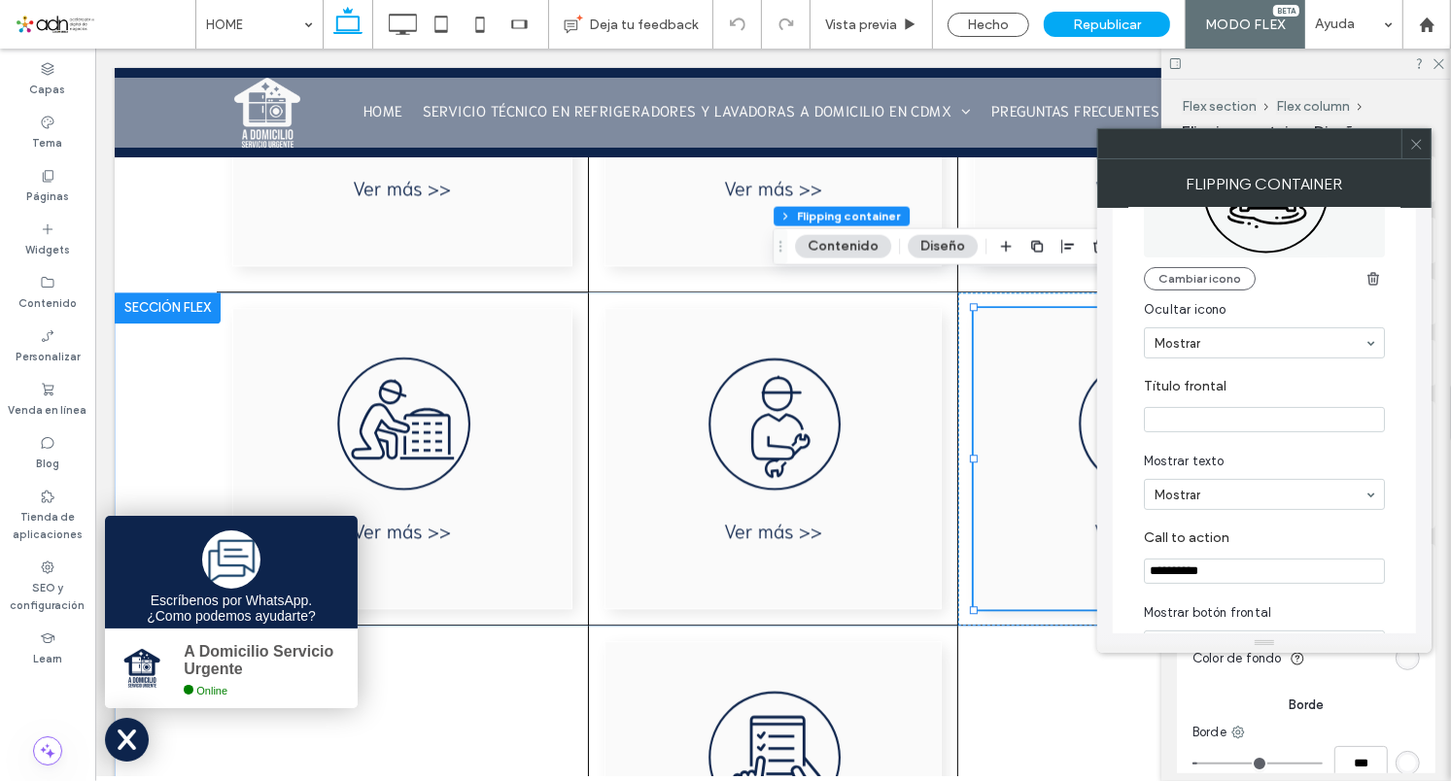
scroll to position [785, 0]
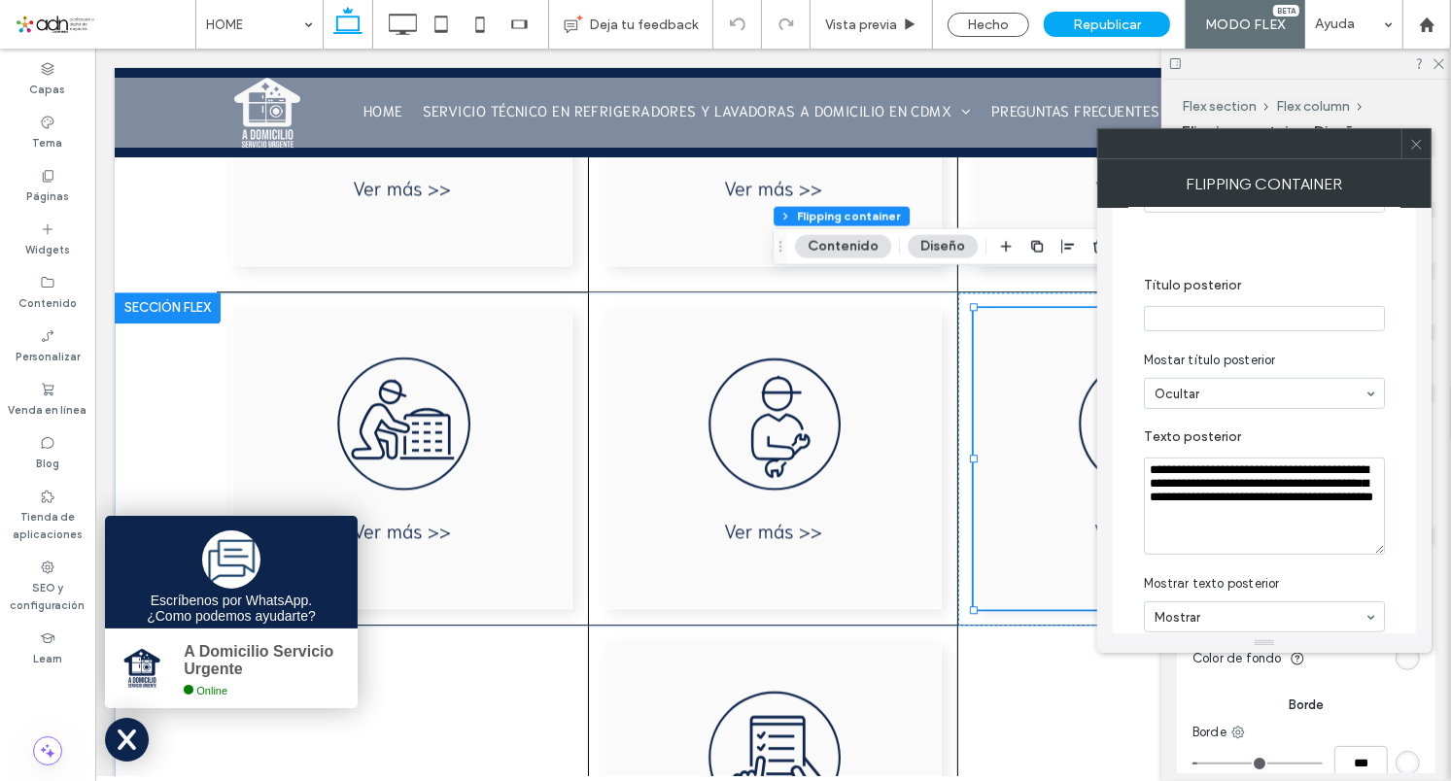
click at [1217, 503] on textarea "**********" at bounding box center [1264, 506] width 241 height 97
paste textarea "**********"
type textarea "**********"
click at [1420, 144] on icon at bounding box center [1416, 144] width 15 height 15
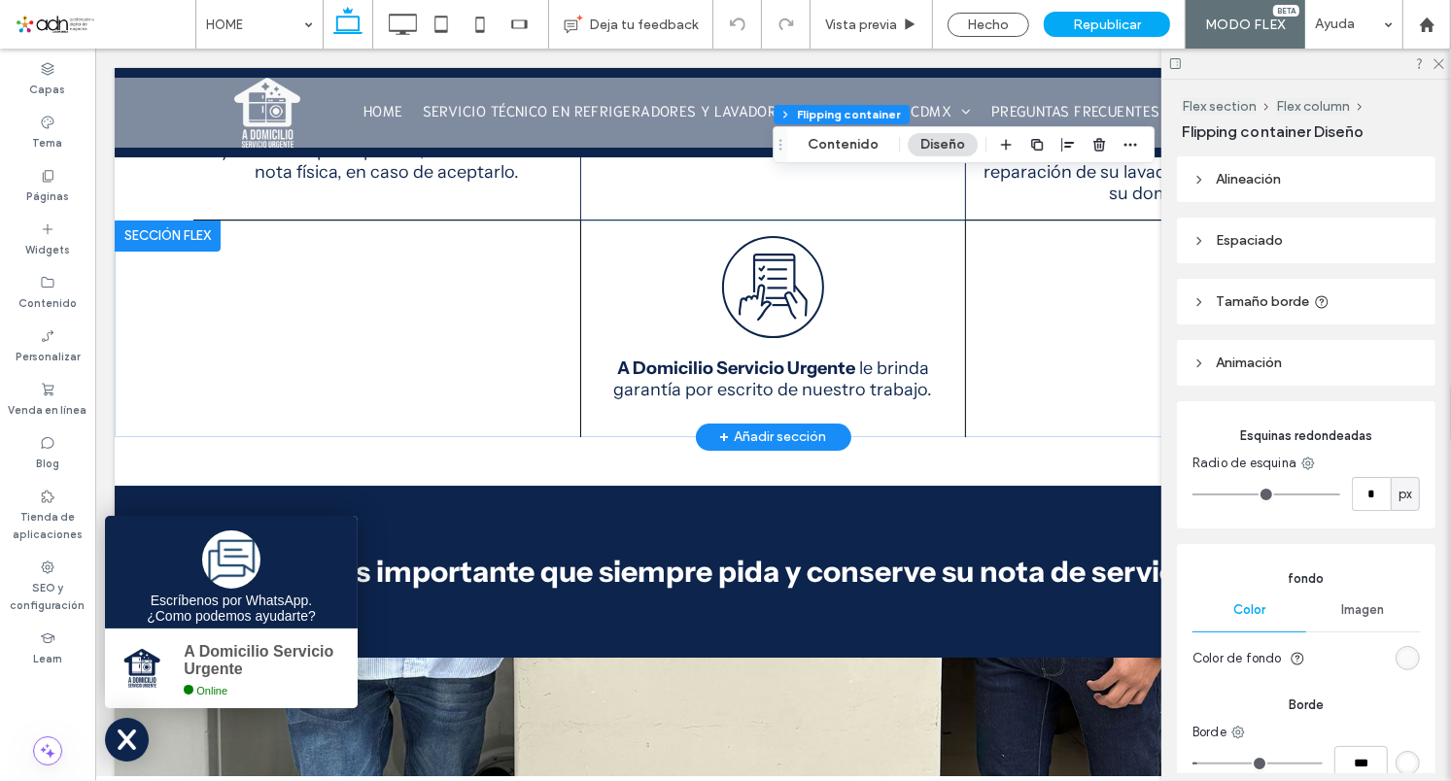
scroll to position [0, 0]
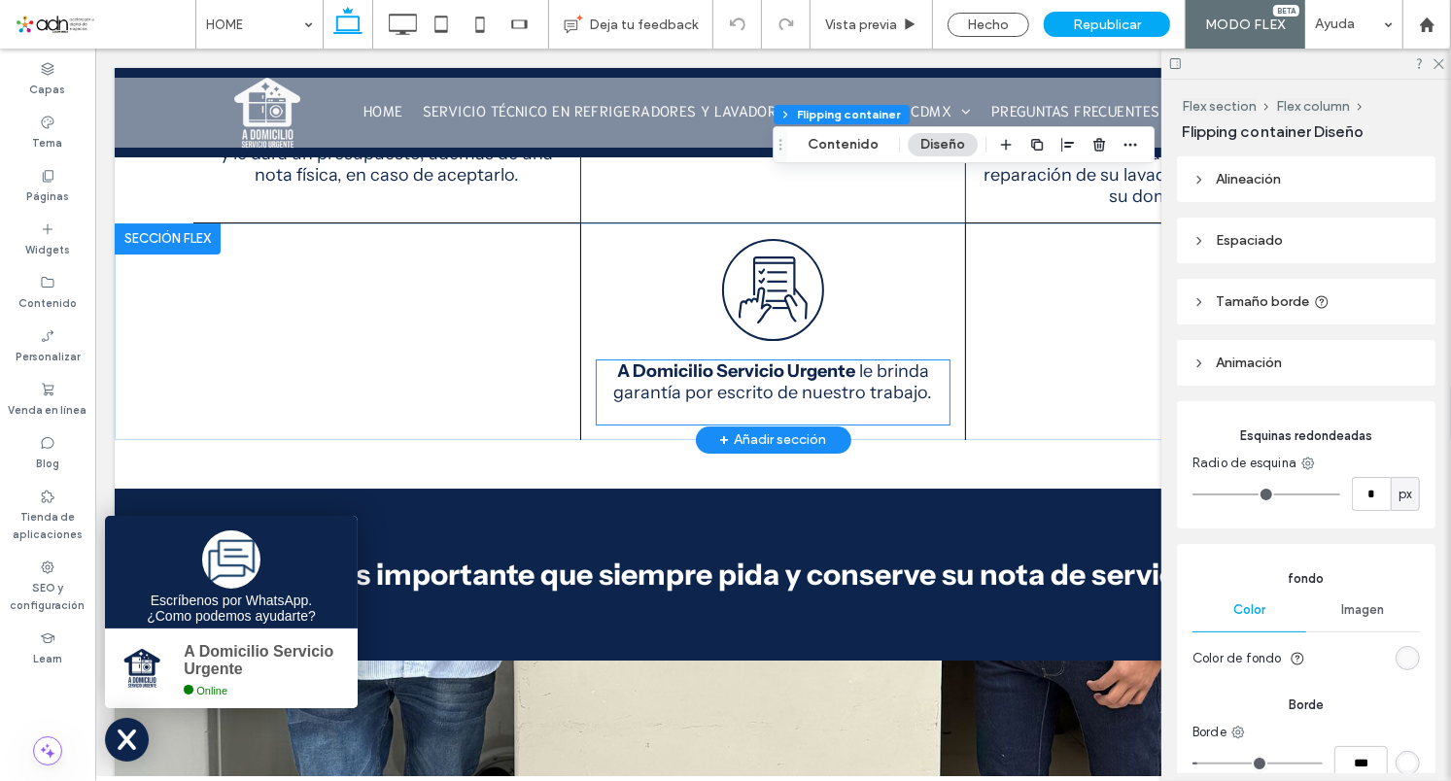
click at [766, 369] on span "le brinda garantía por escrito de nuestro trabajo." at bounding box center [771, 381] width 319 height 43
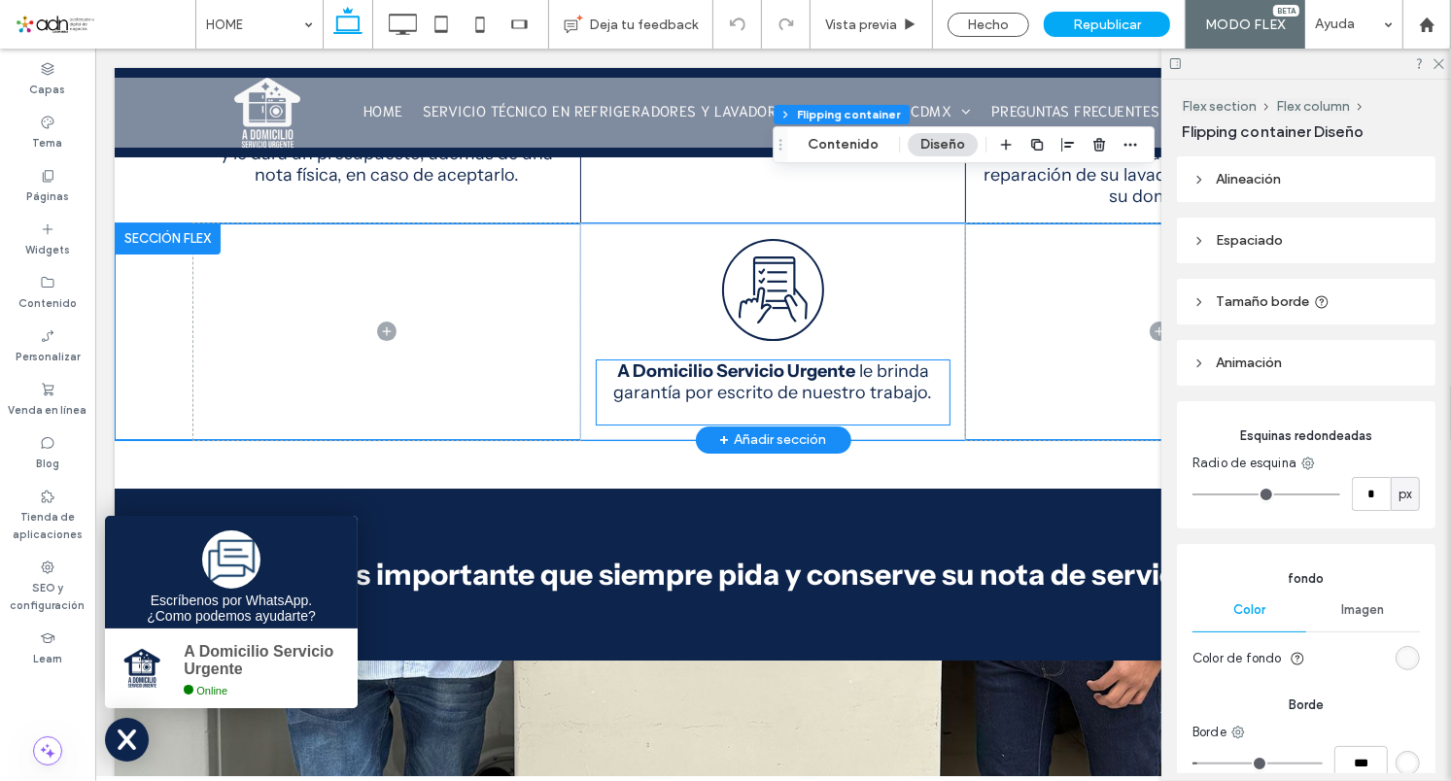
click at [767, 369] on span "le brinda garantía por escrito de nuestro trabajo." at bounding box center [771, 381] width 319 height 43
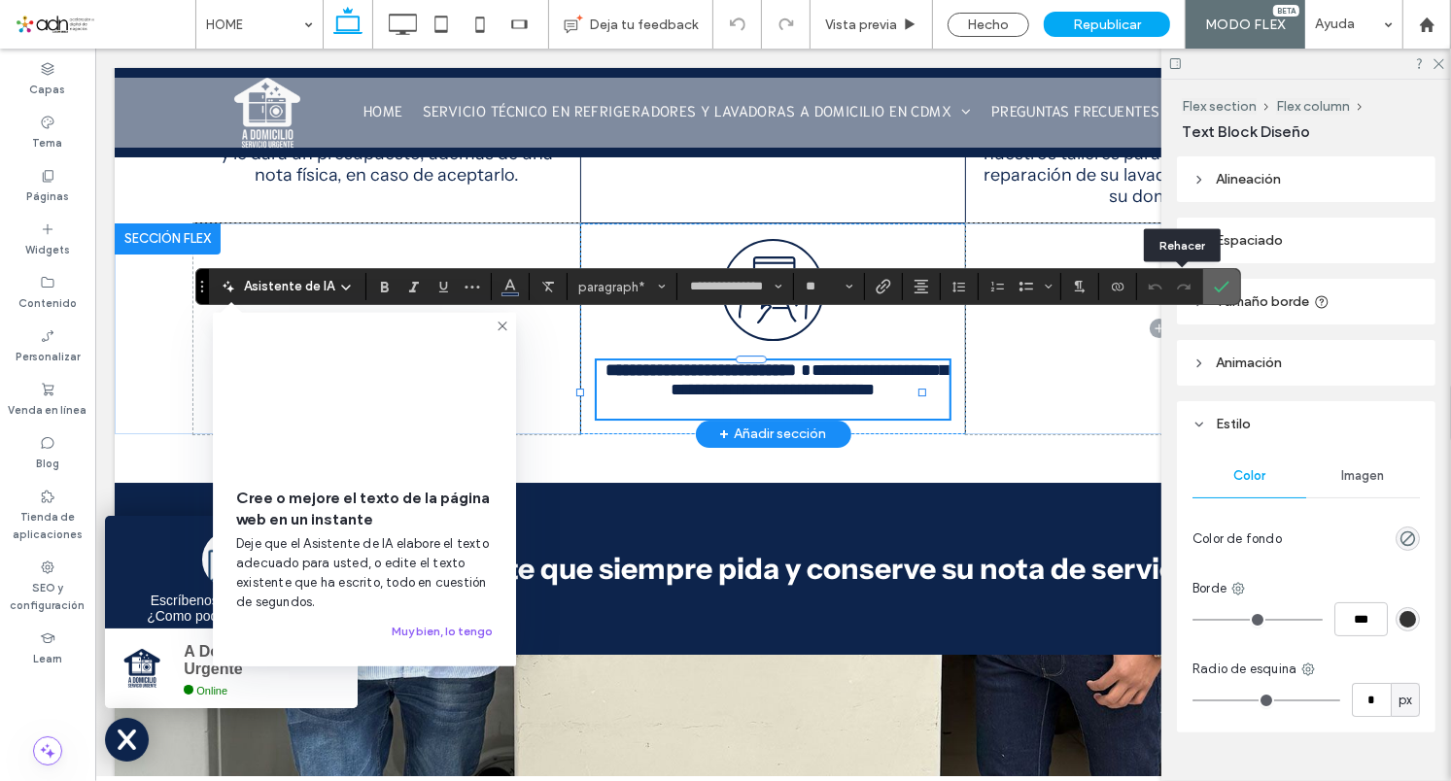
click at [1216, 290] on icon "Confirmar" at bounding box center [1222, 287] width 16 height 16
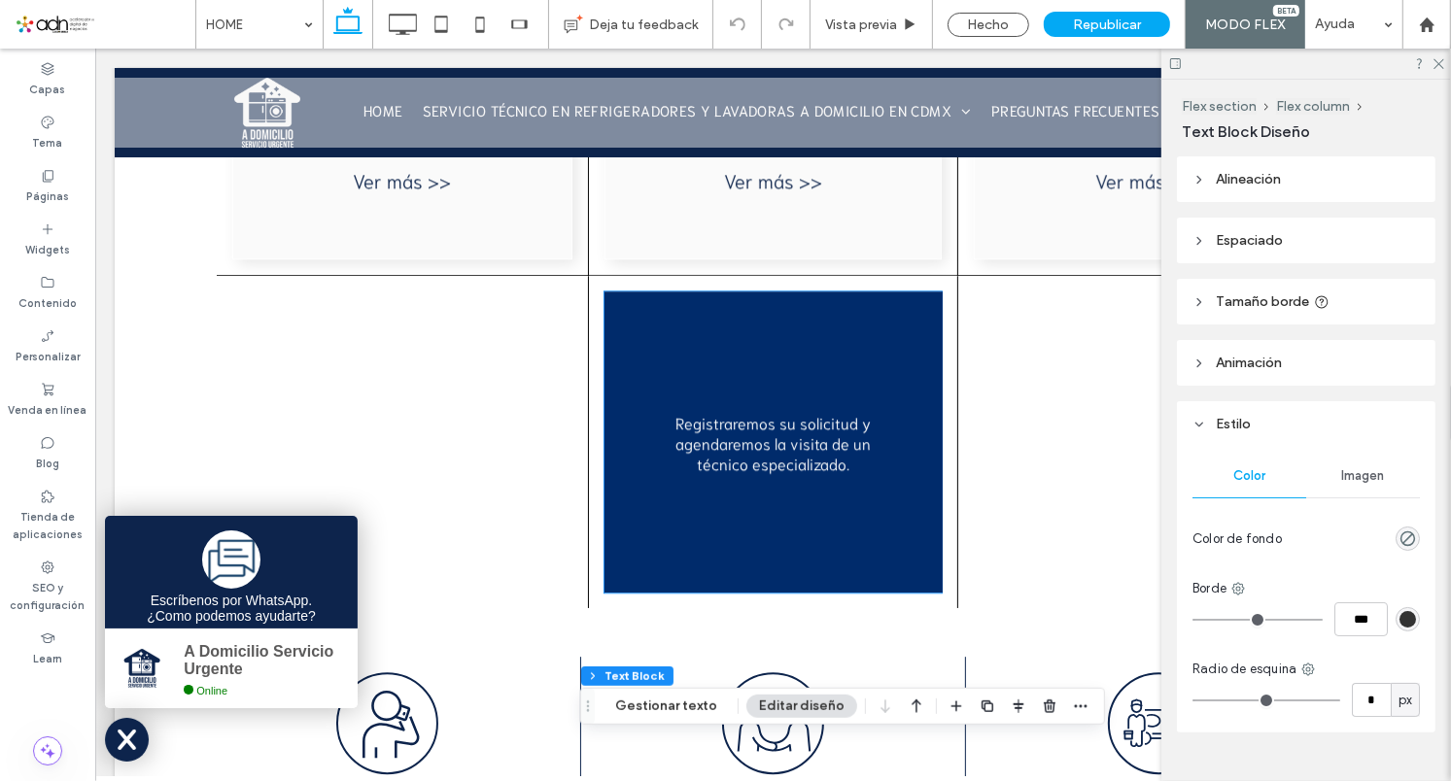
scroll to position [4066, 0]
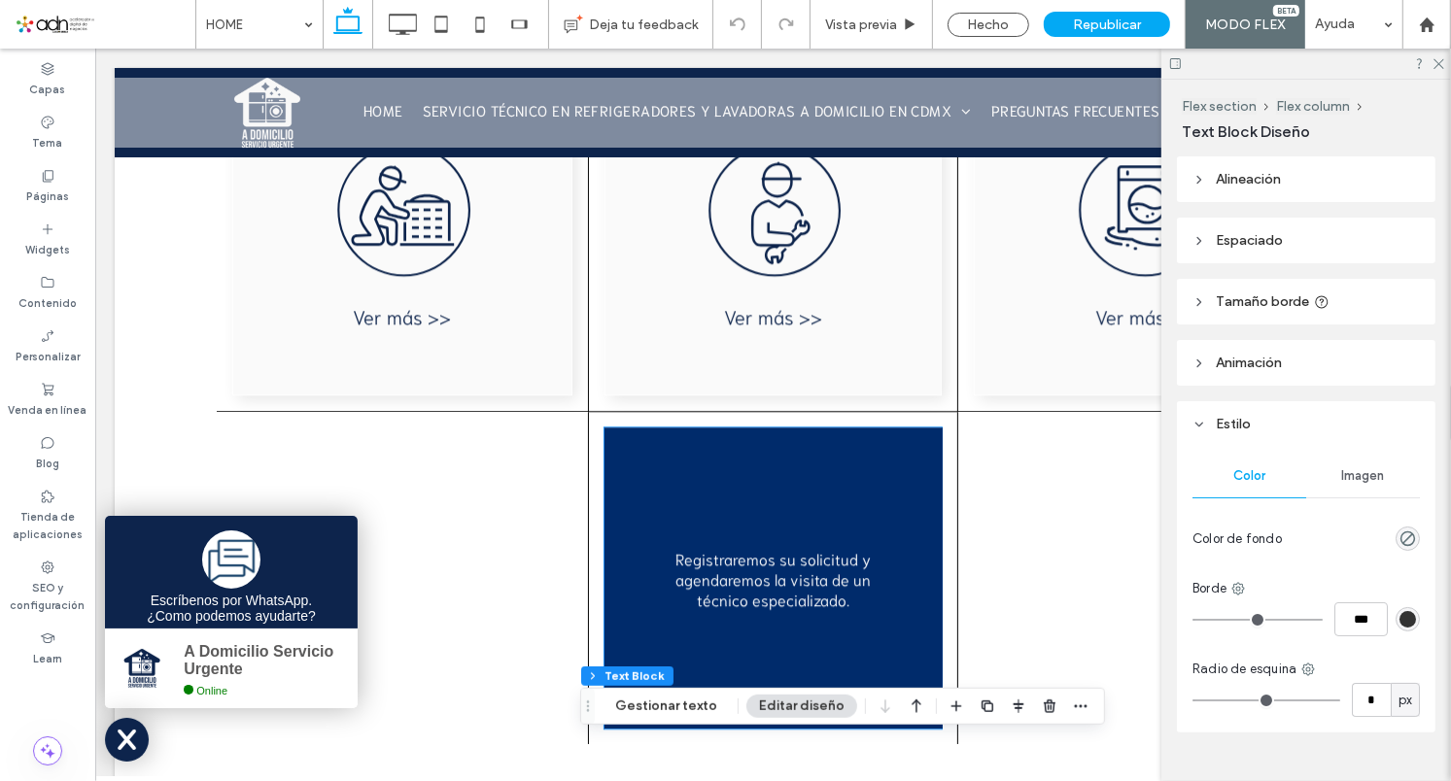
click at [711, 514] on div "Registraremos su solicitud y agendaremos la visita de un técnico especializado.…" at bounding box center [773, 577] width 338 height 301
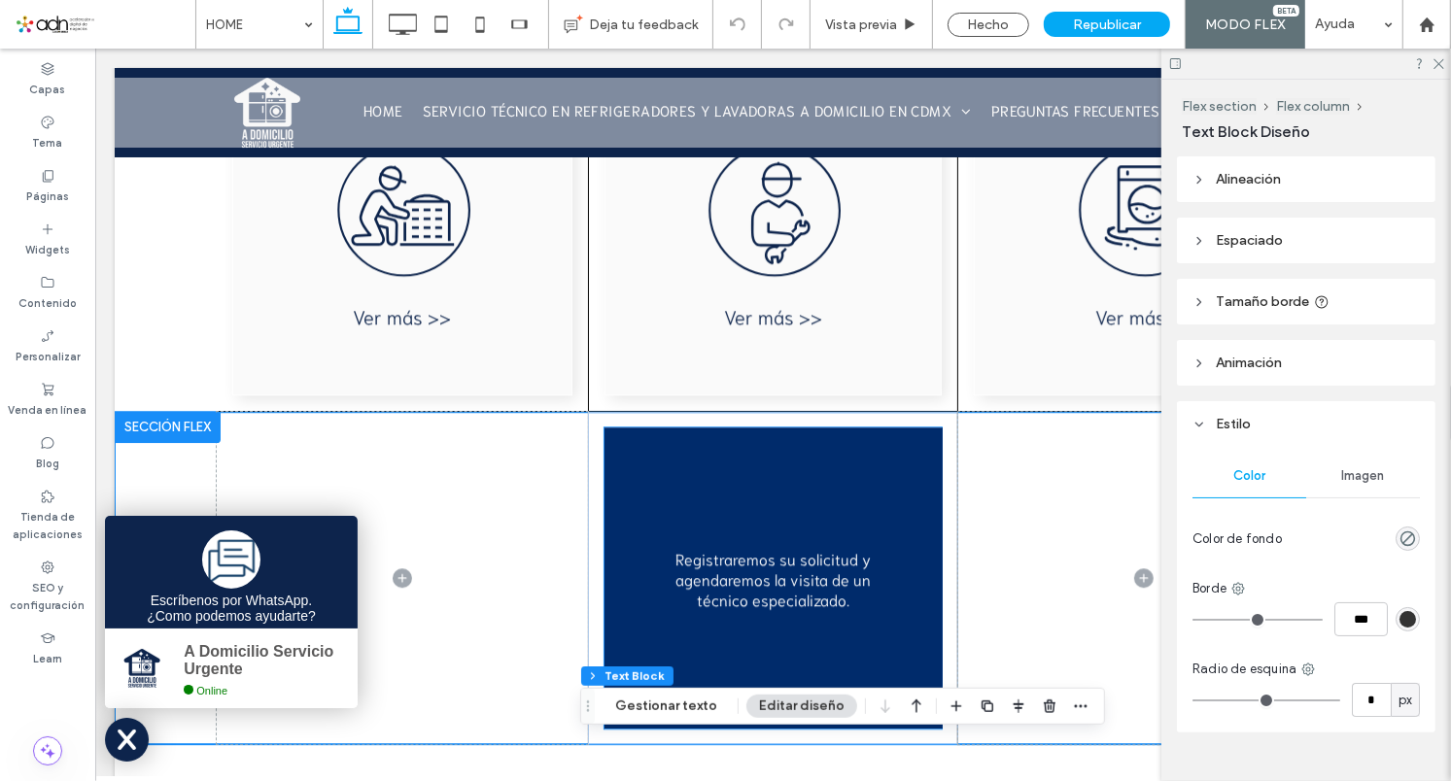
click at [711, 514] on div "Registraremos su solicitud y agendaremos la visita de un técnico especializado.…" at bounding box center [773, 577] width 338 height 301
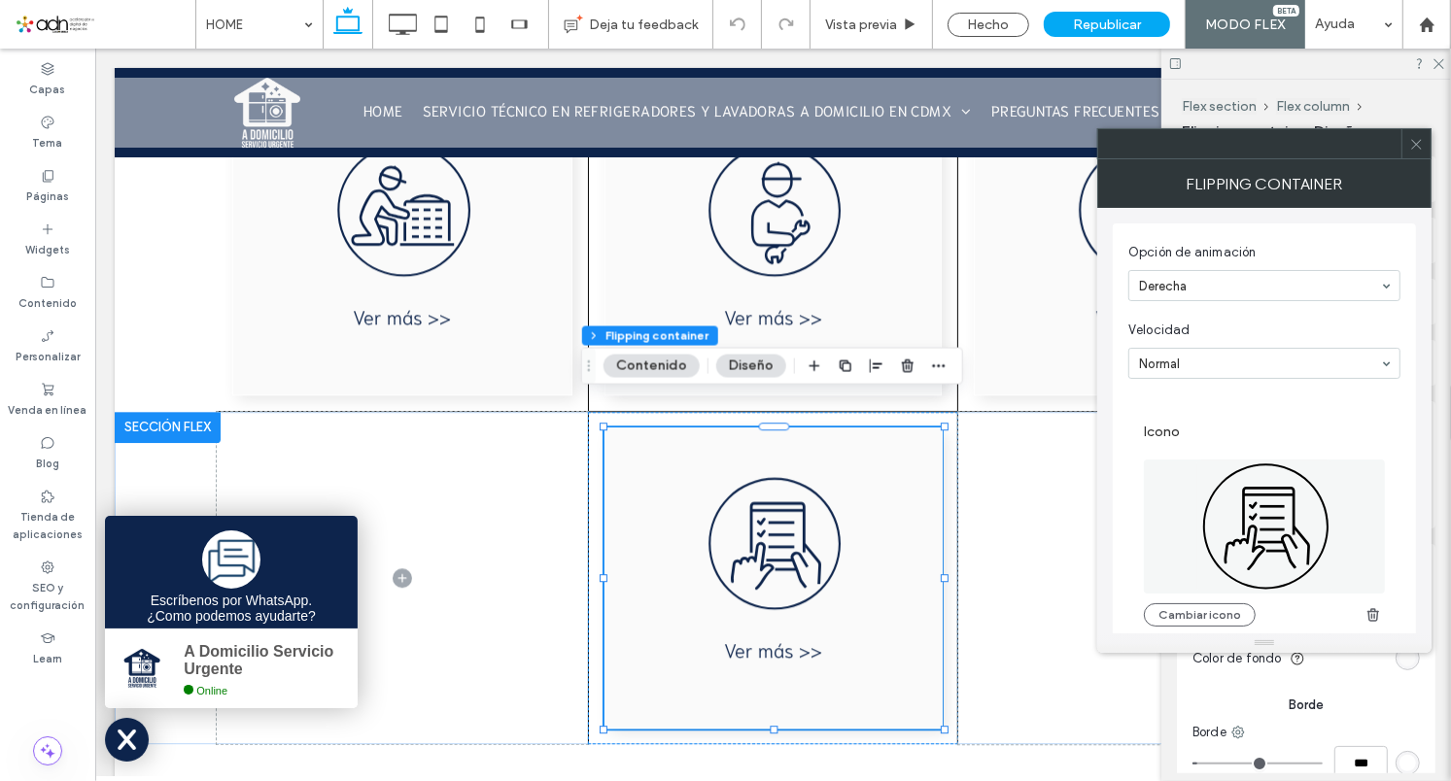
type input "*"
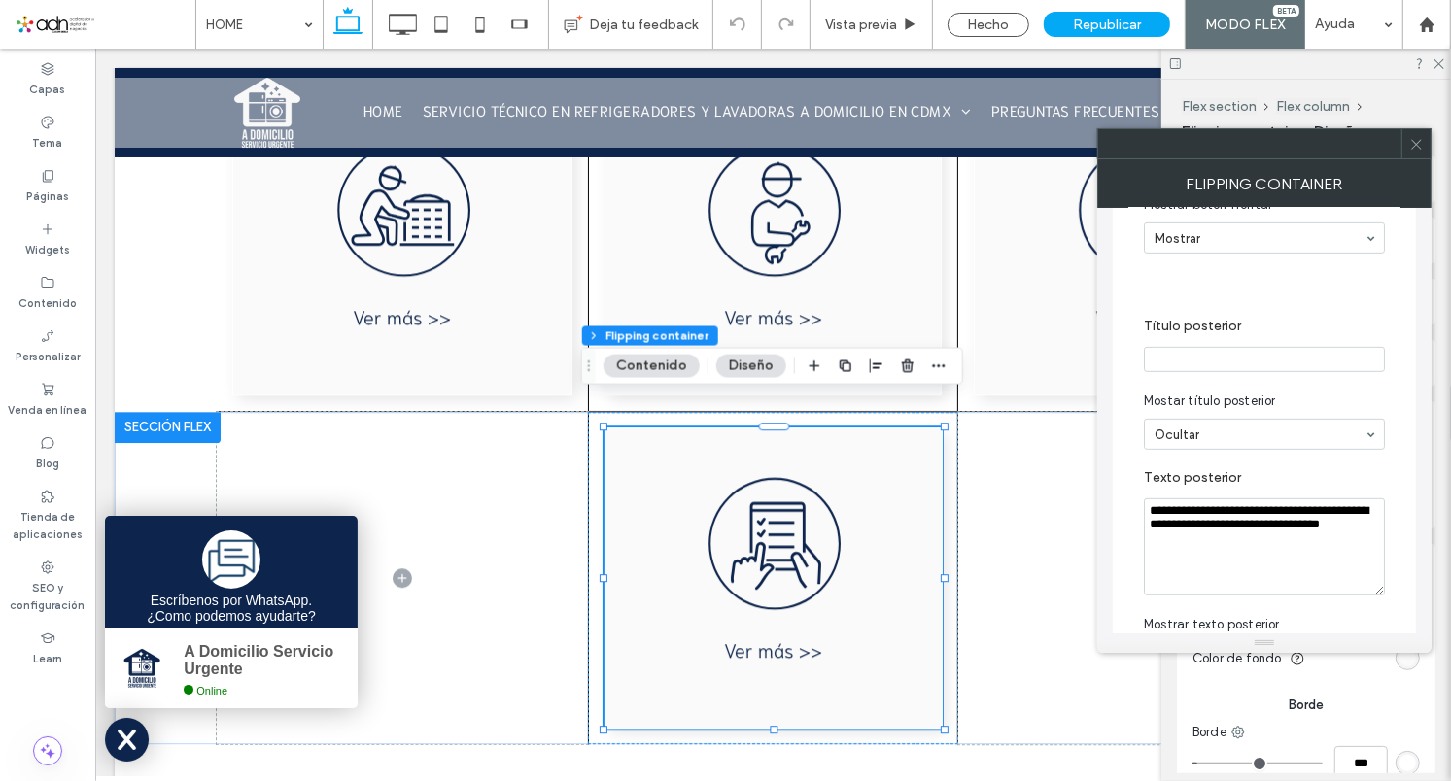
scroll to position [785, 0]
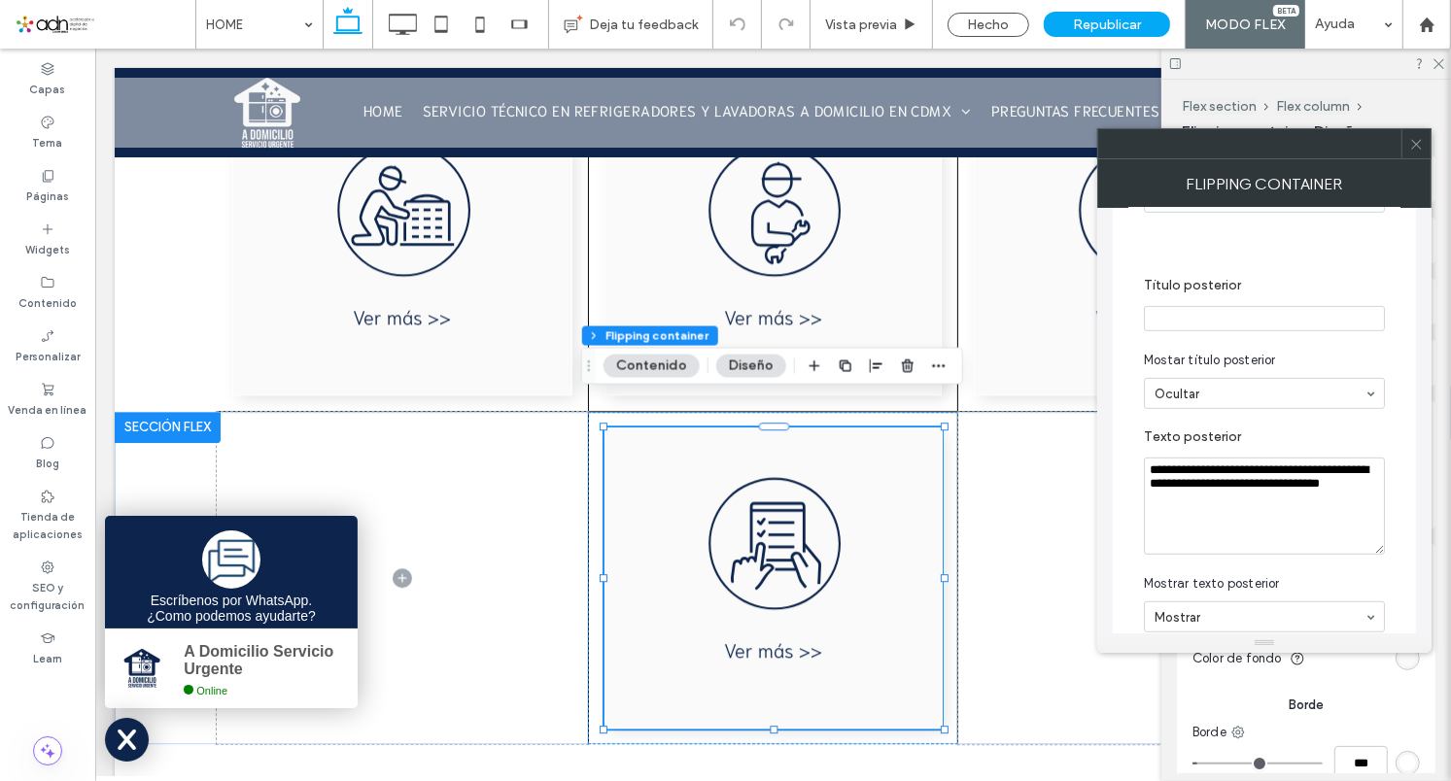
click at [1289, 520] on textarea "**********" at bounding box center [1264, 506] width 241 height 97
paste textarea "Texto posterior"
type textarea "**********"
drag, startPoint x: 1418, startPoint y: 145, endPoint x: 1316, endPoint y: 197, distance: 114.8
click at [1418, 144] on icon at bounding box center [1416, 144] width 15 height 15
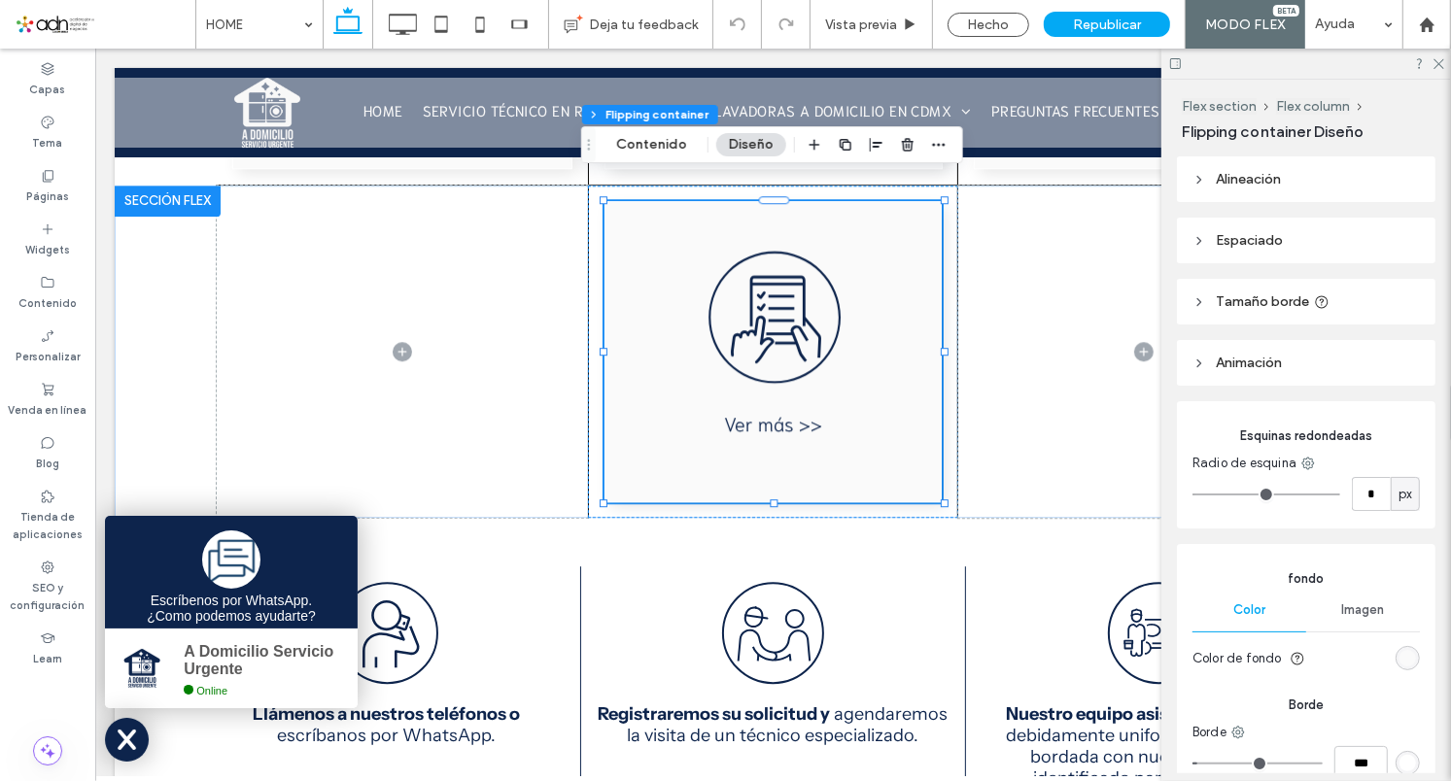
scroll to position [0, 0]
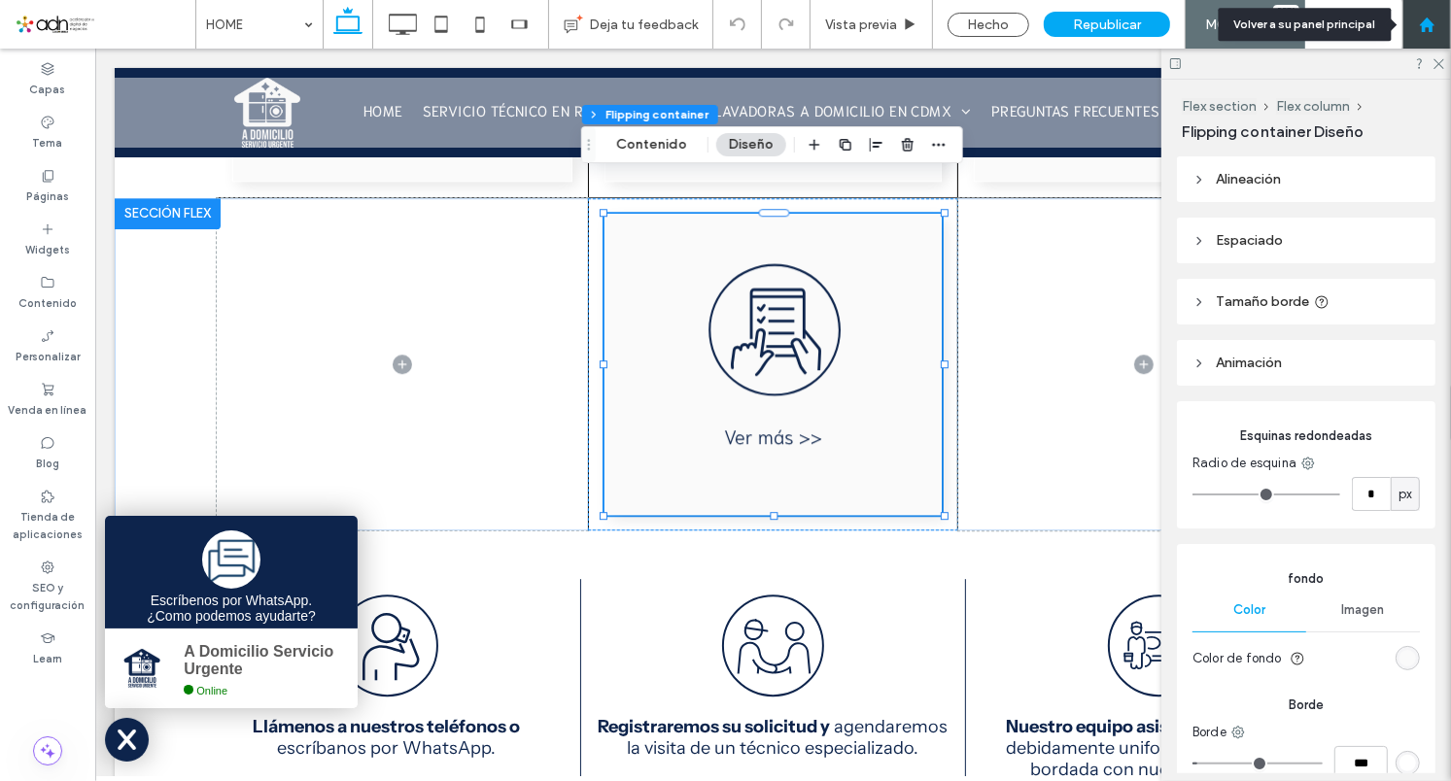
click at [1450, 21] on div at bounding box center [1427, 24] width 49 height 49
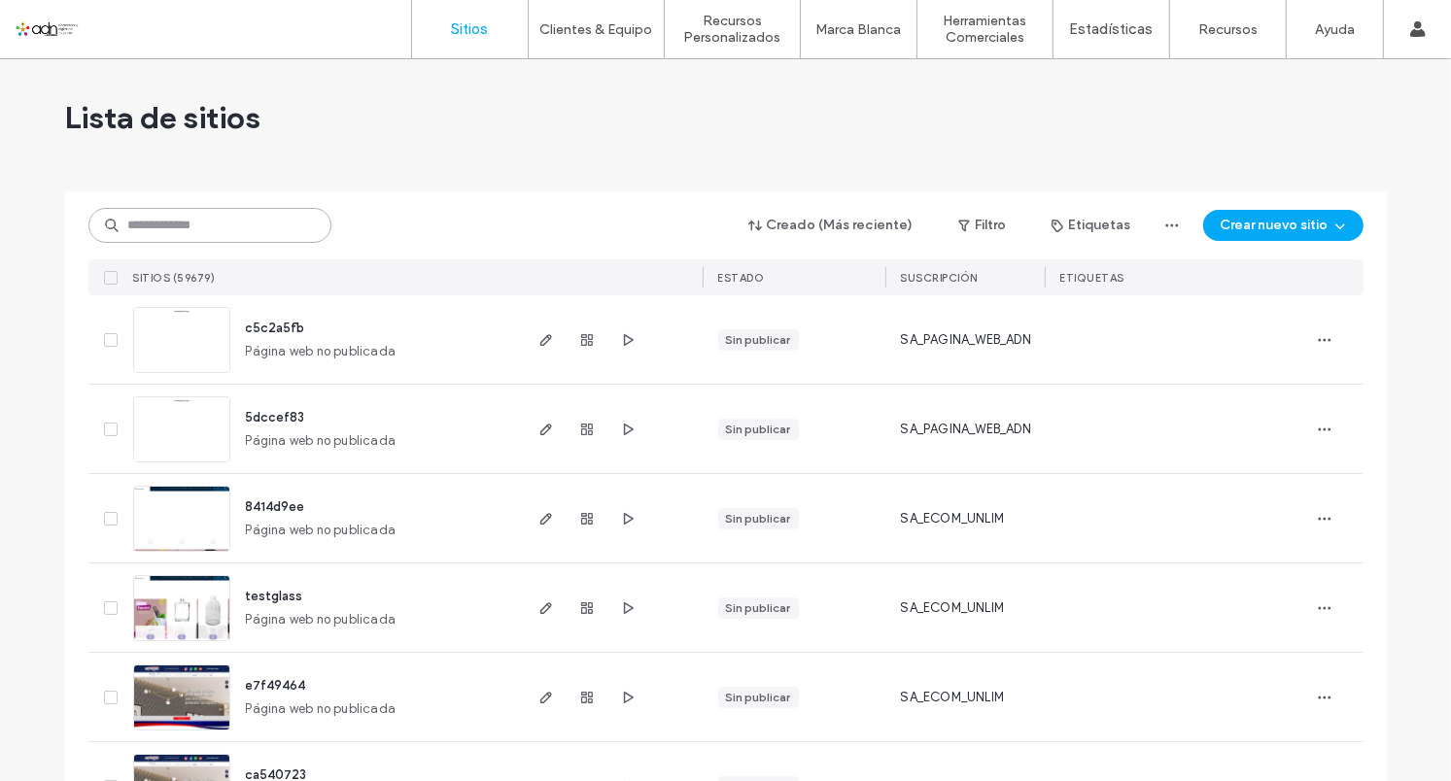
click at [177, 218] on input at bounding box center [209, 225] width 243 height 35
